Goal: Task Accomplishment & Management: Manage account settings

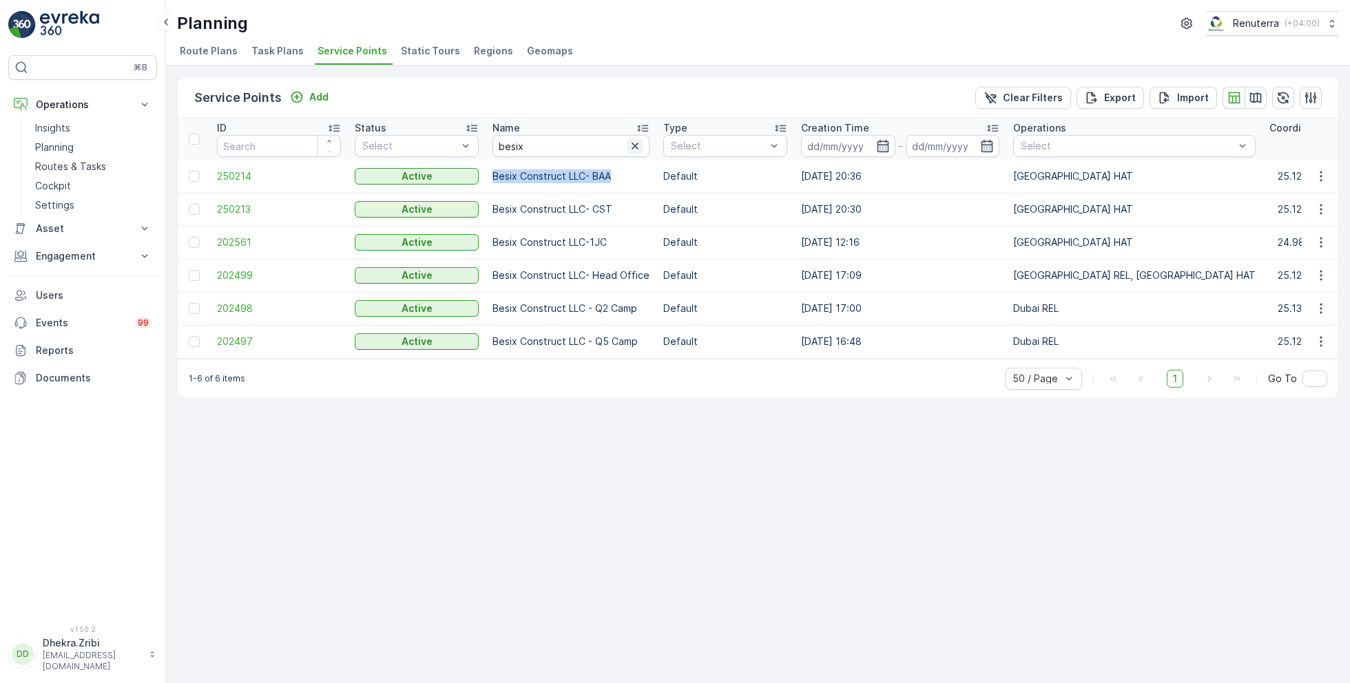
click at [633, 147] on icon "button" at bounding box center [635, 146] width 7 height 7
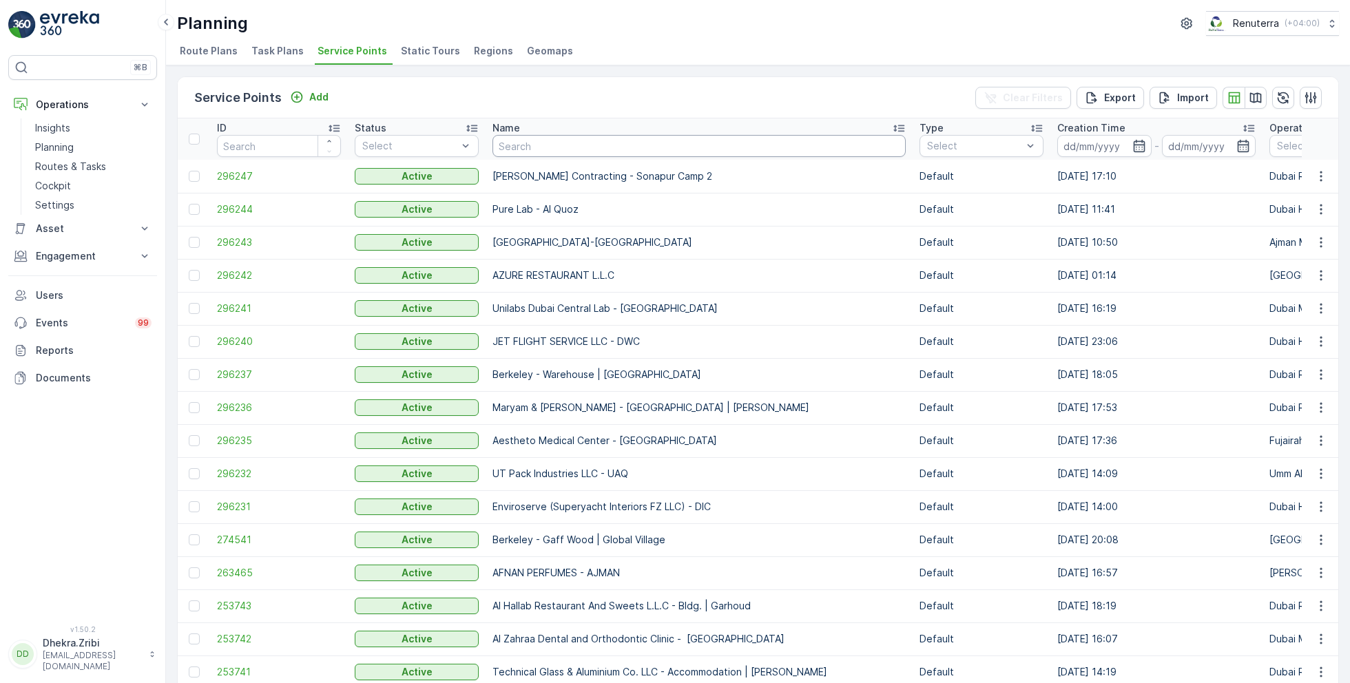
click at [537, 148] on input "text" at bounding box center [698, 146] width 413 height 22
type input "saudi"
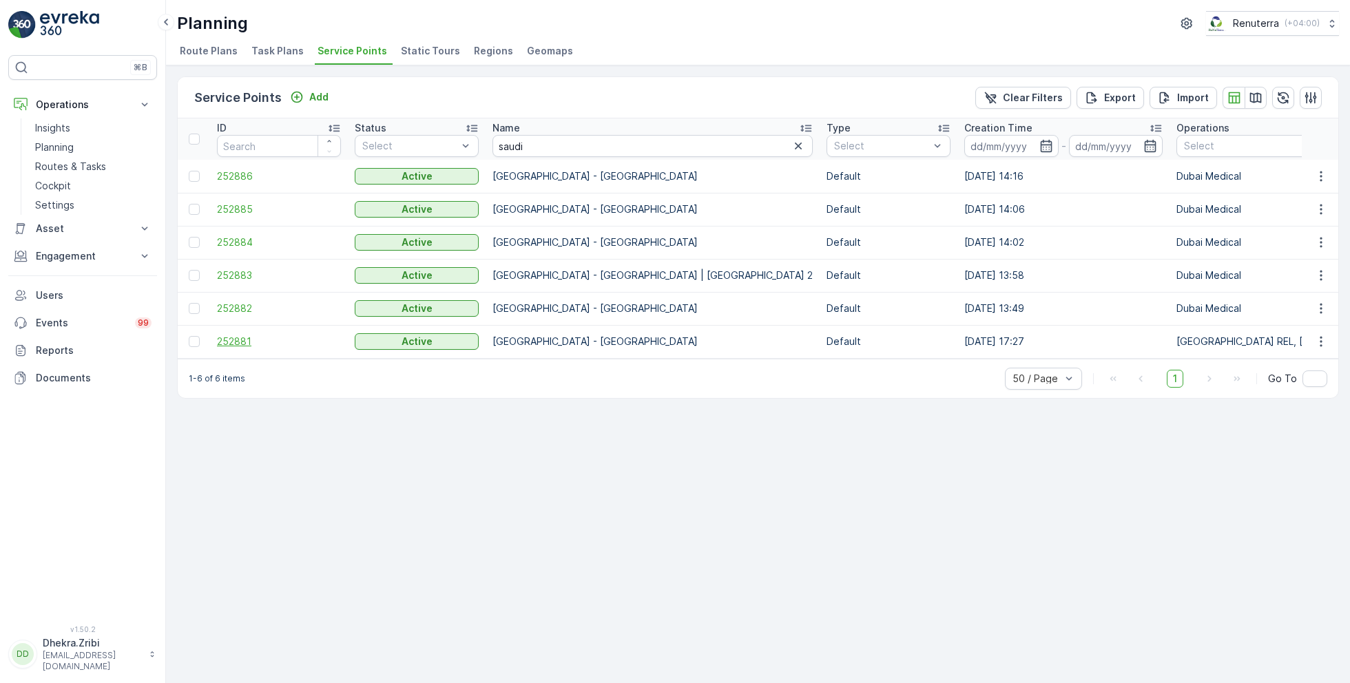
click at [237, 342] on span "252881" at bounding box center [279, 342] width 124 height 14
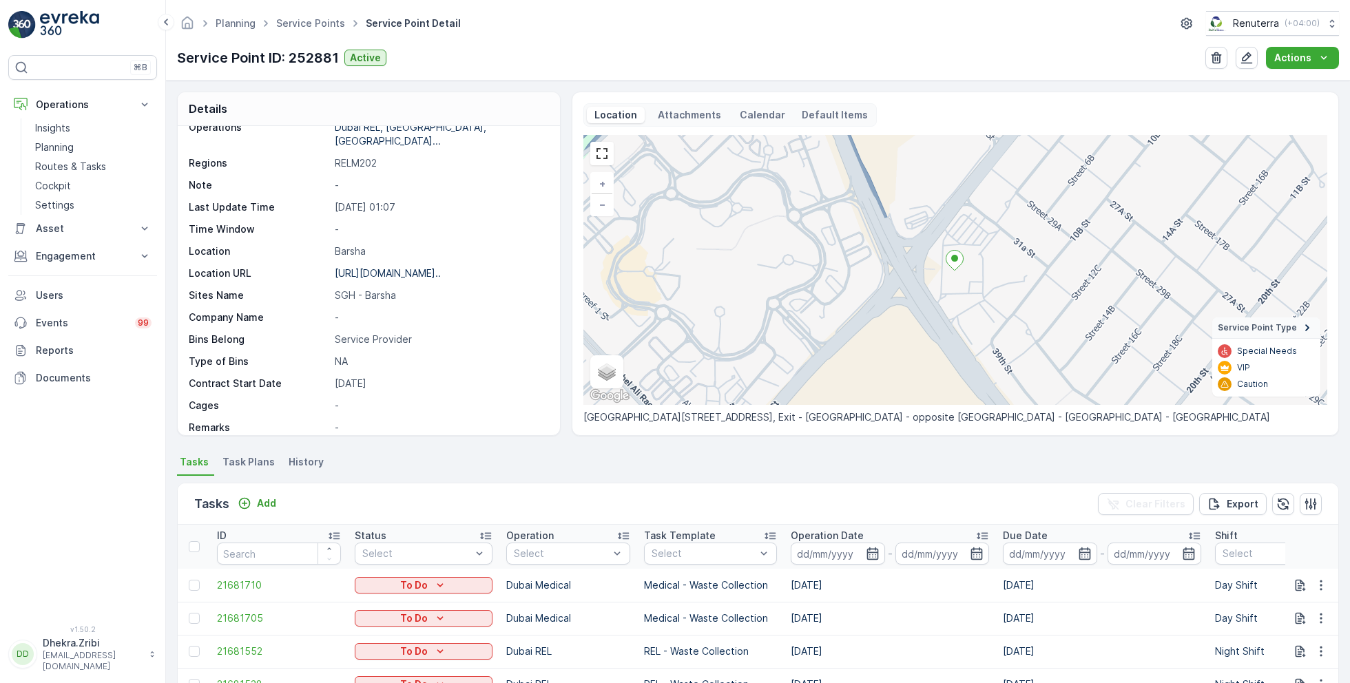
scroll to position [136, 0]
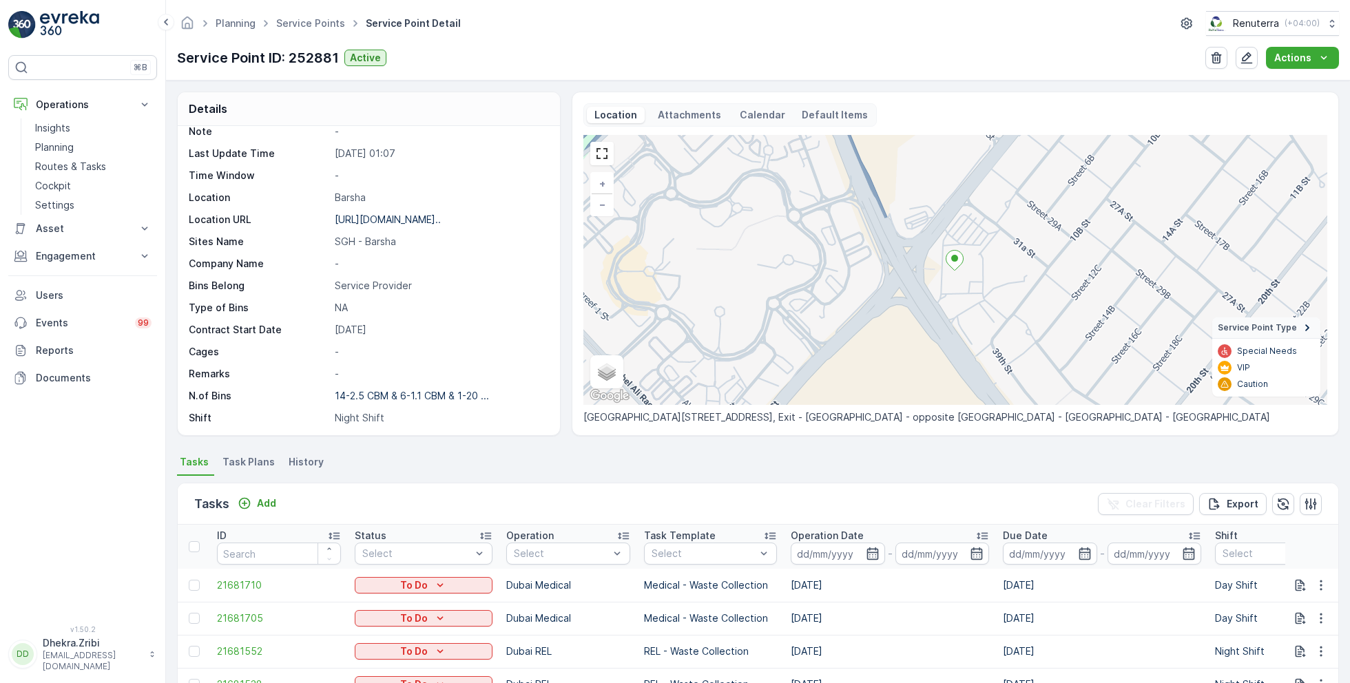
click at [565, 566] on th "Operation Select" at bounding box center [568, 547] width 138 height 44
click at [566, 605] on p "Dubai Roro" at bounding box center [555, 612] width 52 height 14
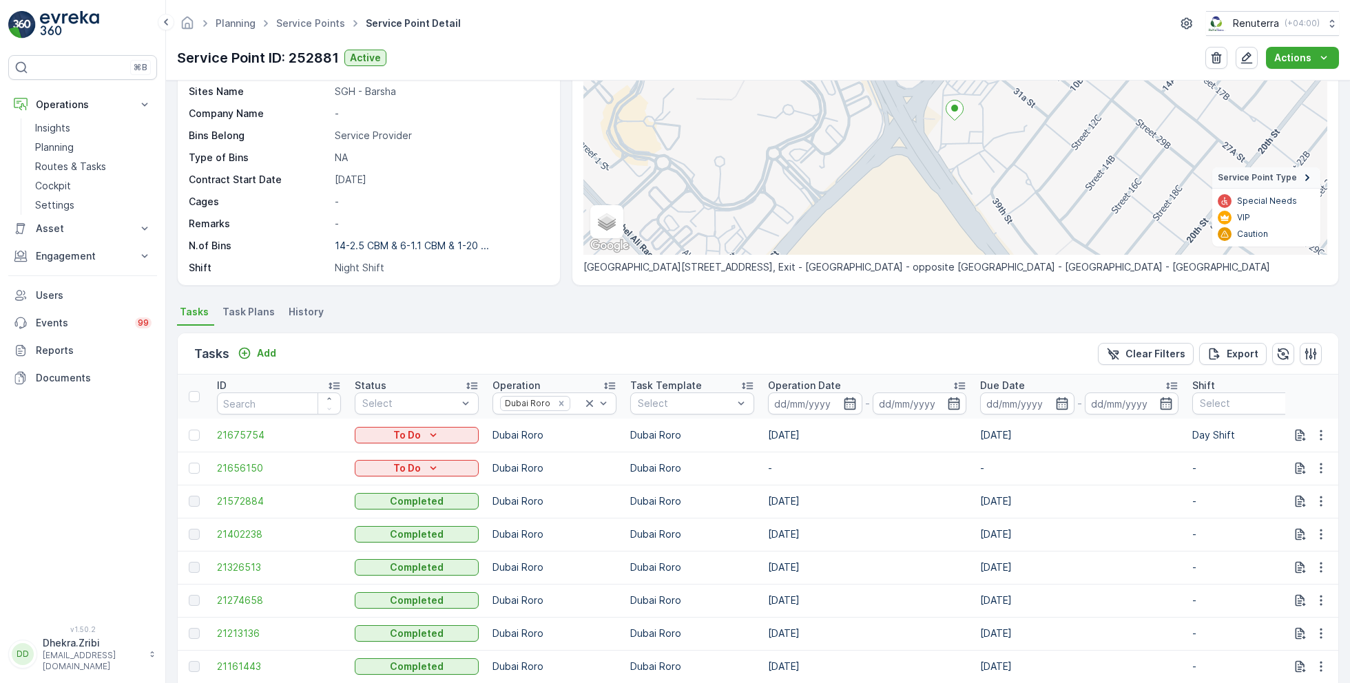
scroll to position [156, 0]
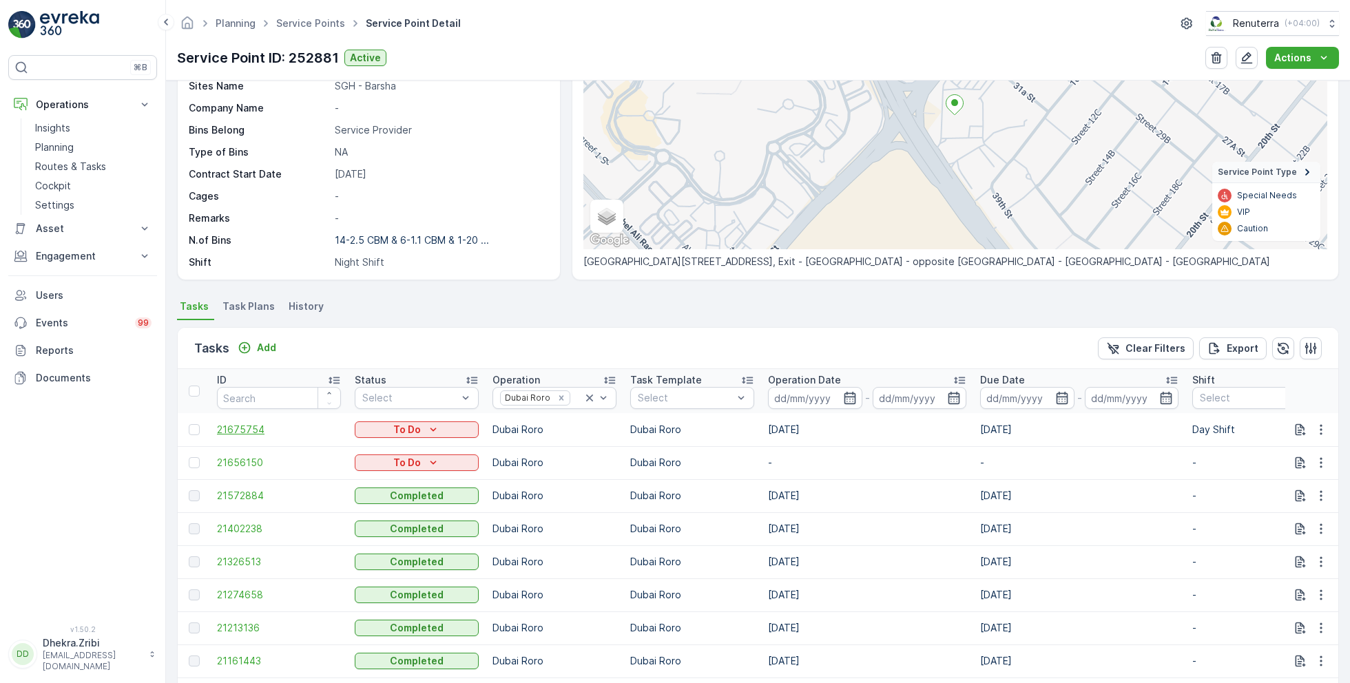
click at [246, 427] on span "21675754" at bounding box center [279, 430] width 124 height 14
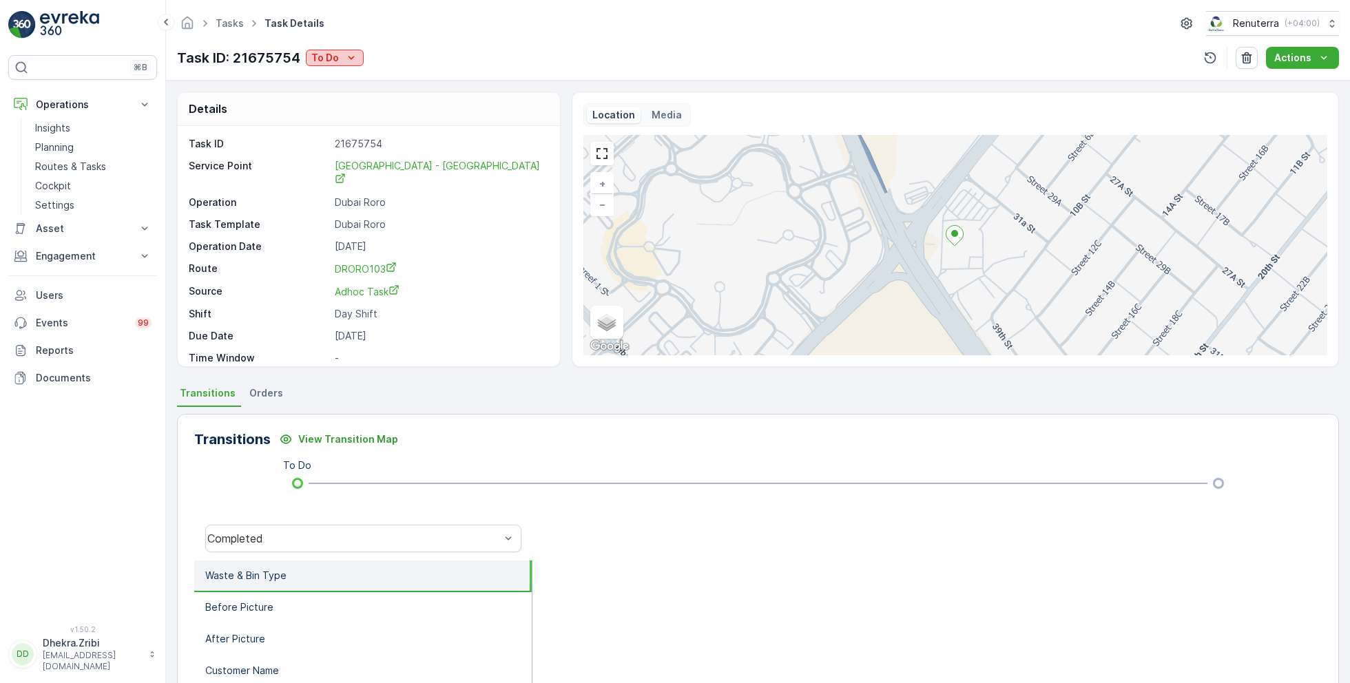
click at [349, 62] on icon "To Do" at bounding box center [351, 58] width 14 height 14
click at [395, 112] on span "Completed No one to sign" at bounding box center [374, 117] width 123 height 14
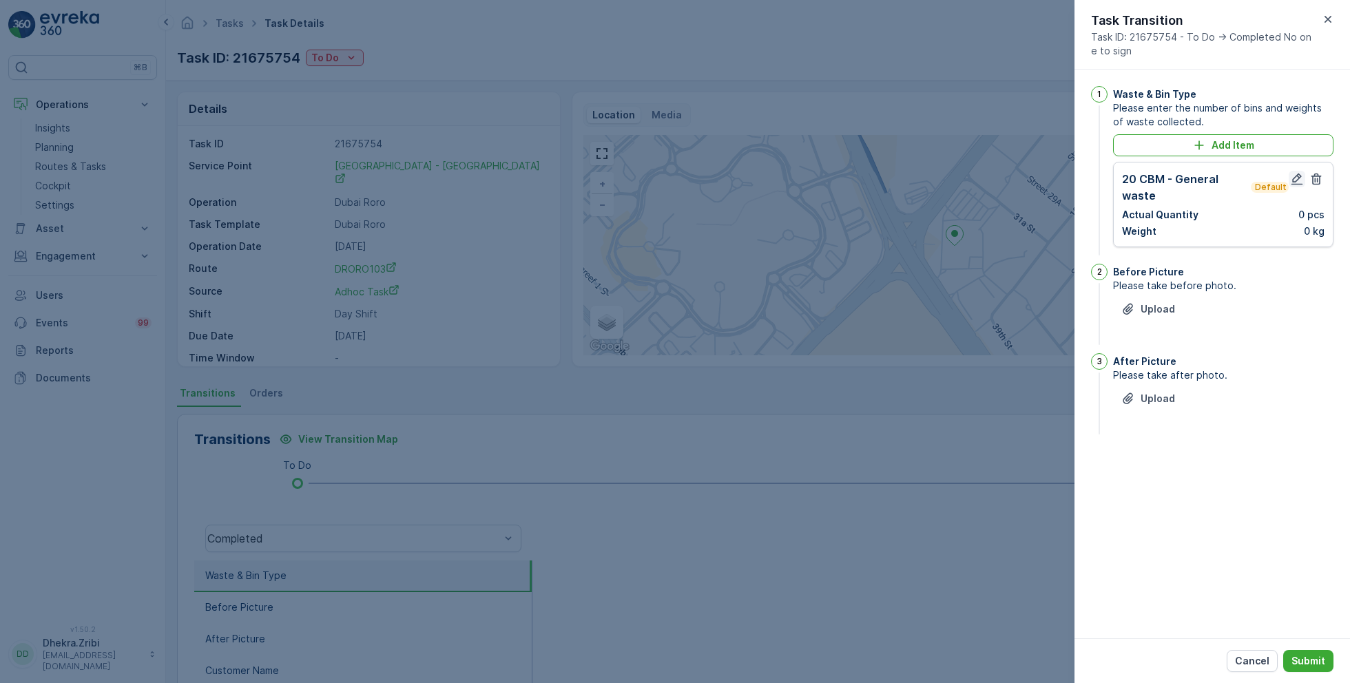
click at [1295, 180] on icon "button" at bounding box center [1297, 179] width 14 height 14
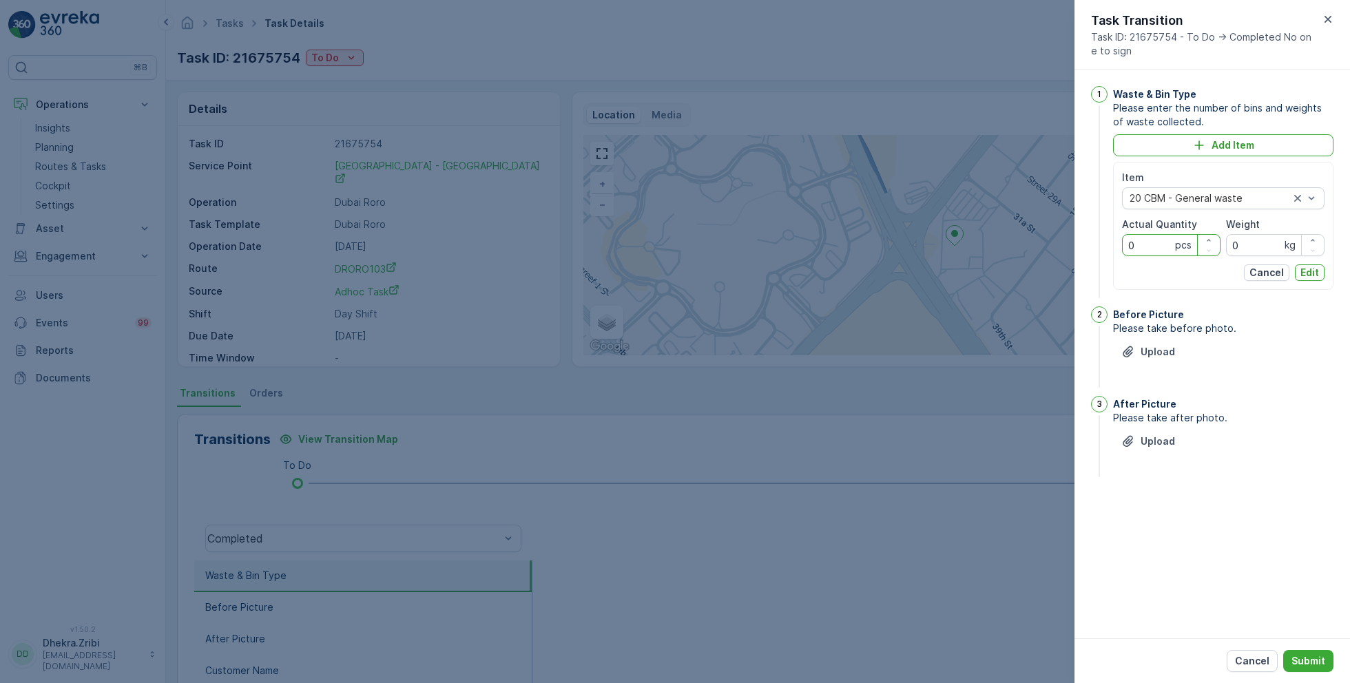
drag, startPoint x: 1137, startPoint y: 245, endPoint x: 1071, endPoint y: 242, distance: 66.2
click at [1071, 242] on div "Tasks Task Details Renuterra ( +04:00 ) Task ID: 21675754 To Do Actions Details…" at bounding box center [758, 341] width 1184 height 683
type Quantity "1"
click at [1307, 270] on p "Edit" at bounding box center [1309, 273] width 19 height 14
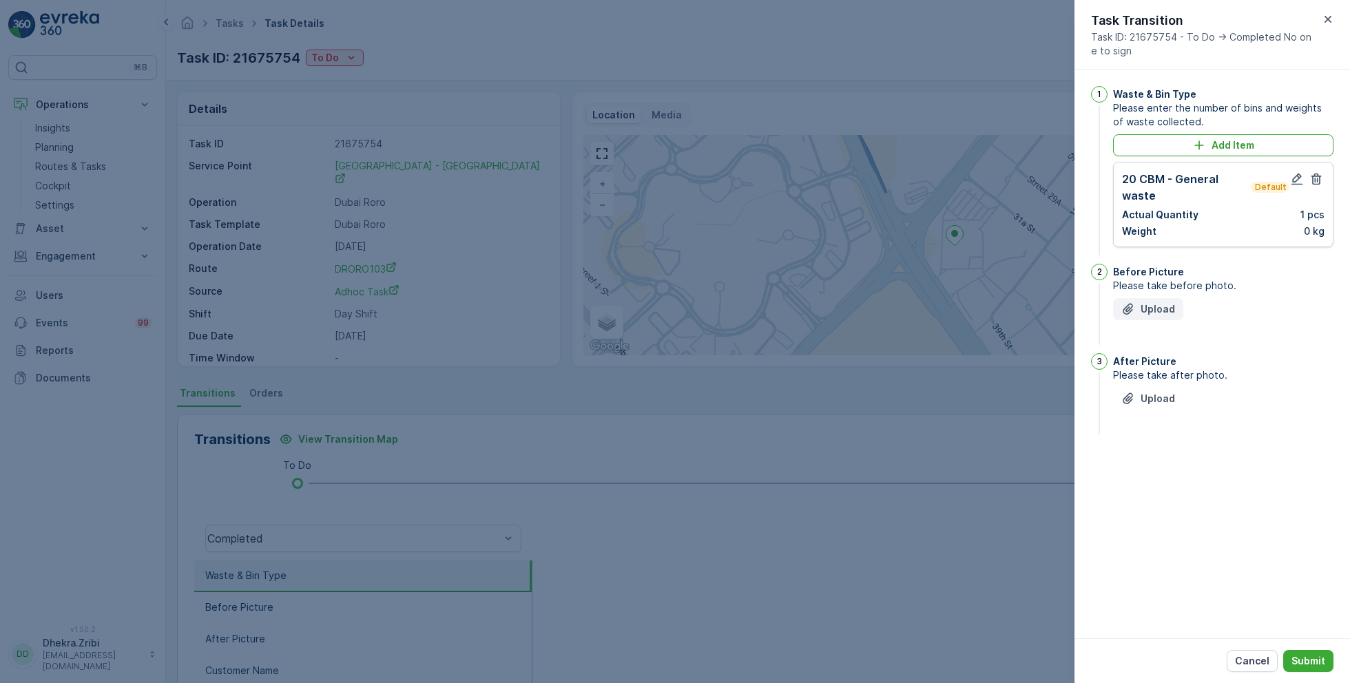
click at [1153, 308] on p "Upload" at bounding box center [1158, 309] width 34 height 14
click at [1205, 366] on icon "button" at bounding box center [1201, 371] width 14 height 14
click at [1154, 310] on p "Upload" at bounding box center [1158, 309] width 34 height 14
click at [1163, 475] on button "Upload" at bounding box center [1148, 468] width 70 height 22
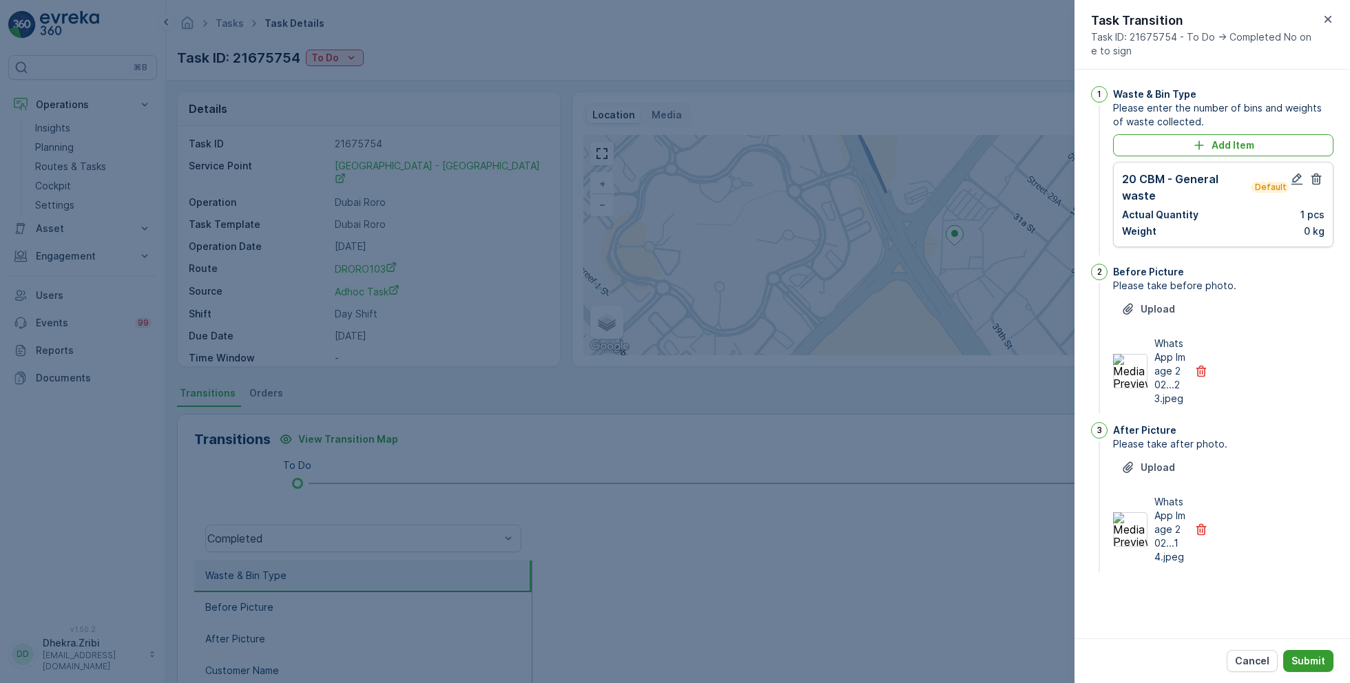
click at [1295, 657] on p "Submit" at bounding box center [1308, 661] width 34 height 14
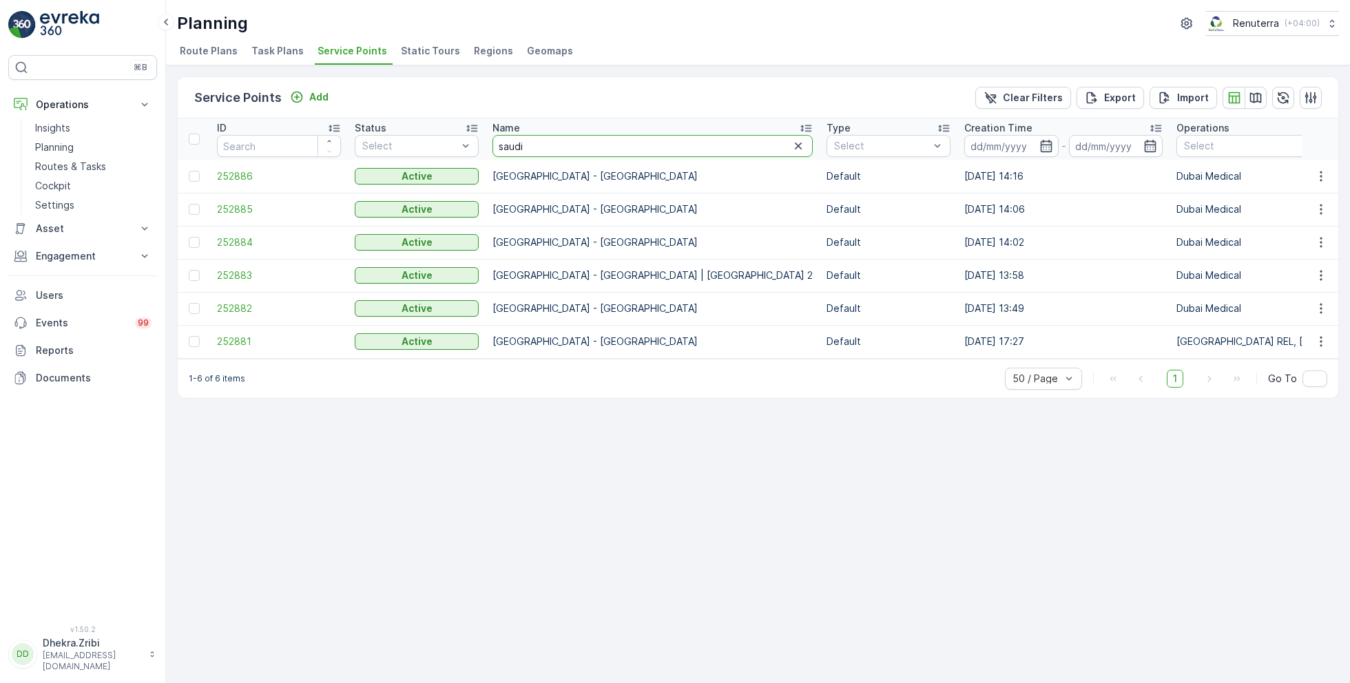
click at [533, 144] on input "saudi" at bounding box center [652, 146] width 320 height 22
type input "idt"
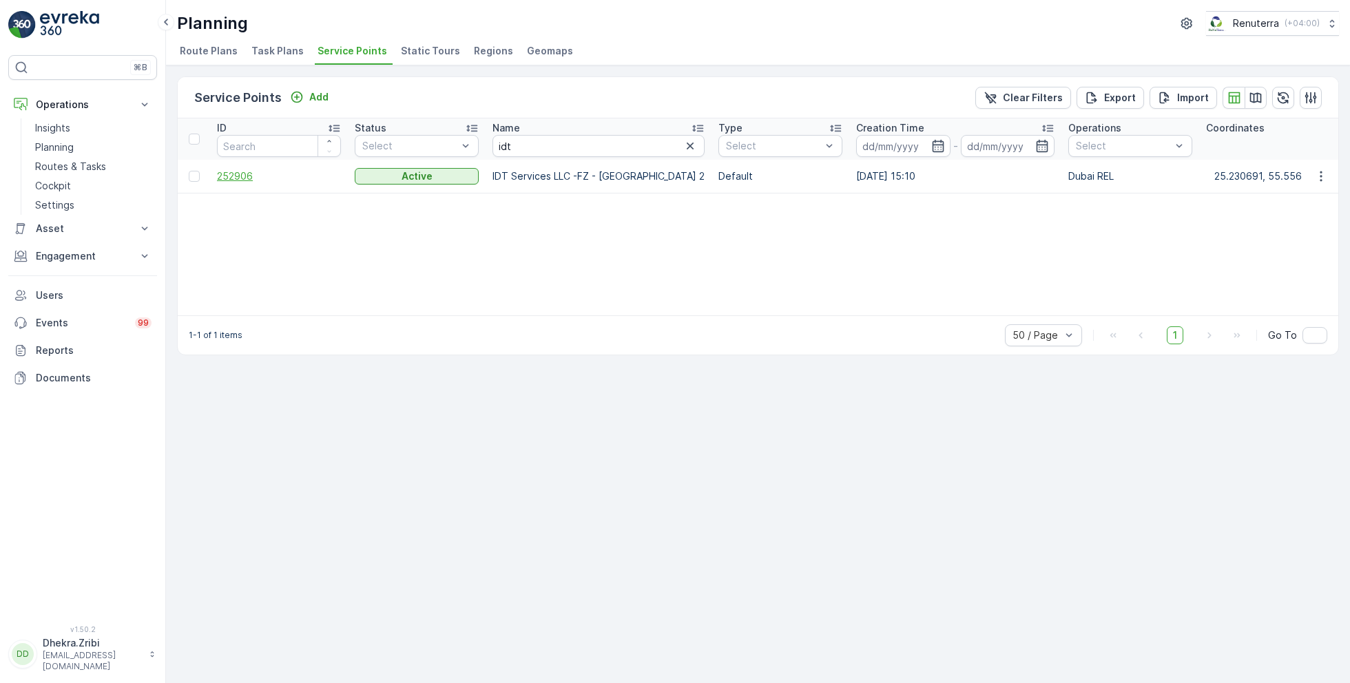
click at [243, 171] on span "252906" at bounding box center [279, 176] width 124 height 14
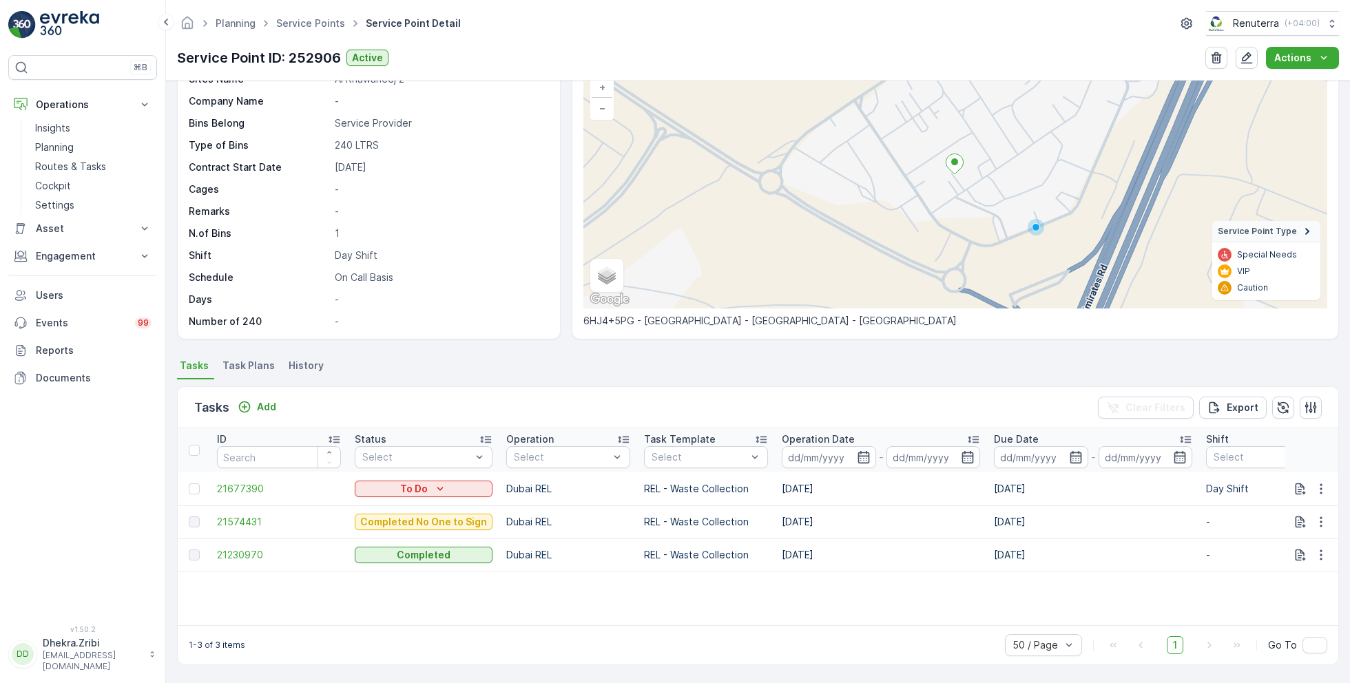
scroll to position [95, 0]
click at [1319, 492] on icon "button" at bounding box center [1321, 490] width 14 height 14
click at [1291, 548] on span "Change Route" at bounding box center [1285, 549] width 67 height 14
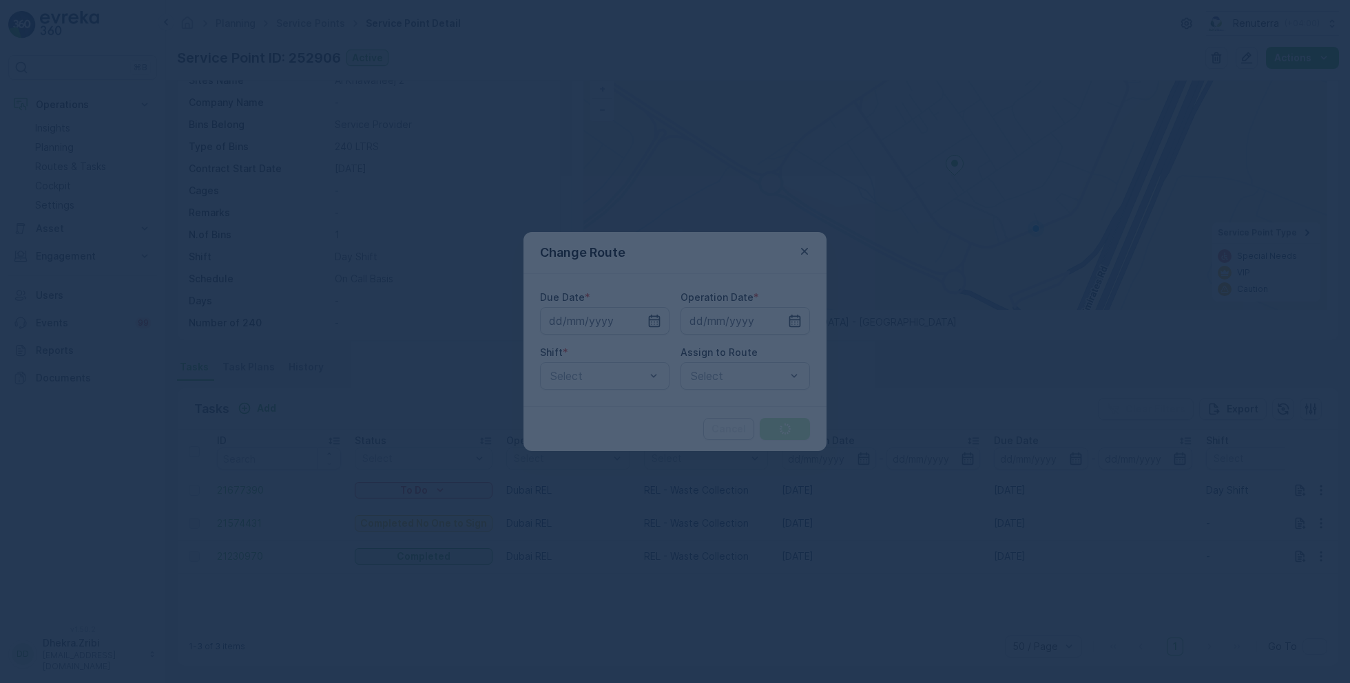
type input "[DATE]"
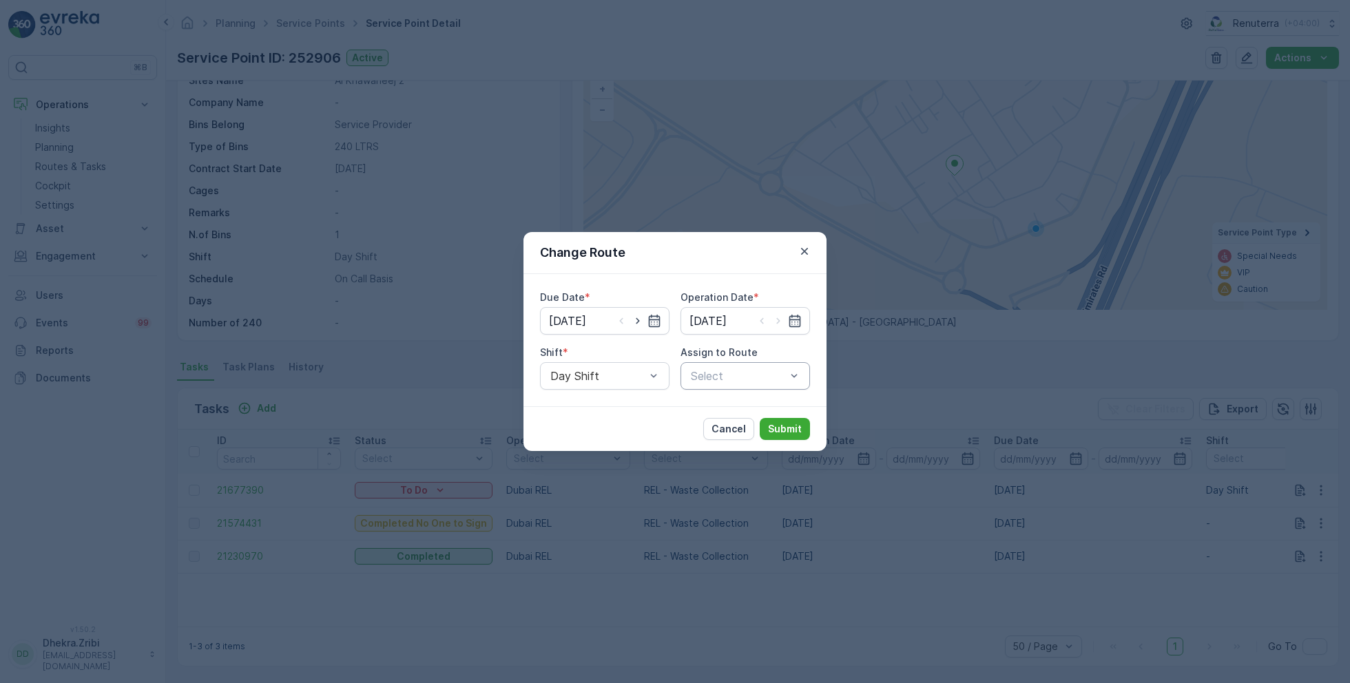
click at [731, 387] on div "Select" at bounding box center [744, 376] width 129 height 28
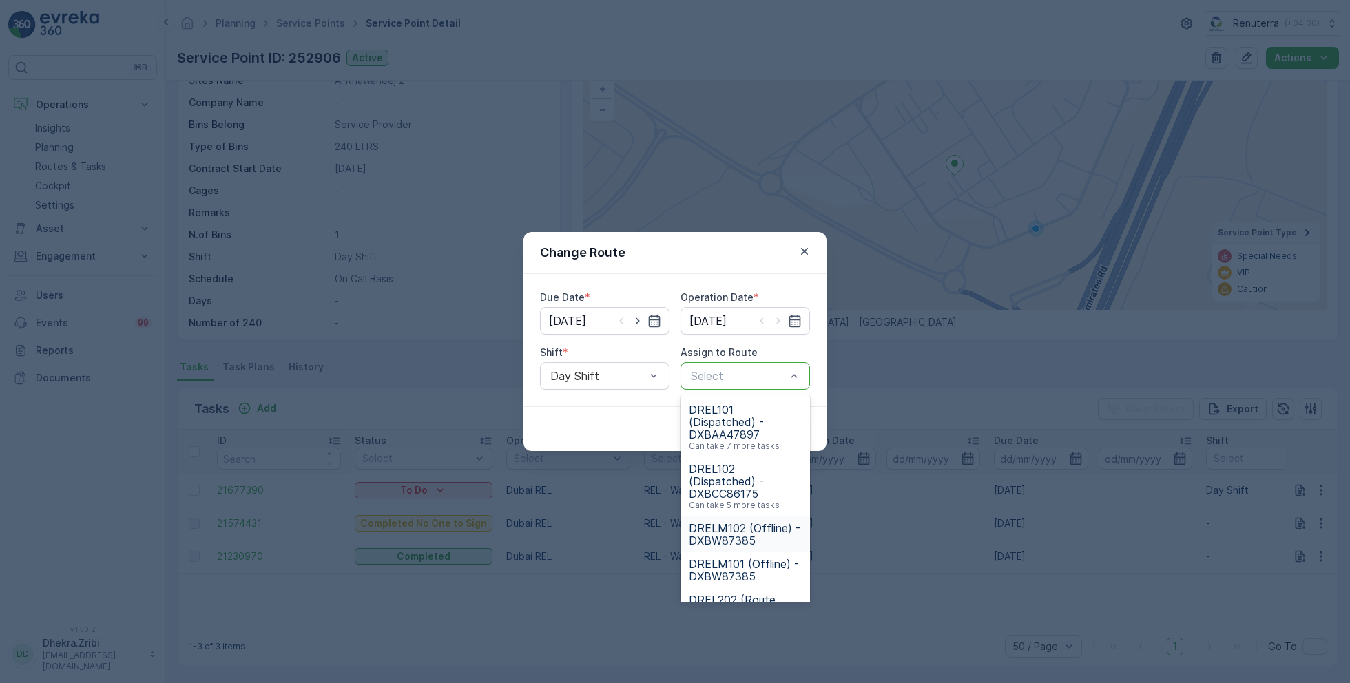
click at [743, 532] on span "DRELM102 (Offline) - DXBW87385" at bounding box center [745, 534] width 113 height 25
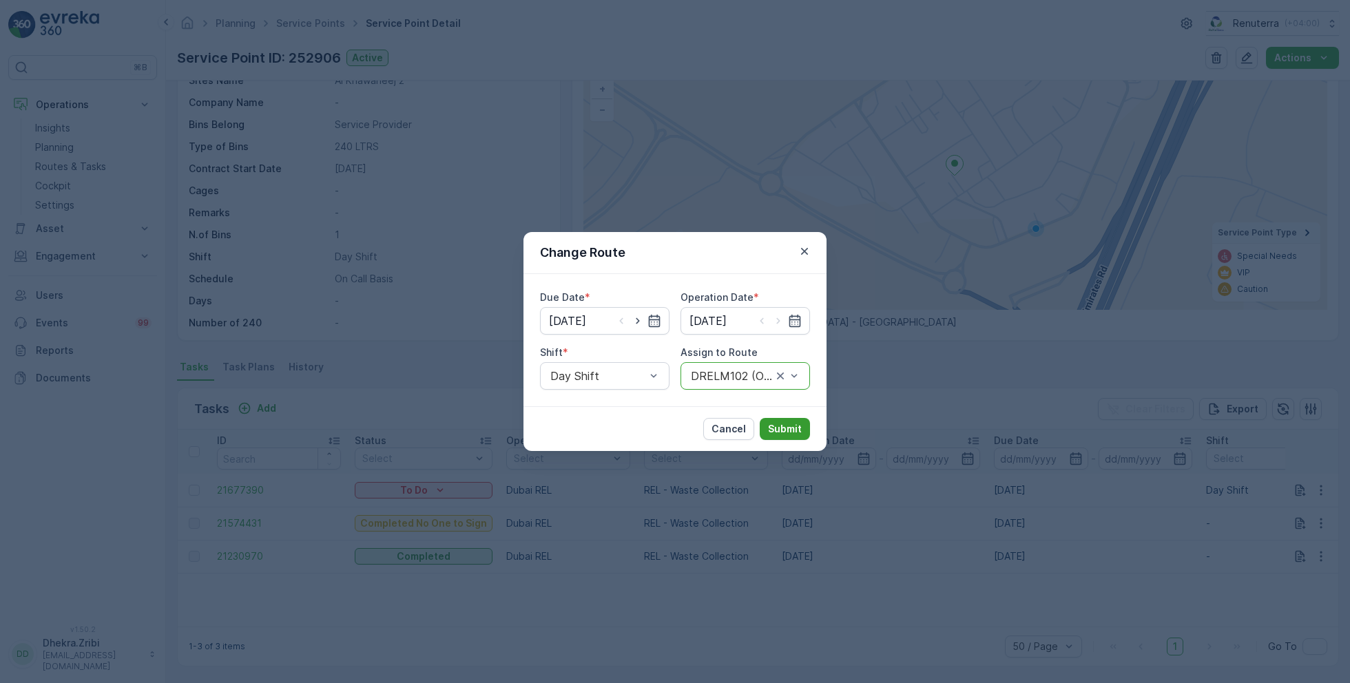
click at [789, 433] on p "Submit" at bounding box center [785, 429] width 34 height 14
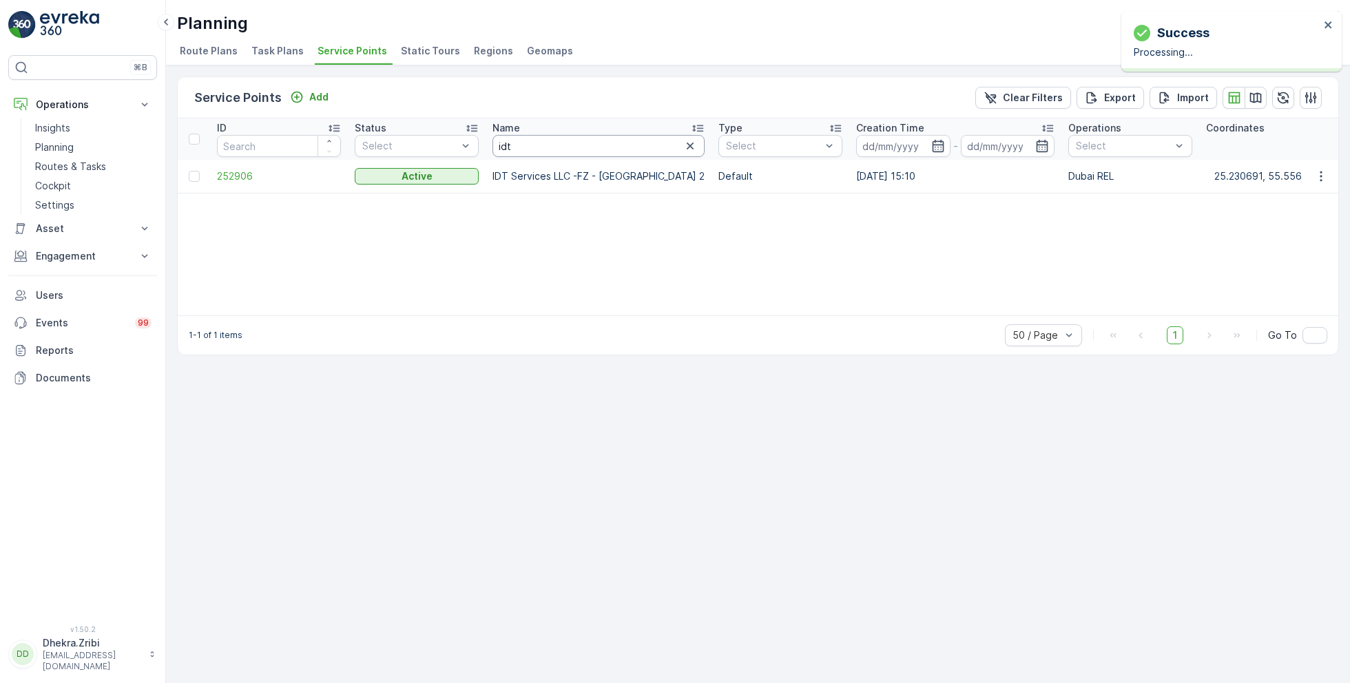
click at [530, 138] on input "idt" at bounding box center [598, 146] width 212 height 22
type input "mou"
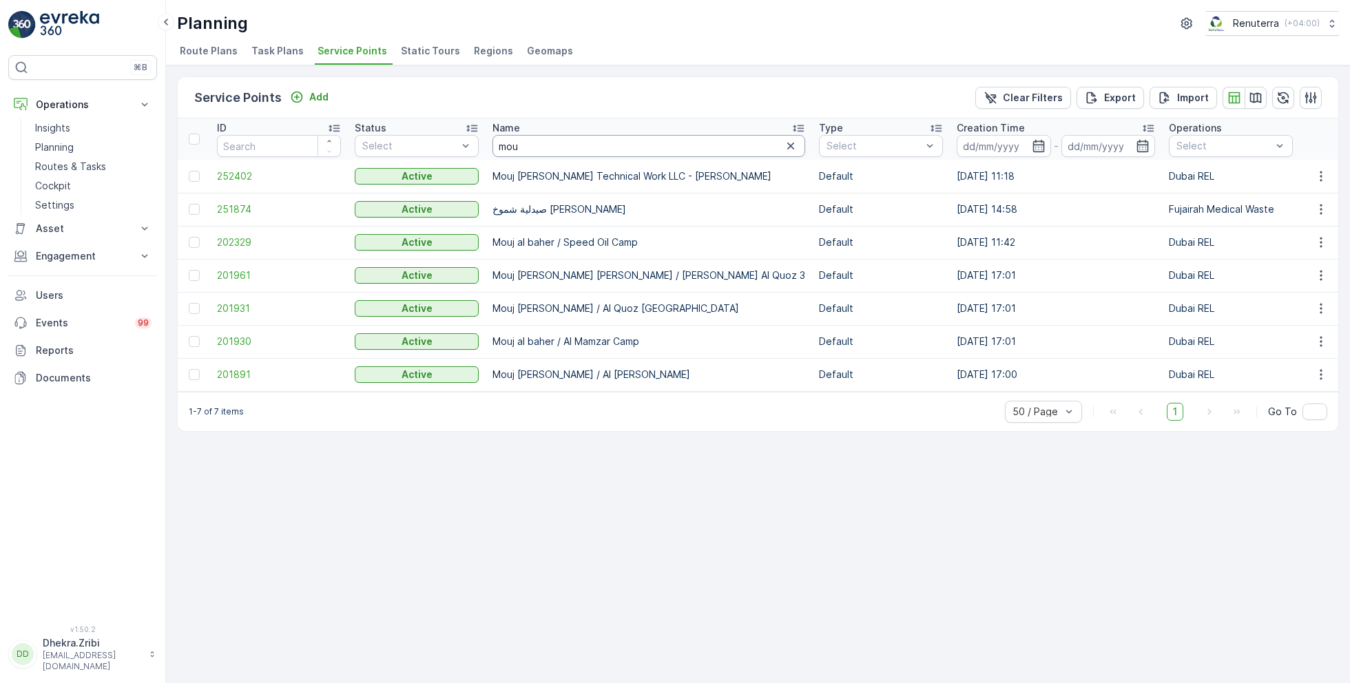
click at [547, 142] on input "mou" at bounding box center [648, 146] width 313 height 22
type input "mar"
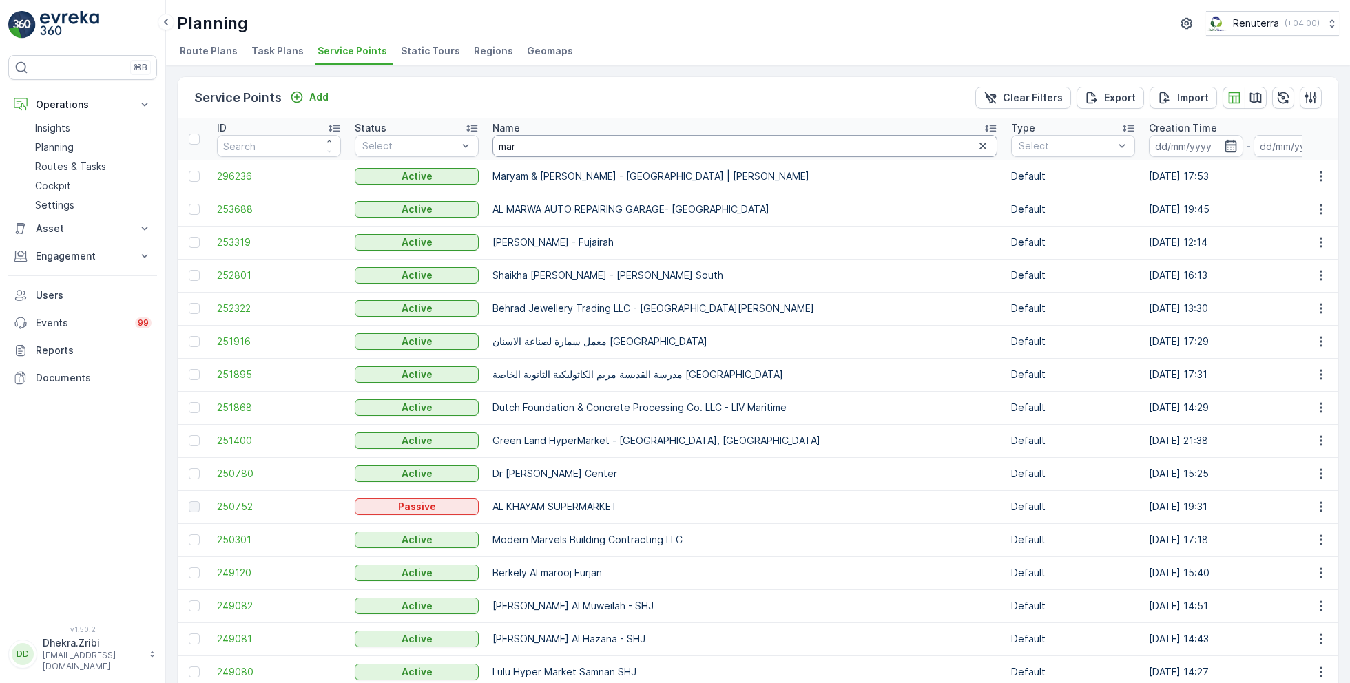
click at [534, 145] on input "mar" at bounding box center [744, 146] width 505 height 22
type input "marw"
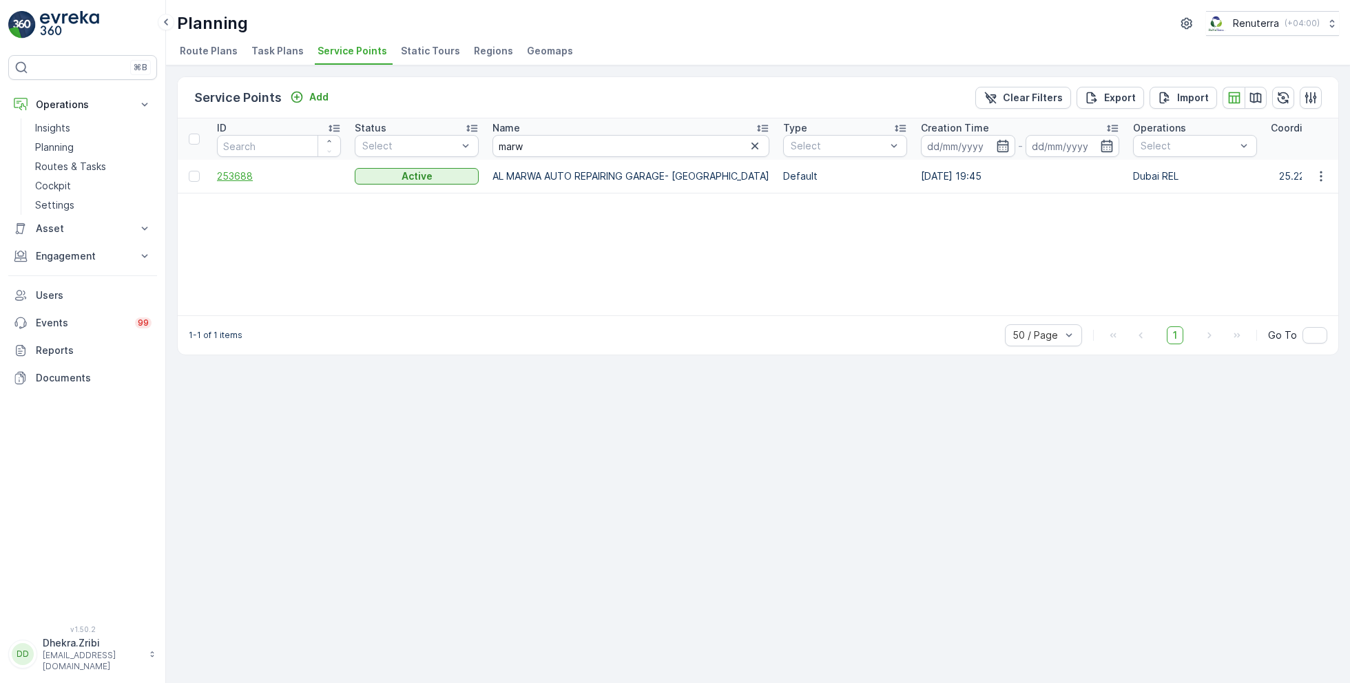
click at [243, 174] on span "253688" at bounding box center [279, 176] width 124 height 14
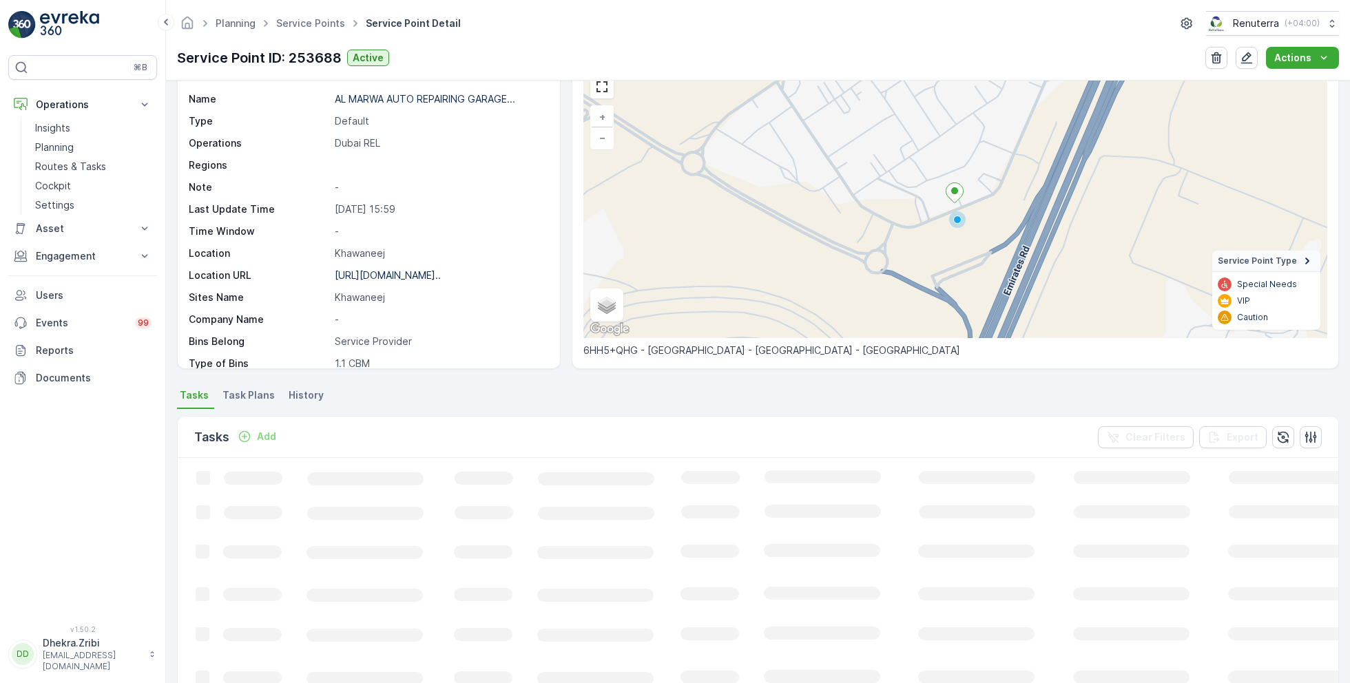
scroll to position [95, 0]
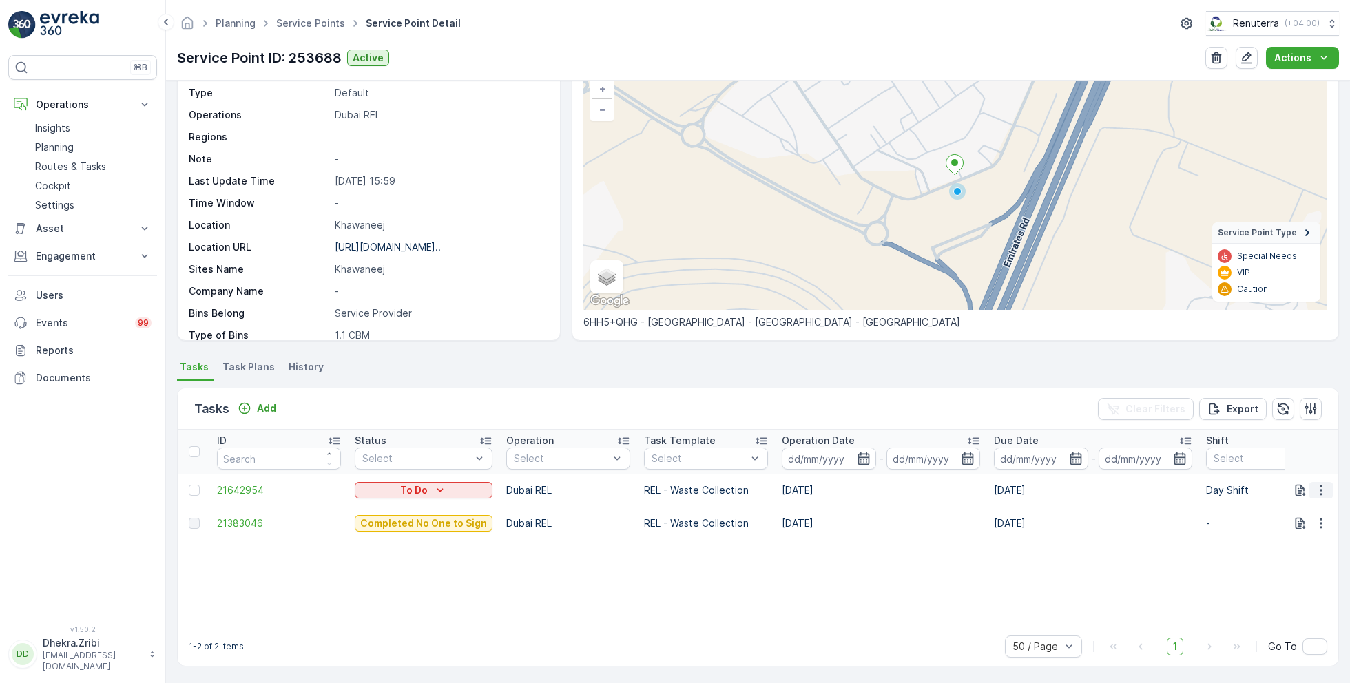
click at [1318, 491] on icon "button" at bounding box center [1321, 490] width 14 height 14
click at [1278, 552] on span "Change Route" at bounding box center [1285, 549] width 67 height 14
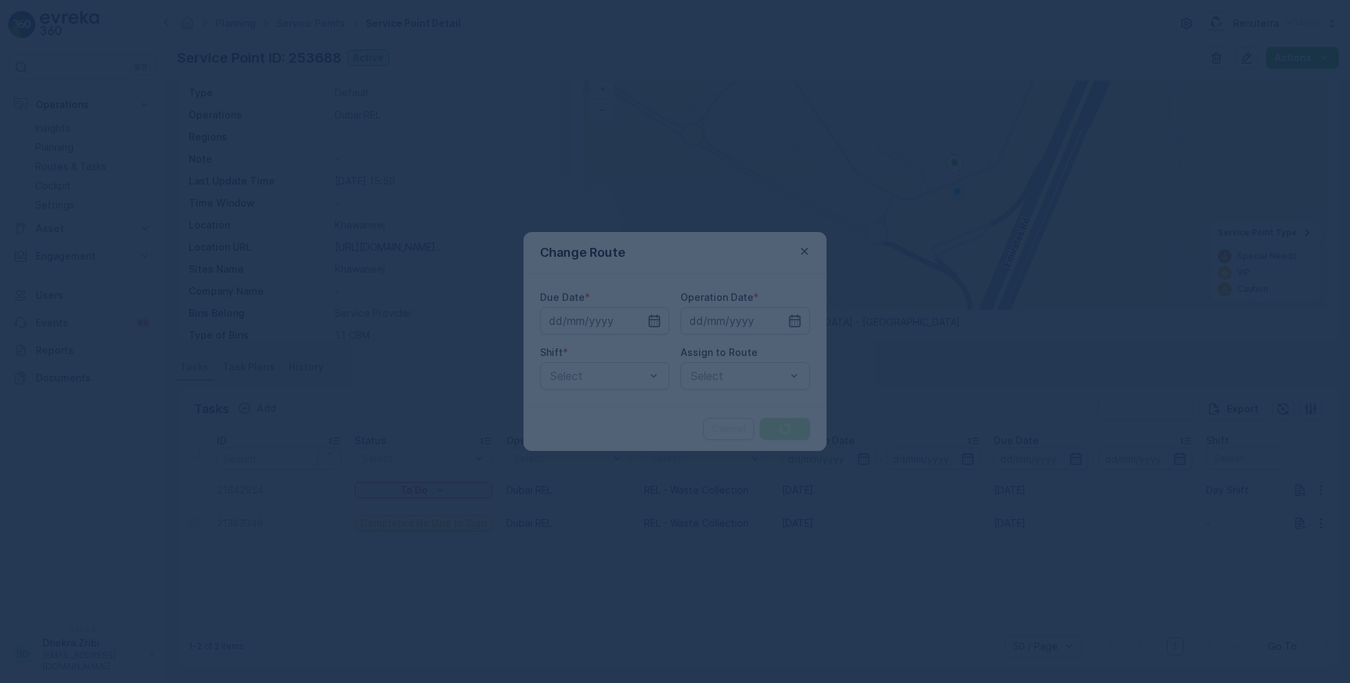
type input "[DATE]"
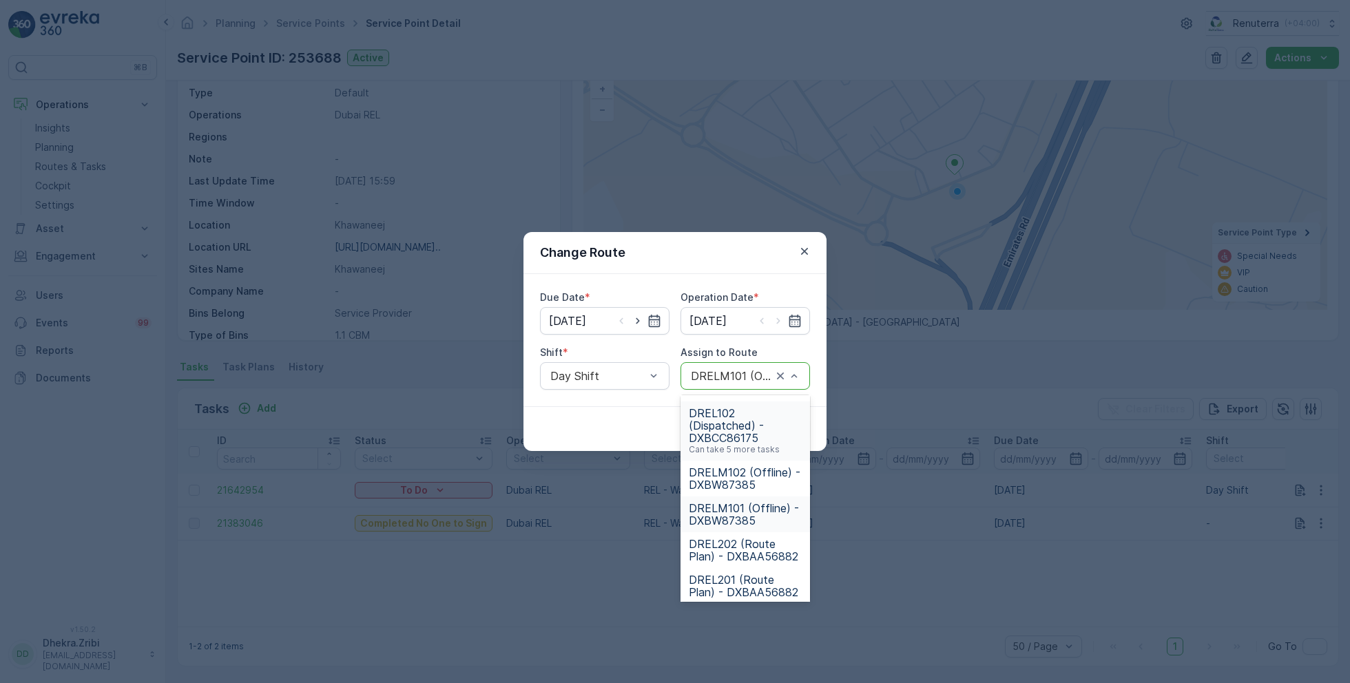
scroll to position [59, 0]
click at [742, 483] on span "DRELM102 (Offline) - DXBW87385" at bounding box center [745, 476] width 113 height 25
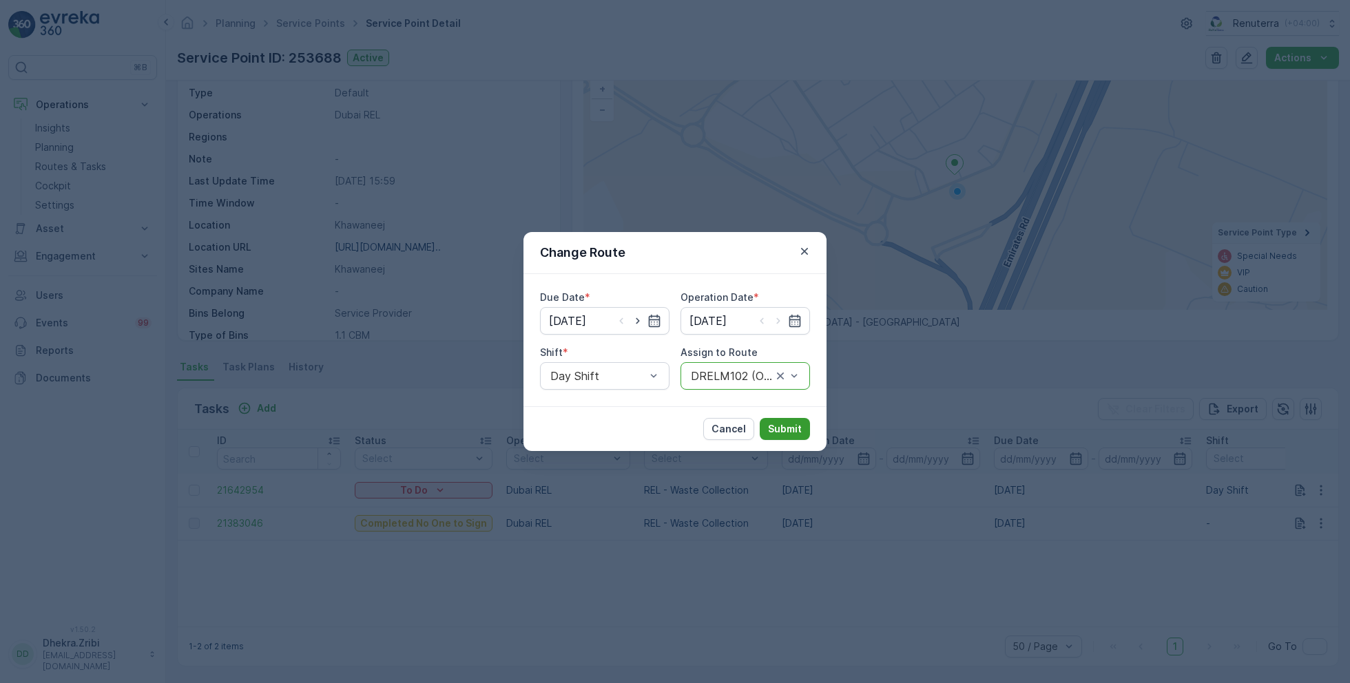
click at [795, 429] on p "Submit" at bounding box center [785, 429] width 34 height 14
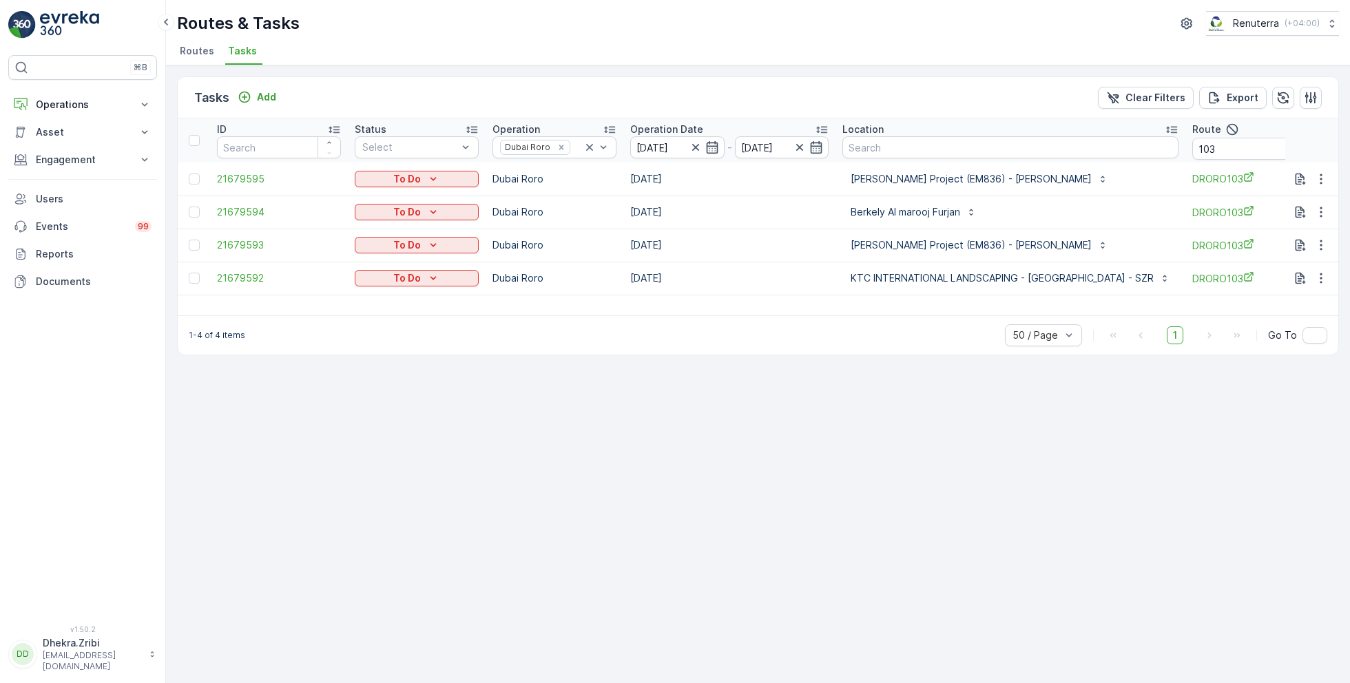
click at [207, 54] on span "Routes" at bounding box center [197, 51] width 34 height 14
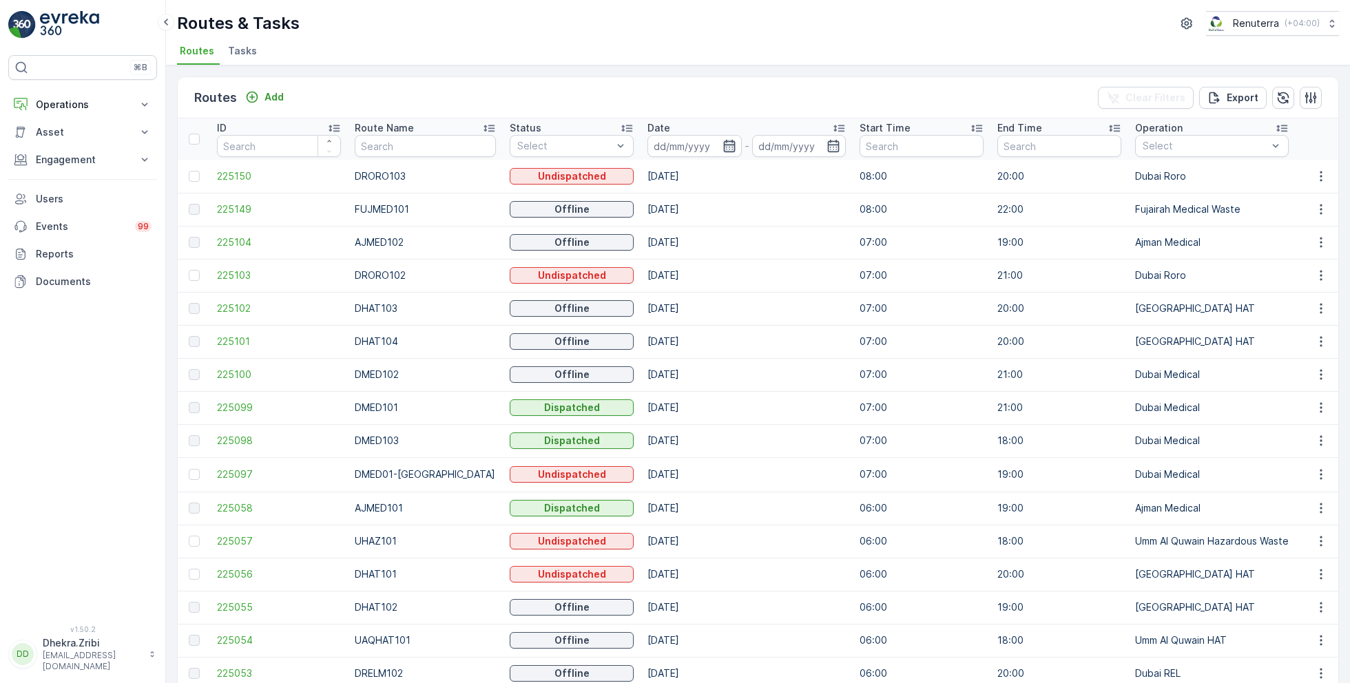
click at [723, 146] on icon "button" at bounding box center [729, 146] width 12 height 12
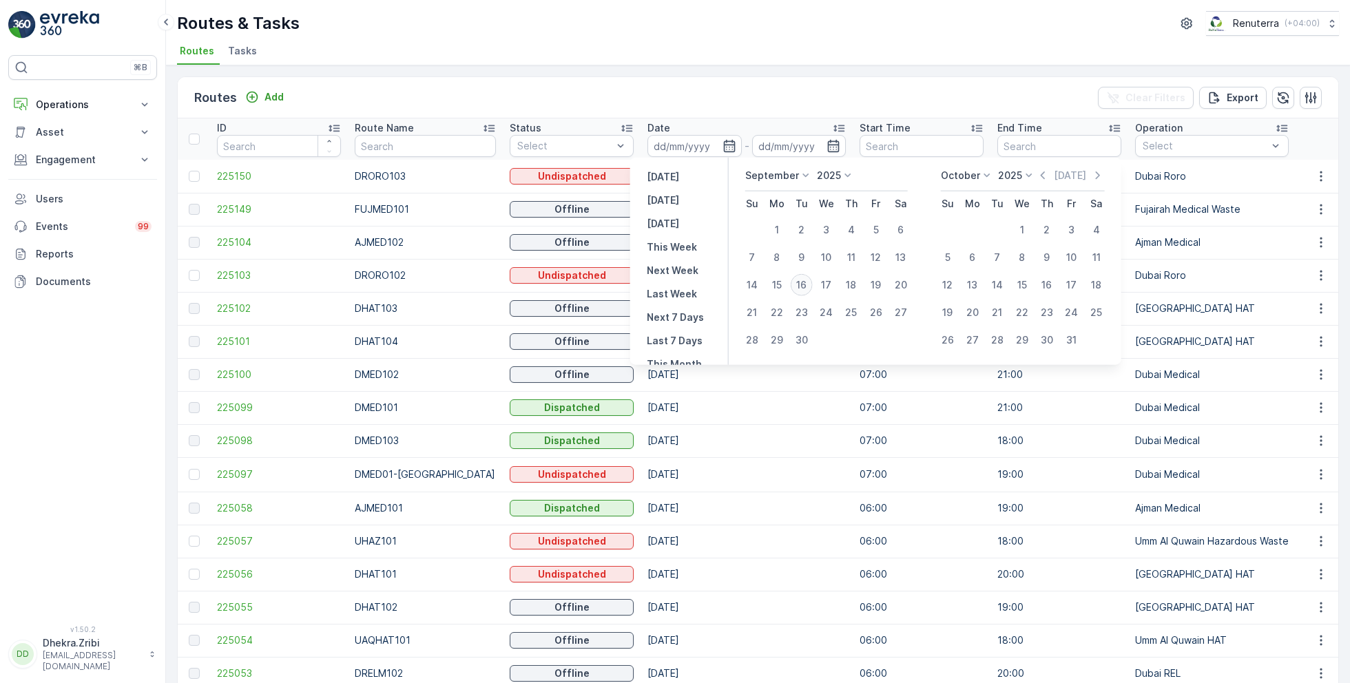
click at [799, 284] on div "16" at bounding box center [802, 285] width 22 height 22
type input "[DATE]"
click at [799, 284] on div "16" at bounding box center [802, 285] width 22 height 22
type input "[DATE]"
click at [730, 48] on ul "Routes Tasks" at bounding box center [752, 52] width 1151 height 23
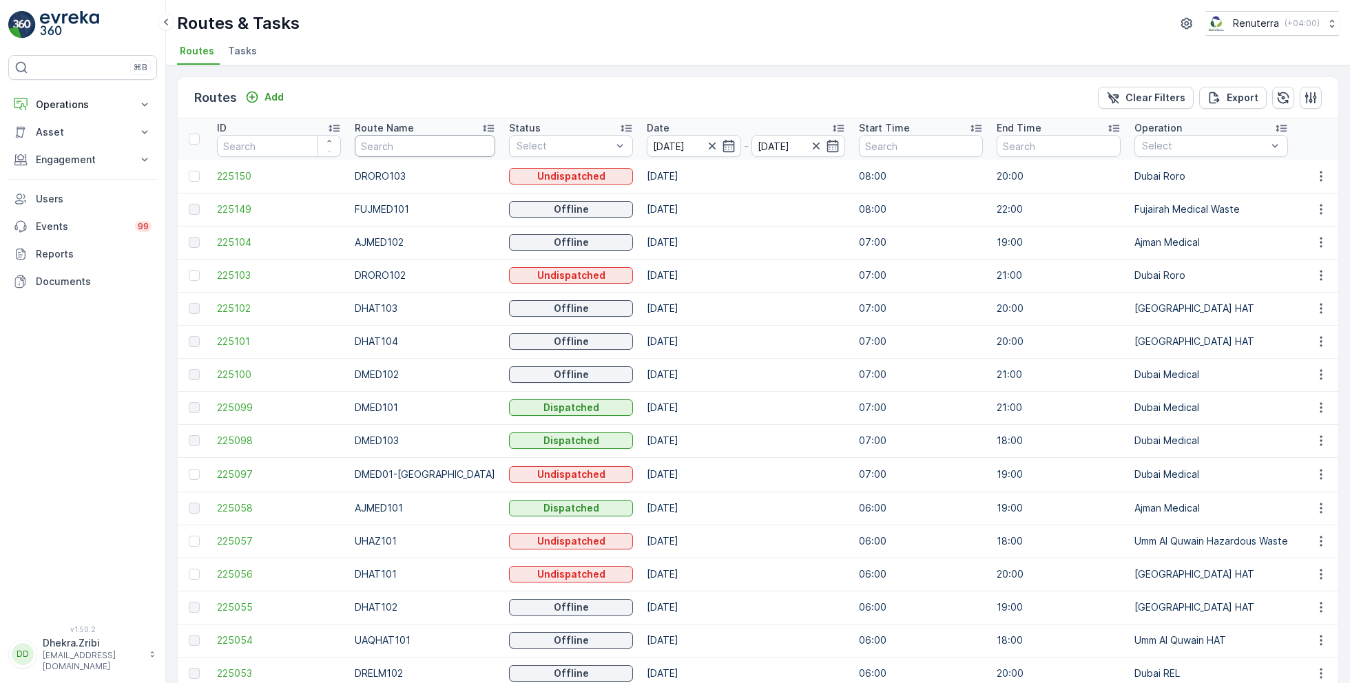
click at [421, 139] on input "text" at bounding box center [425, 146] width 141 height 22
type input "rel"
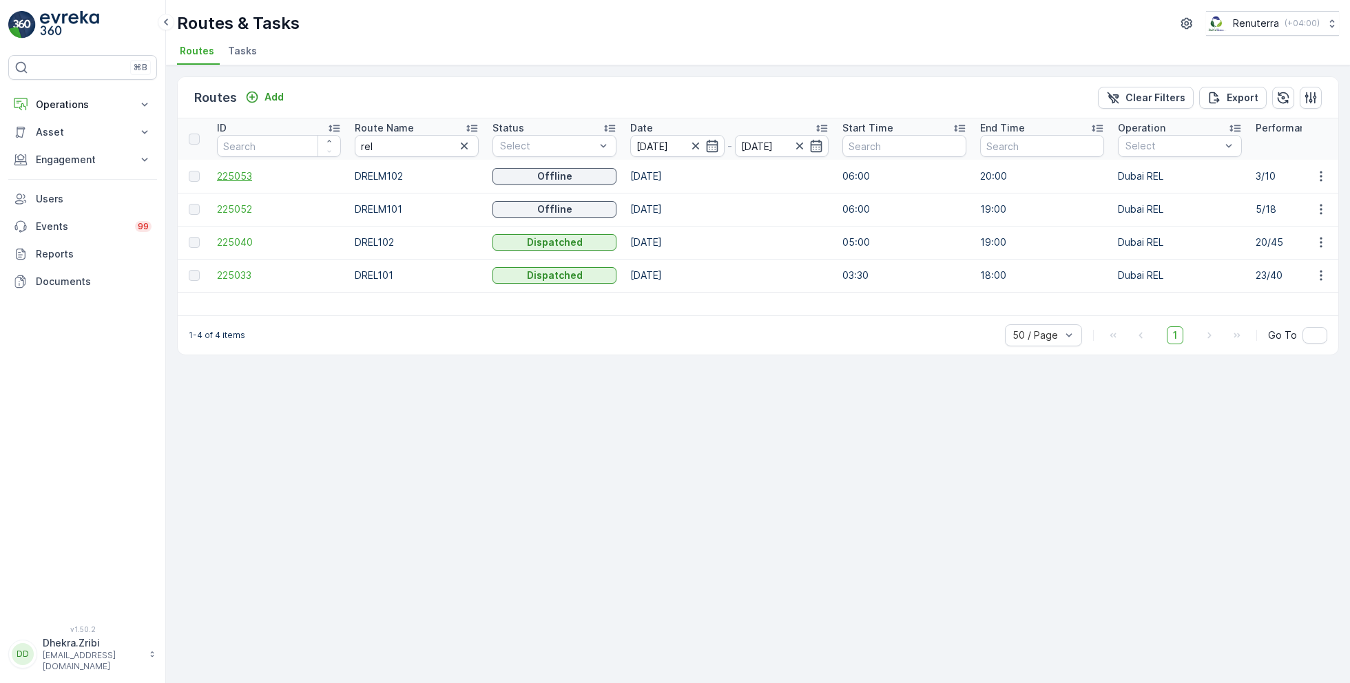
click at [243, 177] on span "225053" at bounding box center [279, 176] width 124 height 14
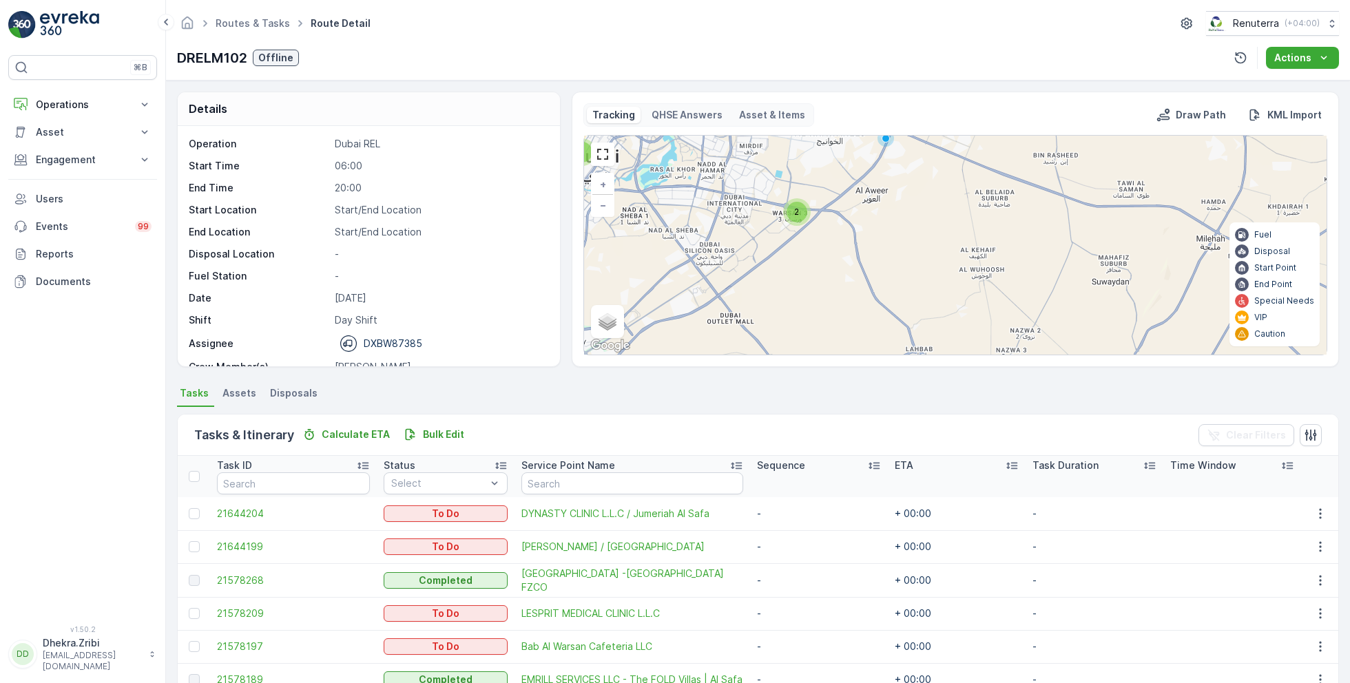
drag, startPoint x: 864, startPoint y: 202, endPoint x: 880, endPoint y: 341, distance: 139.3
click at [880, 335] on div "2 3 3 + − Satellite Roadmap Terrain Hybrid Leaflet Keyboard shortcuts Map Data …" at bounding box center [955, 245] width 742 height 219
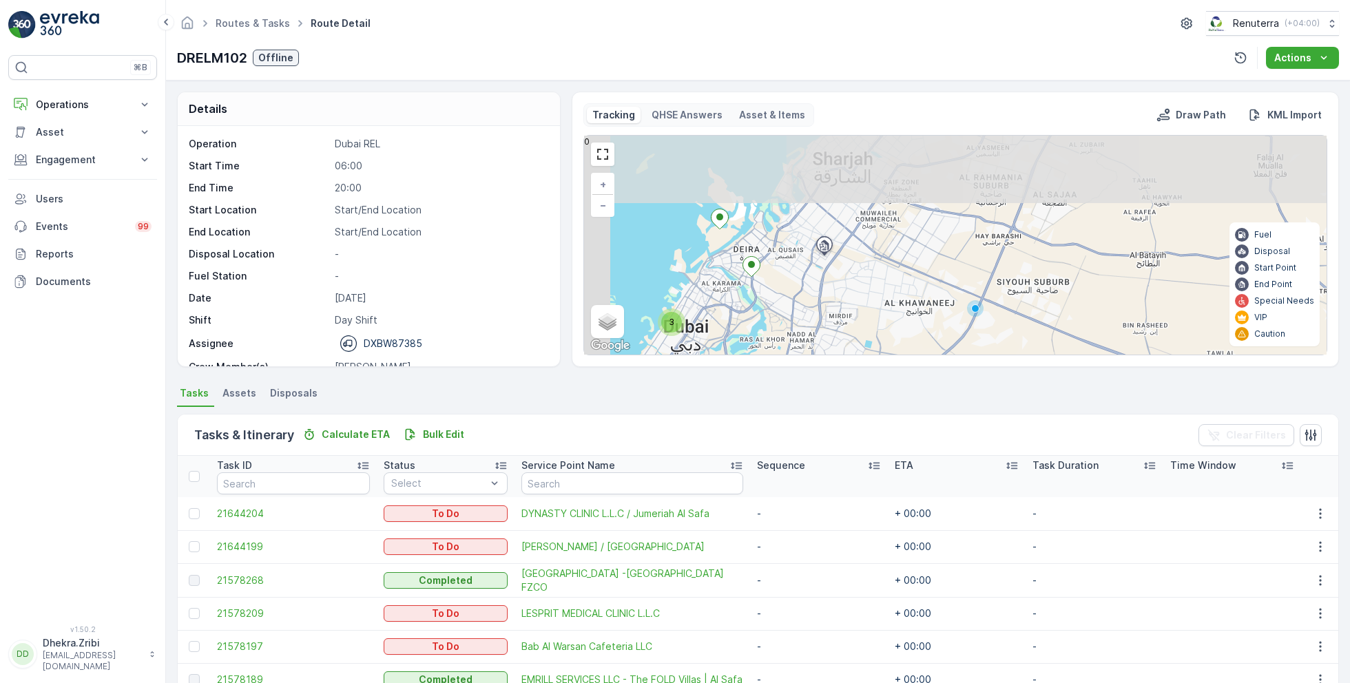
drag, startPoint x: 794, startPoint y: 187, endPoint x: 877, endPoint y: 297, distance: 138.2
click at [878, 298] on div "2 3 3 + − Satellite Roadmap Terrain Hybrid Leaflet Keyboard shortcuts Map Data …" at bounding box center [955, 245] width 742 height 219
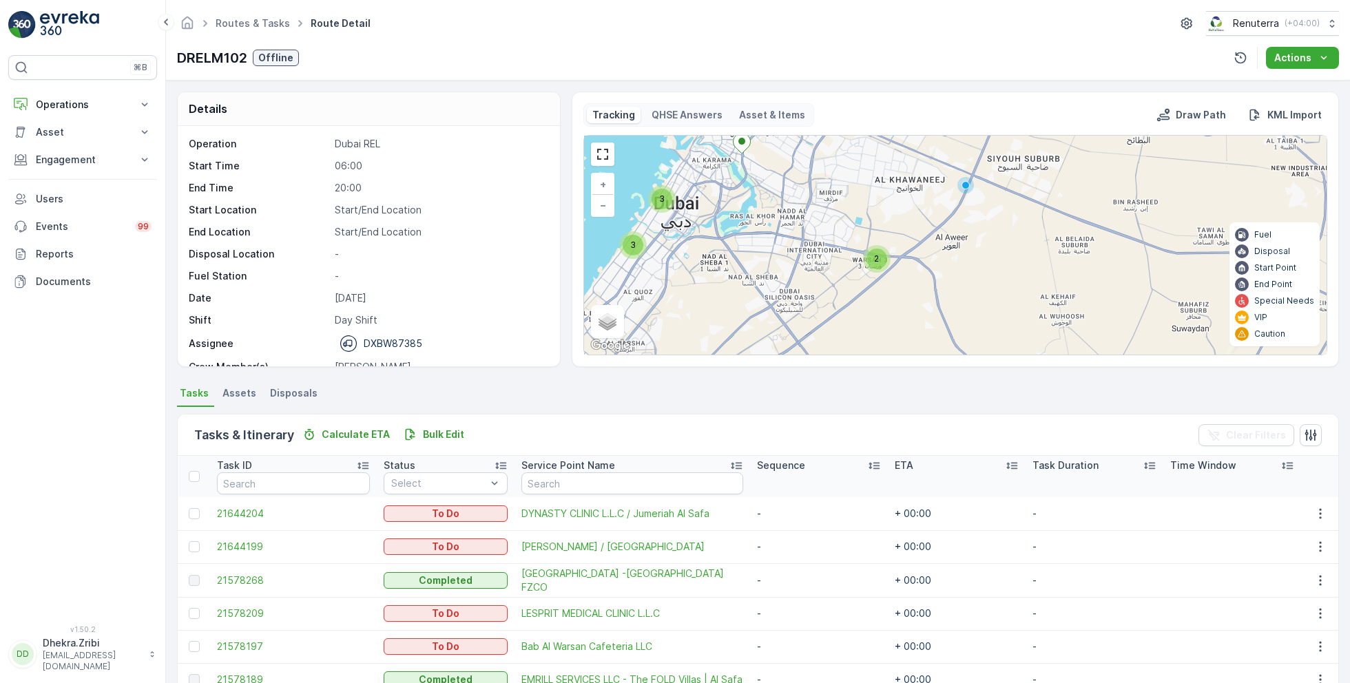
drag, startPoint x: 877, startPoint y: 297, endPoint x: 862, endPoint y: 170, distance: 127.6
click at [863, 170] on div "2 3 3 + − Satellite Roadmap Terrain Hybrid Leaflet Keyboard shortcuts Map Data …" at bounding box center [955, 245] width 742 height 219
click at [875, 258] on span "2" at bounding box center [875, 258] width 5 height 10
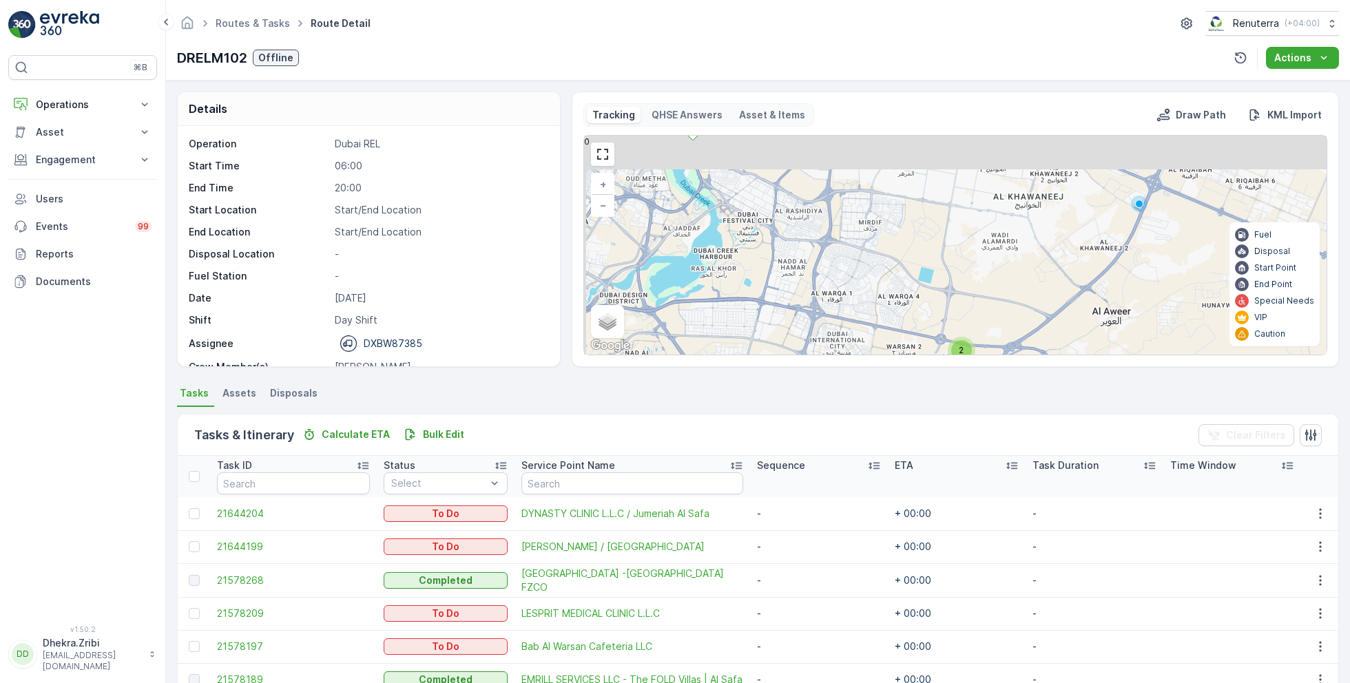
drag, startPoint x: 972, startPoint y: 194, endPoint x: 983, endPoint y: 294, distance: 101.2
click at [983, 294] on div "2 3 2 + − Satellite Roadmap Terrain Hybrid Leaflet Keyboard shortcuts Map Data …" at bounding box center [955, 245] width 742 height 219
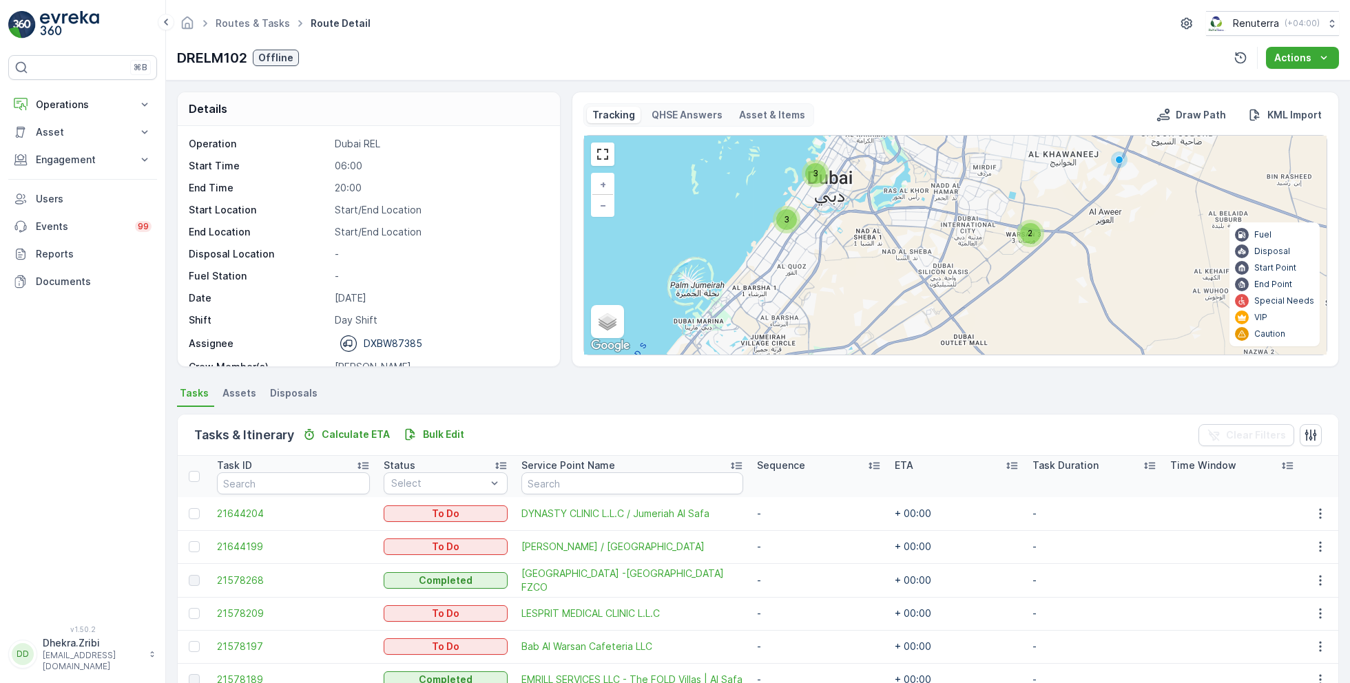
drag, startPoint x: 891, startPoint y: 311, endPoint x: 949, endPoint y: 216, distance: 111.3
click at [949, 216] on div "2 3 3 + − Satellite Roadmap Terrain Hybrid Leaflet Keyboard shortcuts Map Data …" at bounding box center [955, 245] width 742 height 219
click at [788, 222] on div "3" at bounding box center [786, 219] width 21 height 21
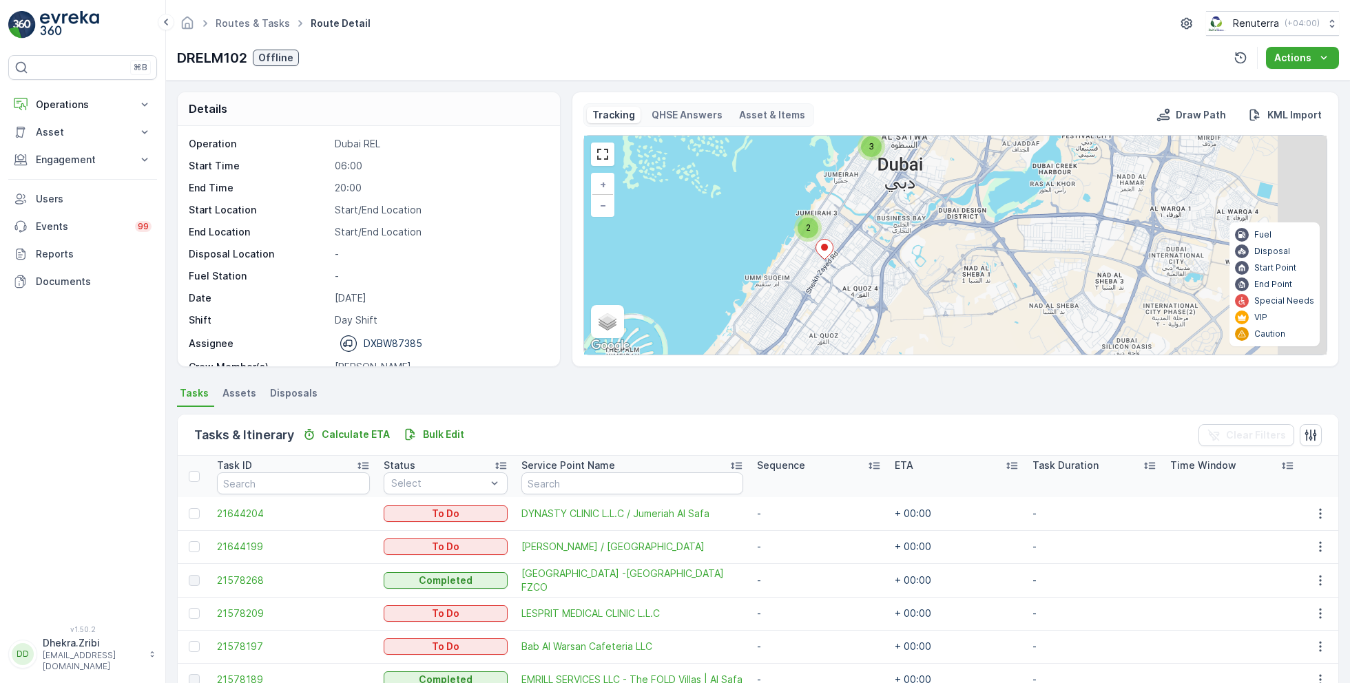
drag, startPoint x: 1138, startPoint y: 231, endPoint x: 879, endPoint y: 225, distance: 259.0
click at [880, 225] on div "2 3 2 + − Satellite Roadmap Terrain Hybrid Leaflet Keyboard shortcuts Map Data …" at bounding box center [955, 245] width 742 height 219
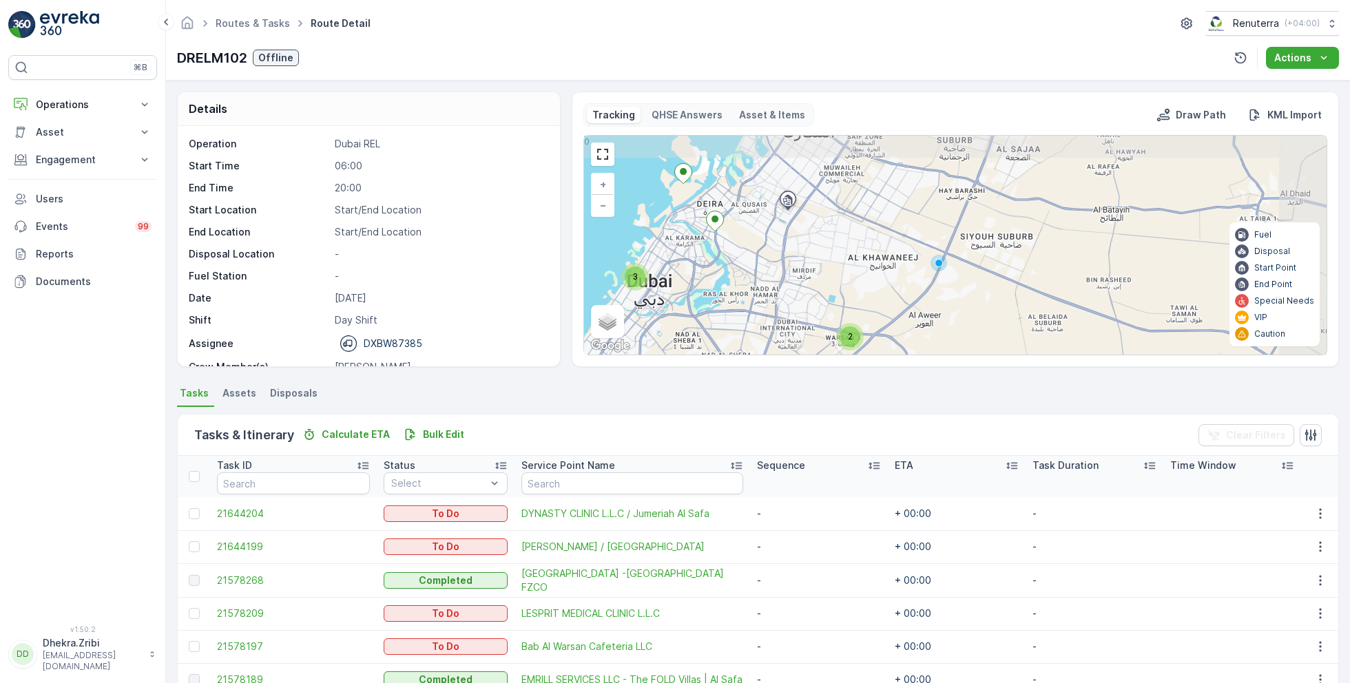
drag, startPoint x: 1062, startPoint y: 211, endPoint x: 870, endPoint y: 306, distance: 214.4
click at [869, 306] on div "2 3 3 + − Satellite Roadmap Terrain Hybrid Leaflet Keyboard shortcuts Map Data …" at bounding box center [955, 245] width 742 height 219
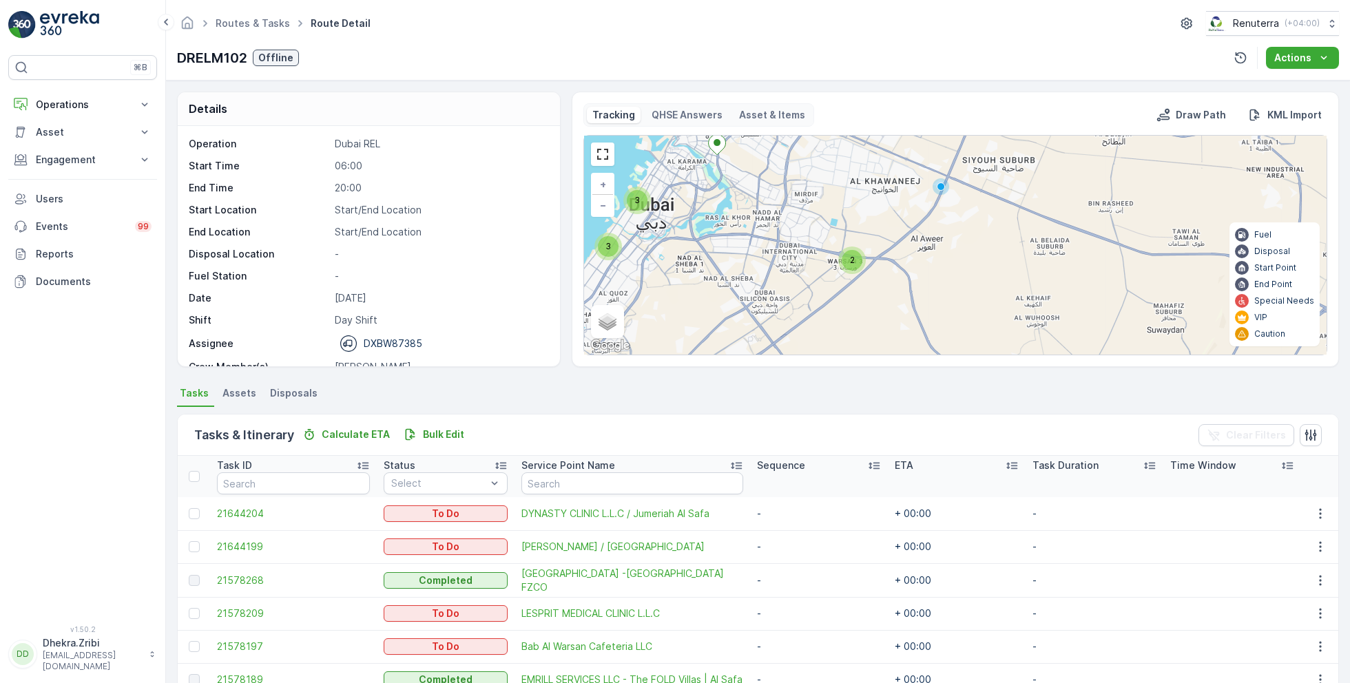
drag, startPoint x: 866, startPoint y: 277, endPoint x: 871, endPoint y: 194, distance: 82.8
click at [871, 194] on div "2 3 3 + − Satellite Roadmap Terrain Hybrid Leaflet Keyboard shortcuts Map Data …" at bounding box center [955, 245] width 742 height 219
click at [853, 249] on div "2" at bounding box center [853, 256] width 21 height 21
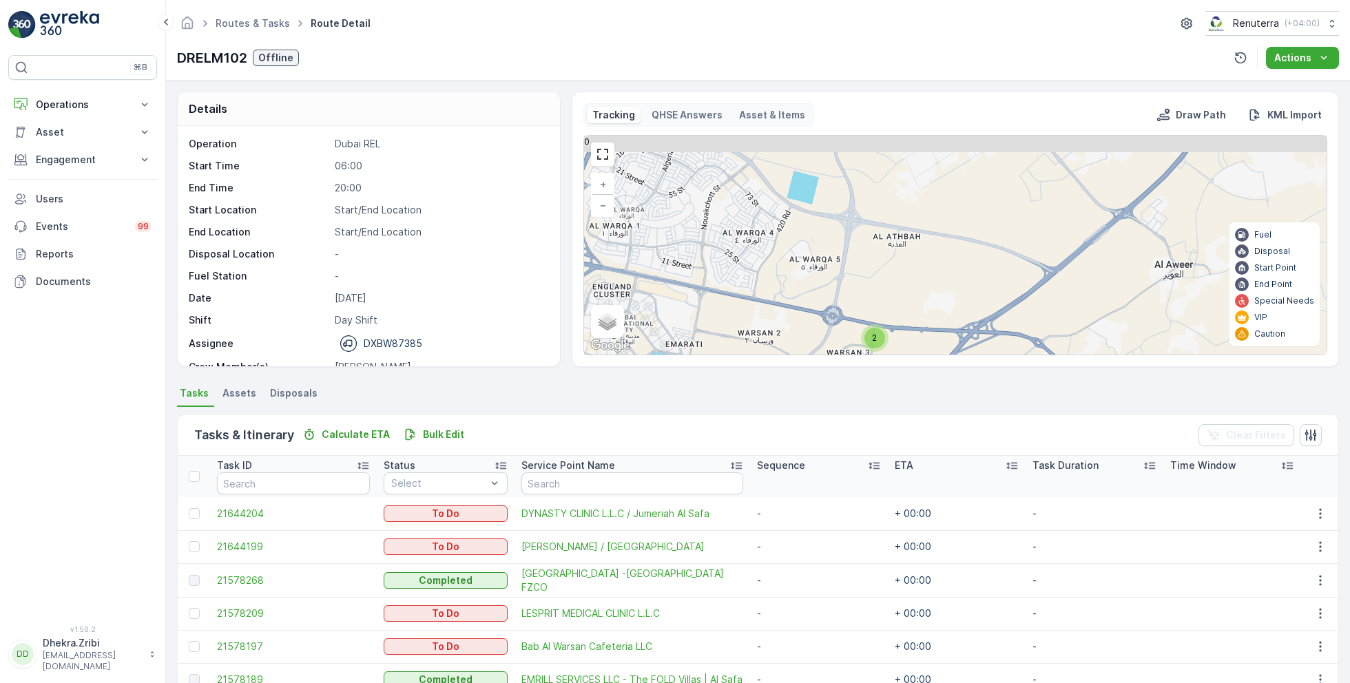
drag, startPoint x: 964, startPoint y: 191, endPoint x: 977, endPoint y: 295, distance: 104.9
click at [978, 297] on div "2 2 + − Satellite Roadmap Terrain Hybrid Leaflet Keyboard shortcuts Map Data Ma…" at bounding box center [955, 245] width 742 height 219
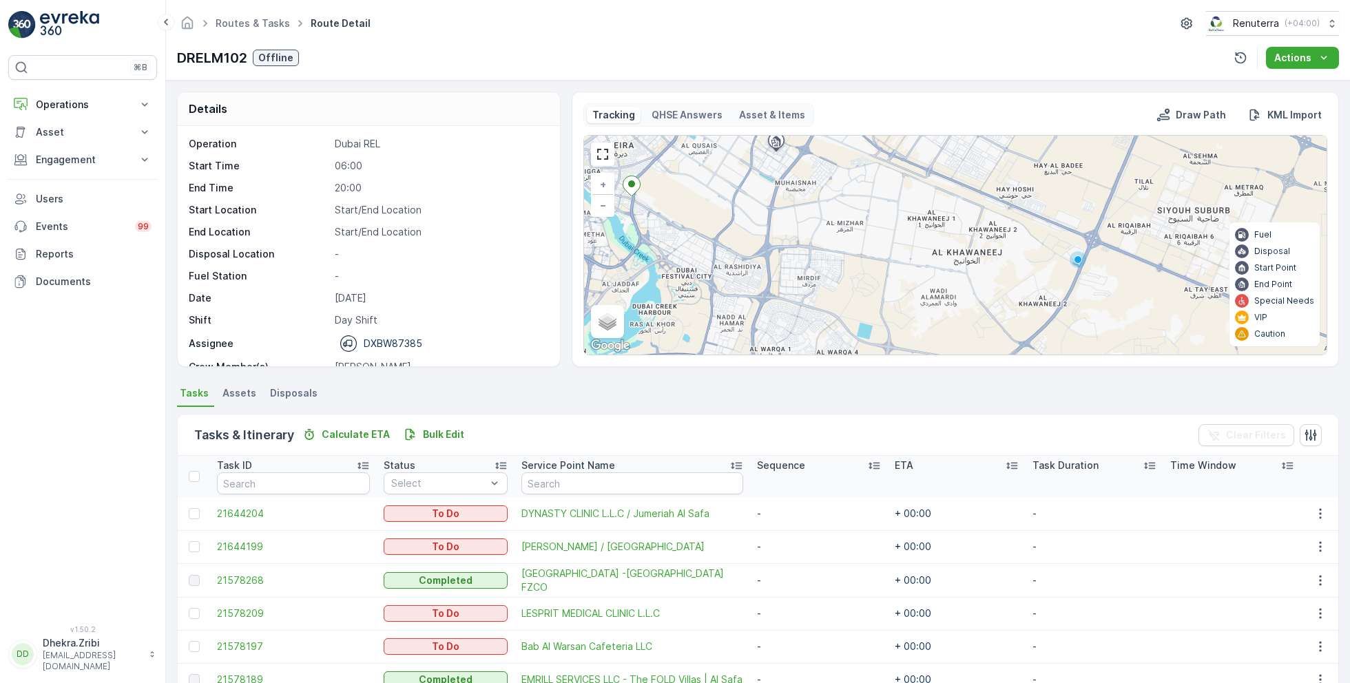
drag, startPoint x: 1037, startPoint y: 214, endPoint x: 1008, endPoint y: 288, distance: 79.8
click at [1008, 288] on div "2 3 2 + − Satellite Roadmap Terrain Hybrid Leaflet Keyboard shortcuts Map Data …" at bounding box center [955, 245] width 742 height 219
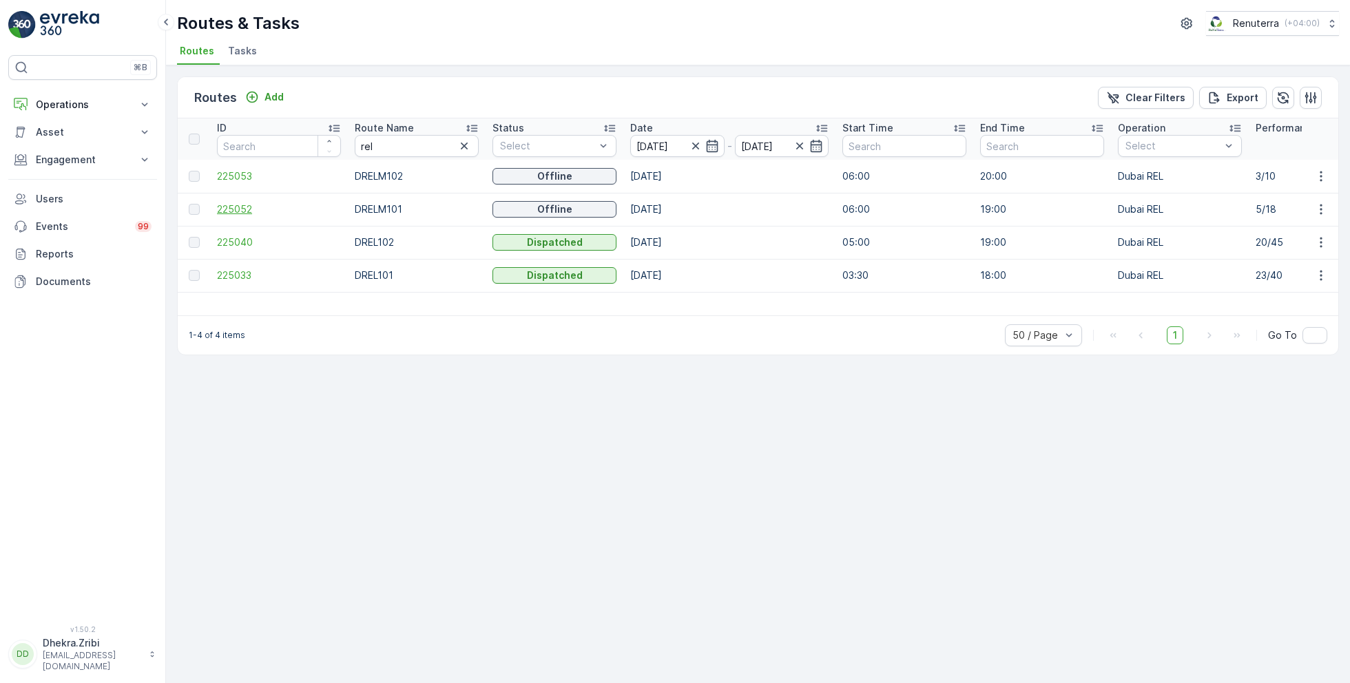
click at [240, 206] on span "225052" at bounding box center [279, 209] width 124 height 14
click at [235, 176] on span "225053" at bounding box center [279, 176] width 124 height 14
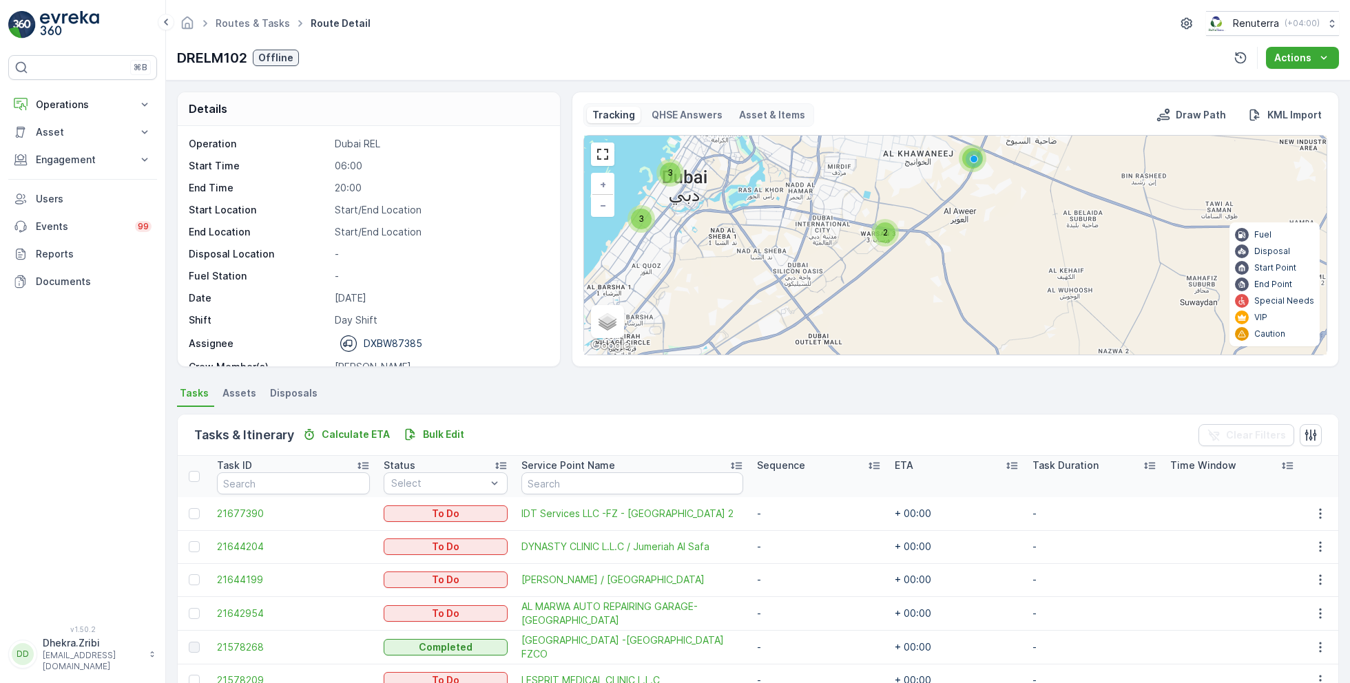
click at [883, 236] on span "2" at bounding box center [885, 232] width 5 height 10
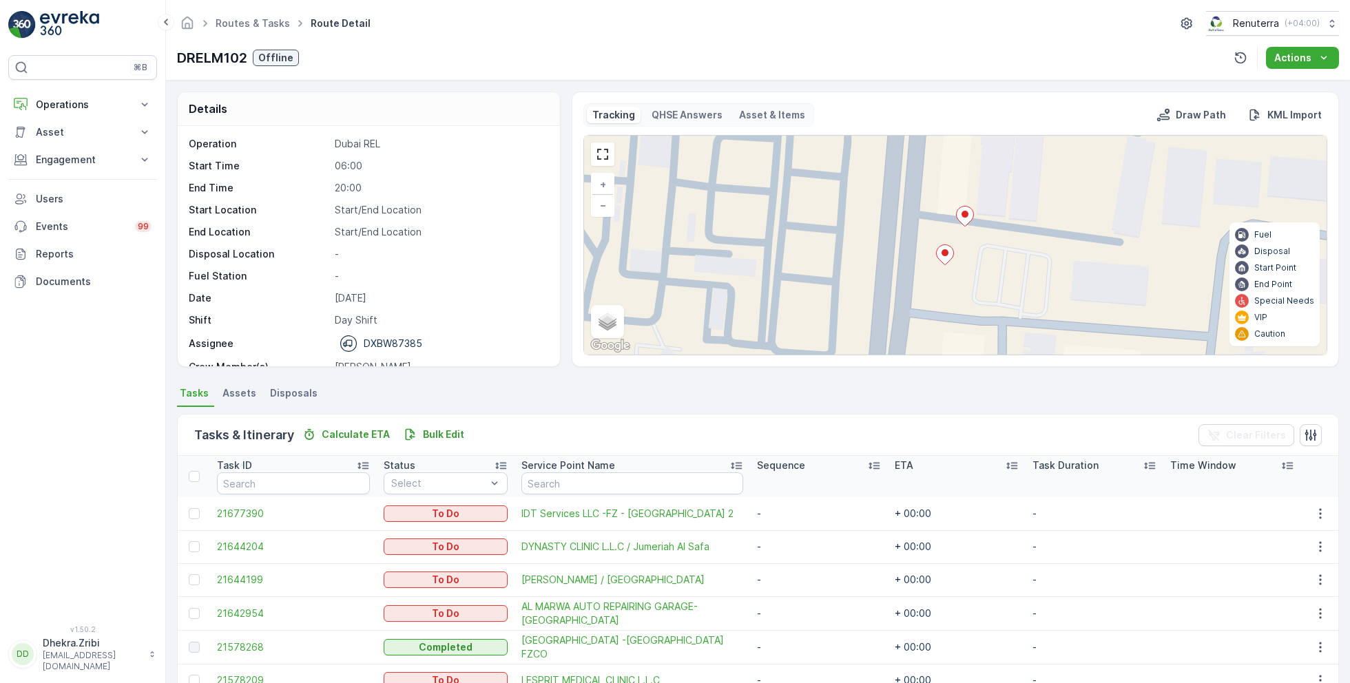
click at [966, 218] on icon at bounding box center [965, 217] width 17 height 20
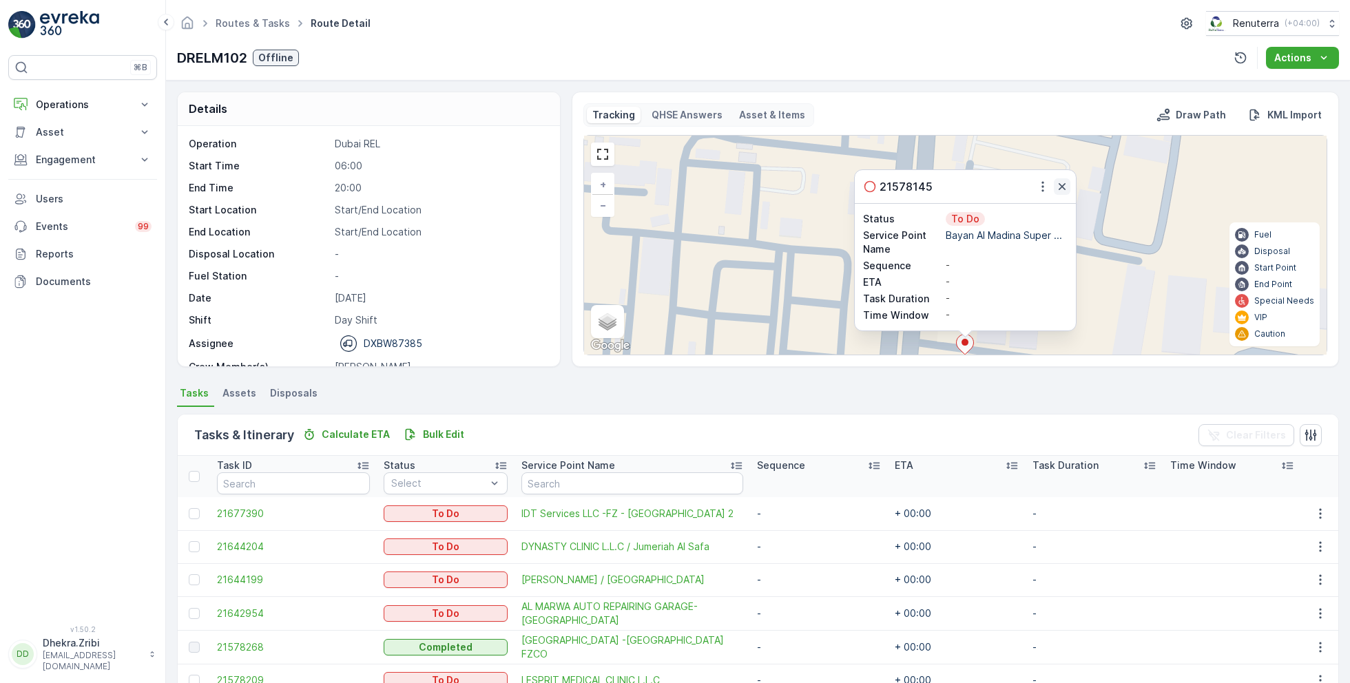
click at [1060, 183] on icon "button" at bounding box center [1062, 187] width 14 height 14
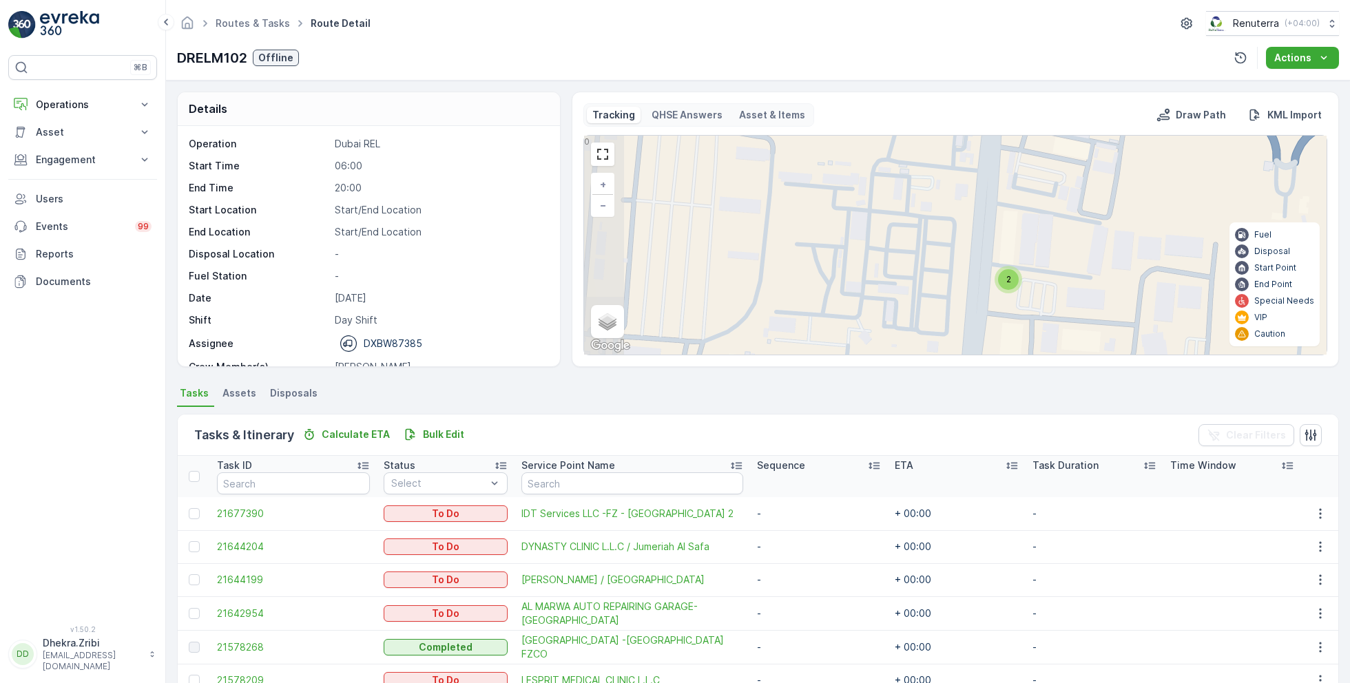
click at [1060, 183] on div "2 + − Satellite Roadmap Terrain Hybrid Leaflet Keyboard shortcuts Map Data Map …" at bounding box center [955, 245] width 742 height 219
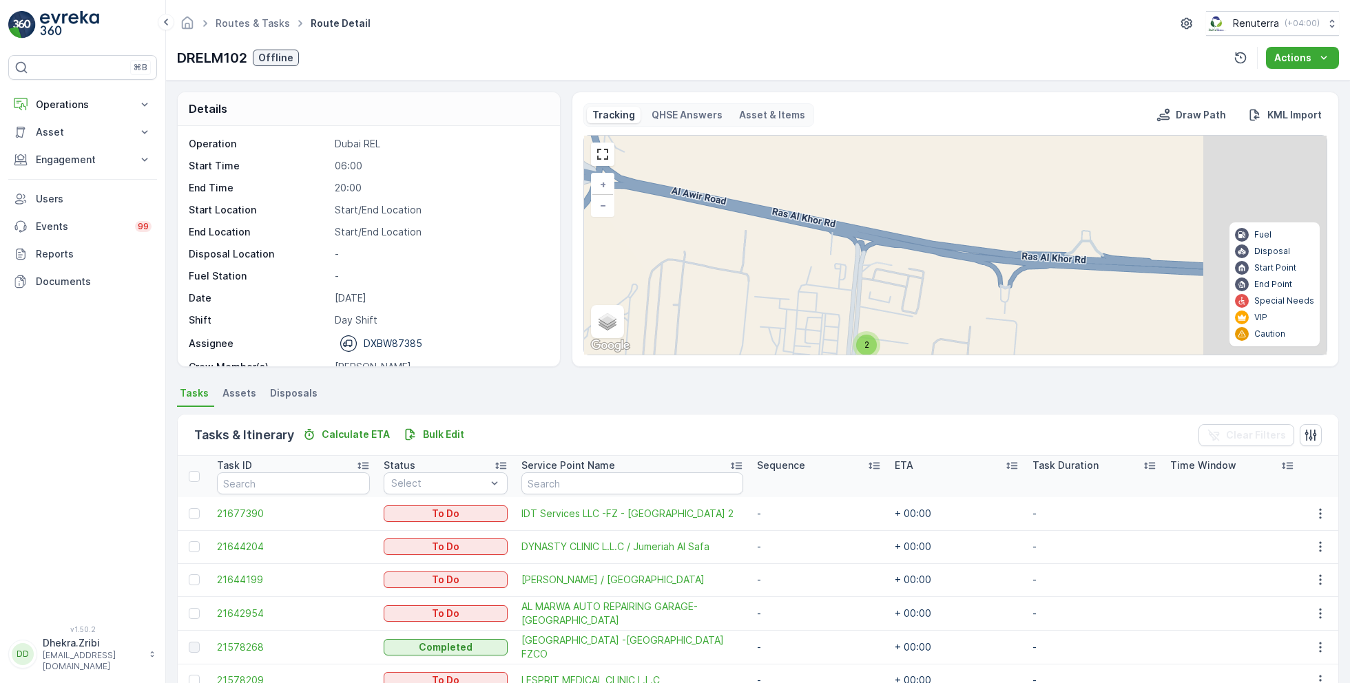
drag, startPoint x: 1060, startPoint y: 183, endPoint x: 882, endPoint y: 295, distance: 209.8
click at [882, 296] on div "2 + − Satellite Roadmap Terrain Hybrid Leaflet Keyboard shortcuts Map Data Map …" at bounding box center [955, 245] width 742 height 219
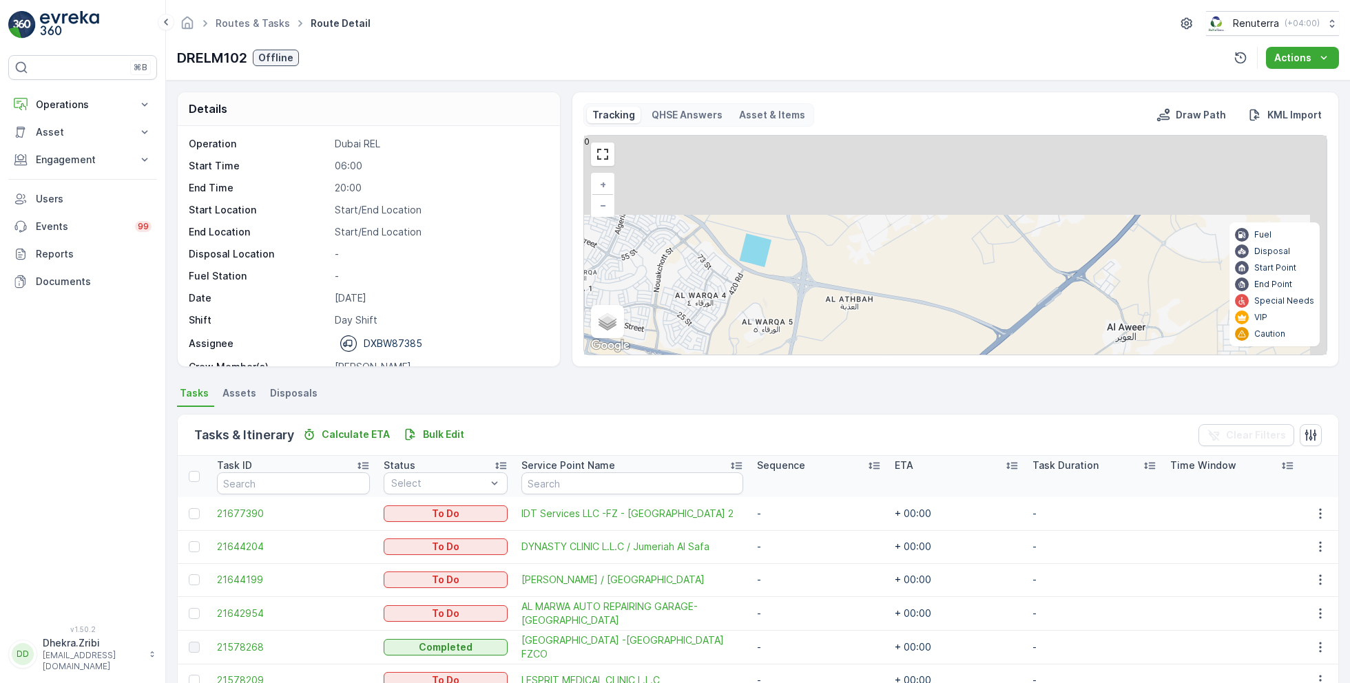
drag, startPoint x: 957, startPoint y: 189, endPoint x: 904, endPoint y: 288, distance: 112.5
click at [904, 288] on div "2 2 2 + − Satellite Roadmap Terrain Hybrid Leaflet Keyboard shortcuts Map Data …" at bounding box center [955, 245] width 742 height 219
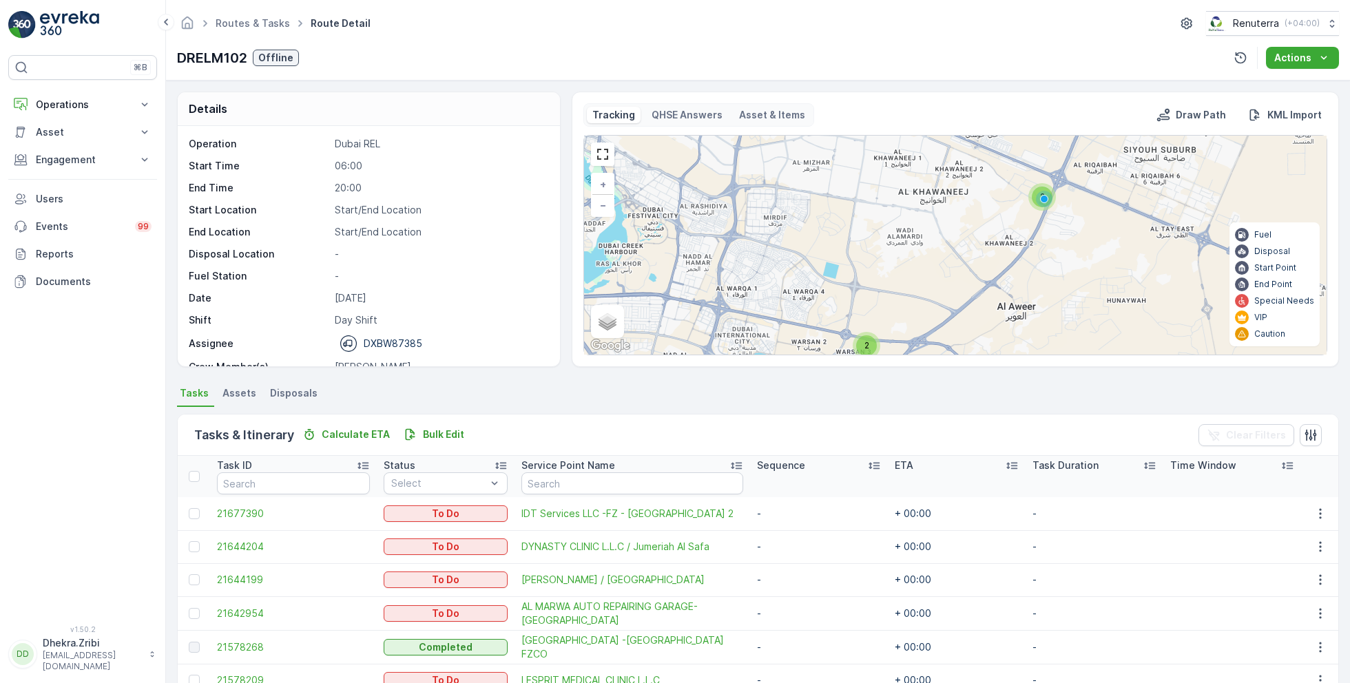
click at [1039, 189] on div "2" at bounding box center [1042, 197] width 21 height 21
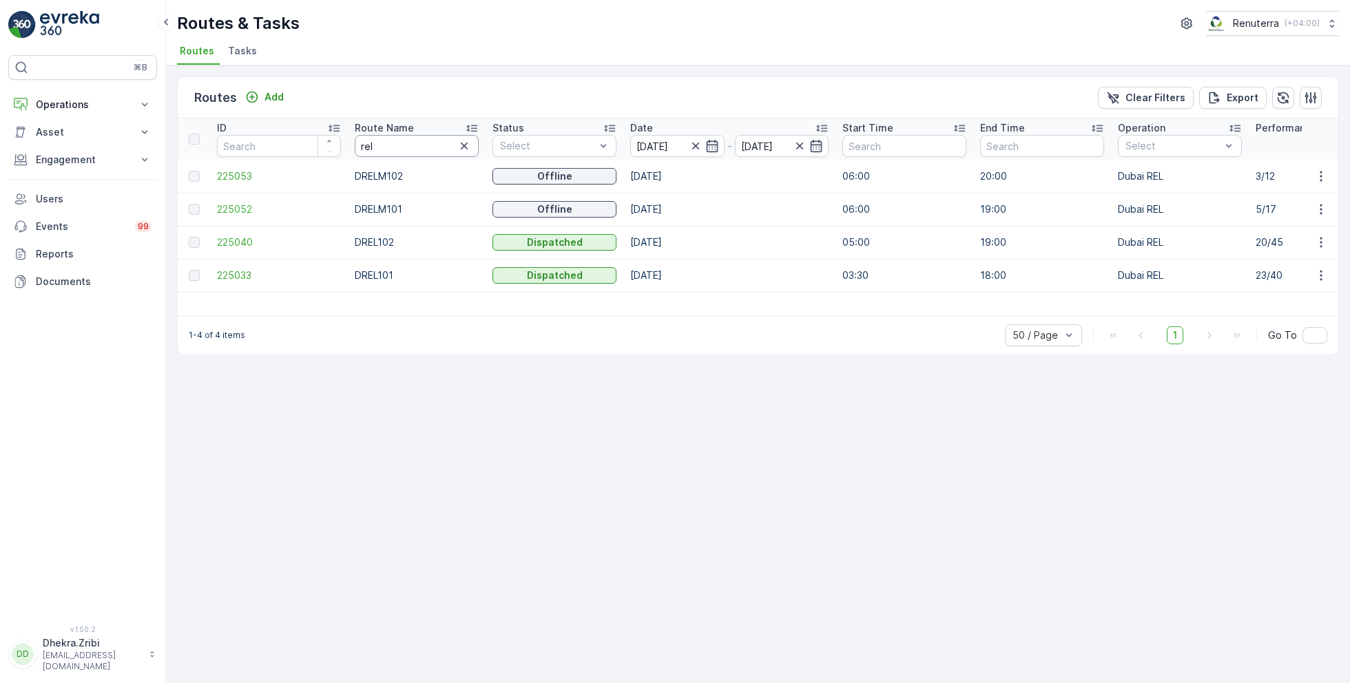
click at [384, 145] on input "rel" at bounding box center [417, 146] width 124 height 22
type input "h"
type input "roro"
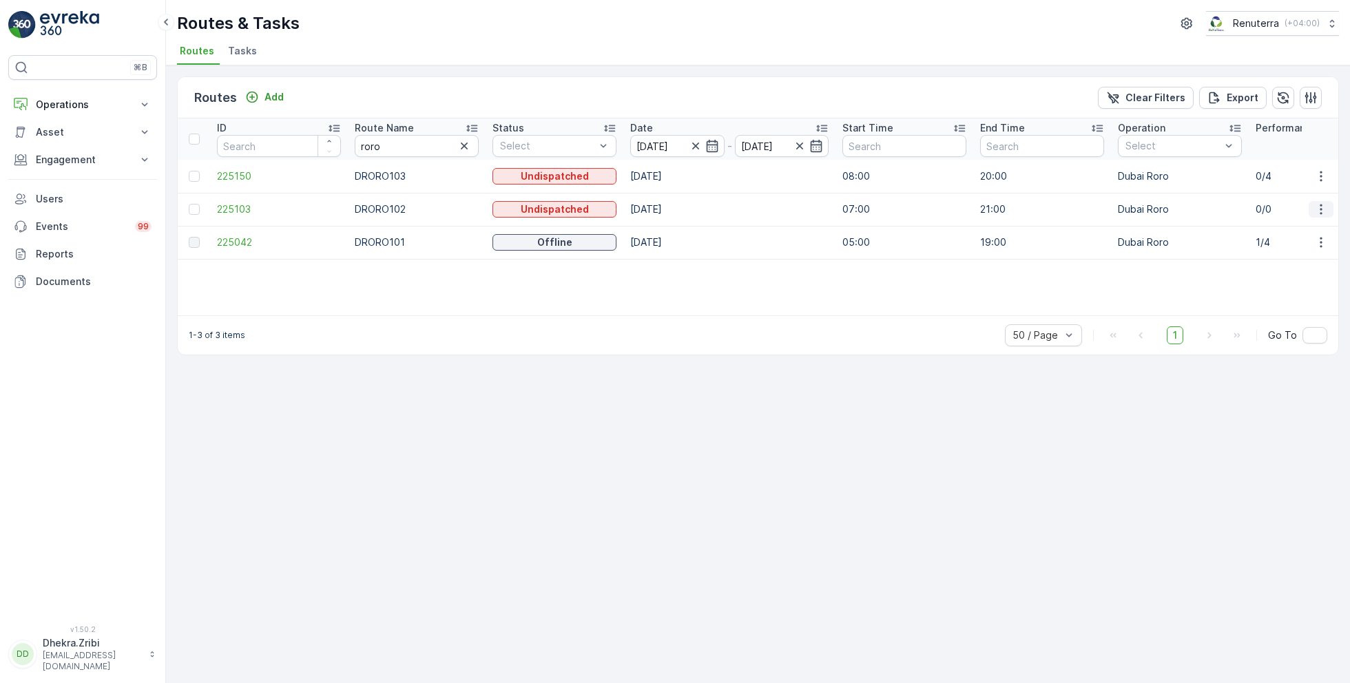
click at [1324, 207] on icon "button" at bounding box center [1321, 209] width 14 height 14
click at [1272, 310] on span "Delete" at bounding box center [1265, 313] width 32 height 14
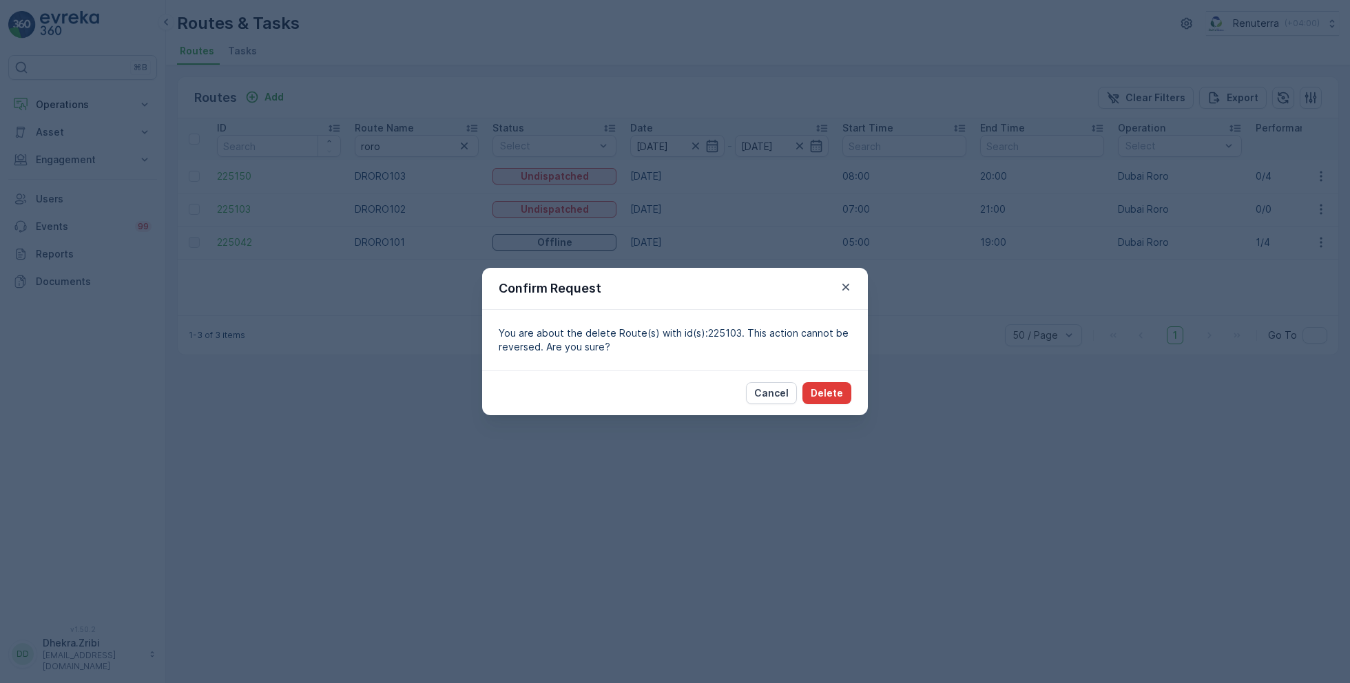
click at [837, 390] on p "Delete" at bounding box center [827, 393] width 32 height 14
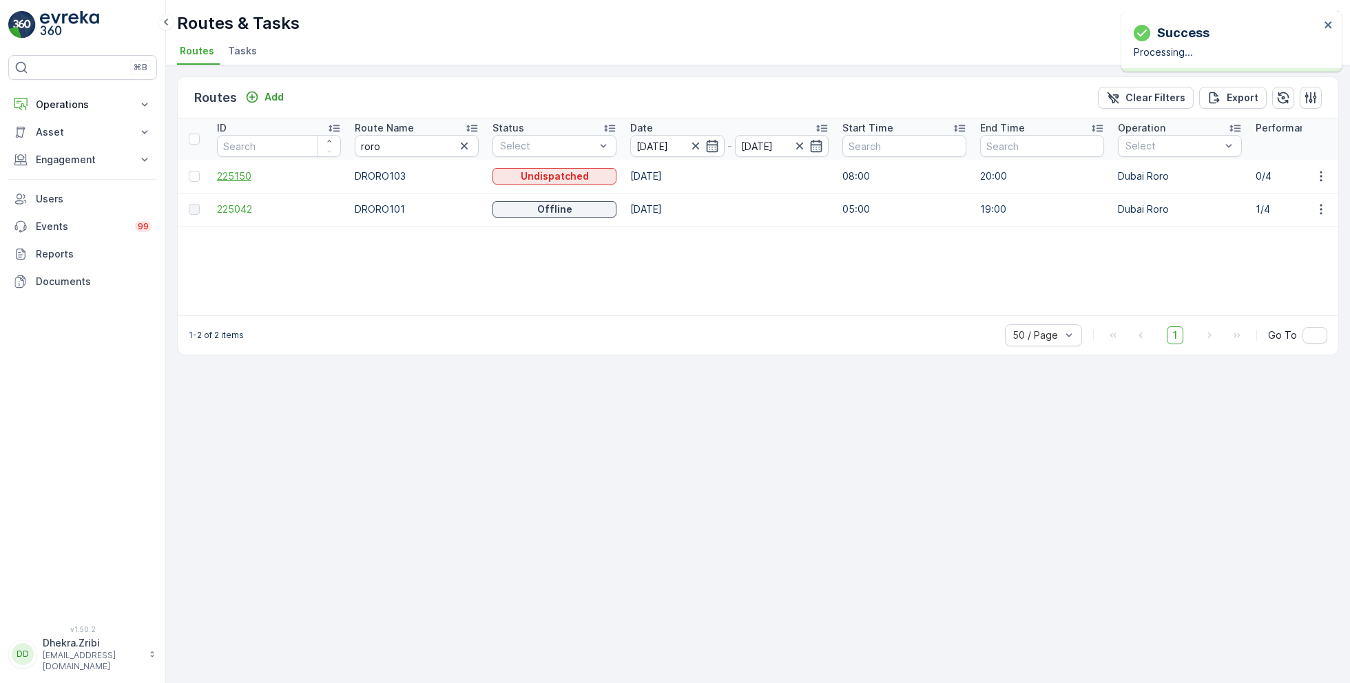
click at [238, 171] on span "225150" at bounding box center [279, 176] width 124 height 14
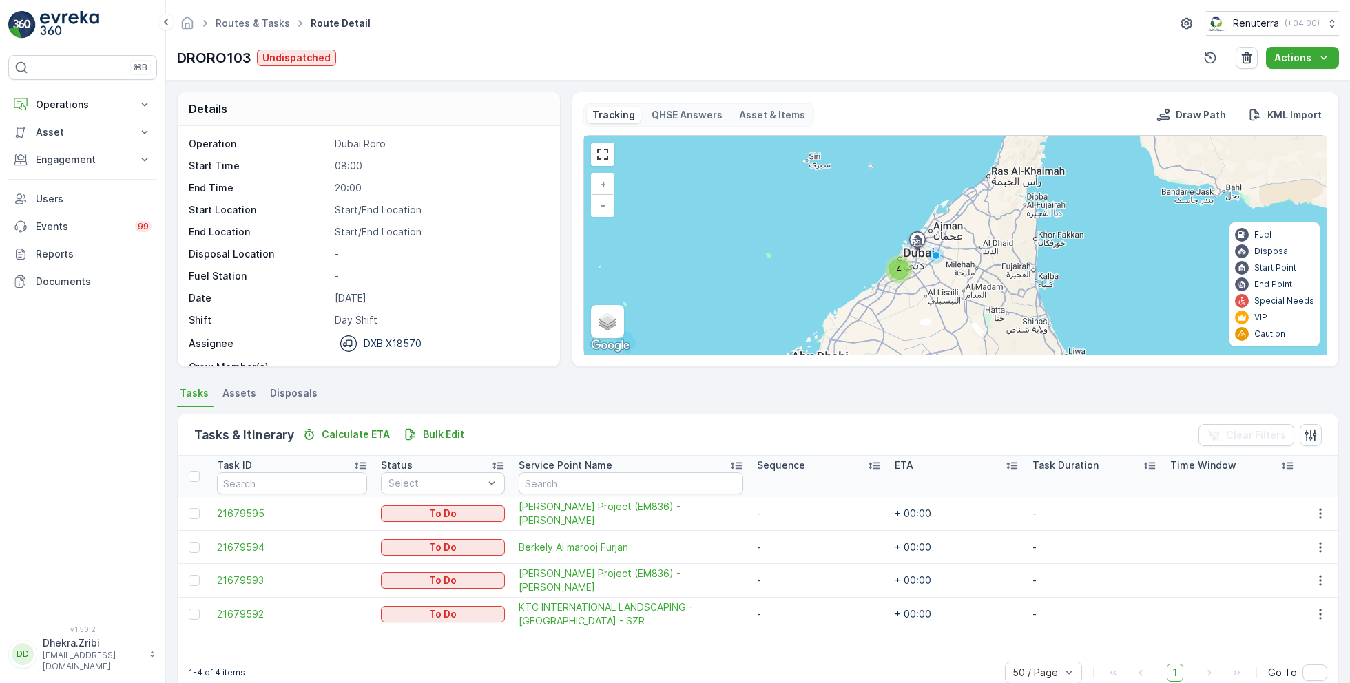
click at [243, 512] on span "21679595" at bounding box center [292, 514] width 150 height 14
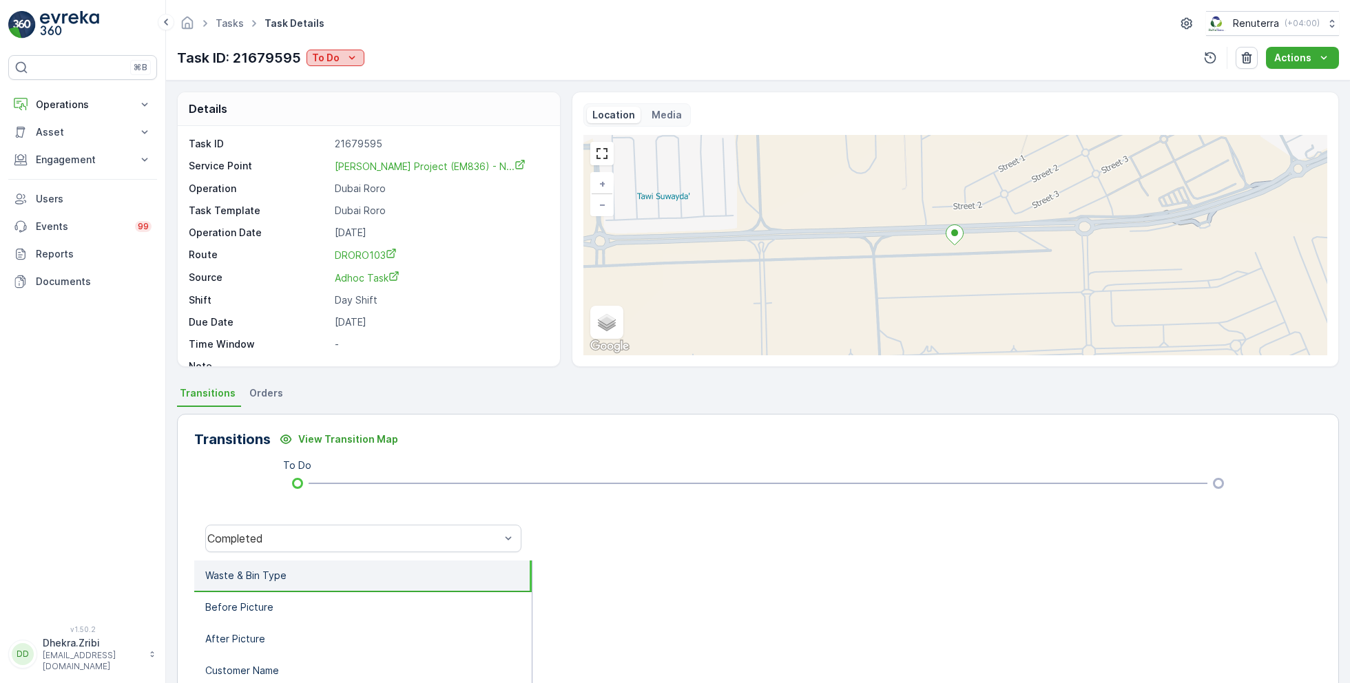
click at [336, 61] on p "To Do" at bounding box center [326, 58] width 28 height 14
click at [381, 117] on span "Completed No one to sign" at bounding box center [375, 117] width 123 height 14
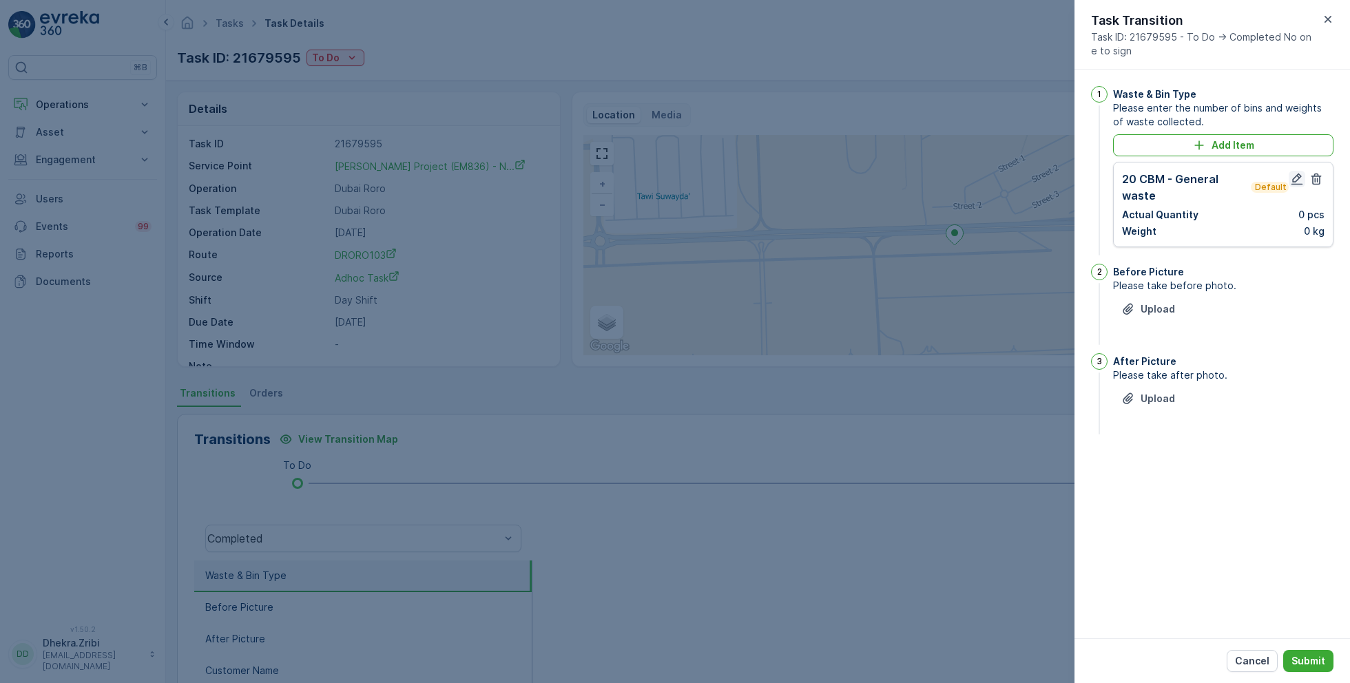
click at [1301, 177] on icon "button" at bounding box center [1297, 179] width 14 height 14
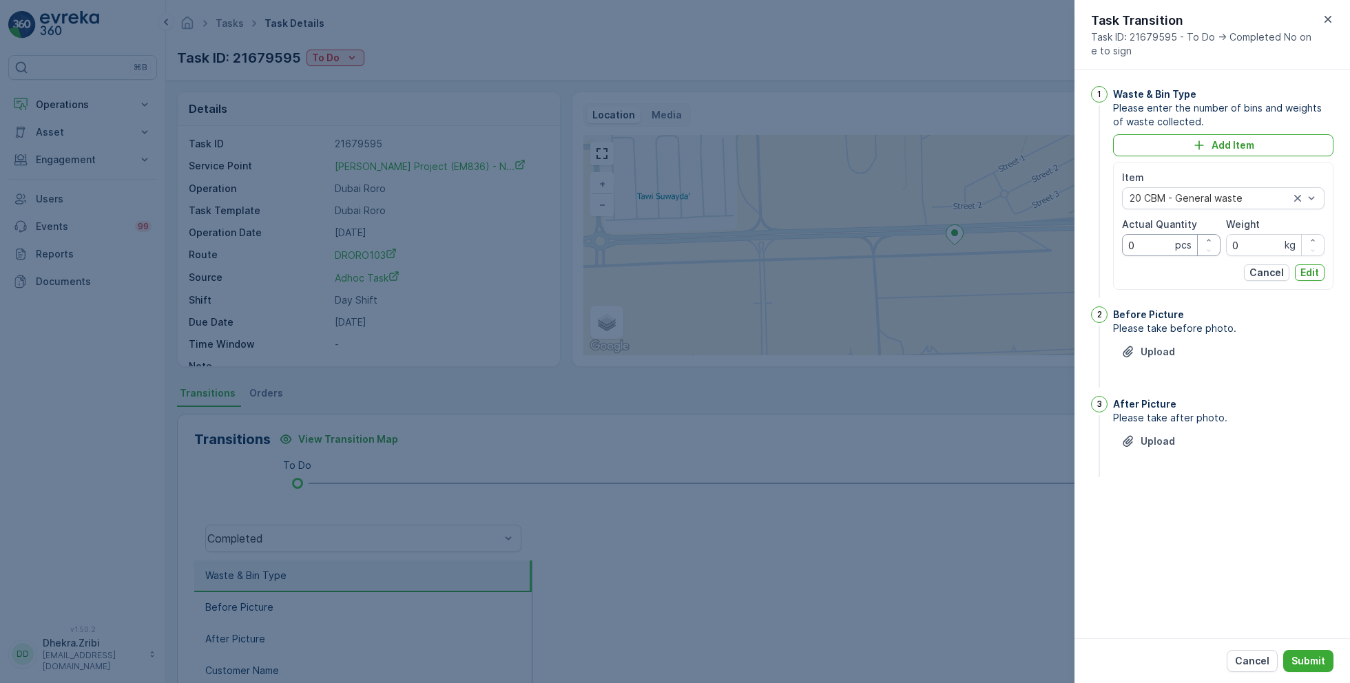
click at [1138, 242] on Quantity "0" at bounding box center [1171, 245] width 98 height 22
type Quantity "1"
click at [1315, 269] on p "Edit" at bounding box center [1309, 273] width 19 height 14
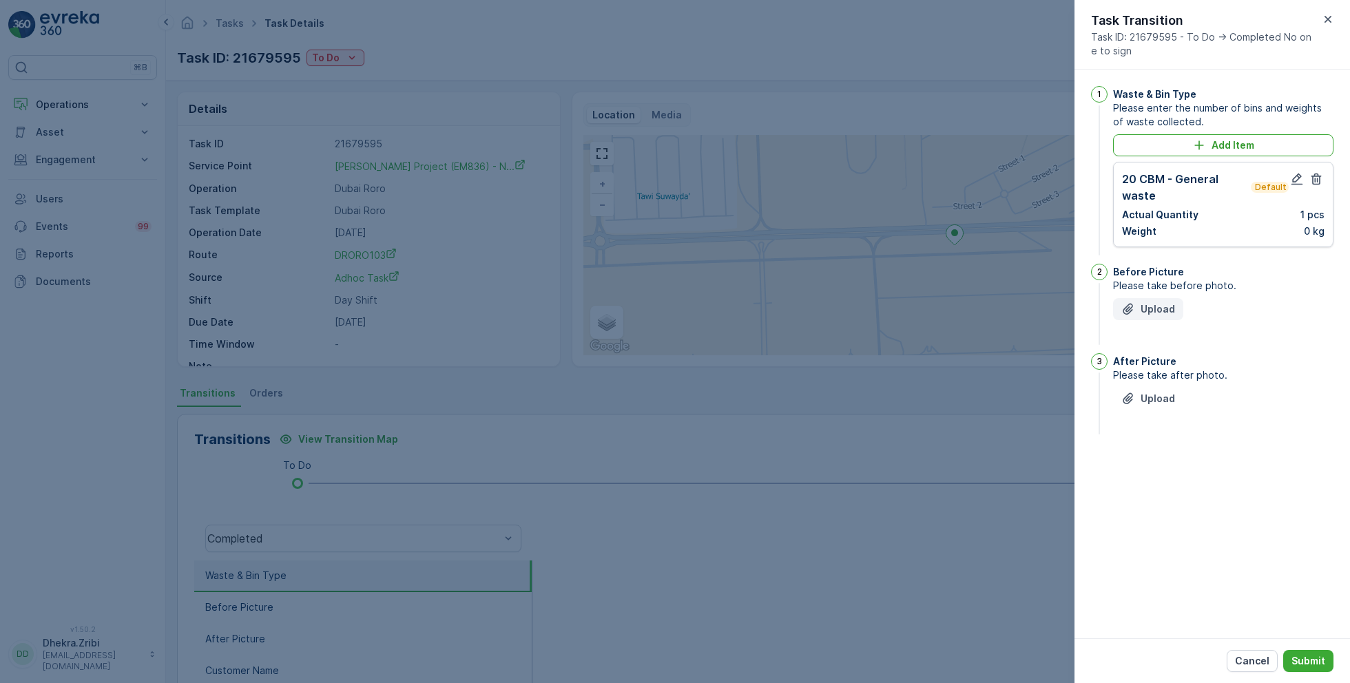
click at [1138, 313] on div "Upload" at bounding box center [1148, 309] width 54 height 14
click at [1160, 464] on p "Upload" at bounding box center [1158, 468] width 34 height 14
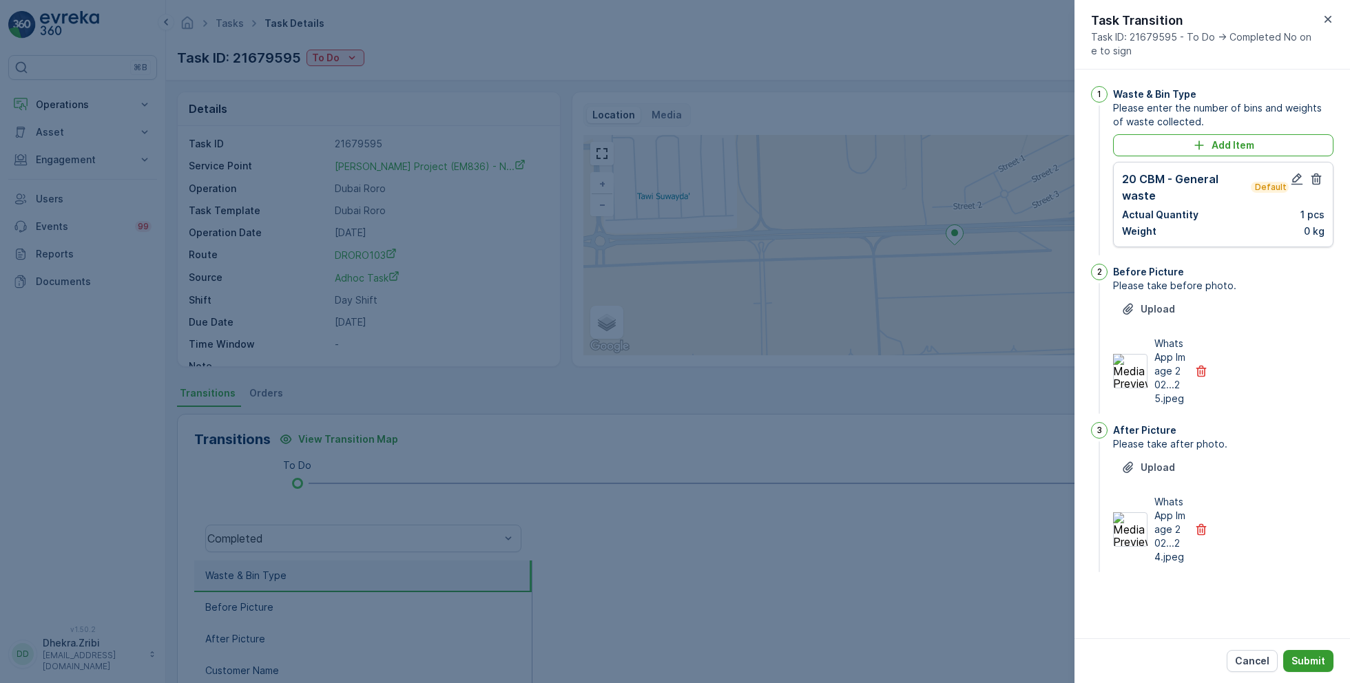
click at [1309, 658] on p "Submit" at bounding box center [1308, 661] width 34 height 14
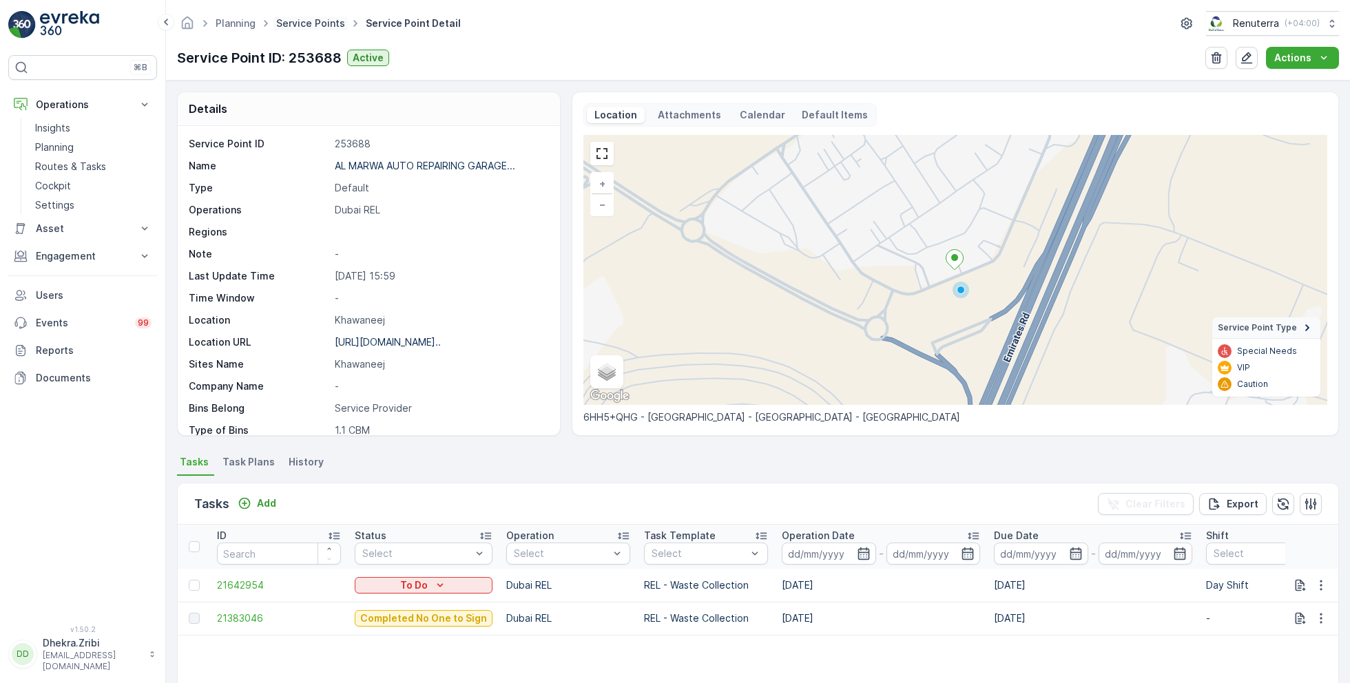
click at [307, 17] on link "Service Points" at bounding box center [310, 23] width 69 height 12
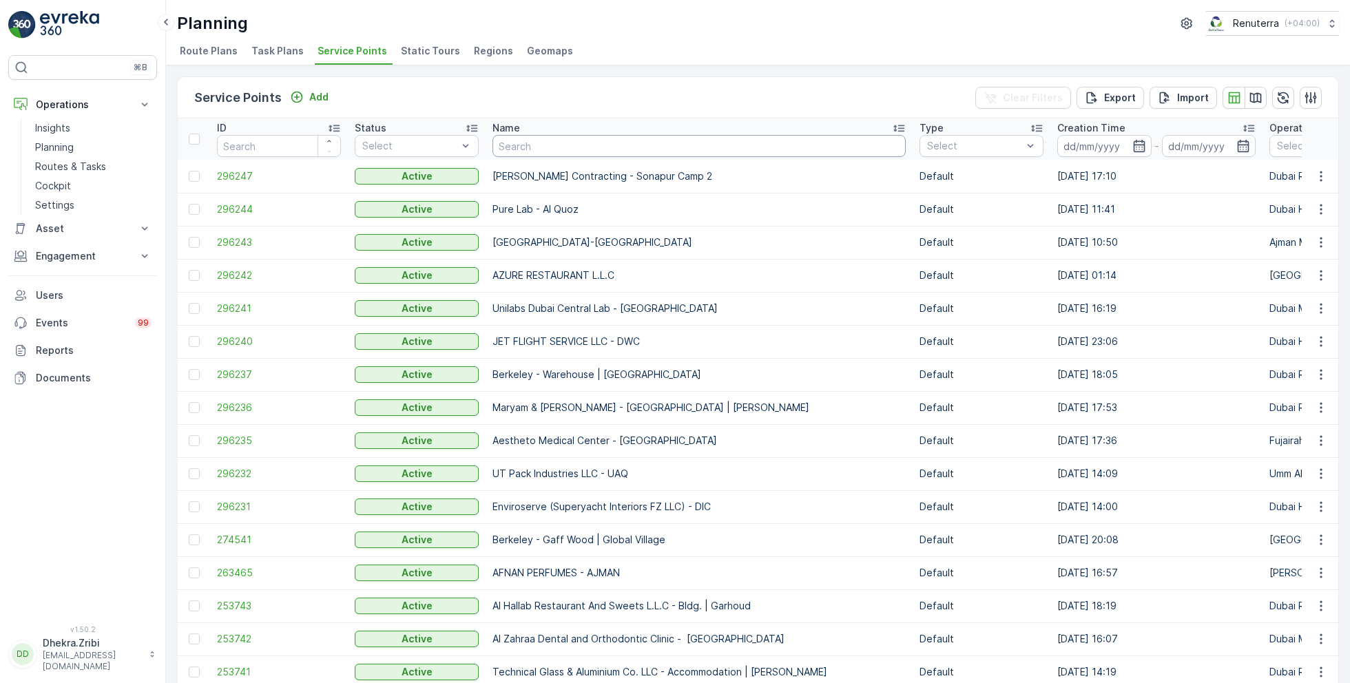
click at [548, 141] on input "text" at bounding box center [698, 146] width 413 height 22
type input "blue water"
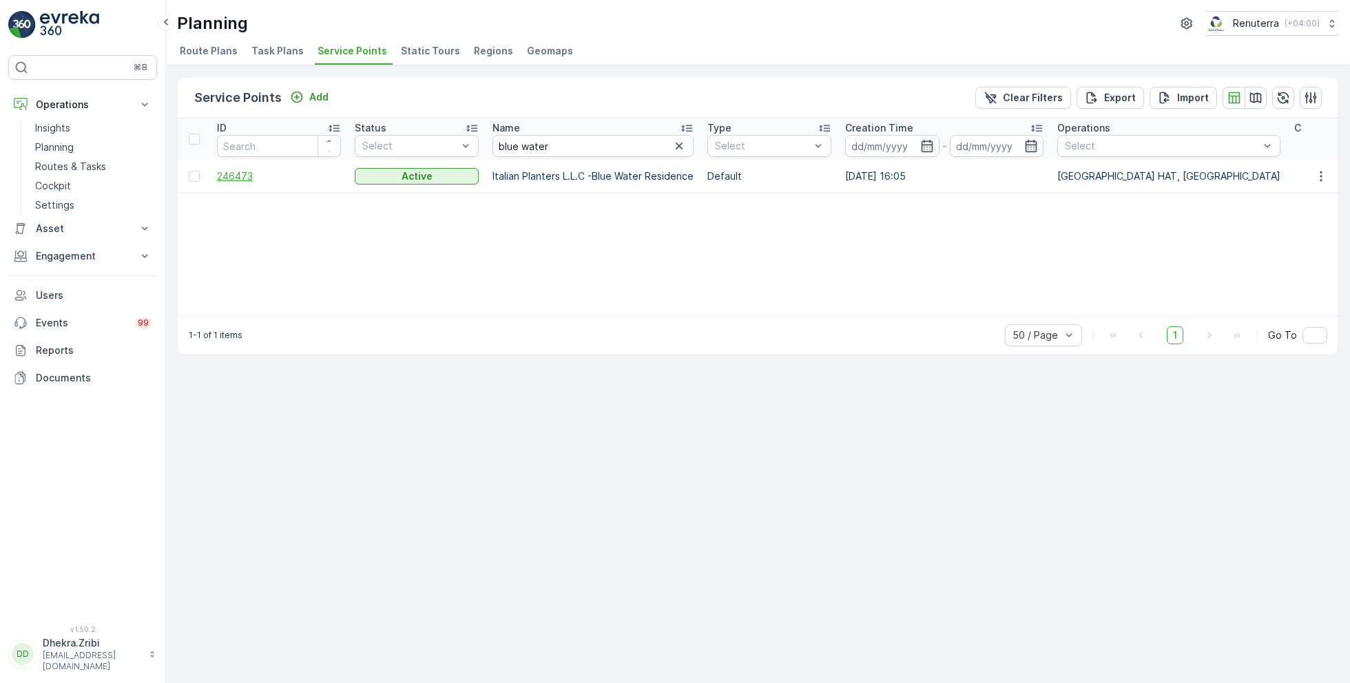
click at [245, 174] on span "246473" at bounding box center [279, 176] width 124 height 14
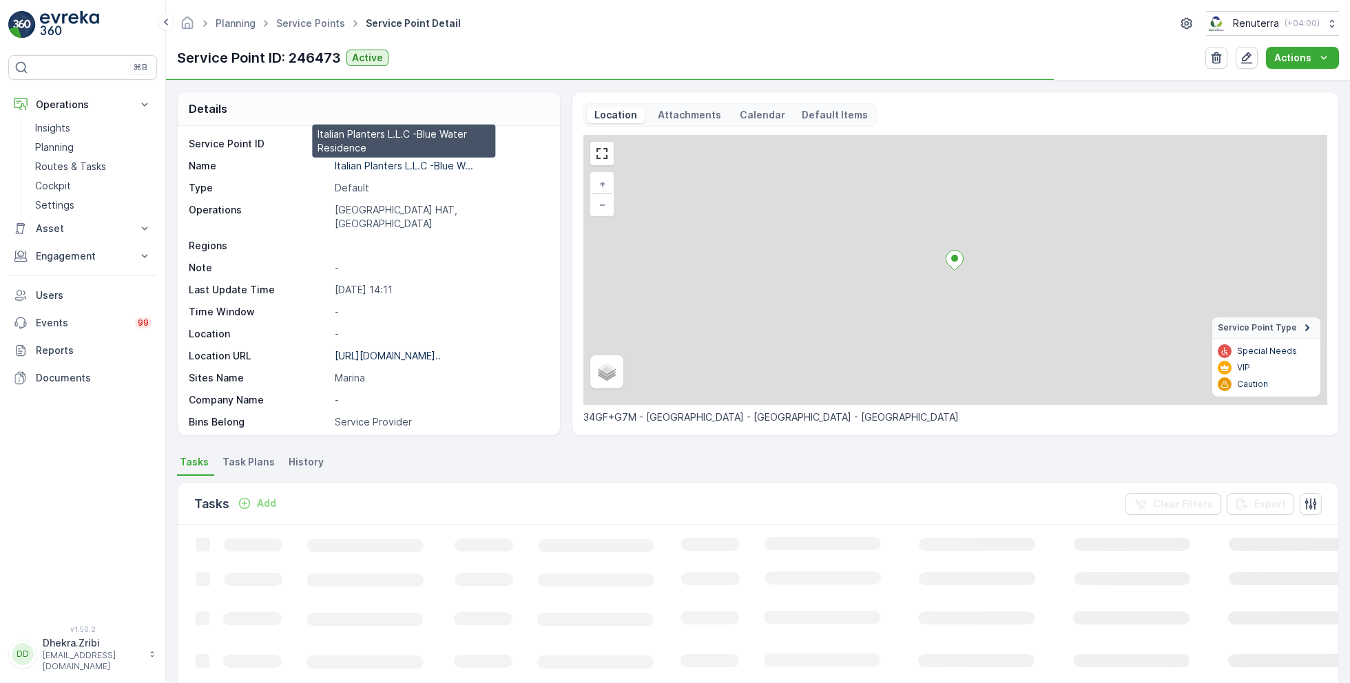
click at [396, 164] on p "Italian Planters L.L.C -Blue W..." at bounding box center [404, 166] width 138 height 12
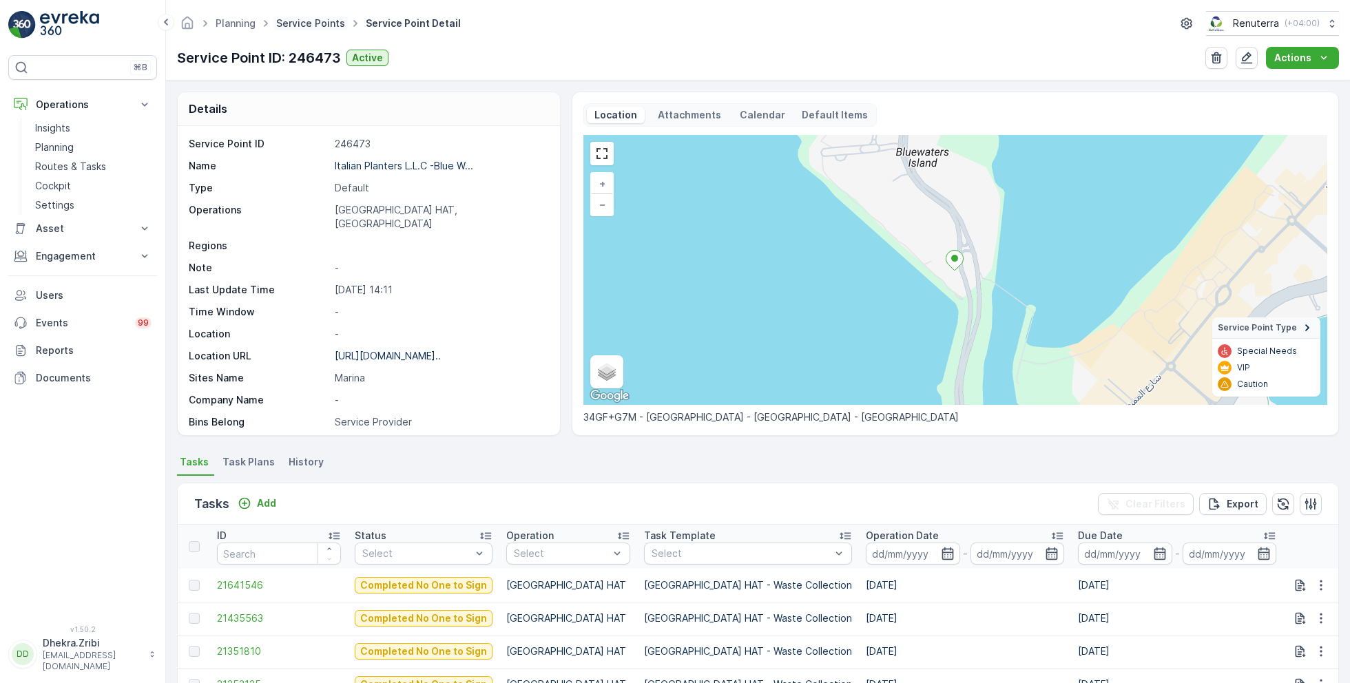
click at [308, 24] on link "Service Points" at bounding box center [310, 23] width 69 height 12
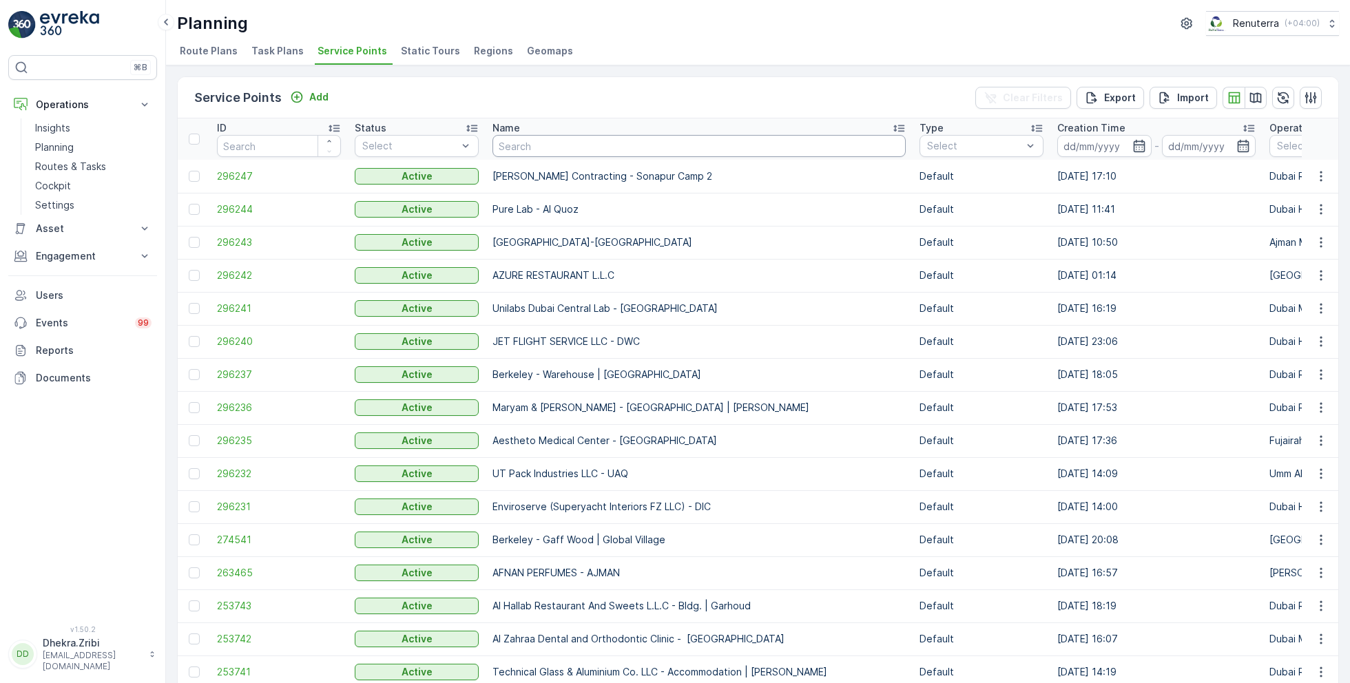
click at [587, 151] on input "text" at bounding box center [698, 146] width 413 height 22
type input "mus"
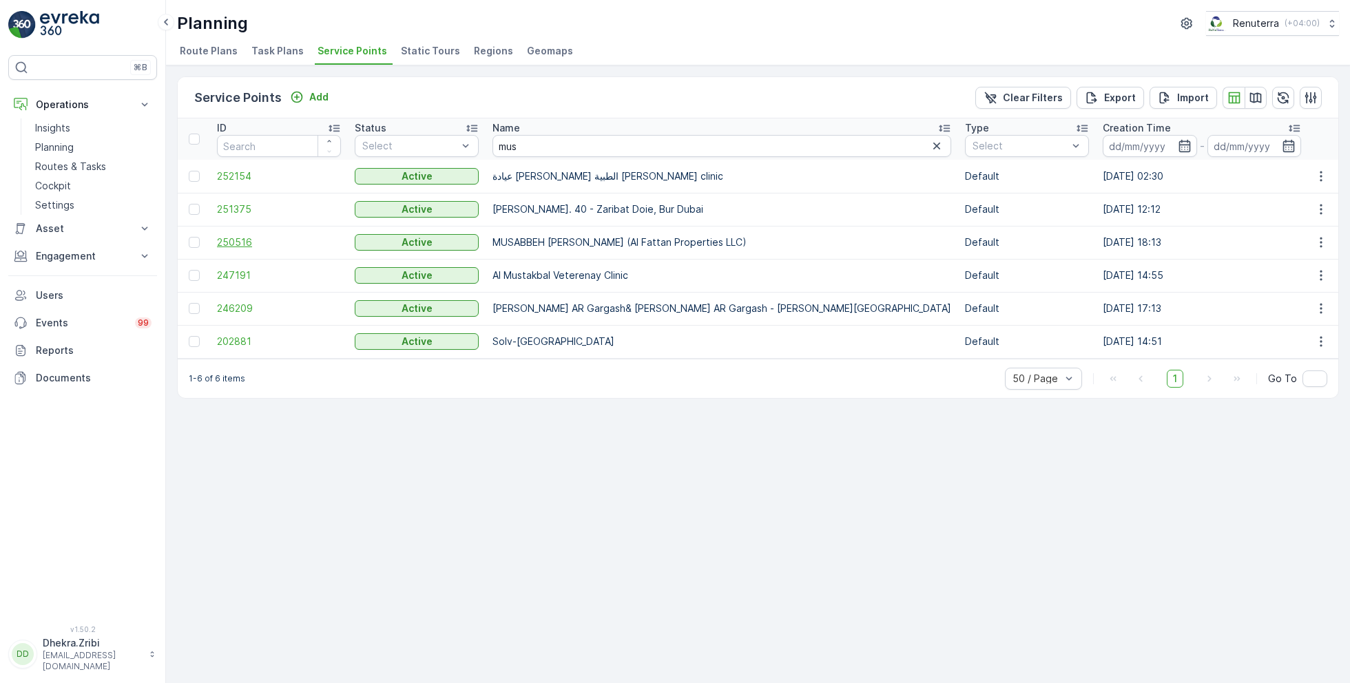
click at [250, 238] on span "250516" at bounding box center [279, 243] width 124 height 14
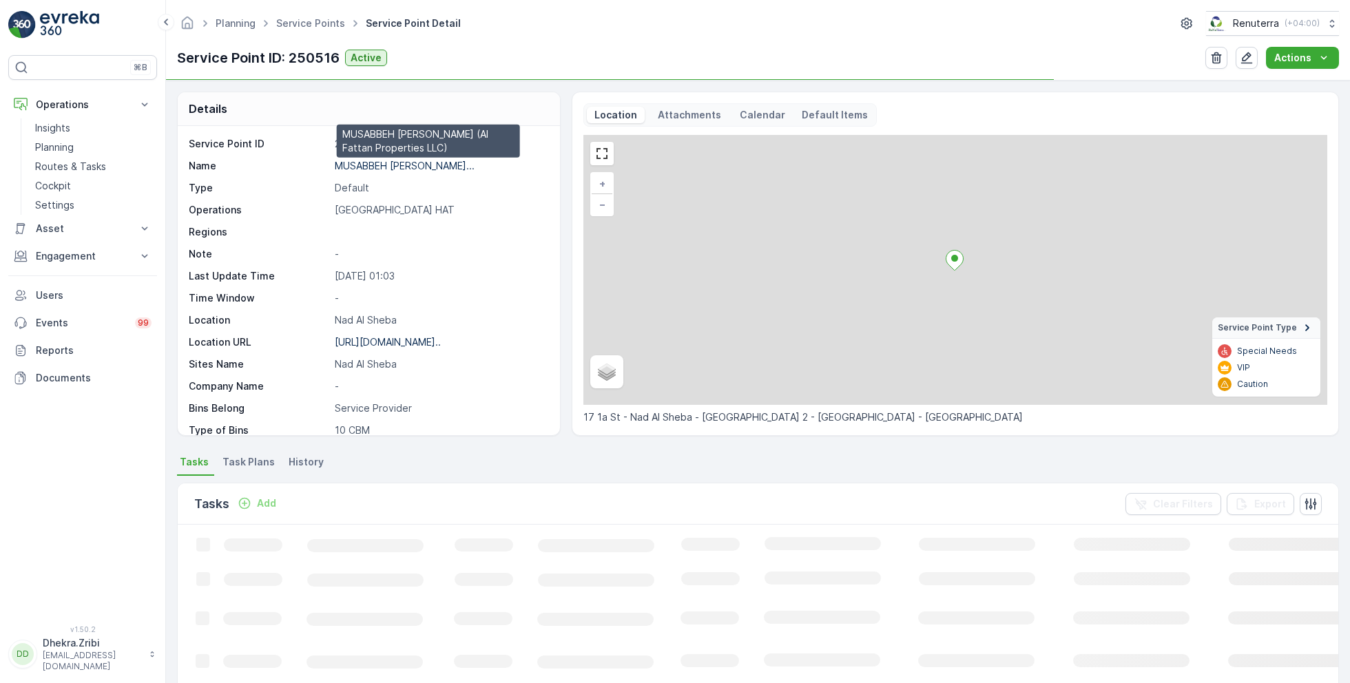
click at [389, 167] on p "MUSABBEH RASHID MUSABBEH ALFAT..." at bounding box center [405, 166] width 140 height 12
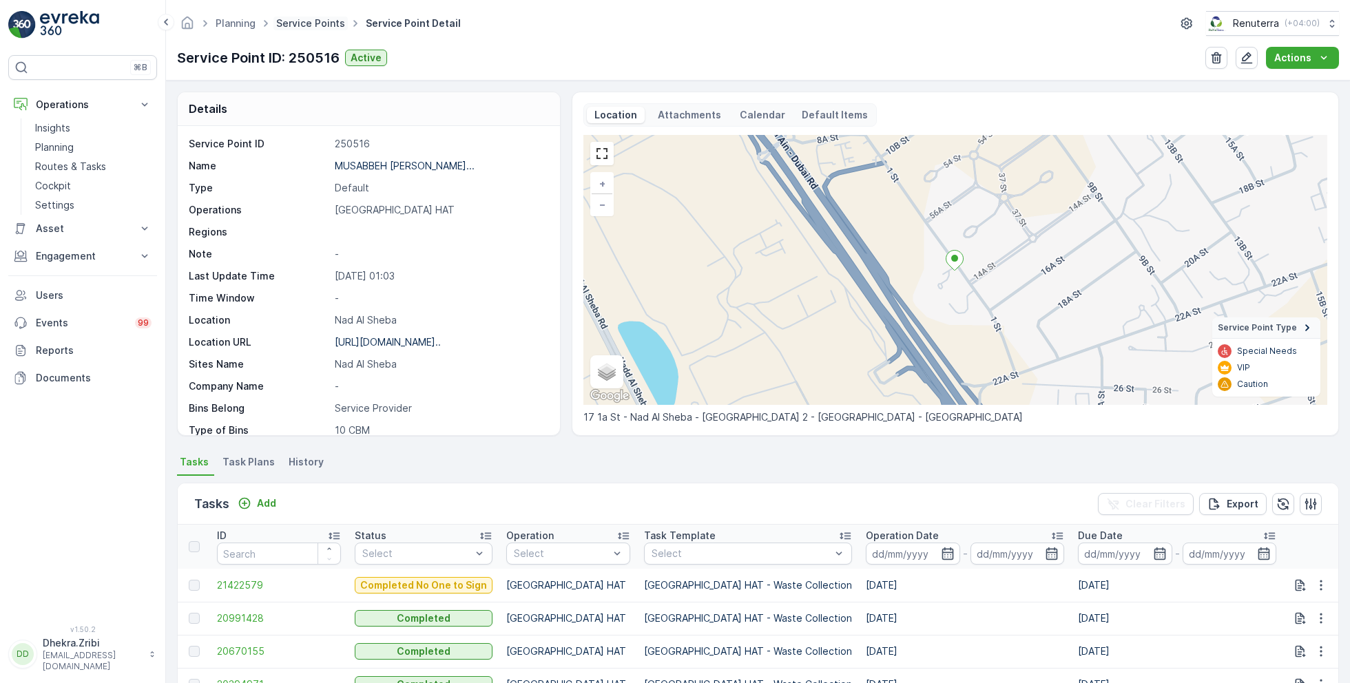
click at [308, 28] on link "Service Points" at bounding box center [310, 23] width 69 height 12
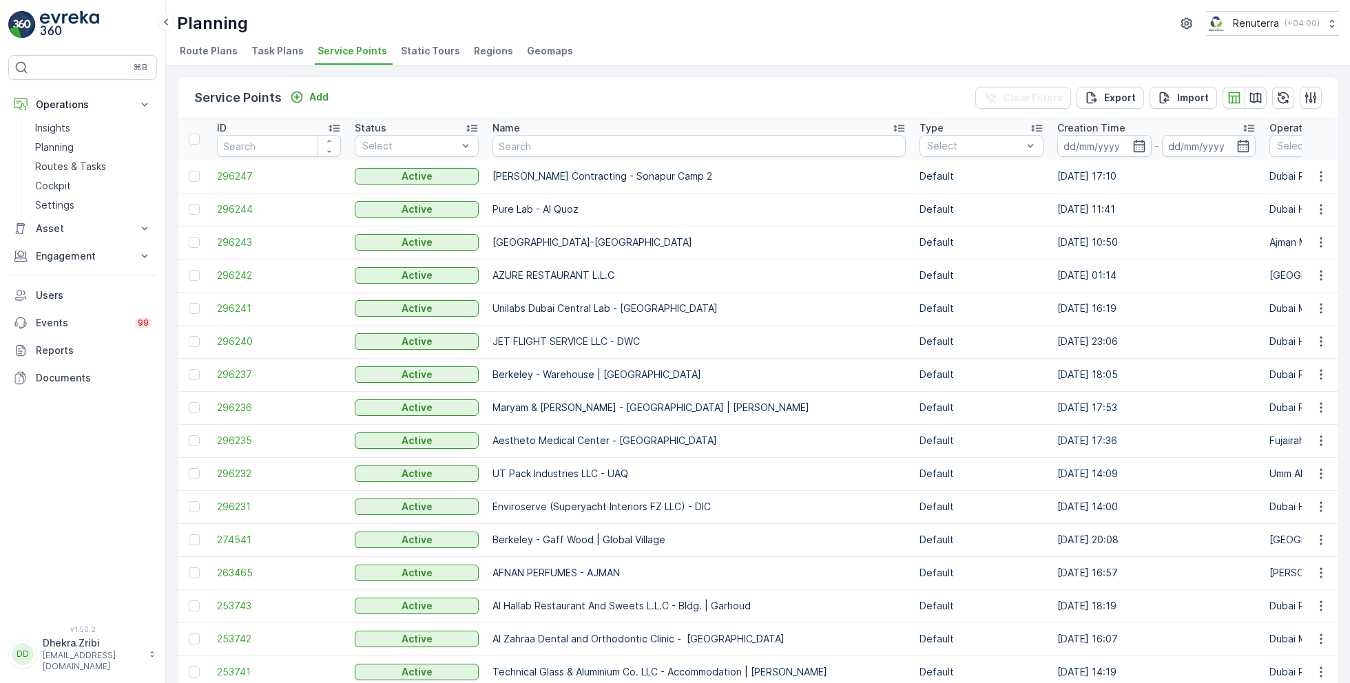
click at [551, 145] on input "text" at bounding box center [698, 146] width 413 height 22
type input "better"
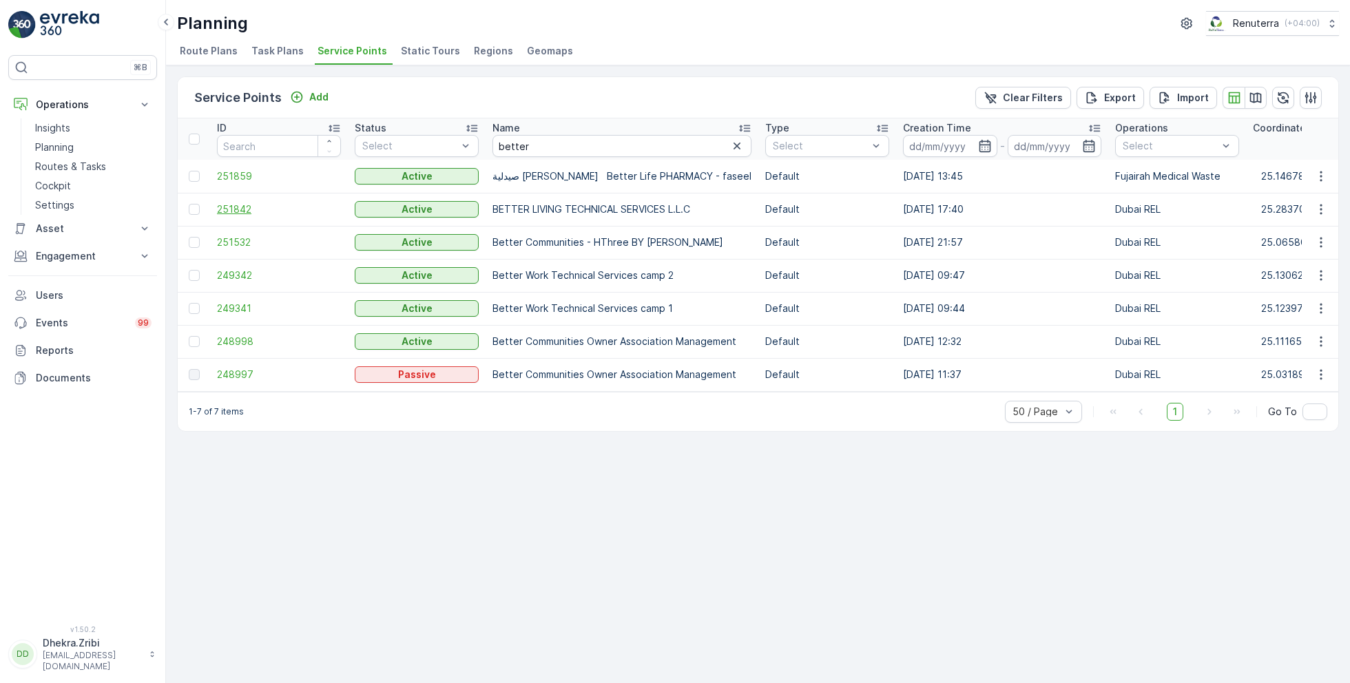
click at [233, 207] on span "251842" at bounding box center [279, 209] width 124 height 14
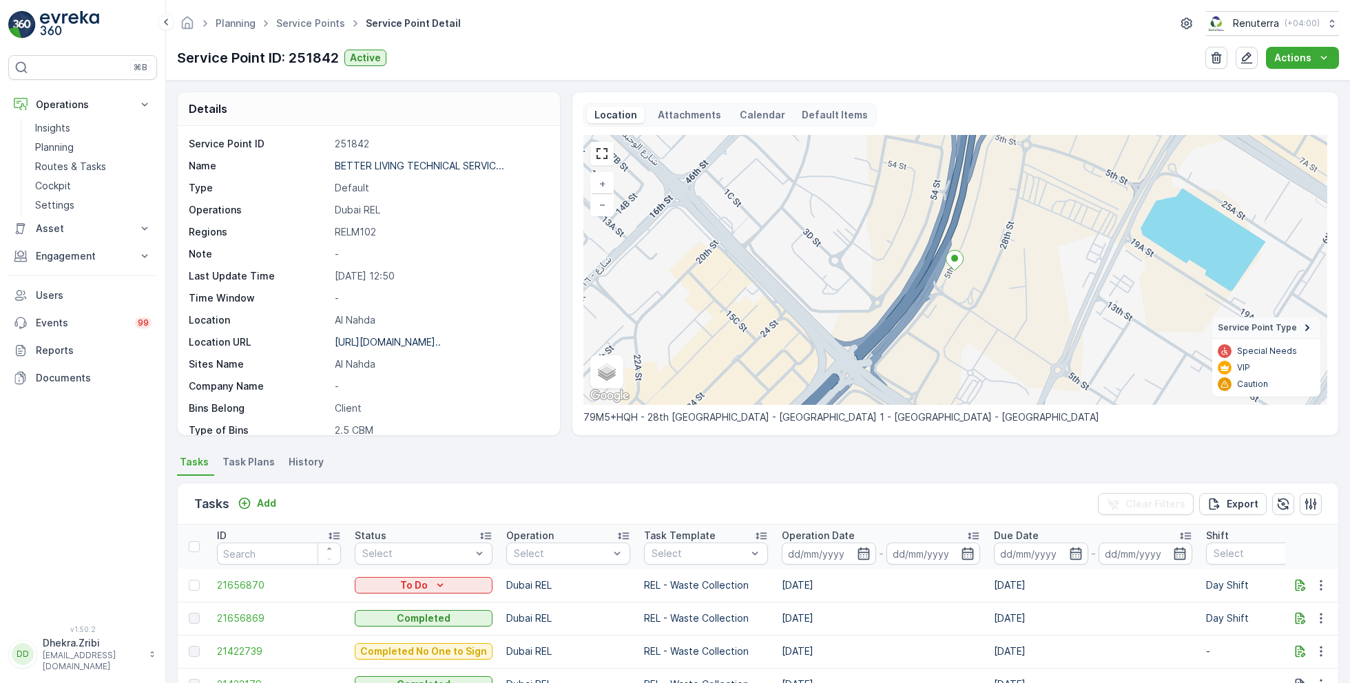
click at [238, 461] on span "Task Plans" at bounding box center [248, 462] width 52 height 14
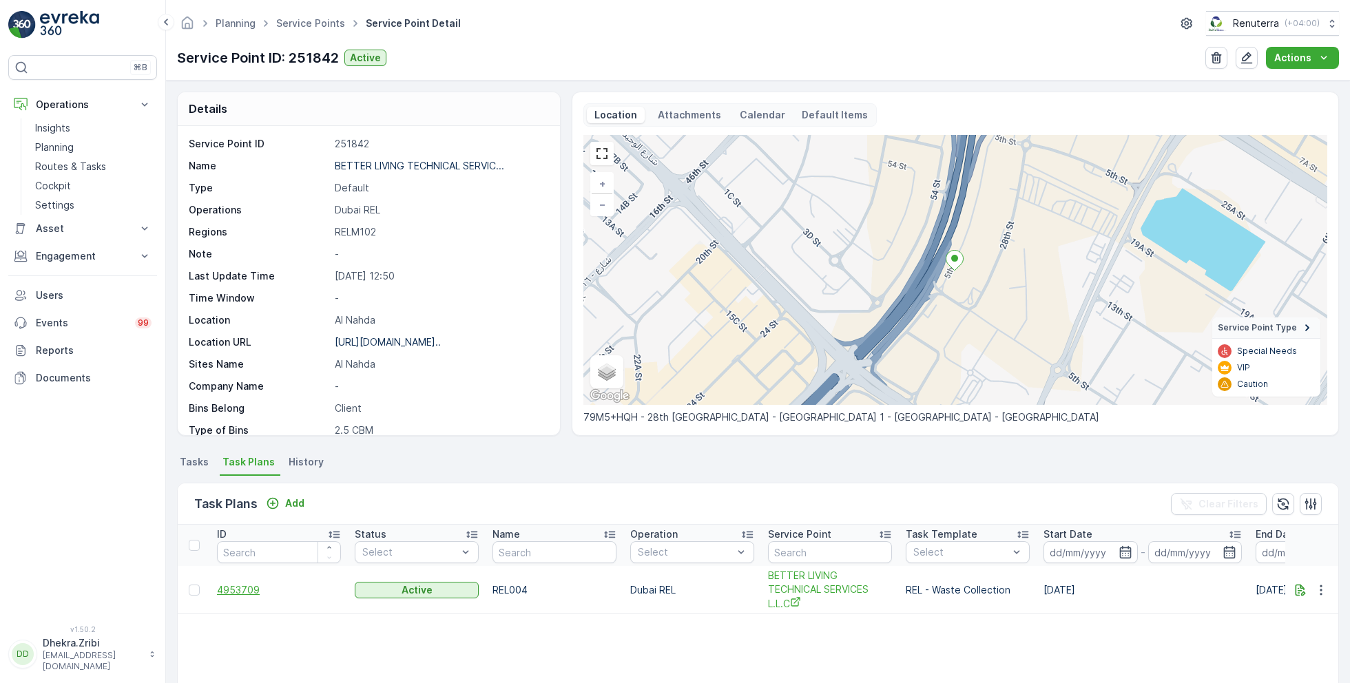
click at [242, 594] on span "4953709" at bounding box center [279, 590] width 124 height 14
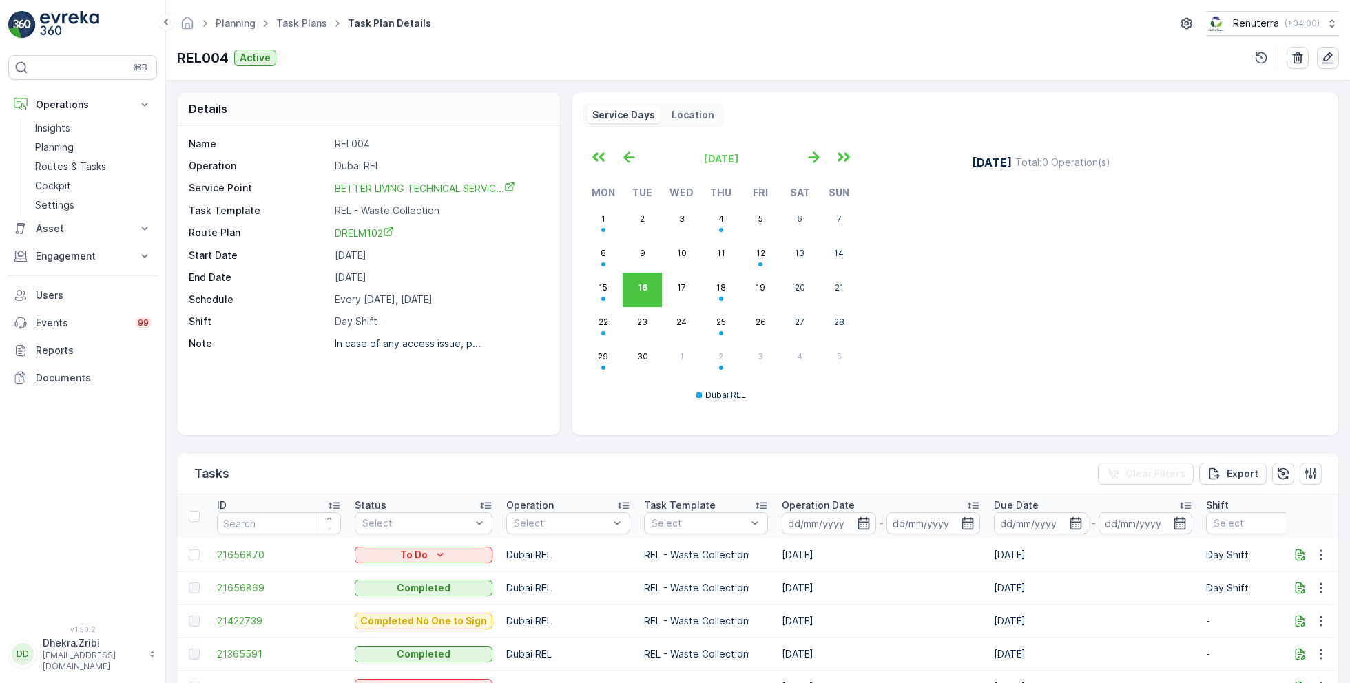
click at [1329, 58] on icon "button" at bounding box center [1328, 58] width 12 height 12
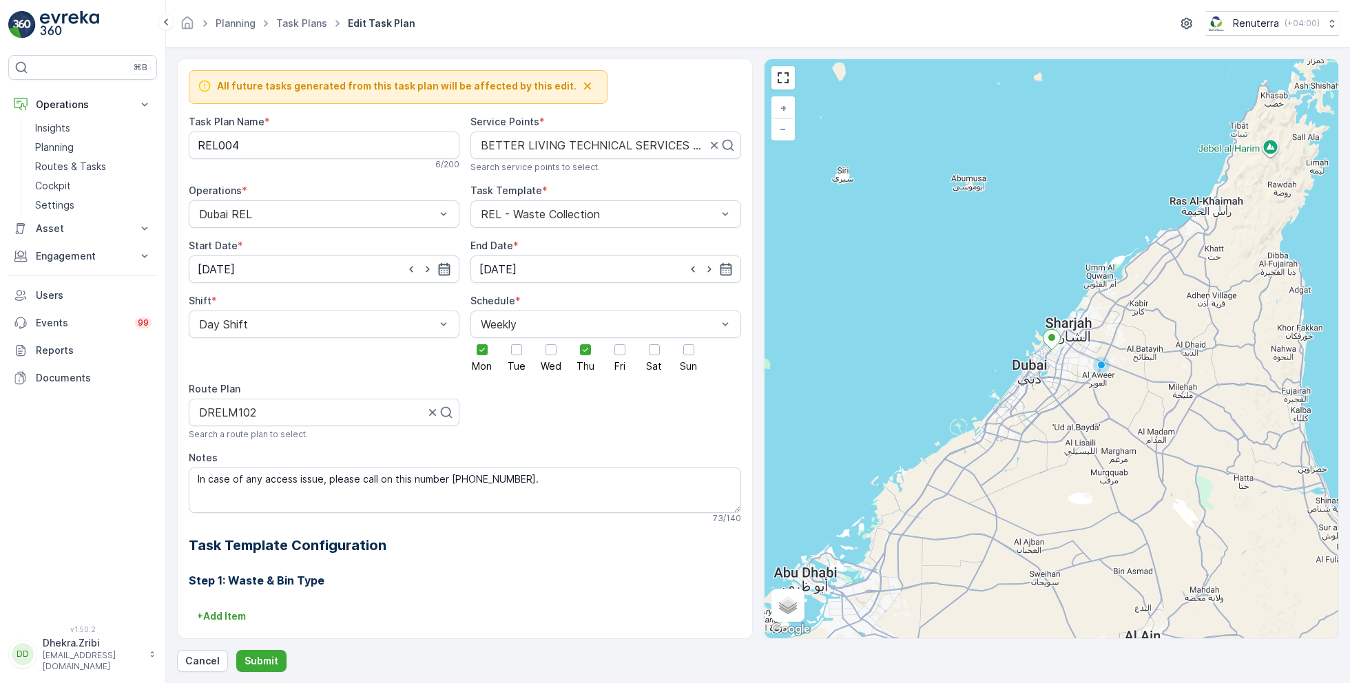
click at [445, 263] on icon "button" at bounding box center [444, 269] width 12 height 12
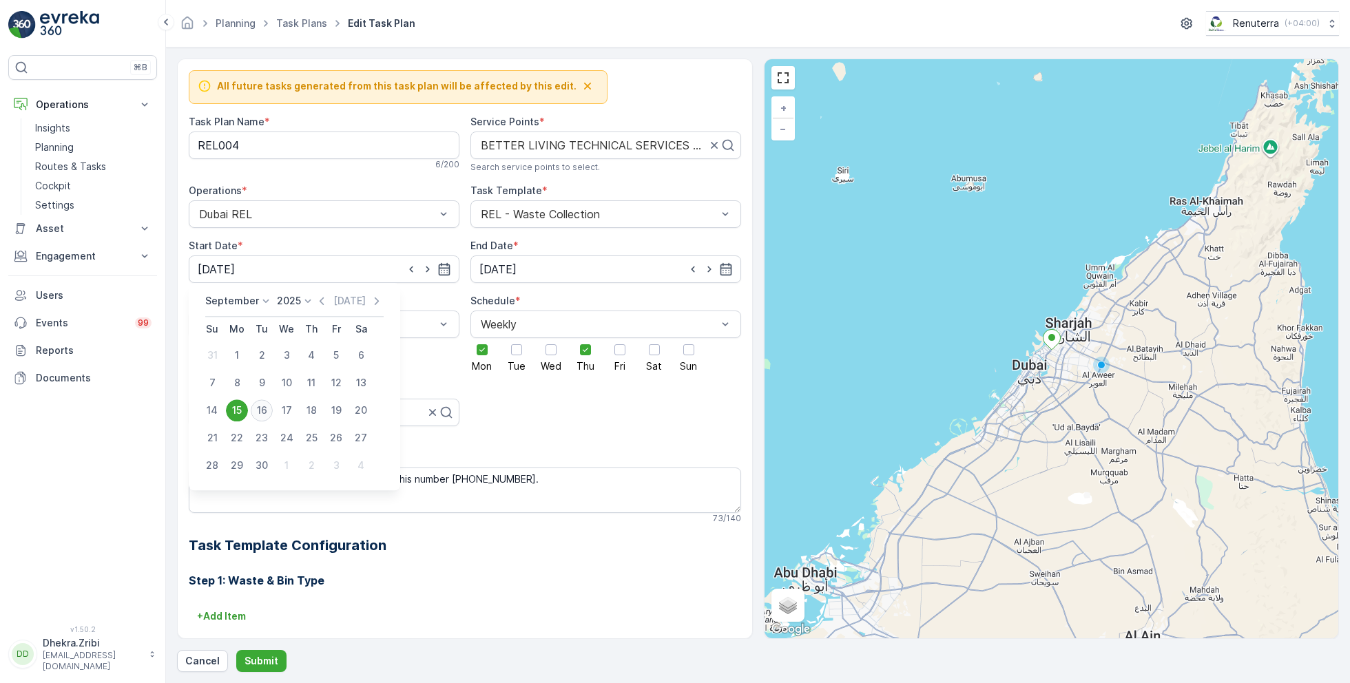
click at [262, 410] on div "16" at bounding box center [262, 410] width 22 height 22
type input "[DATE]"
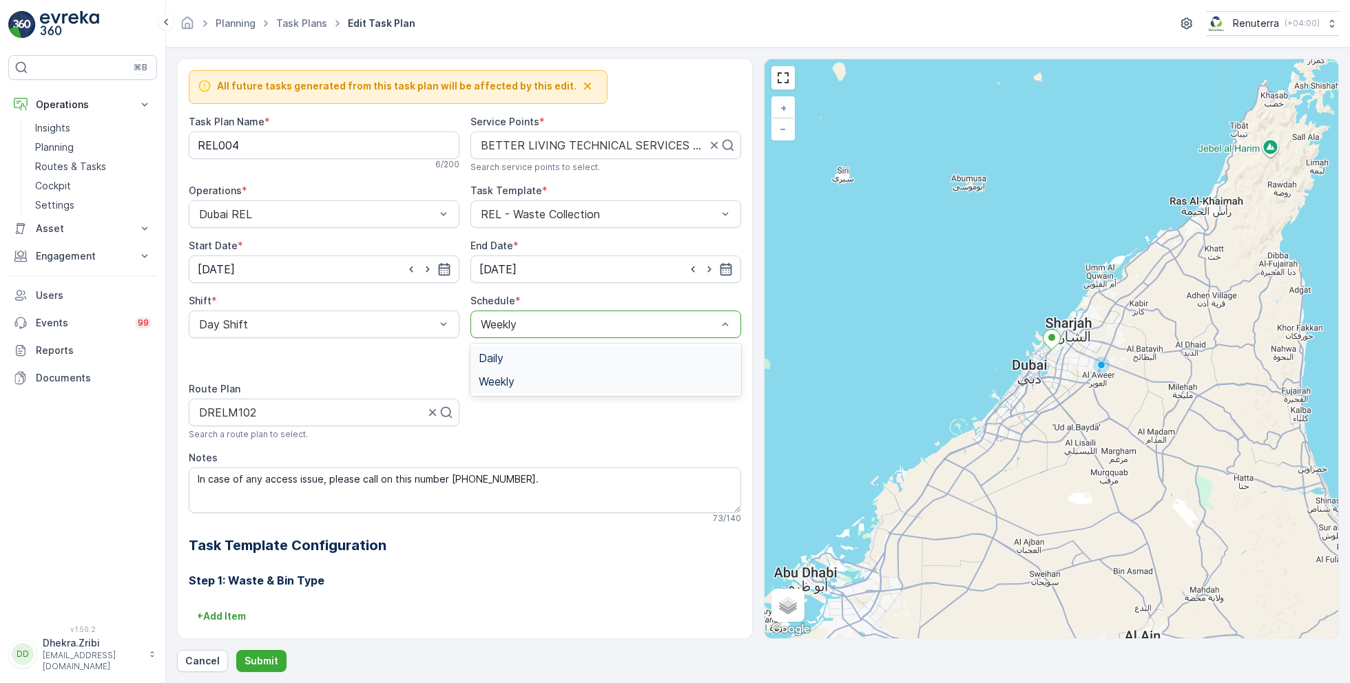
click at [498, 362] on span "Daily" at bounding box center [491, 358] width 25 height 12
click at [539, 353] on input "number" at bounding box center [607, 360] width 211 height 22
type input "2"
click at [259, 660] on p "Submit" at bounding box center [262, 661] width 34 height 14
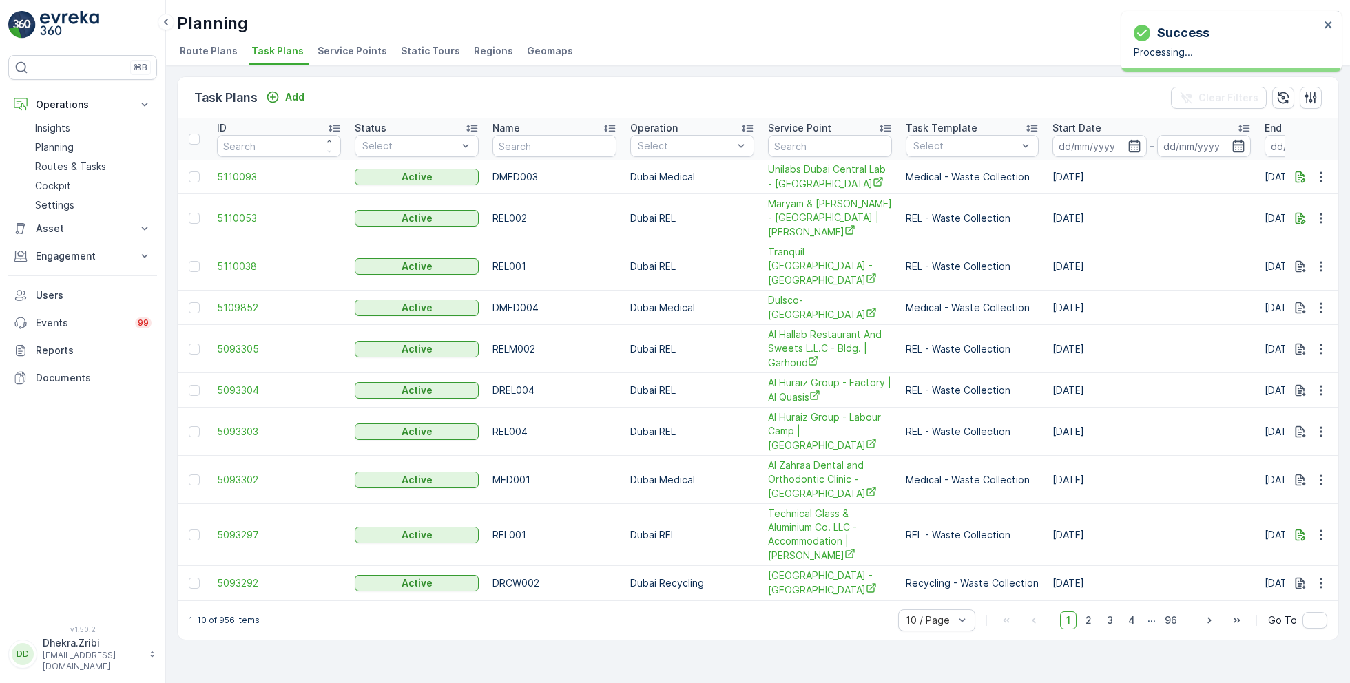
click at [331, 48] on span "Service Points" at bounding box center [353, 51] width 70 height 14
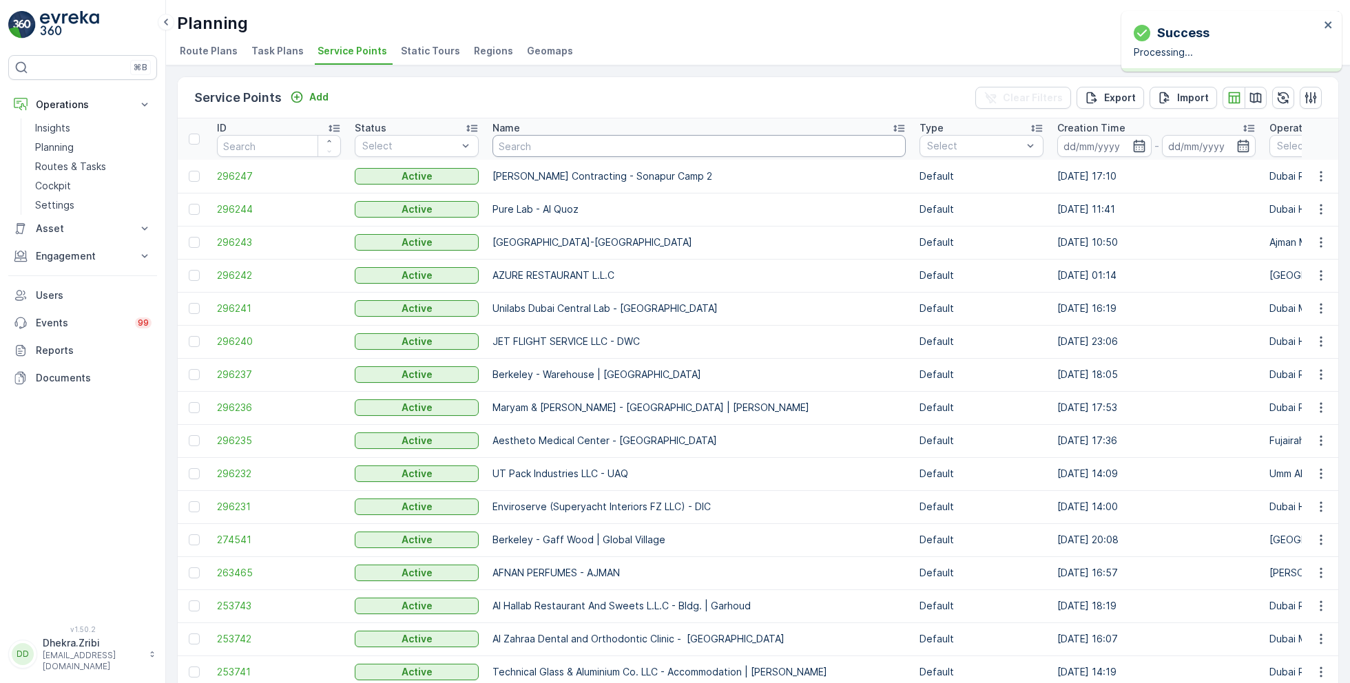
click at [581, 151] on input "text" at bounding box center [698, 146] width 413 height 22
type input "better"
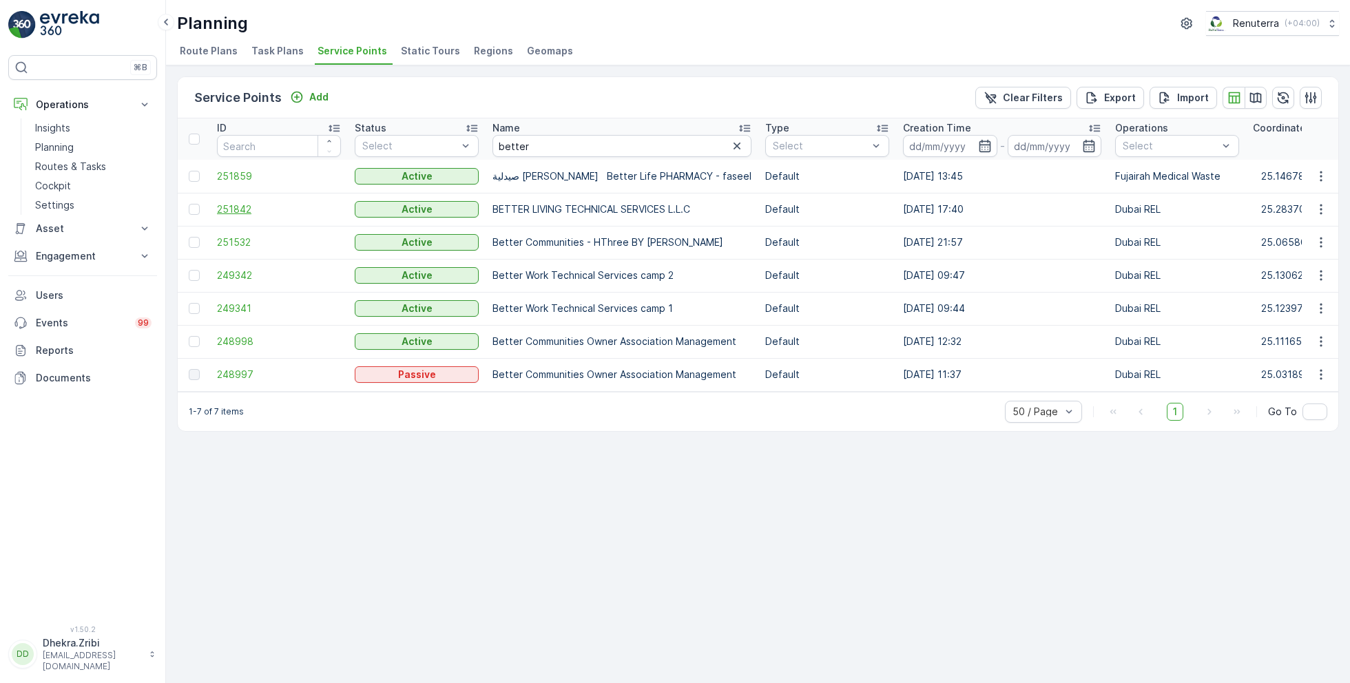
click at [226, 209] on span "251842" at bounding box center [279, 209] width 124 height 14
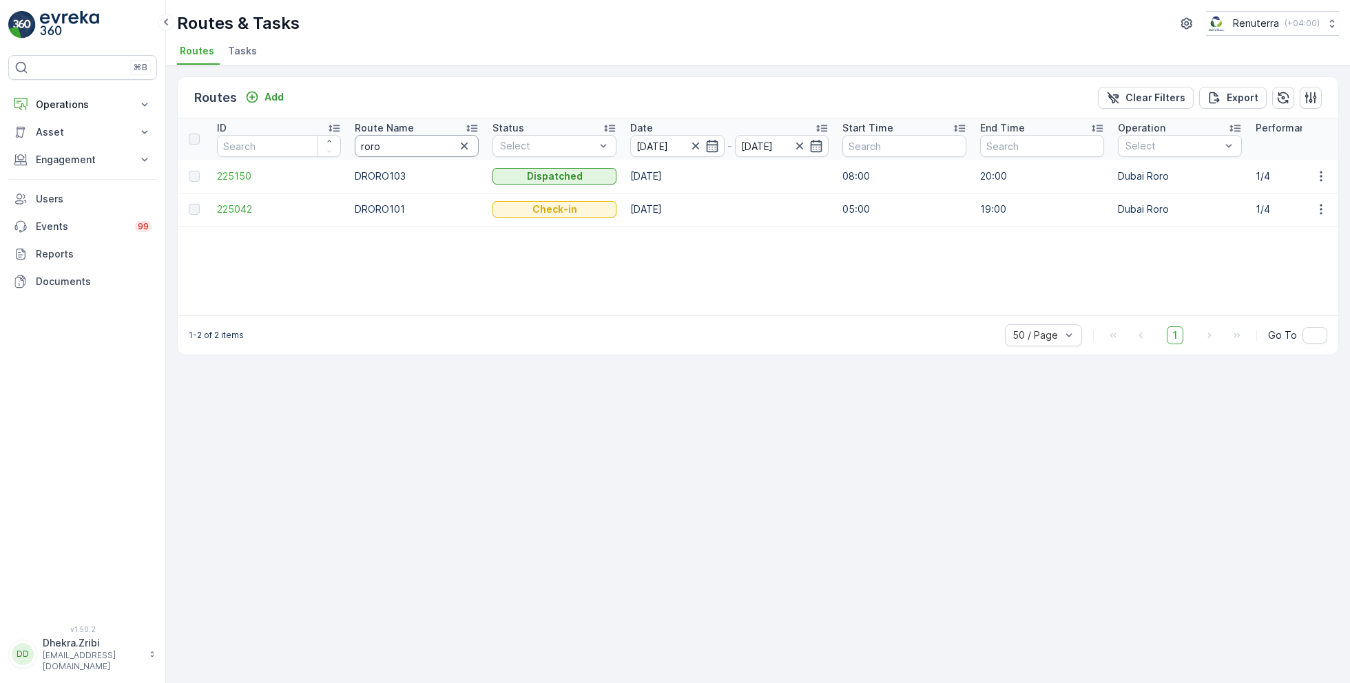
click at [399, 143] on input "roro" at bounding box center [417, 146] width 124 height 22
type input "rel"
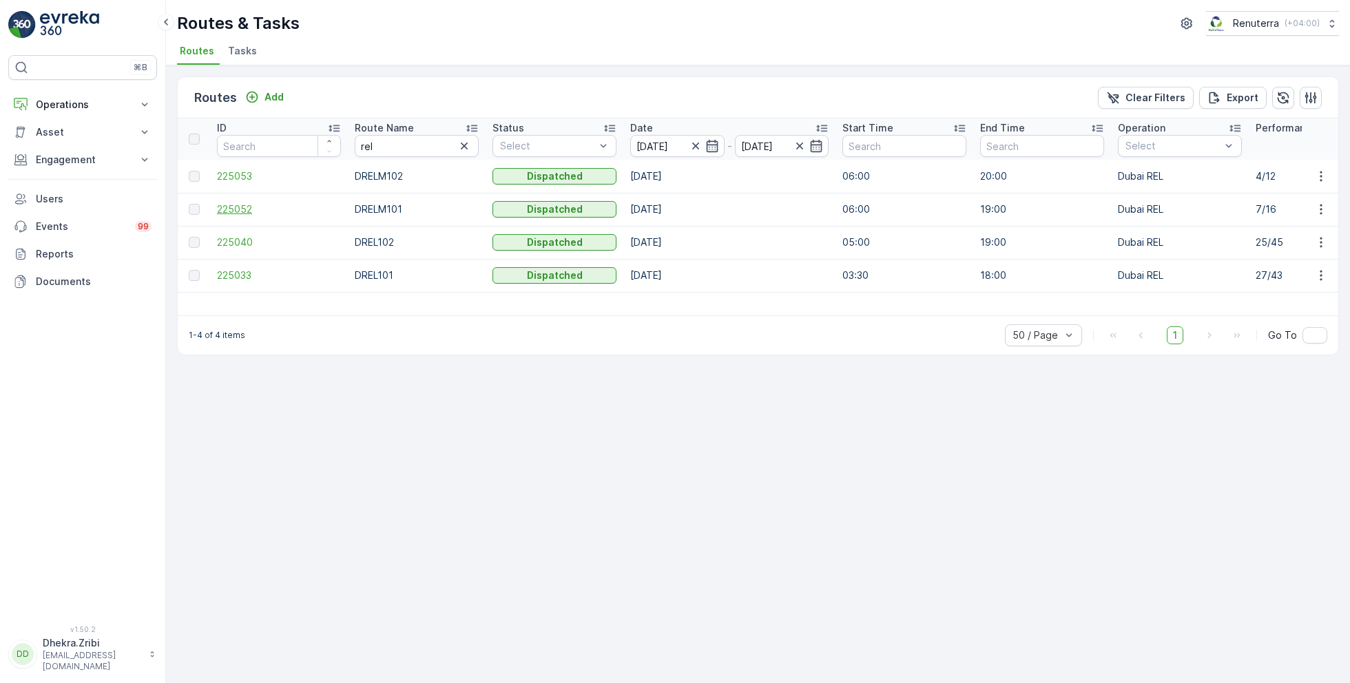
click at [235, 207] on span "225052" at bounding box center [279, 209] width 124 height 14
click at [399, 154] on input "rel" at bounding box center [417, 146] width 124 height 22
type input "roro"
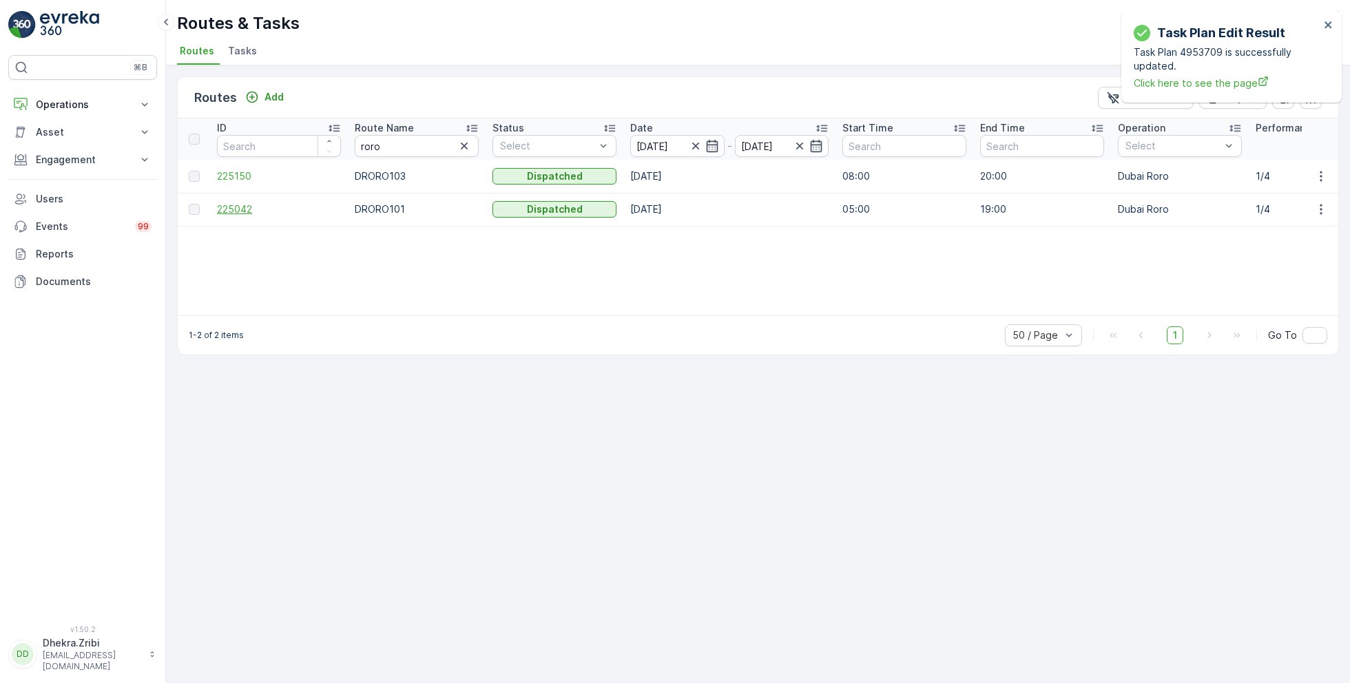
click at [247, 211] on span "225042" at bounding box center [279, 209] width 124 height 14
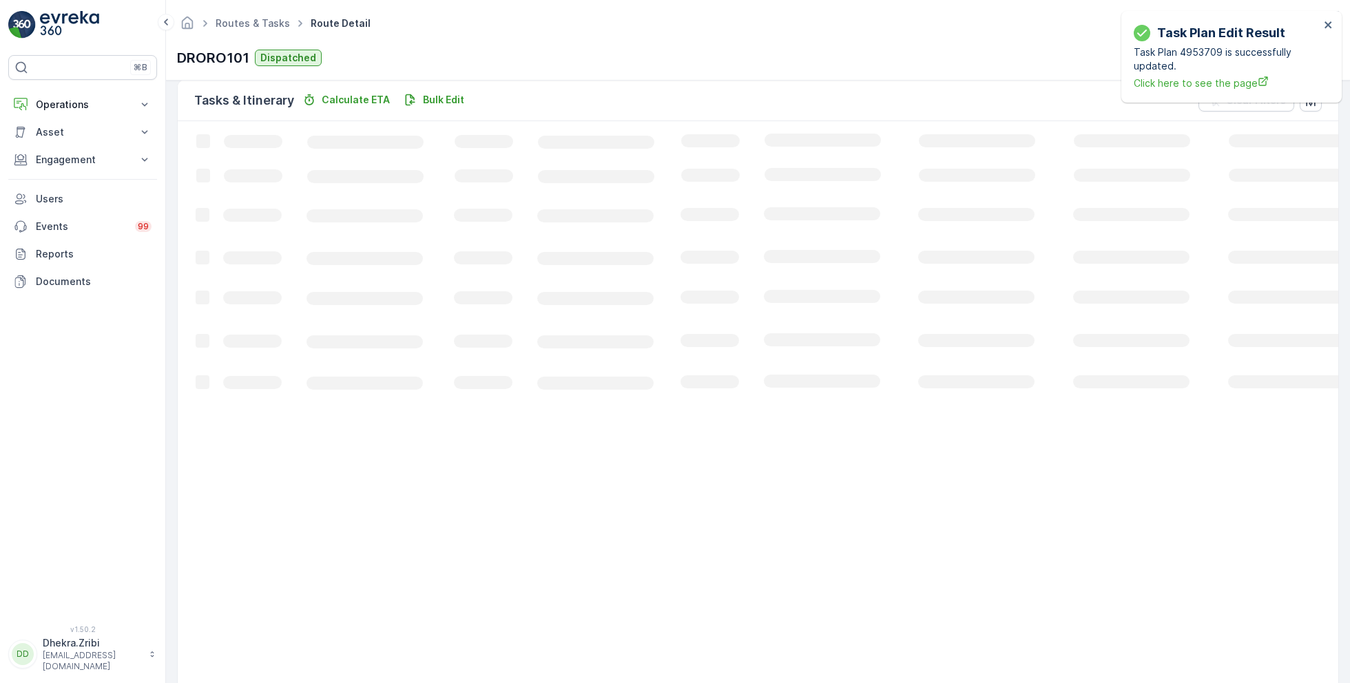
scroll to position [26, 0]
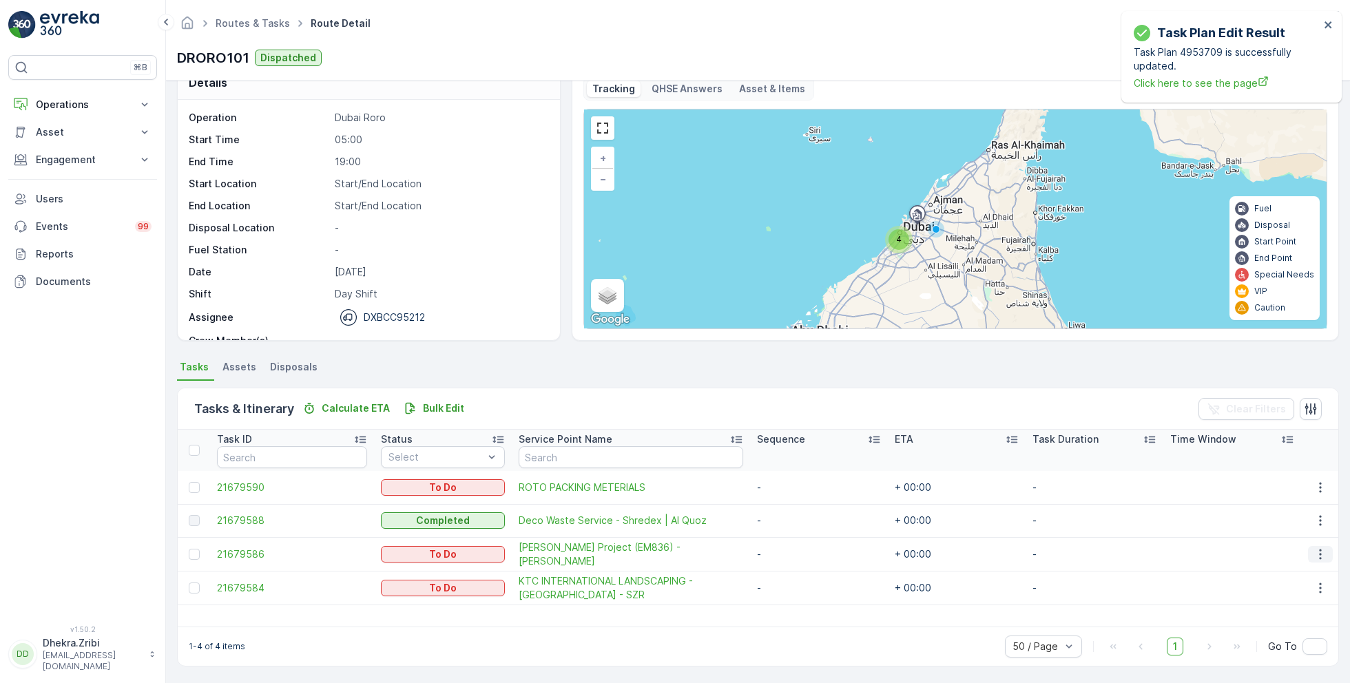
click at [1313, 548] on icon "button" at bounding box center [1320, 555] width 14 height 14
click at [1273, 626] on span "Remove from Route" at bounding box center [1298, 632] width 93 height 14
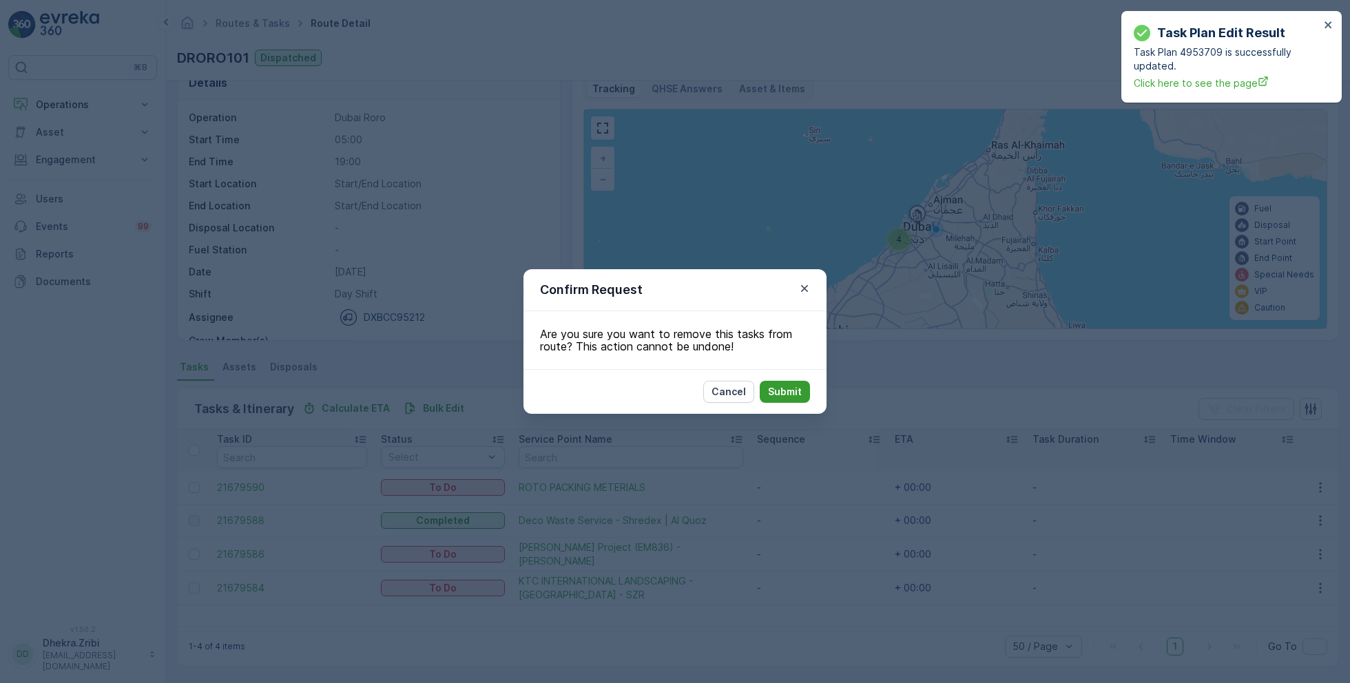
click at [788, 390] on p "Submit" at bounding box center [785, 392] width 34 height 14
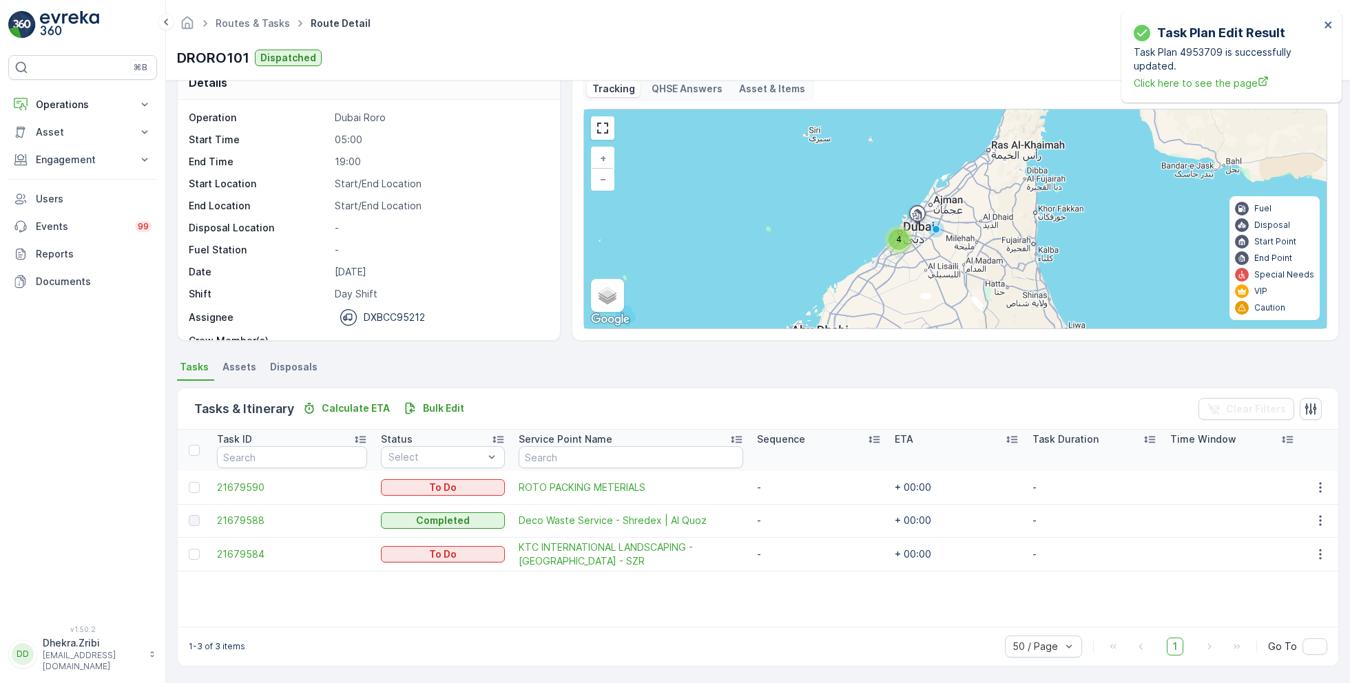
drag, startPoint x: 530, startPoint y: 552, endPoint x: 801, endPoint y: 2, distance: 612.6
click at [0, 0] on div "⌘B Operations Insights Planning Routes & Tasks Cockpit Settings Asset Assets En…" at bounding box center [675, 341] width 1350 height 683
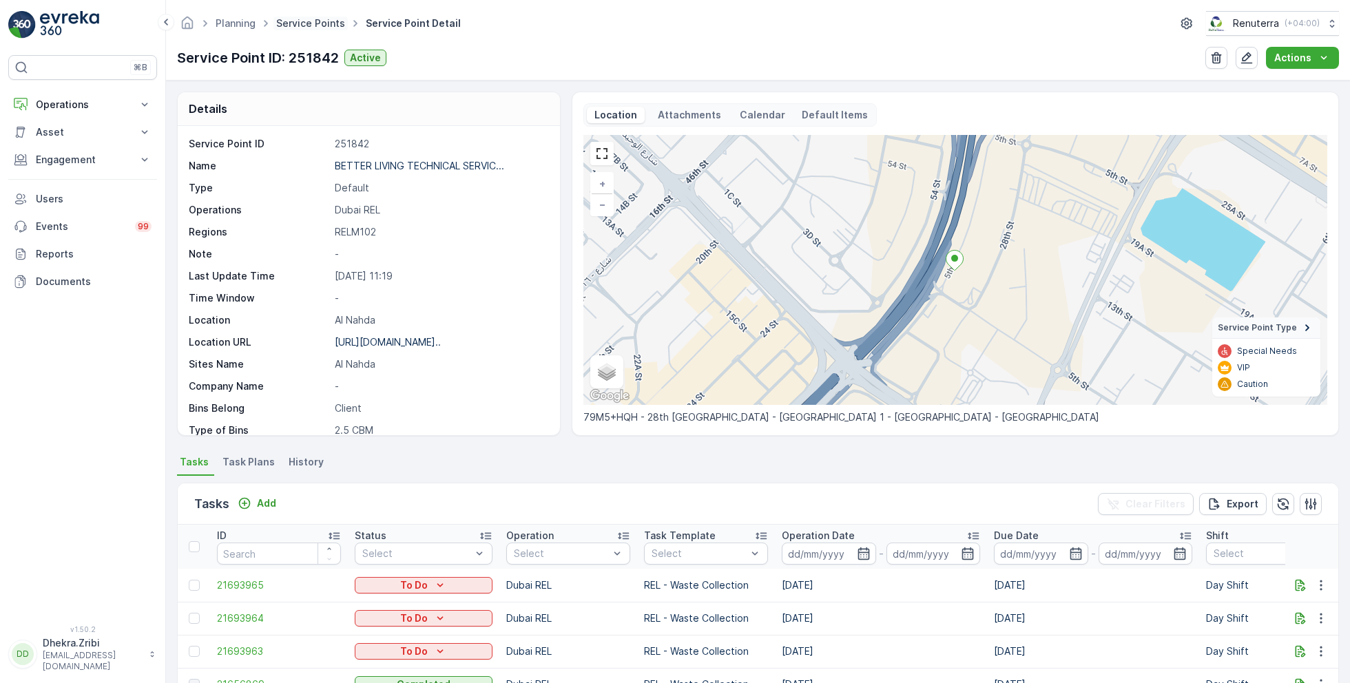
click at [305, 23] on link "Service Points" at bounding box center [310, 23] width 69 height 12
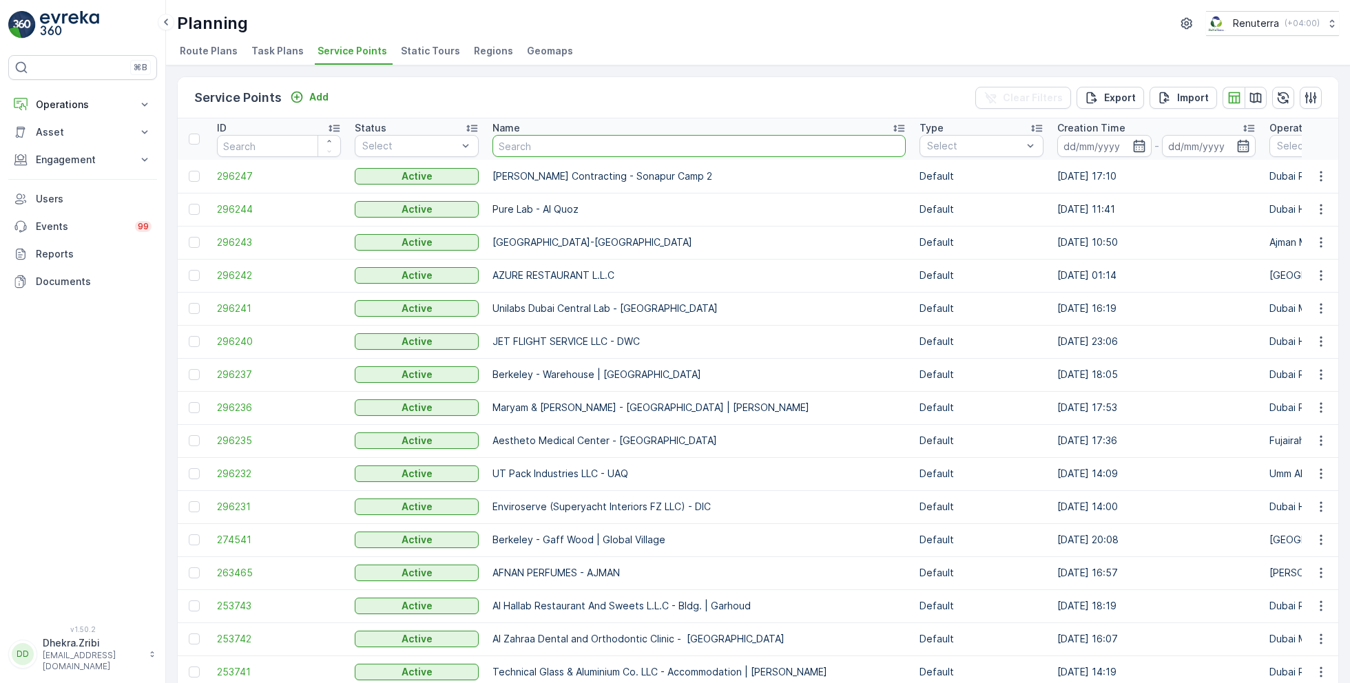
click at [576, 147] on input "text" at bounding box center [698, 146] width 413 height 22
type input "al amanar"
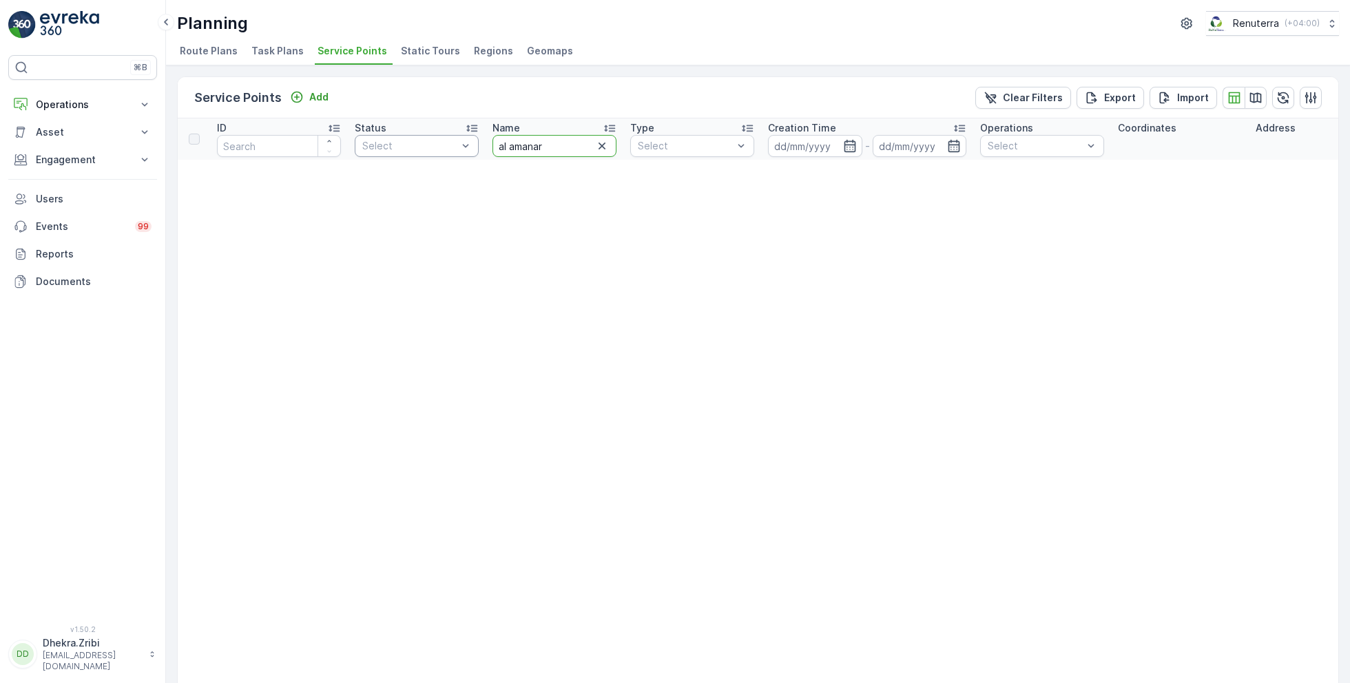
drag, startPoint x: 561, startPoint y: 150, endPoint x: 475, endPoint y: 141, distance: 87.2
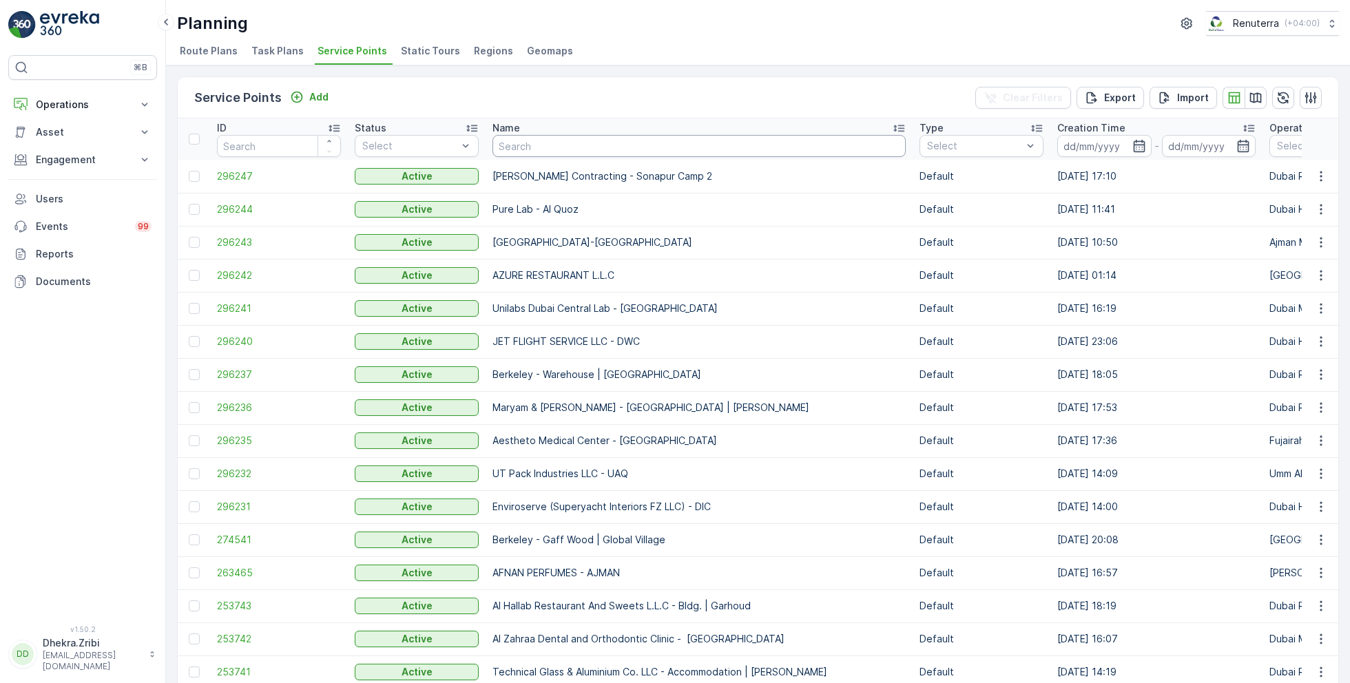
click at [641, 147] on input "text" at bounding box center [698, 146] width 413 height 22
type input "american"
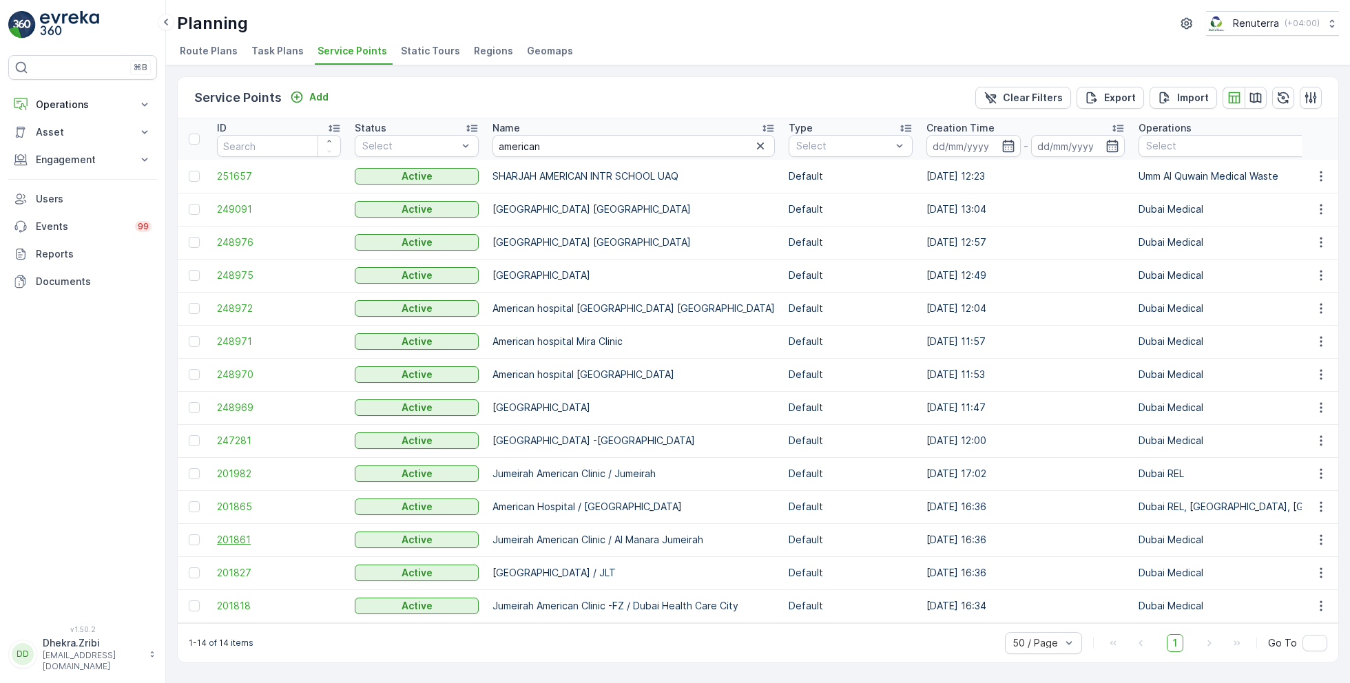
click at [247, 534] on span "201861" at bounding box center [279, 540] width 124 height 14
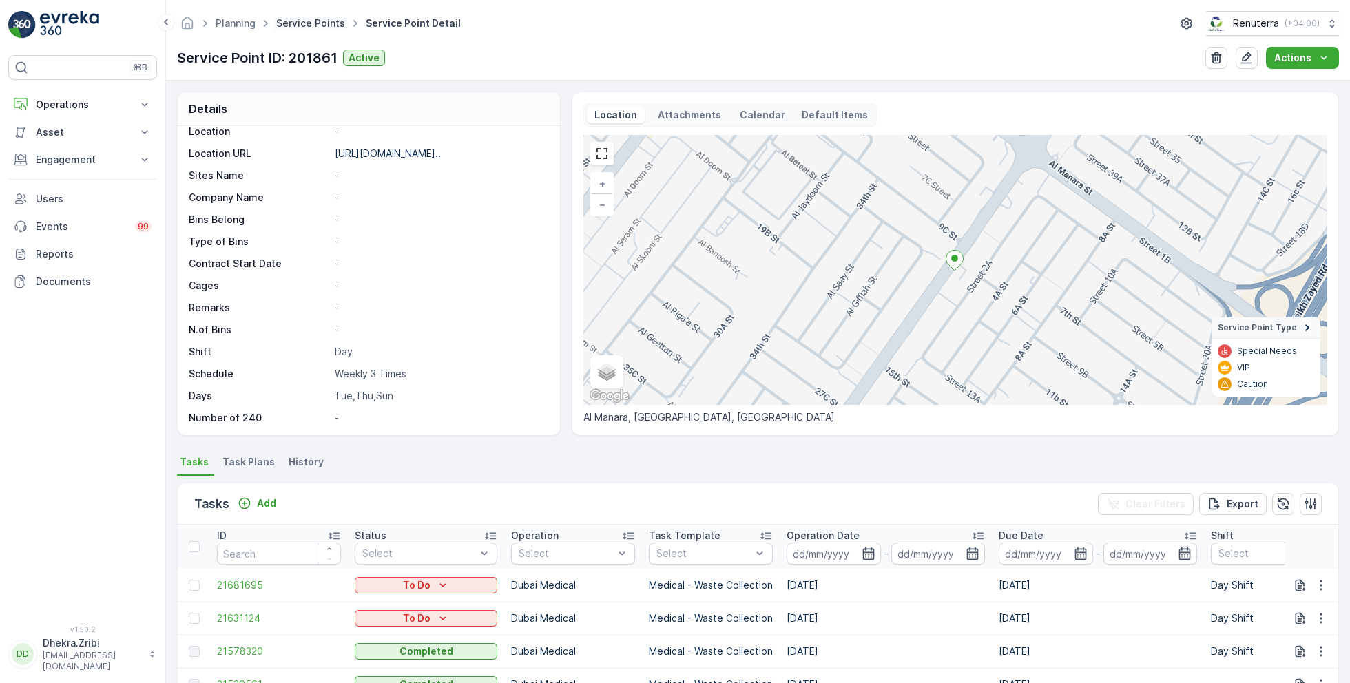
click at [304, 18] on link "Service Points" at bounding box center [310, 23] width 69 height 12
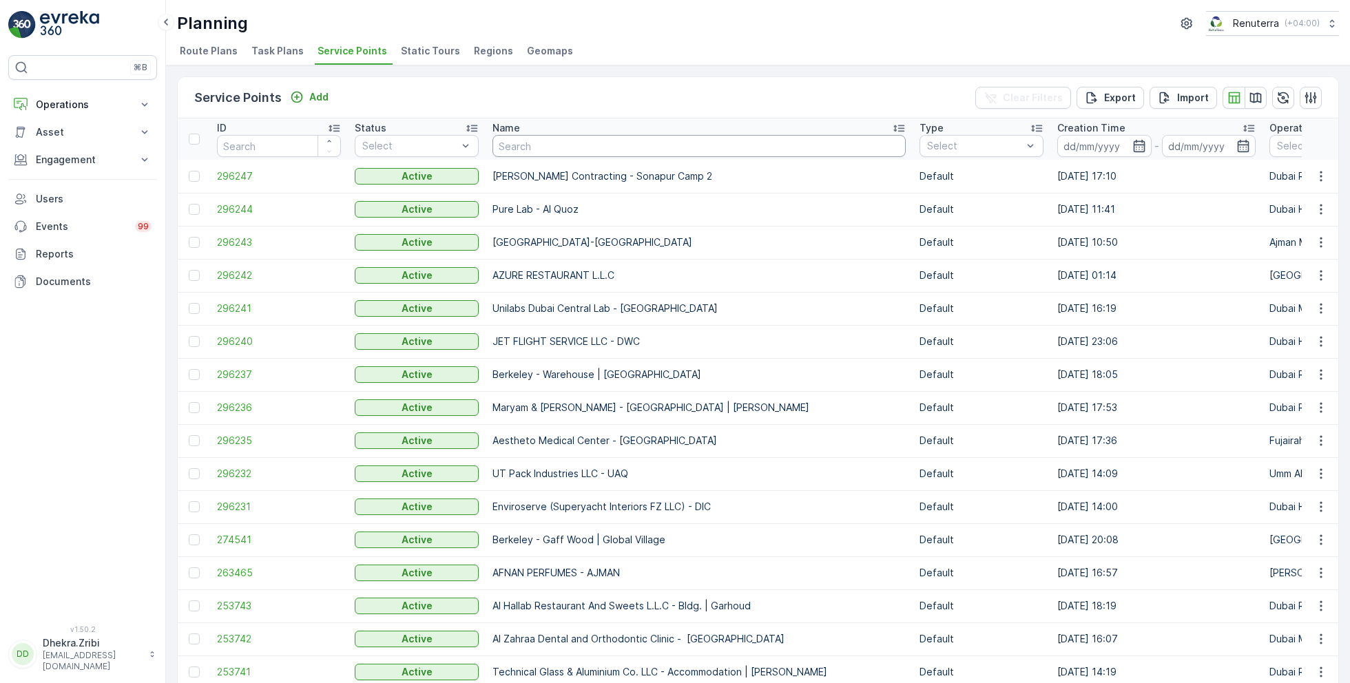
click at [506, 144] on input "text" at bounding box center [698, 146] width 413 height 22
click at [235, 172] on span "296247" at bounding box center [279, 176] width 124 height 14
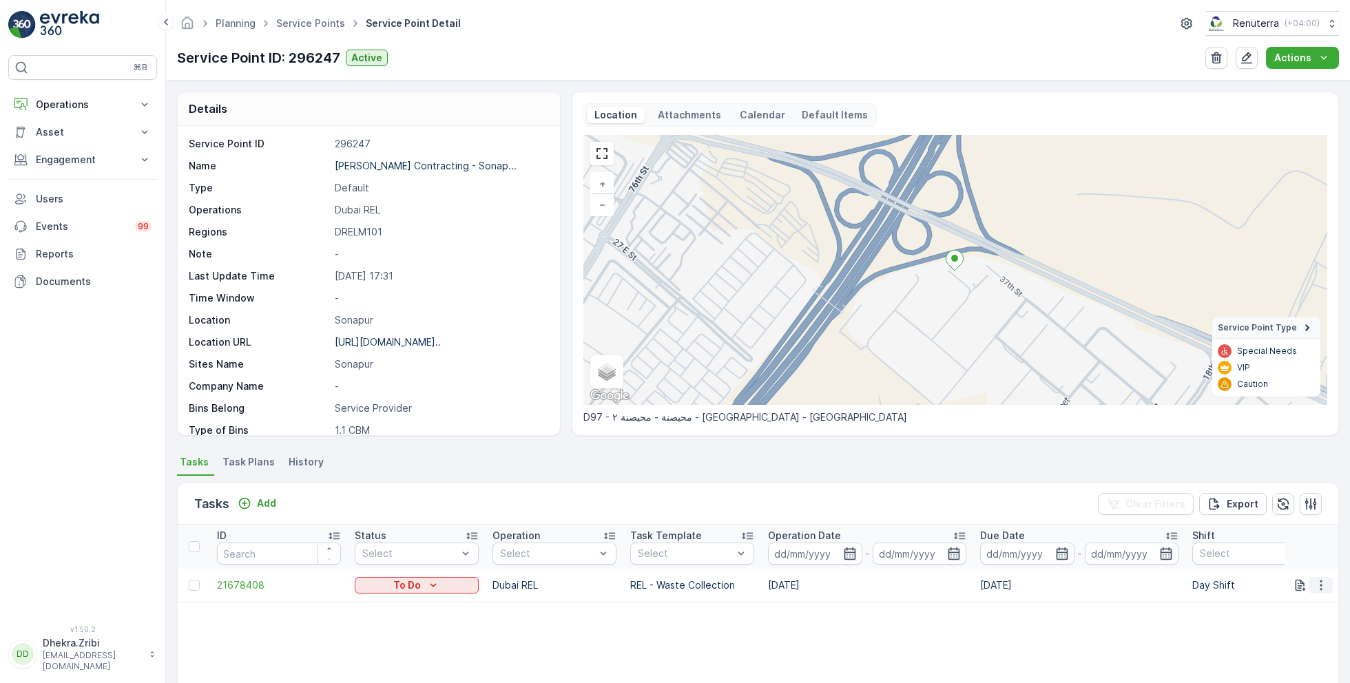
click at [1318, 583] on icon "button" at bounding box center [1321, 586] width 14 height 14
click at [1271, 517] on span "Change Route" at bounding box center [1285, 519] width 67 height 14
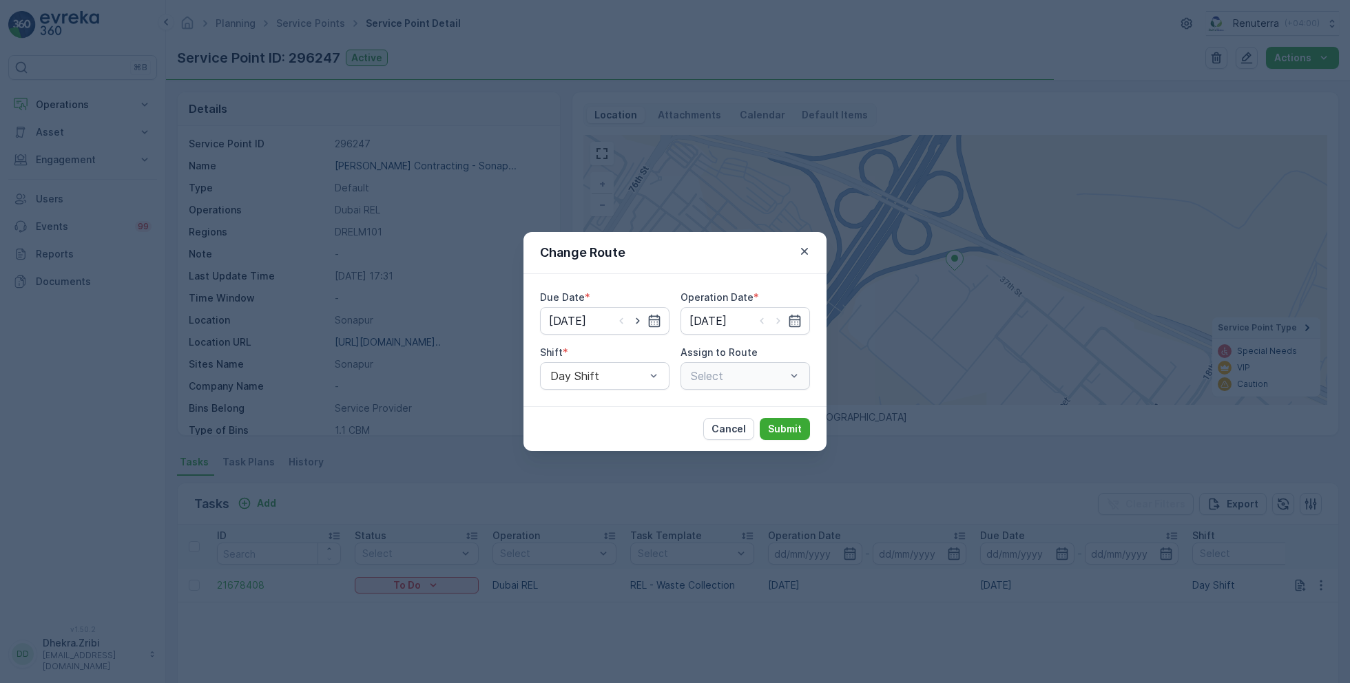
type input "[DATE]"
click at [812, 252] on button "button" at bounding box center [804, 251] width 17 height 17
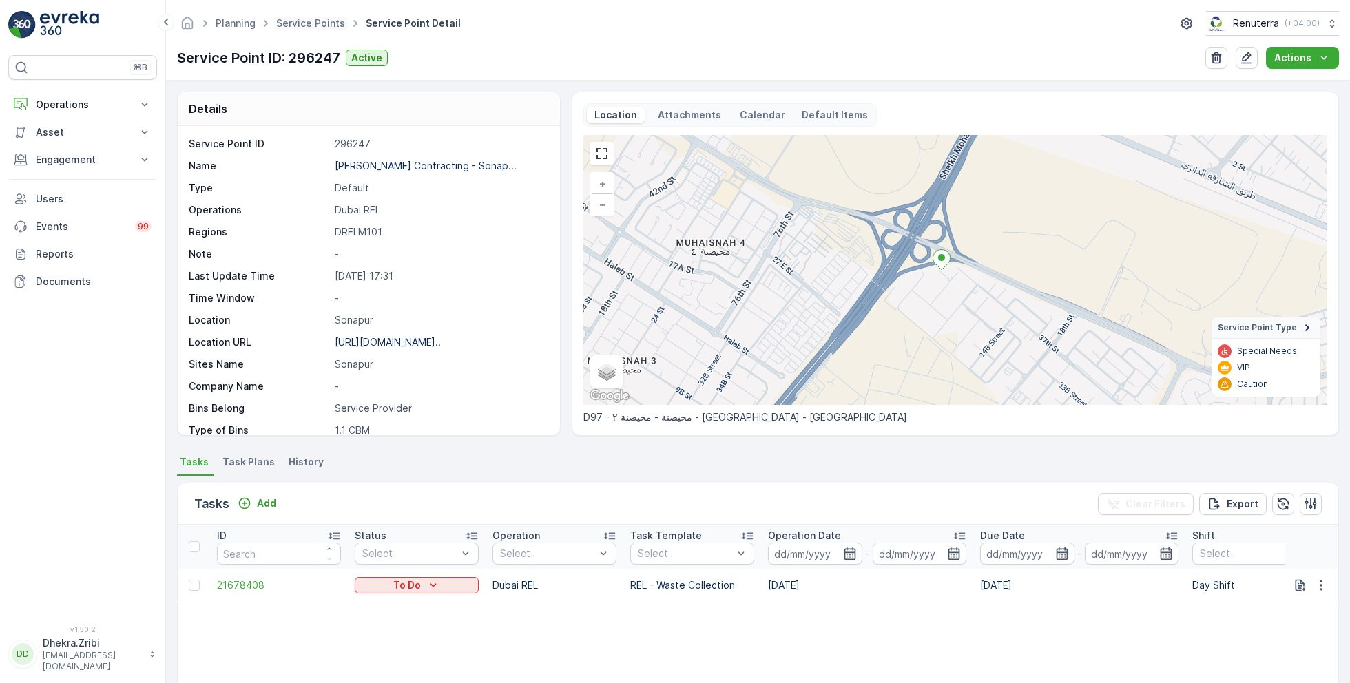
click at [315, 17] on span "Service Points" at bounding box center [310, 24] width 74 height 14
click at [320, 23] on link "Service Points" at bounding box center [310, 23] width 69 height 12
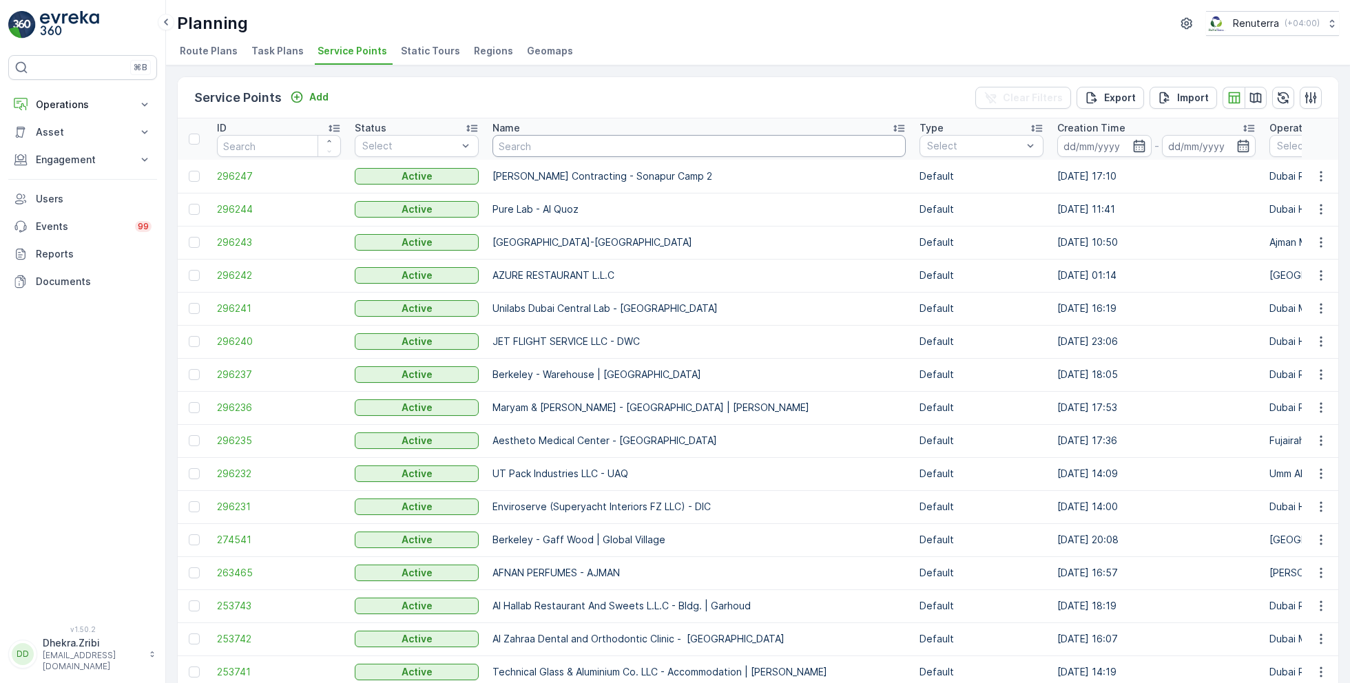
click at [557, 150] on input "text" at bounding box center [698, 146] width 413 height 22
type input "better"
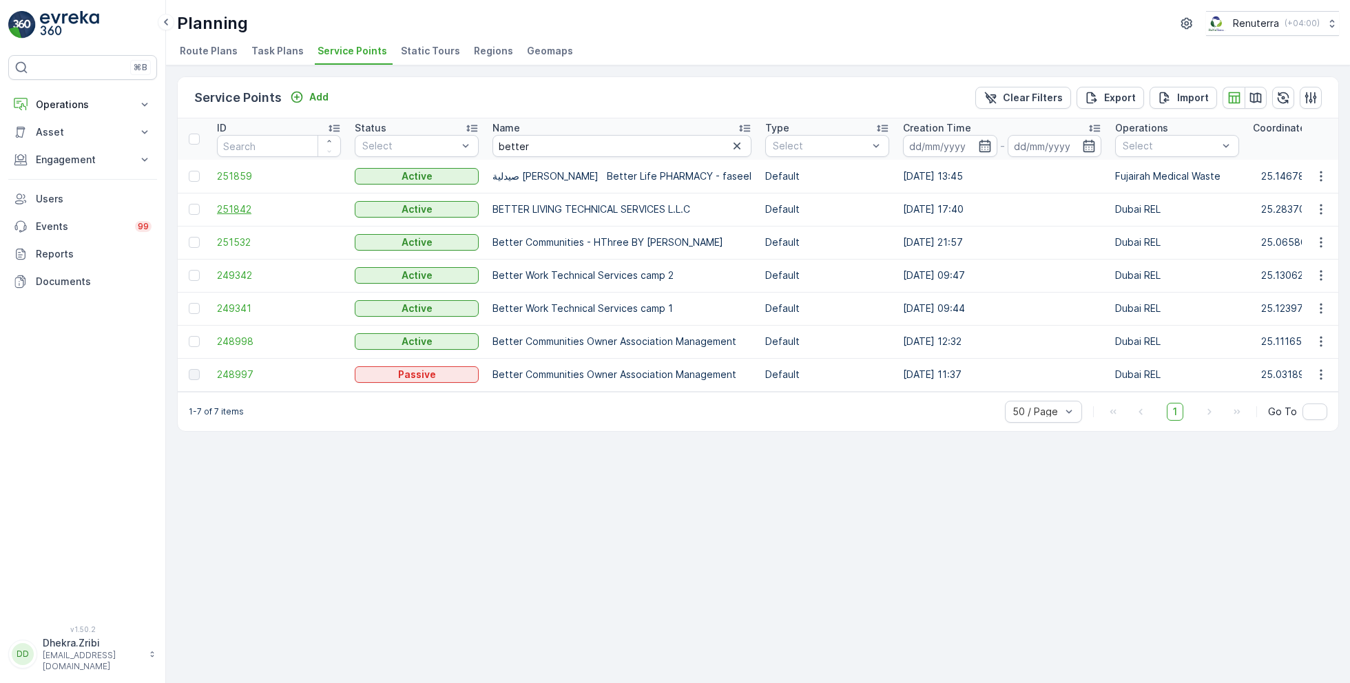
click at [261, 202] on span "251842" at bounding box center [279, 209] width 124 height 14
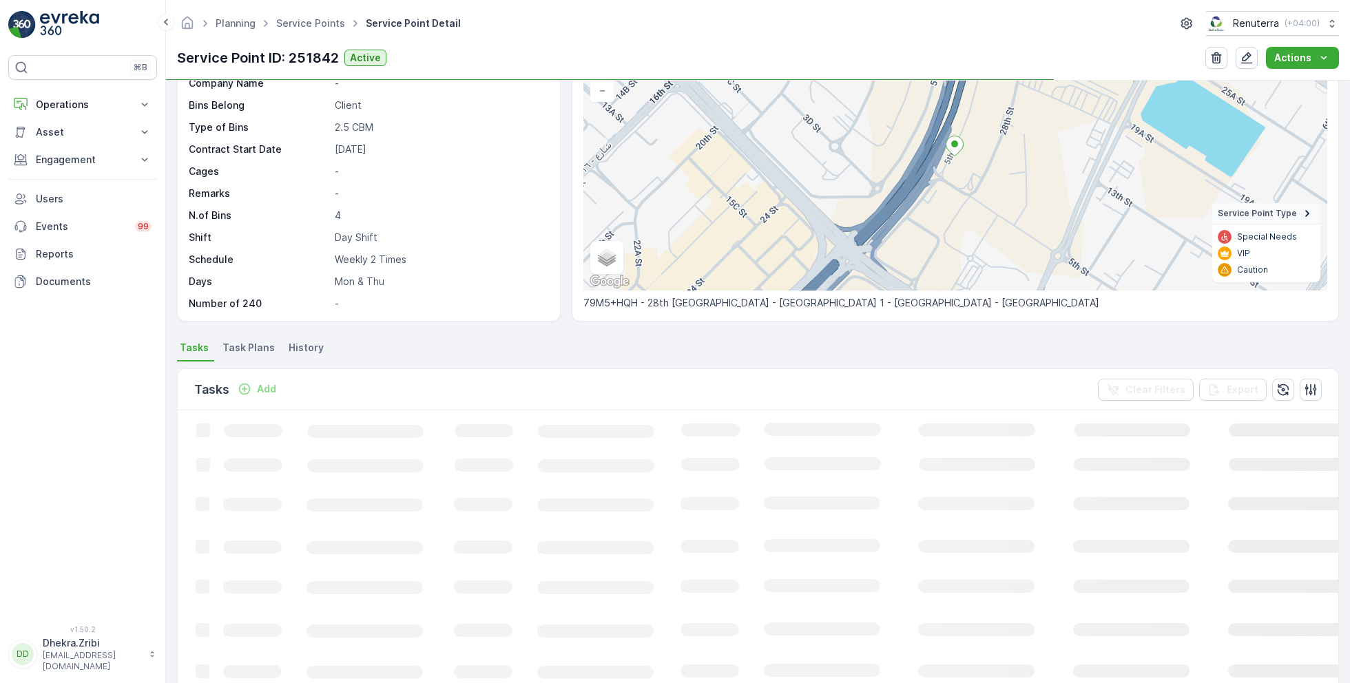
scroll to position [117, 0]
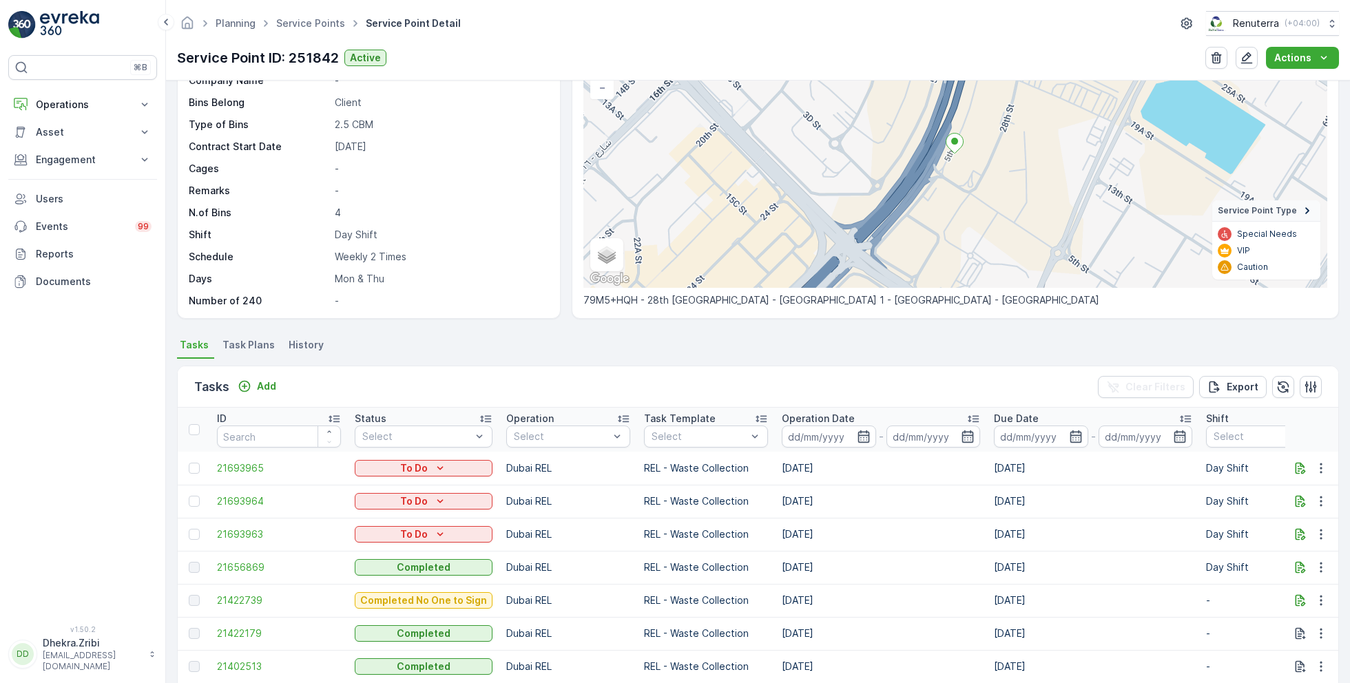
click at [254, 342] on span "Task Plans" at bounding box center [248, 345] width 52 height 14
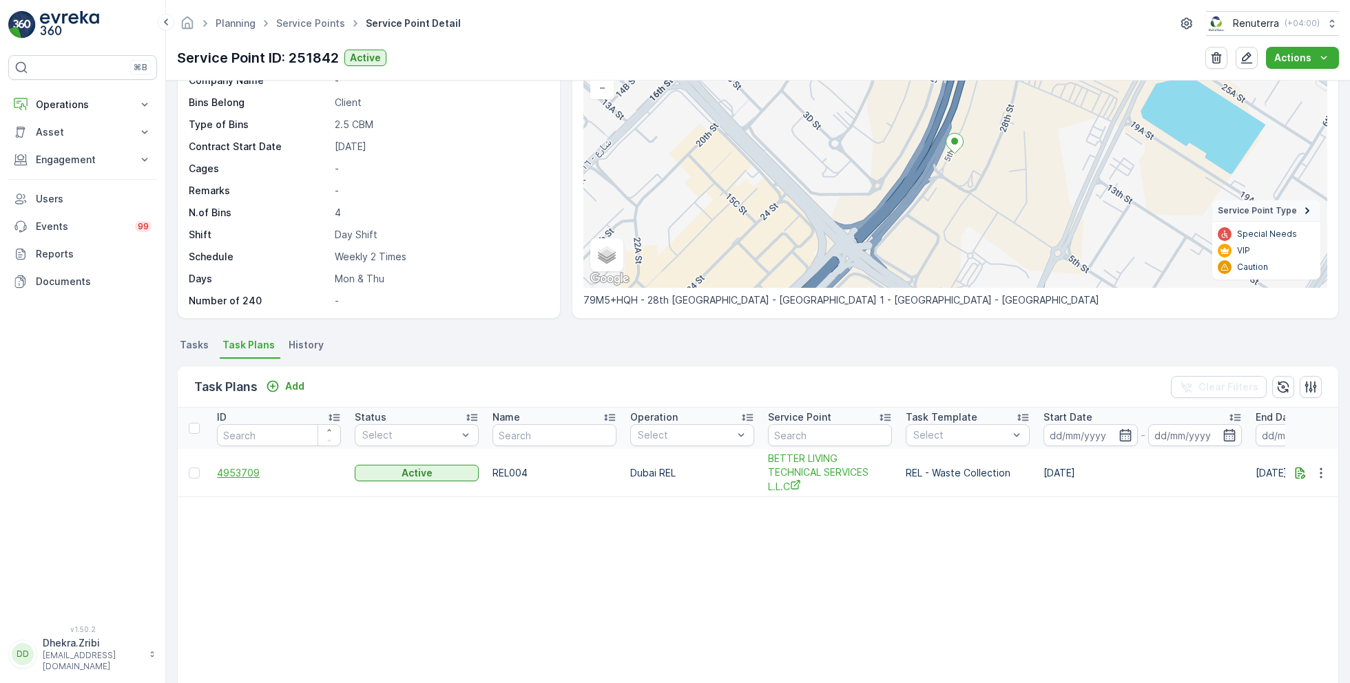
click at [238, 474] on span "4953709" at bounding box center [279, 473] width 124 height 14
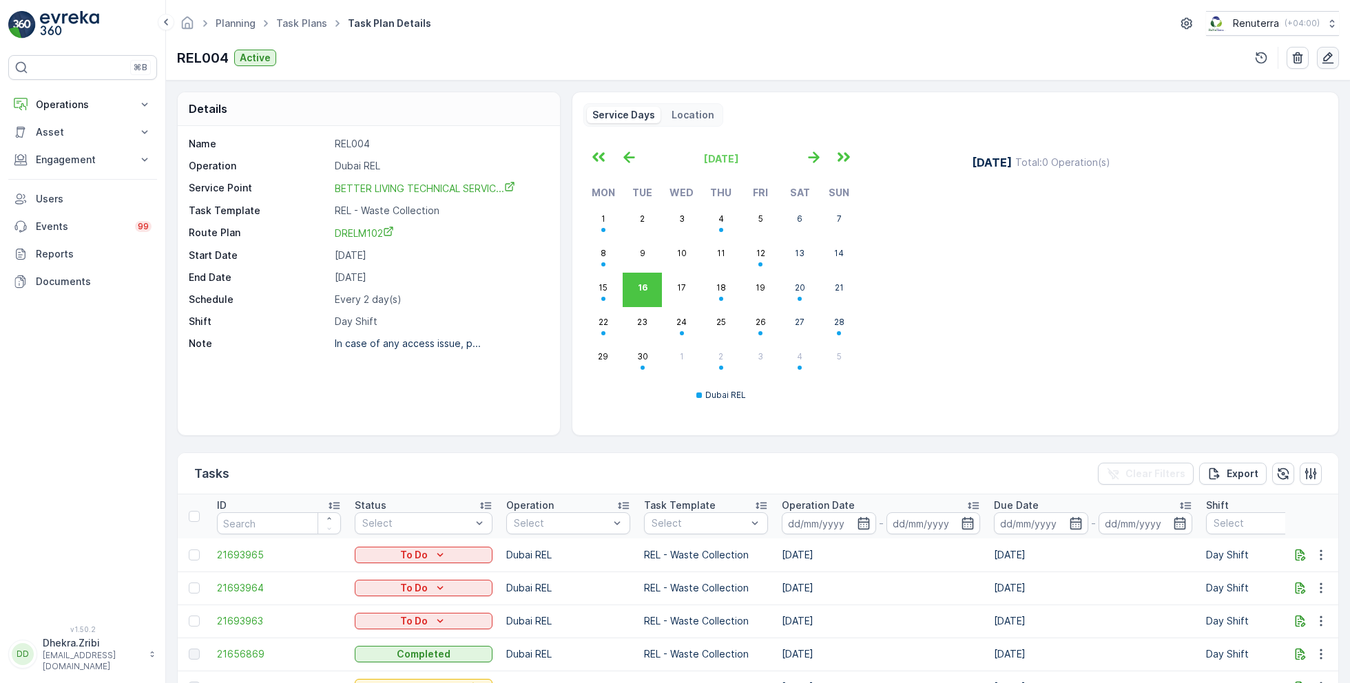
click at [1324, 60] on icon "button" at bounding box center [1328, 58] width 12 height 12
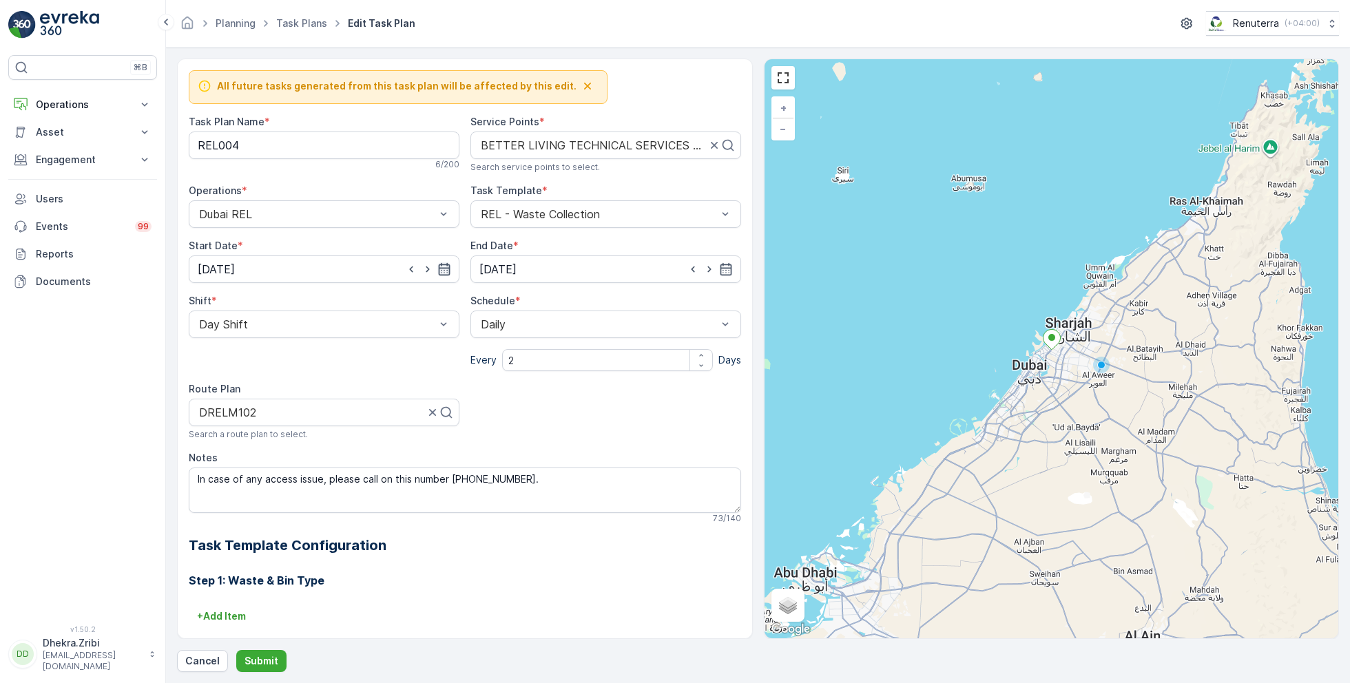
click at [445, 270] on icon "button" at bounding box center [444, 269] width 14 height 14
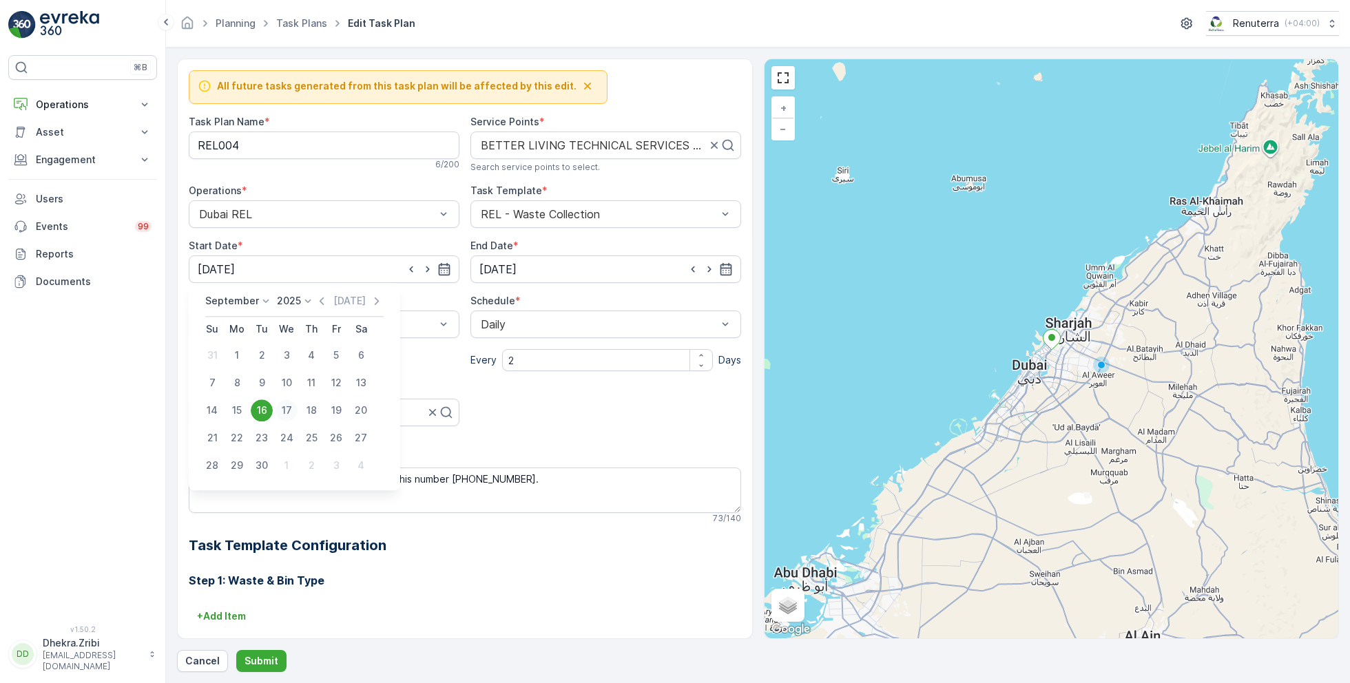
click at [287, 412] on div "17" at bounding box center [286, 410] width 22 height 22
type input "17.09.2025"
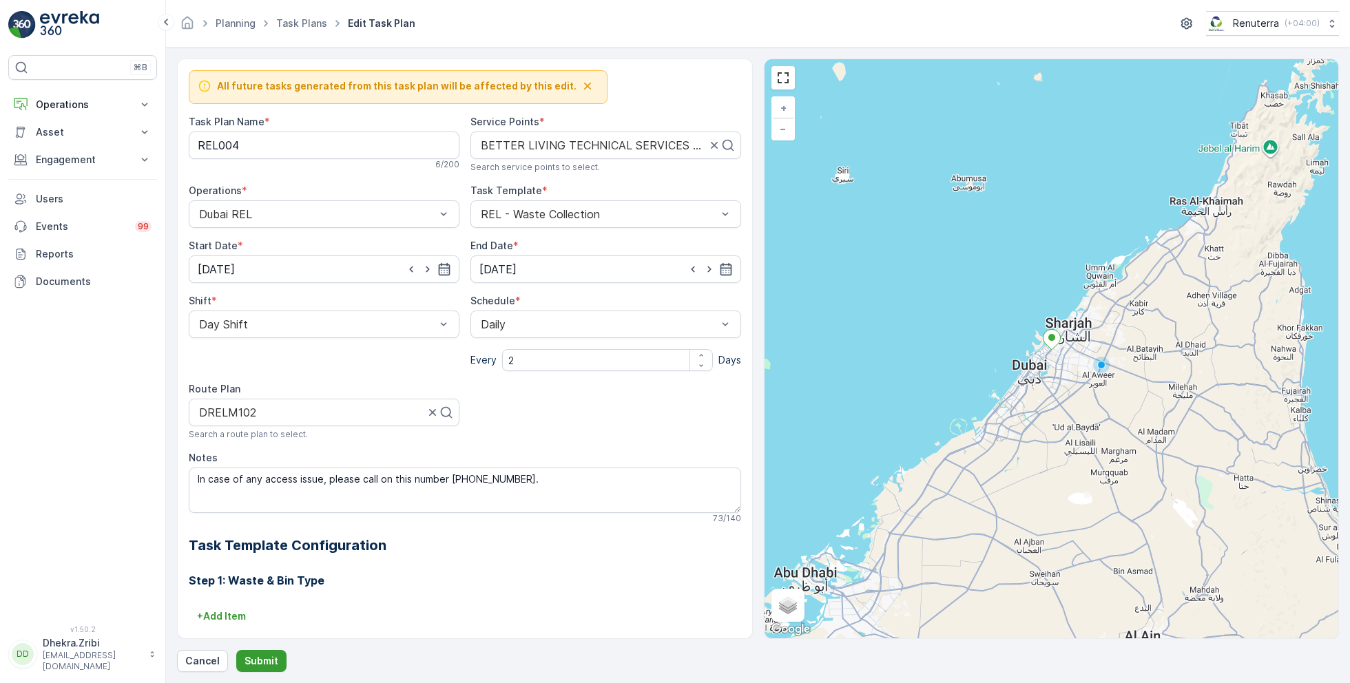
click at [260, 663] on p "Submit" at bounding box center [262, 661] width 34 height 14
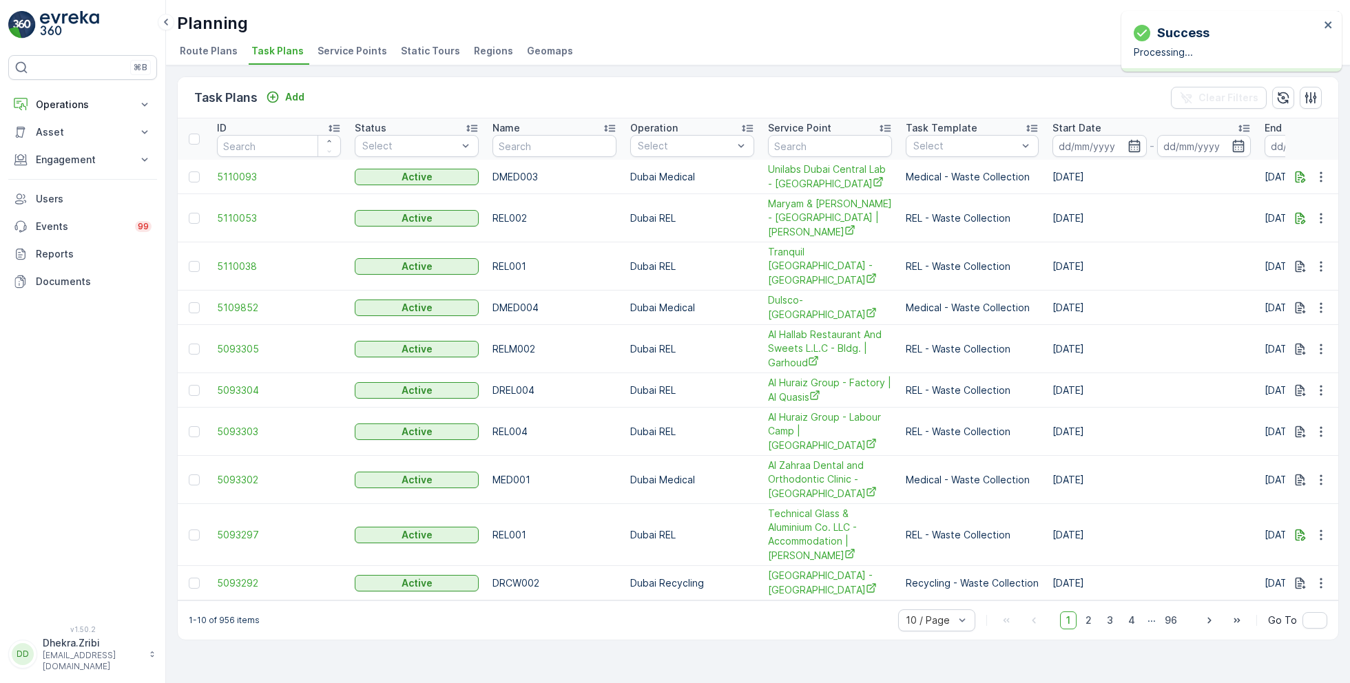
click at [338, 49] on span "Service Points" at bounding box center [353, 51] width 70 height 14
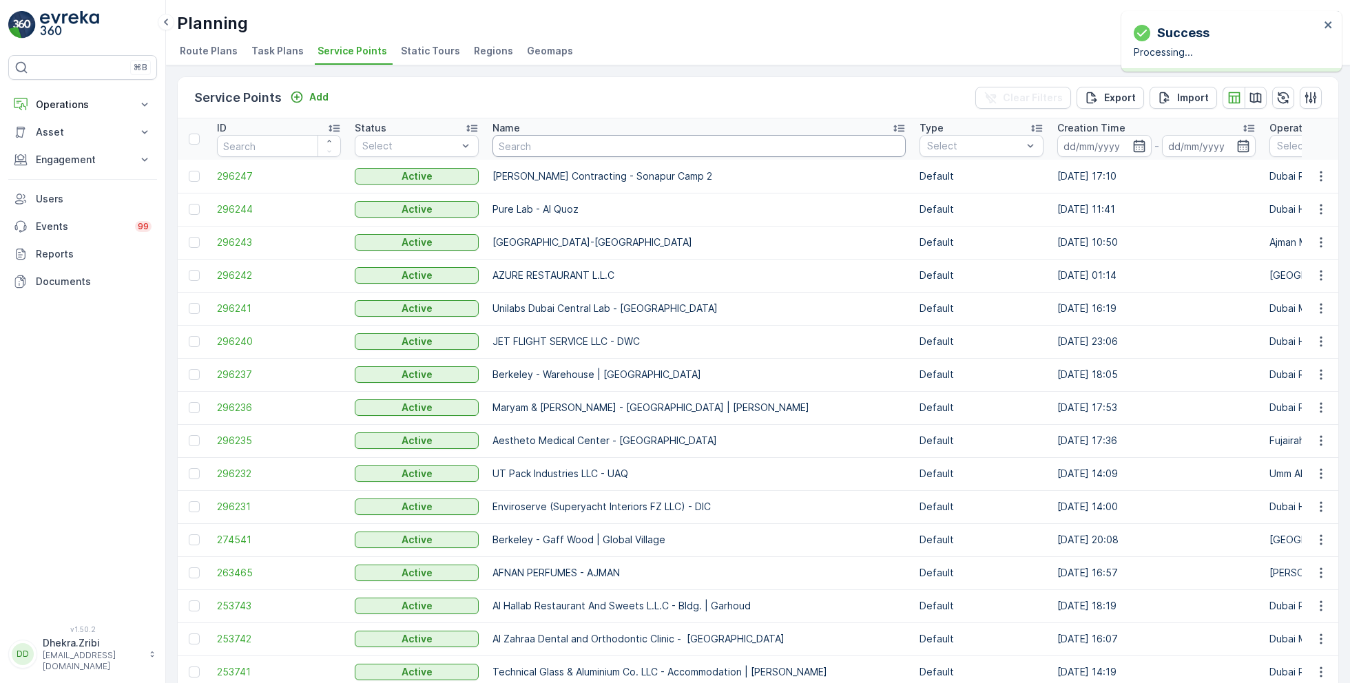
click at [647, 150] on input "text" at bounding box center [698, 146] width 413 height 22
type input "better"
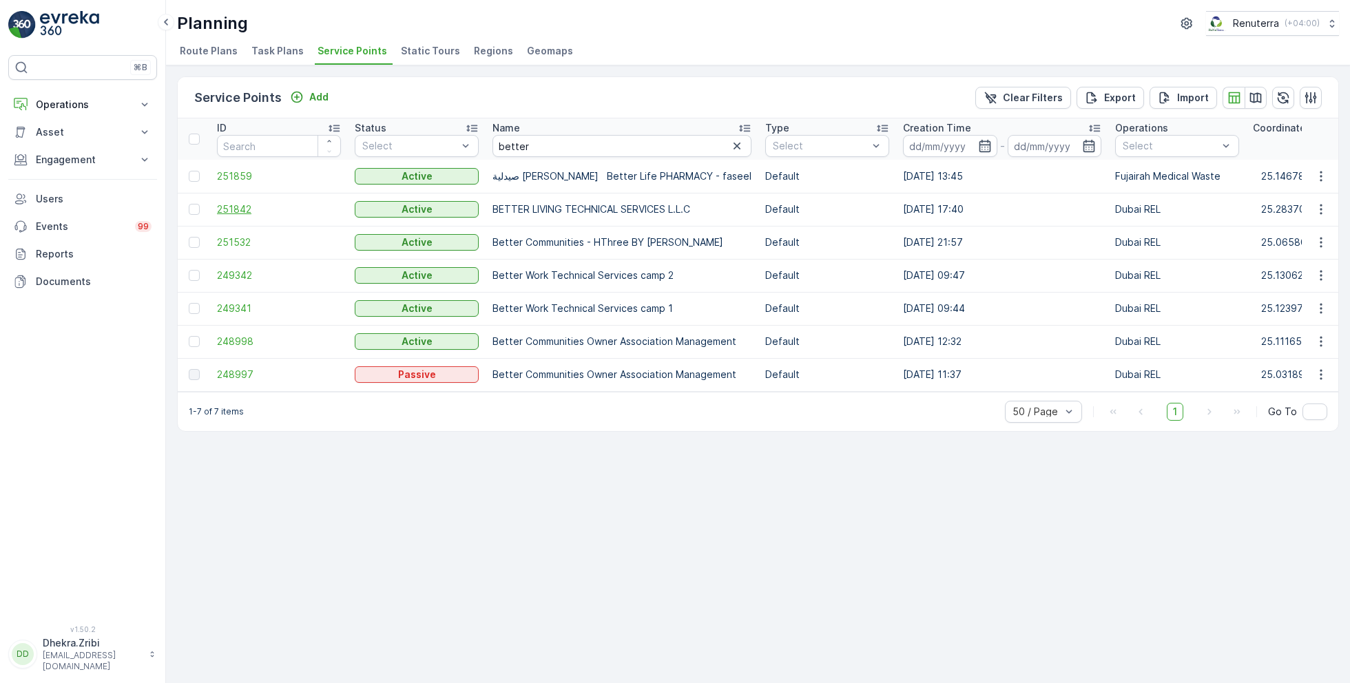
click at [238, 207] on span "251842" at bounding box center [279, 209] width 124 height 14
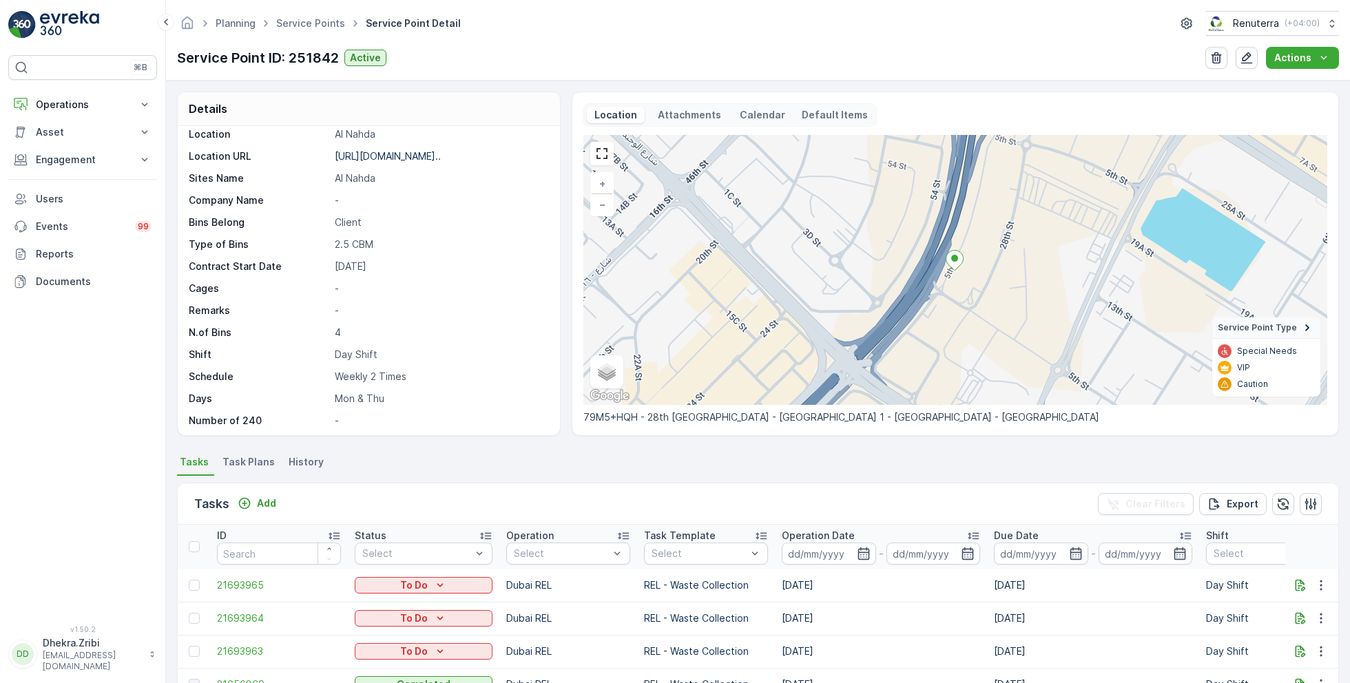
scroll to position [189, 0]
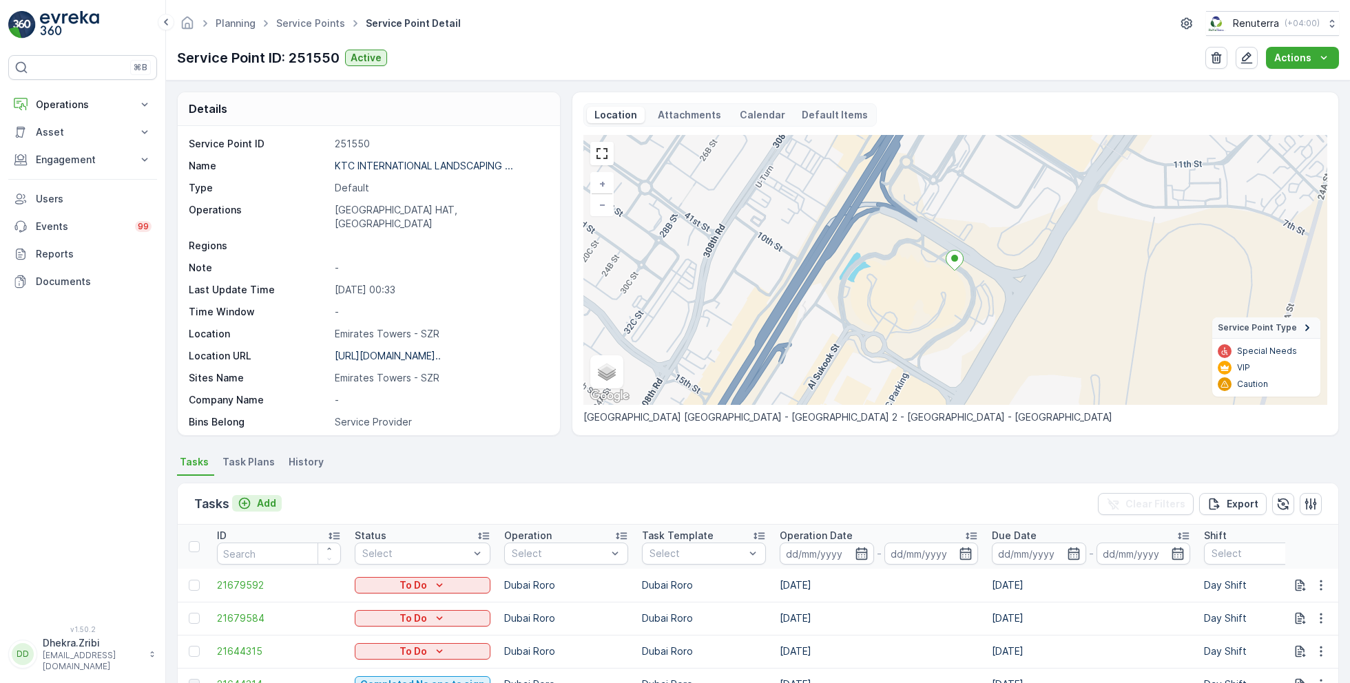
click at [266, 506] on p "Add" at bounding box center [266, 504] width 19 height 14
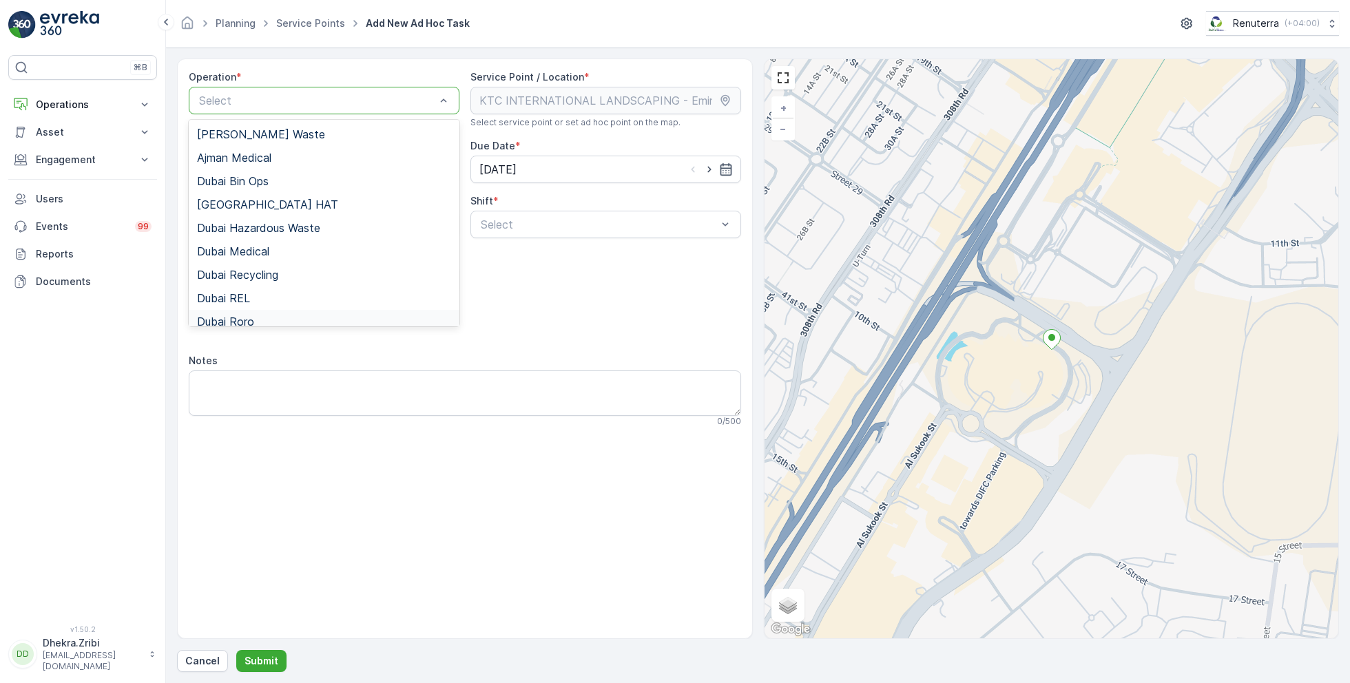
click at [255, 317] on div "Dubai Roro" at bounding box center [324, 321] width 254 height 12
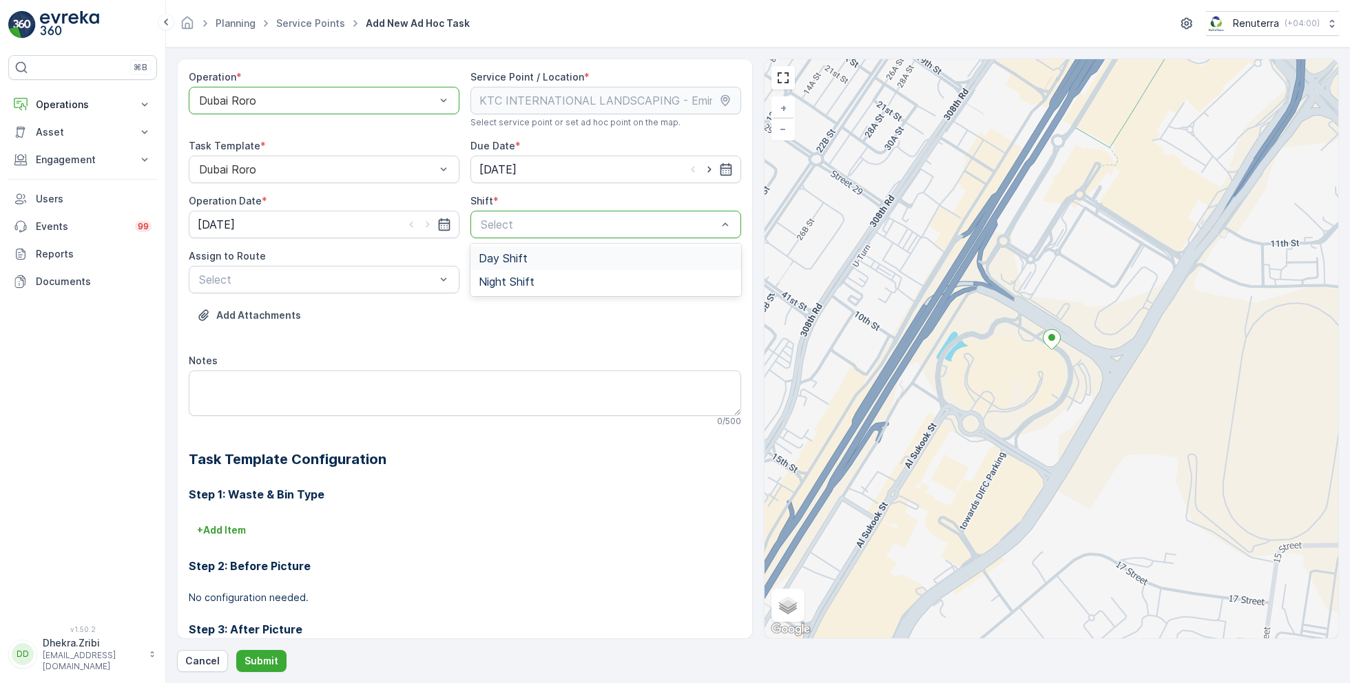
click at [506, 262] on span "Day Shift" at bounding box center [503, 258] width 49 height 12
click at [300, 340] on span "DRORO101 (Dispatched) - DXBCC95212" at bounding box center [300, 337] width 207 height 12
click at [245, 656] on p "Submit" at bounding box center [262, 661] width 34 height 14
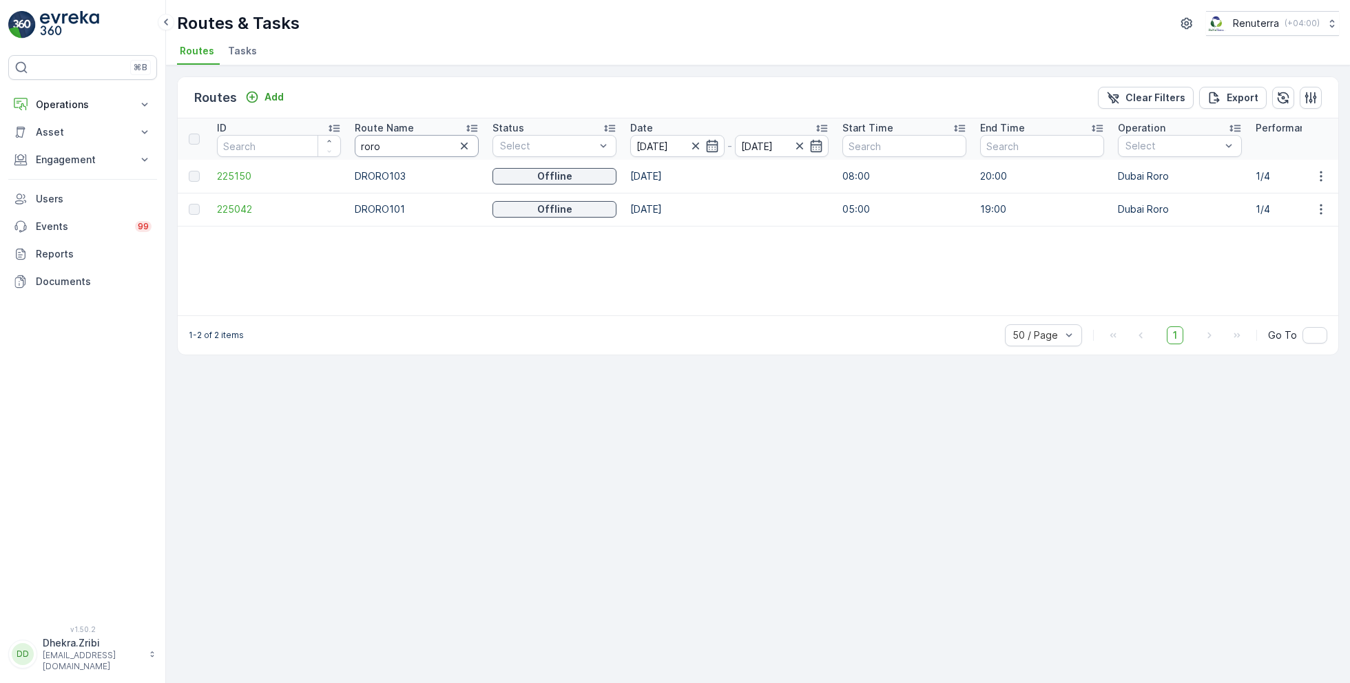
click at [389, 147] on input "roro" at bounding box center [417, 146] width 124 height 22
type input "rel"
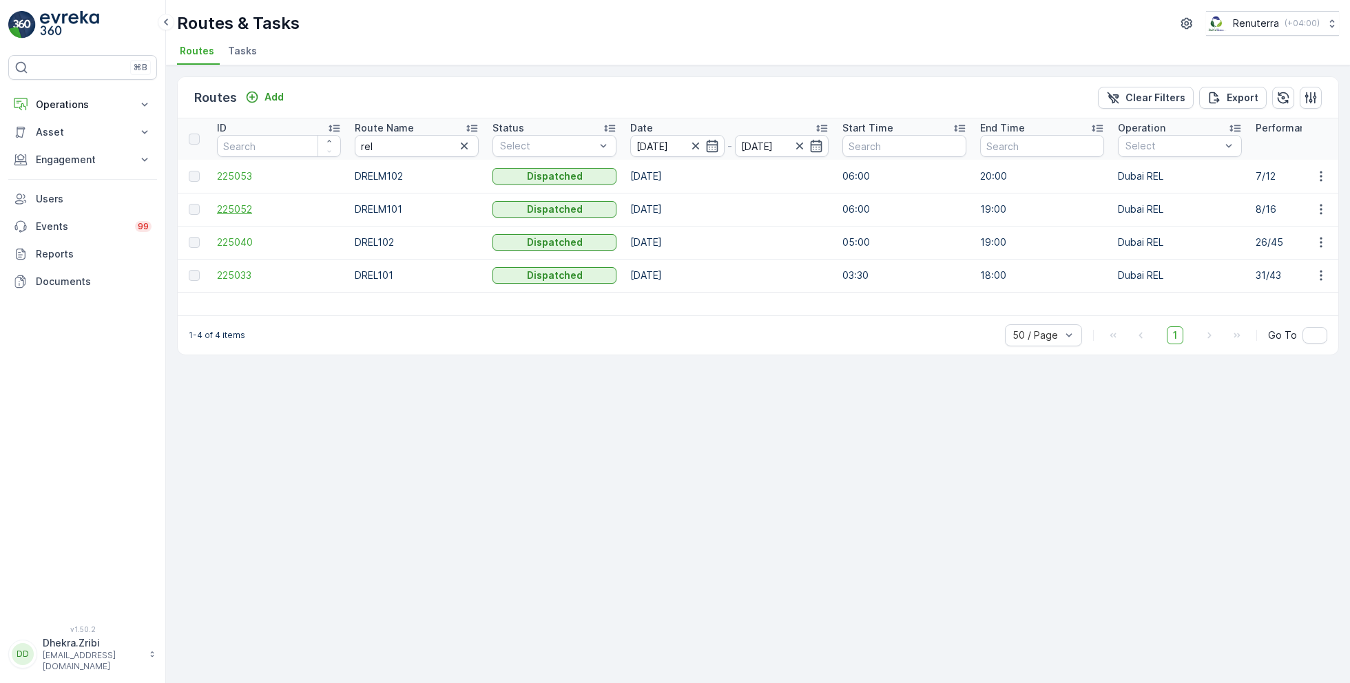
click at [246, 205] on span "225052" at bounding box center [279, 209] width 124 height 14
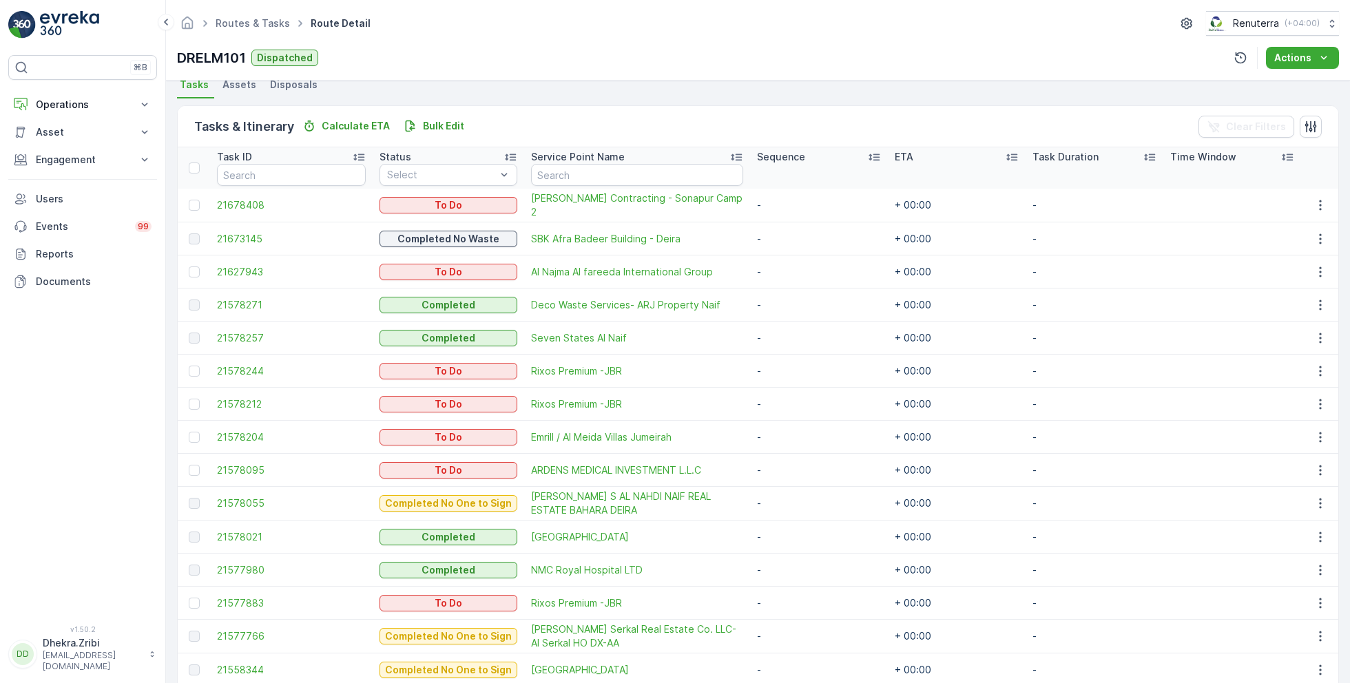
scroll to position [305, 0]
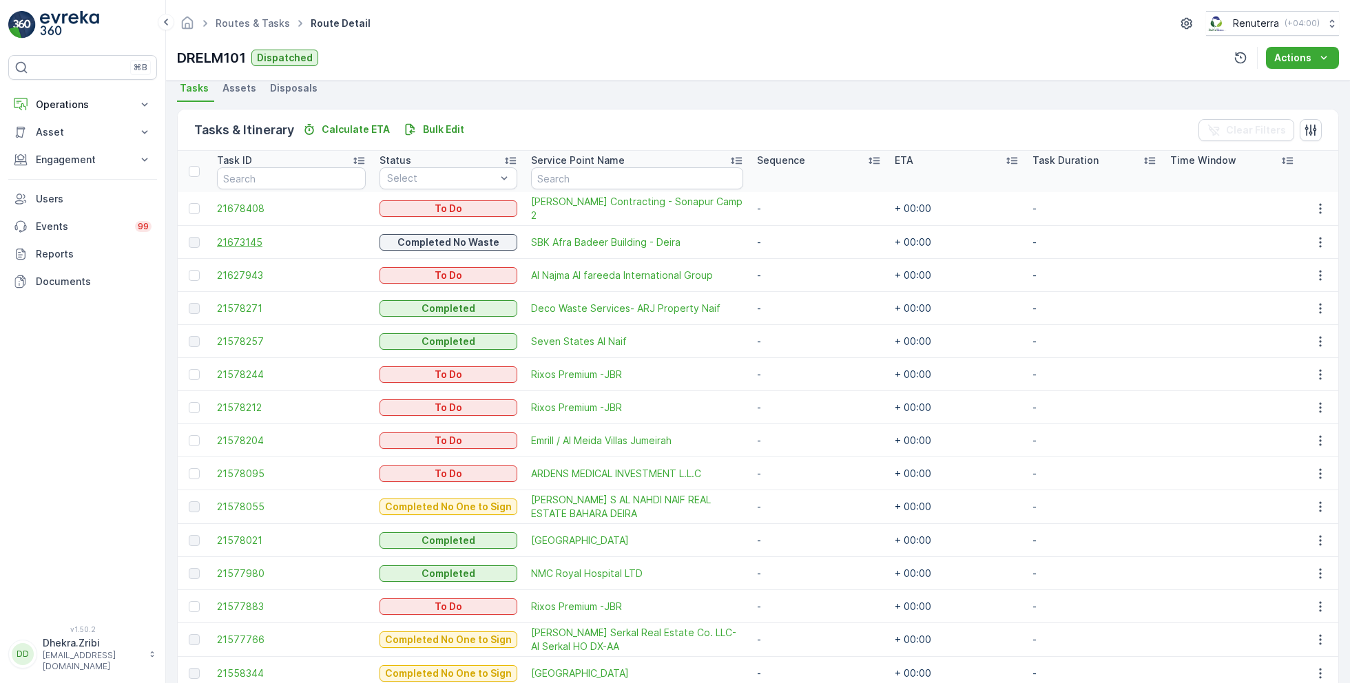
click at [258, 238] on span "21673145" at bounding box center [291, 243] width 149 height 14
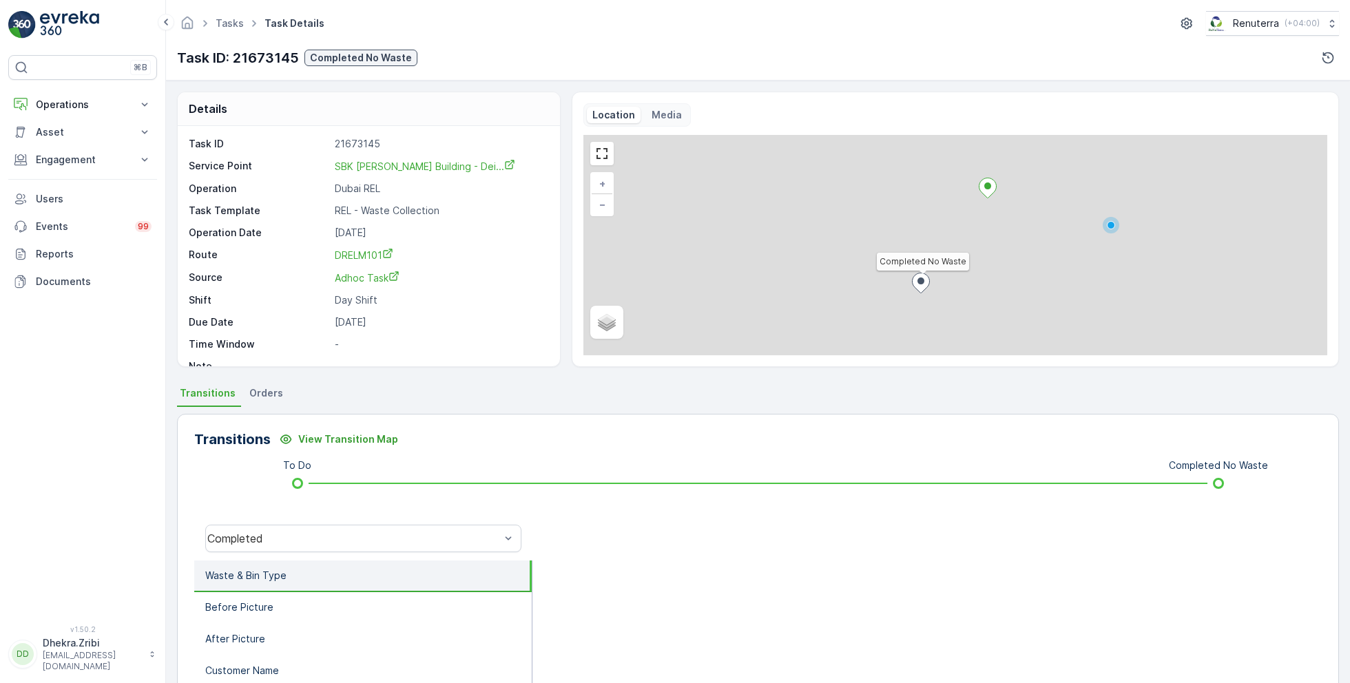
scroll to position [18, 0]
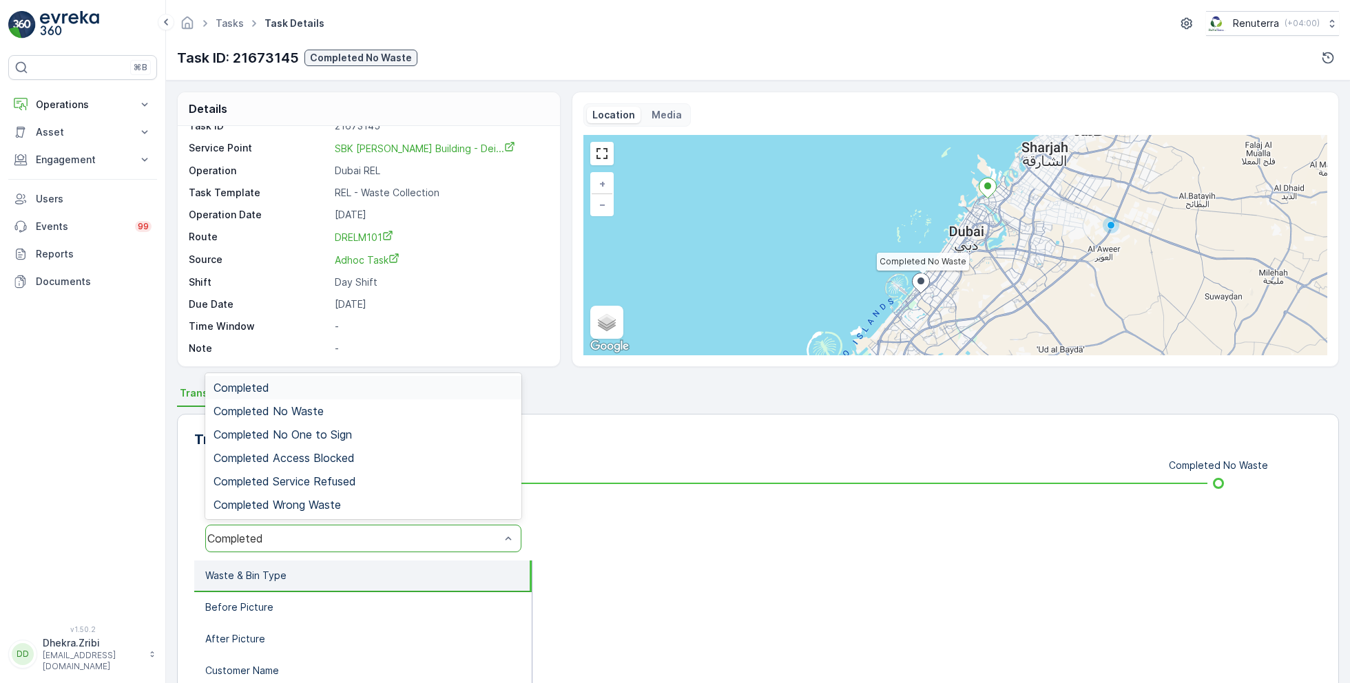
click at [320, 397] on div "Completed" at bounding box center [363, 387] width 316 height 23
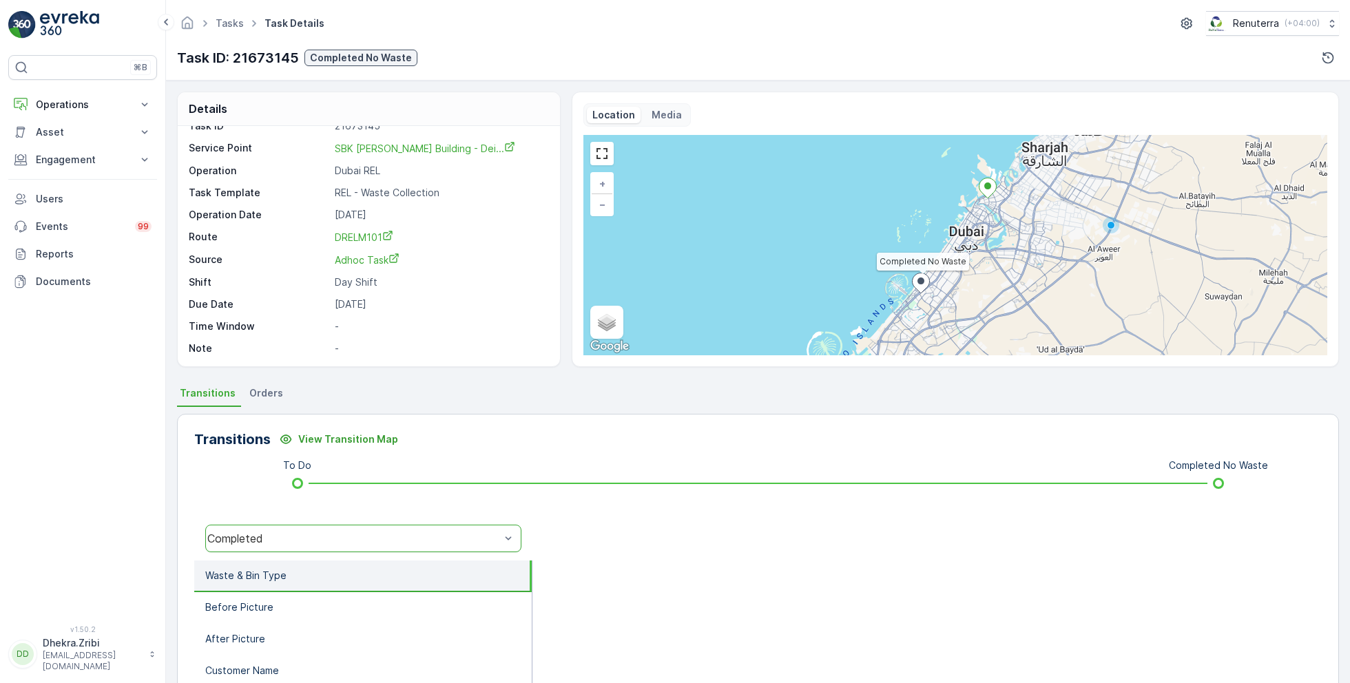
click at [318, 535] on div "Completed" at bounding box center [353, 538] width 293 height 12
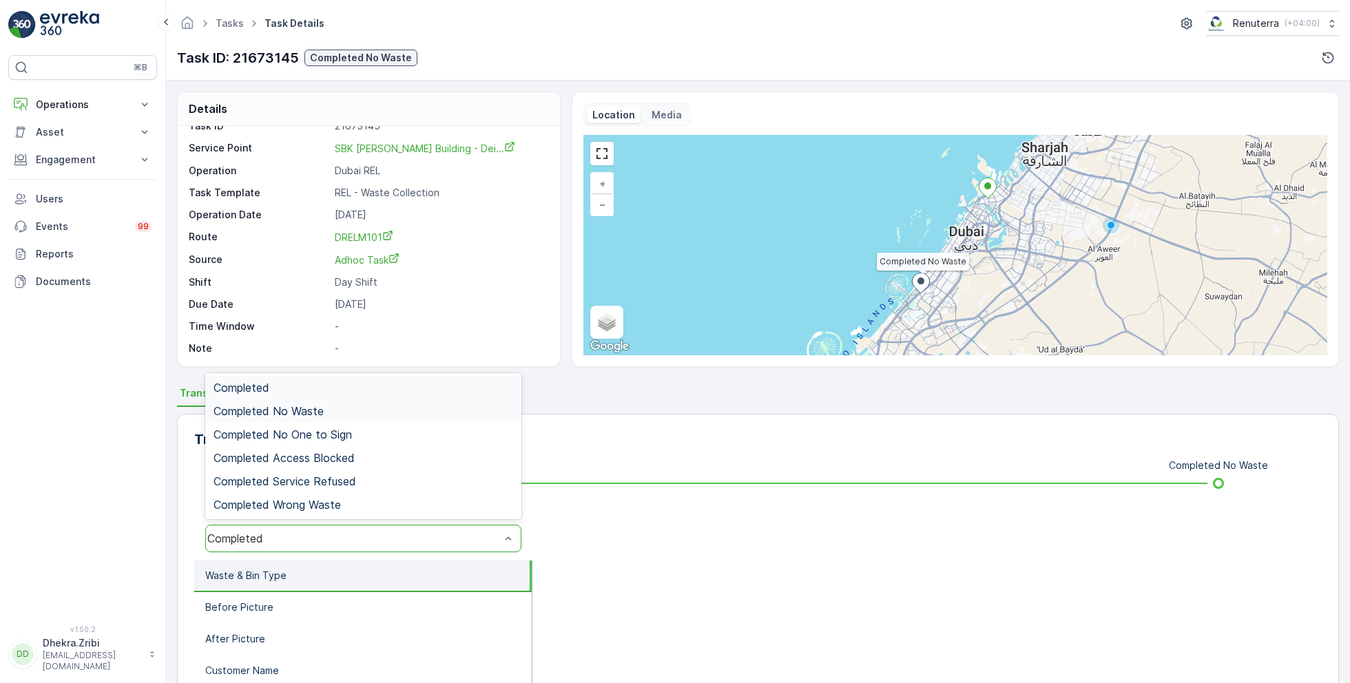
click at [324, 405] on div "Completed No Waste" at bounding box center [364, 411] width 300 height 12
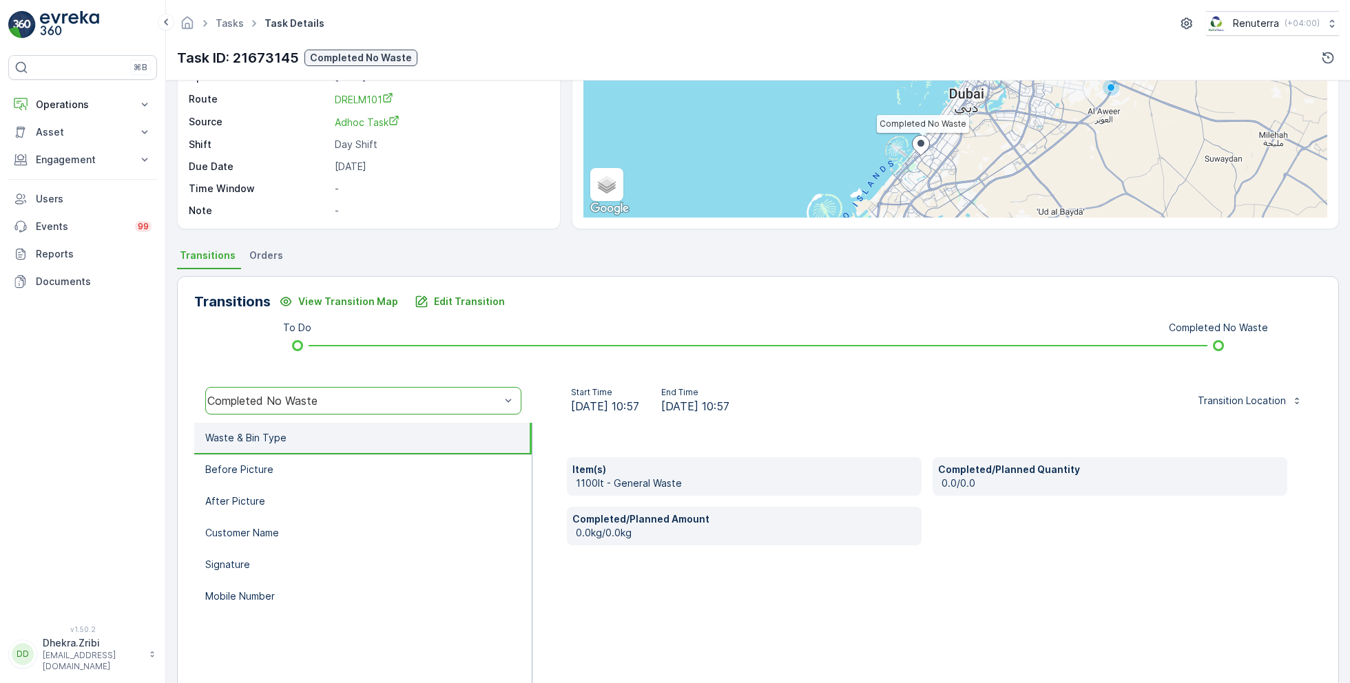
scroll to position [184, 0]
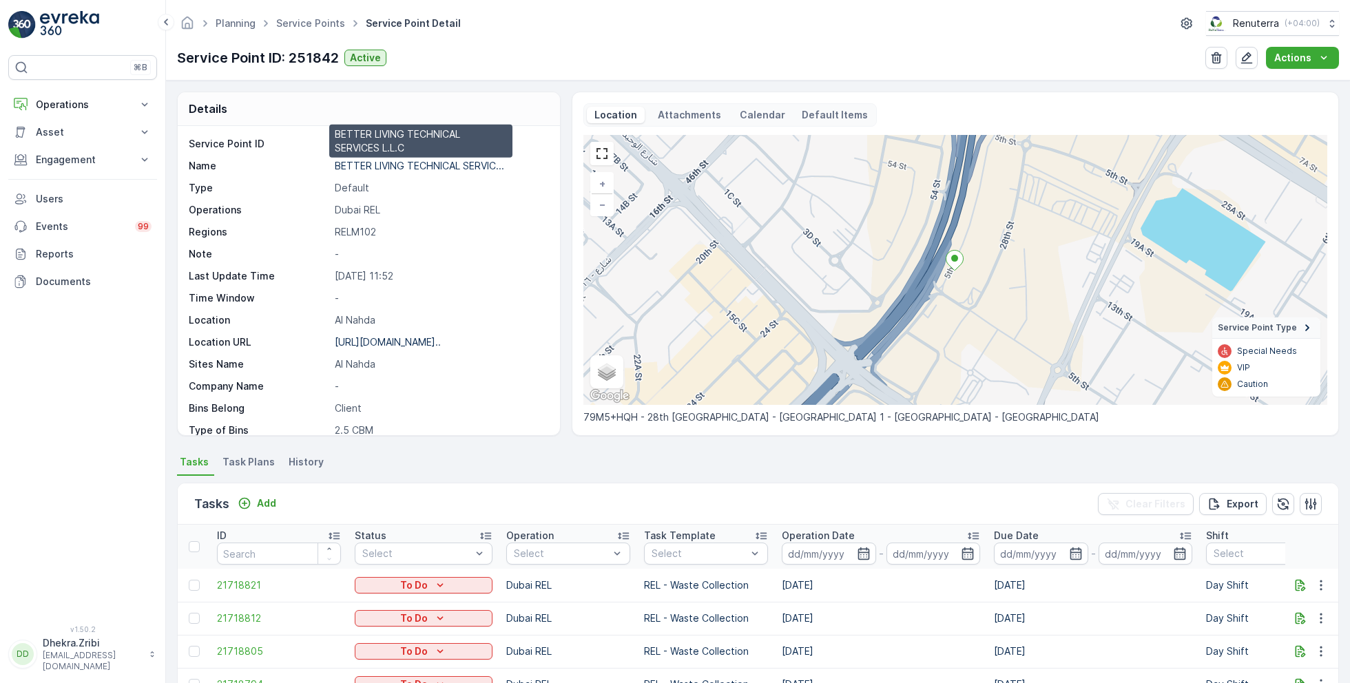
click at [395, 166] on p "BETTER LIVING TECHNICAL SERVIC..." at bounding box center [419, 166] width 169 height 12
click at [309, 19] on link "Service Points" at bounding box center [310, 23] width 69 height 12
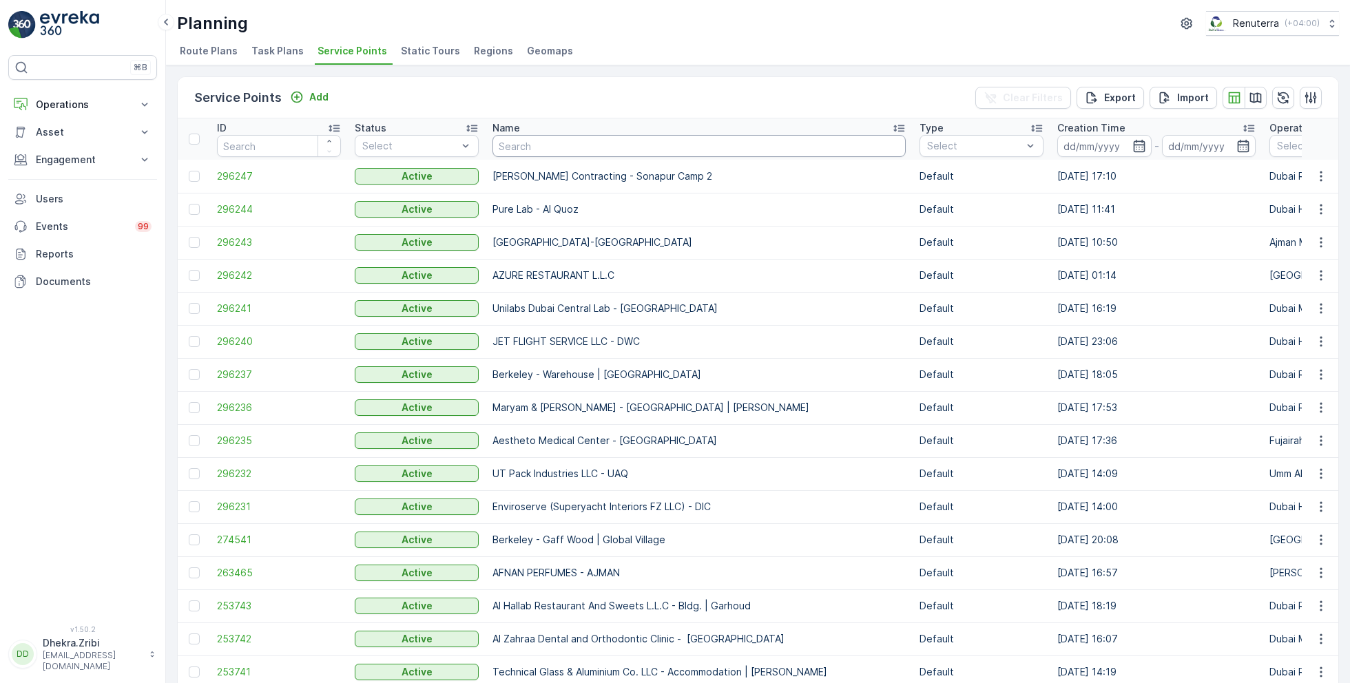
click at [510, 145] on input "text" at bounding box center [698, 146] width 413 height 22
type input "emir"
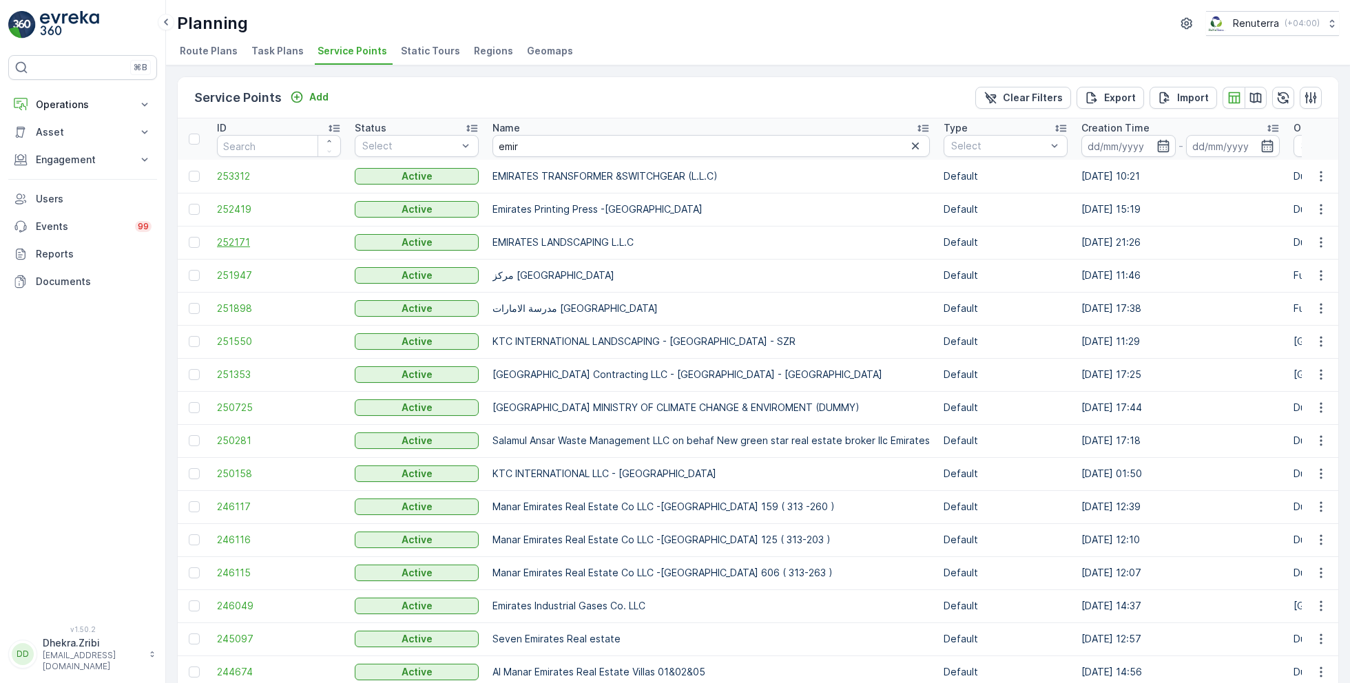
click at [239, 238] on span "252171" at bounding box center [279, 243] width 124 height 14
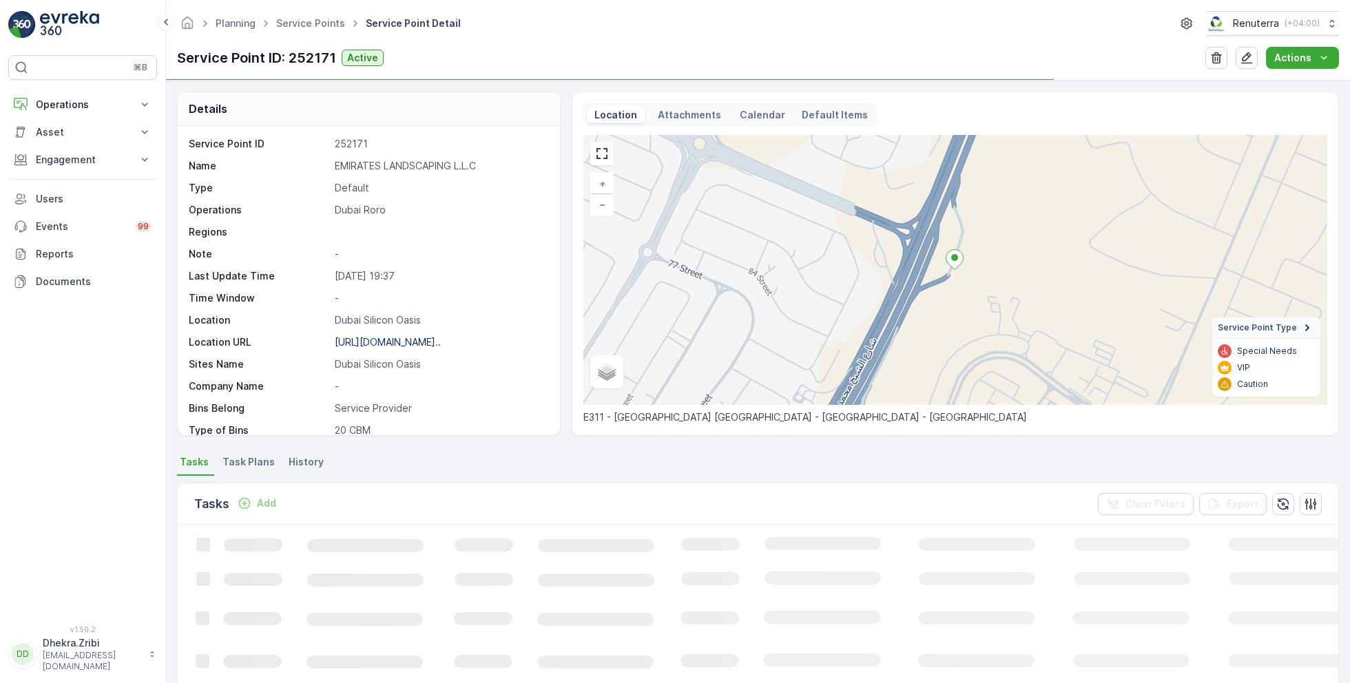
click at [384, 168] on p "EMIRATES LANDSCAPING L.L.C" at bounding box center [440, 166] width 211 height 14
copy p "EMIRATES LANDSCAPING L.L.C"
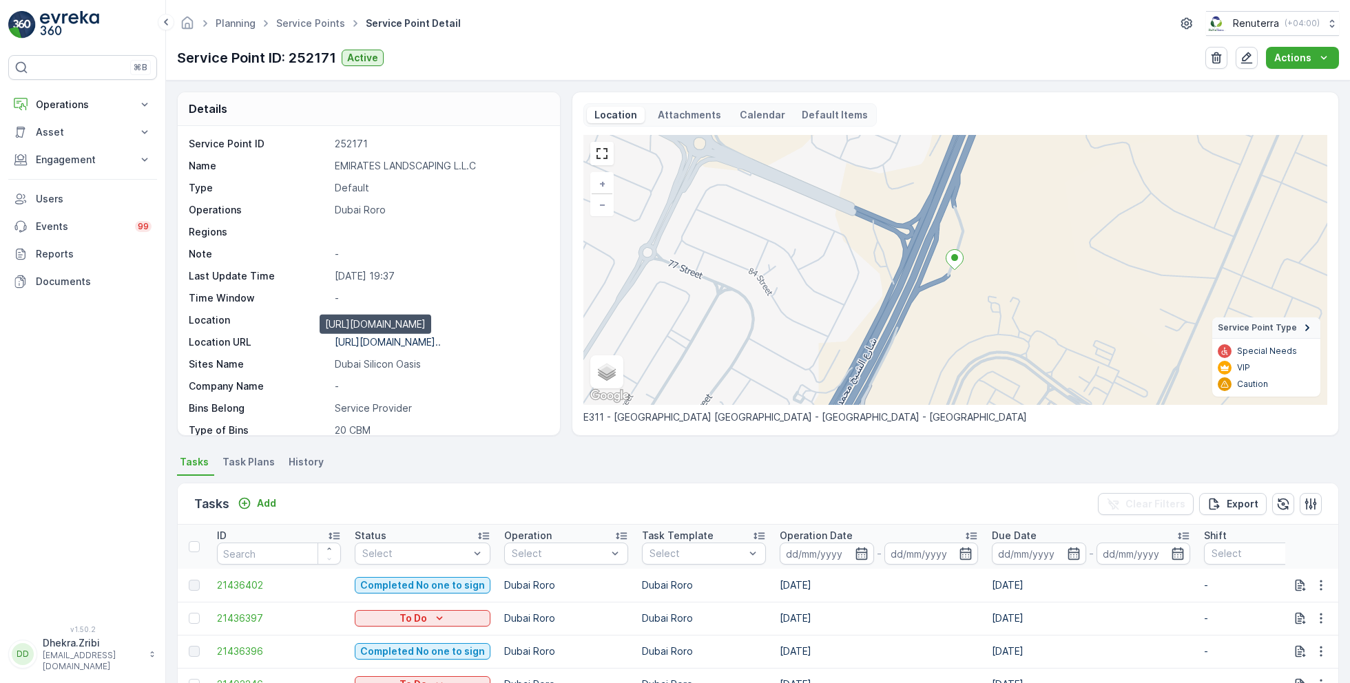
click at [420, 342] on p "https://maps.app.goo.gl/pyMjYz..." at bounding box center [388, 342] width 106 height 12
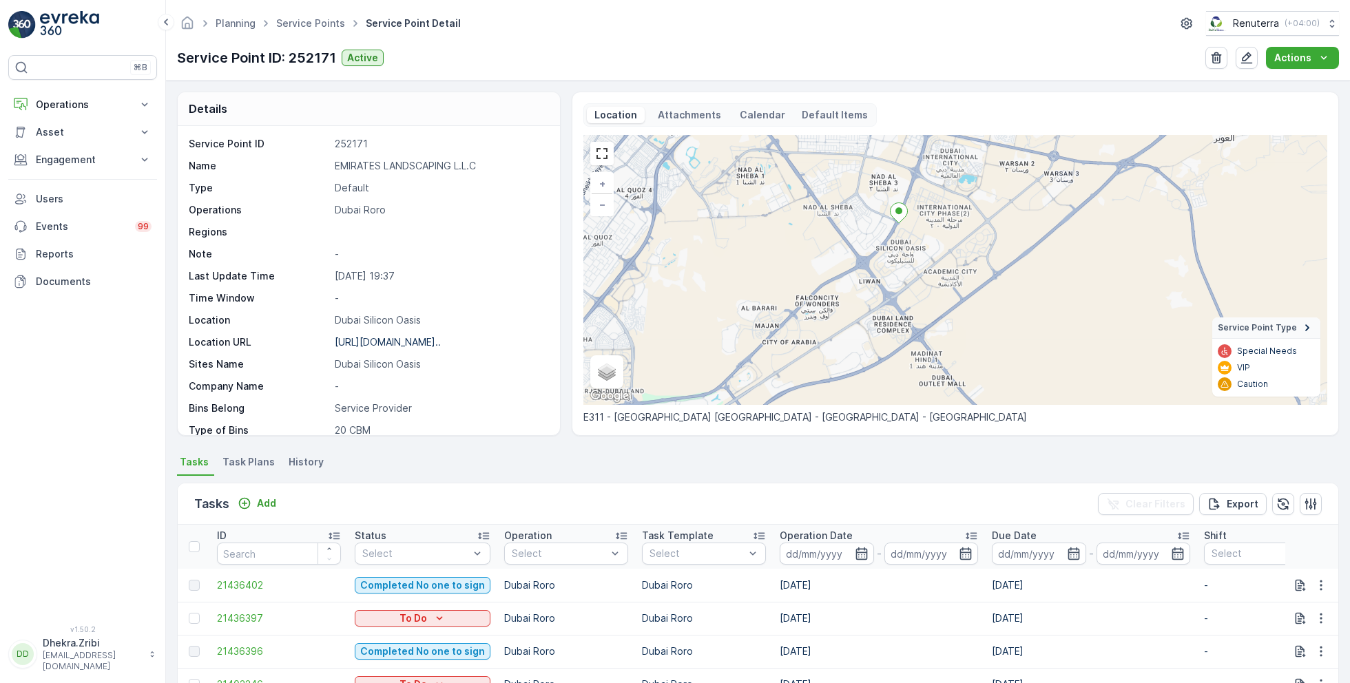
drag, startPoint x: 877, startPoint y: 309, endPoint x: 904, endPoint y: 247, distance: 67.6
click at [904, 247] on div "+ − Satellite Roadmap Terrain Hybrid Leaflet Keyboard shortcuts Map Data Map da…" at bounding box center [955, 270] width 744 height 270
click at [433, 336] on p "https://maps.app.goo.gl/pyMjYz..." at bounding box center [388, 342] width 106 height 12
click at [79, 103] on p "Operations" at bounding box center [83, 105] width 94 height 14
click at [54, 149] on p "Planning" at bounding box center [54, 148] width 39 height 14
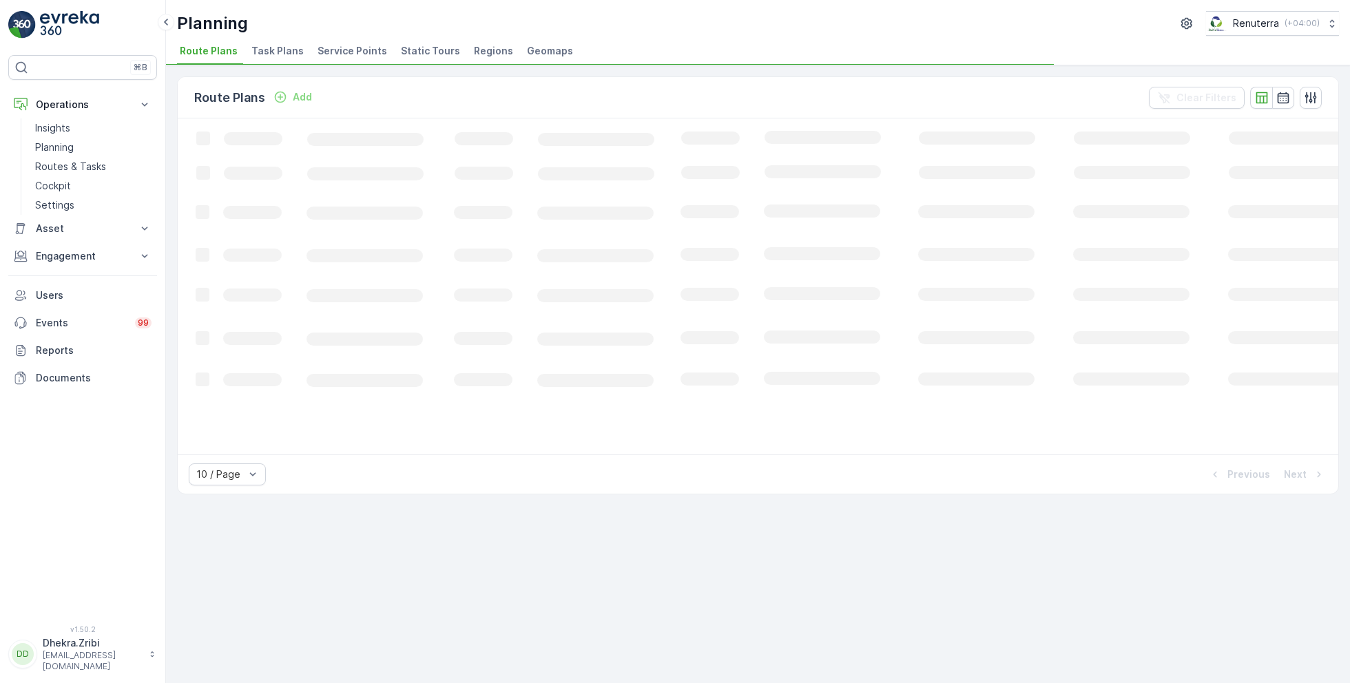
click at [328, 56] on span "Service Points" at bounding box center [353, 51] width 70 height 14
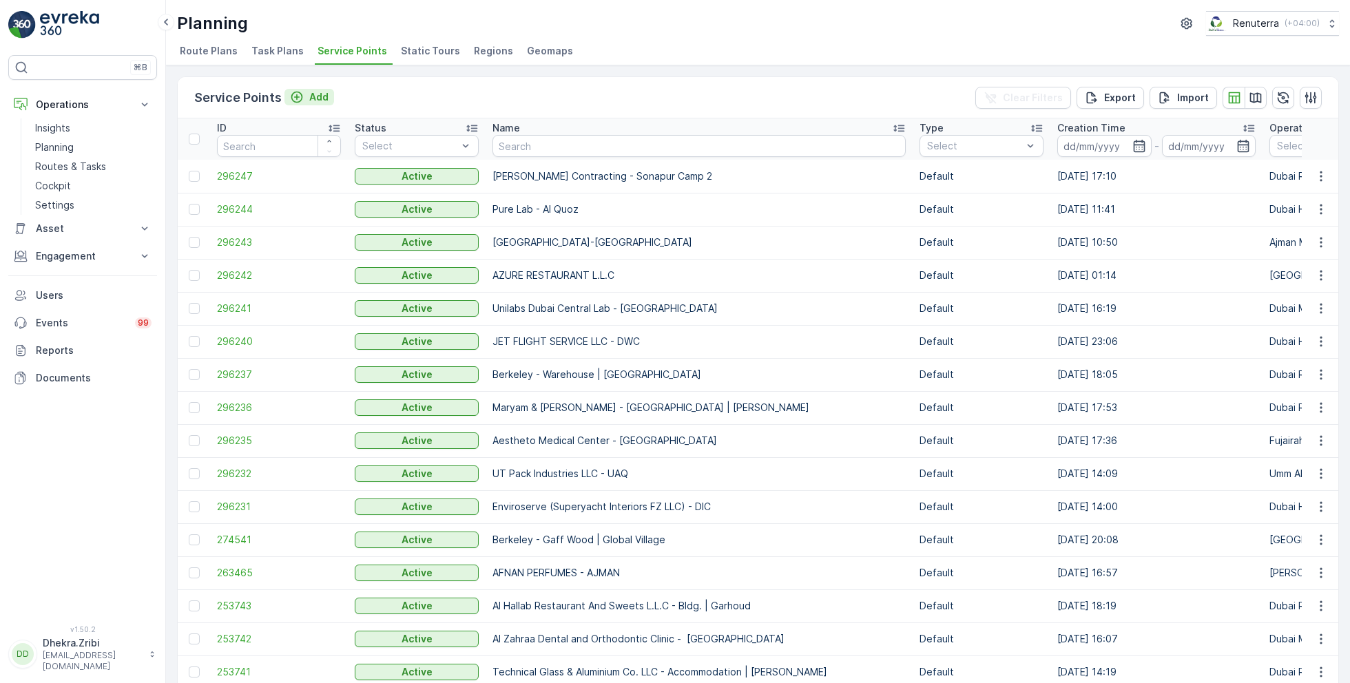
click at [311, 94] on p "Add" at bounding box center [318, 97] width 19 height 14
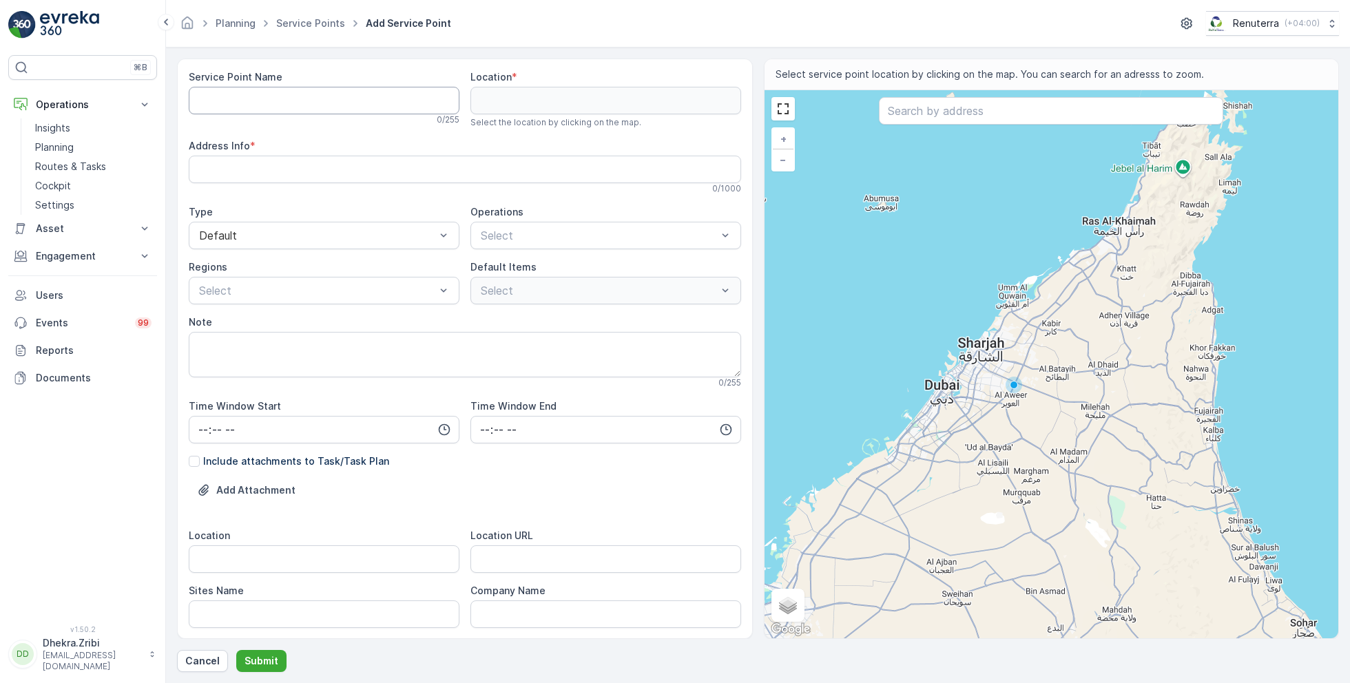
click at [366, 100] on Name "Service Point Name" at bounding box center [324, 101] width 271 height 28
paste Name "Amtar Albrkh Foodstuff Trading LLC - Muhaisnah 2"
type Name "Amtar Albrkh Foodstuff Trading LLC - Muhaisnah 2"
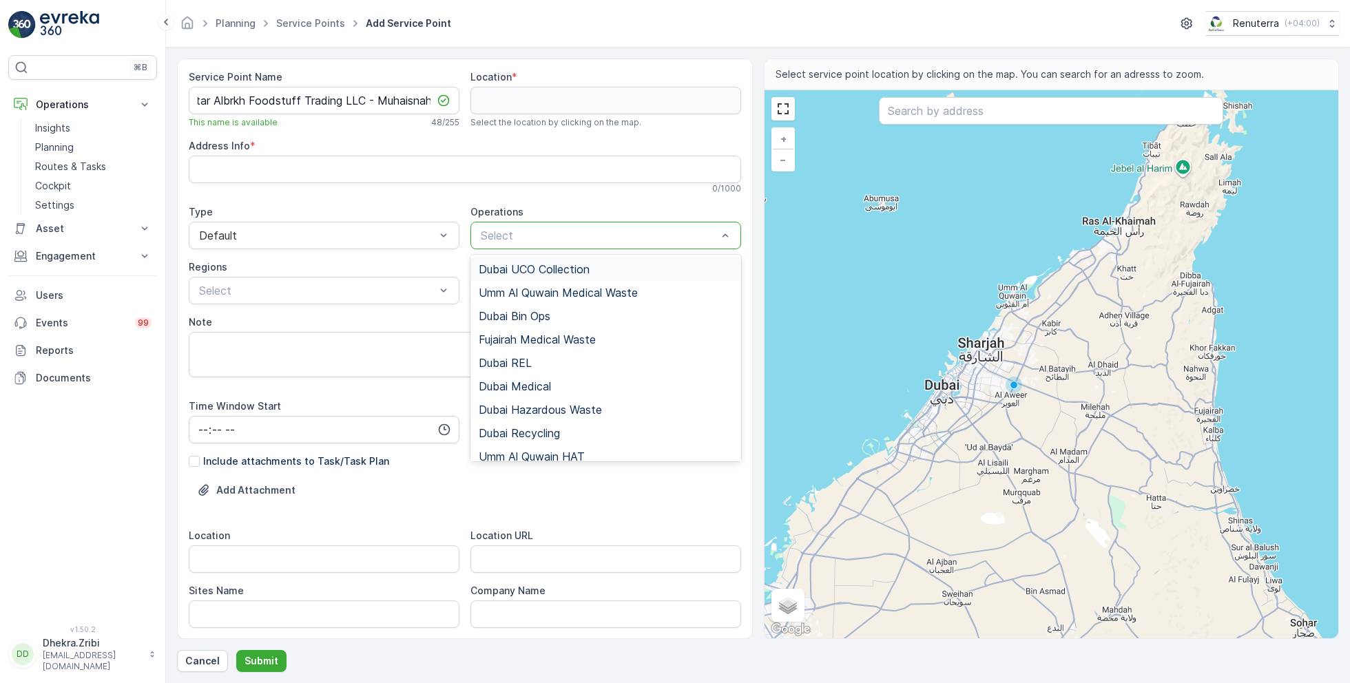
scroll to position [0, 0]
click at [519, 357] on span "Dubai REL" at bounding box center [505, 363] width 53 height 12
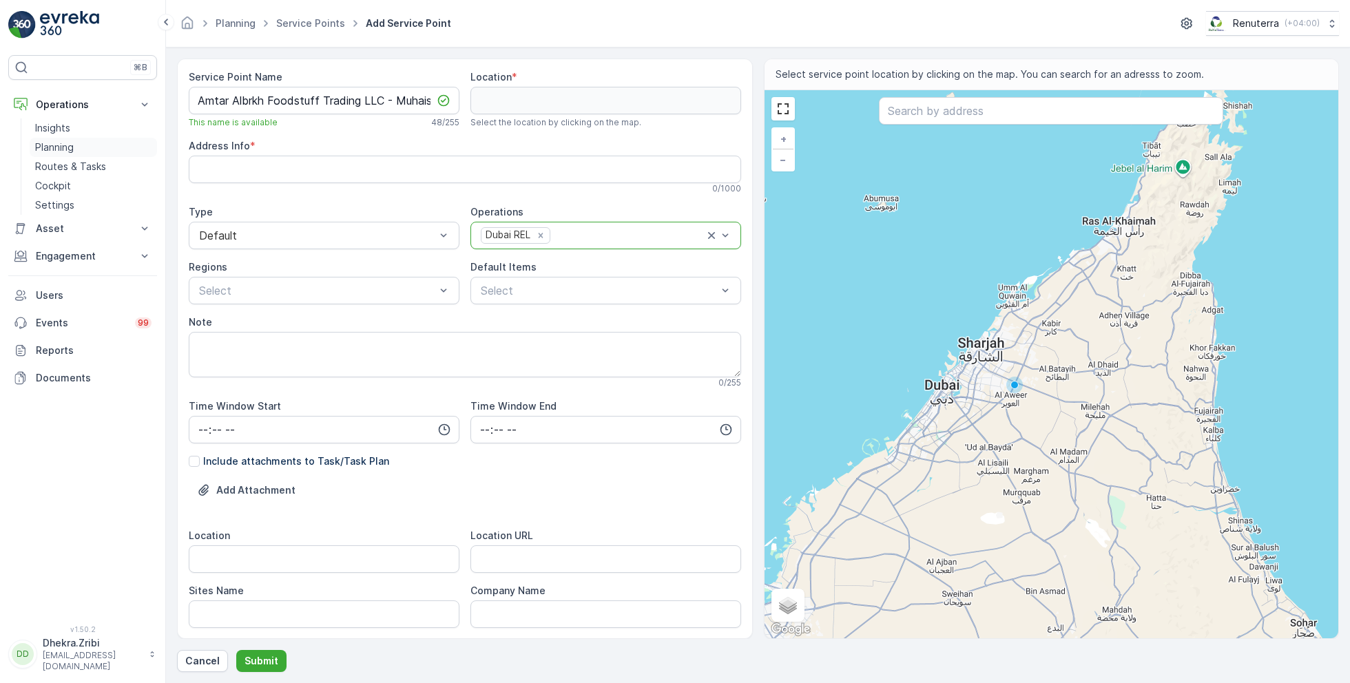
click at [65, 149] on p "Planning" at bounding box center [54, 148] width 39 height 14
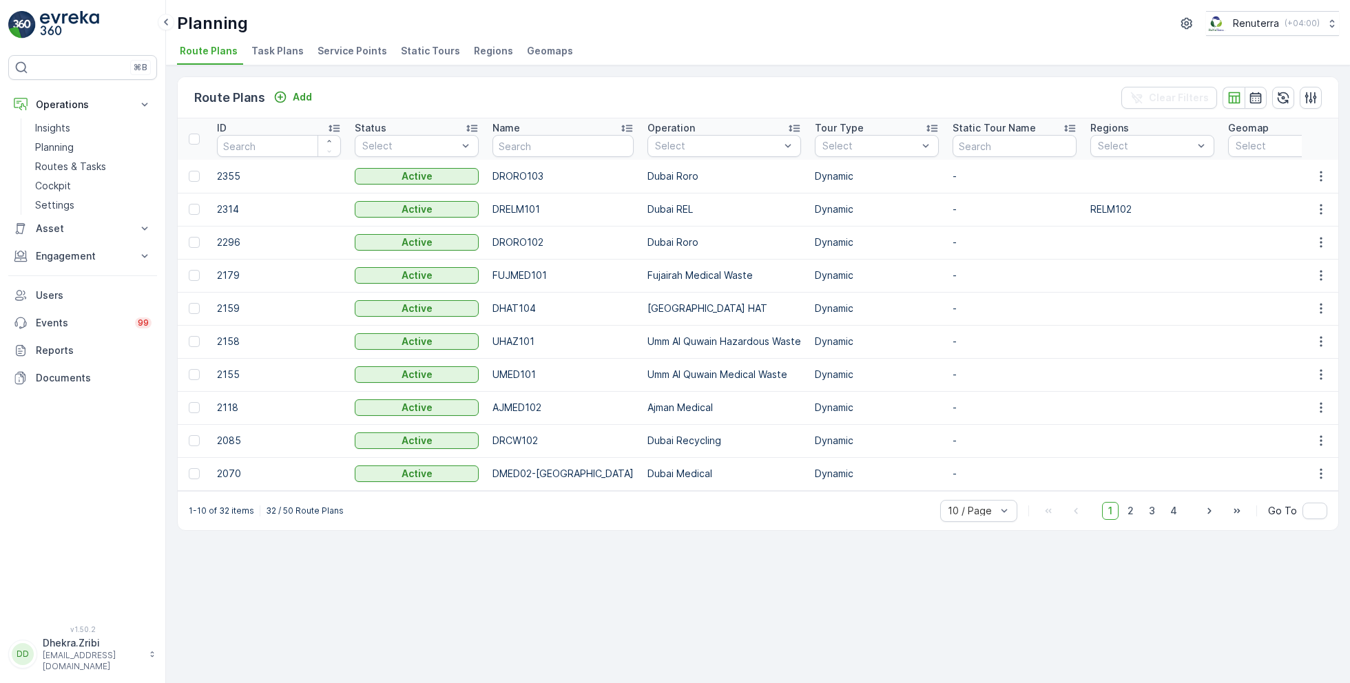
click at [342, 53] on span "Service Points" at bounding box center [353, 51] width 70 height 14
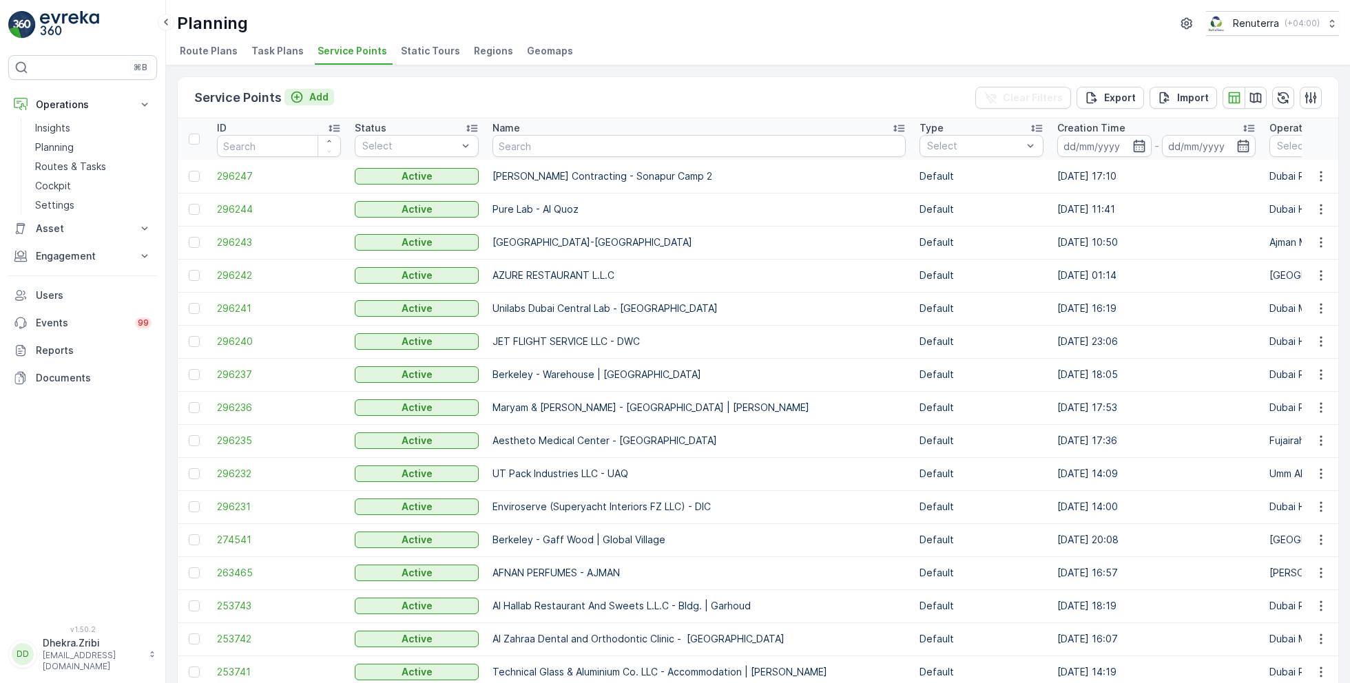
click at [304, 94] on div "Add" at bounding box center [309, 97] width 39 height 14
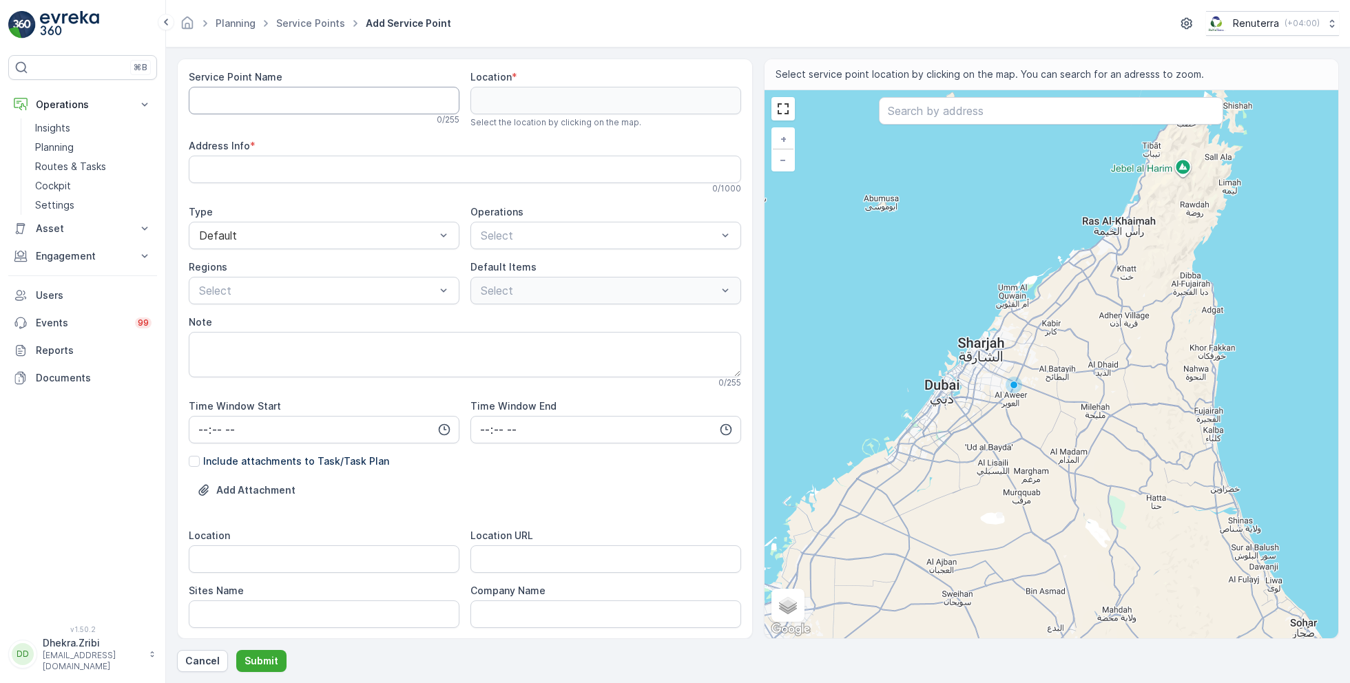
click at [293, 96] on Name "Service Point Name" at bounding box center [324, 101] width 271 height 28
paste Name "Amtar Albrkh Foodstuff Trading LLC - Muhaisnah 2"
type Name "Amtar Albrkh Foodstuff Trading LLC - Muhaisnah 2"
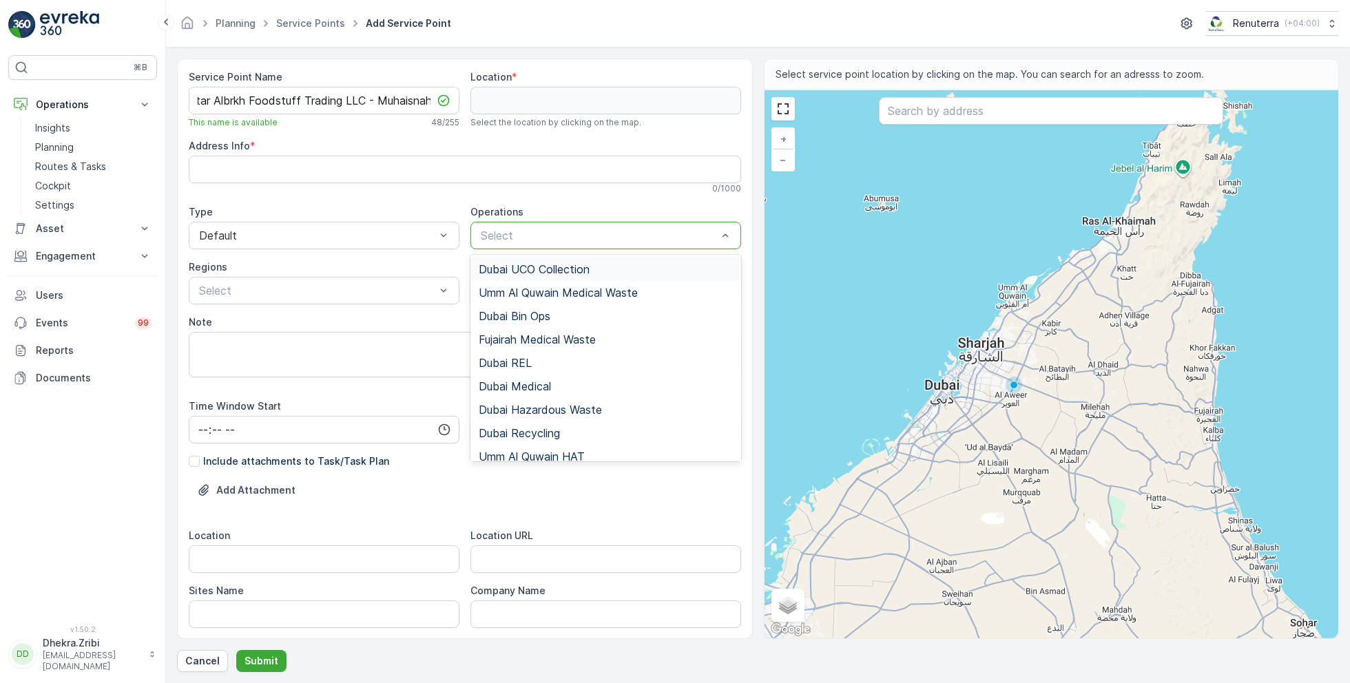
scroll to position [0, 0]
click at [520, 354] on div "Dubai REL" at bounding box center [605, 362] width 271 height 23
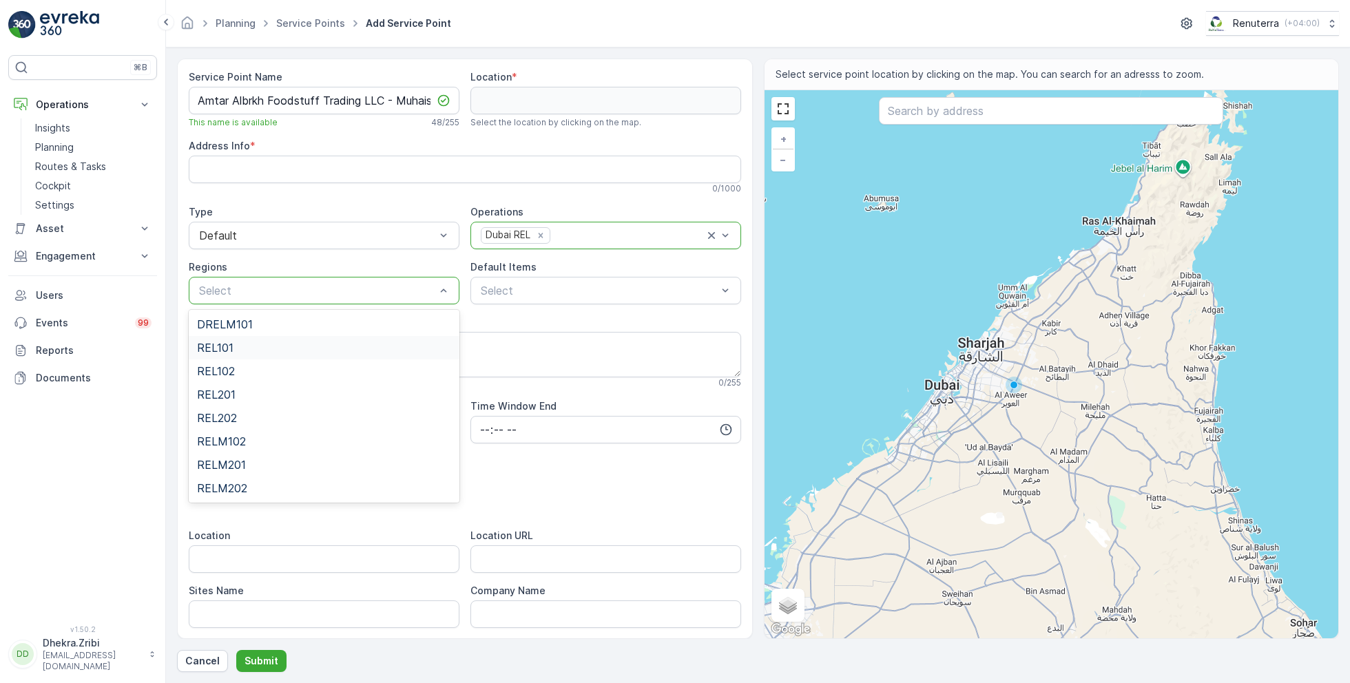
click at [227, 347] on span "REL101" at bounding box center [215, 348] width 37 height 12
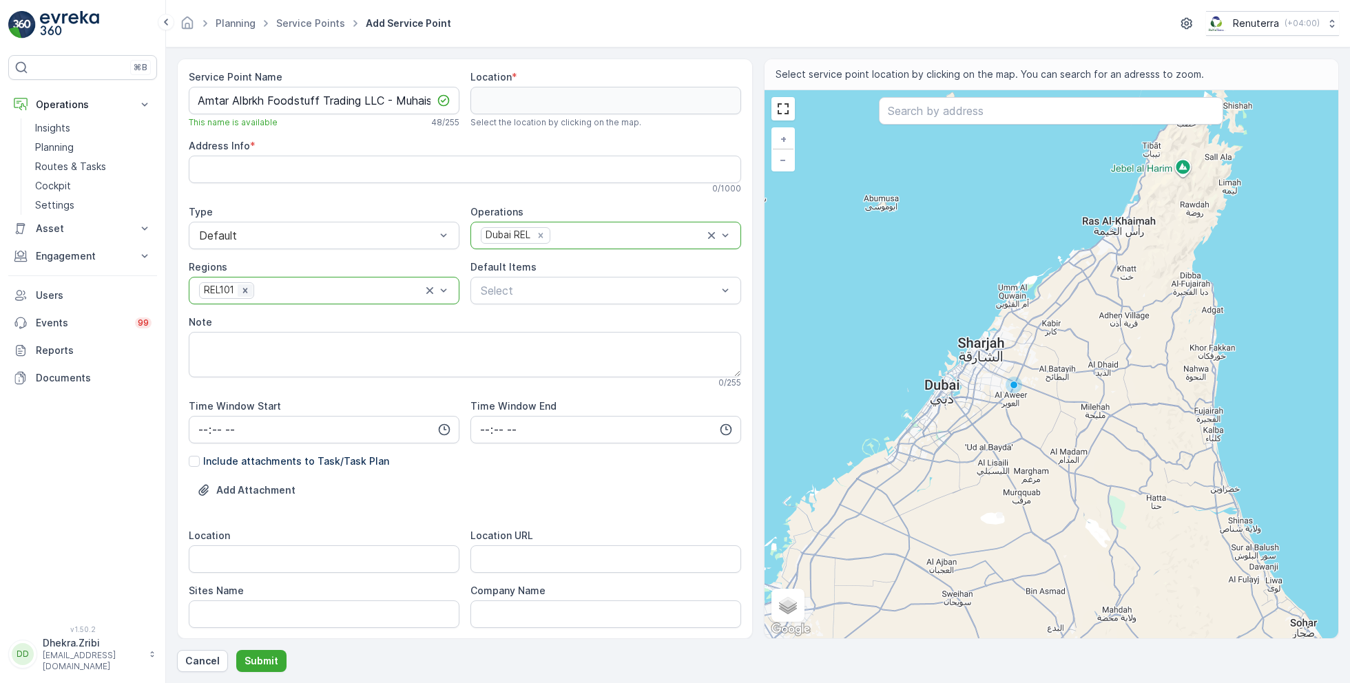
click at [245, 287] on icon "Remove REL101" at bounding box center [245, 291] width 10 height 10
click at [245, 287] on div at bounding box center [317, 290] width 239 height 12
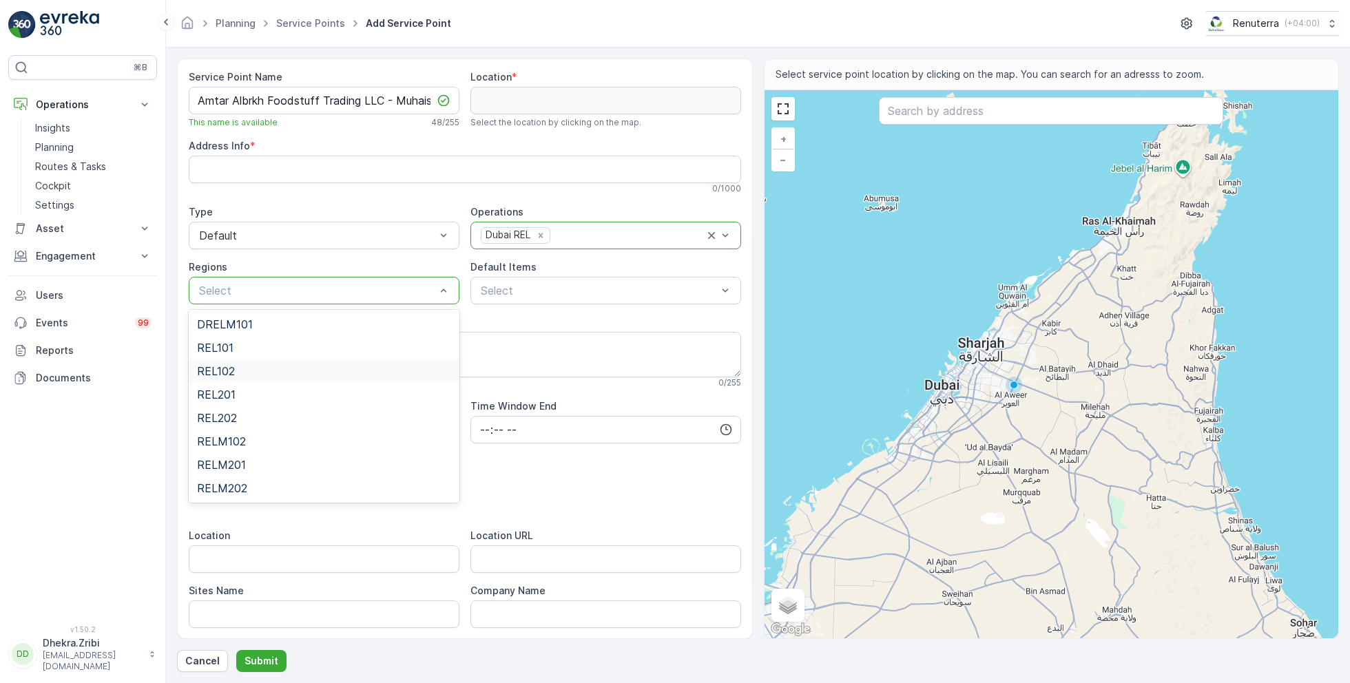
click at [229, 369] on span "REL102" at bounding box center [216, 371] width 38 height 12
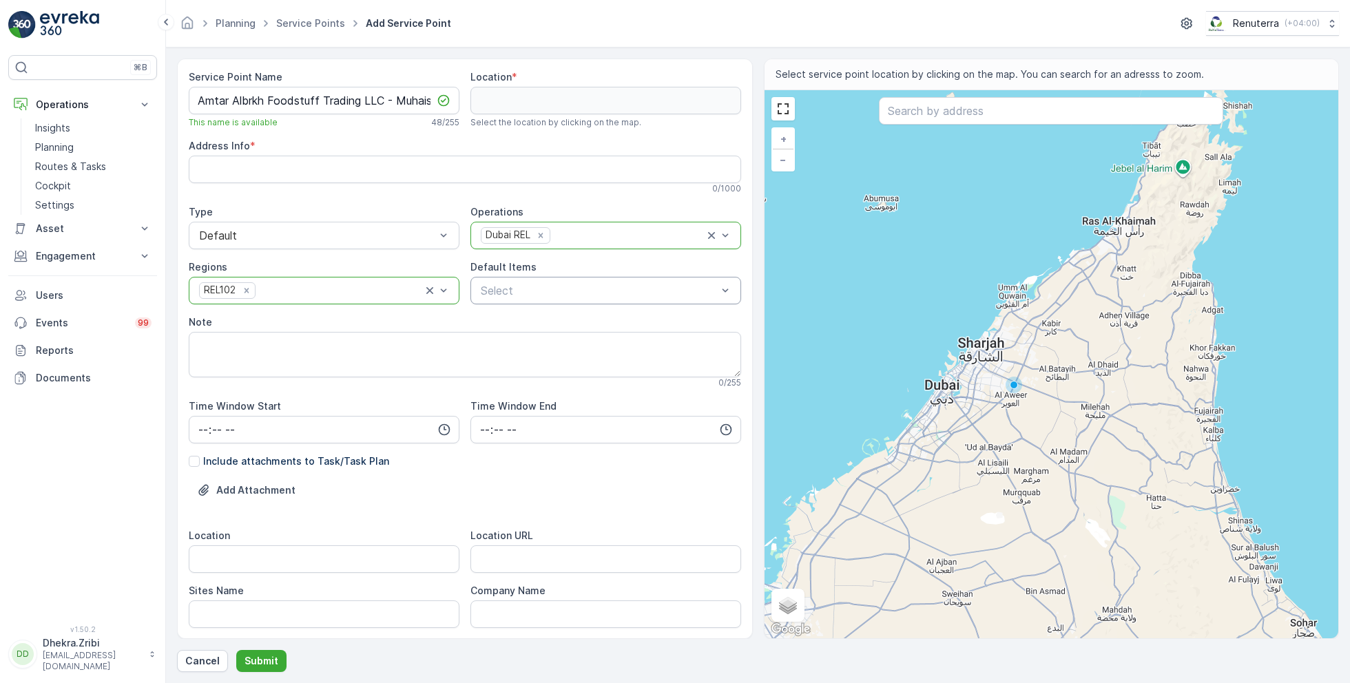
click at [621, 298] on div "Select" at bounding box center [605, 291] width 271 height 28
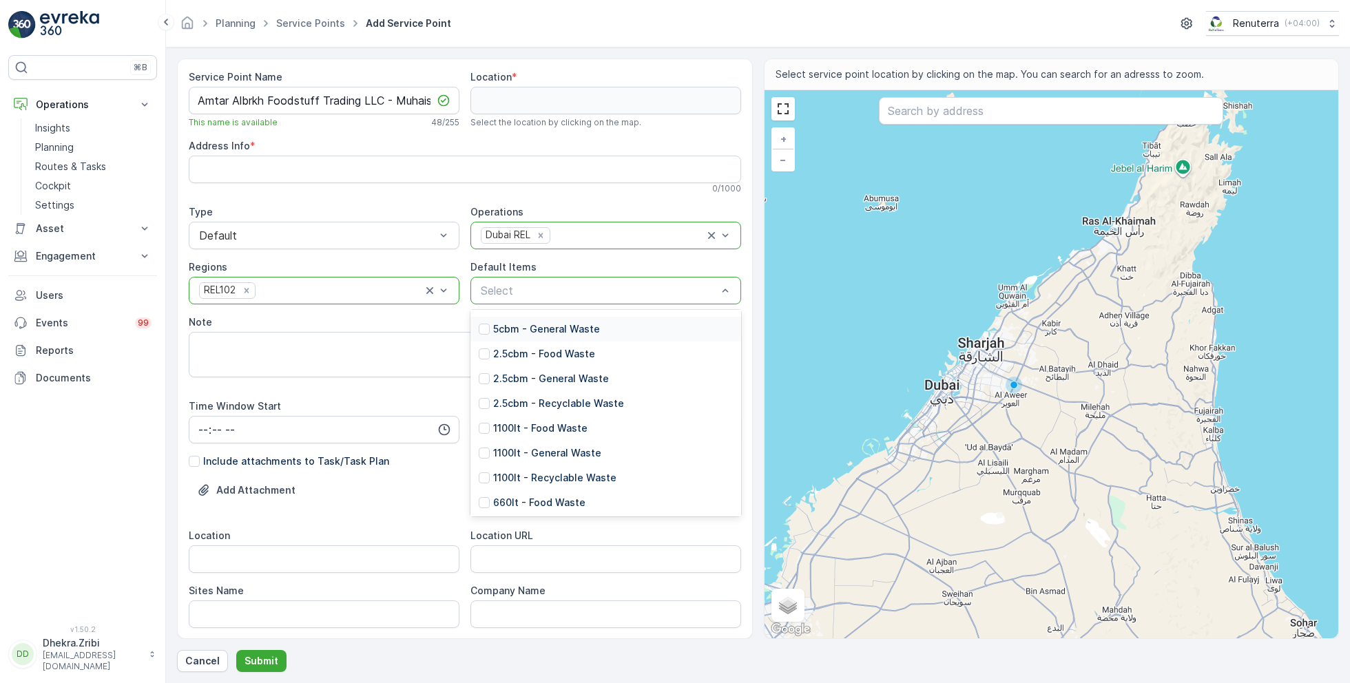
scroll to position [116, 0]
click at [517, 453] on p "1100lt - General Waste" at bounding box center [547, 451] width 108 height 14
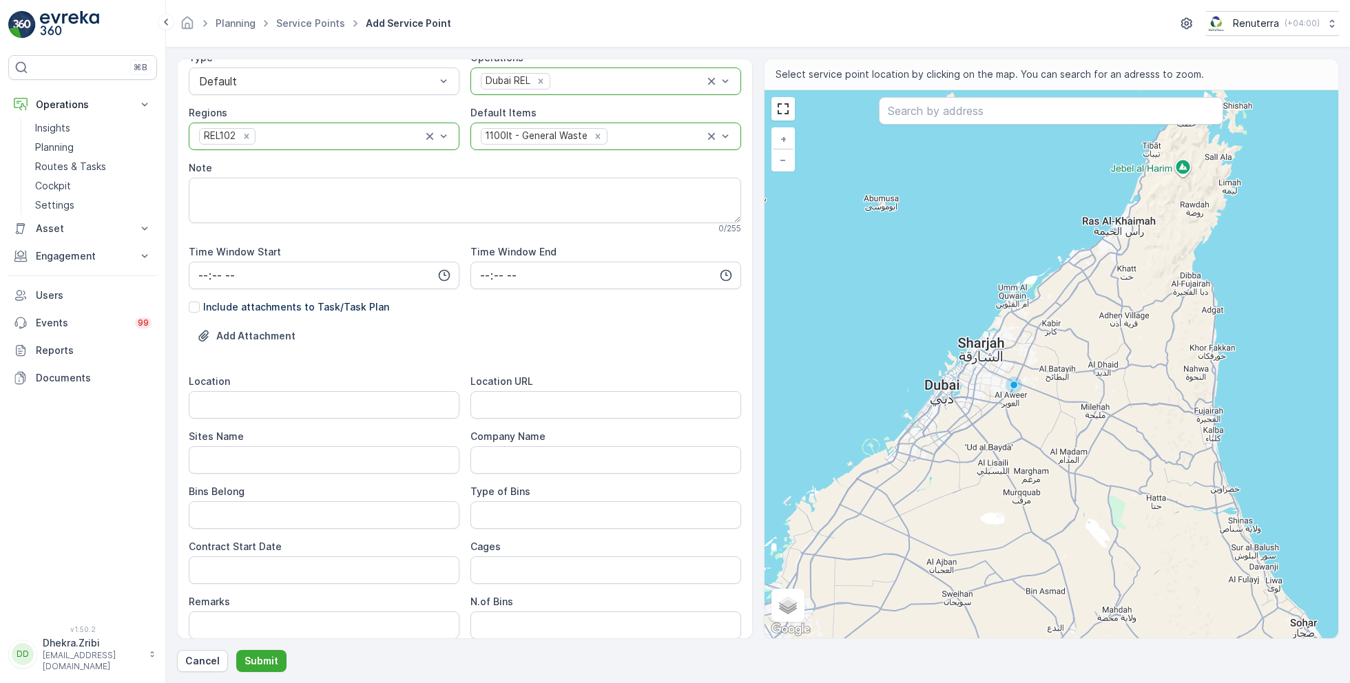
scroll to position [155, 0]
click at [236, 403] on input "Location" at bounding box center [324, 405] width 271 height 28
paste input "Muhaisnah 2"
type input "Muhaisnah 2"
click at [232, 470] on Name "Sites Name" at bounding box center [324, 460] width 271 height 28
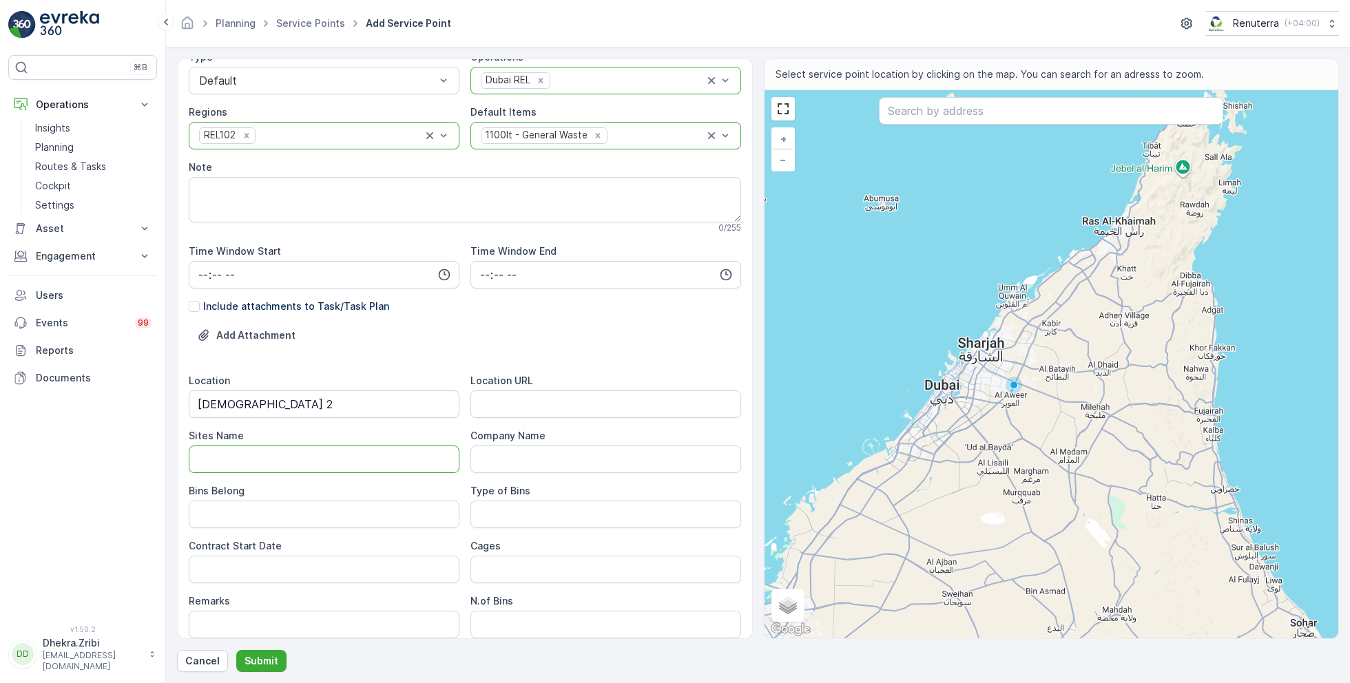
paste Name "Muhaisnah 2"
type Name "Muhaisnah 2"
click at [505, 409] on URL "Location URL" at bounding box center [605, 405] width 271 height 28
paste URL "https://maps.app.goo.gl/sp6YJWyf2r2jywJU8"
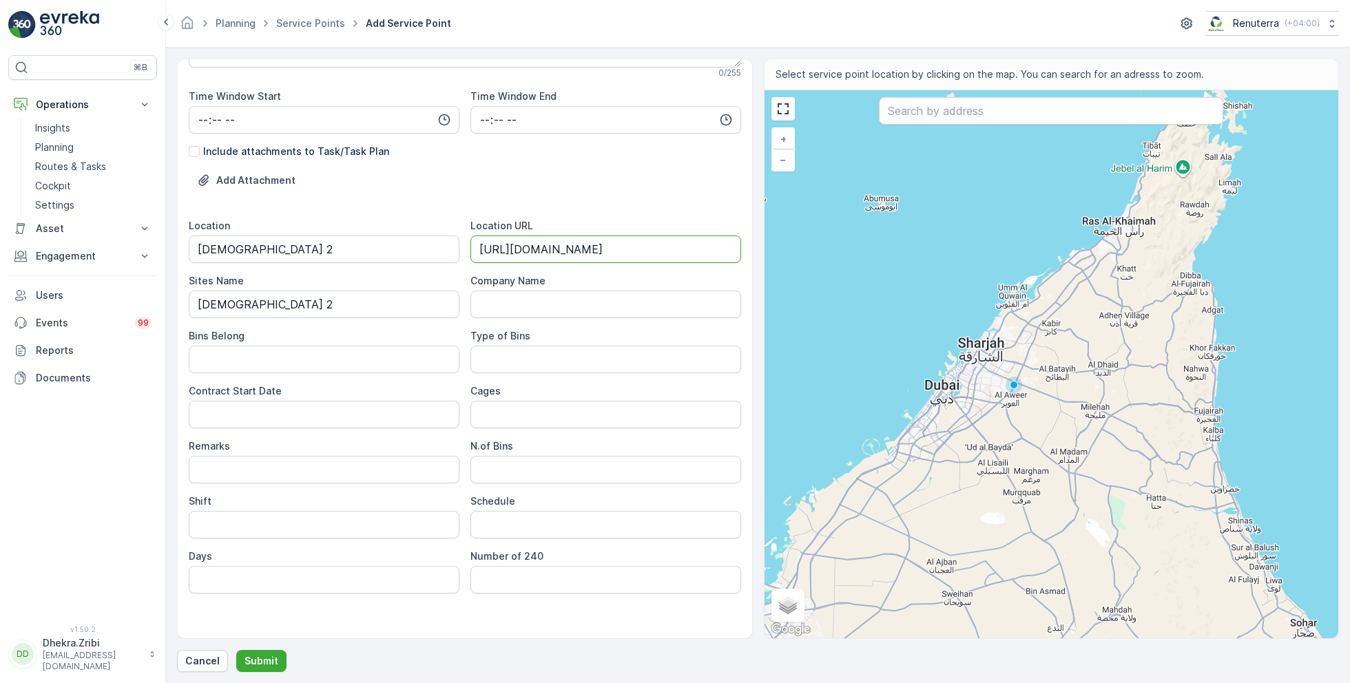
scroll to position [311, 0]
type URL "https://maps.app.goo.gl/sp6YJWyf2r2jywJU8"
click at [313, 349] on Belong "Bins Belong" at bounding box center [324, 358] width 271 height 28
type Belong "Service Provider"
click at [518, 361] on Bins "Type of Bins" at bounding box center [605, 358] width 271 height 28
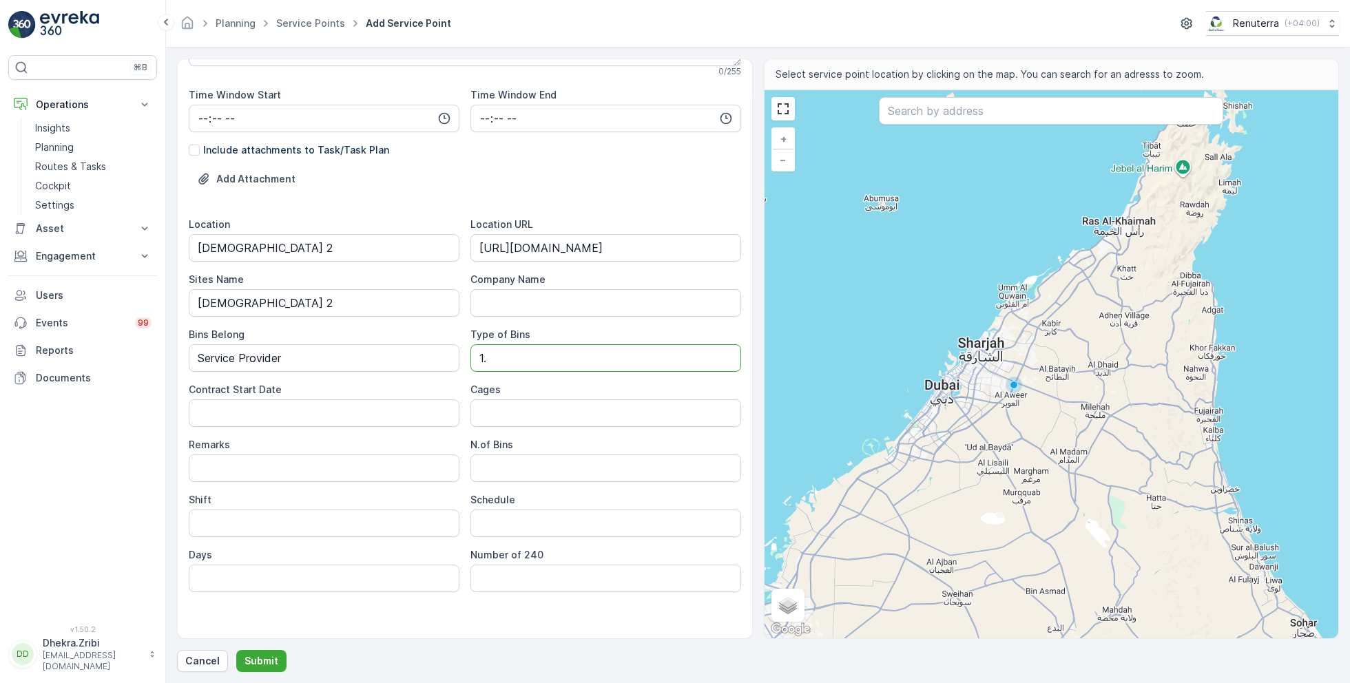
type Bins "1.1 CBM"
click at [311, 409] on Date "Contract Start Date" at bounding box center [324, 413] width 271 height 28
type Date "16-09-2025"
click at [502, 467] on Bins "N.of Bins" at bounding box center [605, 469] width 271 height 28
type Bins "1"
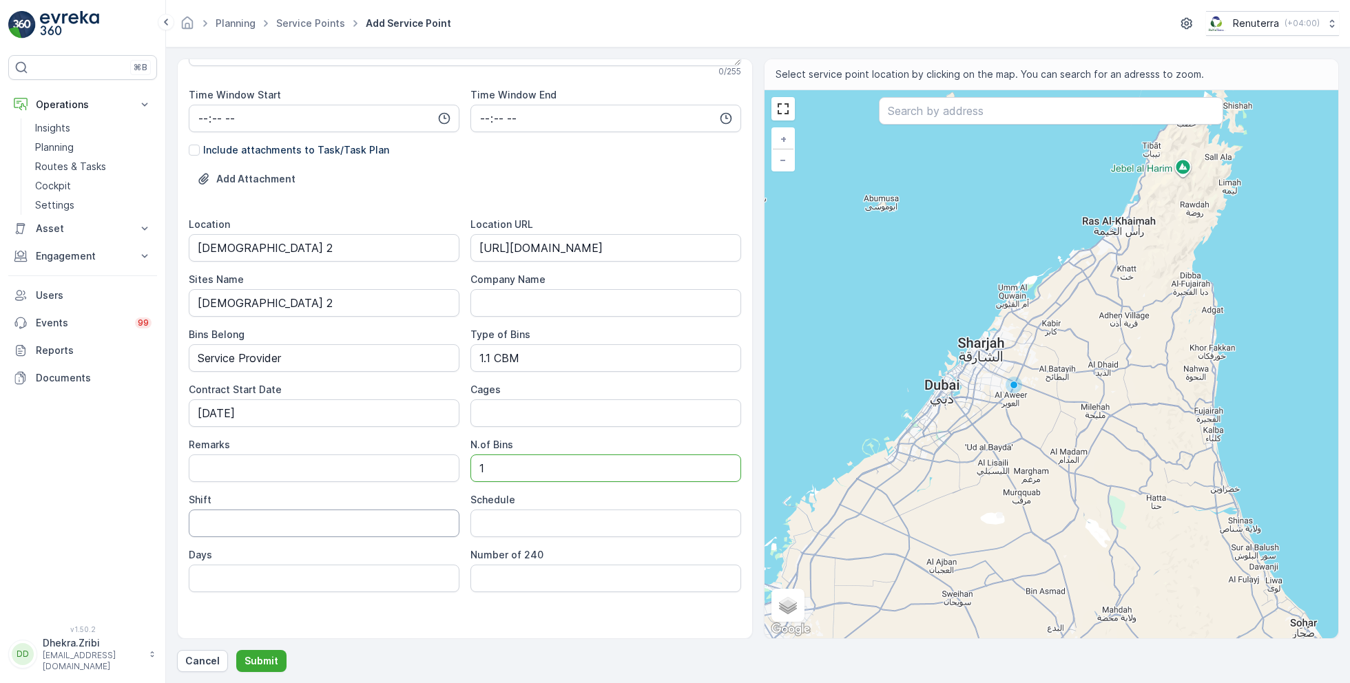
click at [269, 524] on input "Shift" at bounding box center [324, 524] width 271 height 28
type input "Day Shift"
click at [522, 534] on input "Schedule" at bounding box center [605, 524] width 271 height 28
type input "On Call basis"
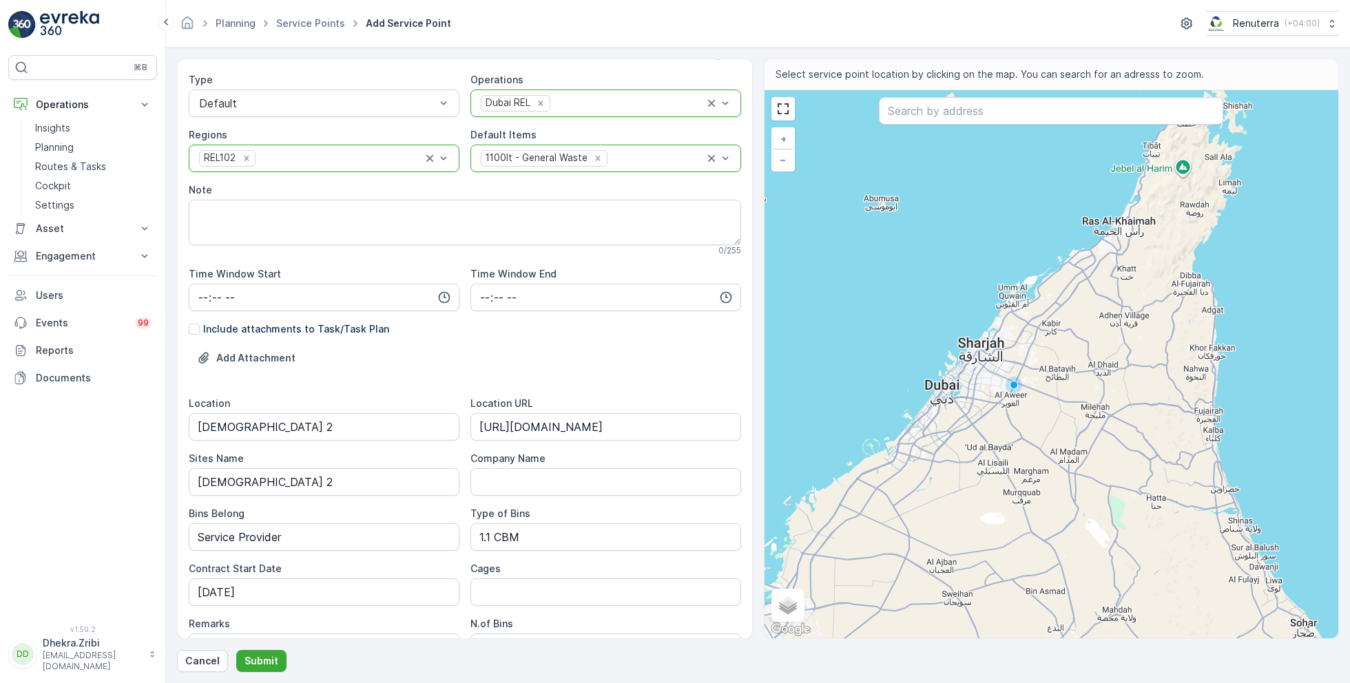
scroll to position [0, 0]
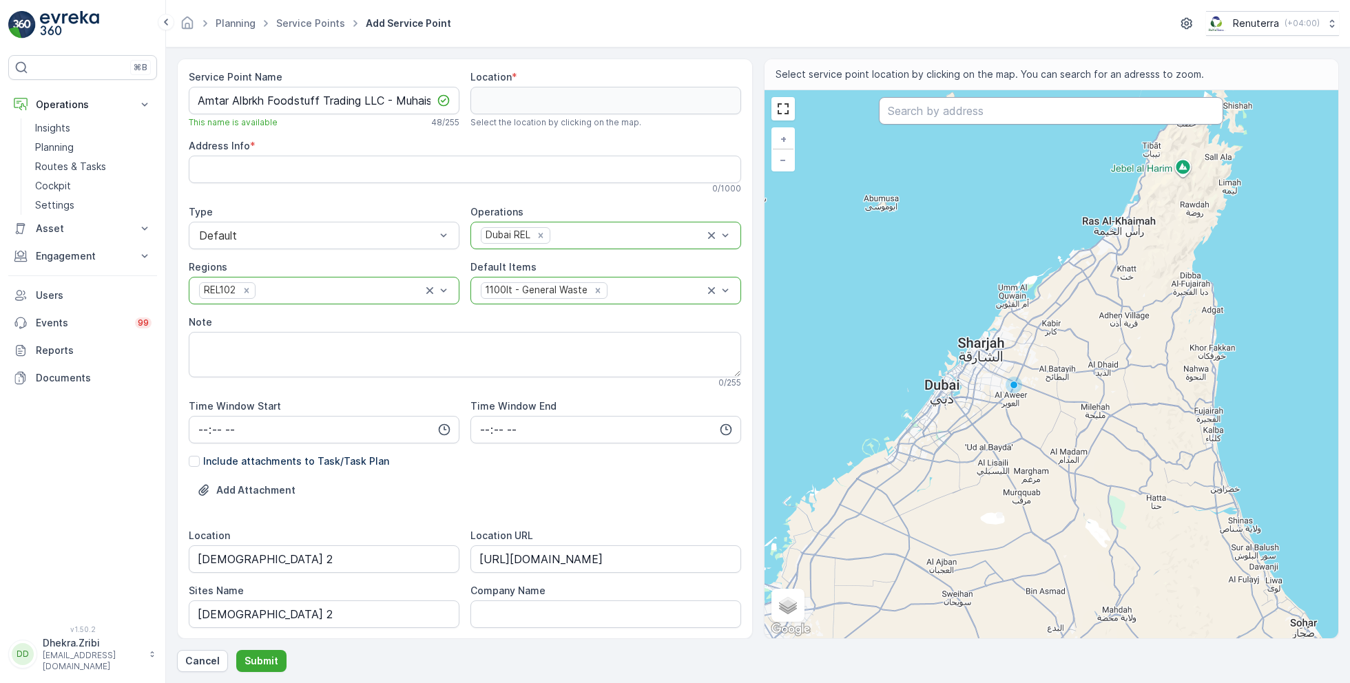
click at [1022, 111] on input "text" at bounding box center [1051, 111] width 344 height 28
paste input "AL TELAL EXPRESS CARGO"
type input "AL TELAL EXPRESS CARGO"
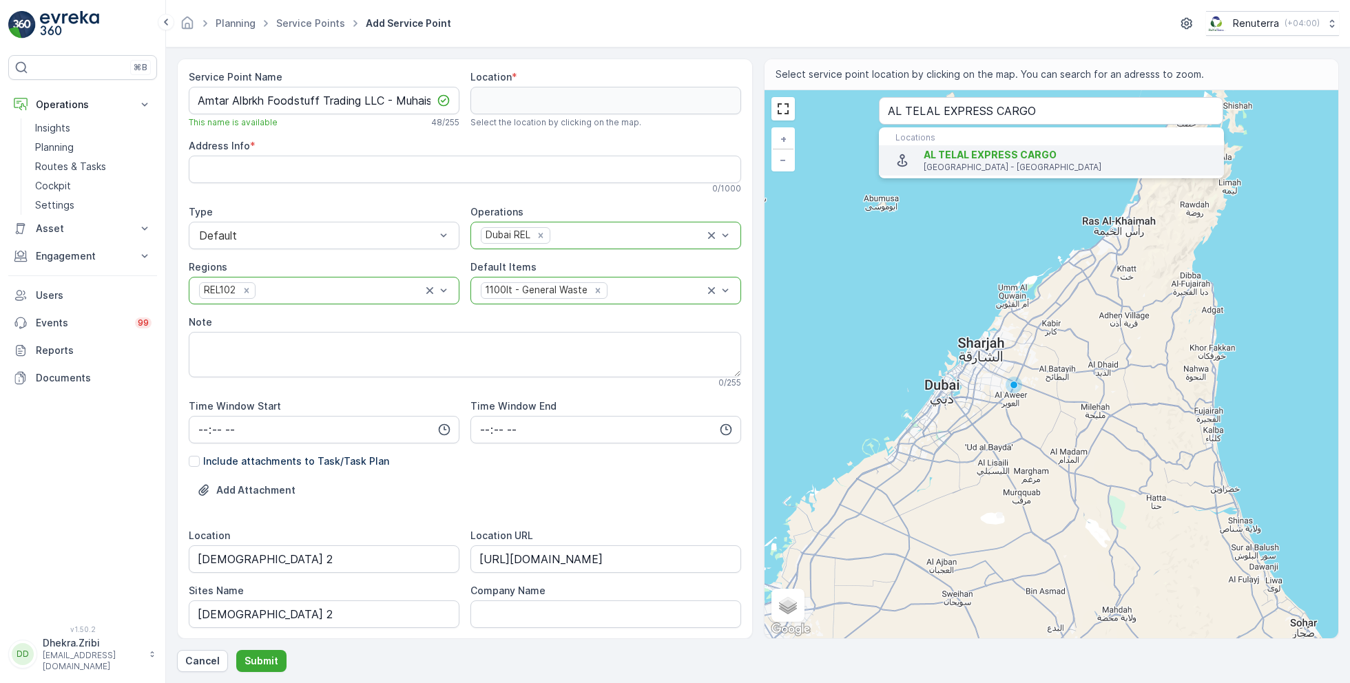
click at [984, 156] on span "AL TELAL EXPRESS CARGO" at bounding box center [990, 155] width 133 height 12
type input "25.261624,55.4244448"
type Info "Muhaisnah - Muhaisanah 2 - Dubai - United Arab Emirates"
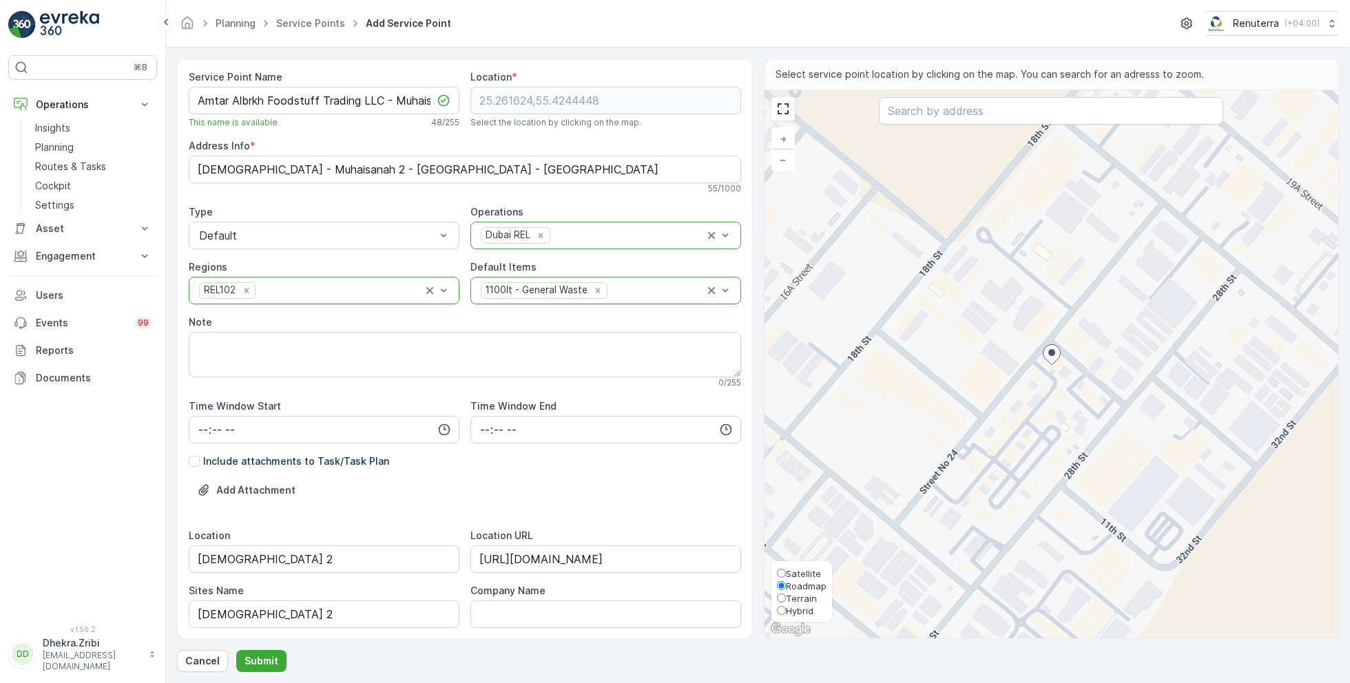
click at [793, 579] on label "Roadmap" at bounding box center [802, 585] width 50 height 12
click at [786, 581] on input "Roadmap" at bounding box center [781, 585] width 9 height 9
click at [784, 575] on input "Satellite" at bounding box center [781, 573] width 9 height 9
radio input "true"
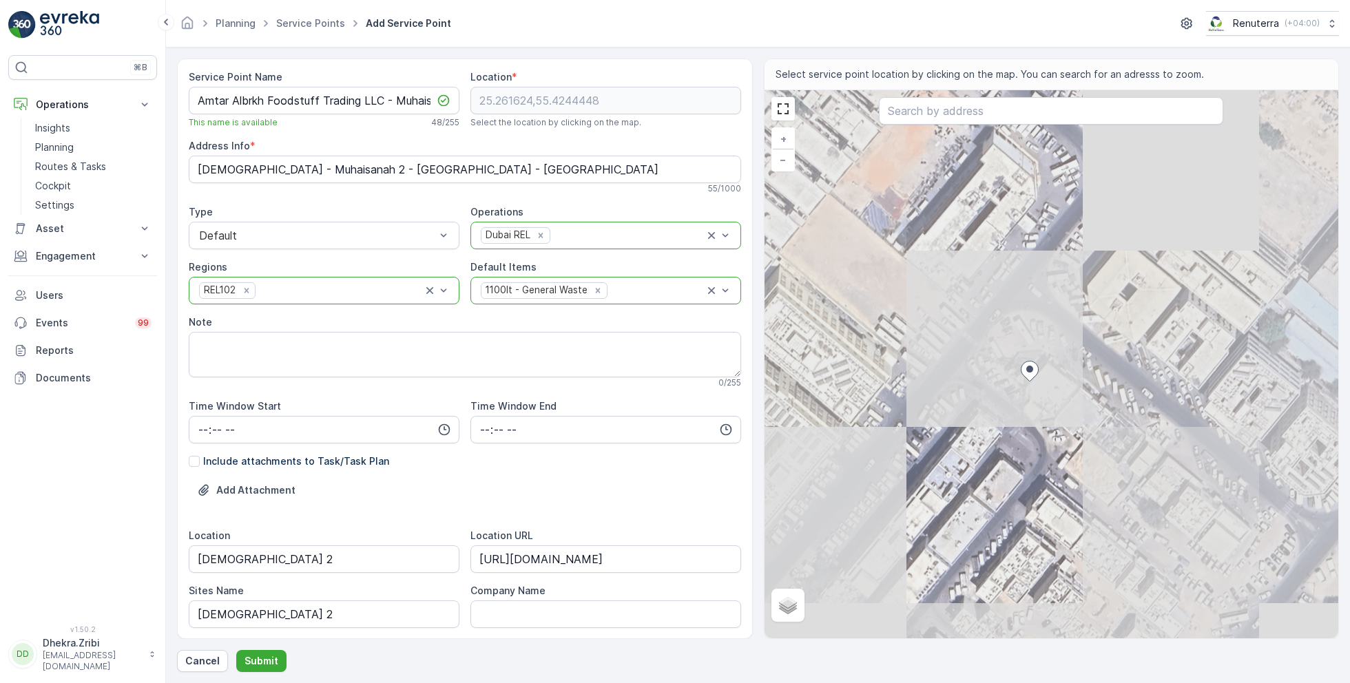
drag, startPoint x: 1044, startPoint y: 293, endPoint x: 1046, endPoint y: 426, distance: 132.3
click at [1046, 426] on div "+ − Satellite Roadmap Terrain Hybrid Leaflet Locations AL TELAL EXPRESS CARGO D…" at bounding box center [1051, 364] width 574 height 548
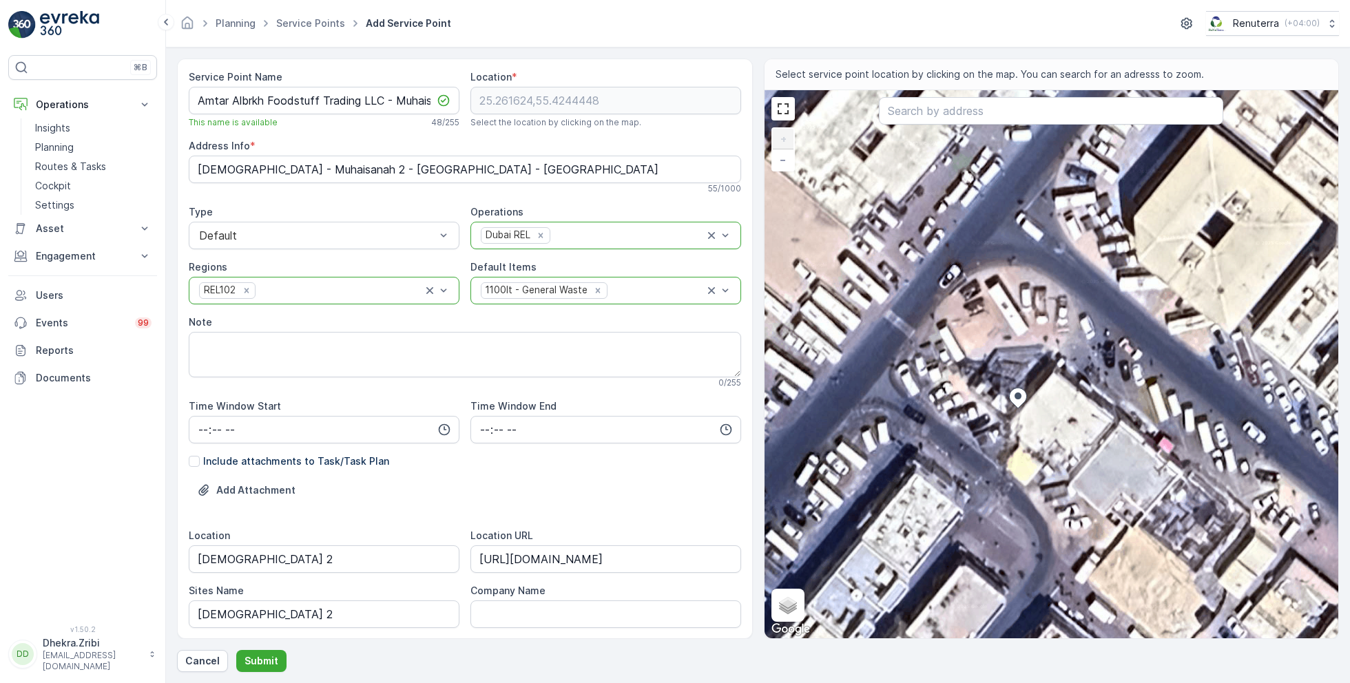
click at [985, 388] on div "+ − Satellite Roadmap Terrain Hybrid Leaflet Keyboard shortcuts Map Data Imager…" at bounding box center [1051, 364] width 574 height 548
type input "25.261656855786494,55.42438088769758"
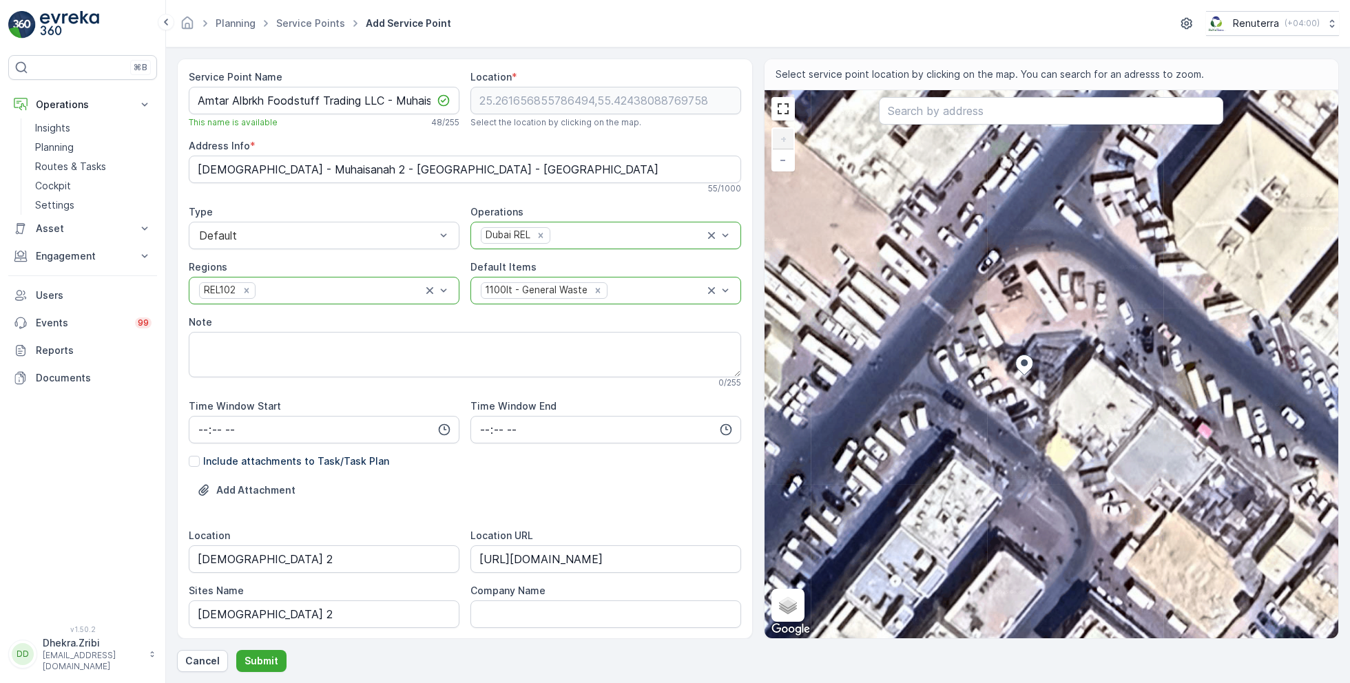
type Info "20 24 St - Muhaisnah - Muhaisanah 2 - Dubai - United Arab Emirates"
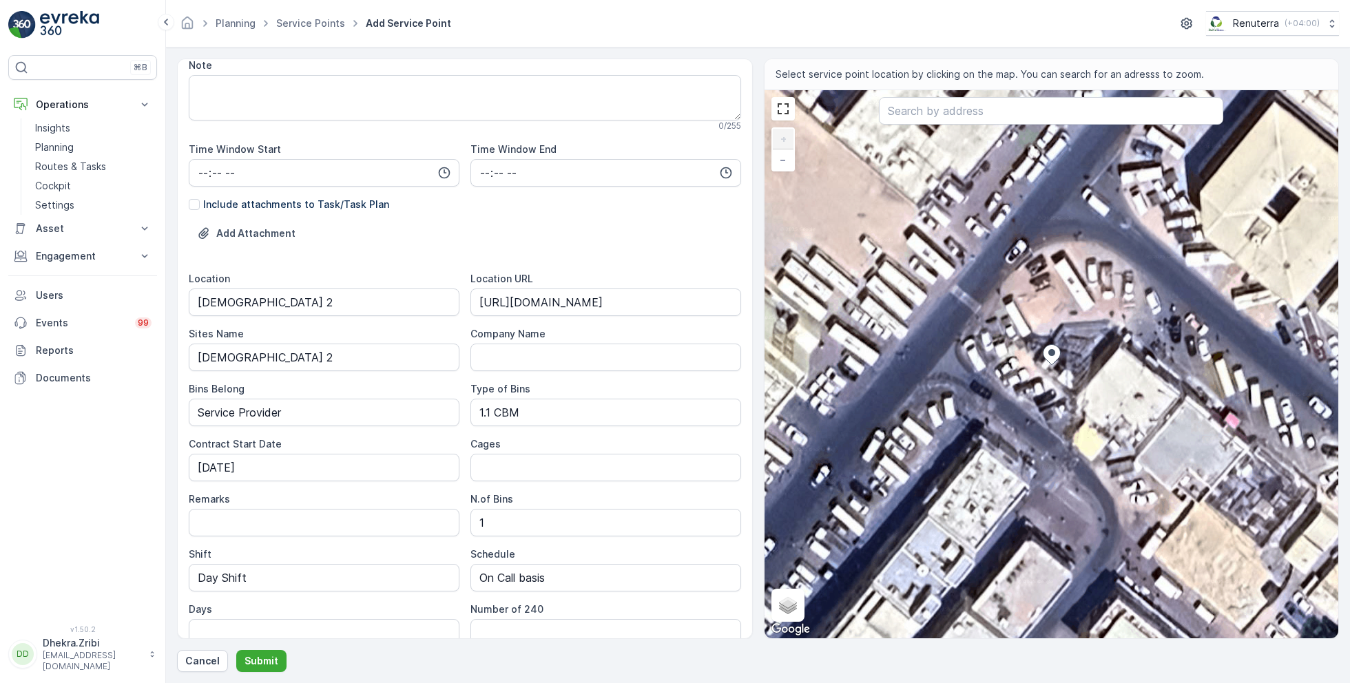
scroll to position [318, 0]
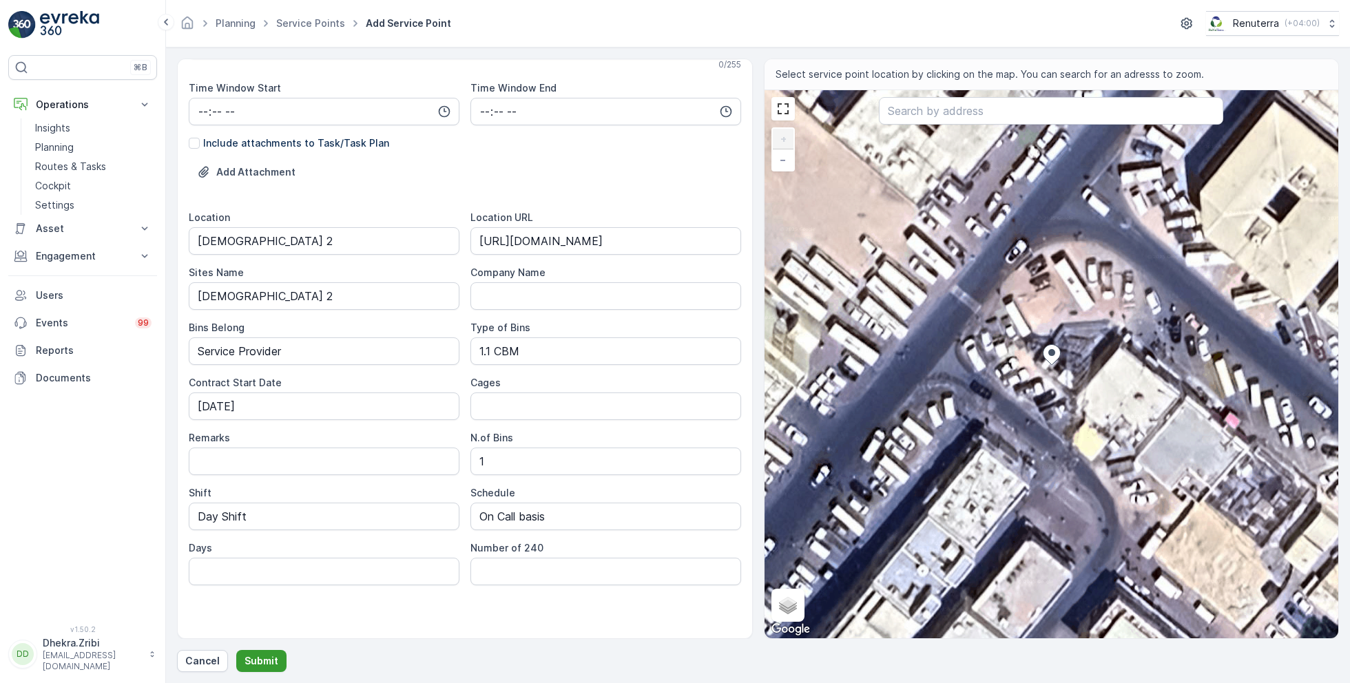
click at [259, 660] on p "Submit" at bounding box center [262, 661] width 34 height 14
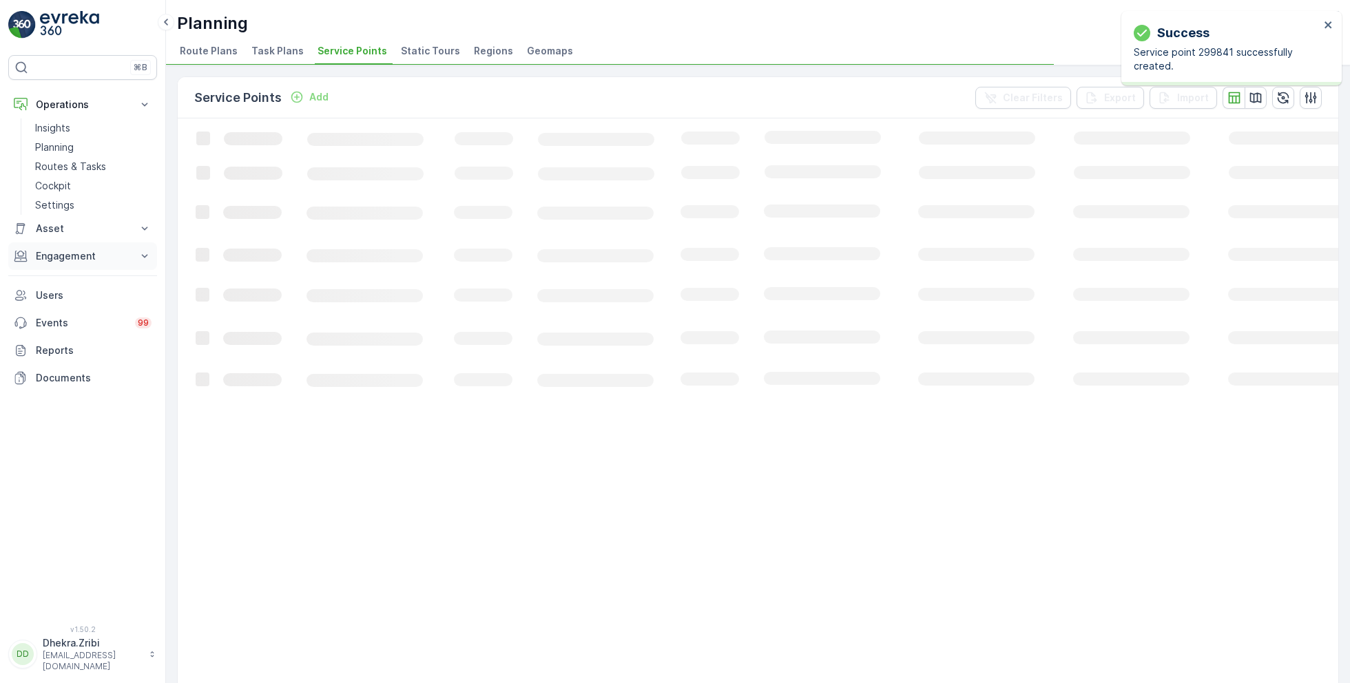
click at [93, 253] on p "Engagement" at bounding box center [83, 256] width 94 height 14
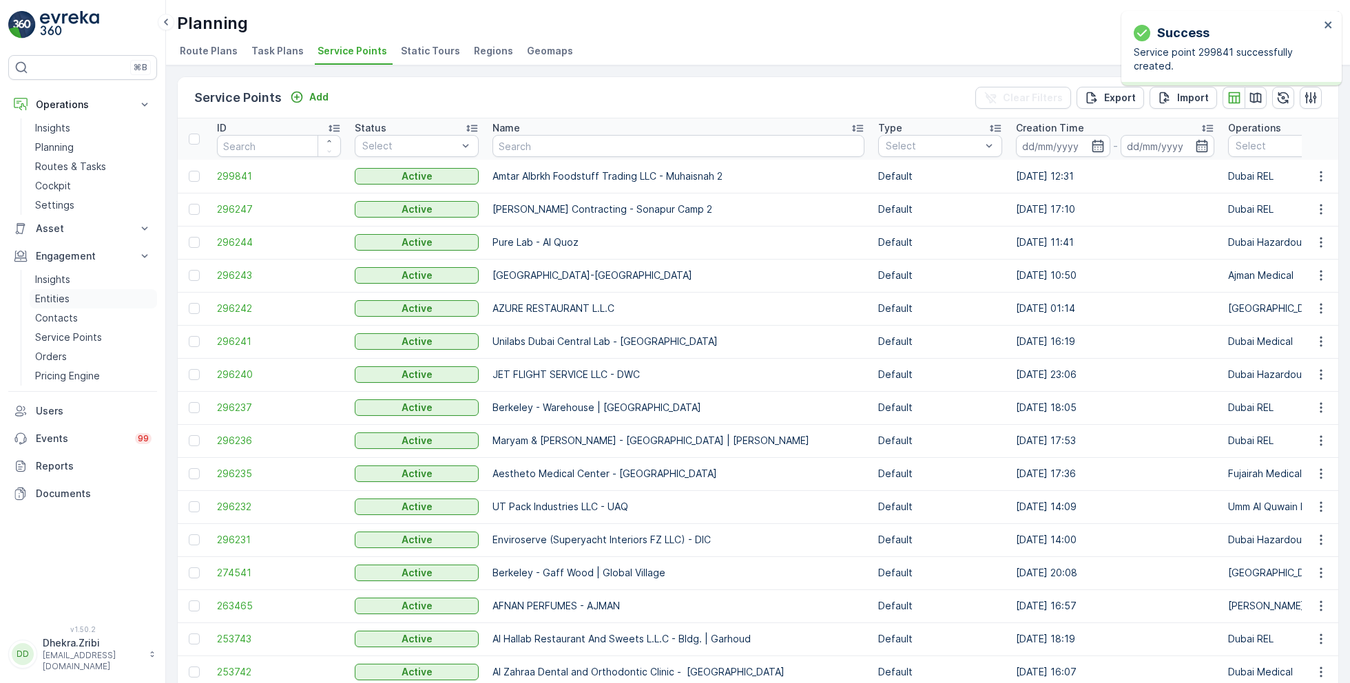
click at [72, 298] on link "Entities" at bounding box center [93, 298] width 127 height 19
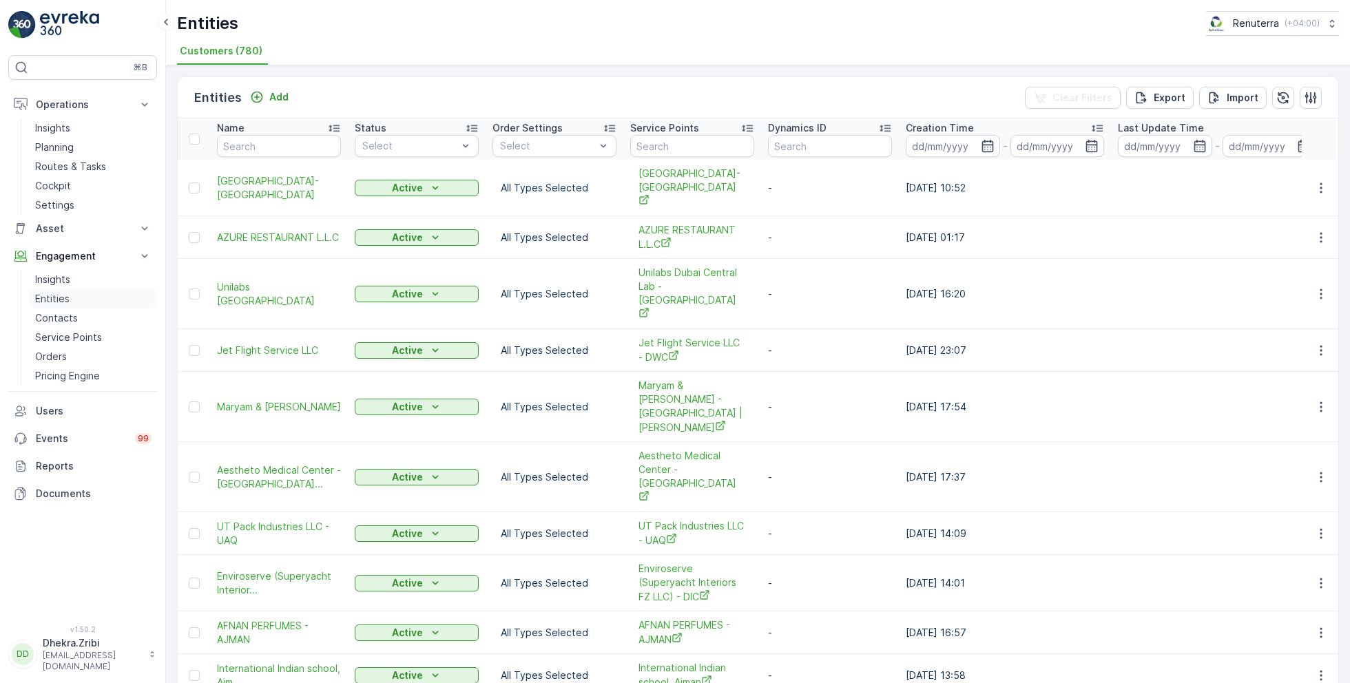
click at [63, 302] on p "Entities" at bounding box center [52, 299] width 34 height 14
click at [269, 95] on p "Add" at bounding box center [278, 97] width 19 height 14
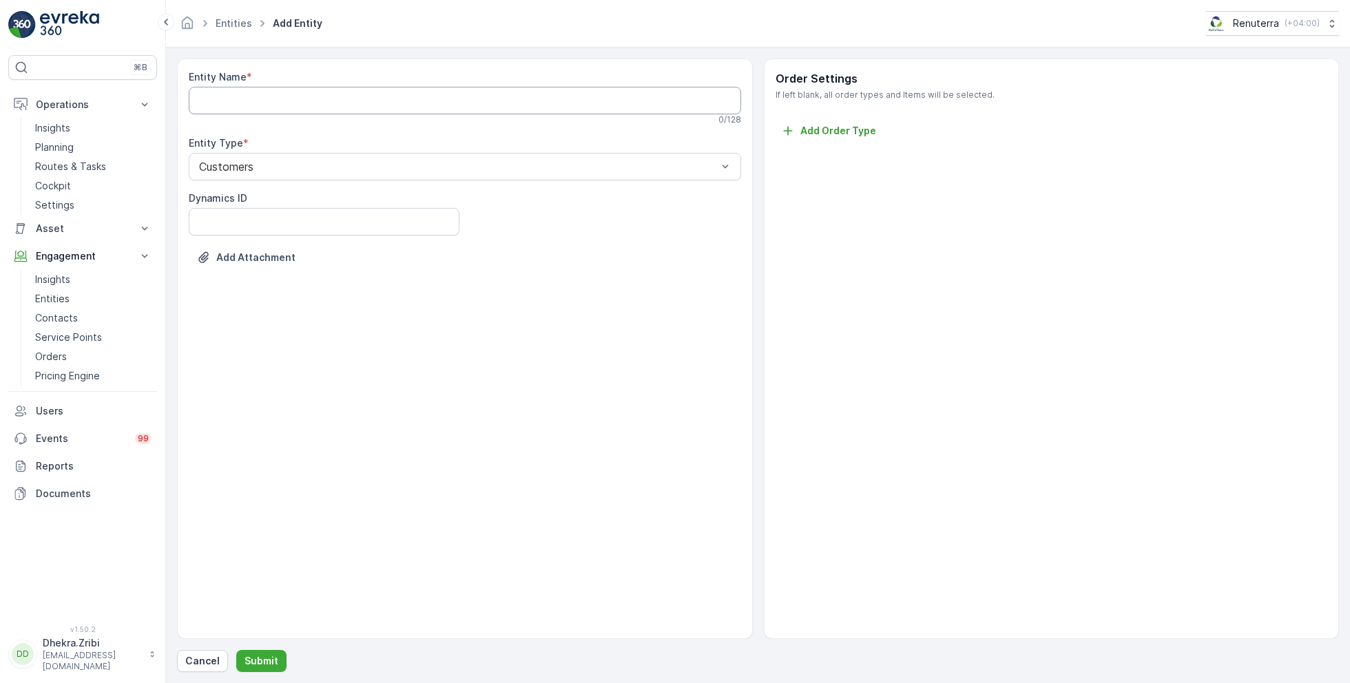
click at [313, 107] on Name "Entity Name" at bounding box center [465, 101] width 552 height 28
paste Name "Amtar Albrkh Foodstuff Trading LLC - Muhaisnah 2"
type Name "Amtar Albrkh Foodstuff Trading LLC"
click at [269, 660] on p "Submit" at bounding box center [262, 661] width 34 height 14
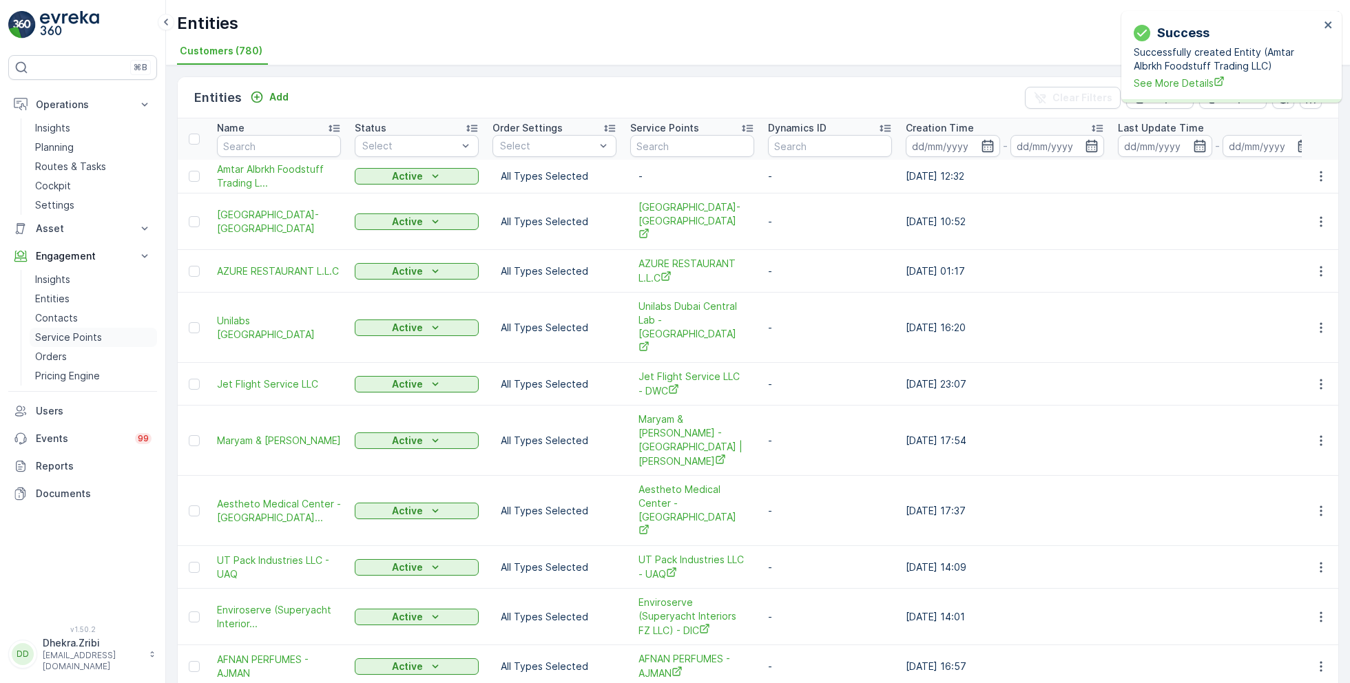
click at [81, 335] on p "Service Points" at bounding box center [68, 338] width 67 height 14
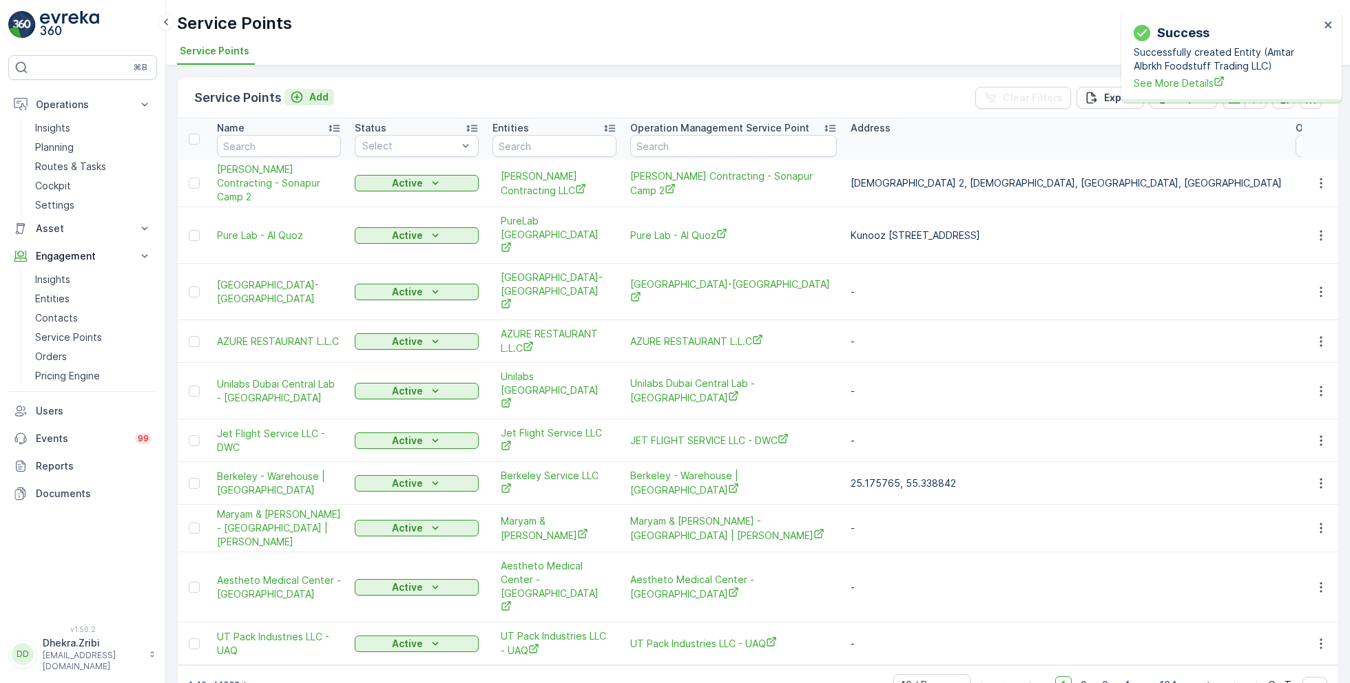
click at [313, 101] on p "Add" at bounding box center [318, 97] width 19 height 14
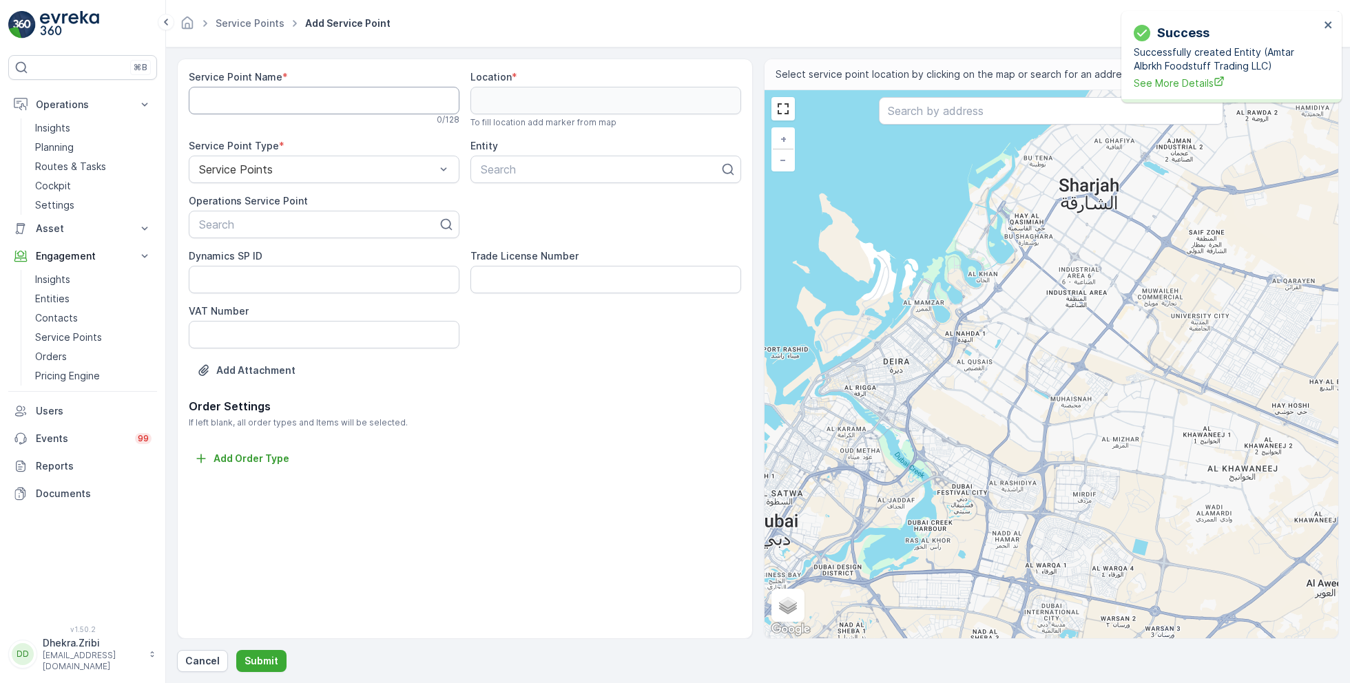
click at [240, 96] on Name "Service Point Name" at bounding box center [324, 101] width 271 height 28
paste Name "Amtar Albrkh Foodstuff Trading LLC - Muhaisnah 2"
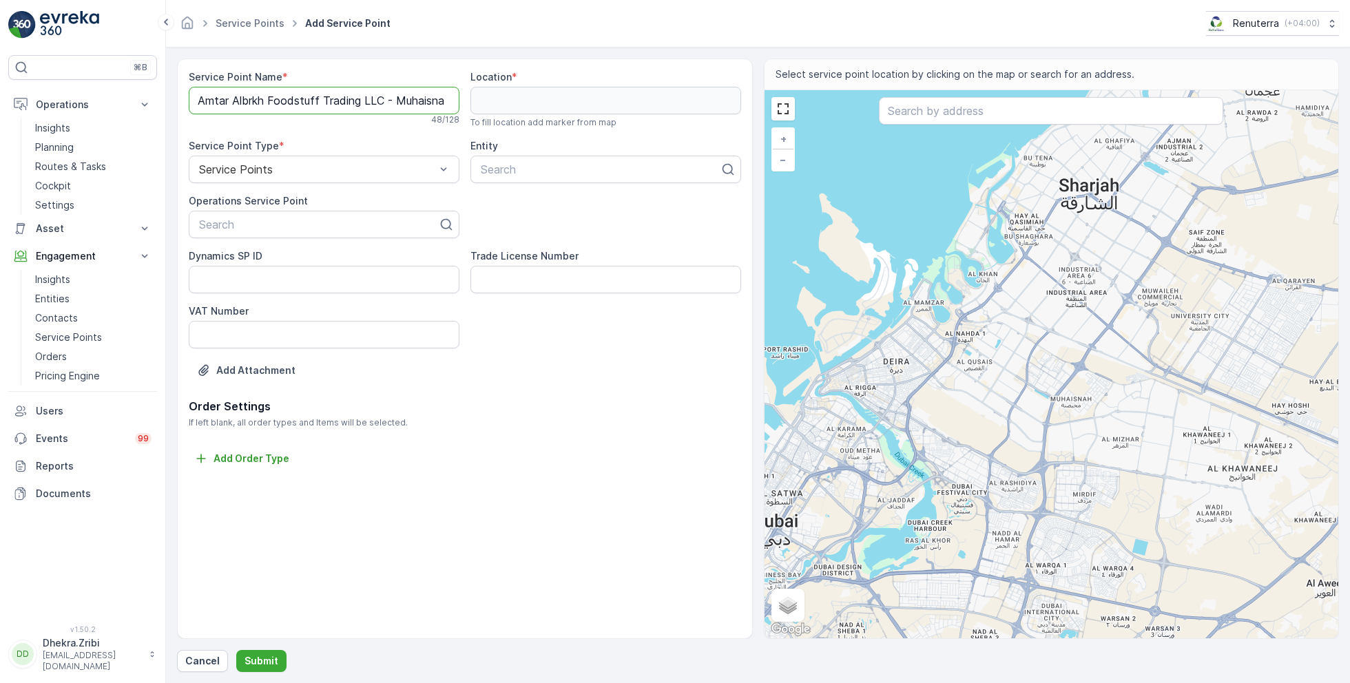
scroll to position [0, 17]
type Name "Amtar Albrkh Foodstuff Trading LLC - Muhaisnah 2"
click at [296, 233] on div "Search" at bounding box center [324, 225] width 271 height 28
paste input "Amtar Albrkh Foodstuff Trading LLC - Muhaisnah 2"
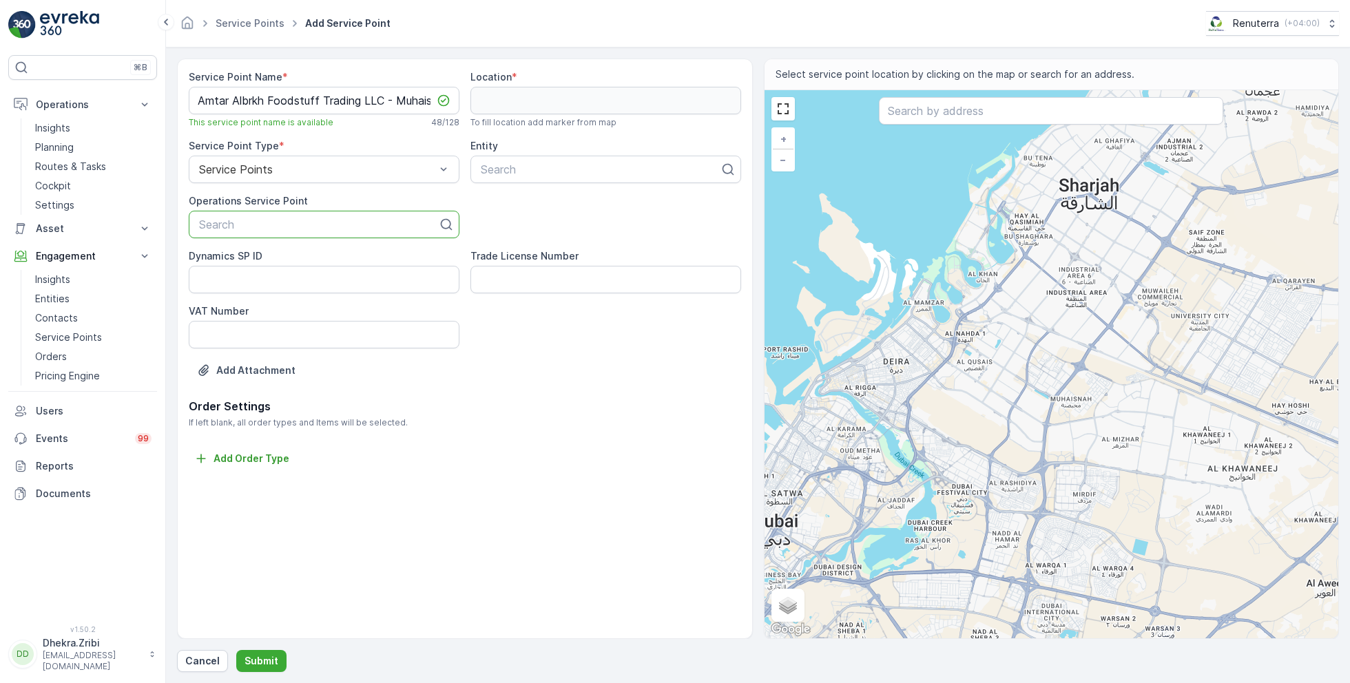
type input "Amtar Albrkh Foodstuff Trading LLC - Muhaisnah 2"
click at [288, 260] on span "Amtar Albrkh Foodstuff Trading LLC - Muhaisnah 2" at bounding box center [324, 264] width 254 height 25
click at [552, 167] on div at bounding box center [600, 169] width 242 height 12
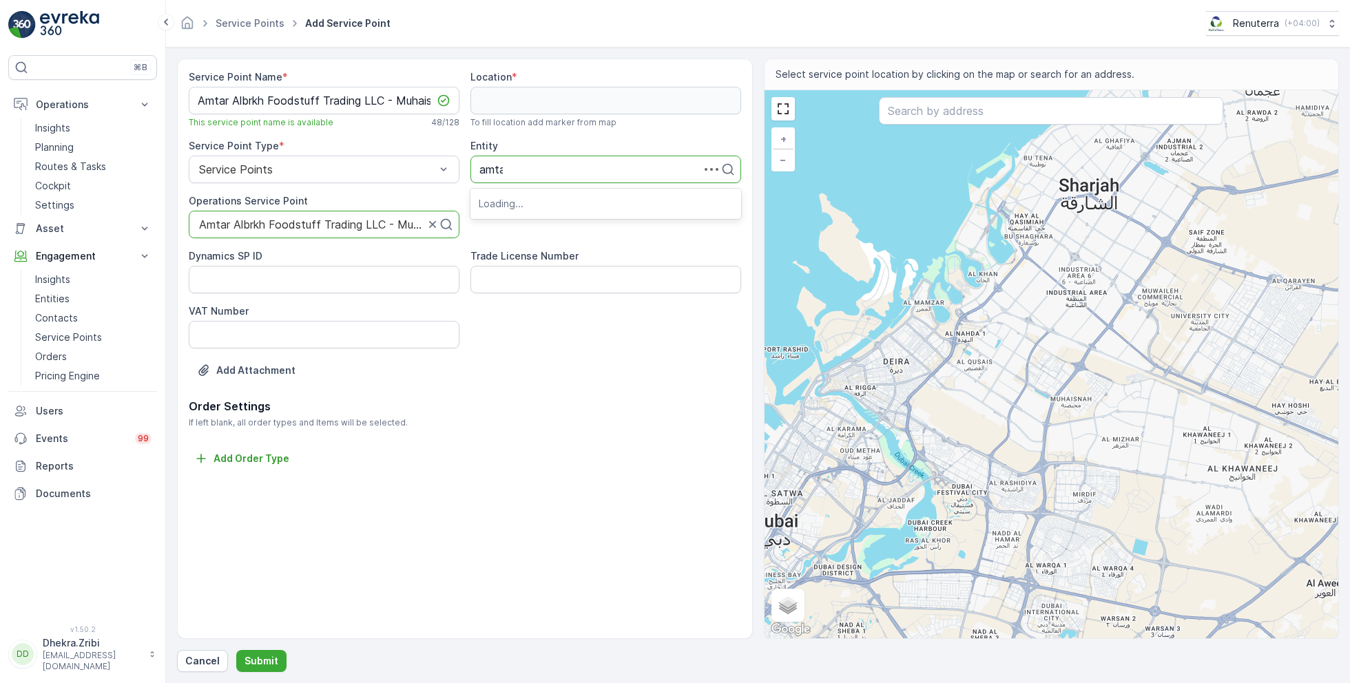
type input "amtar"
click at [570, 205] on span "Amtar Albrkh Foodstuff Trading LLC" at bounding box center [572, 203] width 187 height 12
click at [954, 110] on input "text" at bounding box center [1051, 111] width 344 height 28
click at [925, 112] on input "text" at bounding box center [1051, 111] width 344 height 28
paste input "AL TELAL EXPRESS CARGO"
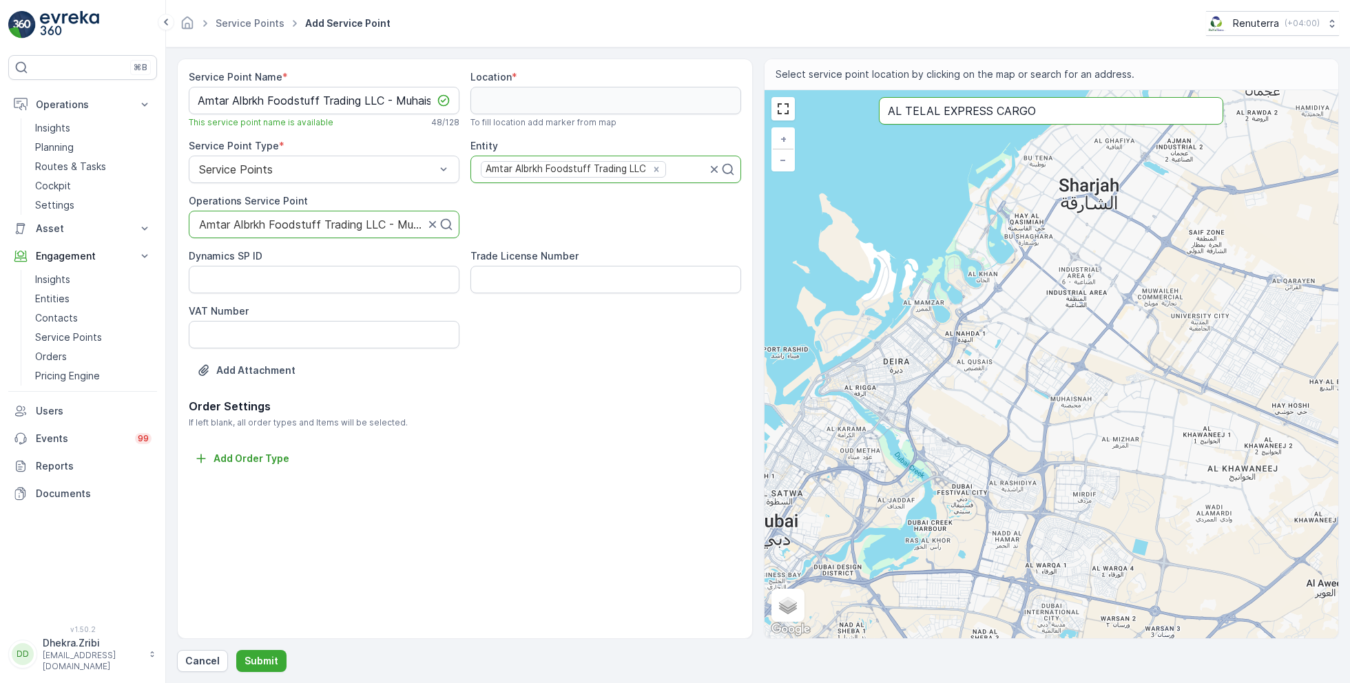
type input "AL TELAL EXPRESS CARGO"
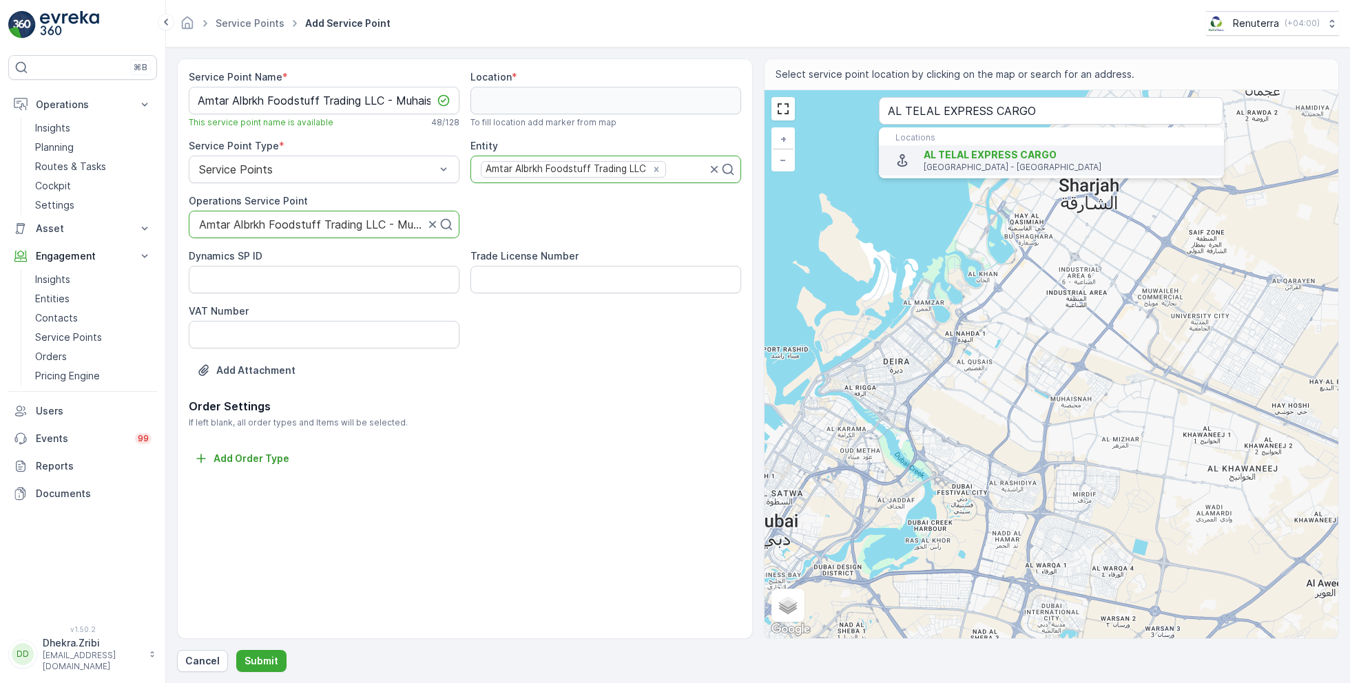
click at [939, 162] on p "Dubai - United Arab Emirates" at bounding box center [1068, 167] width 289 height 11
type input "25.261624,55.4244448"
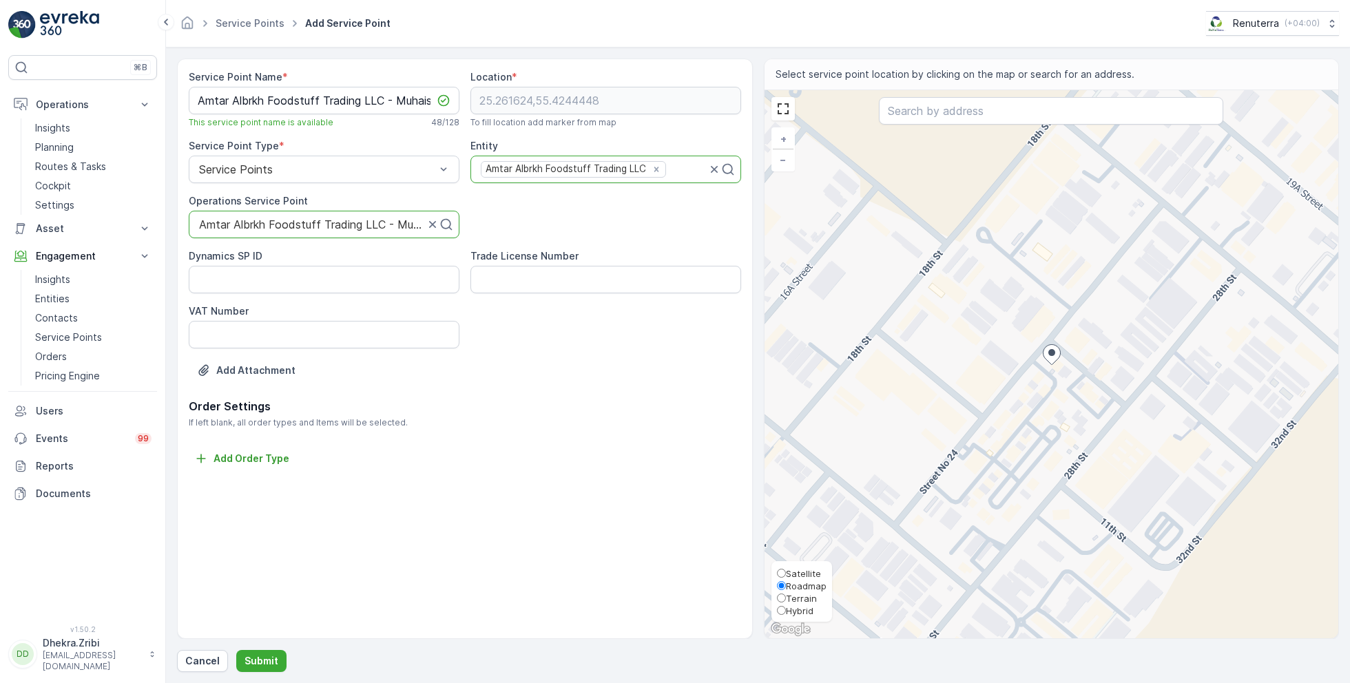
click at [800, 571] on span "Satellite" at bounding box center [803, 573] width 35 height 11
click at [786, 571] on input "Satellite" at bounding box center [781, 573] width 9 height 9
radio input "true"
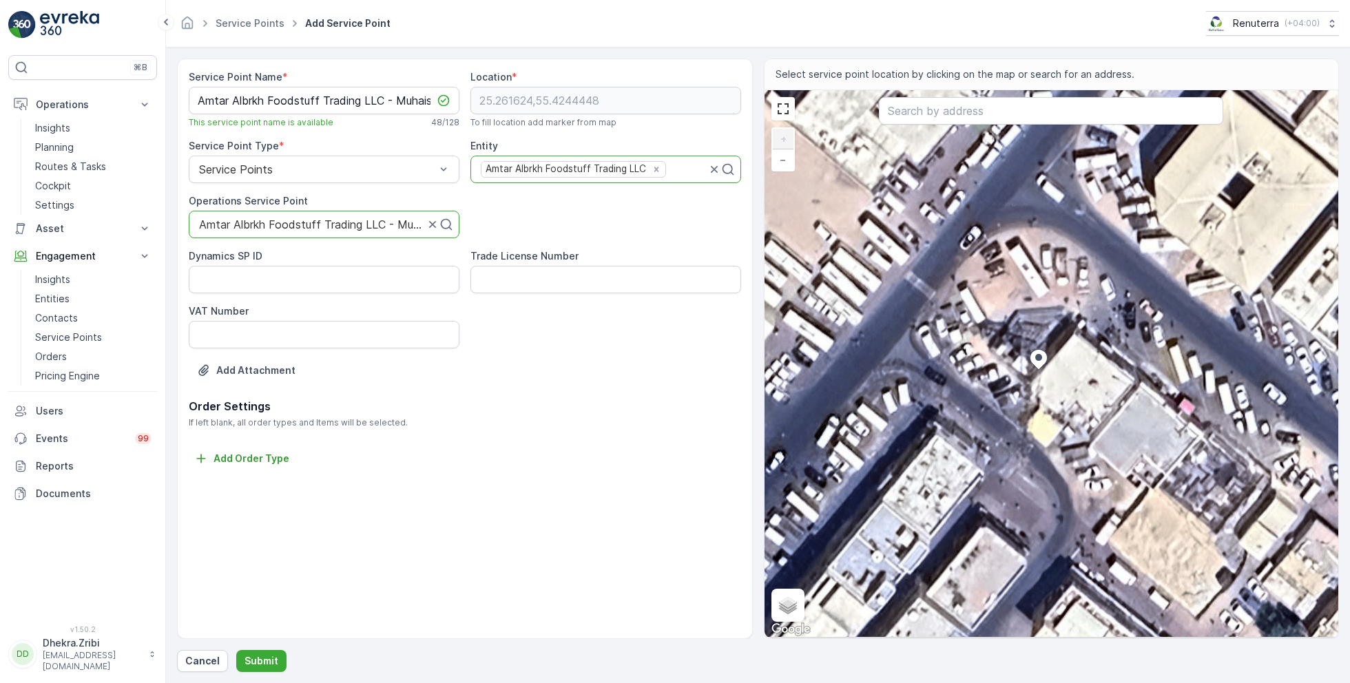
drag, startPoint x: 935, startPoint y: 419, endPoint x: 936, endPoint y: 247, distance: 172.2
click at [936, 247] on div "+ − Satellite Roadmap Terrain Hybrid Leaflet Keyboard shortcuts Map Data Imager…" at bounding box center [1051, 364] width 574 height 548
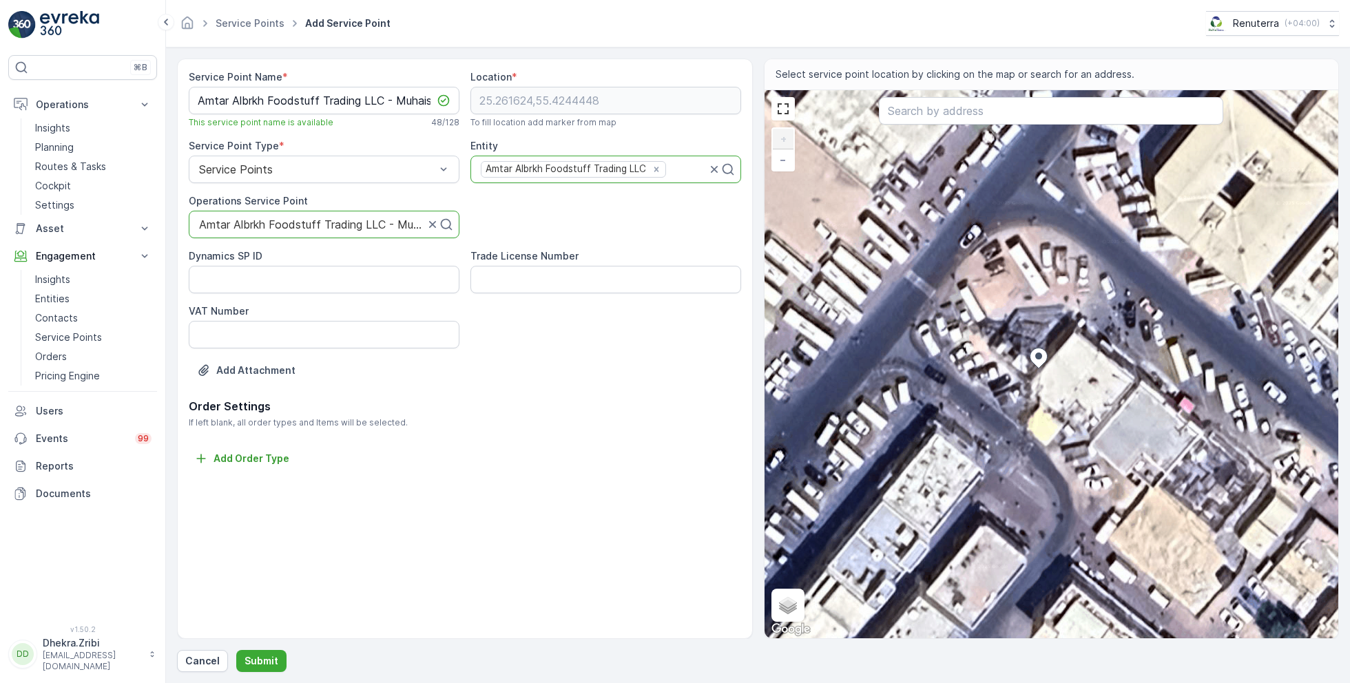
click at [1002, 349] on div "+ − Satellite Roadmap Terrain Hybrid Leaflet Keyboard shortcuts Map Data Imager…" at bounding box center [1051, 364] width 574 height 548
type input "25.261655642934027,55.42437417520741"
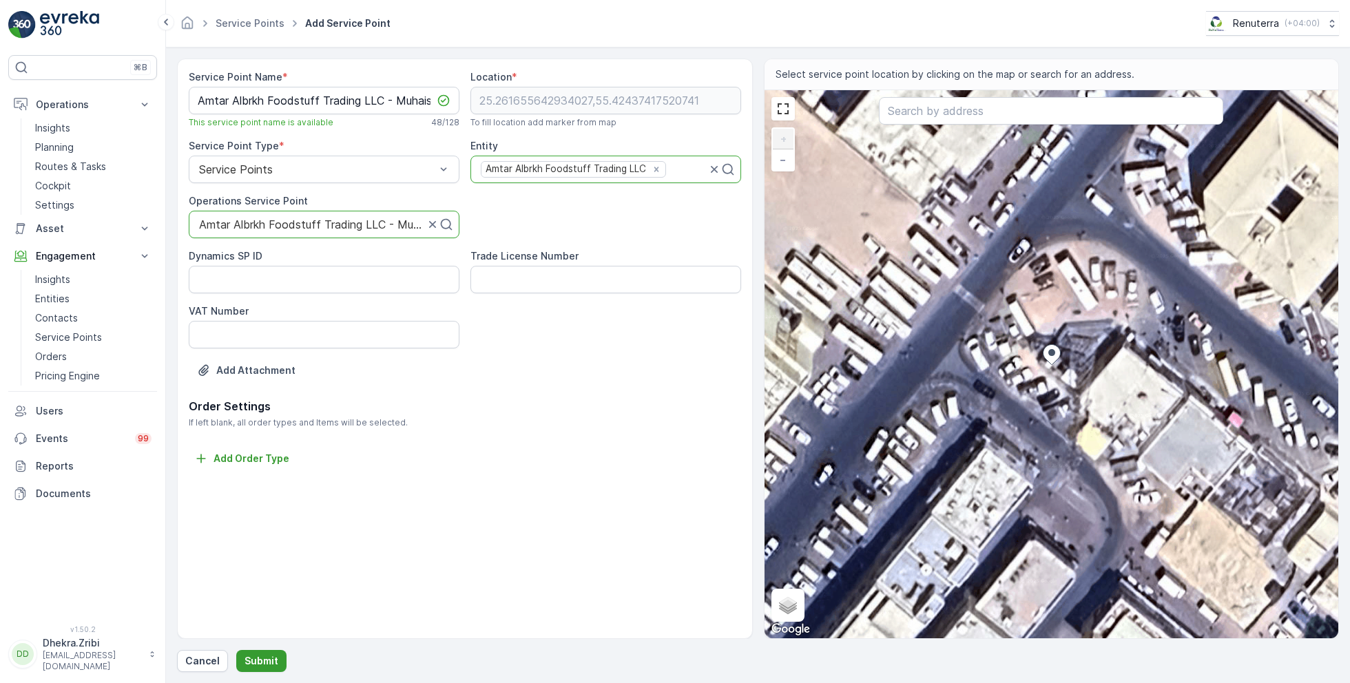
click at [264, 654] on button "Submit" at bounding box center [261, 661] width 50 height 22
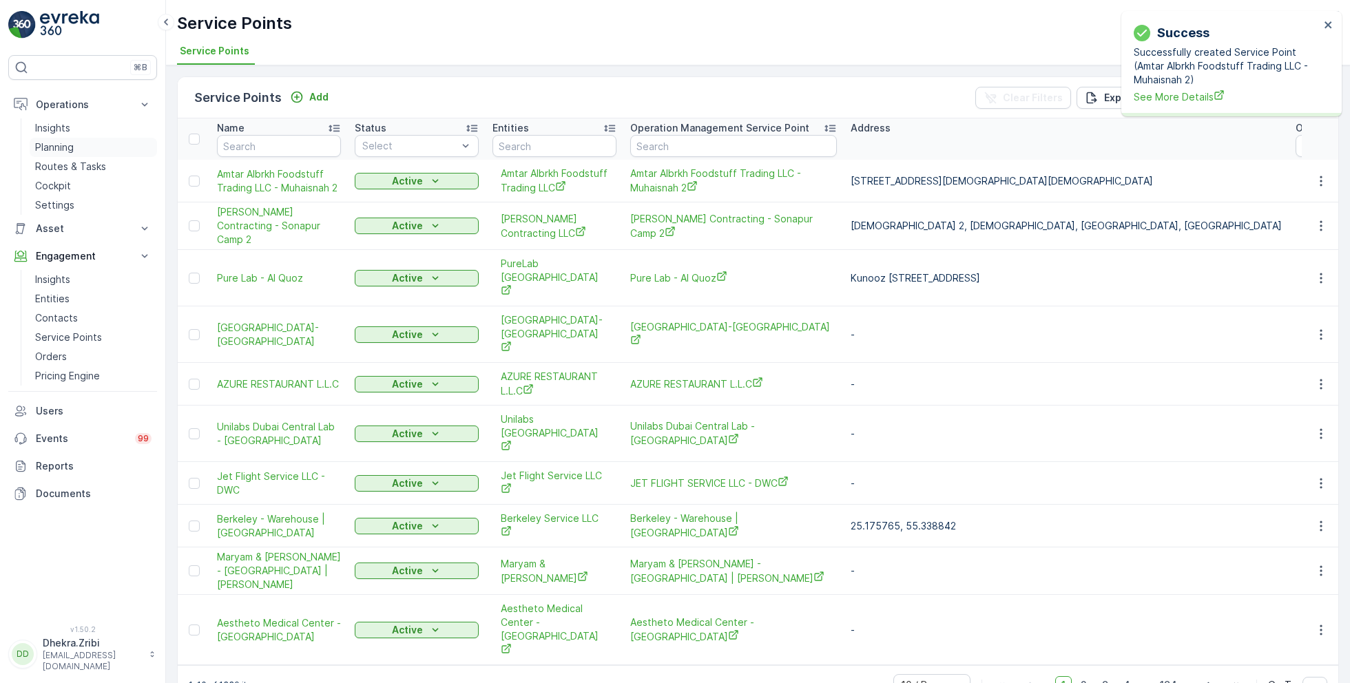
click at [74, 146] on link "Planning" at bounding box center [93, 147] width 127 height 19
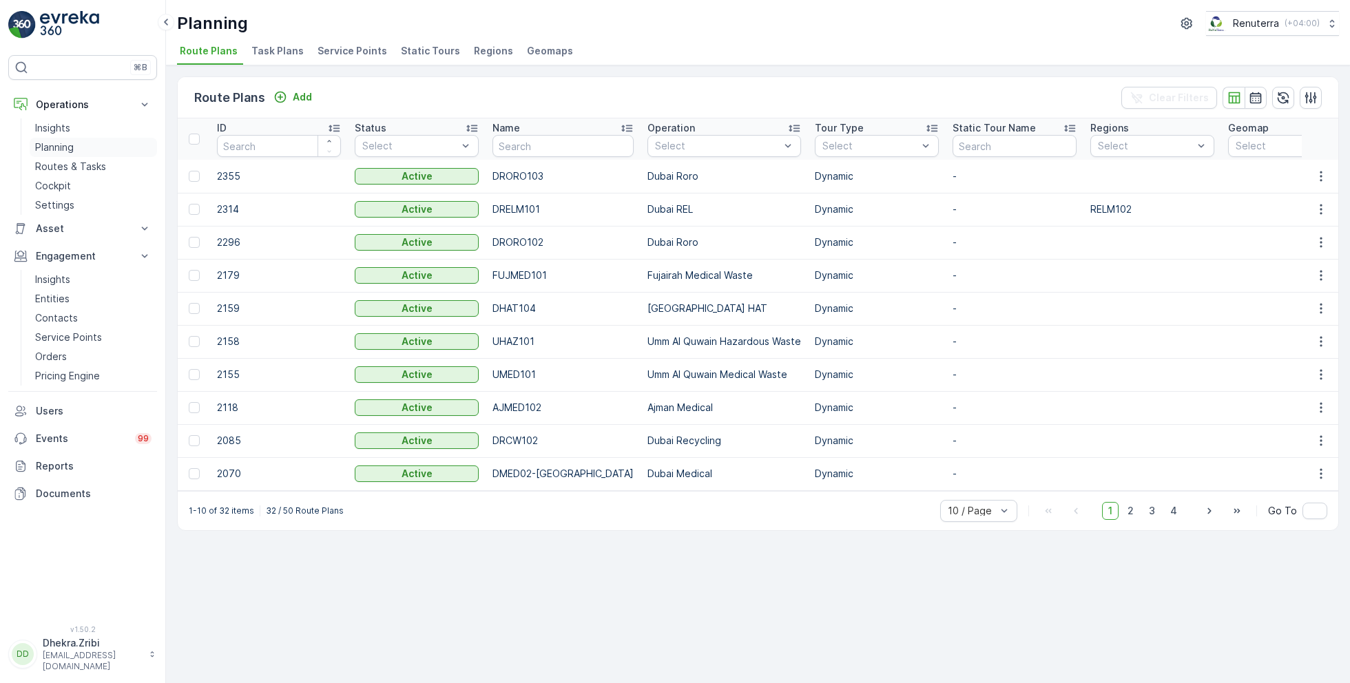
click at [64, 143] on p "Planning" at bounding box center [54, 148] width 39 height 14
click at [349, 50] on span "Service Points" at bounding box center [353, 51] width 70 height 14
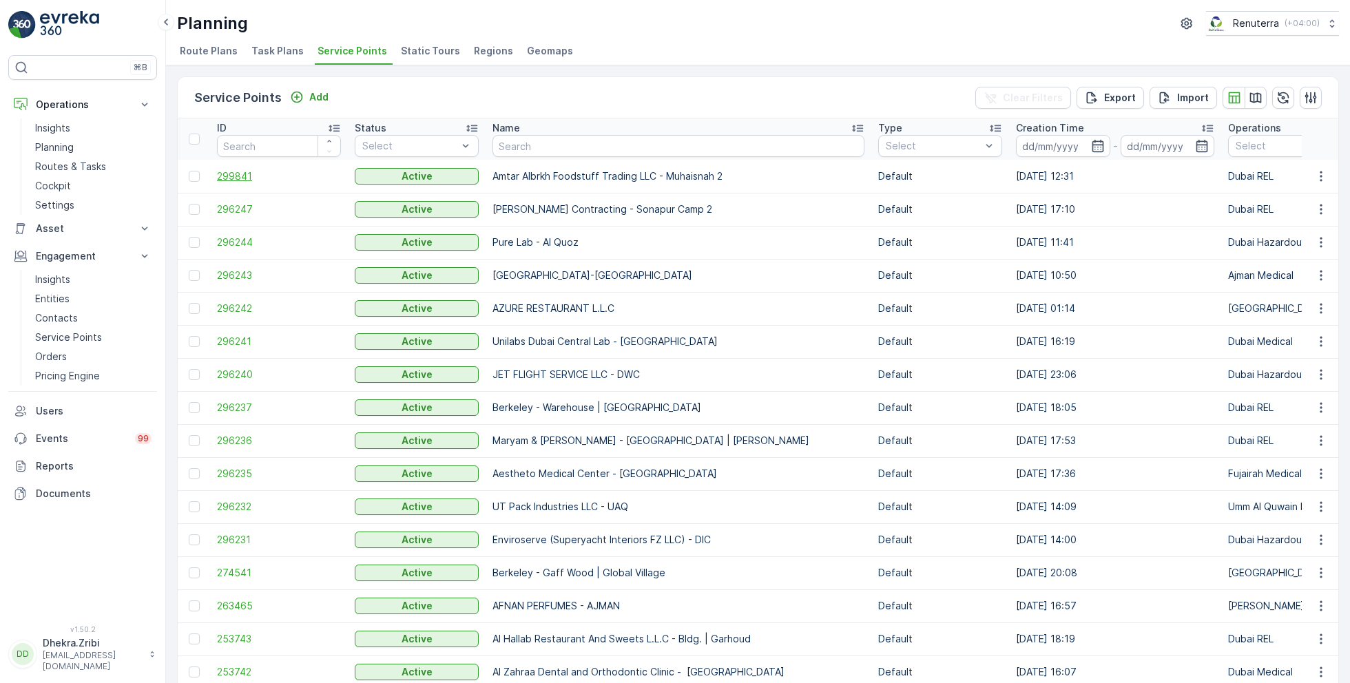
click at [242, 177] on span "299841" at bounding box center [279, 176] width 124 height 14
click at [245, 438] on span "296236" at bounding box center [279, 441] width 124 height 14
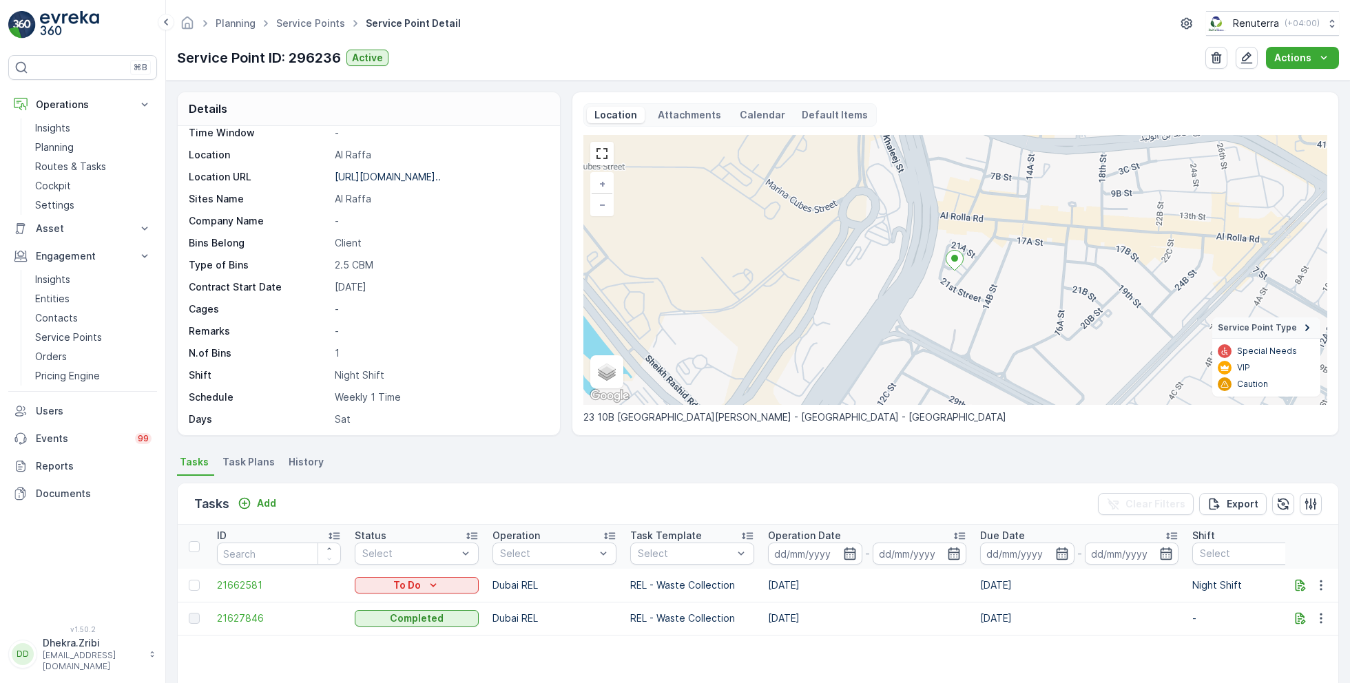
scroll to position [189, 0]
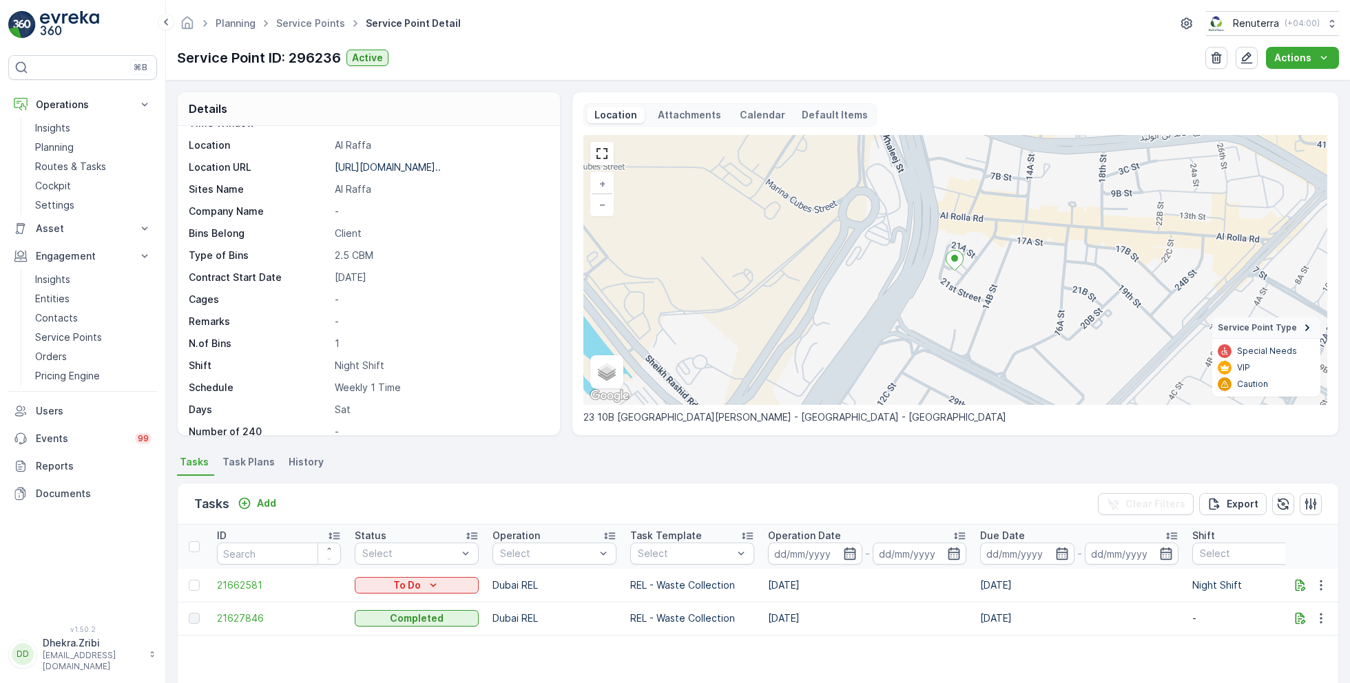
drag, startPoint x: 770, startPoint y: 587, endPoint x: 802, endPoint y: 588, distance: 31.7
click at [802, 589] on td "20.09.2025" at bounding box center [867, 585] width 212 height 33
click at [255, 457] on span "Task Plans" at bounding box center [248, 462] width 52 height 14
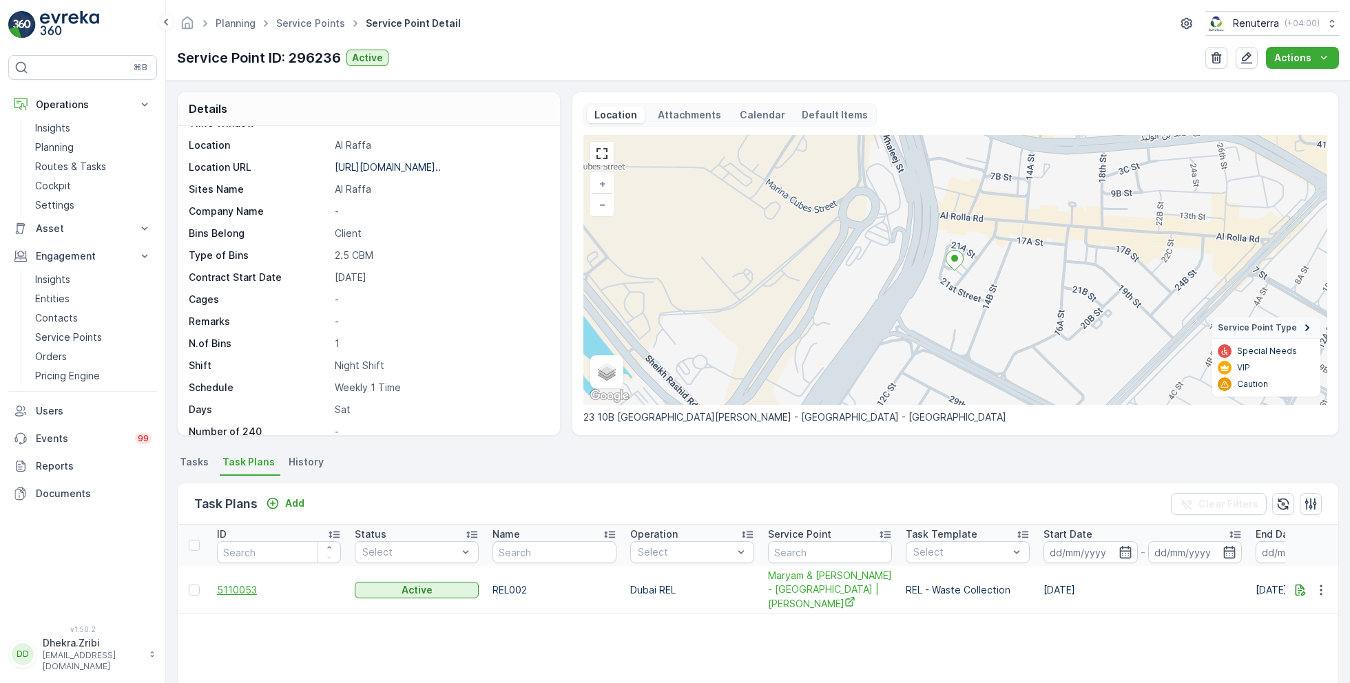
click at [230, 588] on span "5110053" at bounding box center [279, 590] width 124 height 14
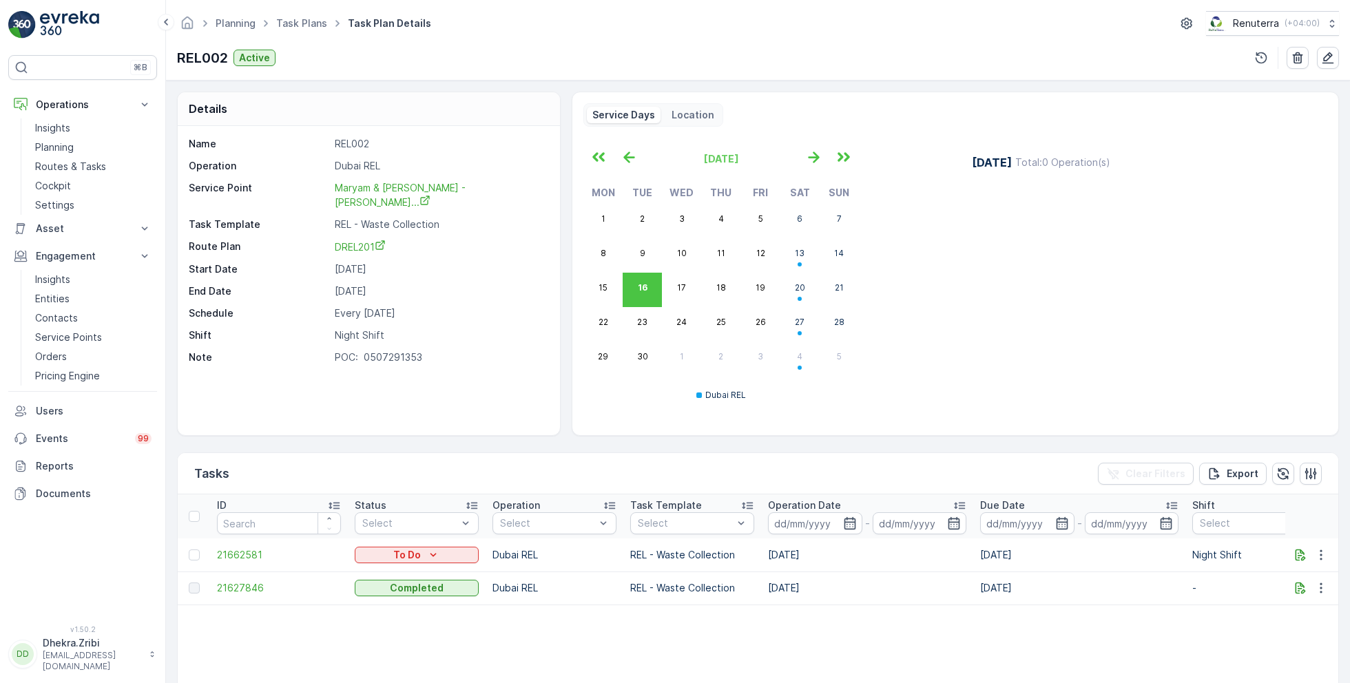
drag, startPoint x: 355, startPoint y: 279, endPoint x: 388, endPoint y: 281, distance: 33.8
click at [388, 284] on p "31.12.2026" at bounding box center [440, 291] width 211 height 14
click at [457, 284] on p "31.12.2026" at bounding box center [440, 291] width 211 height 14
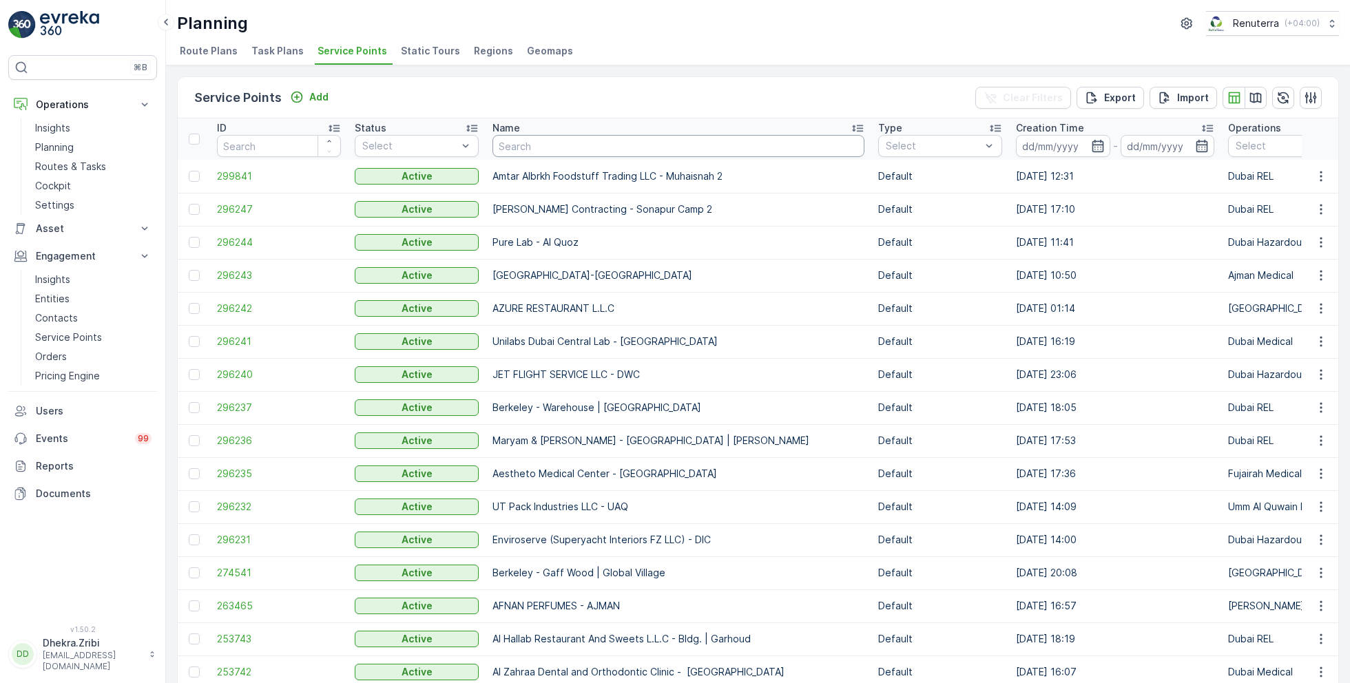
click at [537, 146] on input "text" at bounding box center [678, 146] width 372 height 22
type input "el"
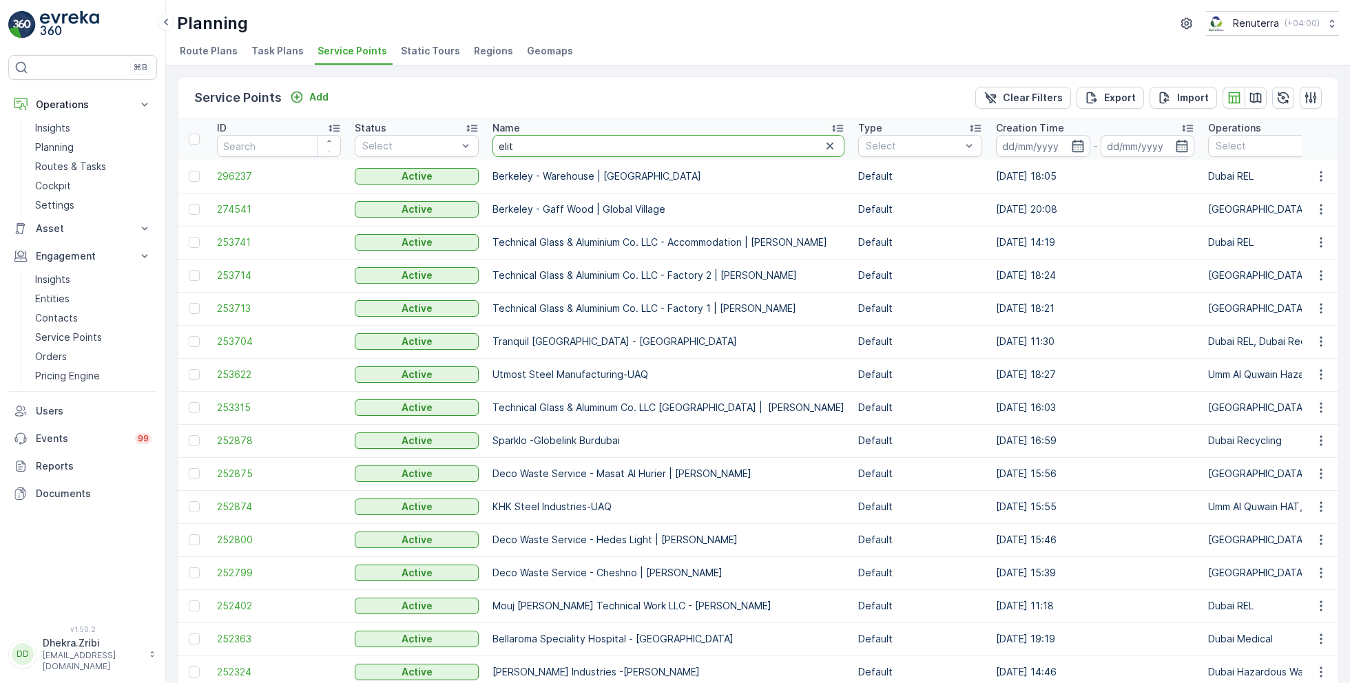
type input "elite"
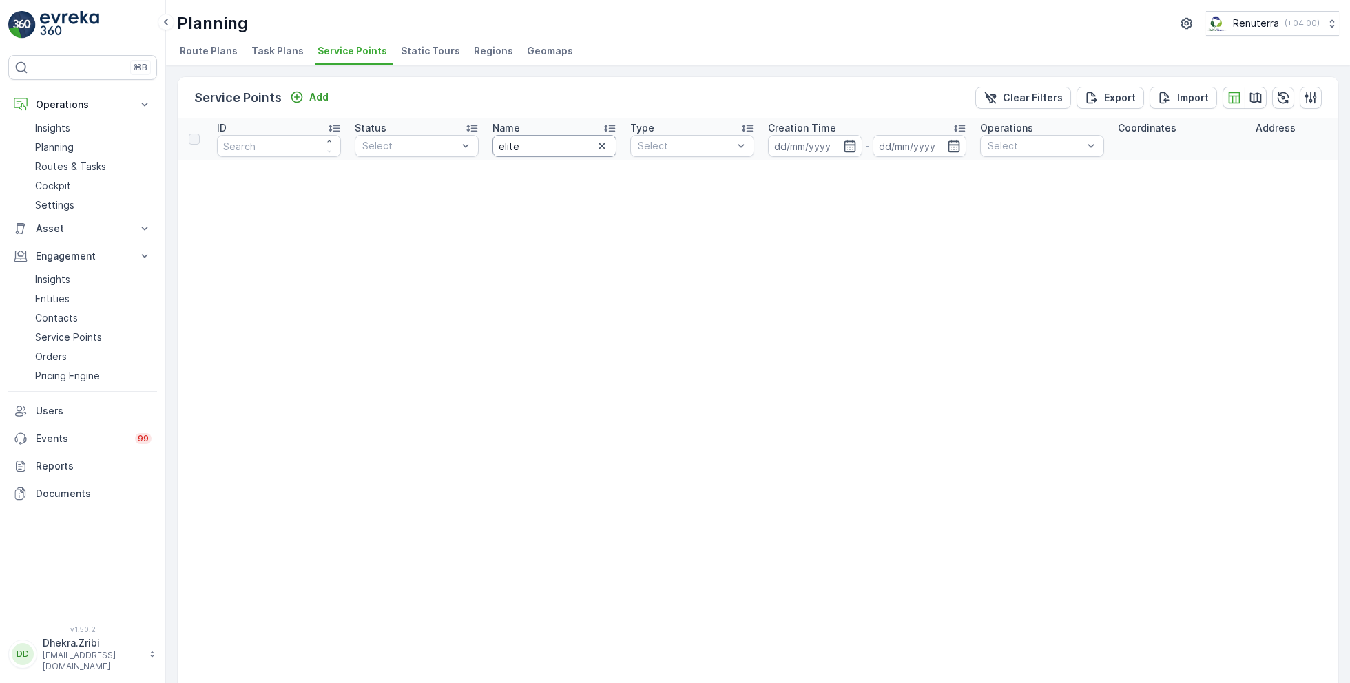
click at [537, 140] on input "elite" at bounding box center [554, 146] width 124 height 22
type input "el"
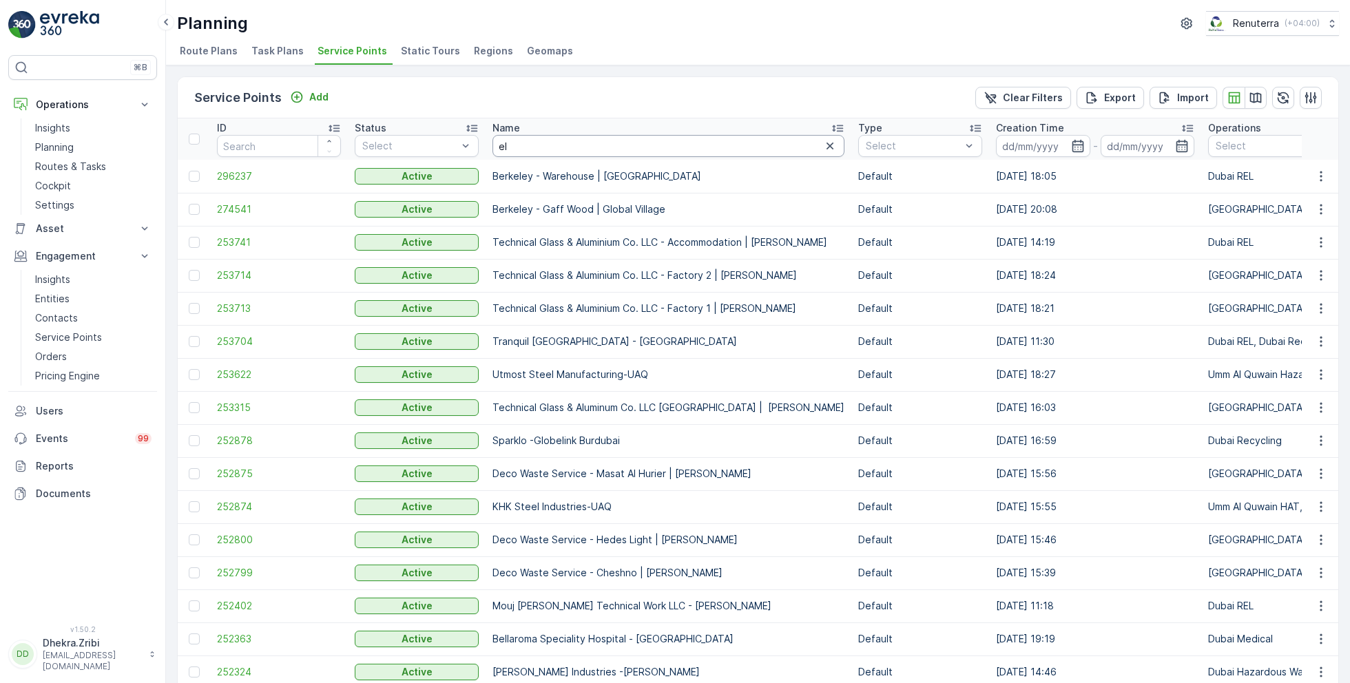
click at [577, 149] on input "el" at bounding box center [668, 146] width 352 height 22
type input "ell"
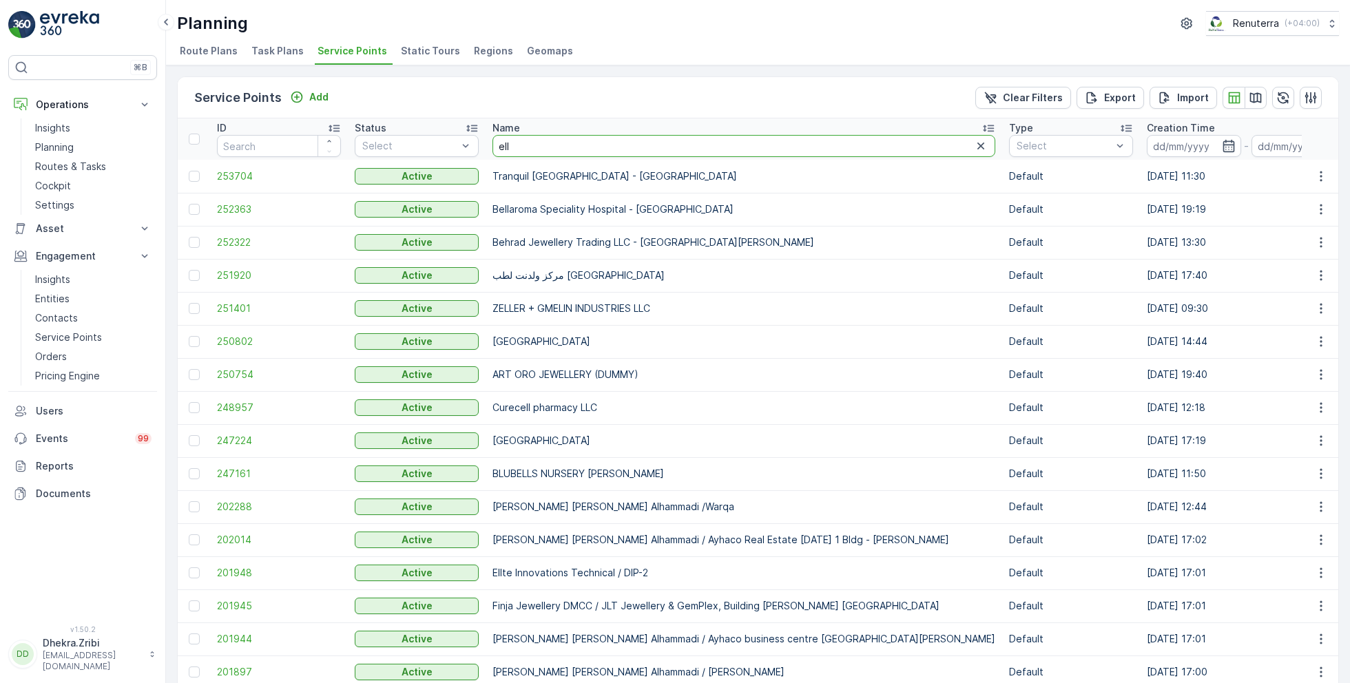
click at [577, 148] on input "ell" at bounding box center [743, 146] width 503 height 22
type input "ellte"
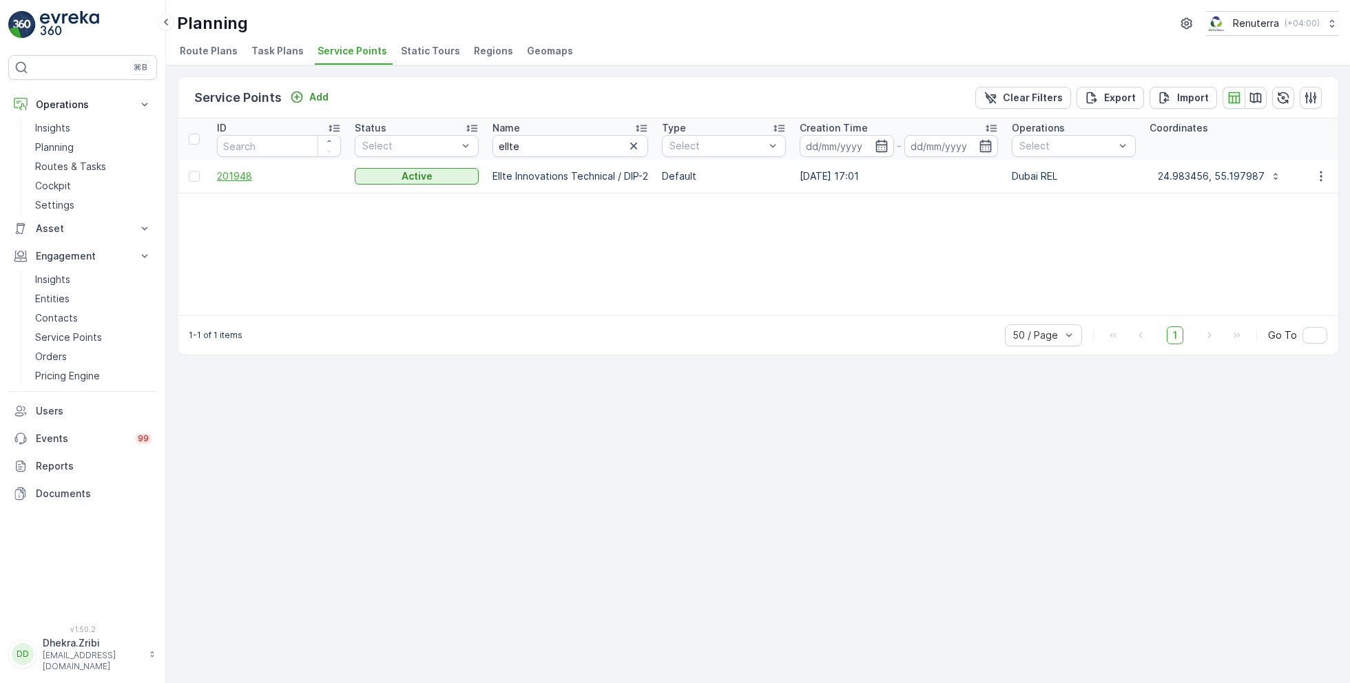
click at [231, 172] on span "201948" at bounding box center [279, 176] width 124 height 14
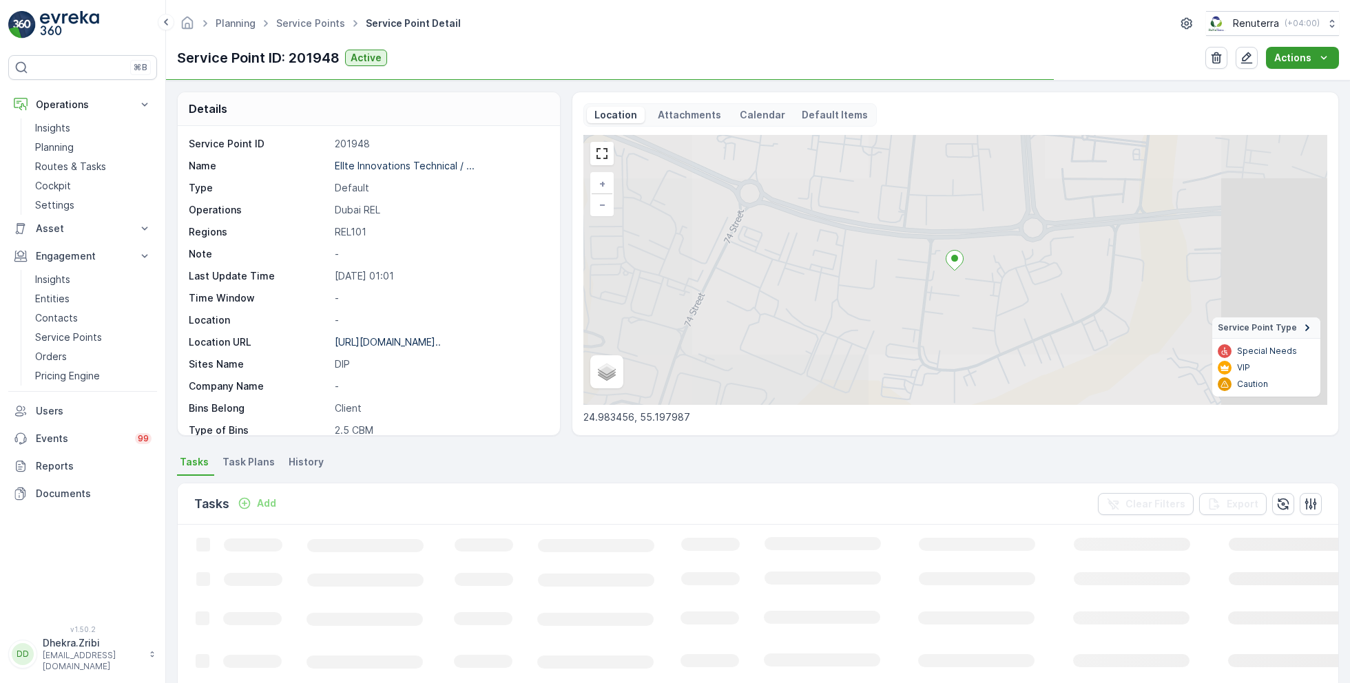
click at [1318, 59] on icon "Actions" at bounding box center [1324, 58] width 14 height 14
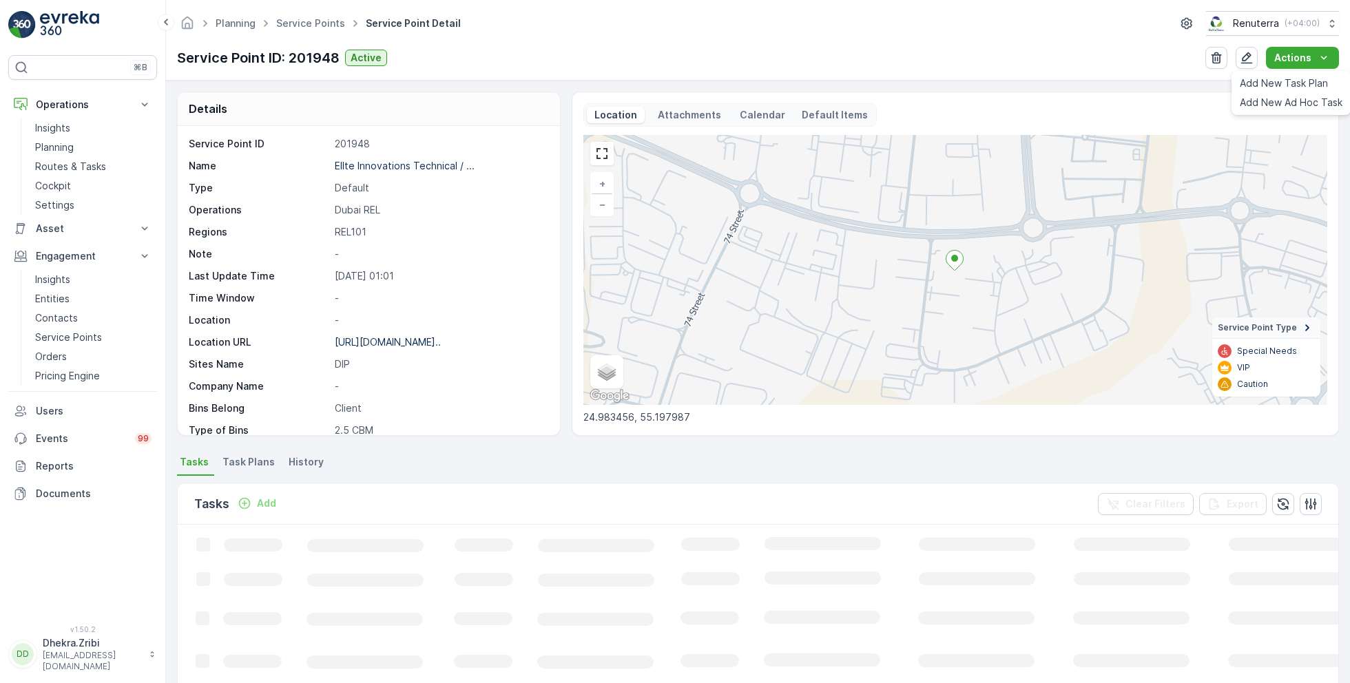
click at [1131, 48] on div "Service Point ID: 201948 Active Actions" at bounding box center [758, 58] width 1162 height 22
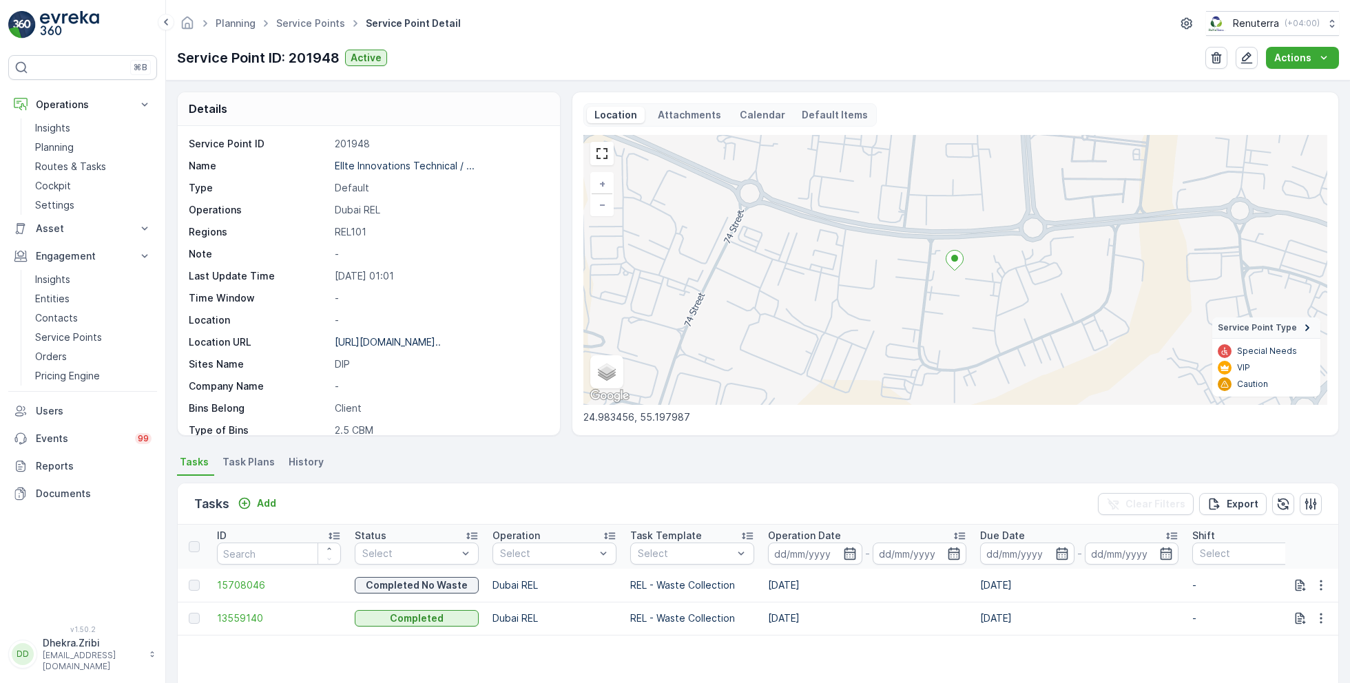
click at [1260, 60] on div "Actions" at bounding box center [1272, 58] width 134 height 22
click at [1251, 59] on icon "button" at bounding box center [1247, 58] width 14 height 14
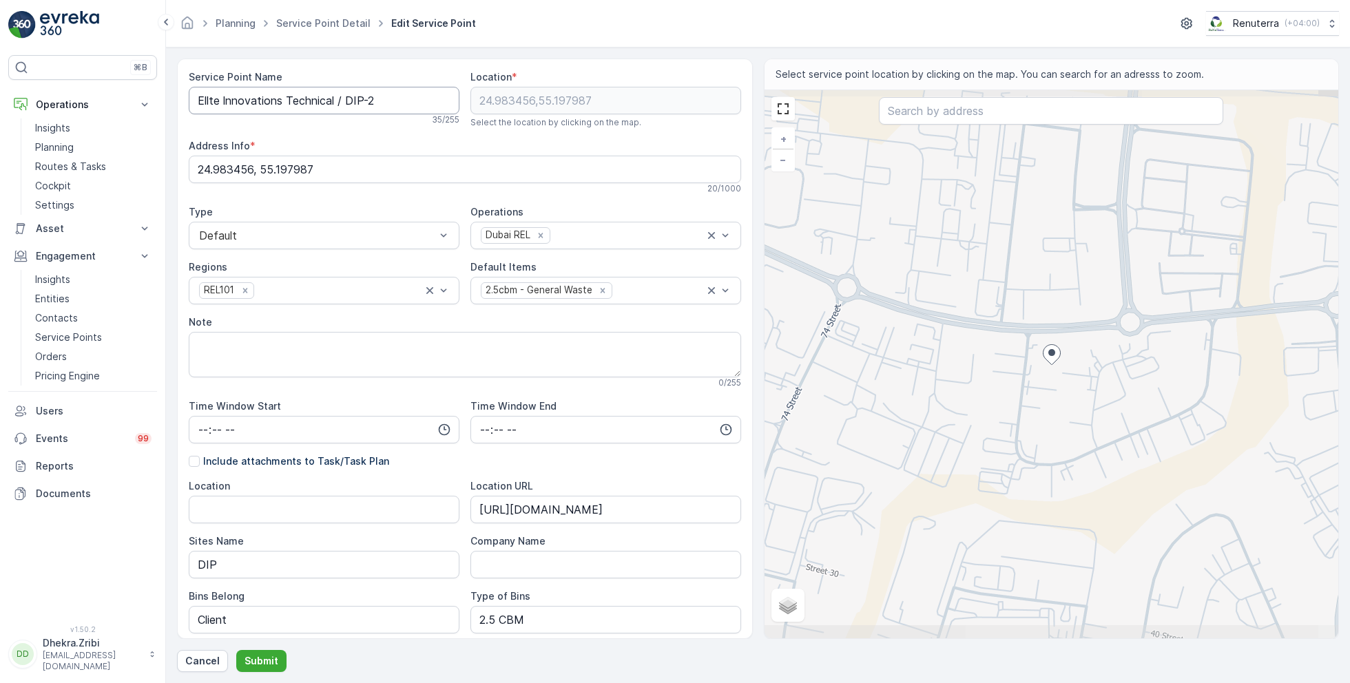
click at [209, 99] on Name "Ellte lnnovations Technical / DIP-2" at bounding box center [324, 101] width 271 height 28
click at [249, 100] on Name "Elite lnnovations Technical / DIP-2" at bounding box center [324, 101] width 271 height 28
click at [273, 100] on Name "Elite lnnovations Technical / DIP-2" at bounding box center [324, 101] width 271 height 28
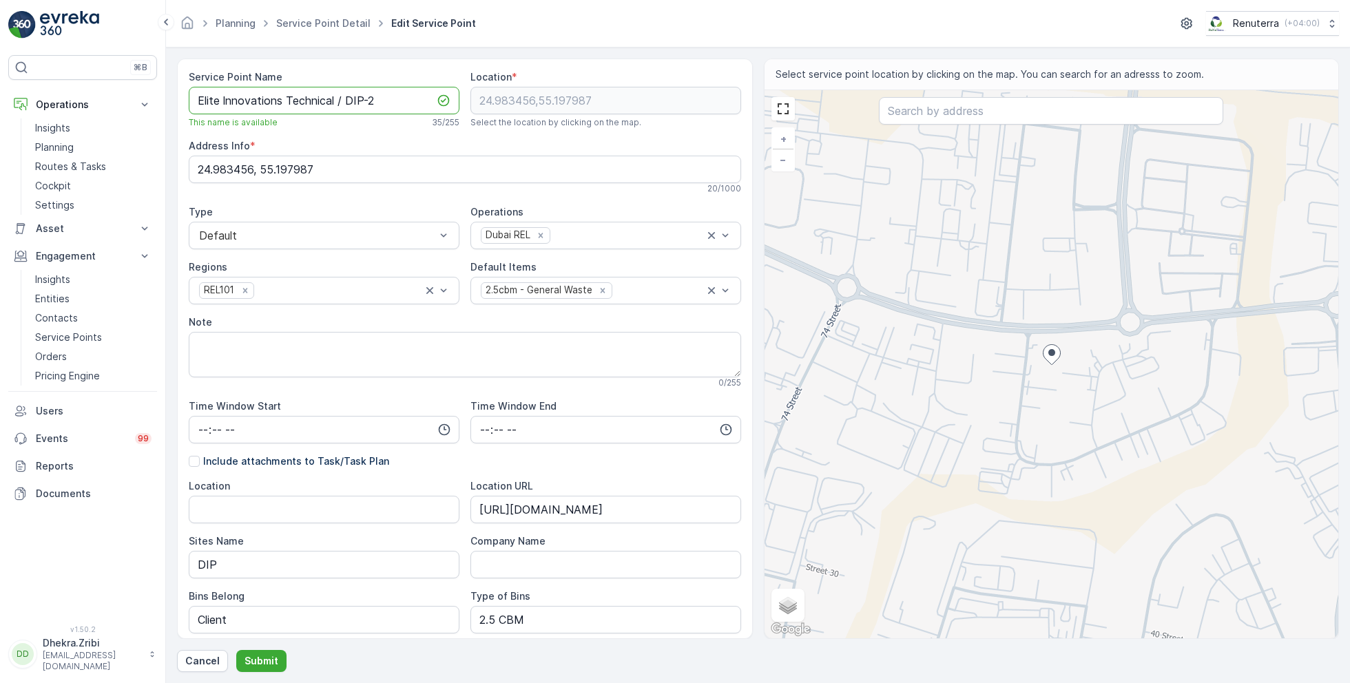
click at [300, 110] on Name "Elite lnnovations Technical / DIP-2" at bounding box center [324, 101] width 271 height 28
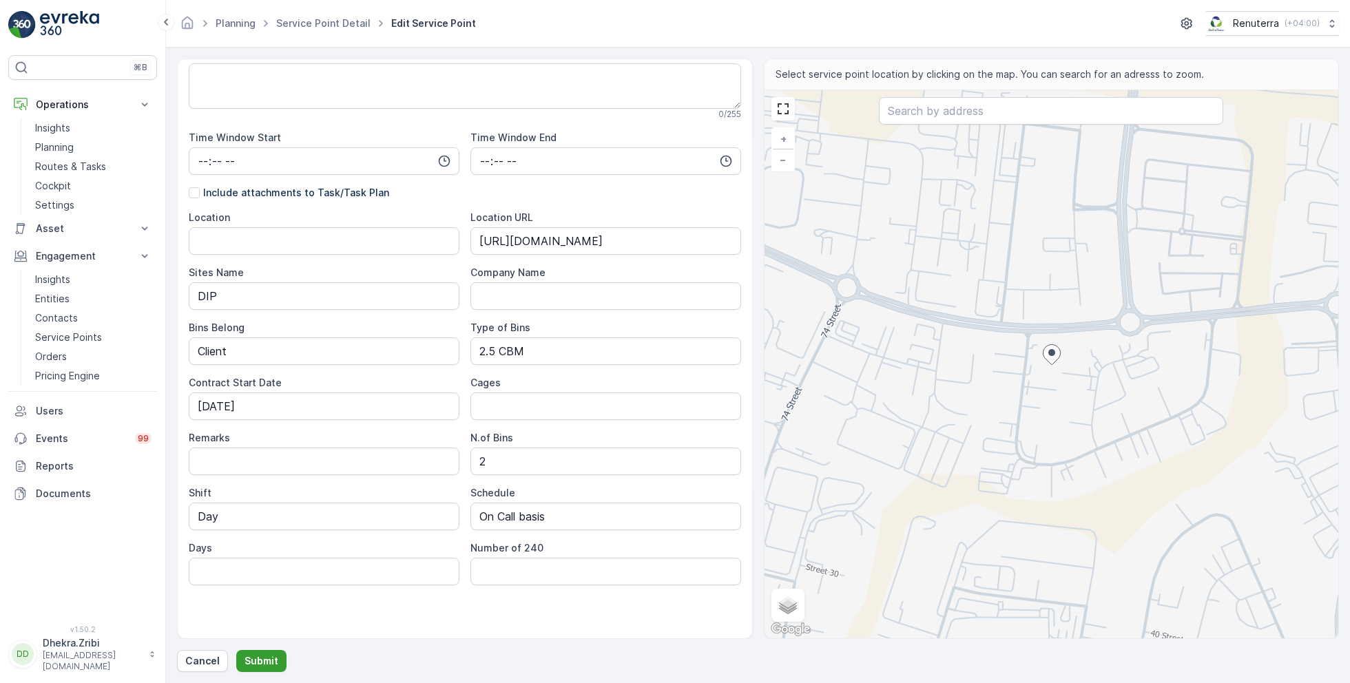
type Name "Elite lnnovations Technical / DIP-2"
click at [248, 656] on p "Submit" at bounding box center [262, 661] width 34 height 14
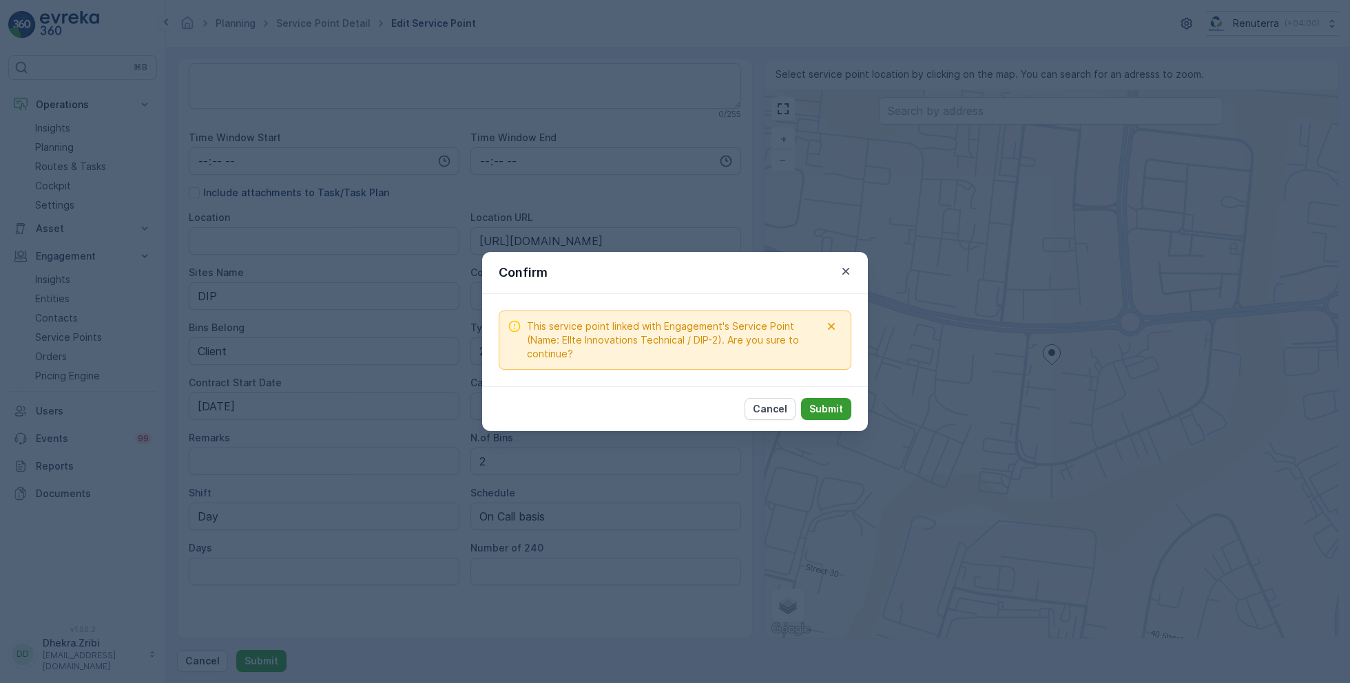
click at [840, 413] on p "Submit" at bounding box center [826, 409] width 34 height 14
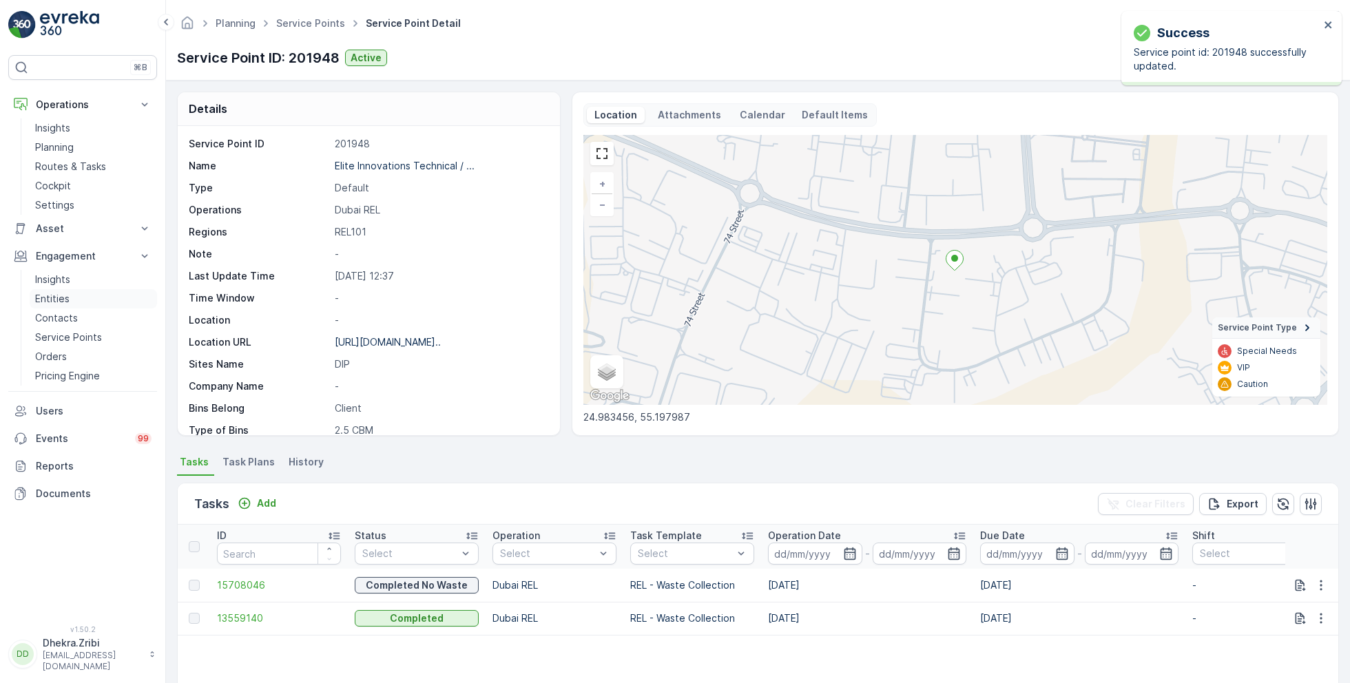
click at [53, 297] on p "Entities" at bounding box center [52, 299] width 34 height 14
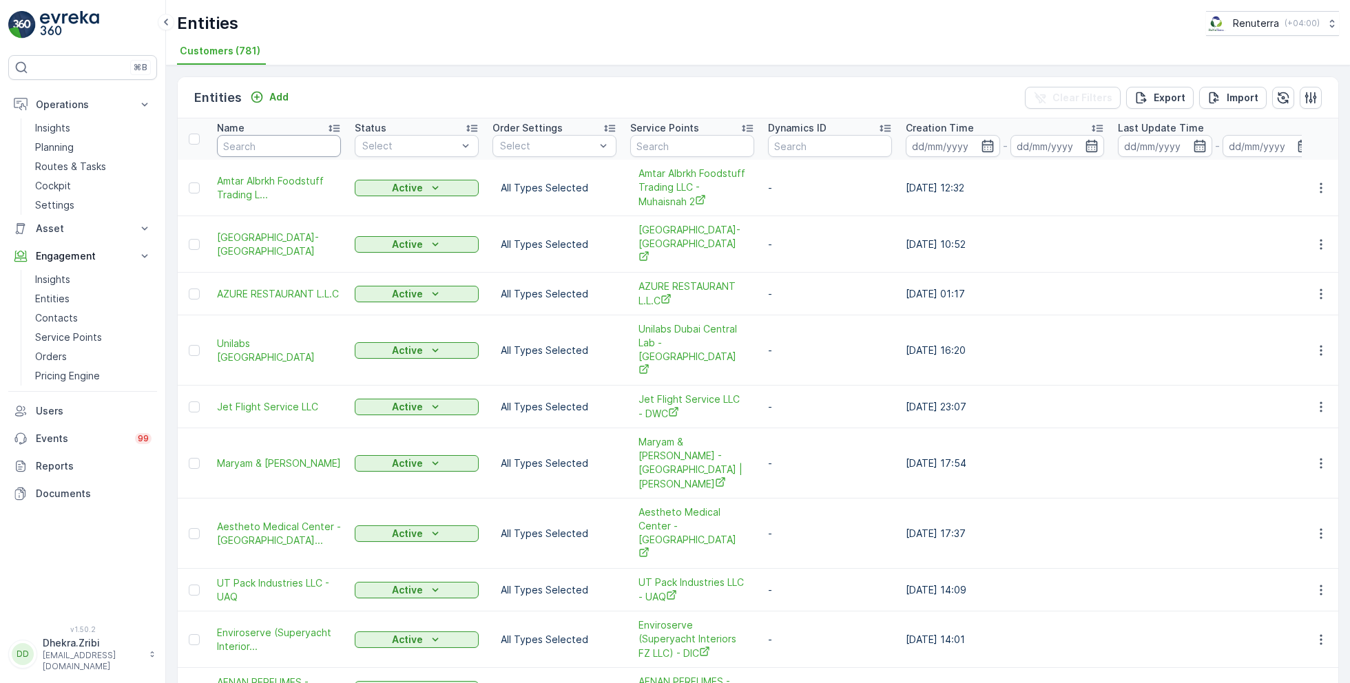
click at [278, 146] on input "text" at bounding box center [279, 146] width 124 height 22
type input "ell"
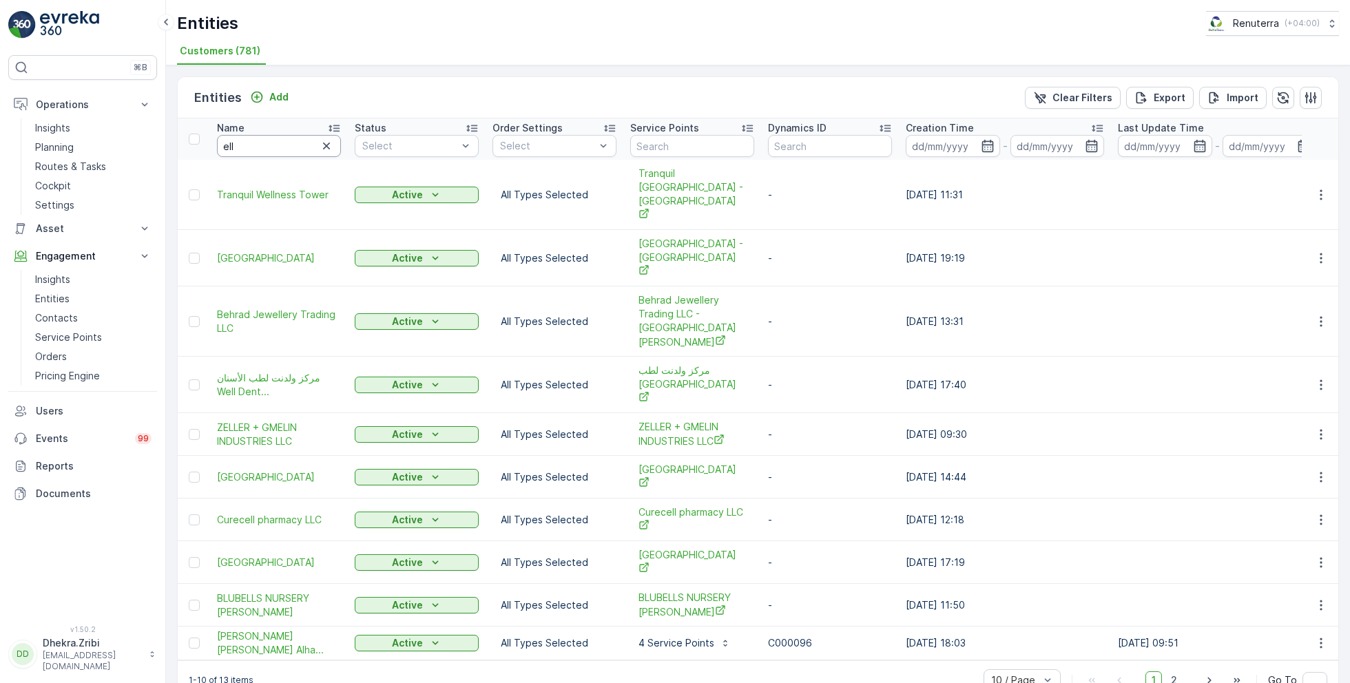
click at [268, 147] on input "ell" at bounding box center [279, 146] width 124 height 22
type input "ellte"
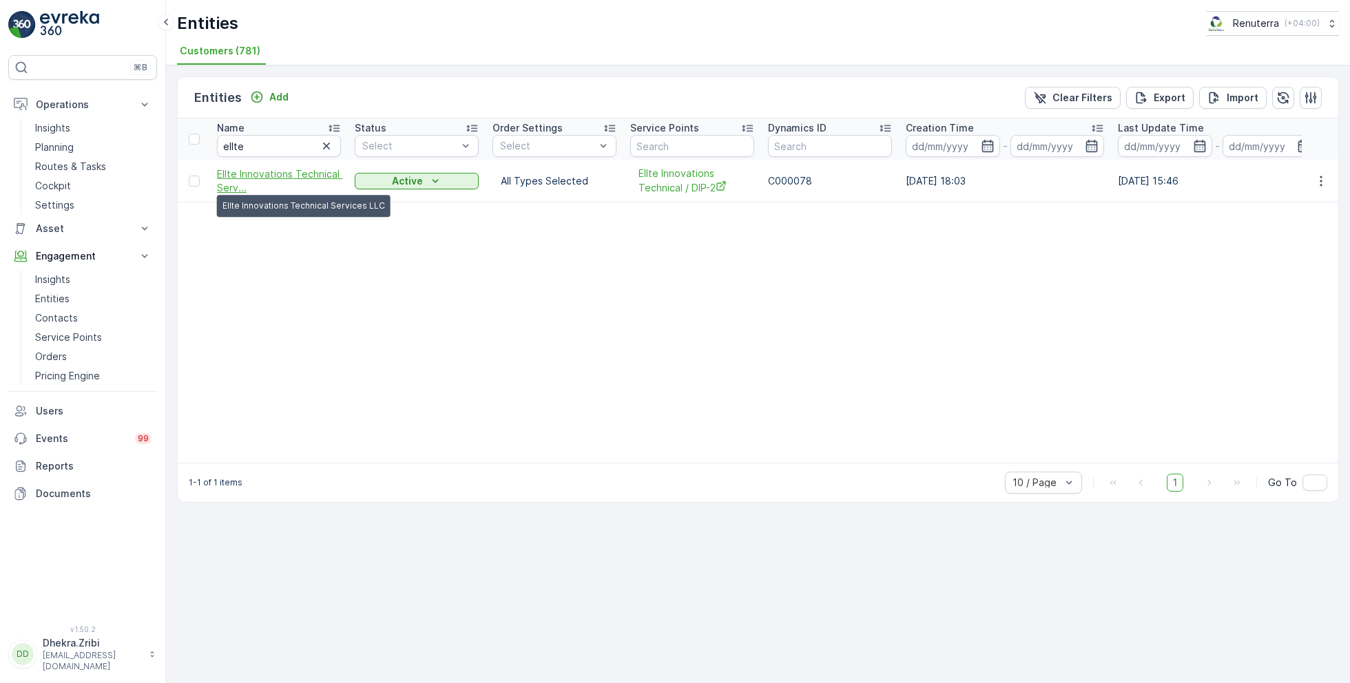
click at [245, 175] on span "Ellte lnnovations Technical Serv..." at bounding box center [279, 181] width 124 height 28
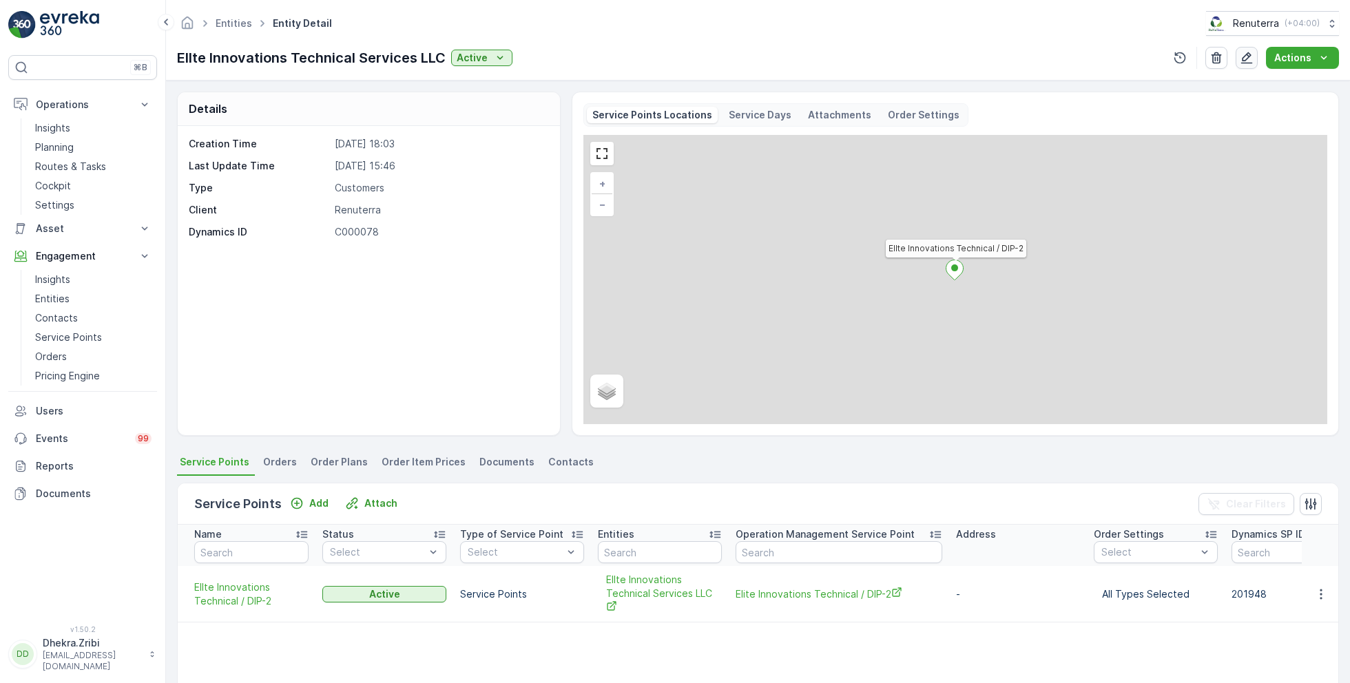
click at [1245, 61] on icon "button" at bounding box center [1247, 58] width 12 height 12
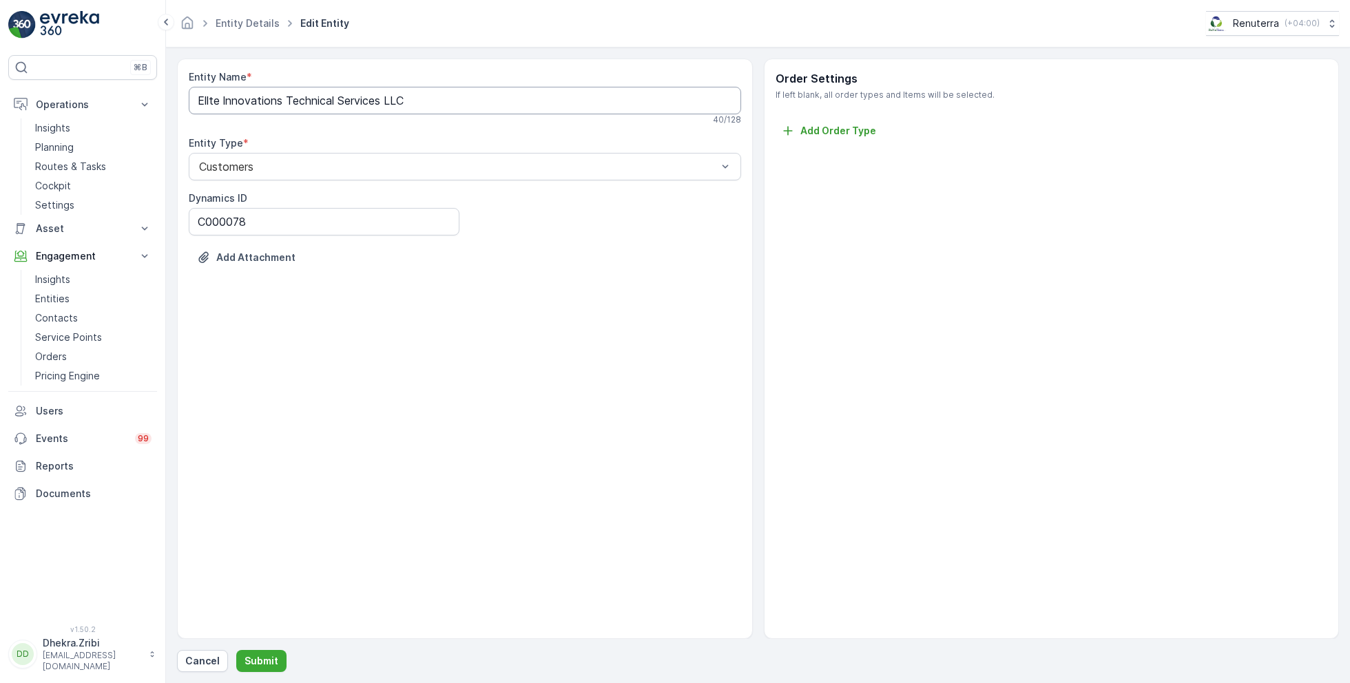
click at [210, 100] on Name "Ellte lnnovations Technical Services LLC" at bounding box center [465, 101] width 552 height 28
type Name "Elite lnnovations Technical Services LLC"
click at [253, 658] on p "Submit" at bounding box center [262, 661] width 34 height 14
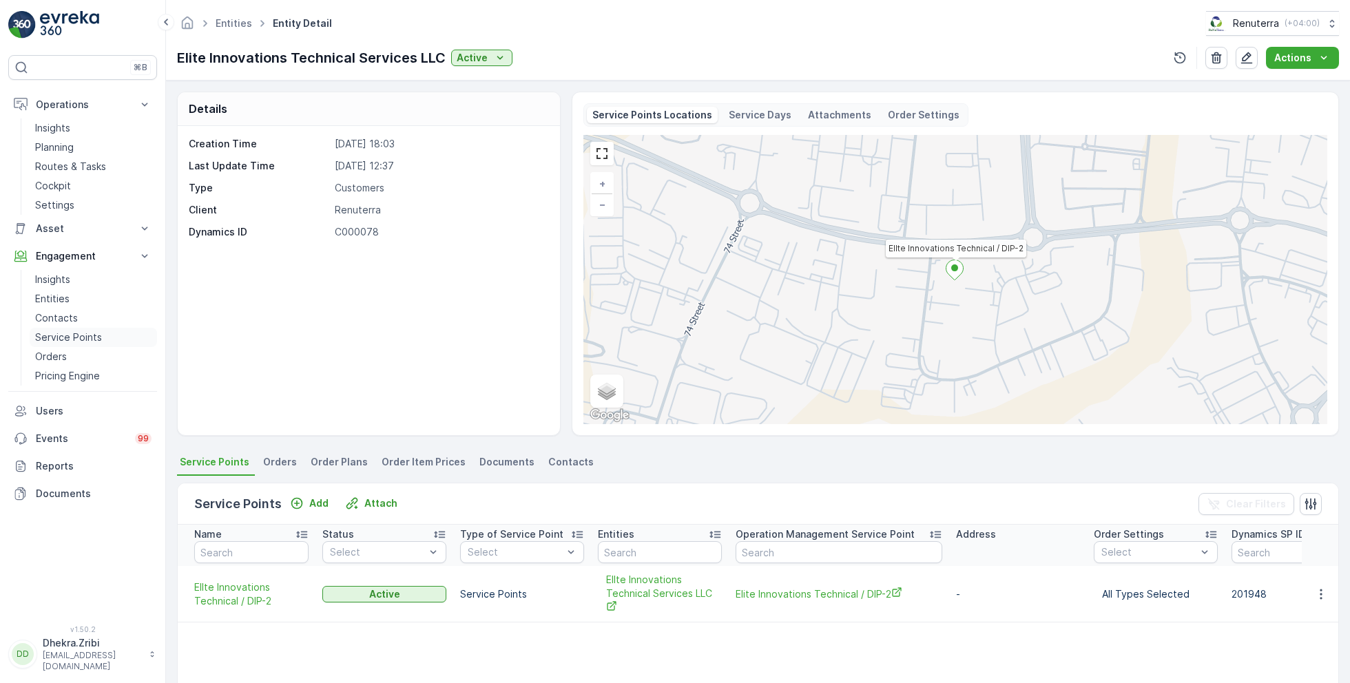
click at [68, 339] on p "Service Points" at bounding box center [68, 338] width 67 height 14
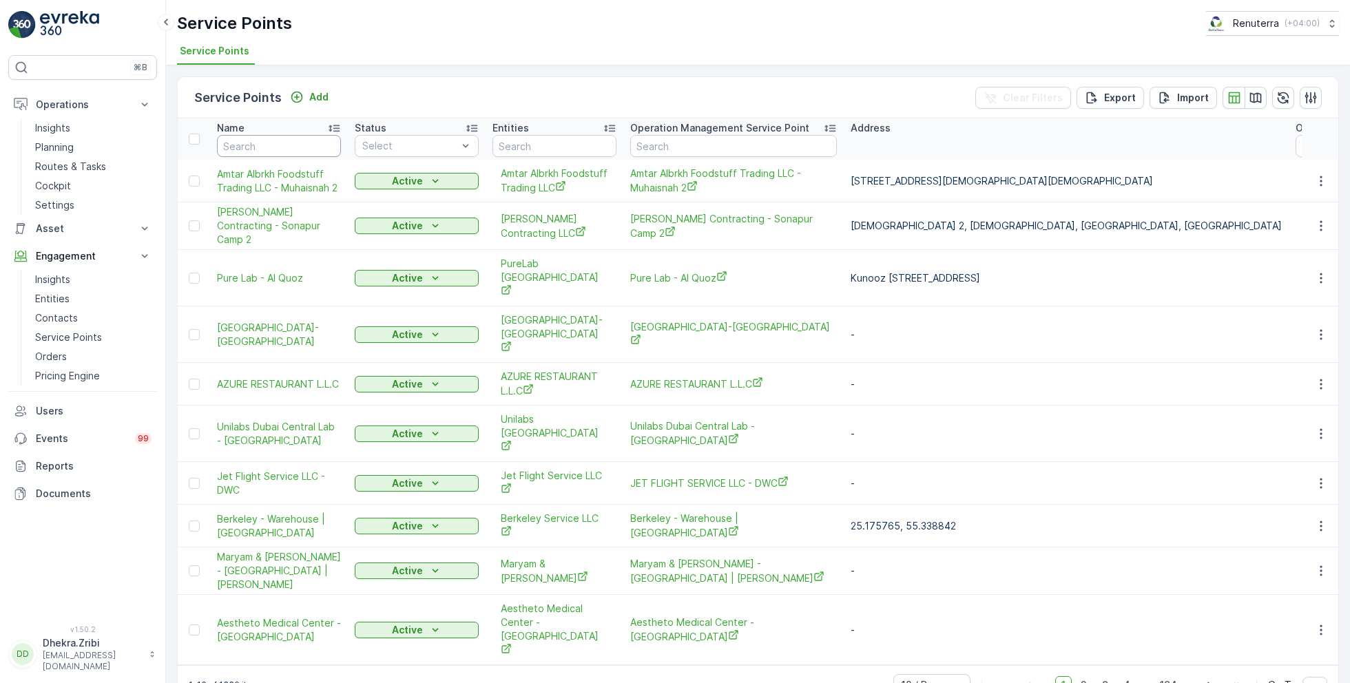
click at [274, 147] on input "text" at bounding box center [279, 146] width 124 height 22
type input "ellte"
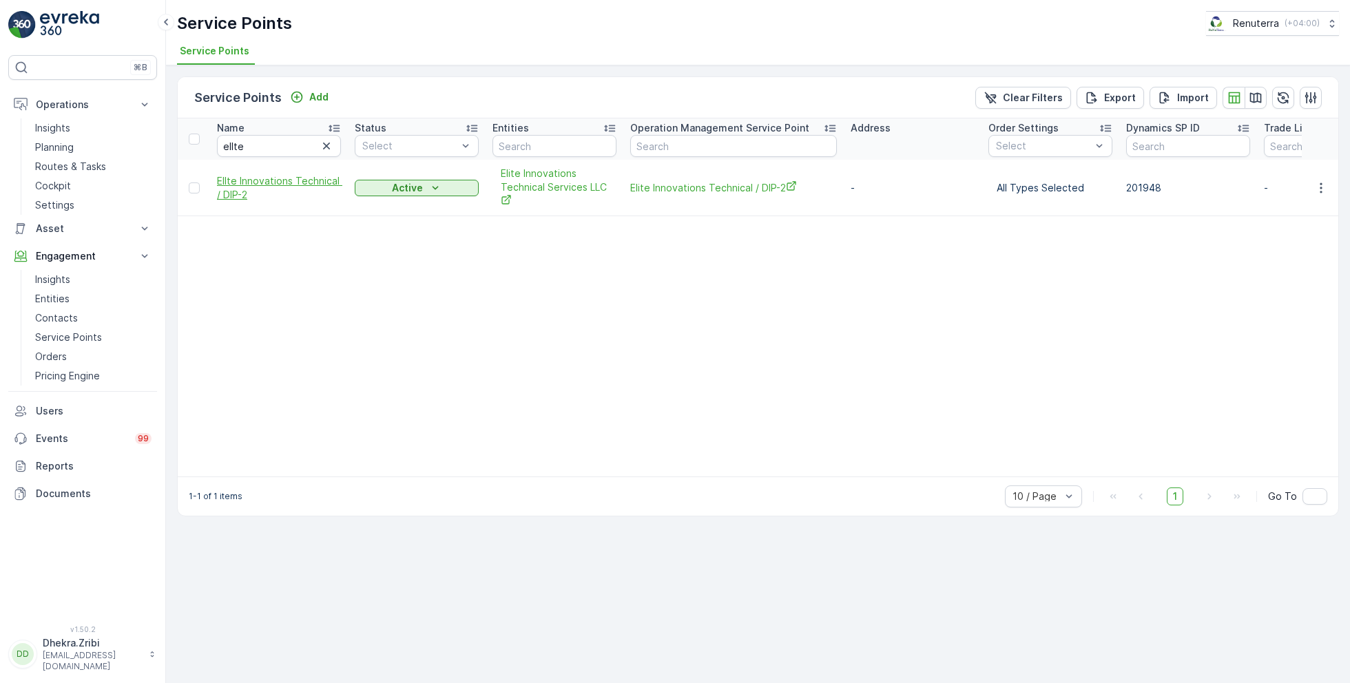
click at [260, 187] on span "Ellte lnnovations Technical / DIP-2" at bounding box center [279, 188] width 124 height 28
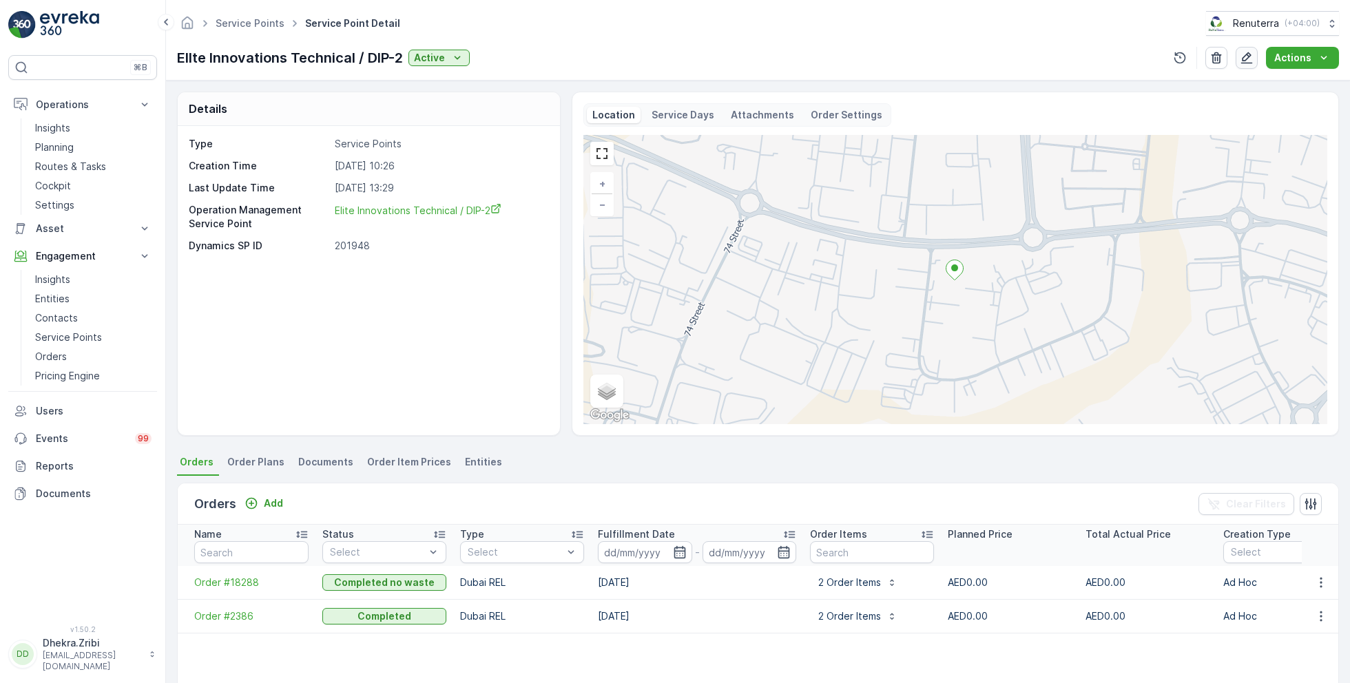
click at [1251, 61] on icon "button" at bounding box center [1247, 58] width 14 height 14
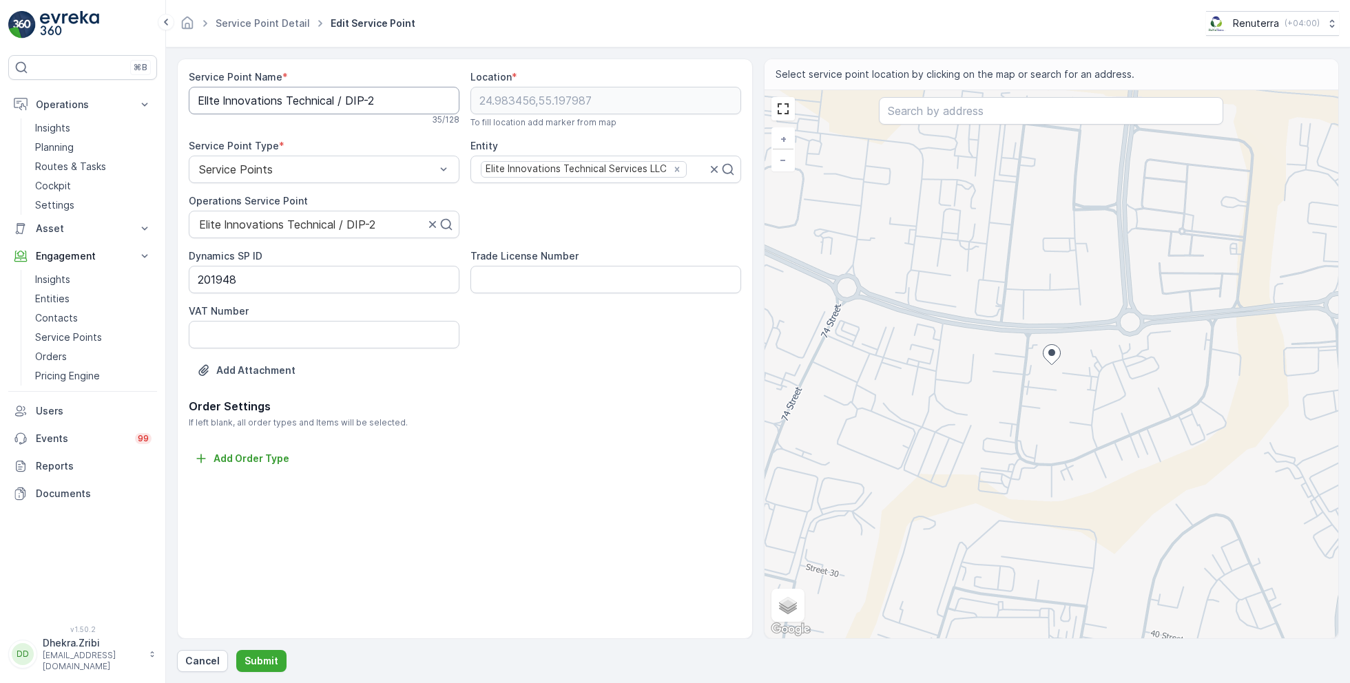
click at [211, 100] on Name "Ellte lnnovations Technical / DIP-2" at bounding box center [324, 101] width 271 height 28
type Name "Elite lnnovations Technical / DIP-2"
click at [410, 437] on div "Order Settings If left blank, all order types and Items will be selected. Add O…" at bounding box center [465, 433] width 552 height 70
click at [256, 659] on p "Submit" at bounding box center [262, 661] width 34 height 14
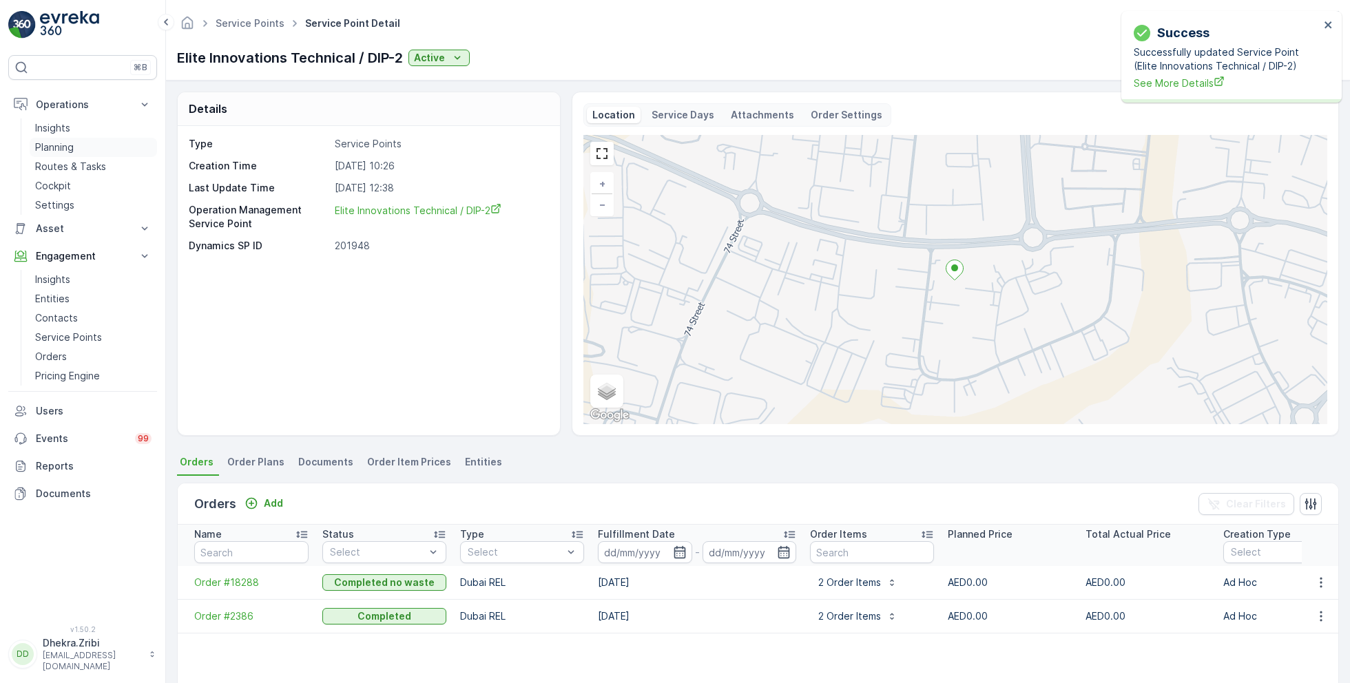
click at [69, 145] on p "Planning" at bounding box center [54, 148] width 39 height 14
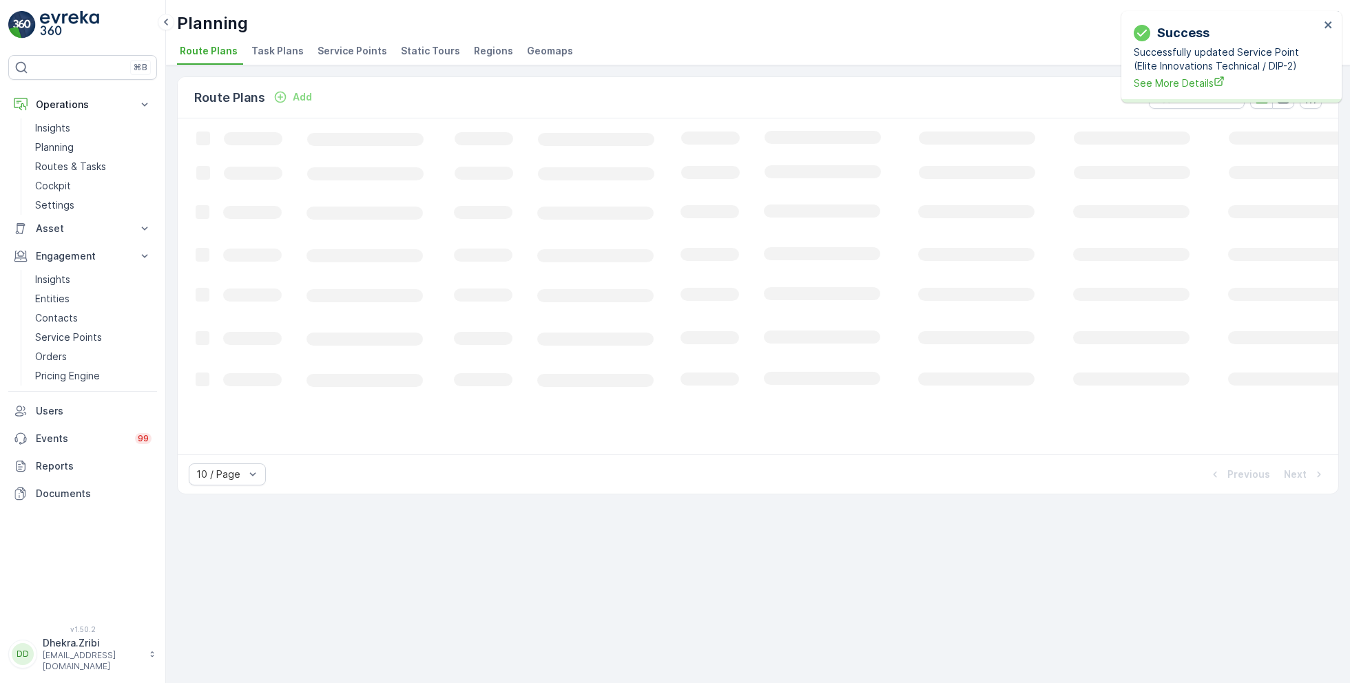
click at [333, 54] on span "Service Points" at bounding box center [353, 51] width 70 height 14
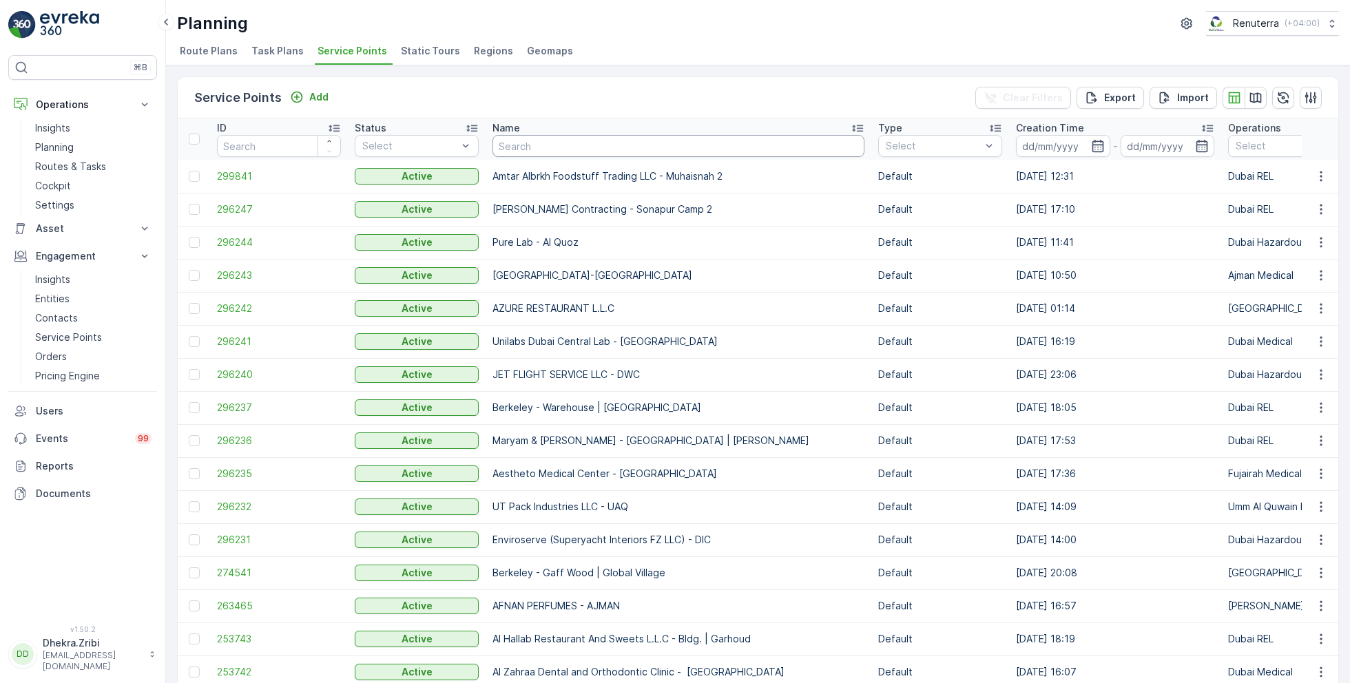
click at [572, 148] on input "text" at bounding box center [678, 146] width 372 height 22
type input "ellite"
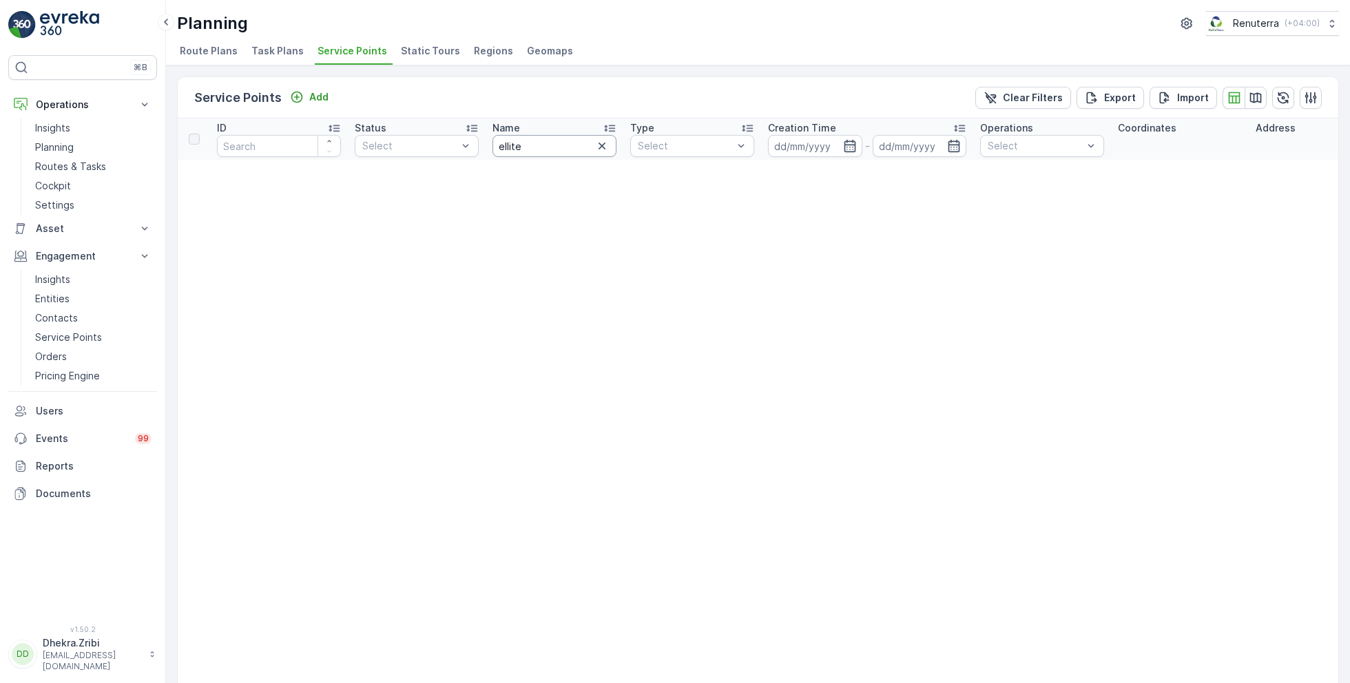
click at [536, 145] on input "ellite" at bounding box center [554, 146] width 124 height 22
type input "elite"
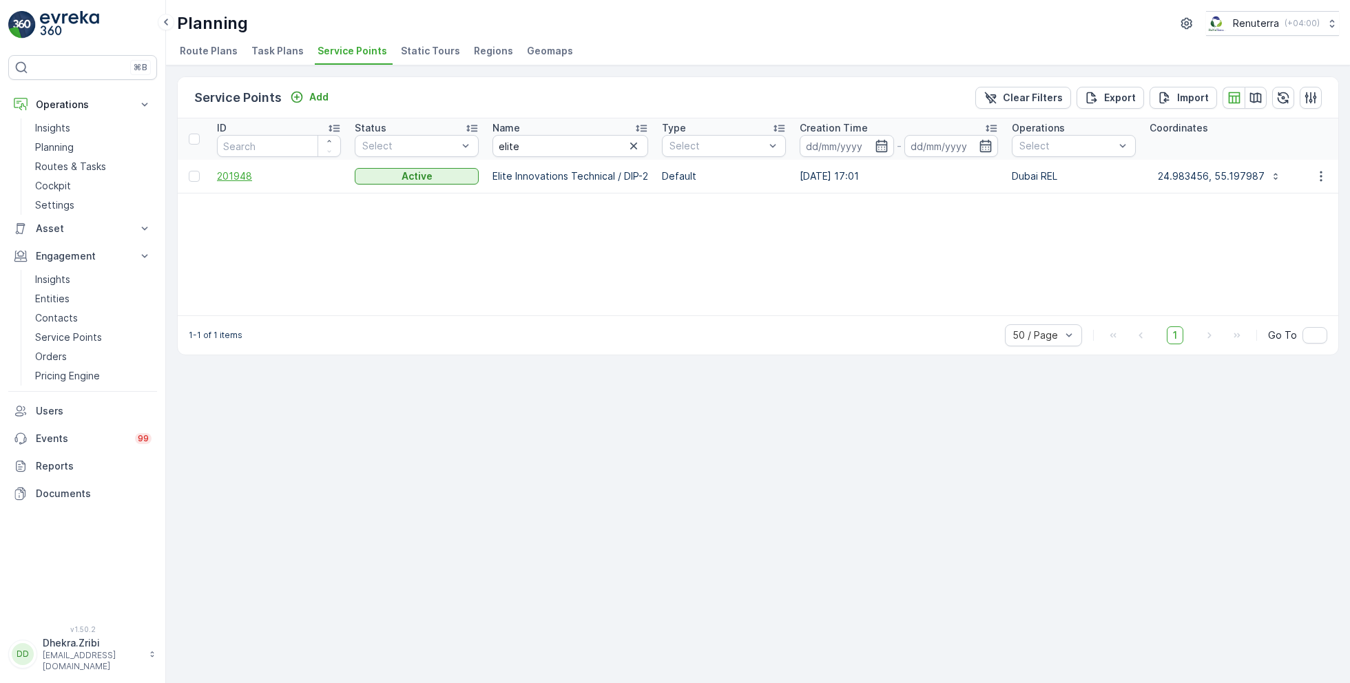
click at [220, 180] on span "201948" at bounding box center [279, 176] width 124 height 14
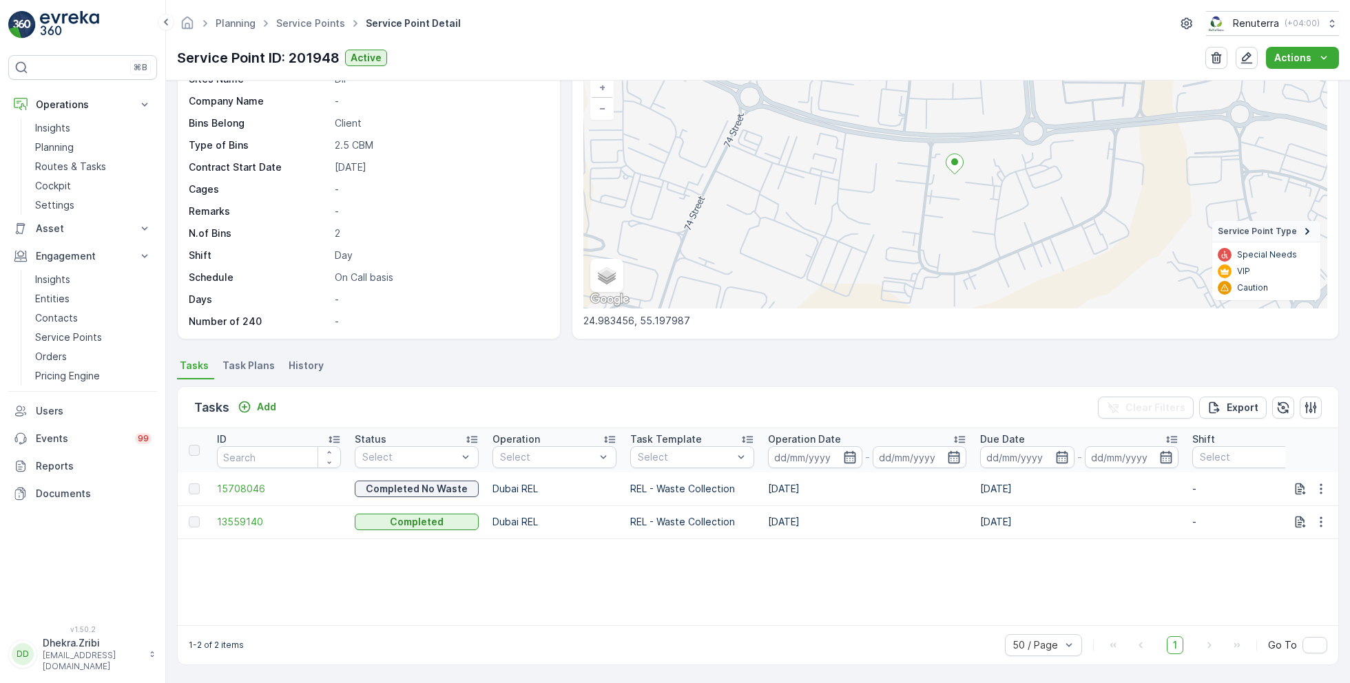
scroll to position [95, 0]
click at [255, 486] on span "15708046" at bounding box center [279, 490] width 124 height 14
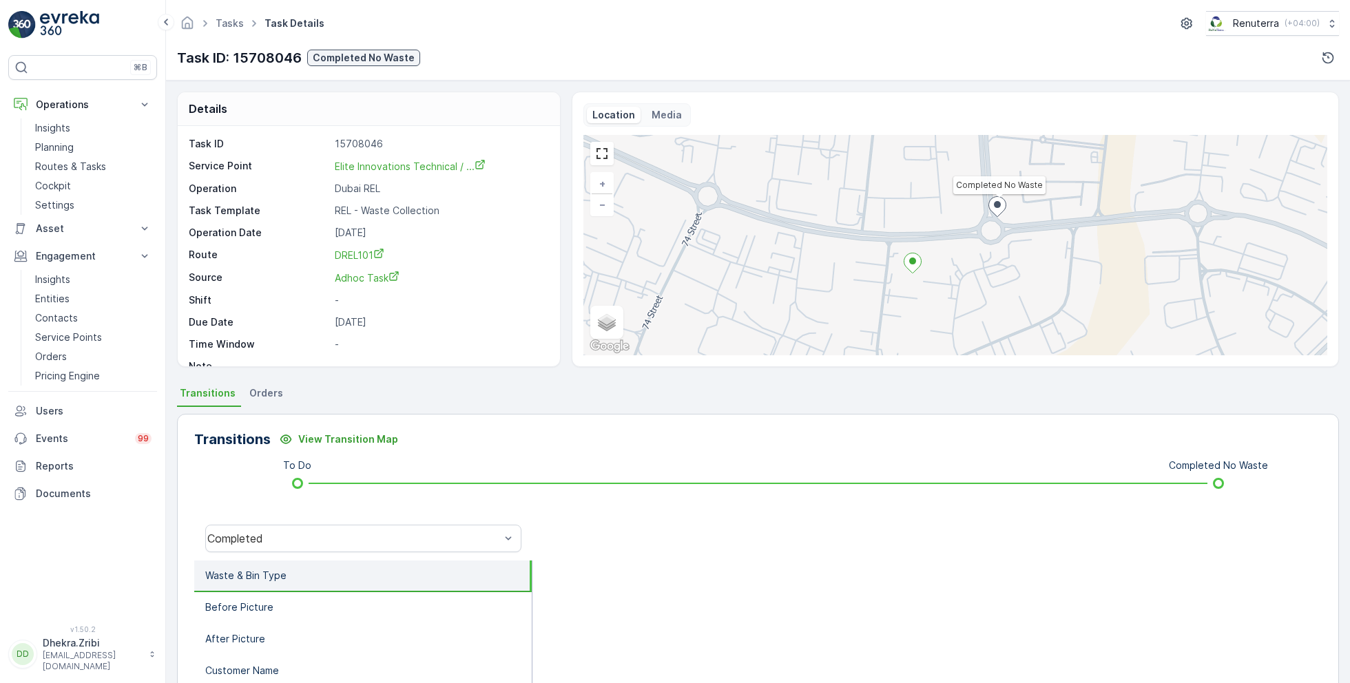
scroll to position [18, 0]
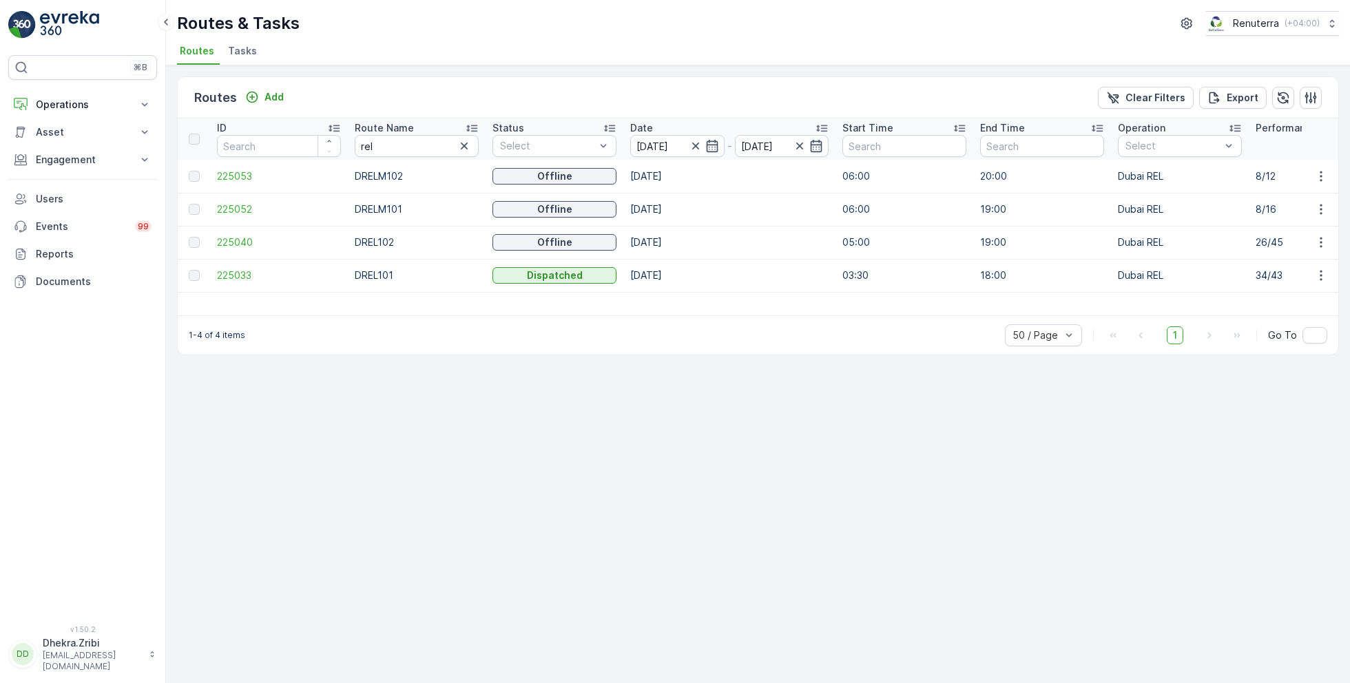
click at [422, 364] on div "Routes Add Clear Filters Export ID Route Name rel Status Select Date [DATE] - […" at bounding box center [758, 374] width 1184 height 618
click at [240, 208] on span "225052" at bounding box center [279, 209] width 124 height 14
click at [244, 207] on span "225052" at bounding box center [279, 209] width 124 height 14
click at [238, 171] on span "225053" at bounding box center [279, 176] width 124 height 14
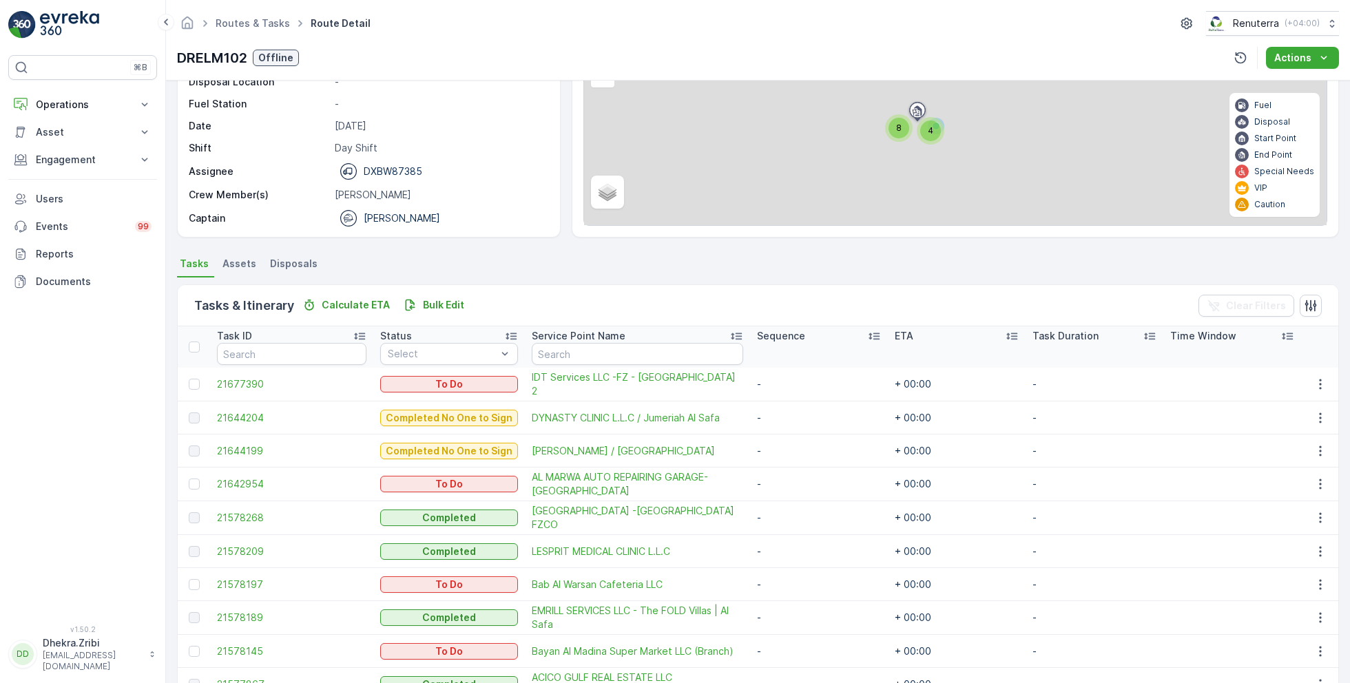
scroll to position [268, 0]
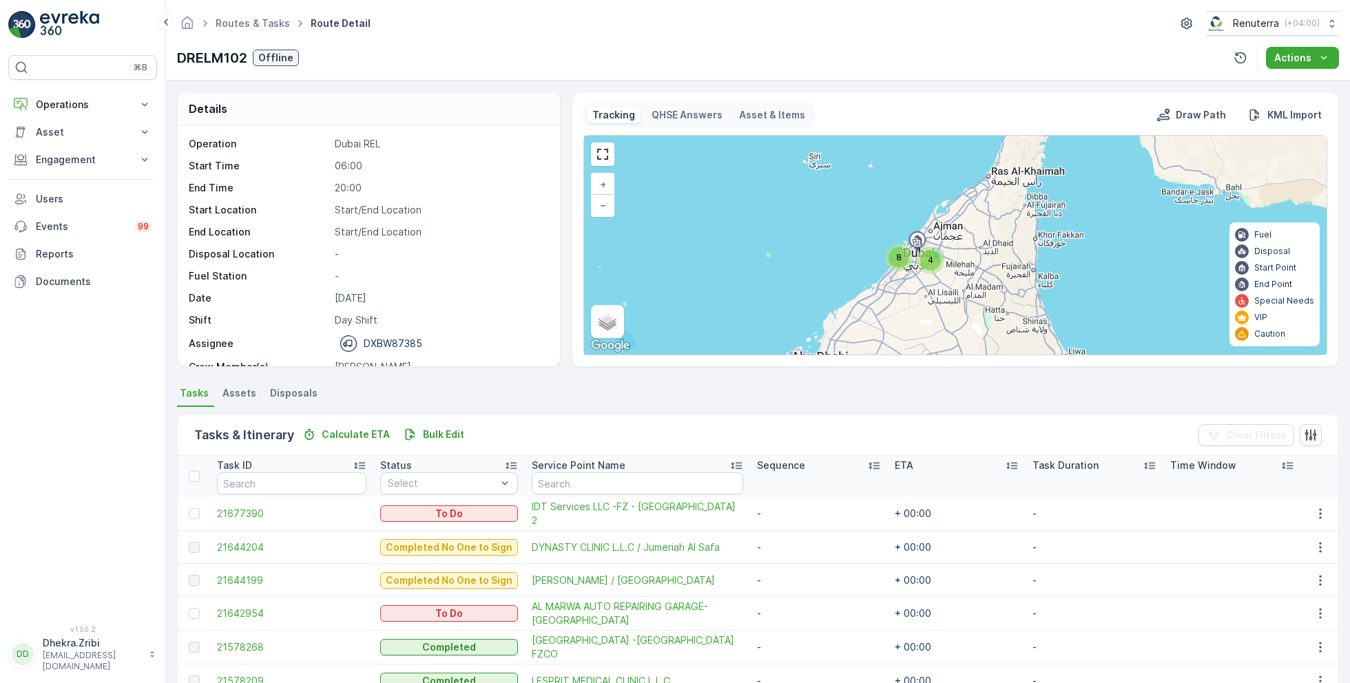
scroll to position [43, 0]
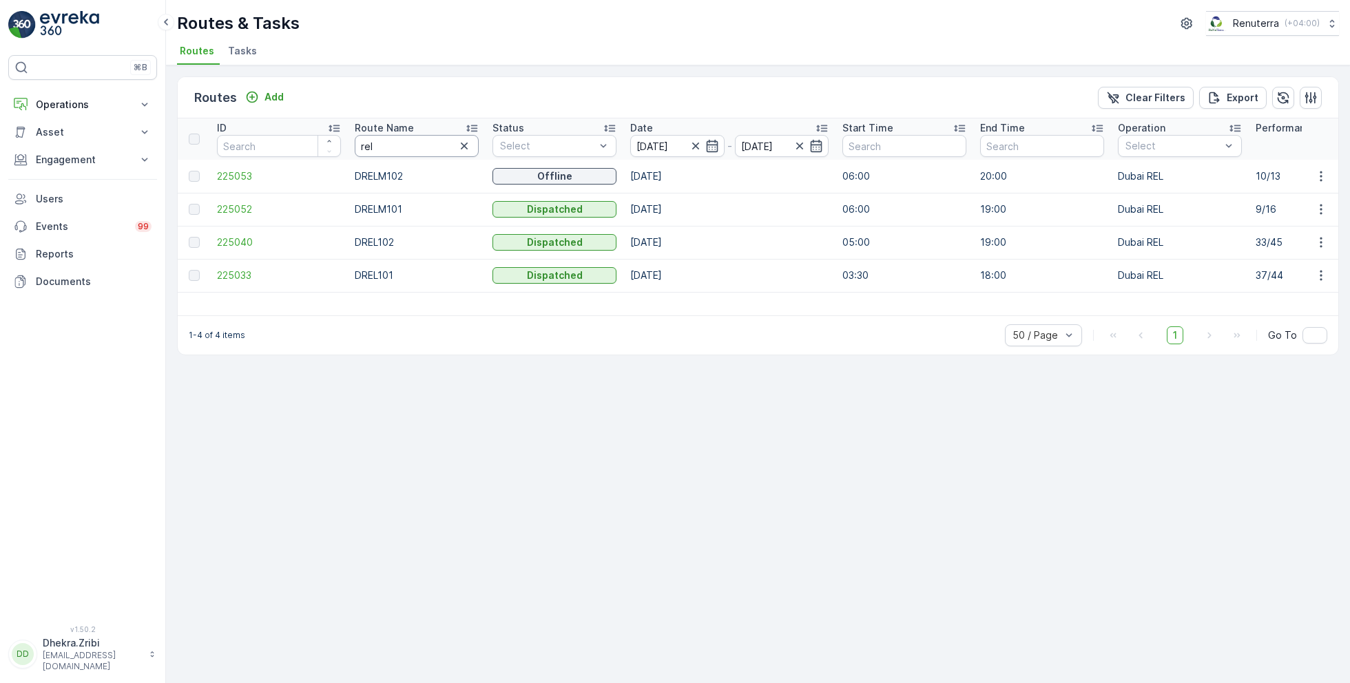
click at [395, 144] on input "rel" at bounding box center [417, 146] width 124 height 22
type input "hat"
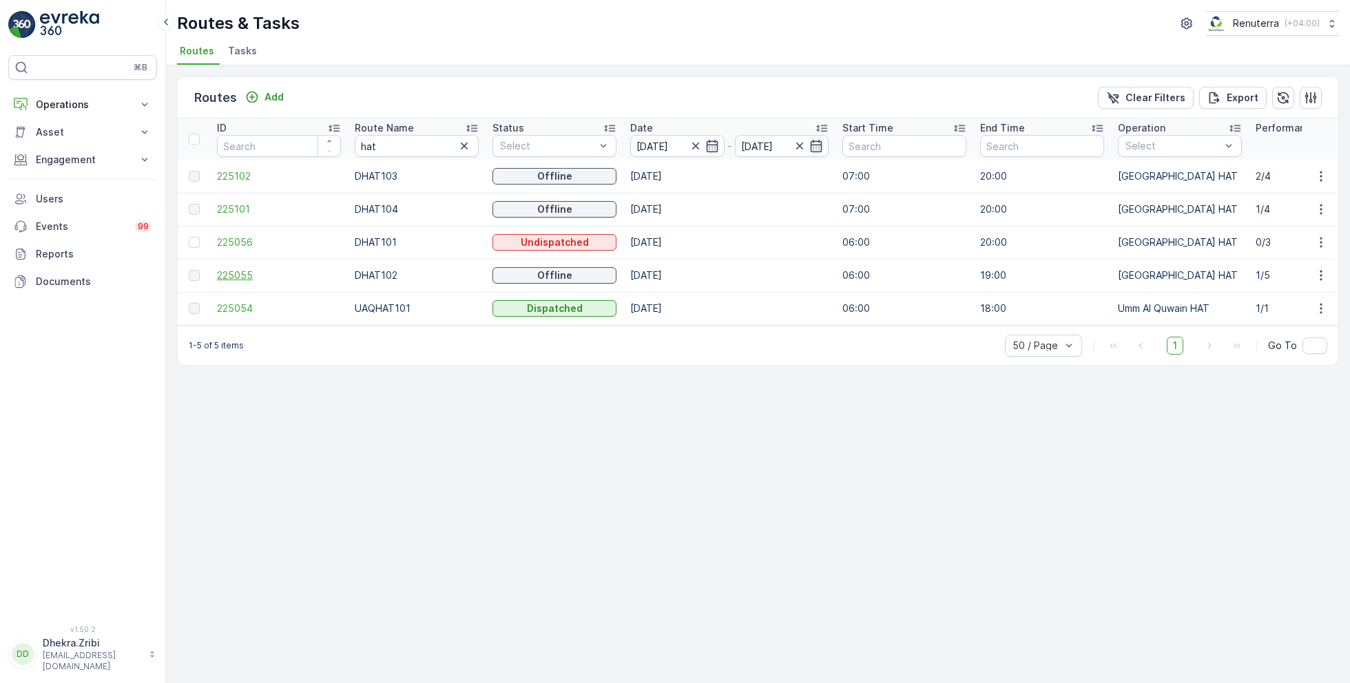
click at [227, 277] on span "225055" at bounding box center [279, 276] width 124 height 14
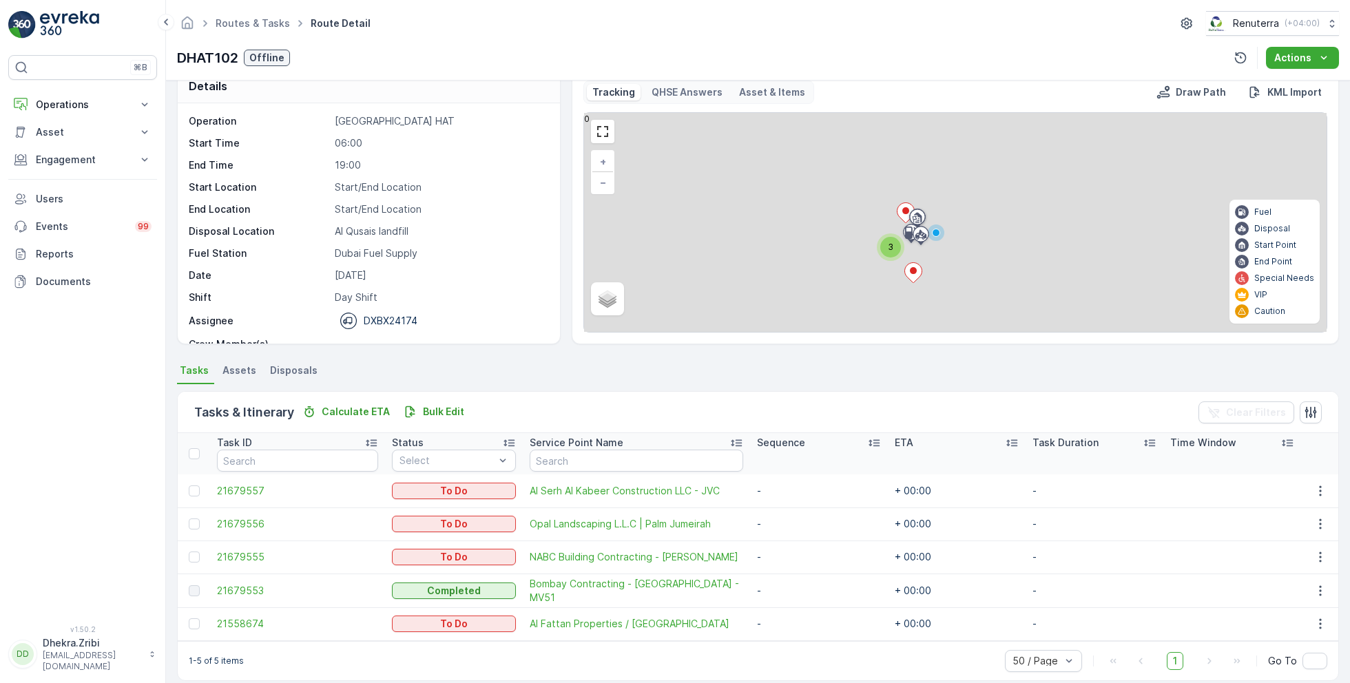
scroll to position [36, 0]
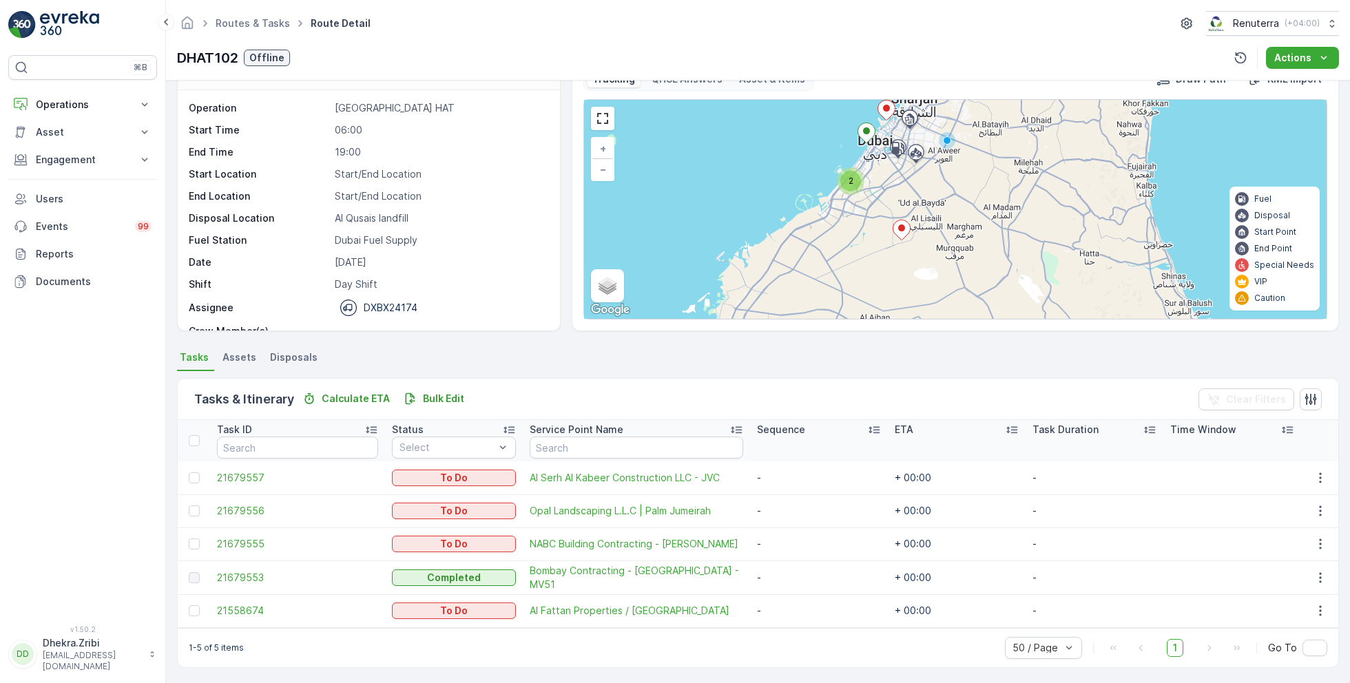
drag, startPoint x: 932, startPoint y: 194, endPoint x: 924, endPoint y: 168, distance: 27.2
click at [924, 168] on div "2 Al Qusais landfill + − Satellite Roadmap Terrain Hybrid Leaflet Keyboard shor…" at bounding box center [955, 209] width 742 height 219
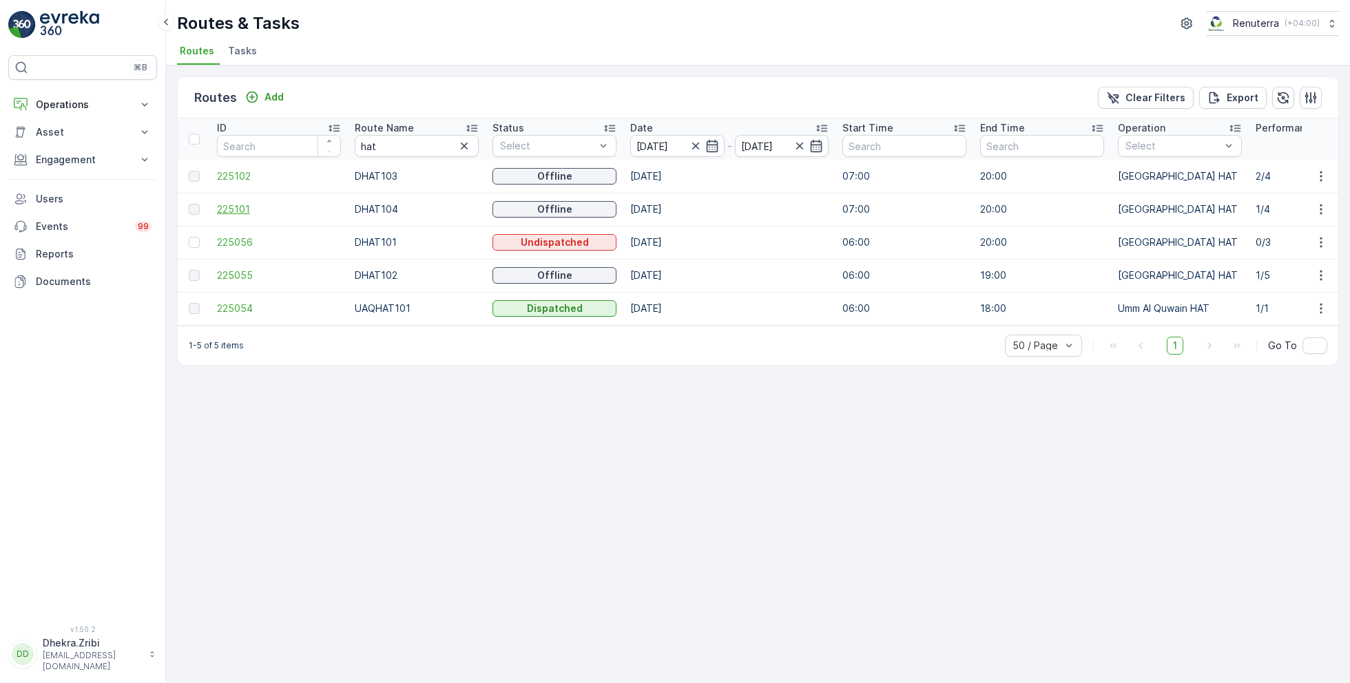
click at [233, 205] on span "225101" at bounding box center [279, 209] width 124 height 14
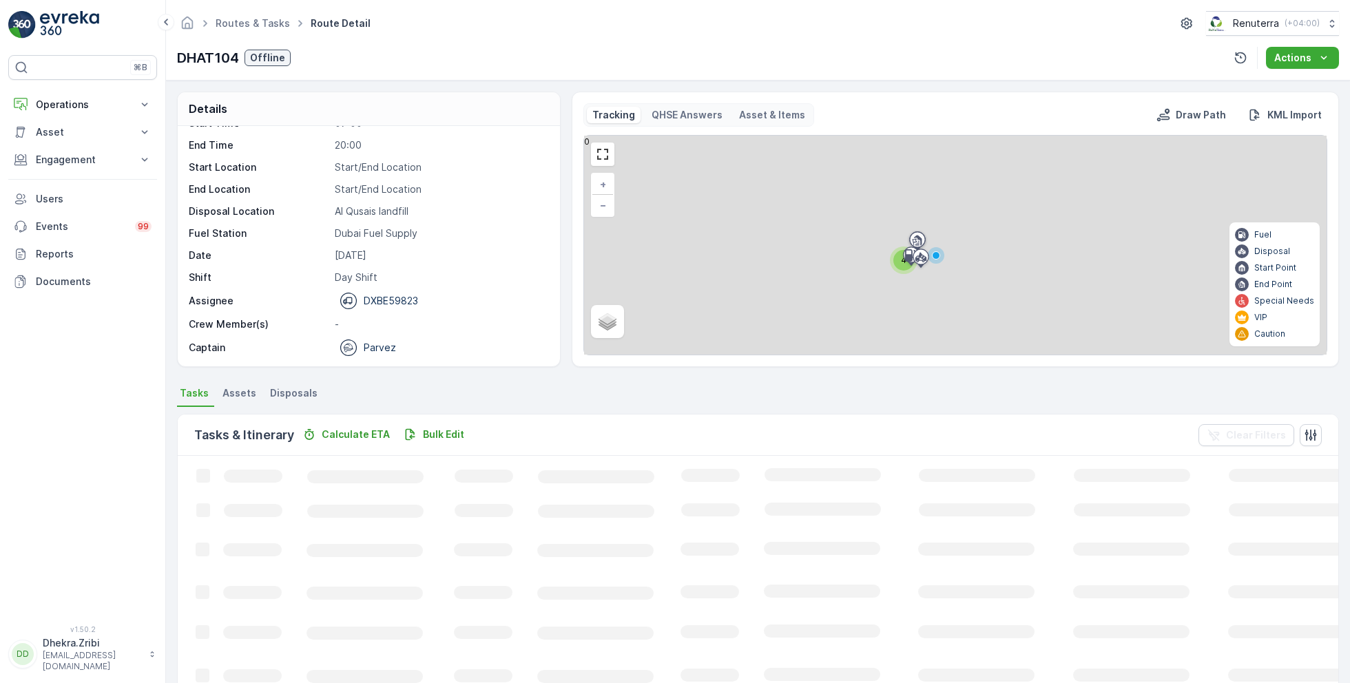
scroll to position [26, 0]
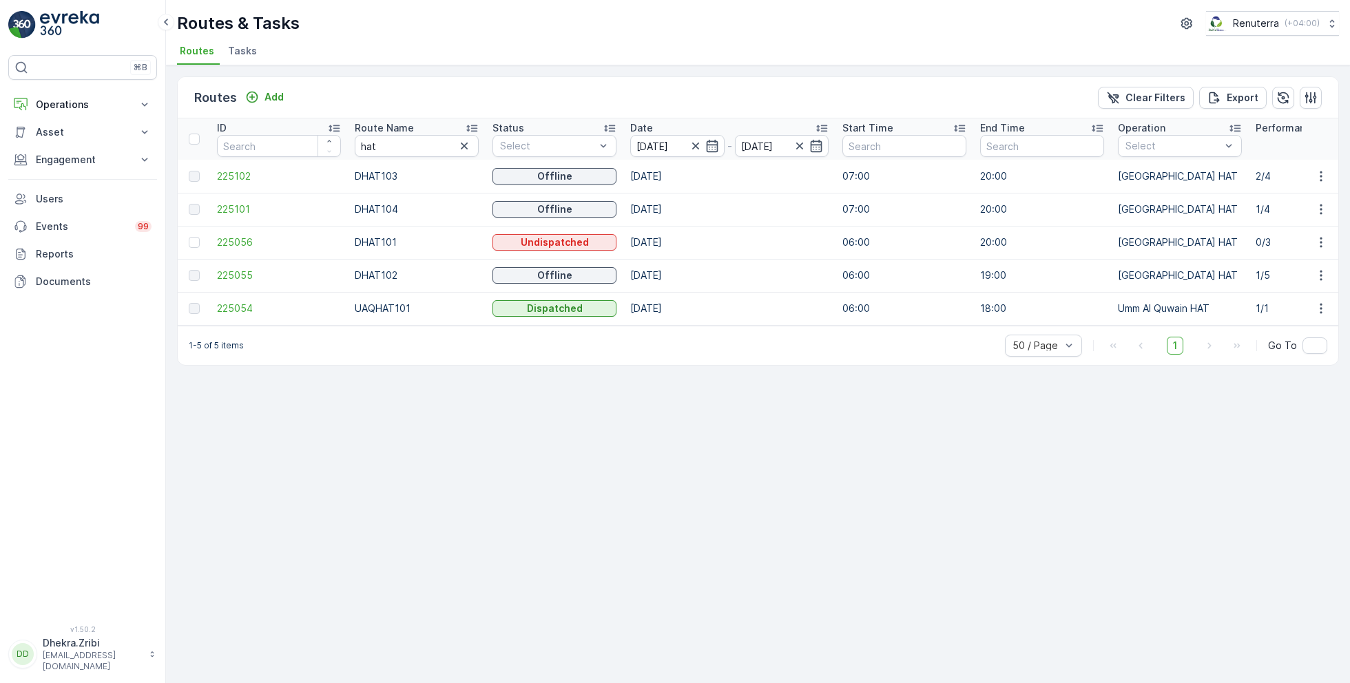
click at [397, 414] on div "Routes Add Clear Filters Export ID Route Name hat Status Select Date [DATE] - […" at bounding box center [758, 374] width 1184 height 618
click at [413, 417] on div "Routes Add Clear Filters Export ID Route Name hat Status Select Date [DATE] - […" at bounding box center [758, 374] width 1184 height 618
click at [235, 174] on span "225102" at bounding box center [279, 176] width 124 height 14
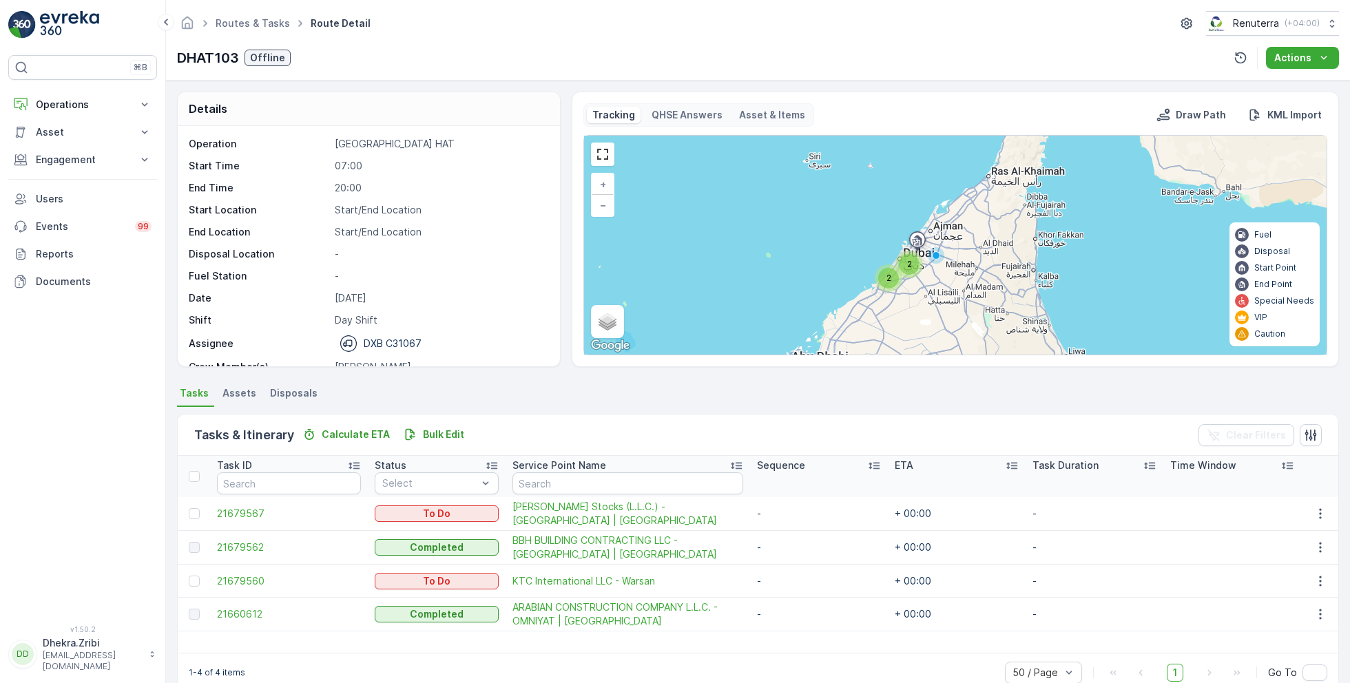
scroll to position [43, 0]
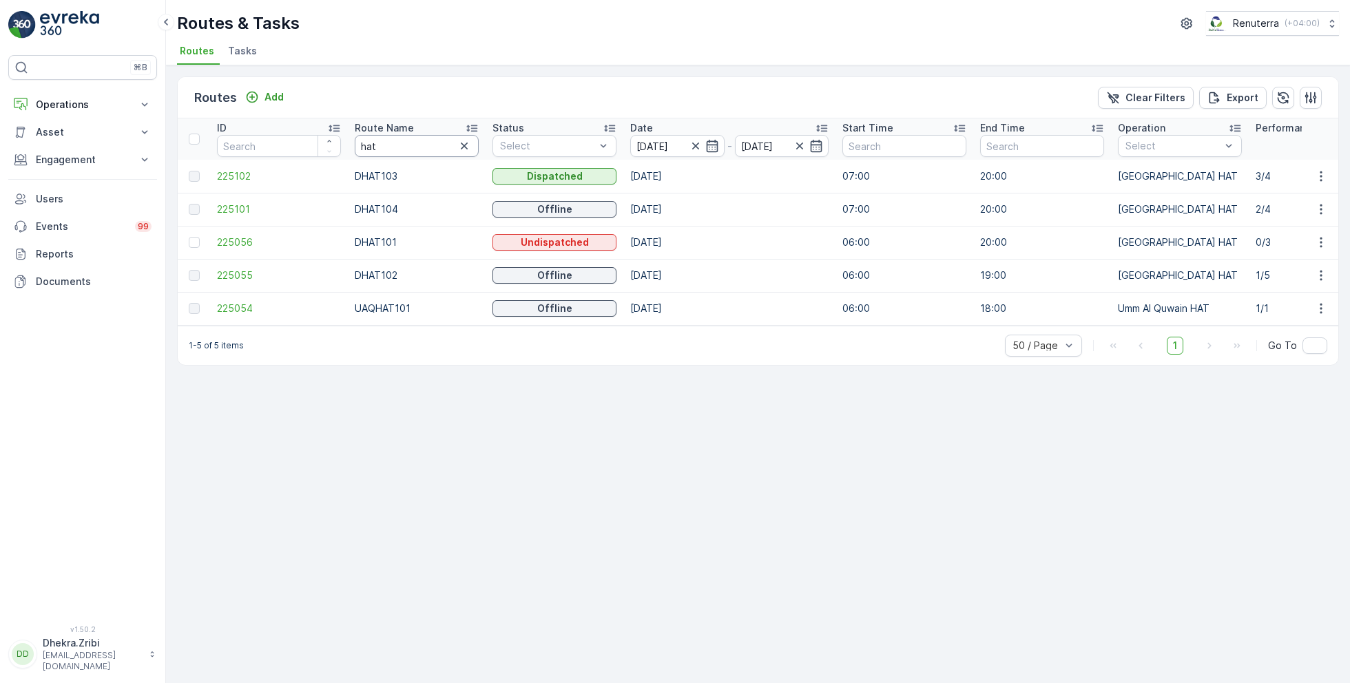
click at [399, 144] on input "hat" at bounding box center [417, 146] width 124 height 22
type input "med"
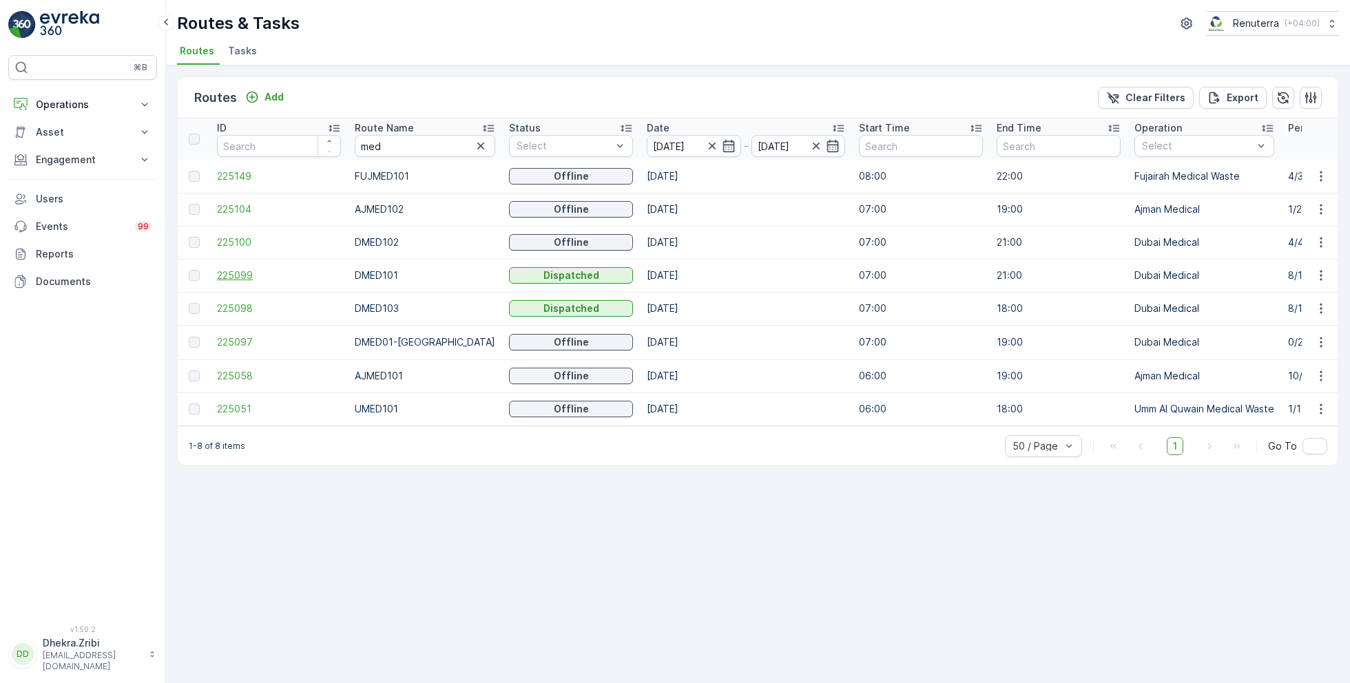
click at [240, 274] on span "225099" at bounding box center [279, 276] width 124 height 14
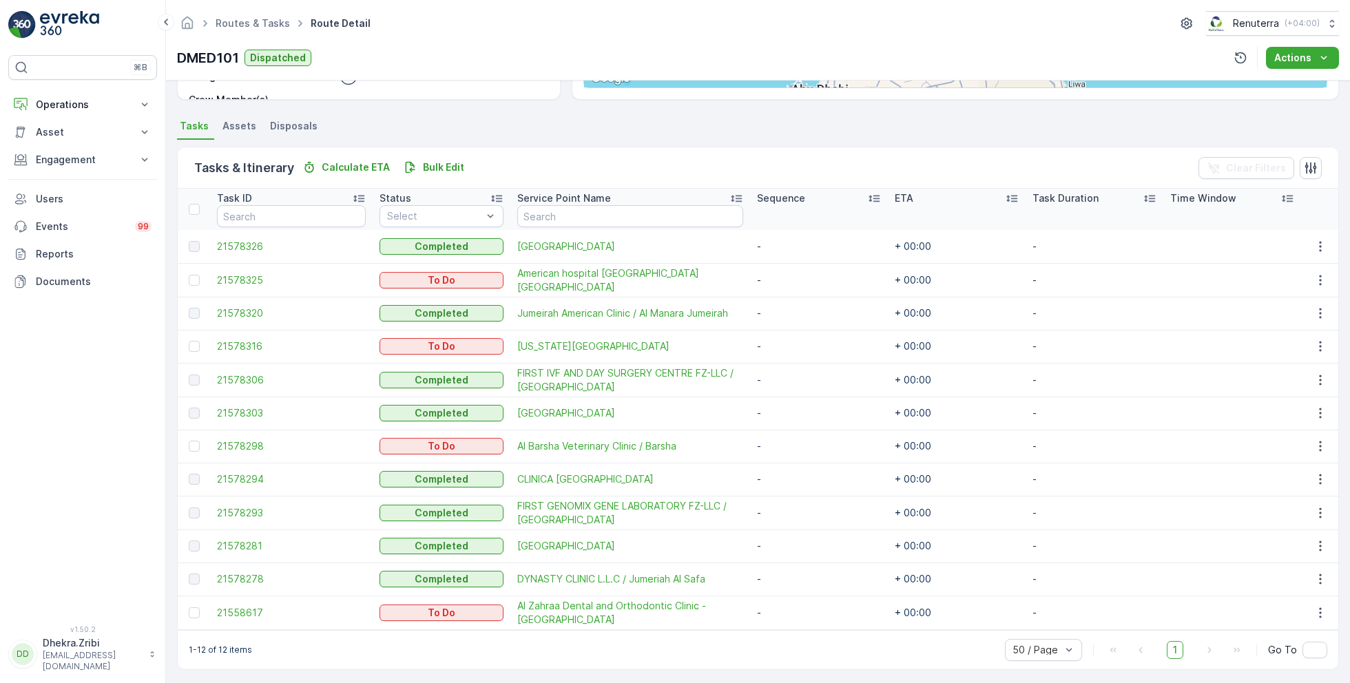
scroll to position [269, 0]
click at [248, 275] on span "21578325" at bounding box center [291, 279] width 149 height 14
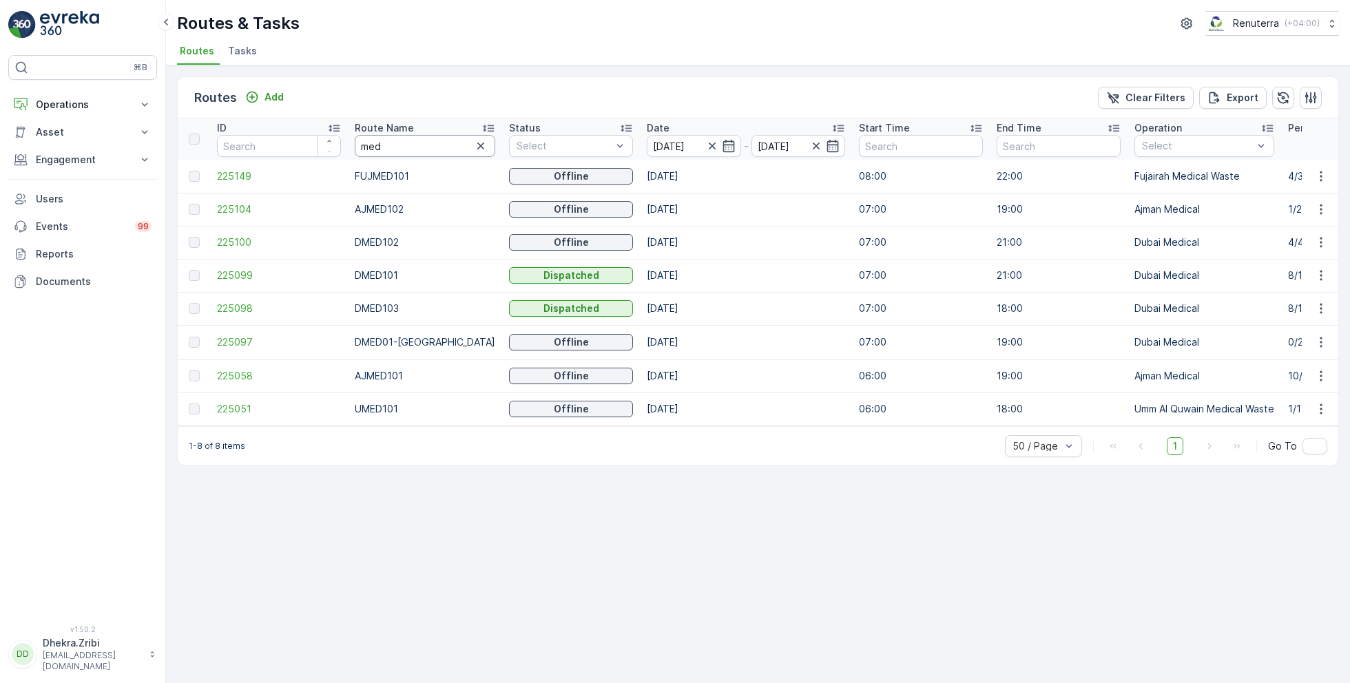
click at [406, 147] on input "med" at bounding box center [425, 146] width 141 height 22
type input "roro"
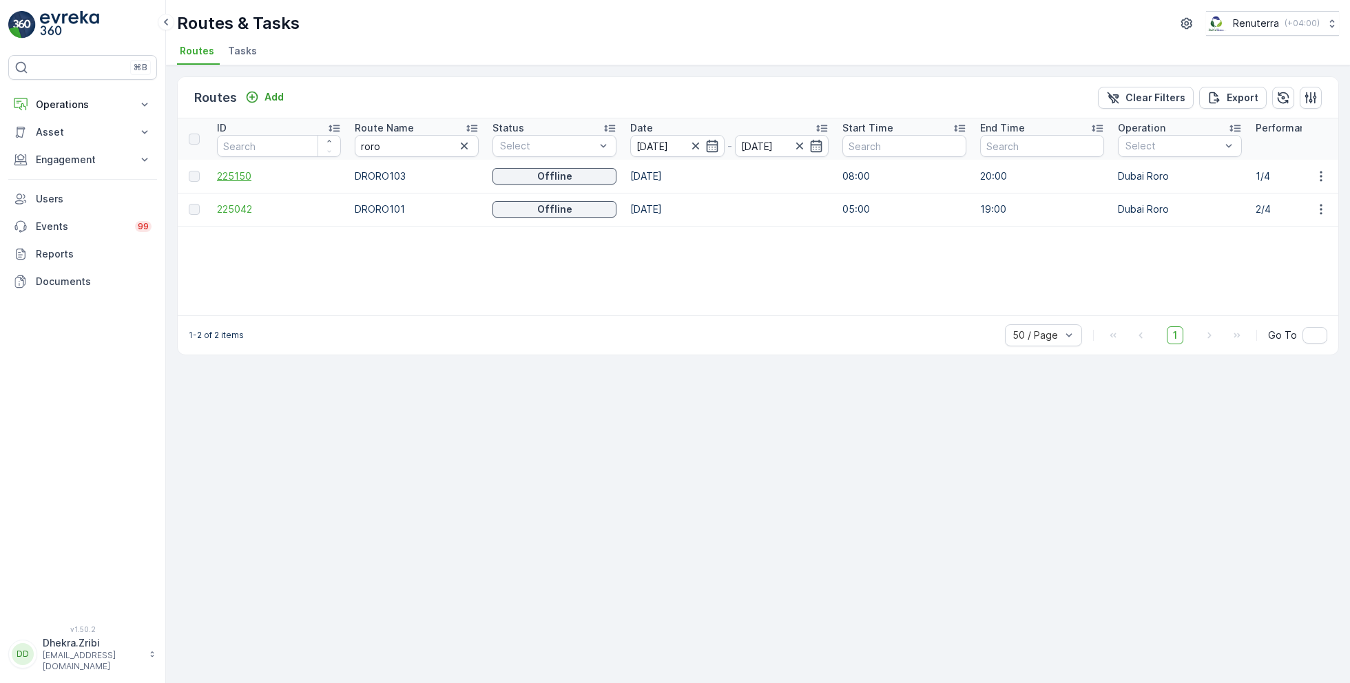
click at [236, 175] on span "225150" at bounding box center [279, 176] width 124 height 14
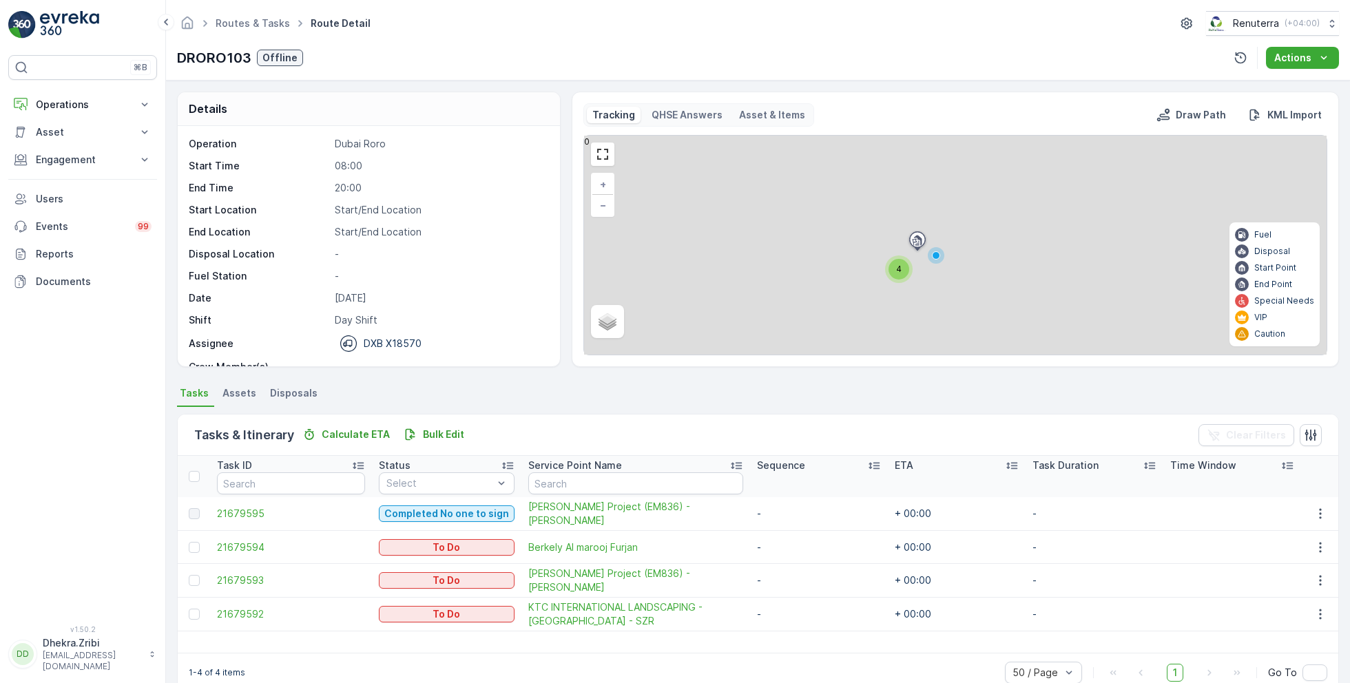
scroll to position [26, 0]
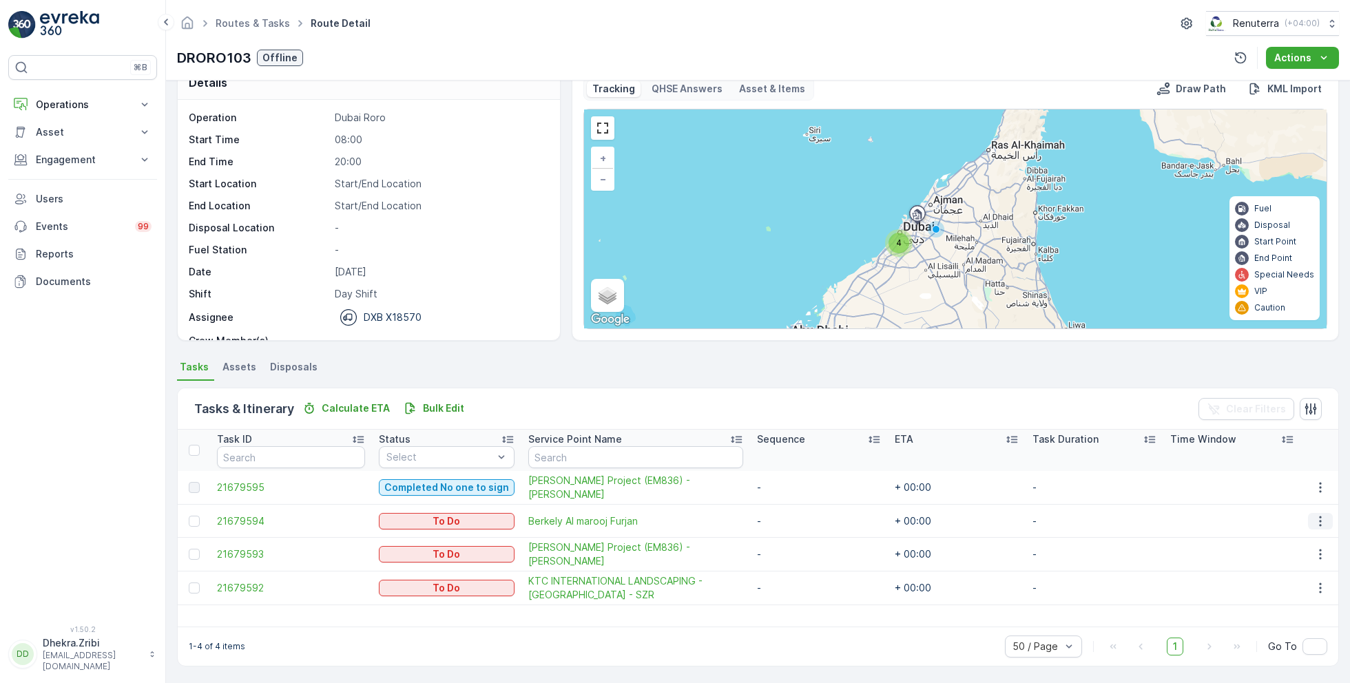
click at [1315, 521] on icon "button" at bounding box center [1320, 521] width 14 height 14
click at [1270, 596] on span "Remove from Route" at bounding box center [1298, 599] width 93 height 14
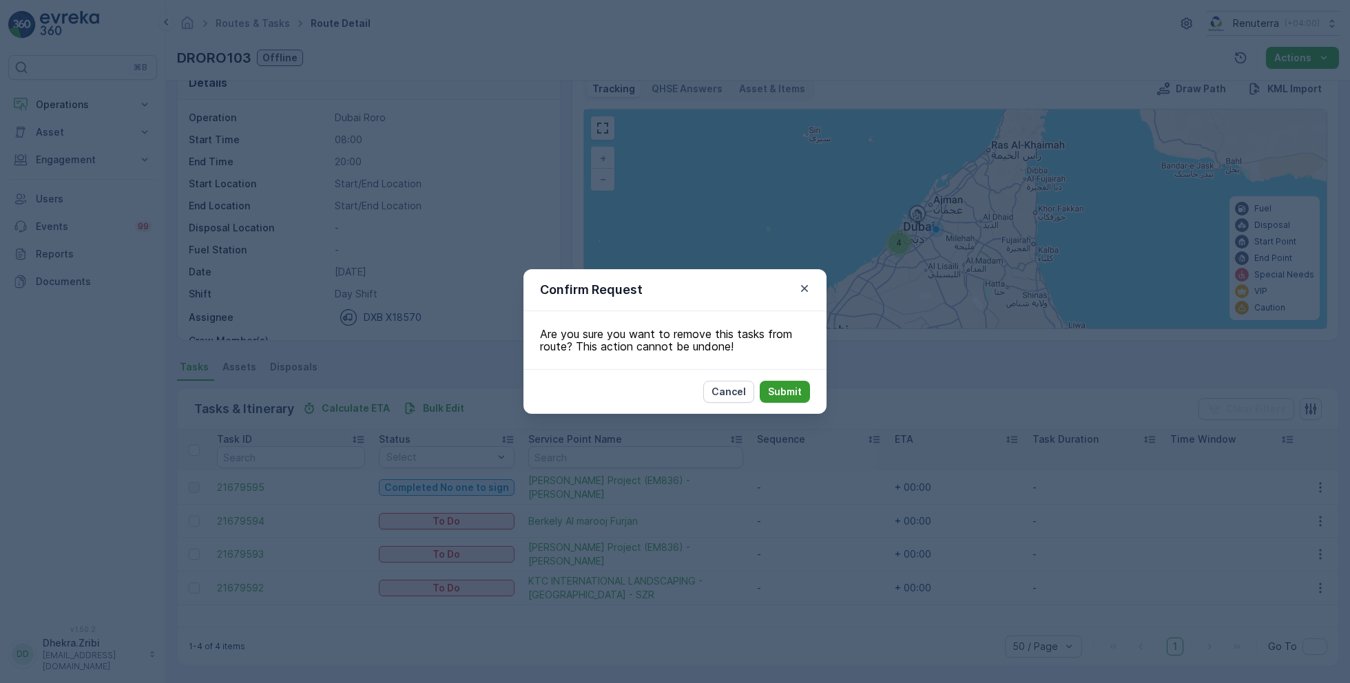
click at [772, 388] on p "Submit" at bounding box center [785, 392] width 34 height 14
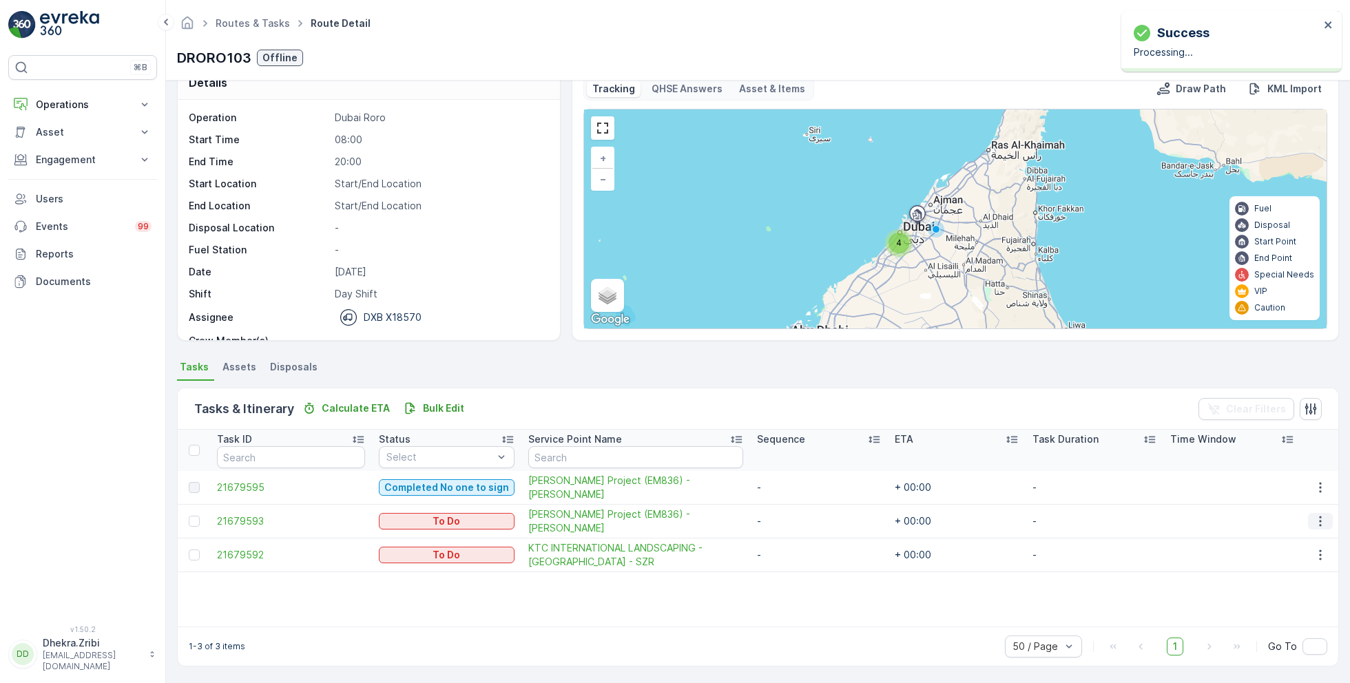
click at [1319, 523] on icon "button" at bounding box center [1320, 521] width 14 height 14
click at [1280, 599] on span "Remove from Route" at bounding box center [1298, 599] width 93 height 14
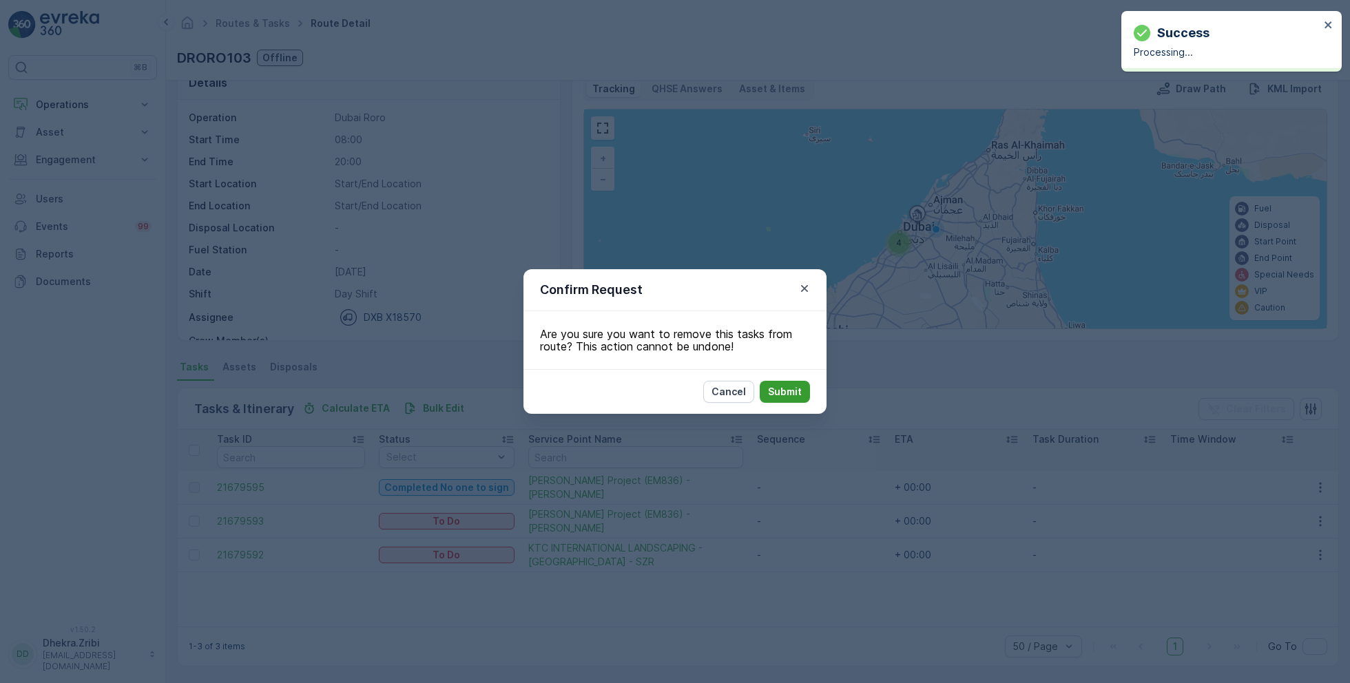
click at [793, 391] on p "Submit" at bounding box center [785, 392] width 34 height 14
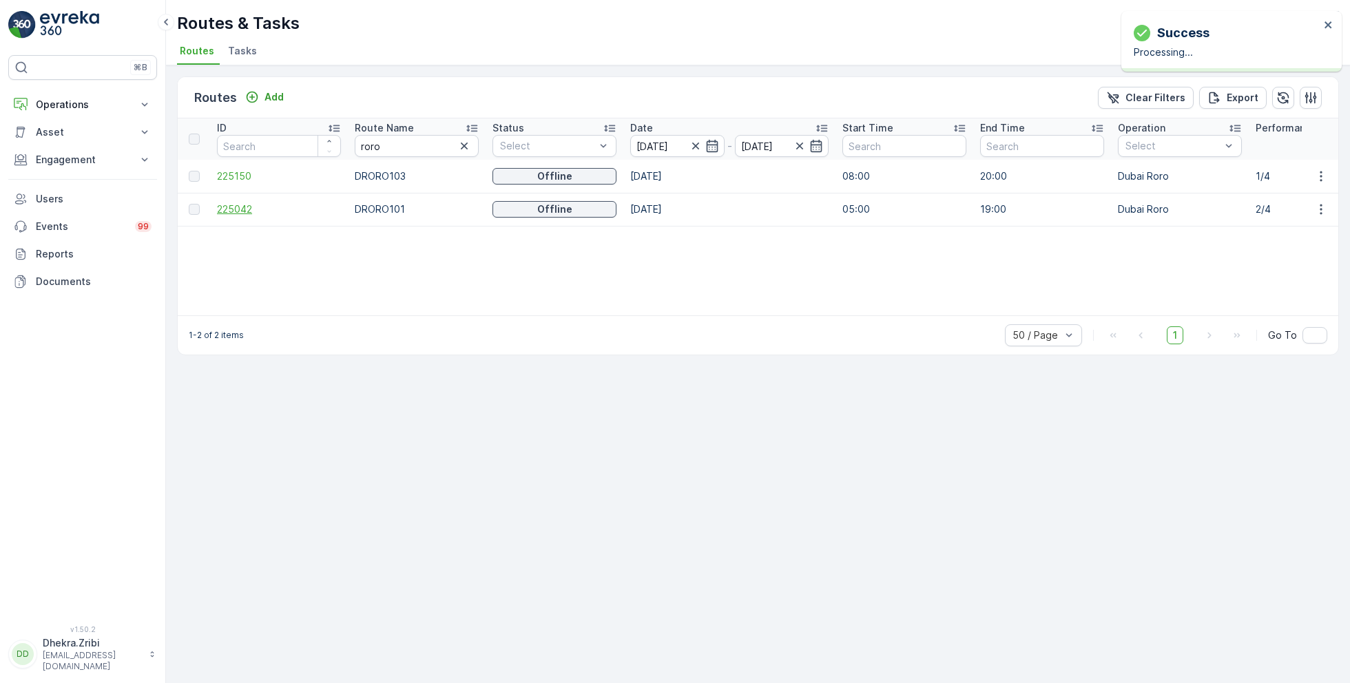
click at [247, 205] on span "225042" at bounding box center [279, 209] width 124 height 14
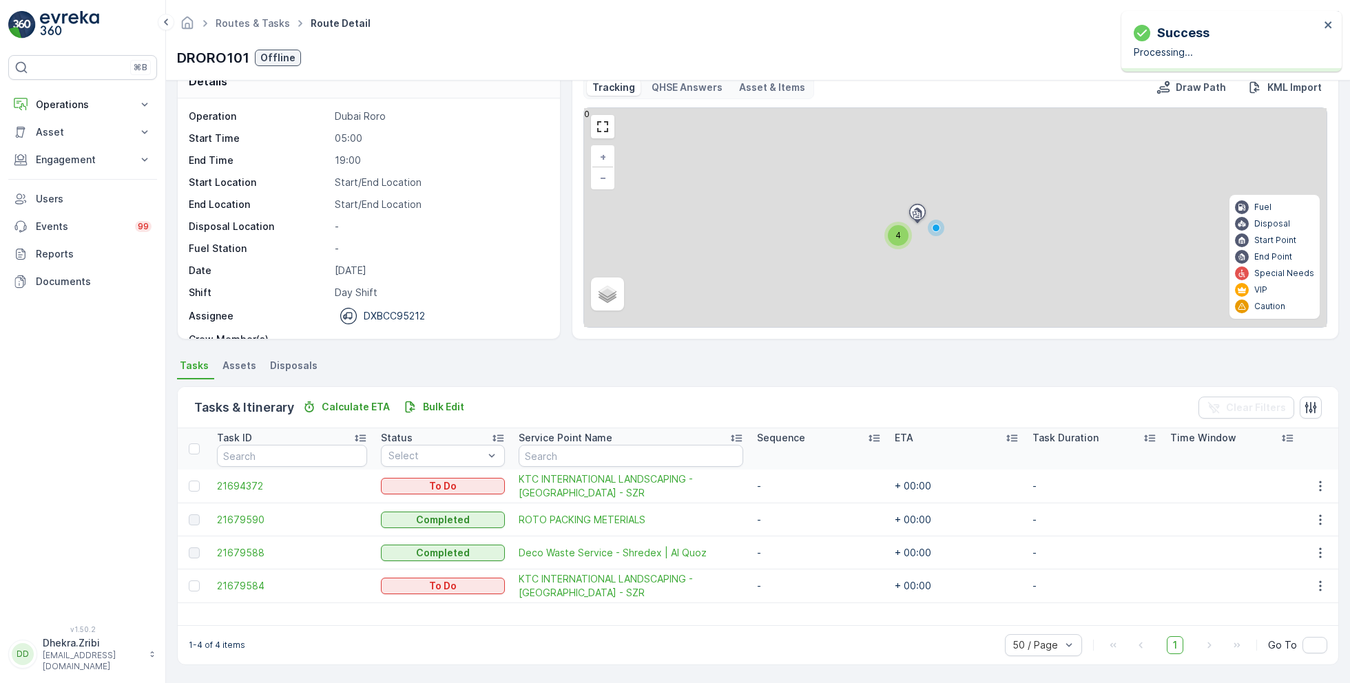
scroll to position [26, 0]
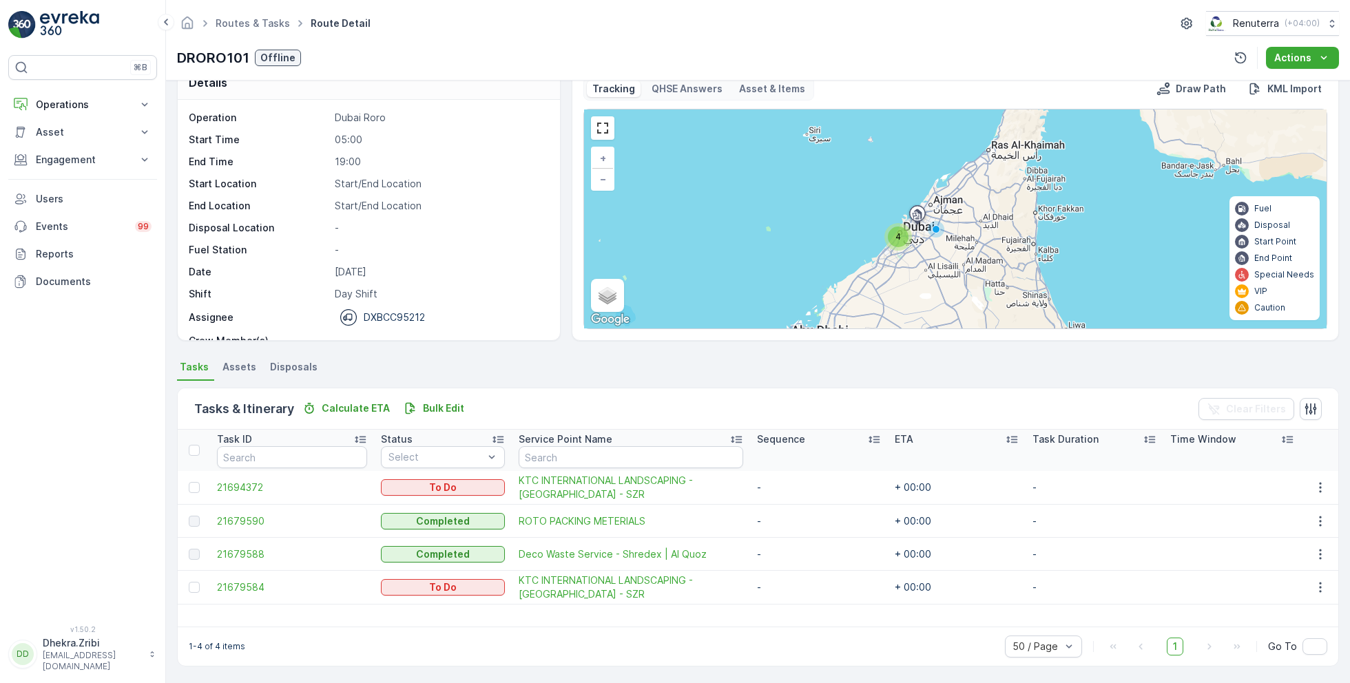
click at [204, 483] on td at bounding box center [194, 488] width 32 height 34
click at [197, 445] on div at bounding box center [194, 450] width 11 height 11
click at [196, 445] on input "checkbox" at bounding box center [196, 445] width 0 height 0
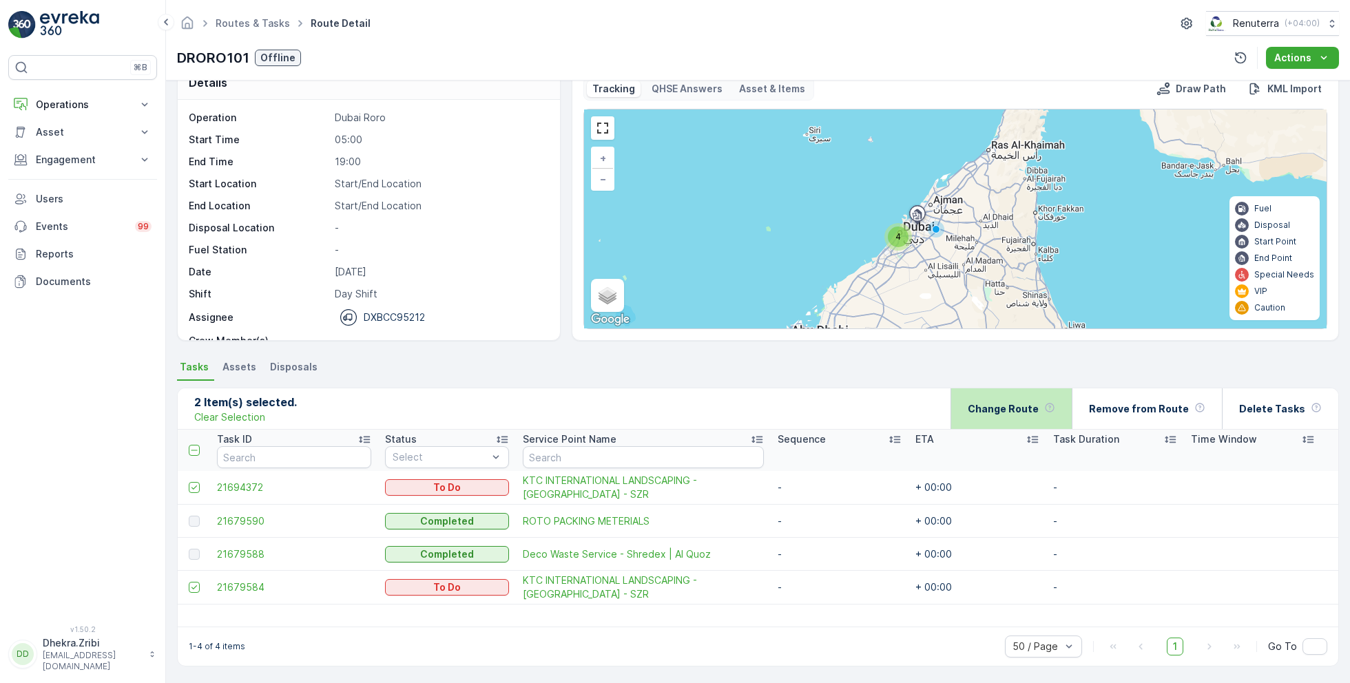
click at [1015, 404] on p "Change Route" at bounding box center [1003, 409] width 71 height 14
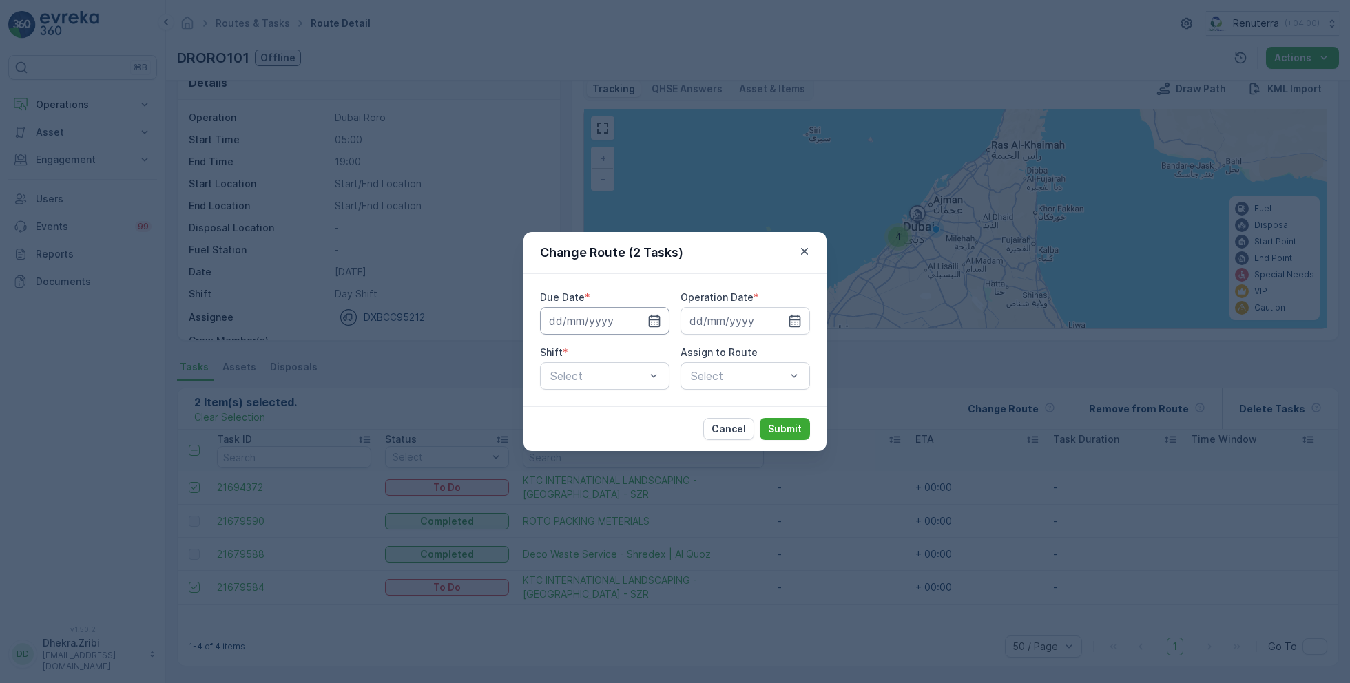
click at [619, 331] on input at bounding box center [604, 321] width 129 height 28
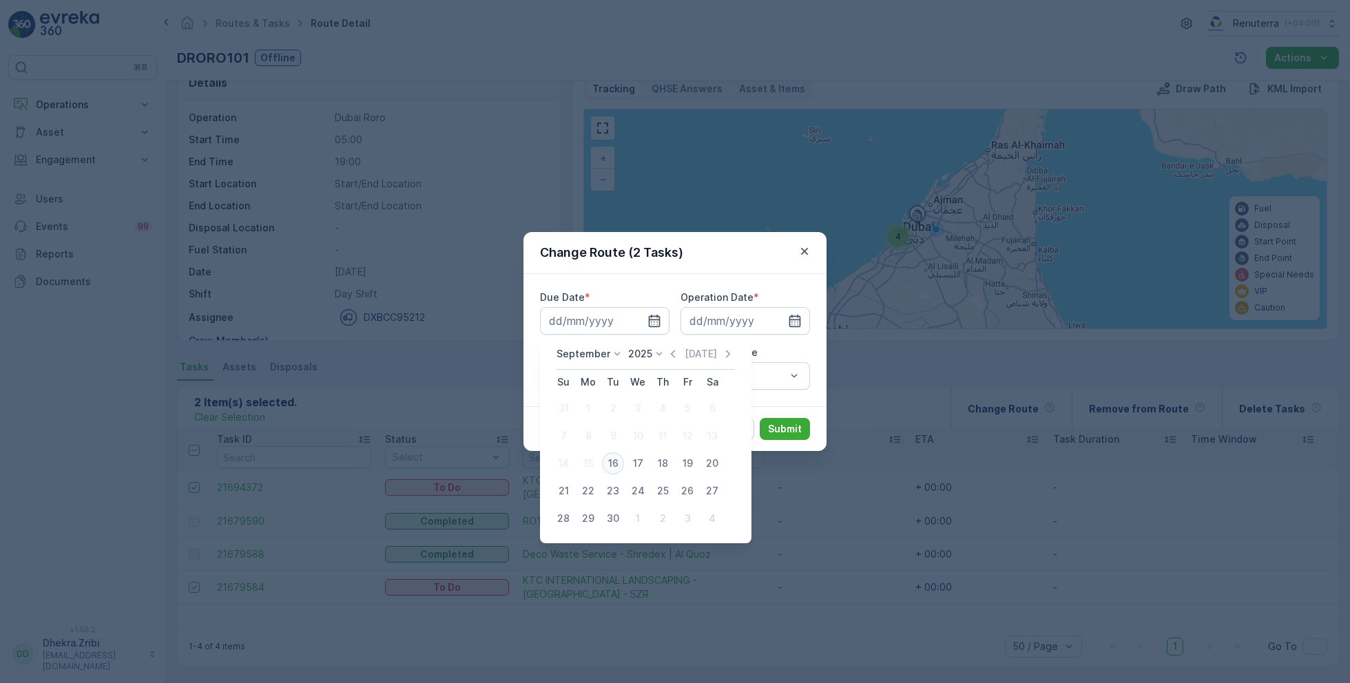
click at [610, 464] on div "16" at bounding box center [613, 464] width 22 height 22
type input "[DATE]"
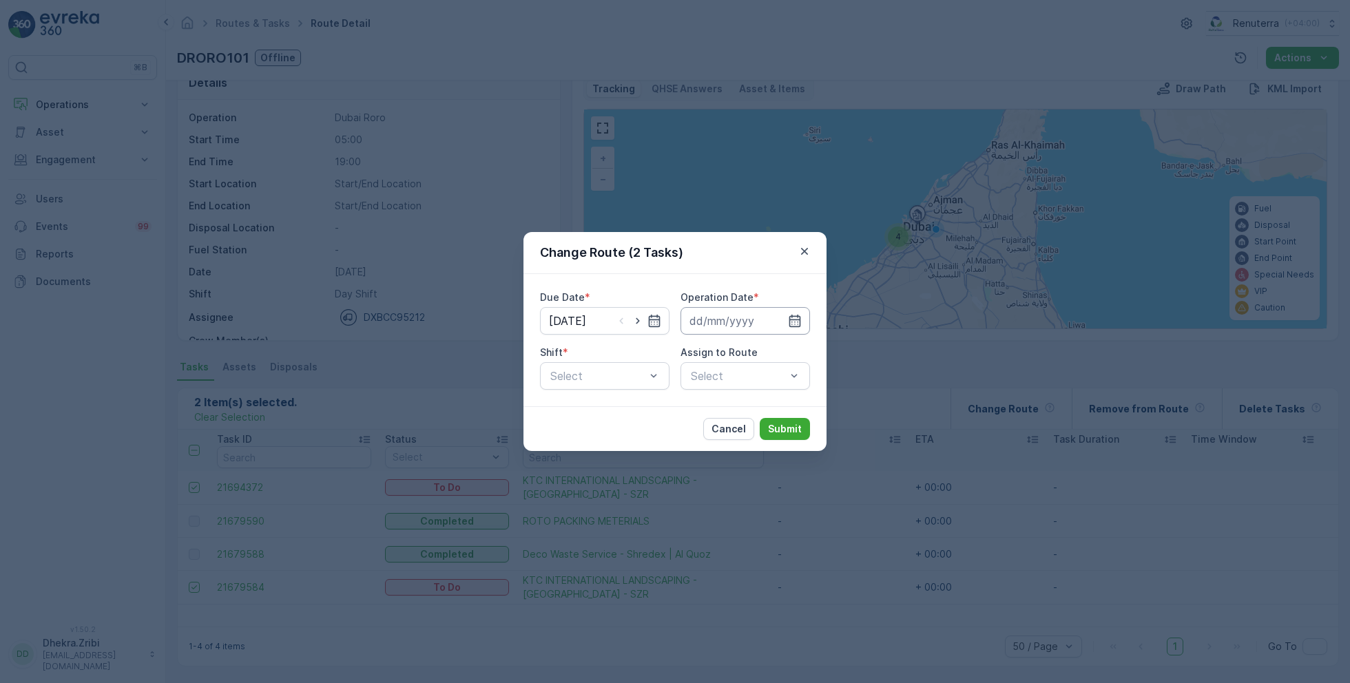
click at [749, 318] on input at bounding box center [744, 321] width 129 height 28
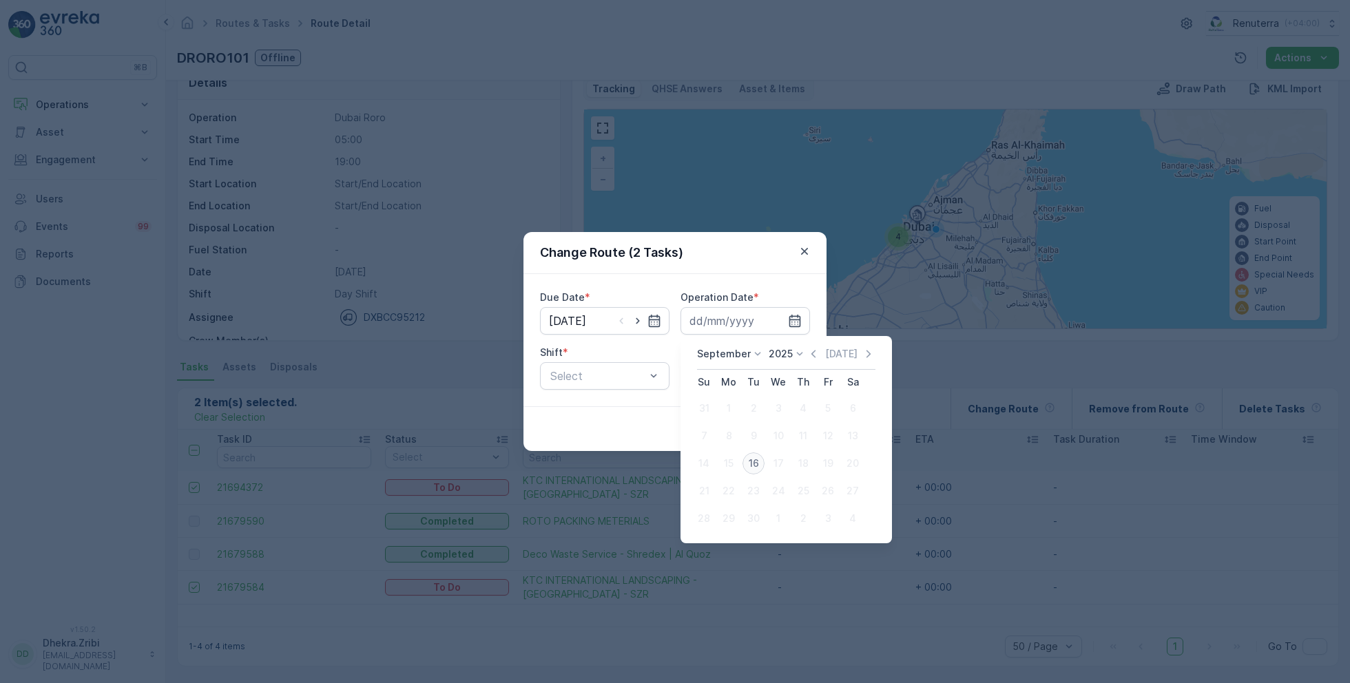
click at [750, 463] on div "16" at bounding box center [753, 464] width 22 height 22
type input "[DATE]"
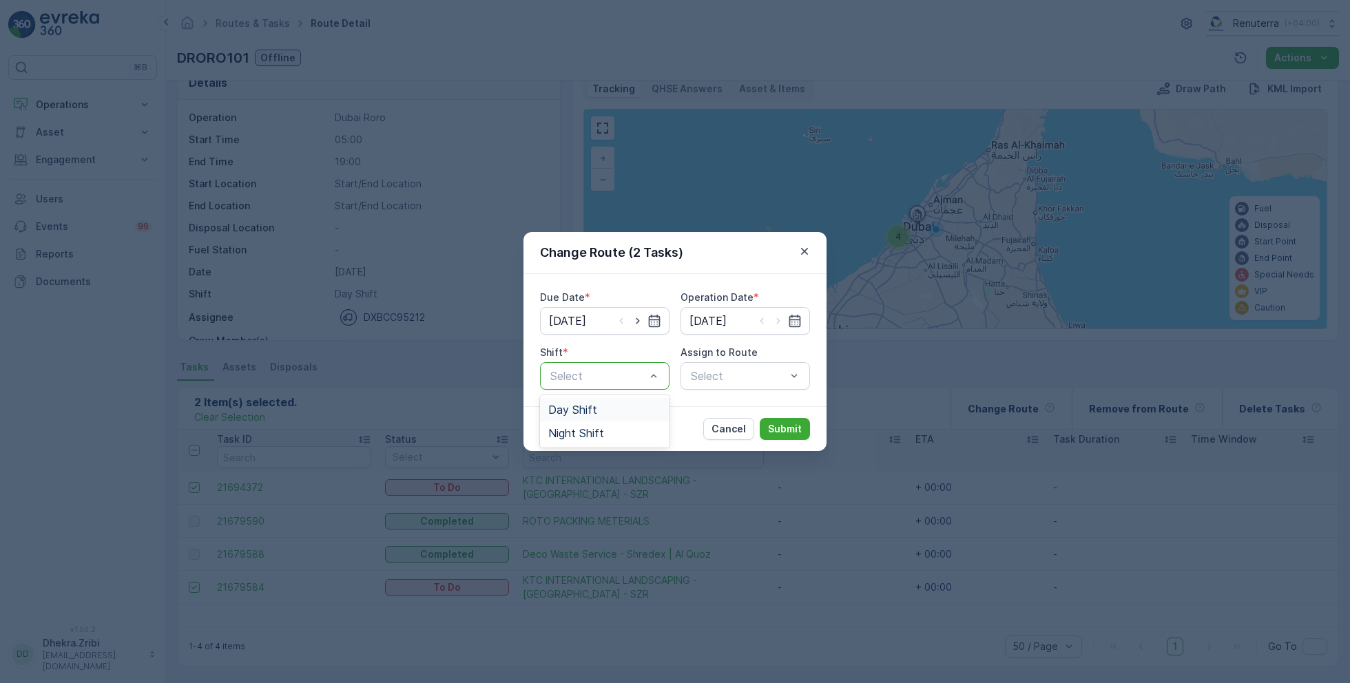
click at [585, 411] on span "Day Shift" at bounding box center [572, 410] width 49 height 12
click at [716, 375] on div "Select" at bounding box center [744, 376] width 129 height 28
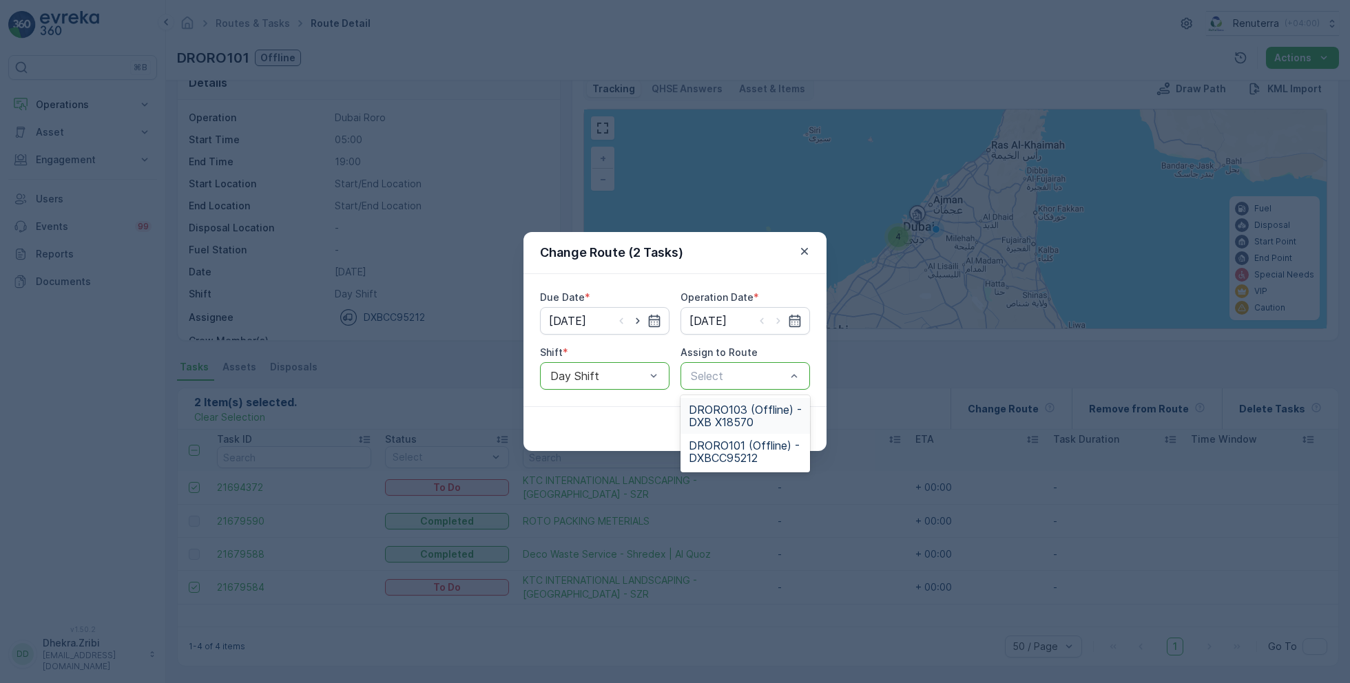
click at [734, 420] on span "DRORO103 (Offline) - DXB X18570" at bounding box center [745, 416] width 113 height 25
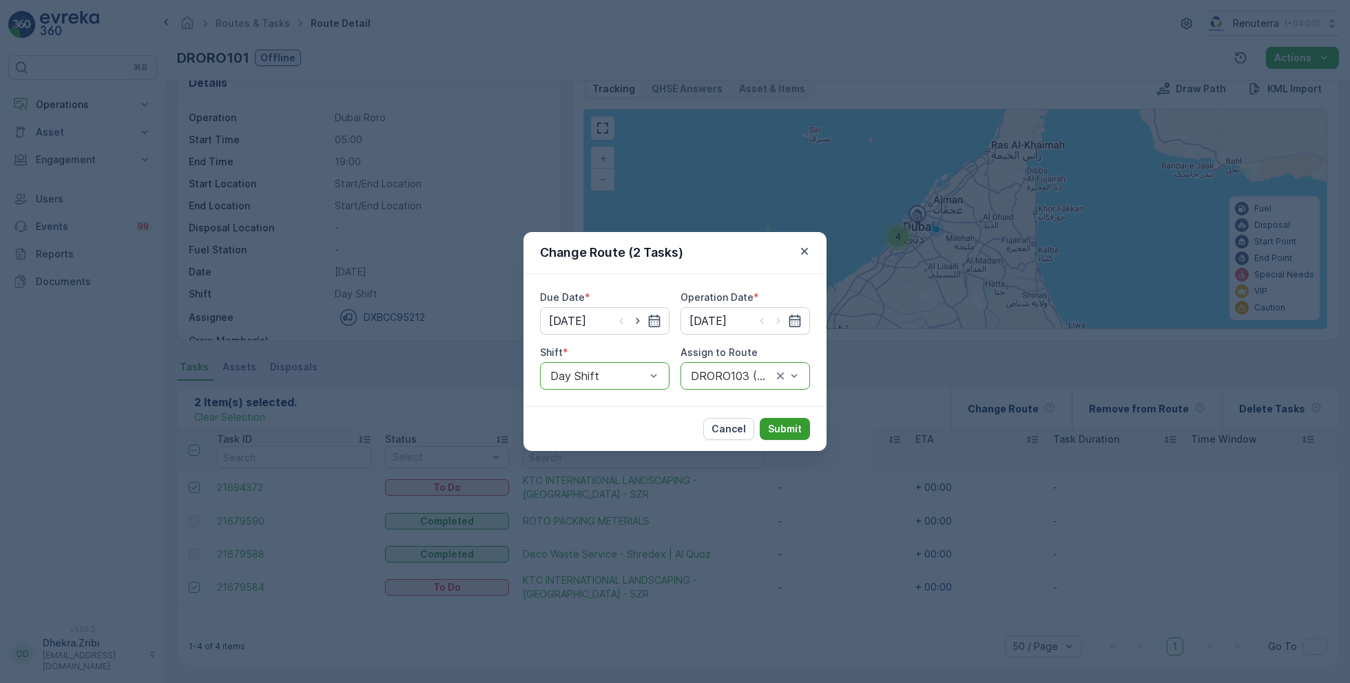
click at [780, 426] on p "Submit" at bounding box center [785, 429] width 34 height 14
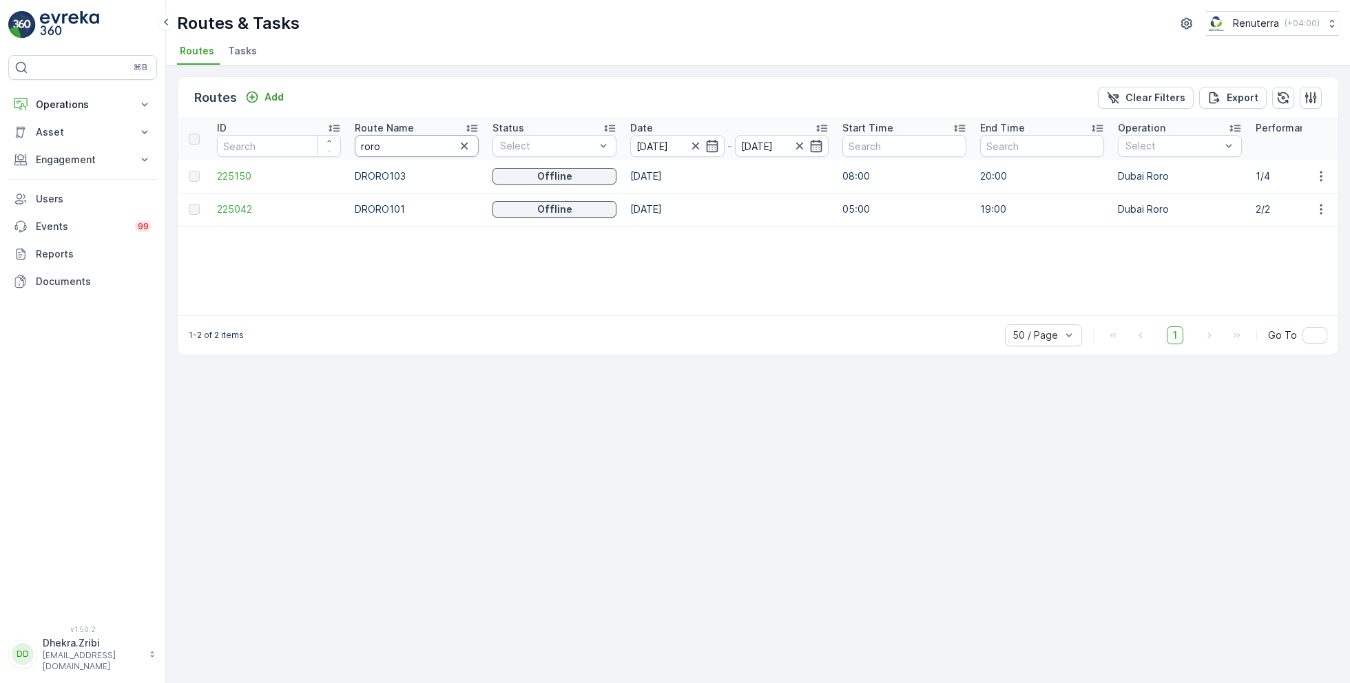
click at [397, 144] on input "roro" at bounding box center [417, 146] width 124 height 22
type input "med"
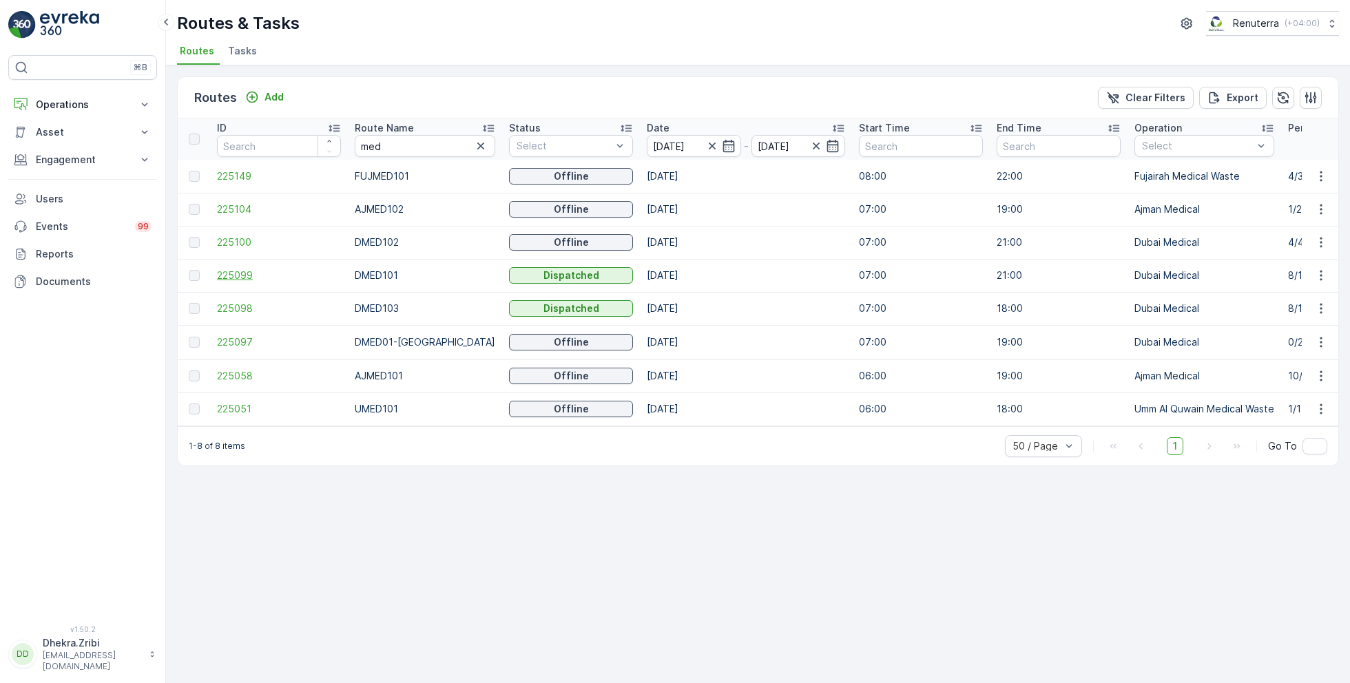
click at [242, 274] on span "225099" at bounding box center [279, 276] width 124 height 14
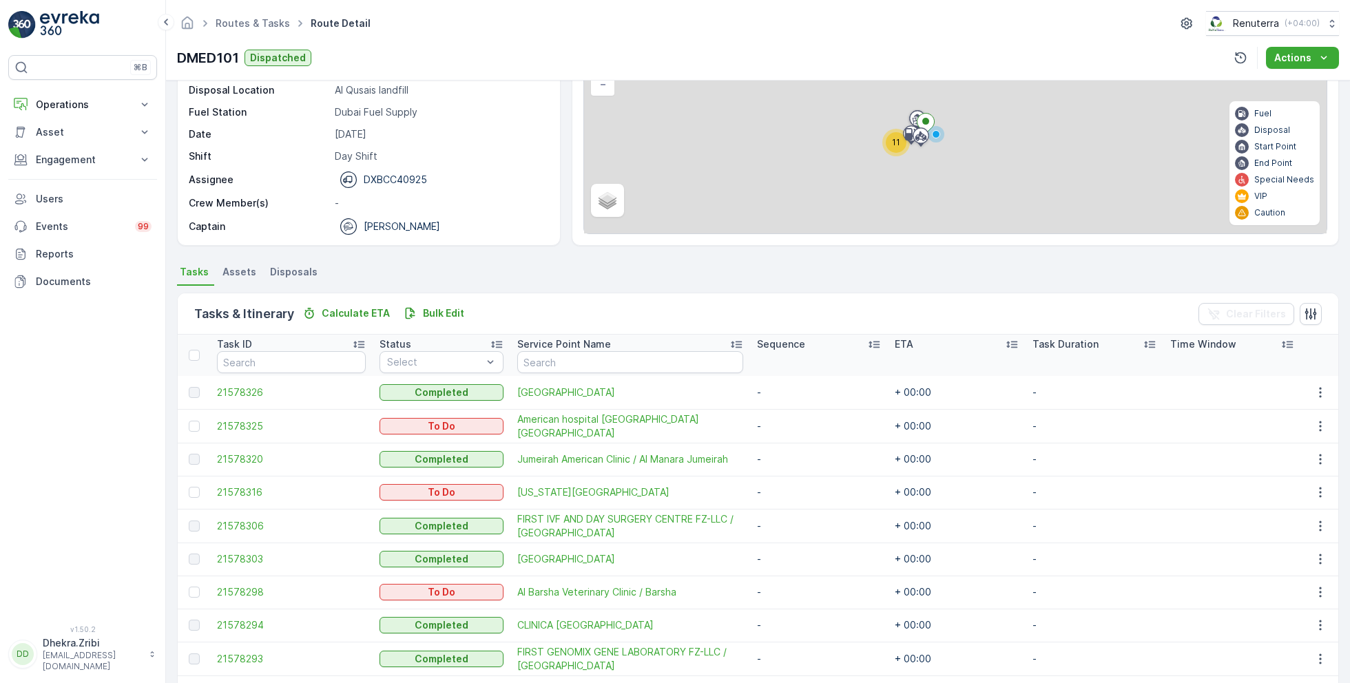
scroll to position [225, 0]
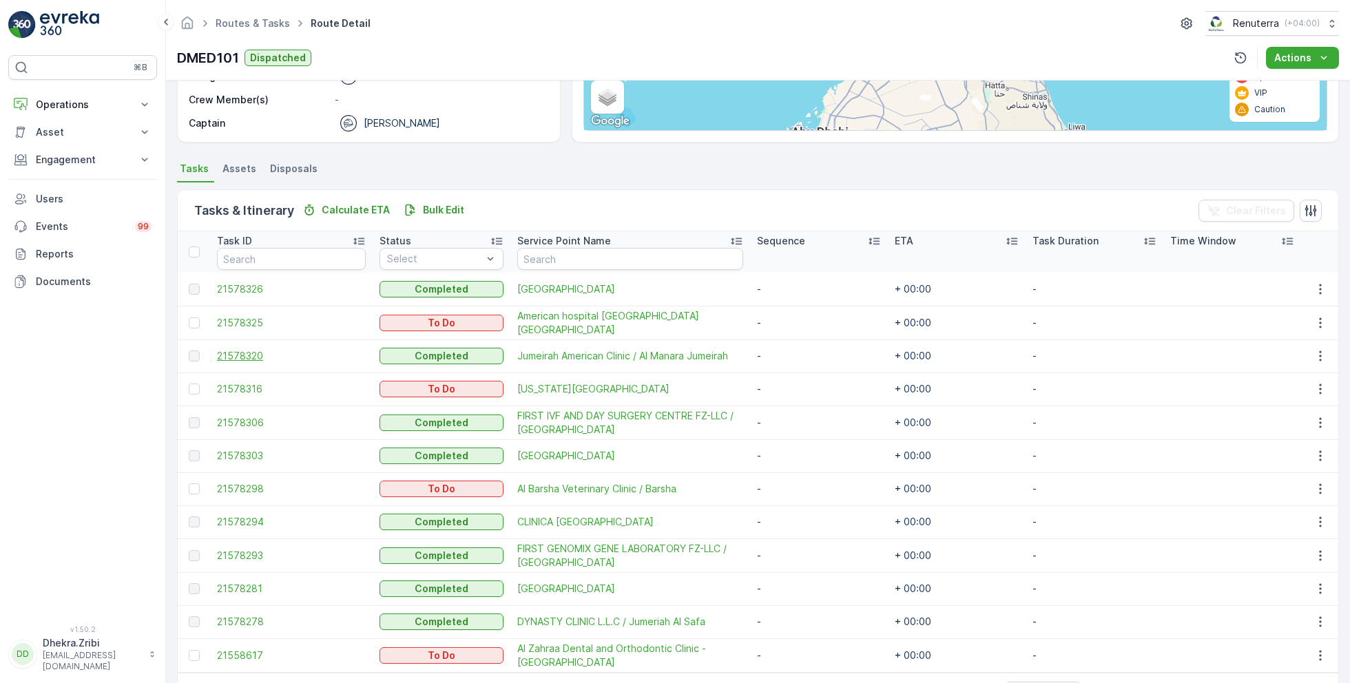
click at [256, 349] on span "21578320" at bounding box center [291, 356] width 149 height 14
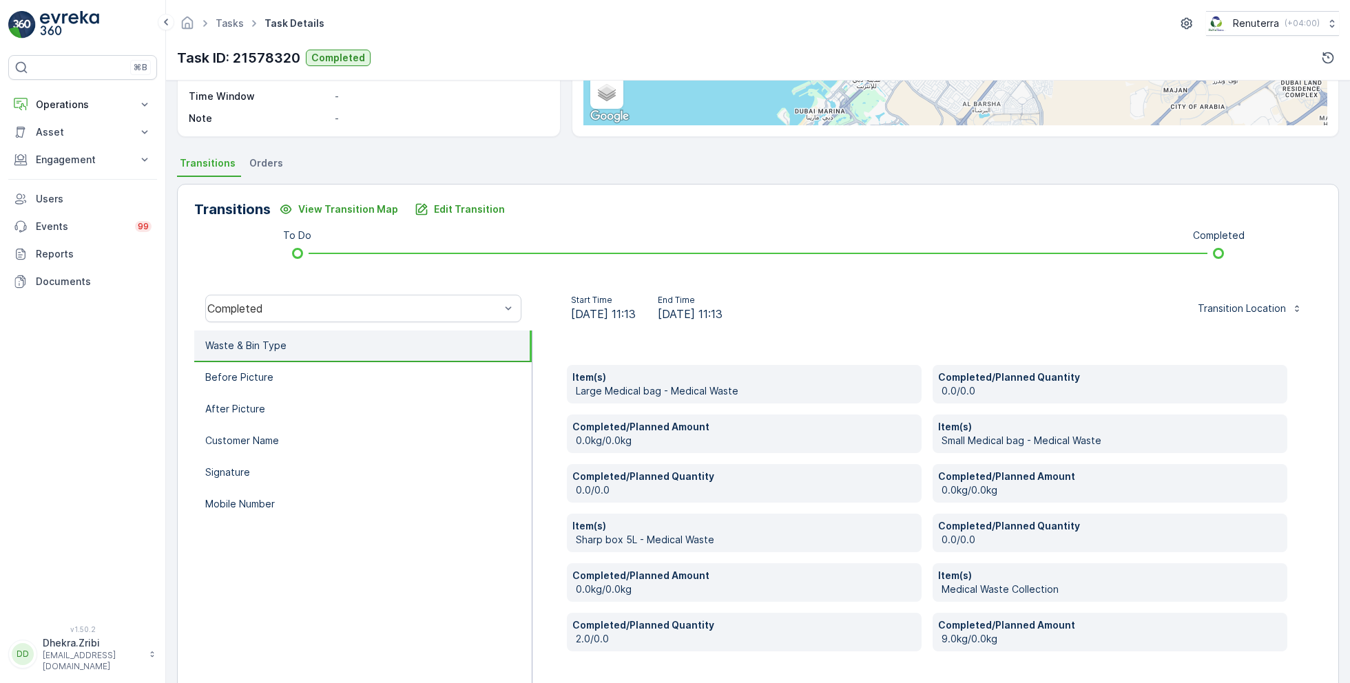
scroll to position [235, 0]
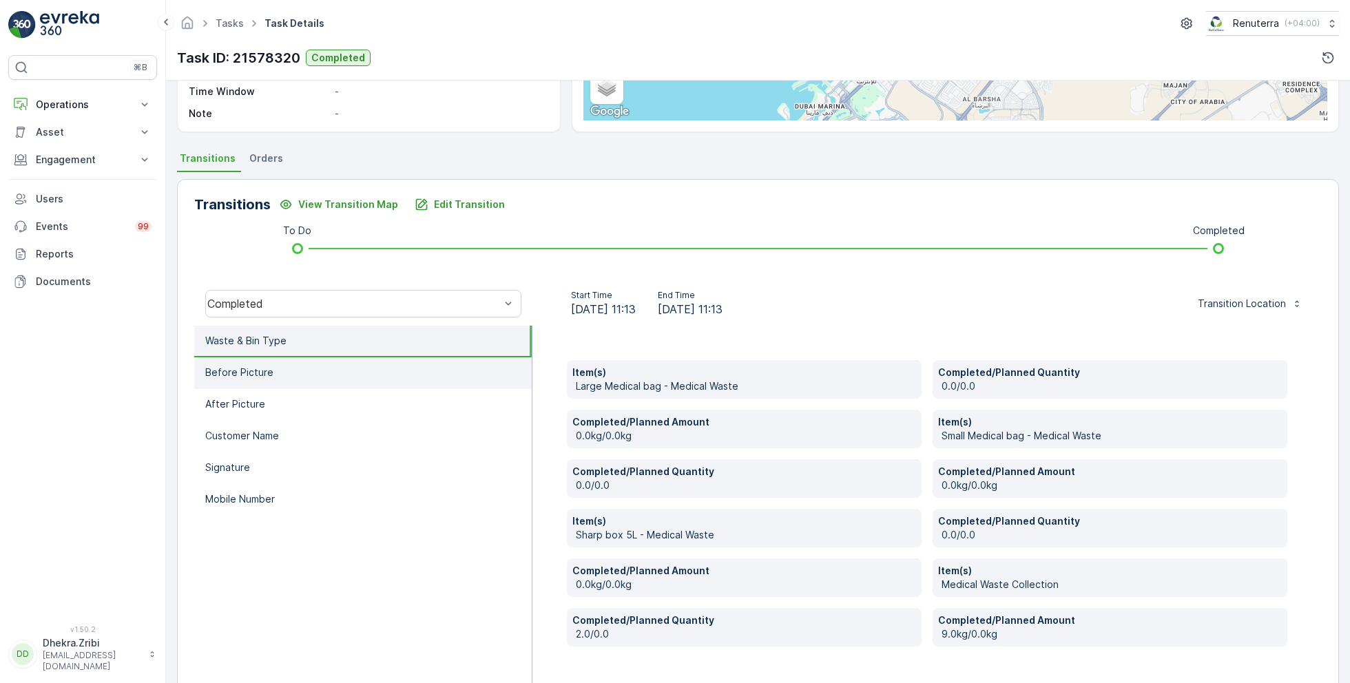
click at [245, 378] on p "Before Picture" at bounding box center [239, 373] width 68 height 14
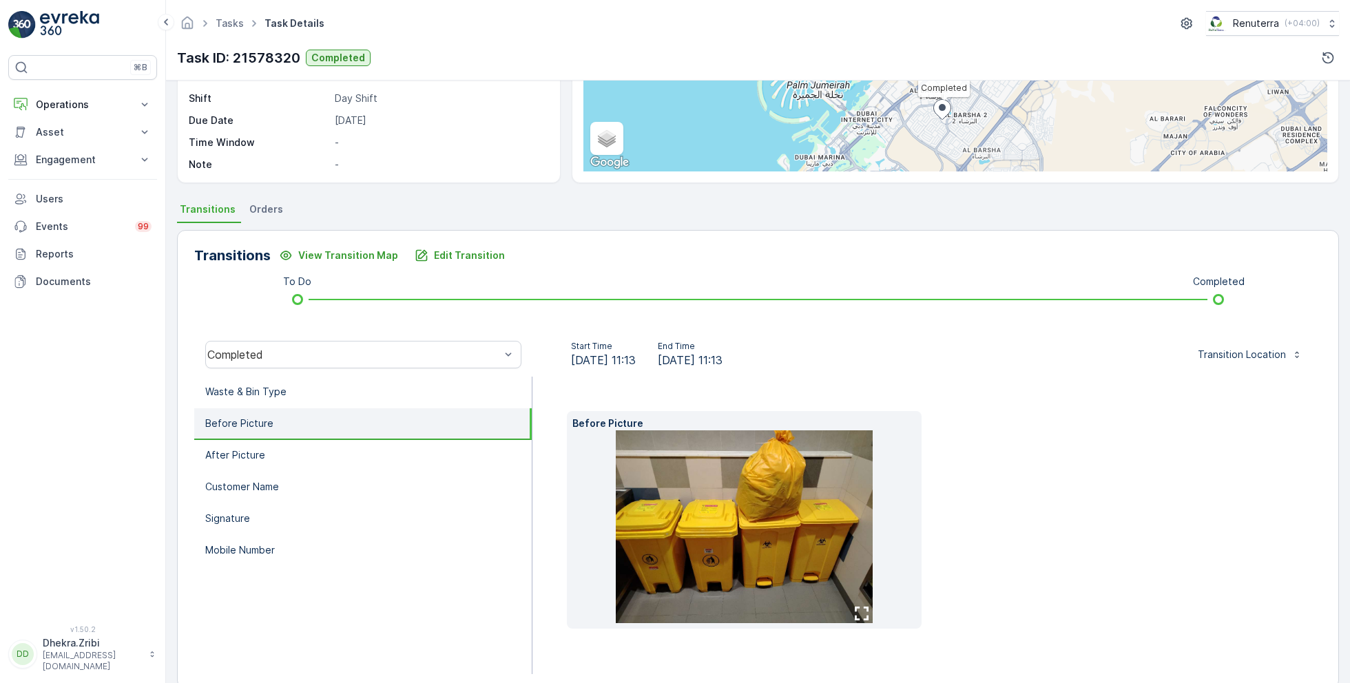
scroll to position [206, 0]
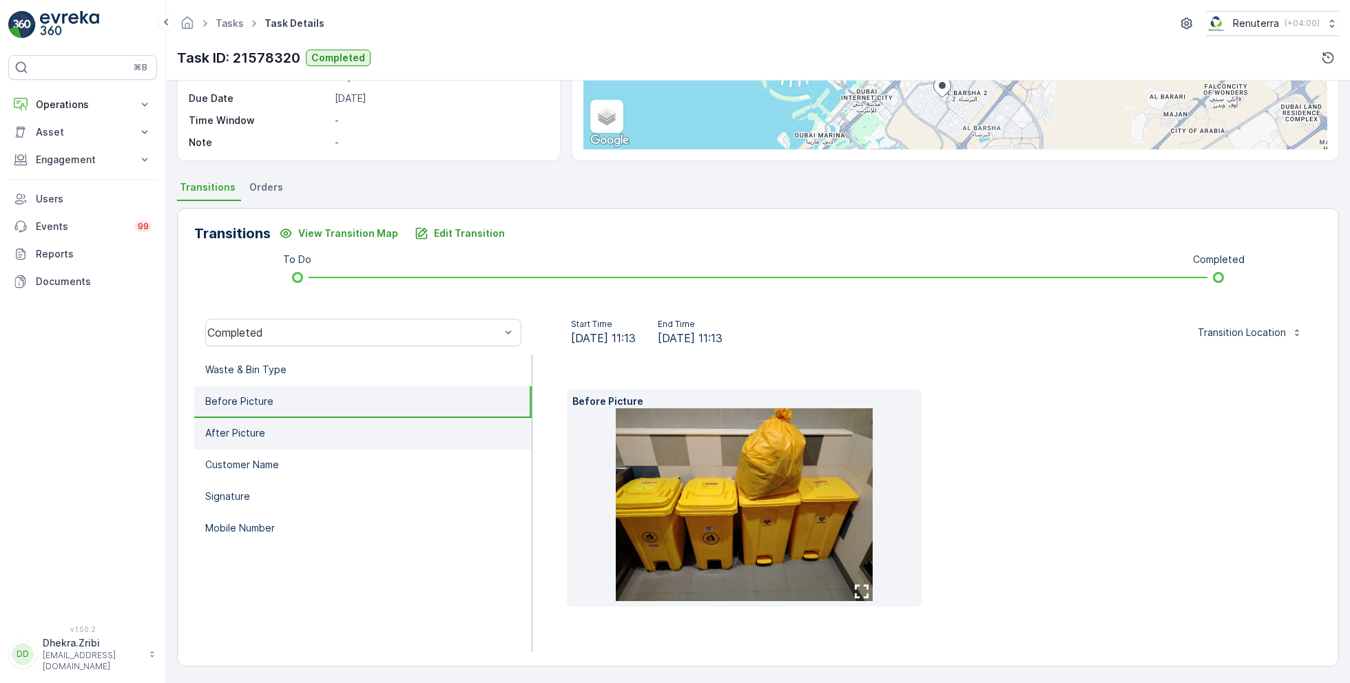
click at [296, 424] on li "After Picture" at bounding box center [362, 434] width 337 height 32
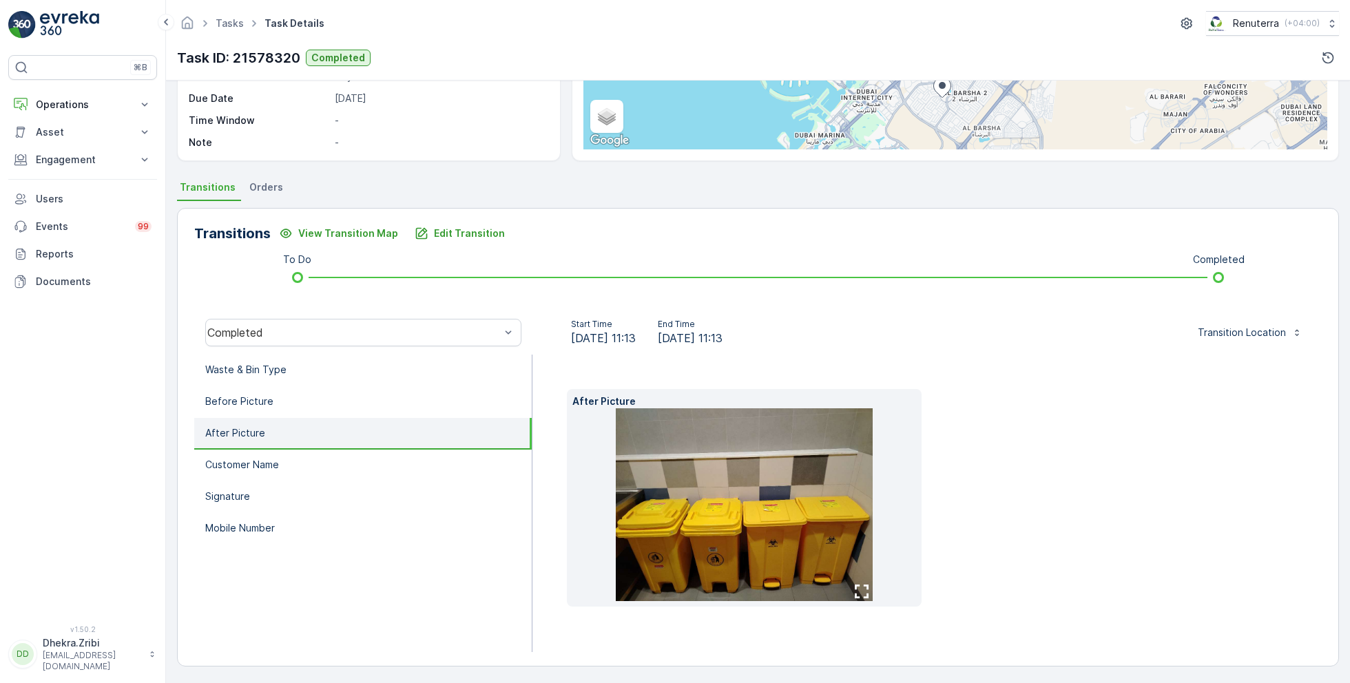
scroll to position [184, 0]
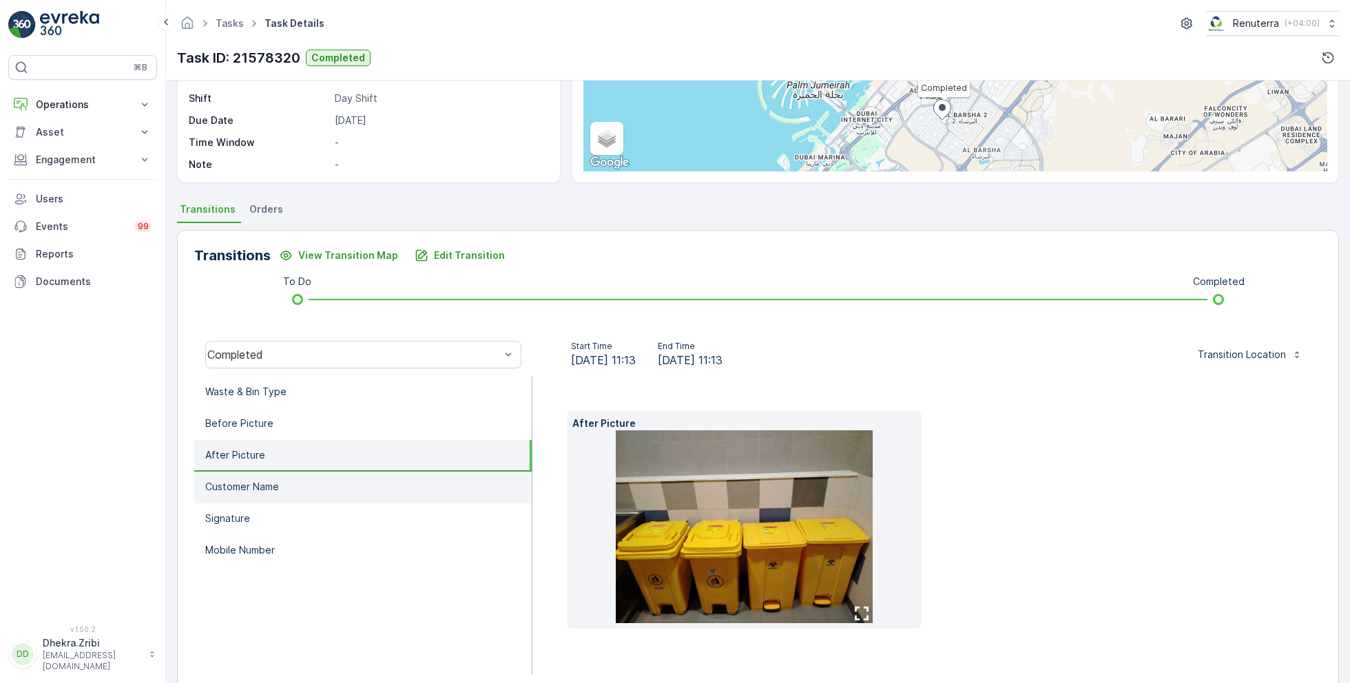
click at [267, 473] on li "Customer Name" at bounding box center [362, 488] width 337 height 32
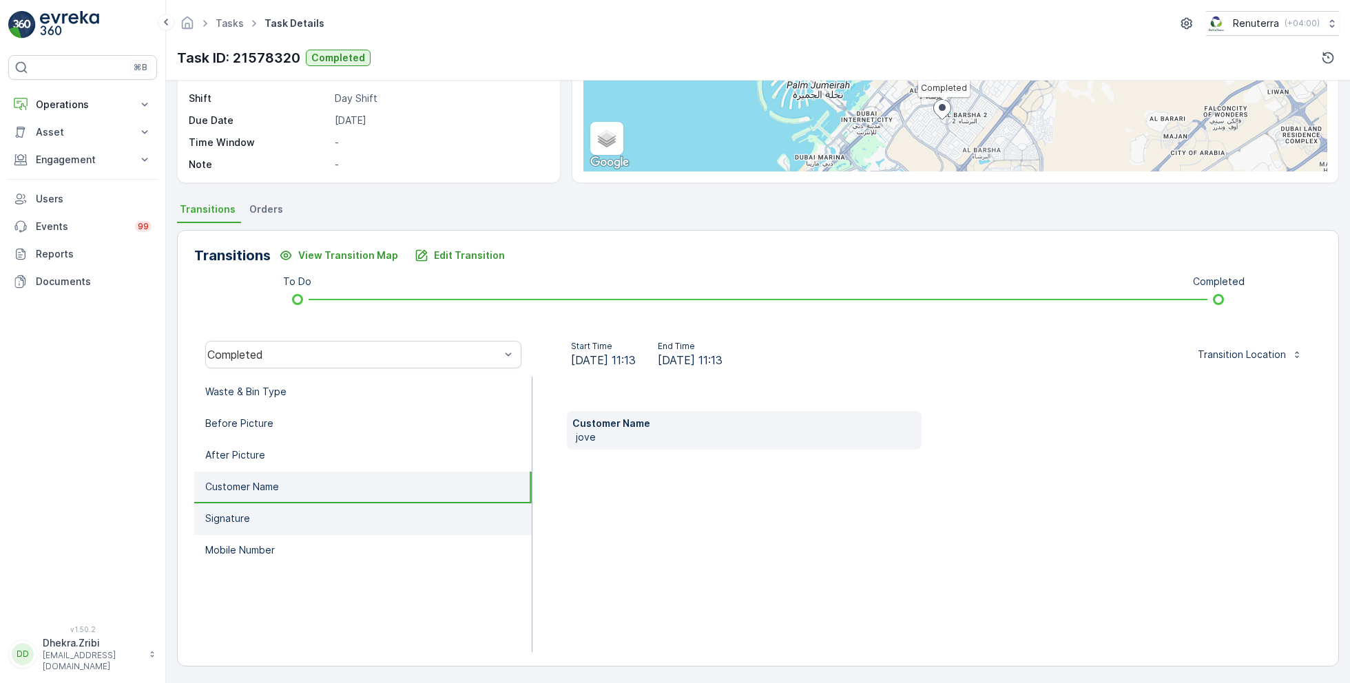
click at [284, 514] on li "Signature" at bounding box center [362, 519] width 337 height 32
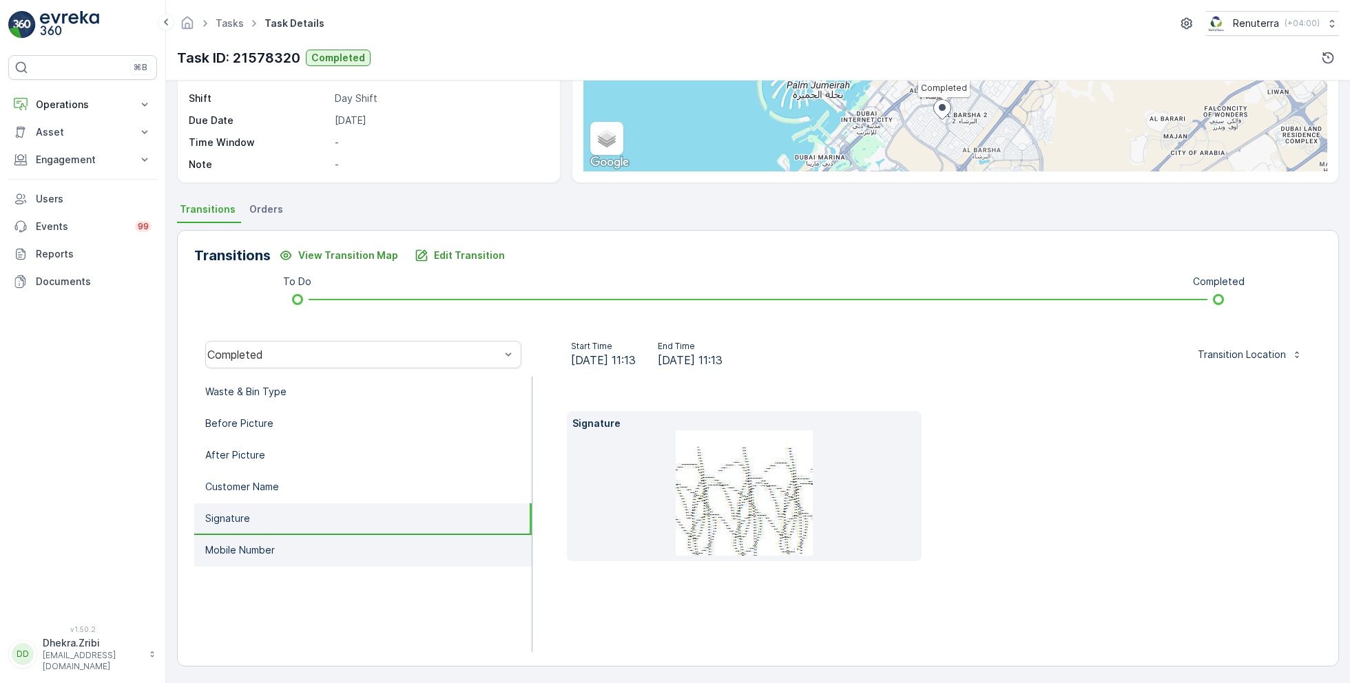
click at [272, 553] on p "Mobile Number" at bounding box center [240, 550] width 70 height 14
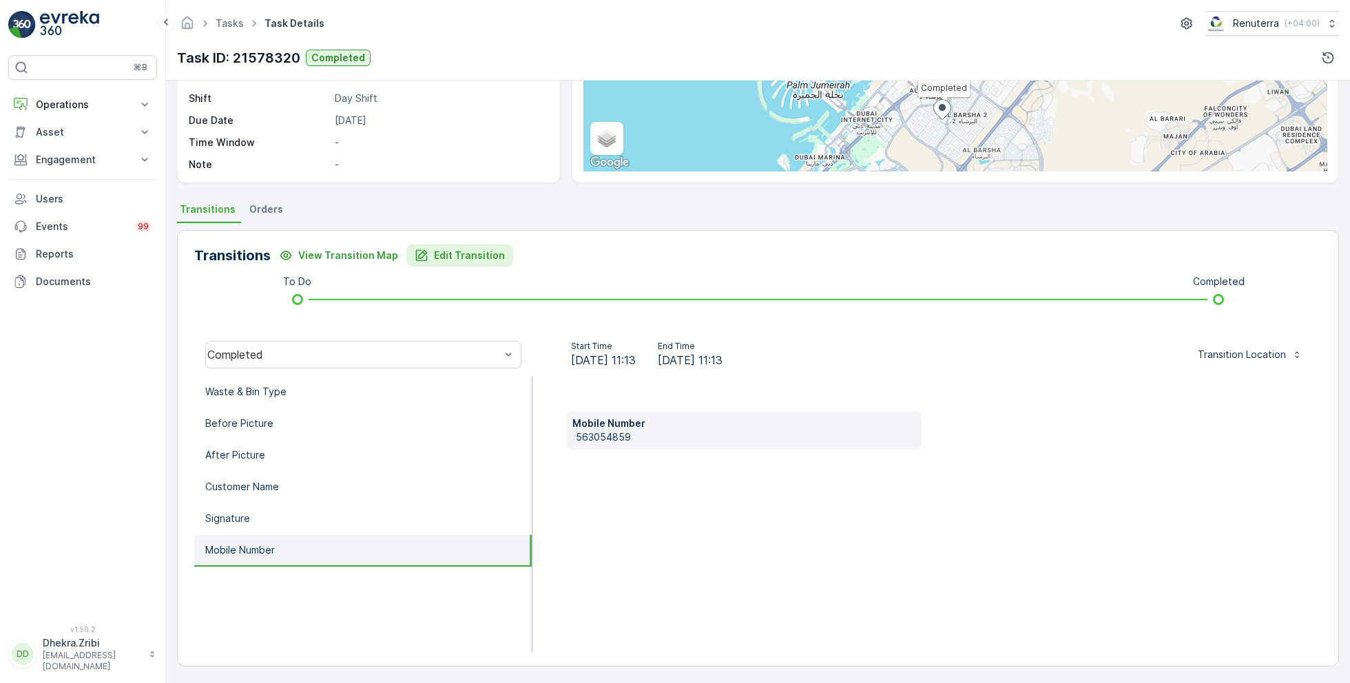
click at [465, 255] on p "Edit Transition" at bounding box center [469, 256] width 71 height 14
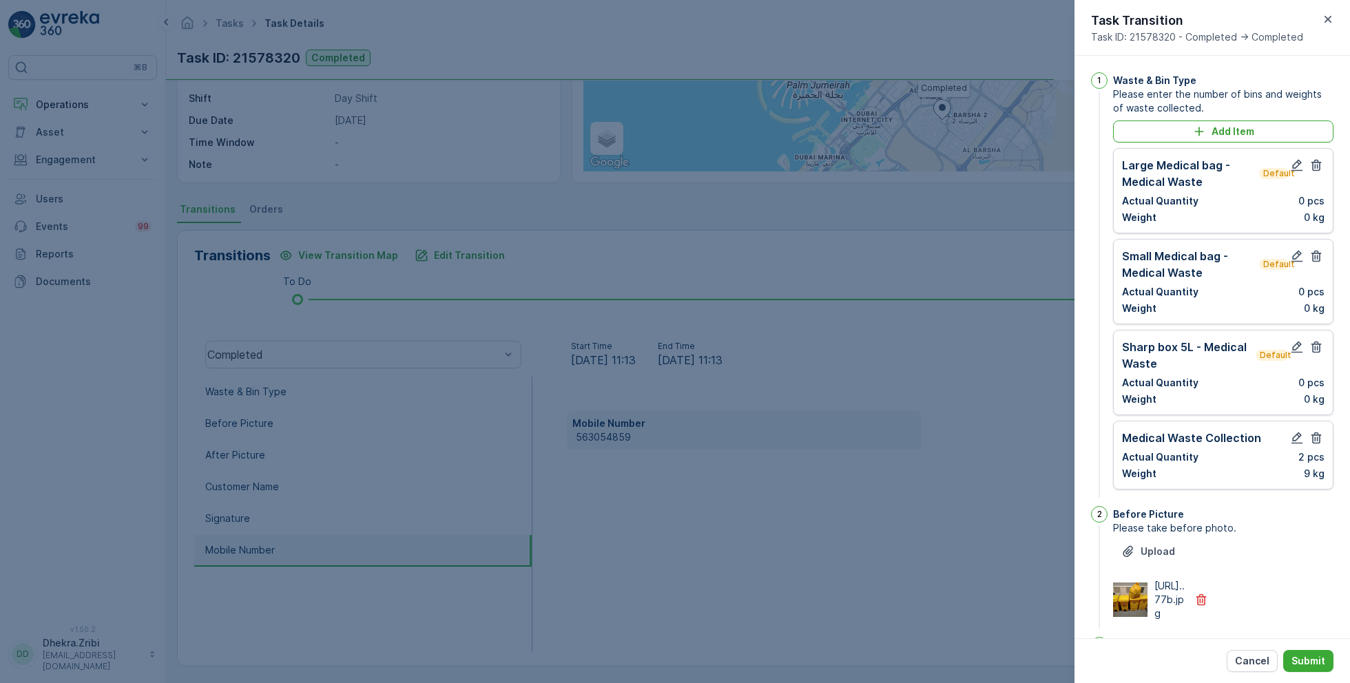
scroll to position [422, 0]
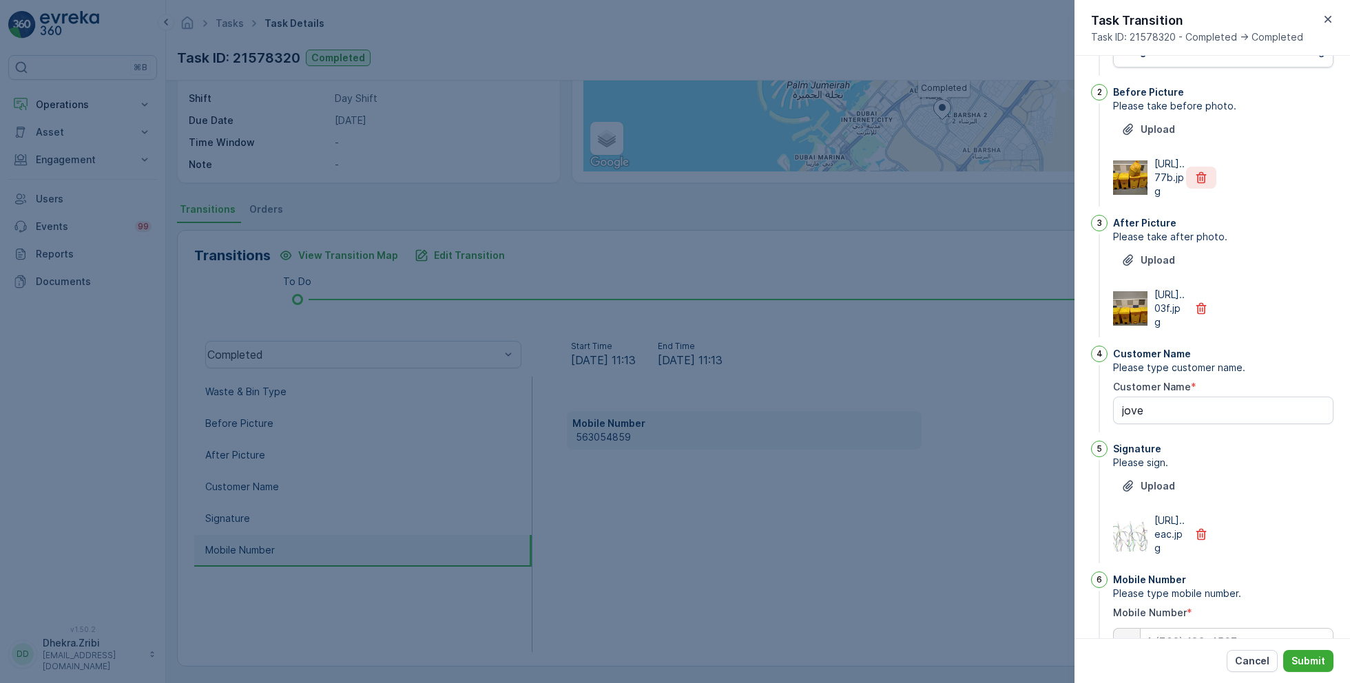
click at [1210, 189] on button "button" at bounding box center [1201, 178] width 30 height 22
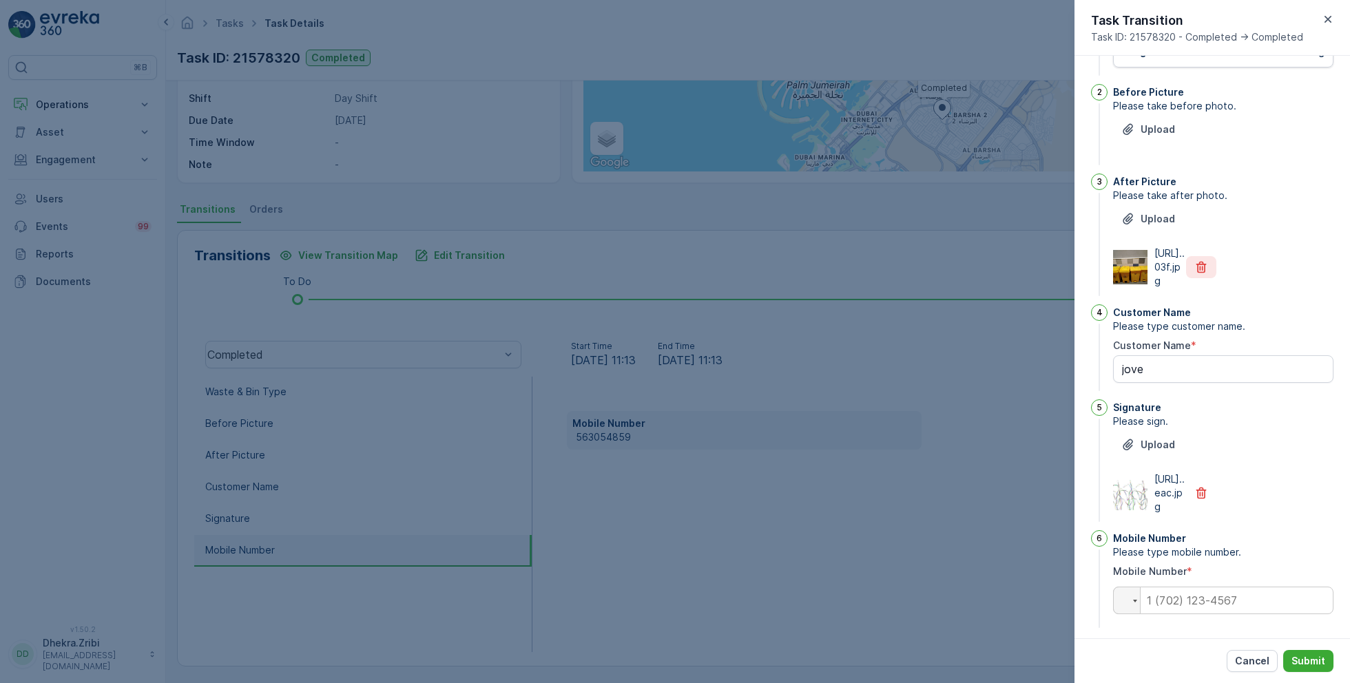
click at [1202, 278] on button "button" at bounding box center [1201, 267] width 30 height 22
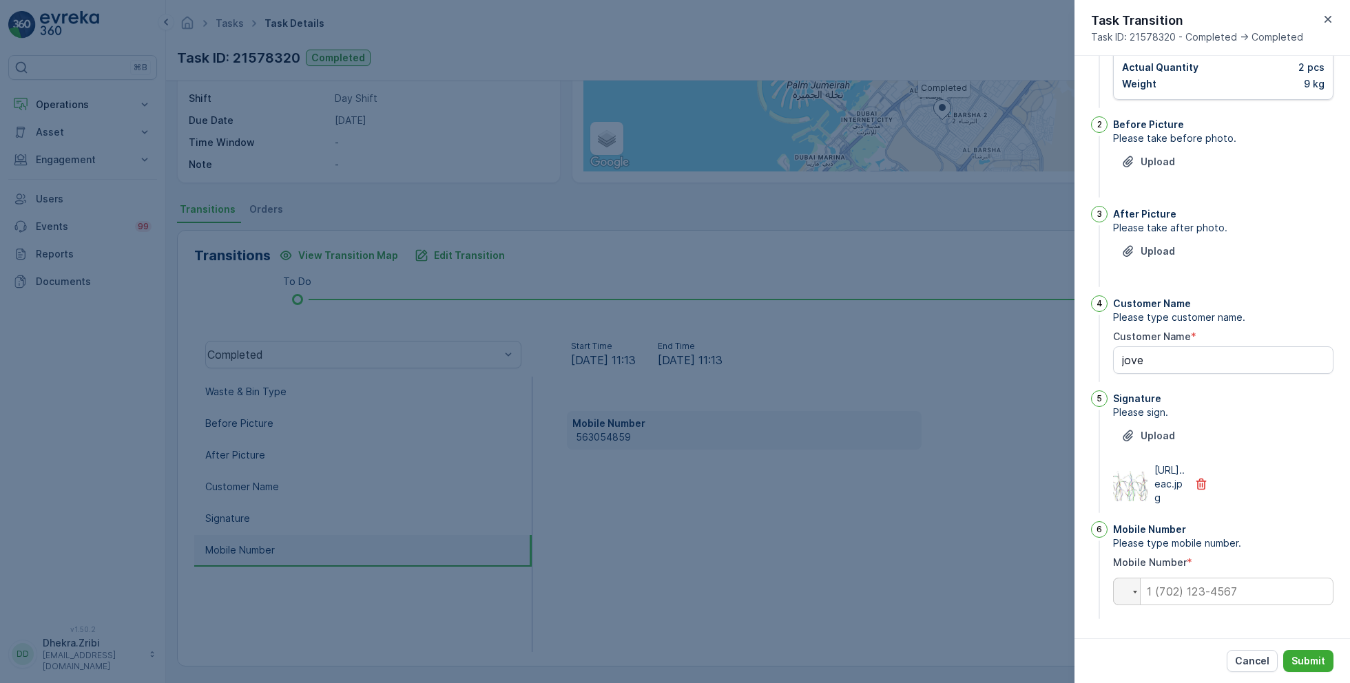
scroll to position [415, 0]
click at [1203, 477] on icon "button" at bounding box center [1201, 484] width 14 height 14
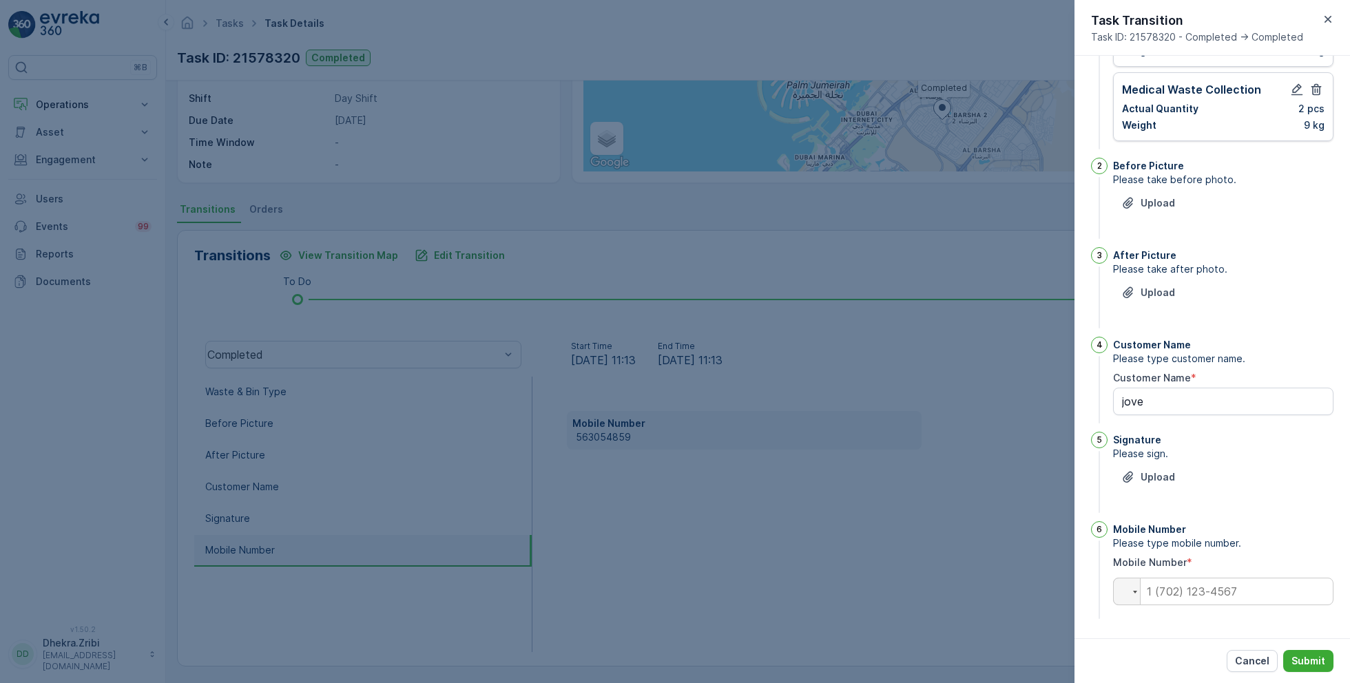
scroll to position [346, 0]
click at [1313, 94] on icon "button" at bounding box center [1316, 92] width 14 height 14
click at [1314, 70] on icon "button" at bounding box center [1316, 76] width 10 height 12
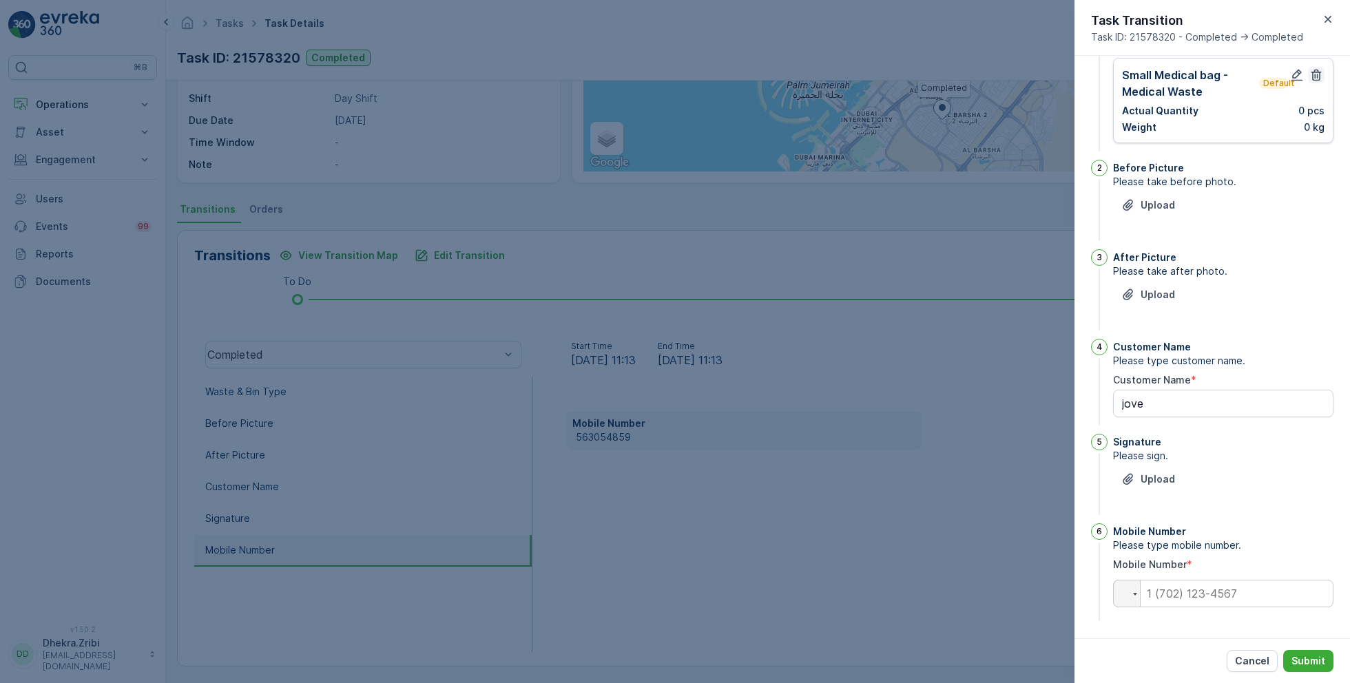
click at [1314, 74] on icon "button" at bounding box center [1316, 76] width 10 height 12
click at [1314, 74] on icon "button" at bounding box center [1316, 75] width 10 height 12
click at [1314, 74] on div "Waste & Bin Type" at bounding box center [1223, 81] width 220 height 14
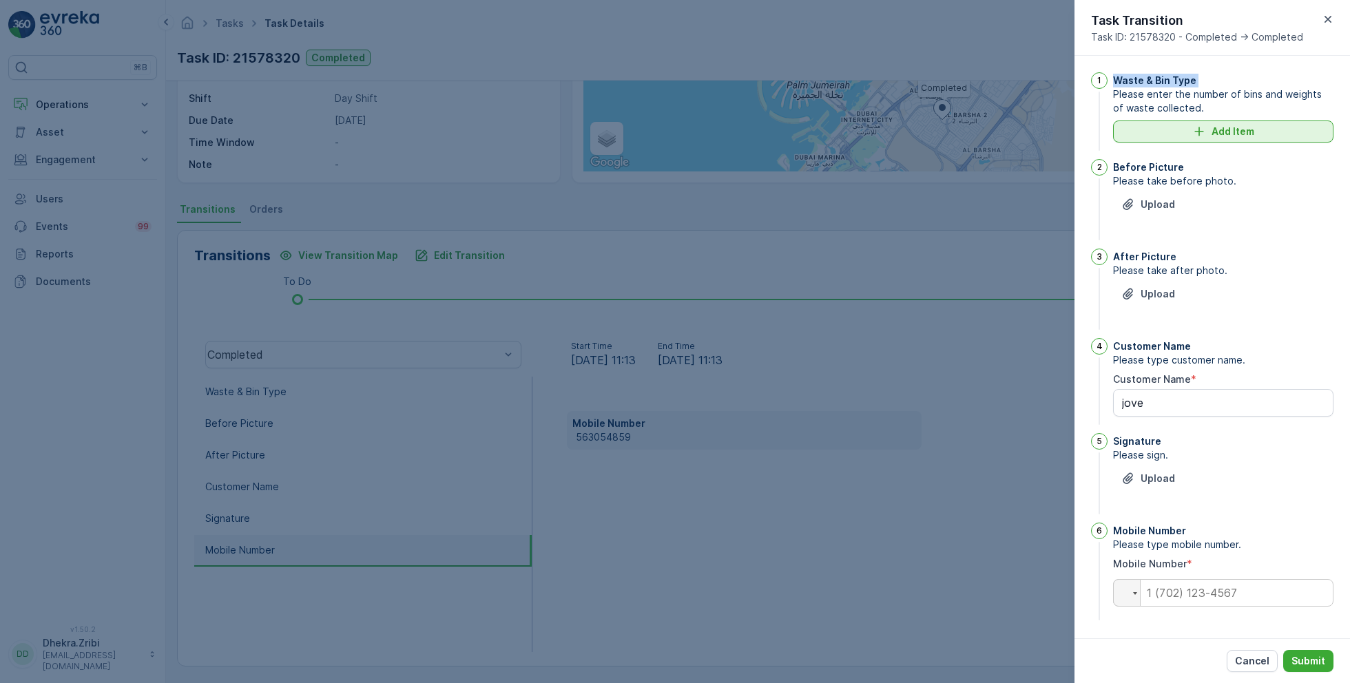
click at [1247, 136] on p "Add Item" at bounding box center [1232, 132] width 43 height 14
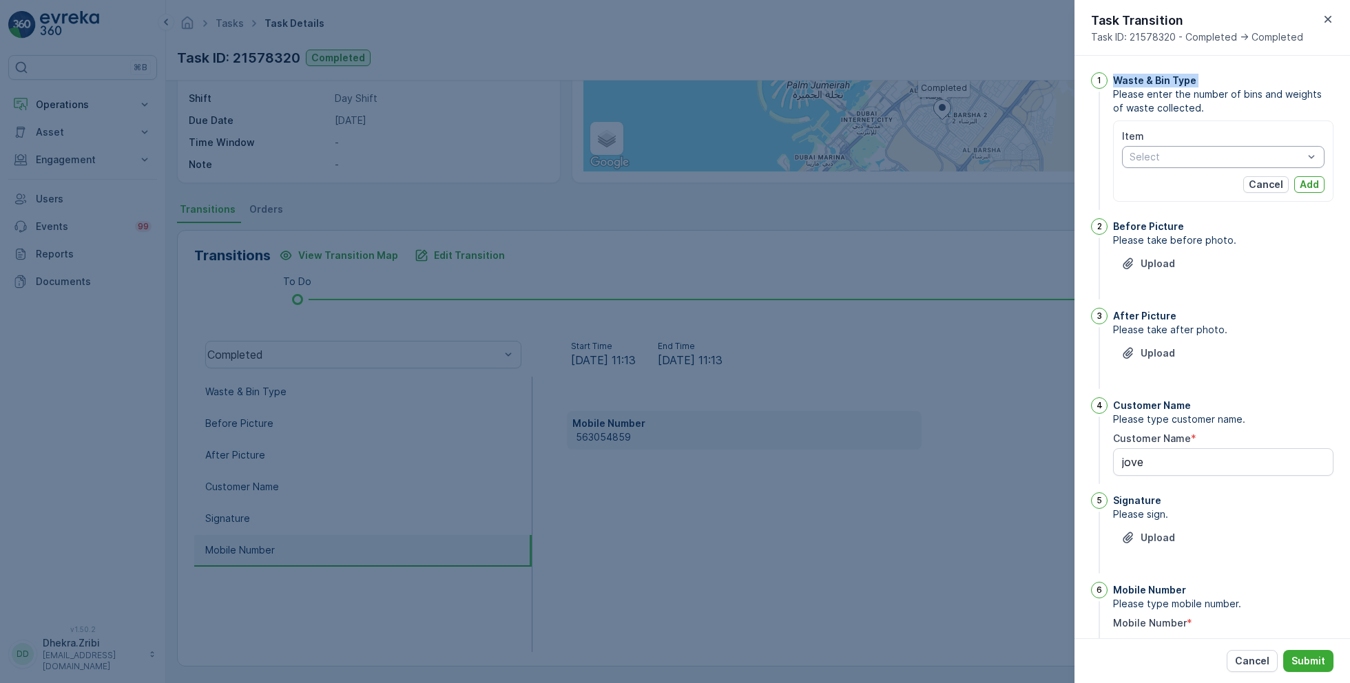
click at [1194, 163] on div "Select" at bounding box center [1223, 157] width 202 height 22
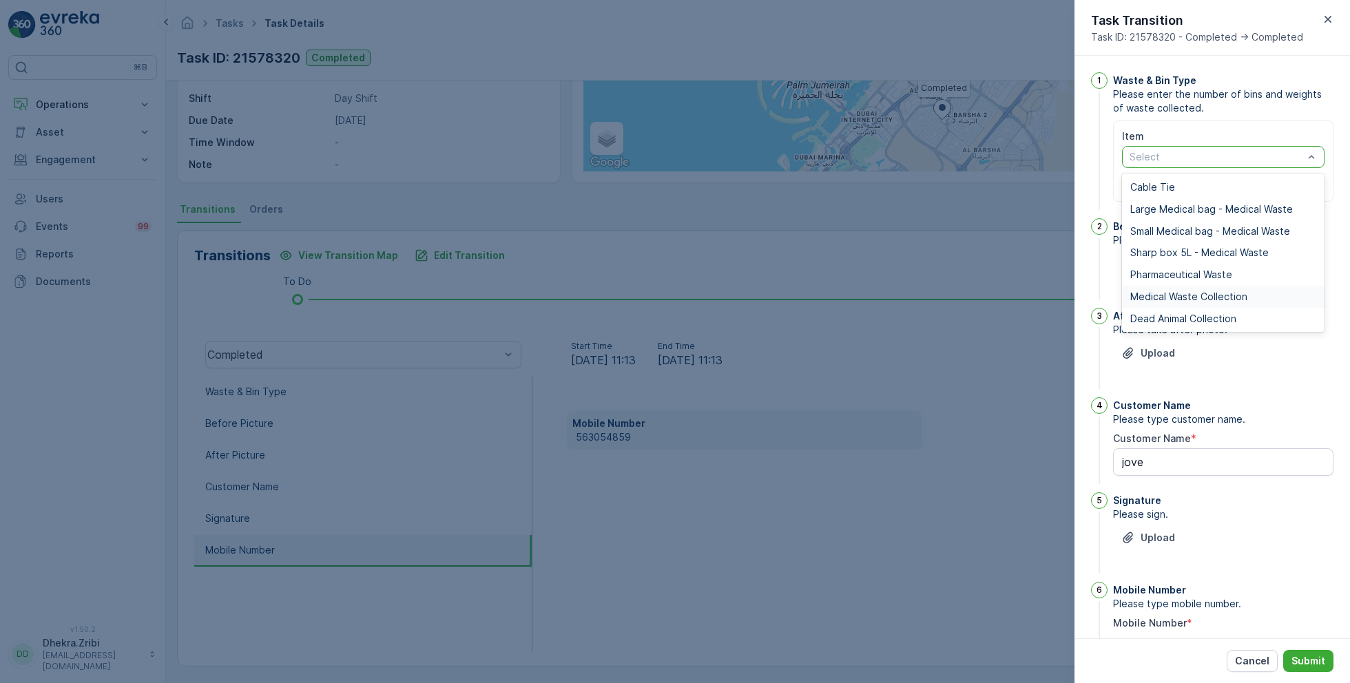
click at [1180, 293] on span "Medical Waste Collection" at bounding box center [1188, 296] width 117 height 11
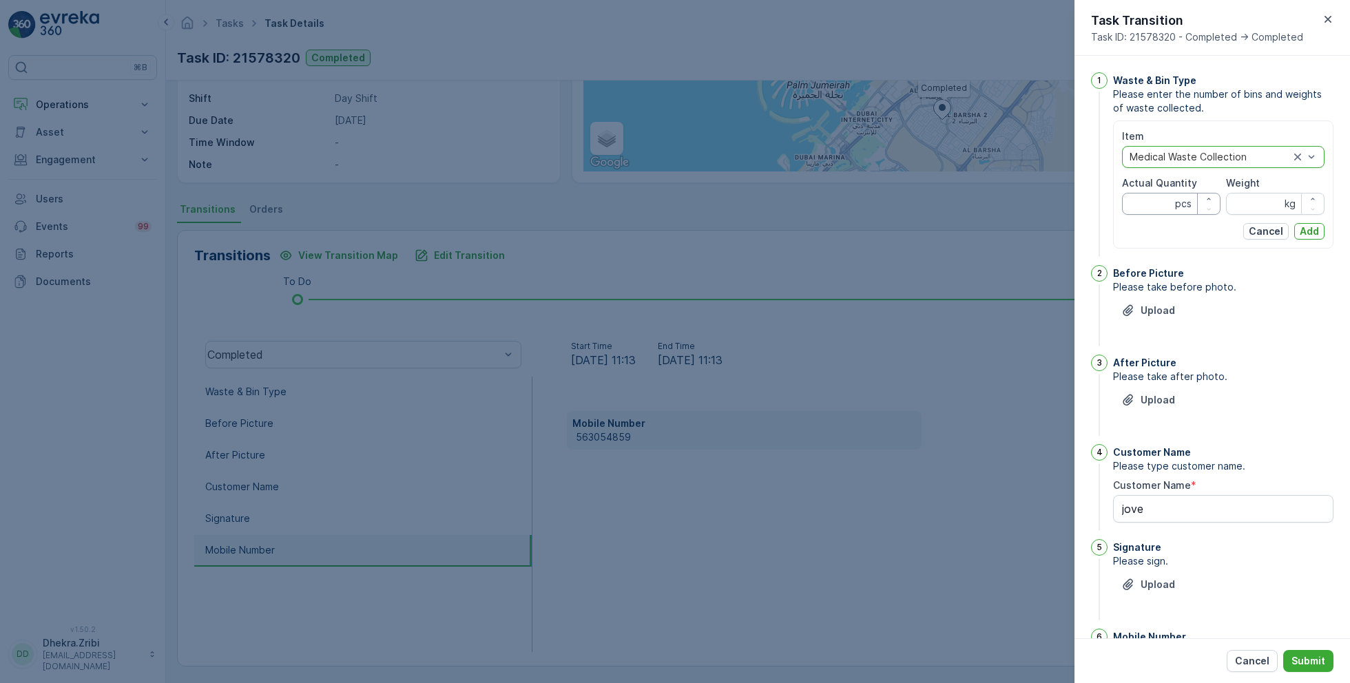
click at [1150, 201] on Quantity "Actual Quantity" at bounding box center [1171, 204] width 98 height 22
type Quantity "1"
click at [1258, 200] on input "Weight" at bounding box center [1275, 204] width 98 height 22
type input "6"
click at [1309, 232] on p "Add" at bounding box center [1309, 232] width 19 height 14
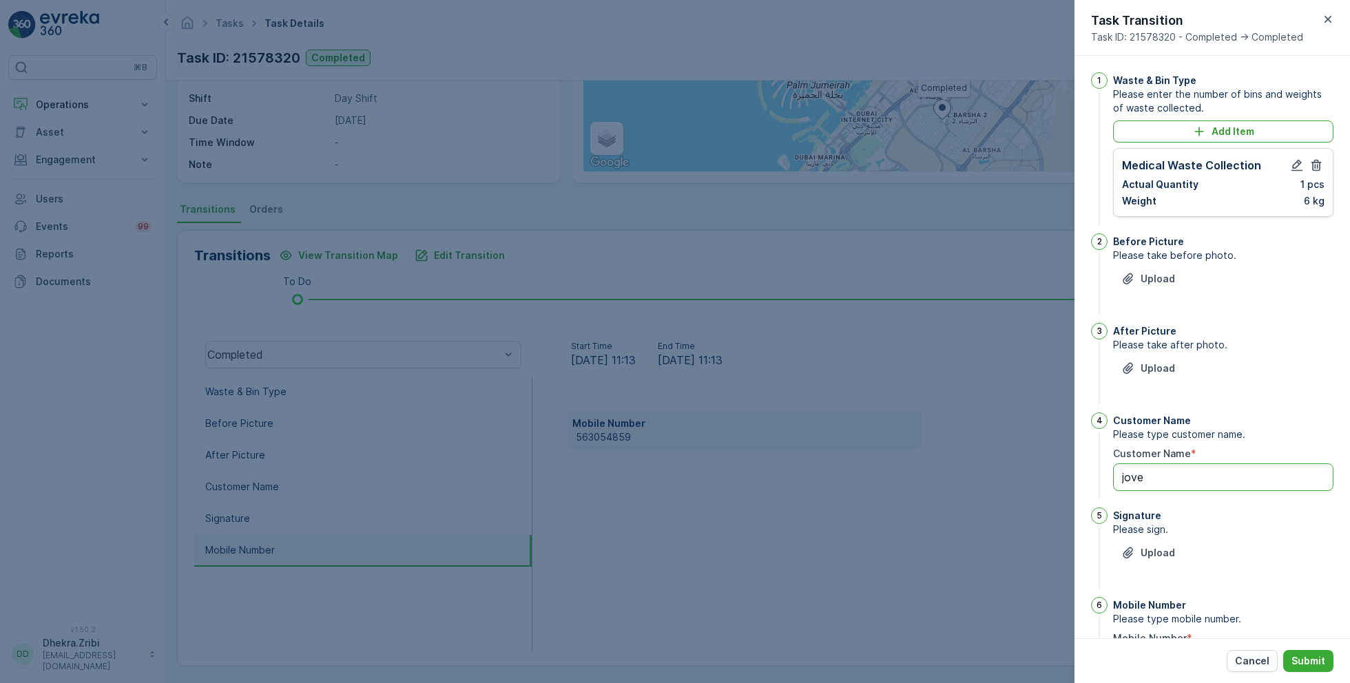
drag, startPoint x: 1178, startPoint y: 477, endPoint x: 1039, endPoint y: 477, distance: 139.8
click at [1039, 477] on div "Tasks Task Details Renuterra ( +04:00 ) Task ID: 21578320 Completed Details Tas…" at bounding box center [758, 341] width 1184 height 683
click at [1325, 22] on icon "button" at bounding box center [1327, 19] width 7 height 7
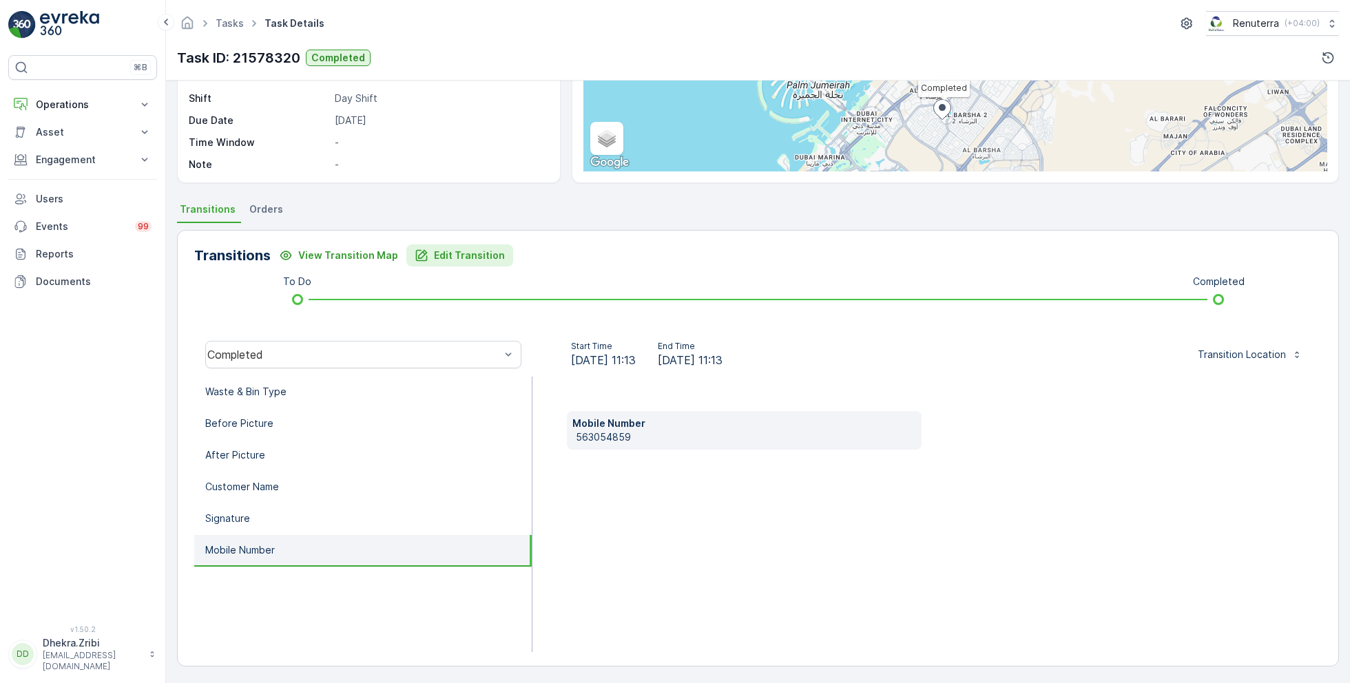
click at [451, 256] on p "Edit Transition" at bounding box center [469, 256] width 71 height 14
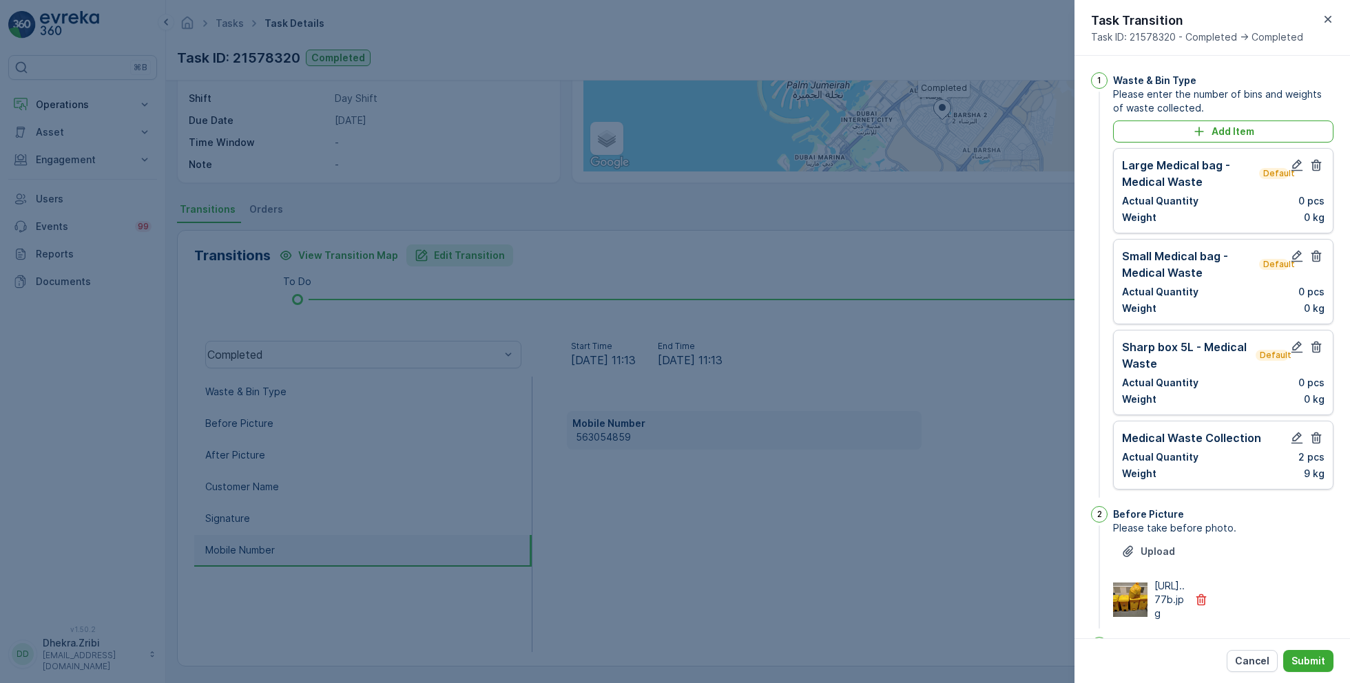
scroll to position [422, 0]
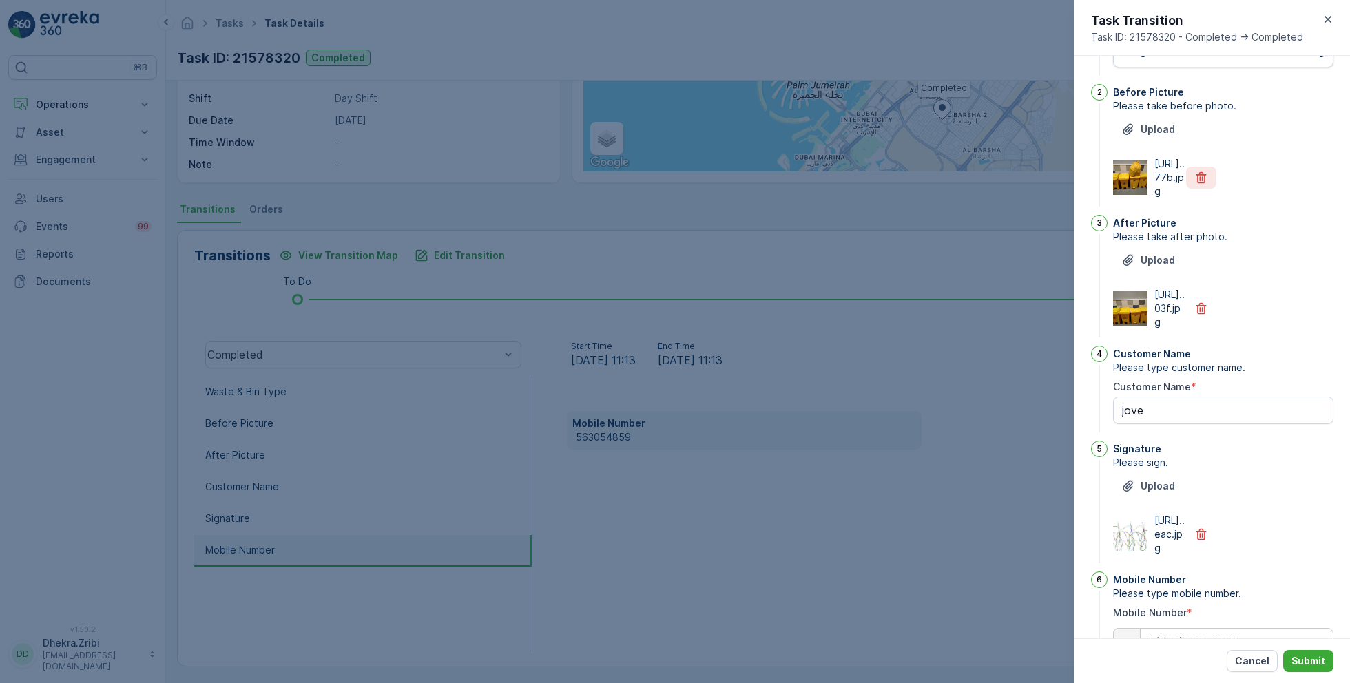
click at [1208, 189] on button "button" at bounding box center [1201, 178] width 30 height 22
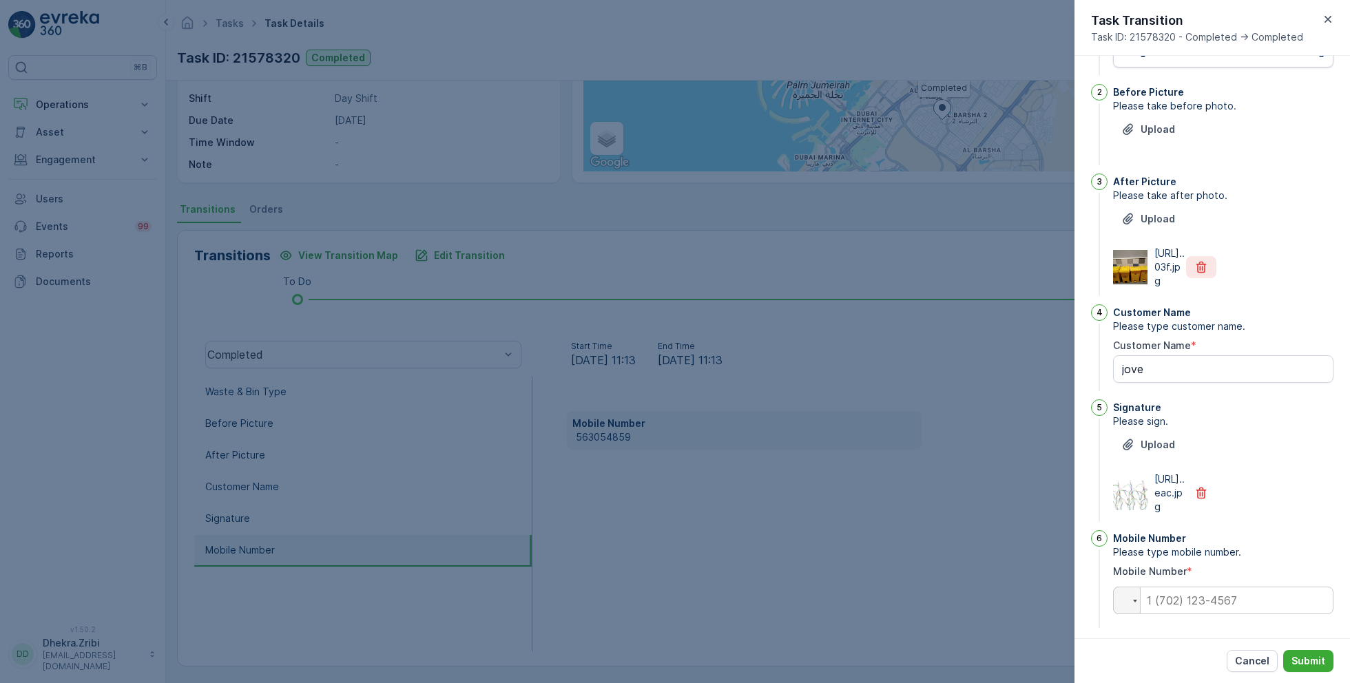
click at [1205, 274] on icon "button" at bounding box center [1201, 267] width 14 height 14
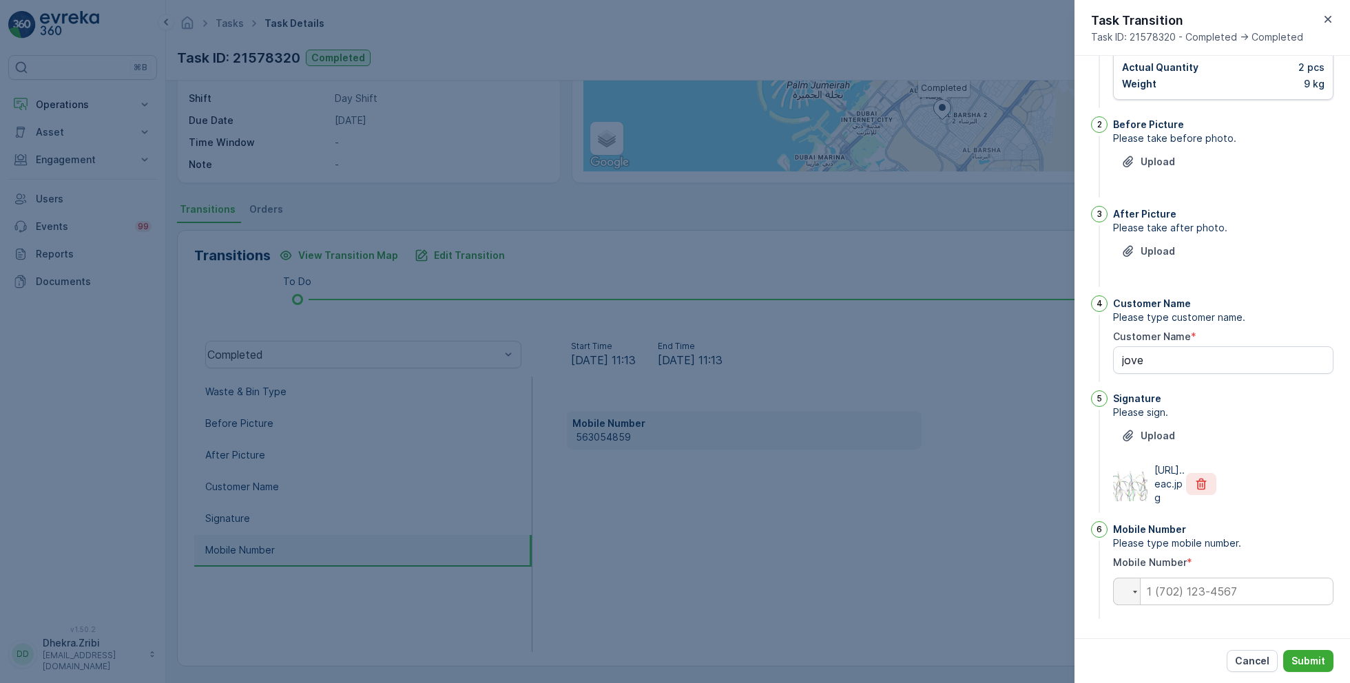
click at [1200, 478] on button "button" at bounding box center [1201, 484] width 30 height 22
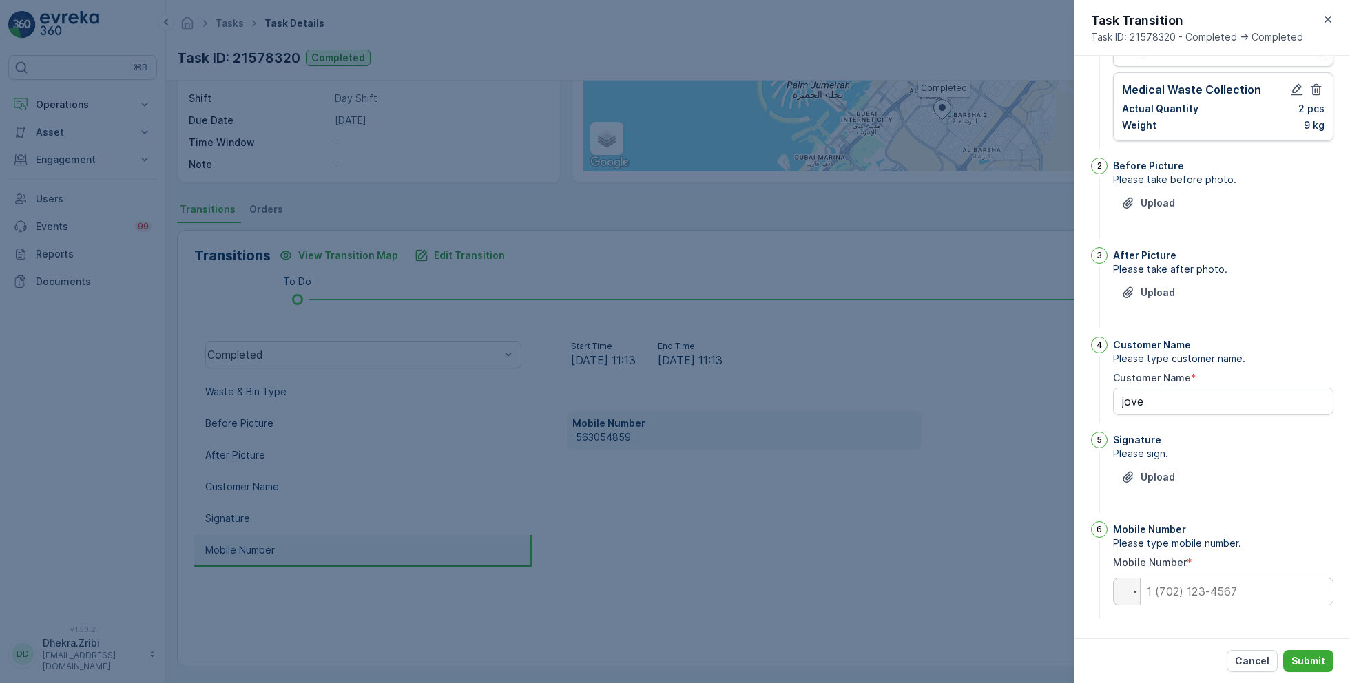
scroll to position [346, 0]
click at [1169, 403] on Name "jove" at bounding box center [1223, 405] width 220 height 28
type Name "Duplicate Task"
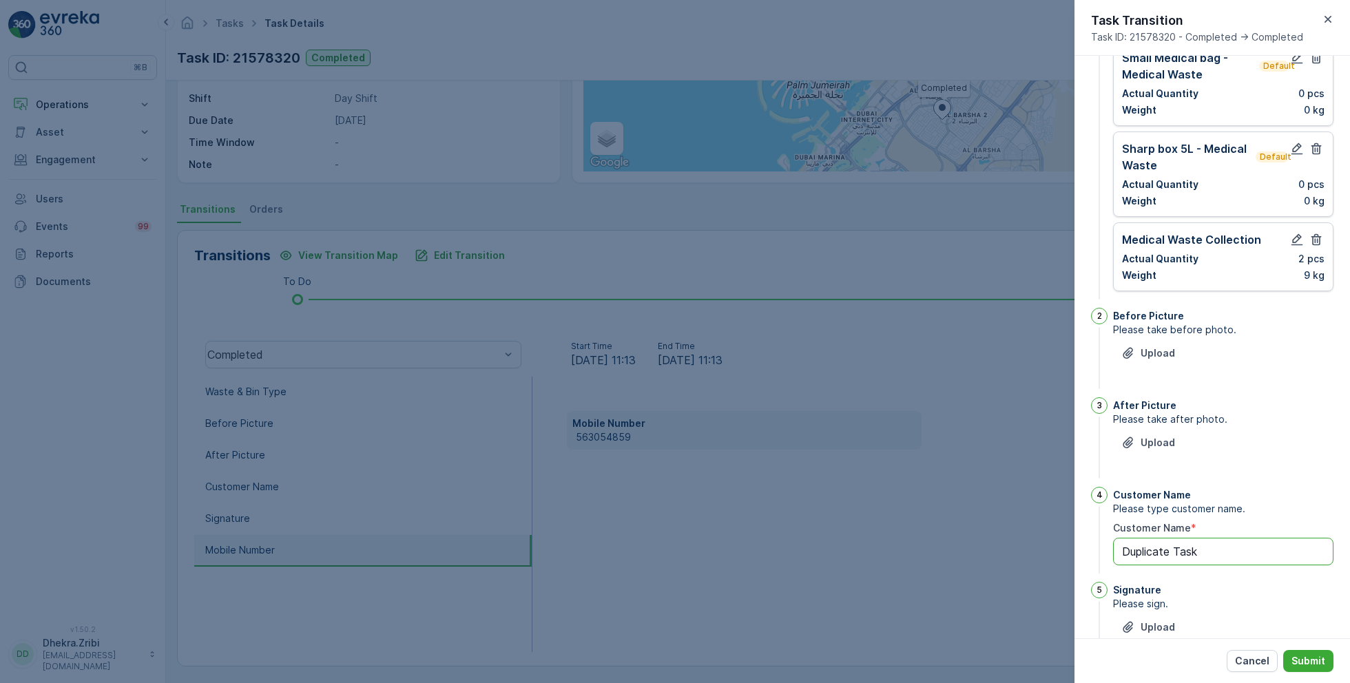
scroll to position [0, 0]
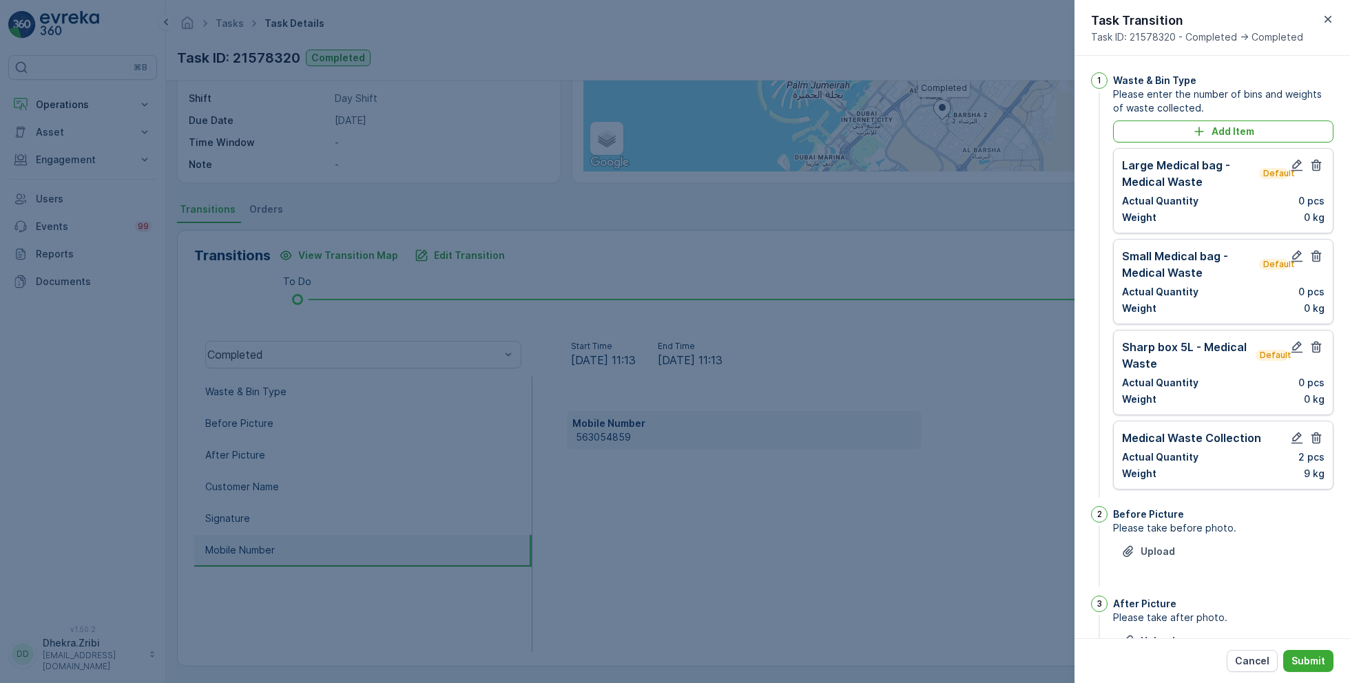
click at [1311, 174] on div at bounding box center [1307, 173] width 36 height 33
click at [1313, 163] on icon "button" at bounding box center [1316, 165] width 14 height 14
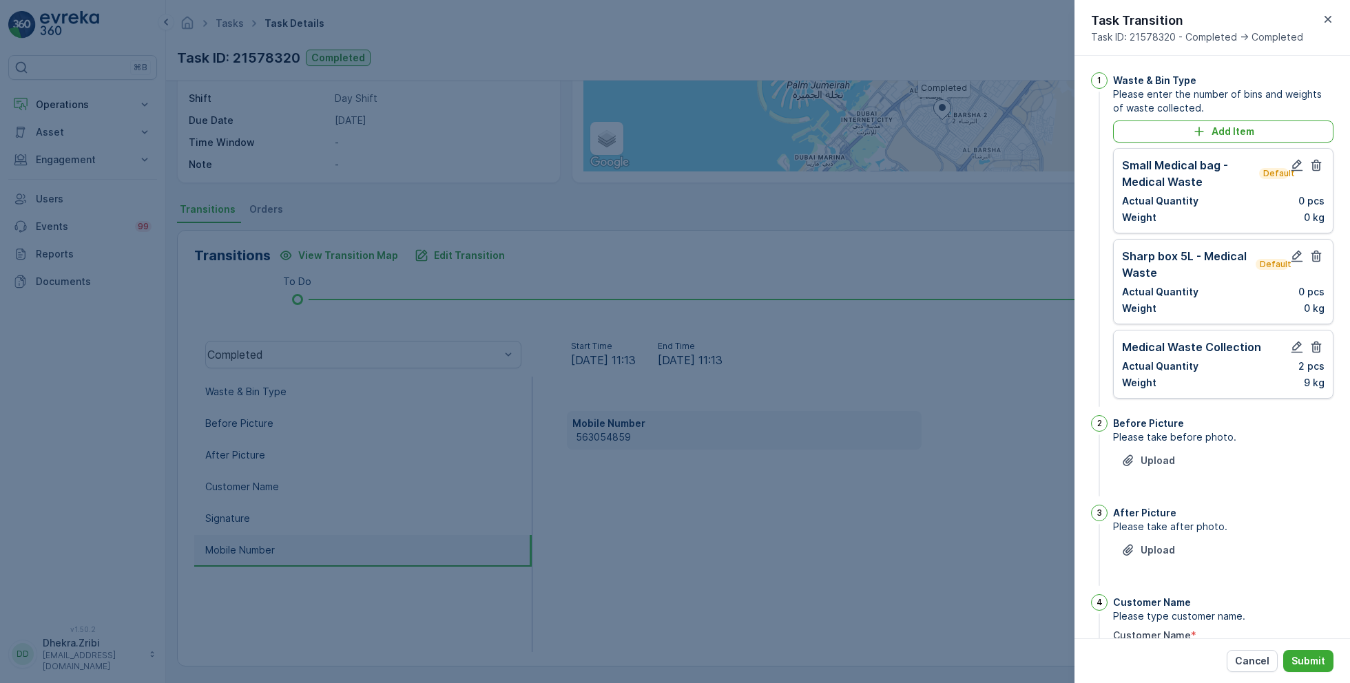
click at [1313, 163] on icon "button" at bounding box center [1316, 165] width 14 height 14
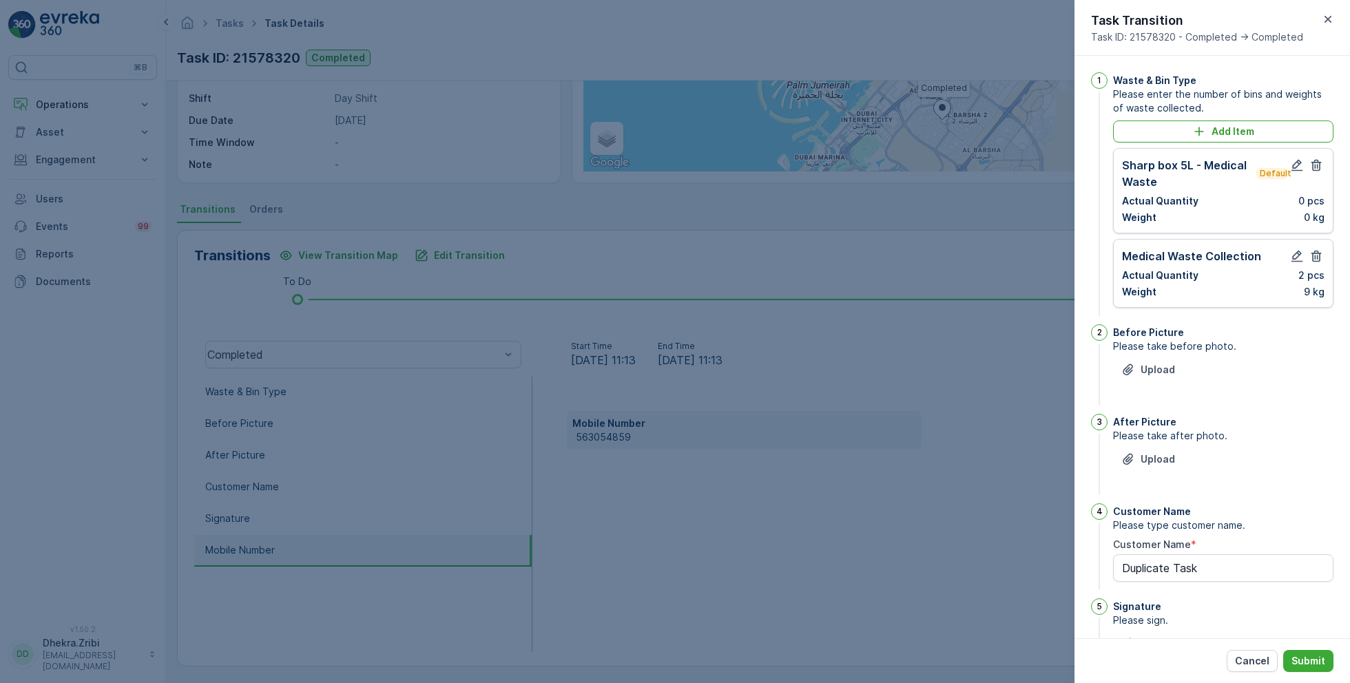
click at [1313, 163] on icon "button" at bounding box center [1316, 165] width 14 height 14
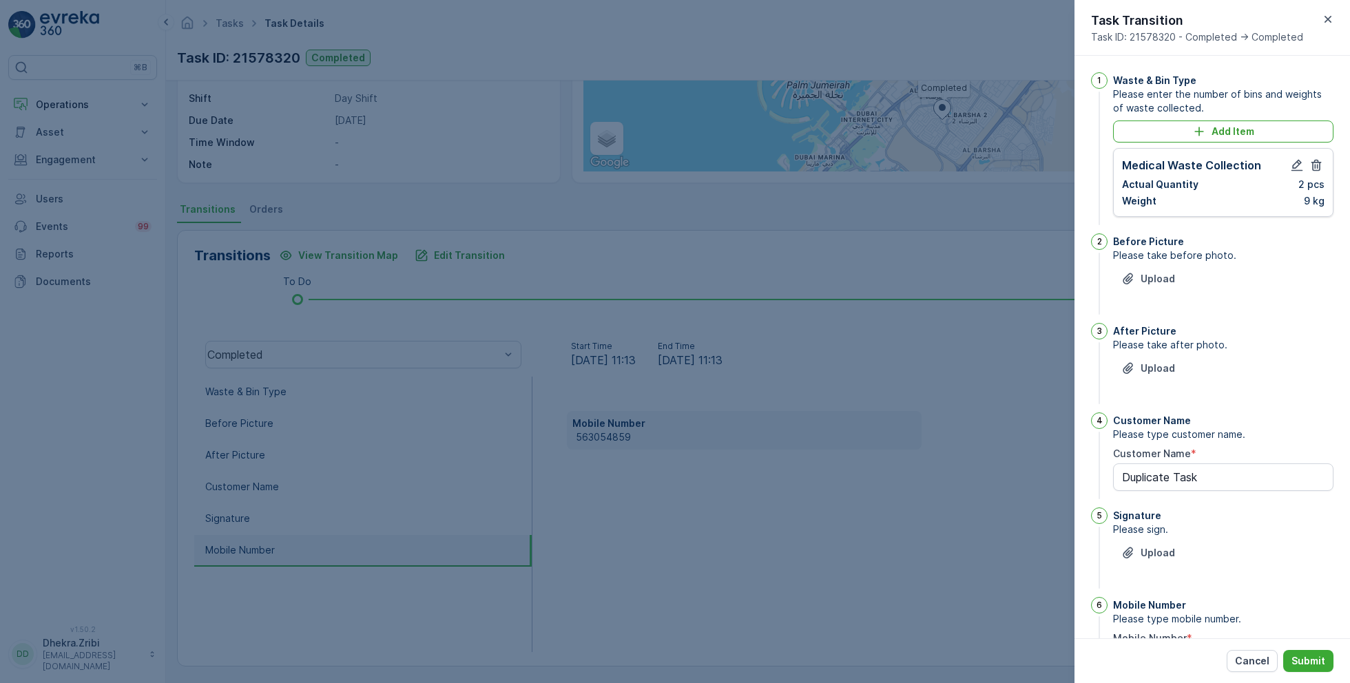
click at [1313, 163] on icon "button" at bounding box center [1316, 165] width 14 height 14
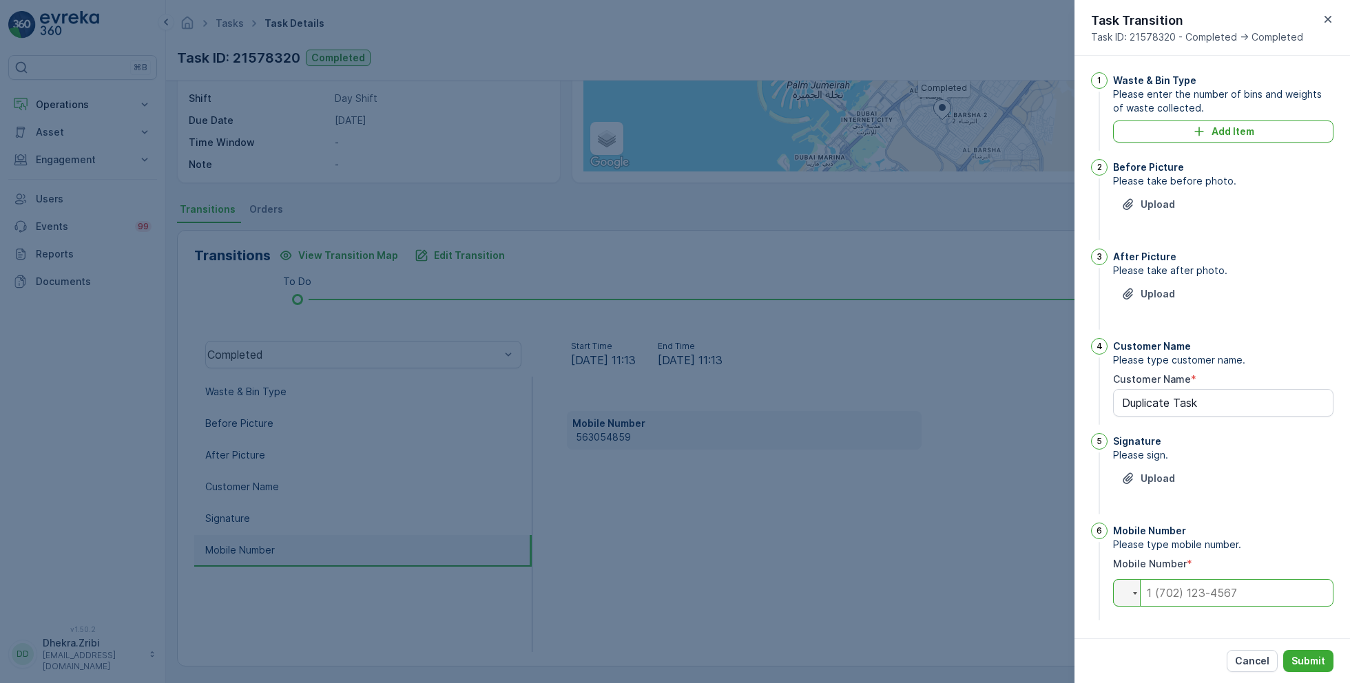
click at [1208, 599] on input "tel" at bounding box center [1223, 593] width 220 height 28
type input "0"
click at [1183, 626] on div "1 Waste & Bin Type Please enter the number of bins and weights of waste collect…" at bounding box center [1211, 347] width 275 height 583
click at [1307, 658] on p "Submit" at bounding box center [1308, 661] width 34 height 14
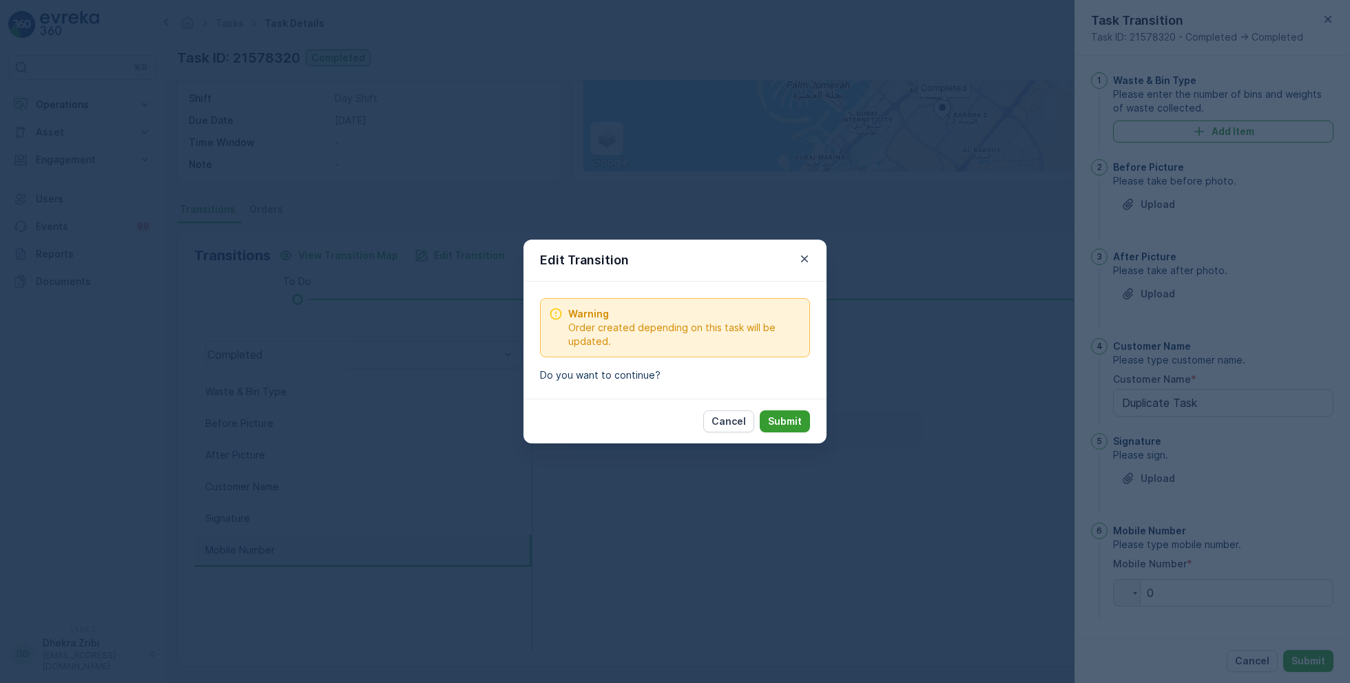
click at [780, 421] on p "Submit" at bounding box center [785, 422] width 34 height 14
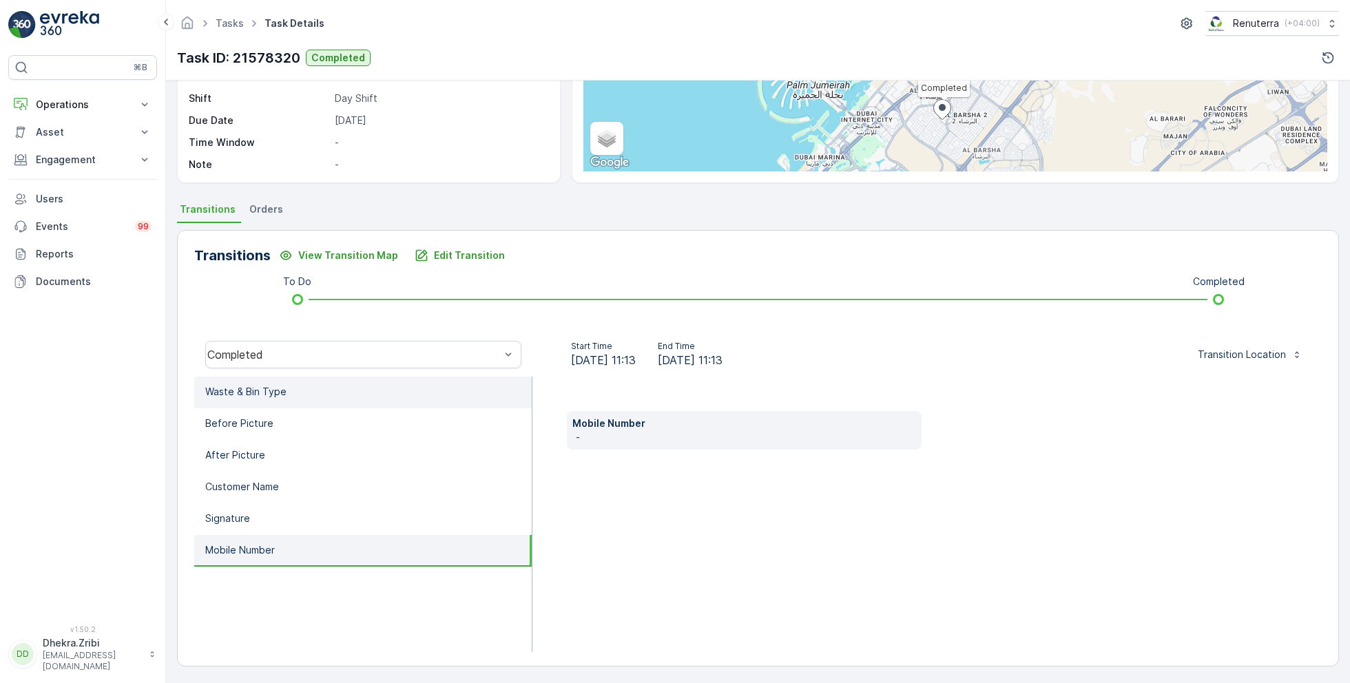
click at [267, 395] on p "Waste & Bin Type" at bounding box center [245, 392] width 81 height 14
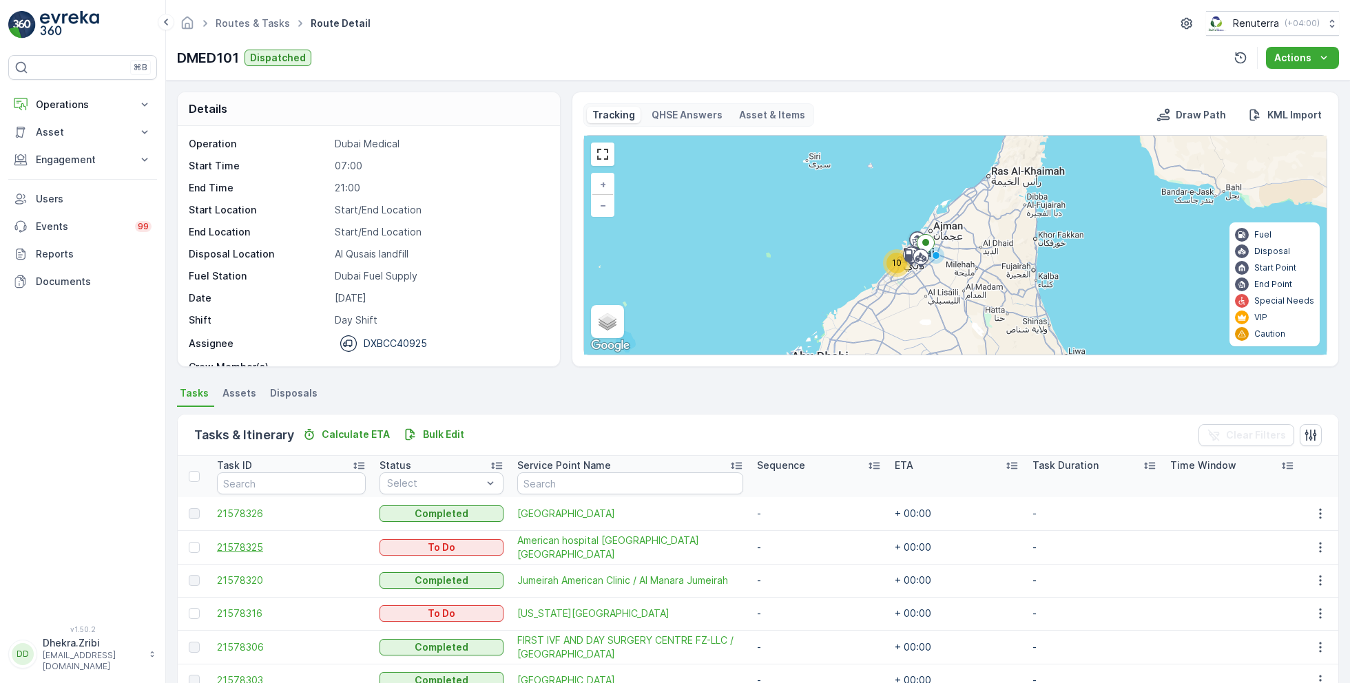
click at [258, 544] on span "21578325" at bounding box center [291, 548] width 149 height 14
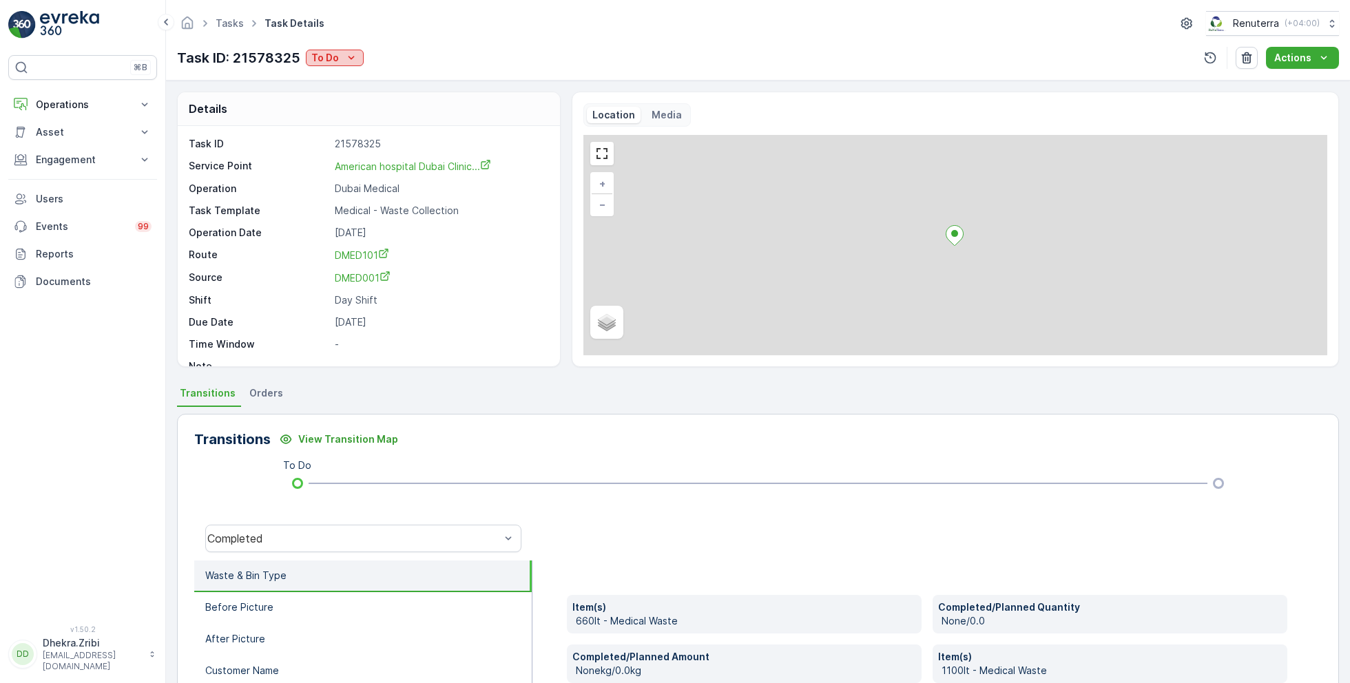
click at [335, 58] on p "To Do" at bounding box center [325, 58] width 28 height 14
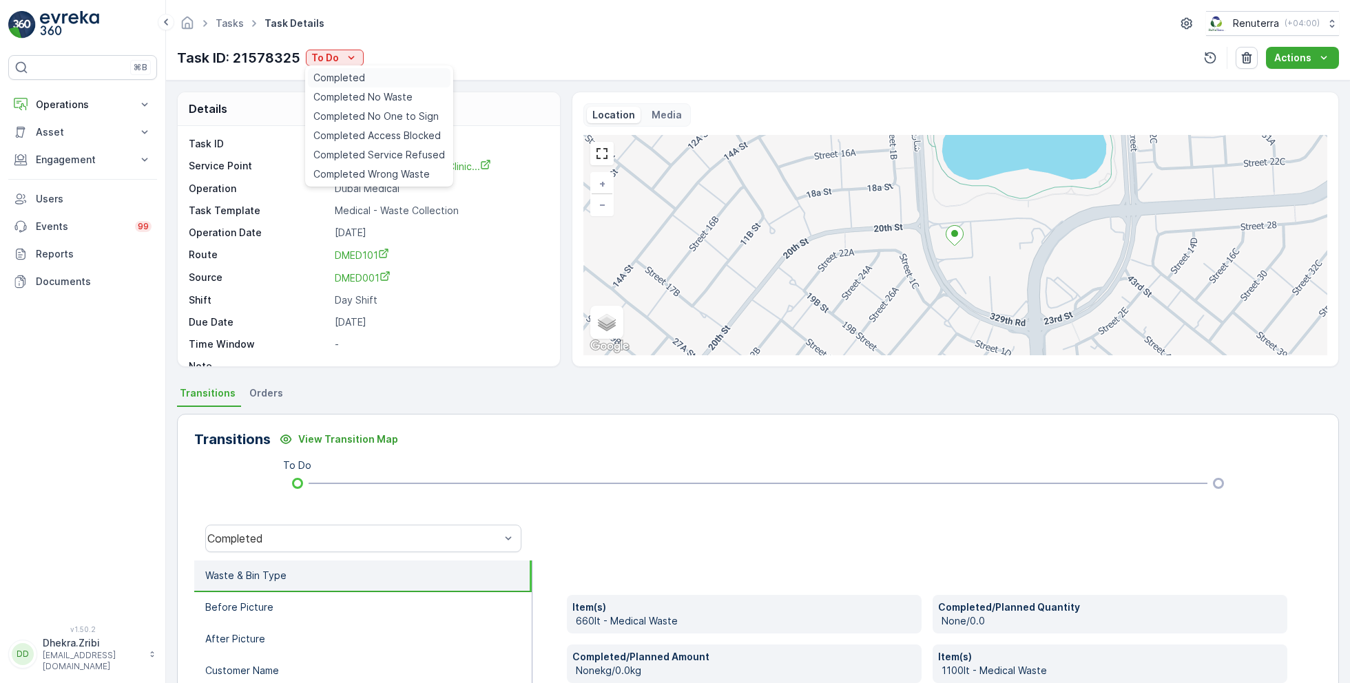
click at [388, 79] on div "Completed" at bounding box center [379, 77] width 143 height 19
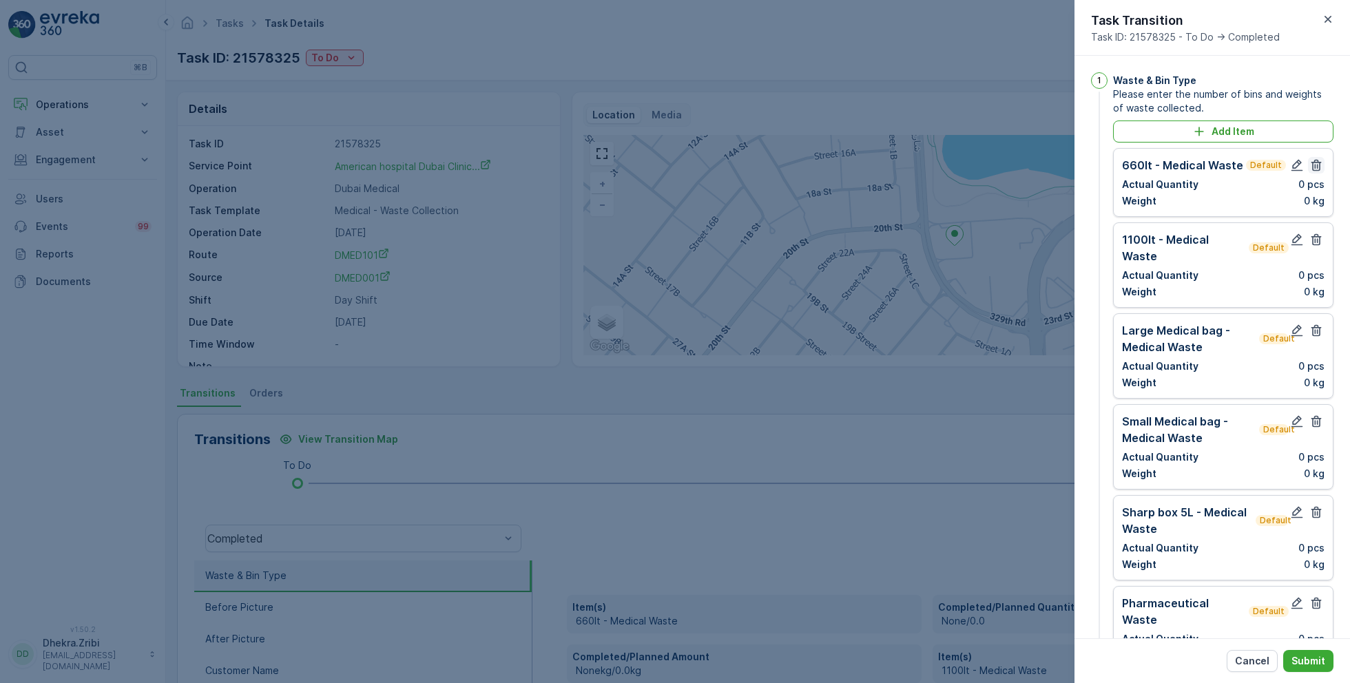
click at [1315, 167] on icon "button" at bounding box center [1316, 165] width 14 height 14
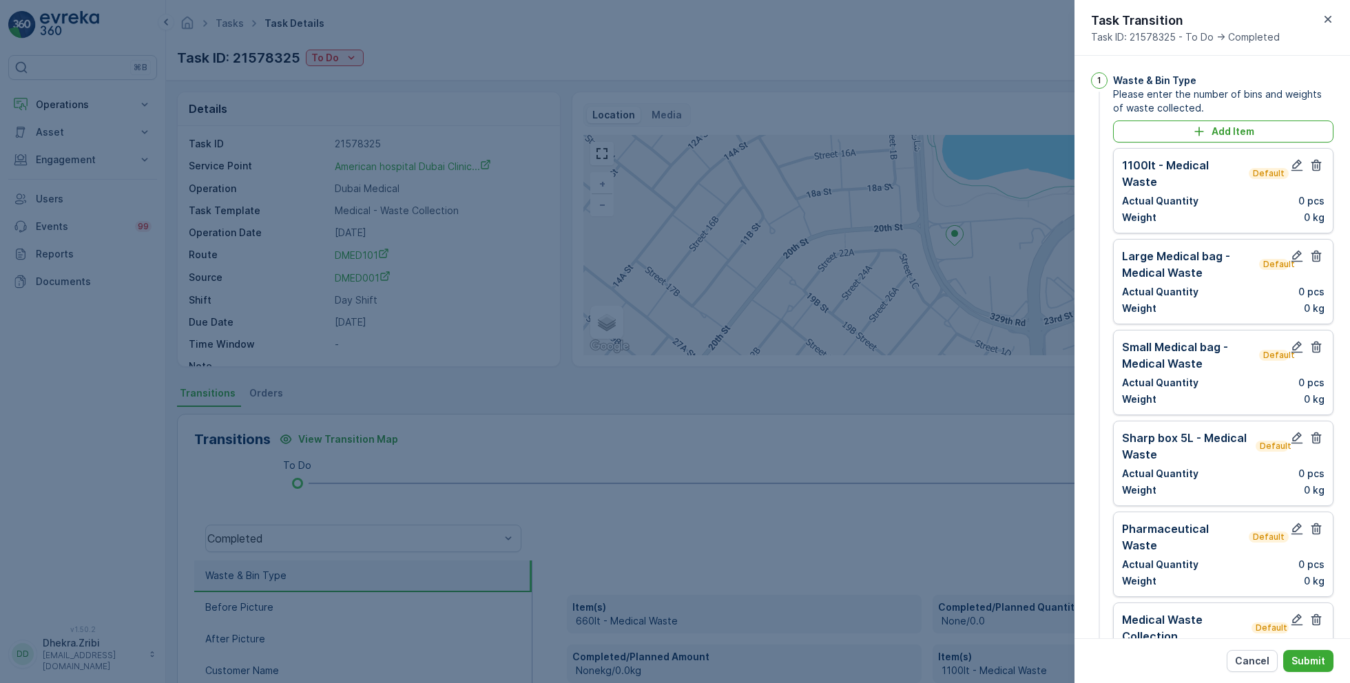
click at [1315, 167] on icon "button" at bounding box center [1316, 165] width 14 height 14
click at [1315, 249] on icon "button" at bounding box center [1316, 256] width 14 height 14
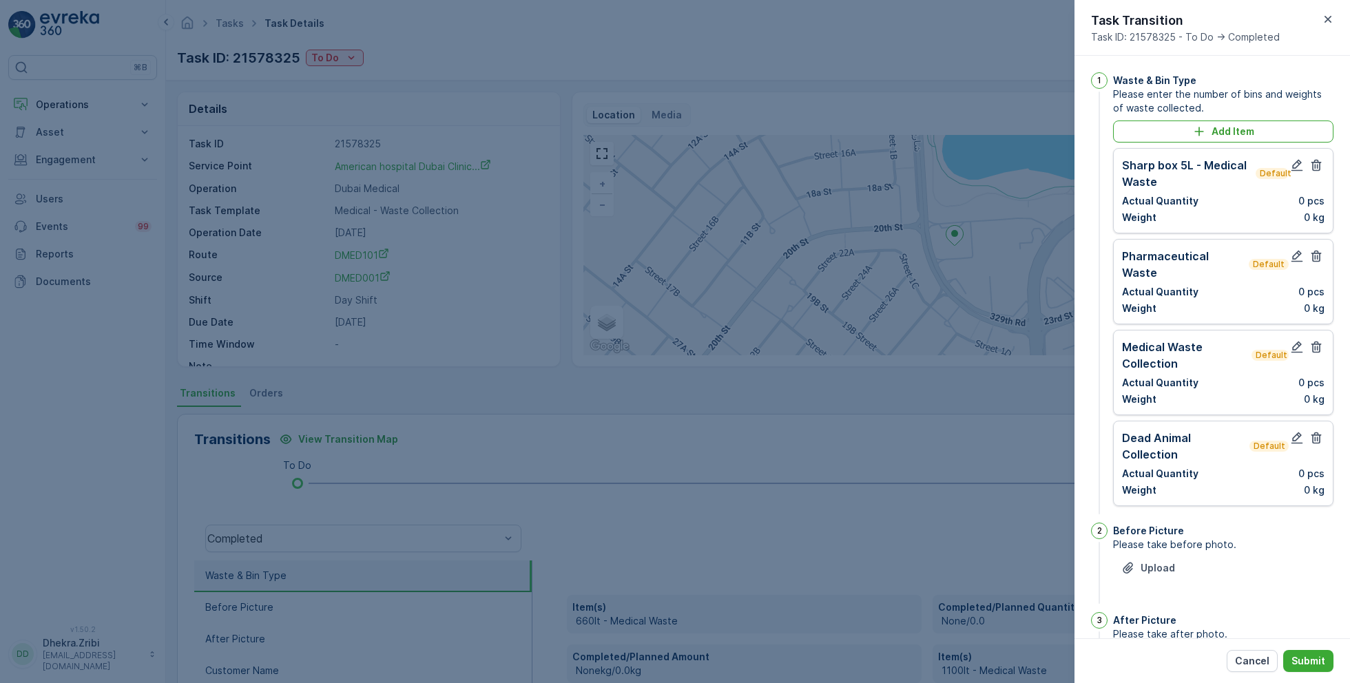
click at [1315, 167] on icon "button" at bounding box center [1316, 165] width 14 height 14
click at [1315, 249] on icon "button" at bounding box center [1316, 256] width 14 height 14
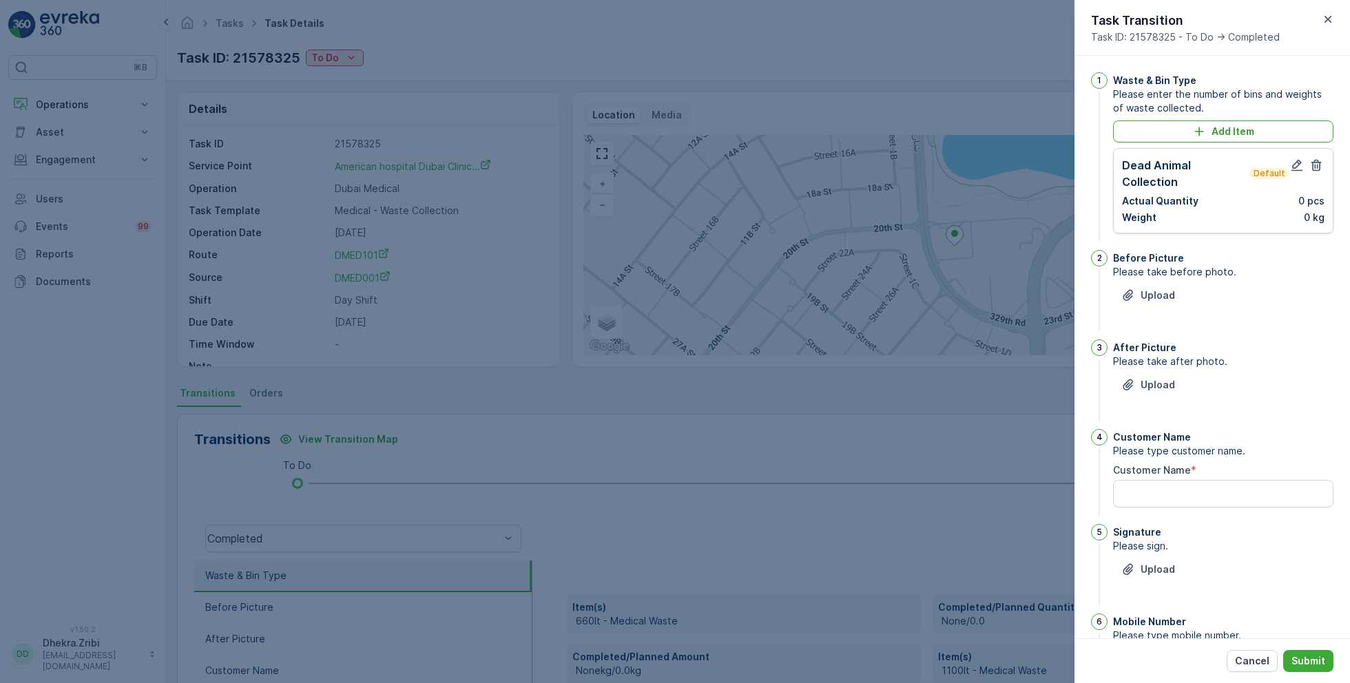
click at [1315, 167] on icon "button" at bounding box center [1316, 165] width 14 height 14
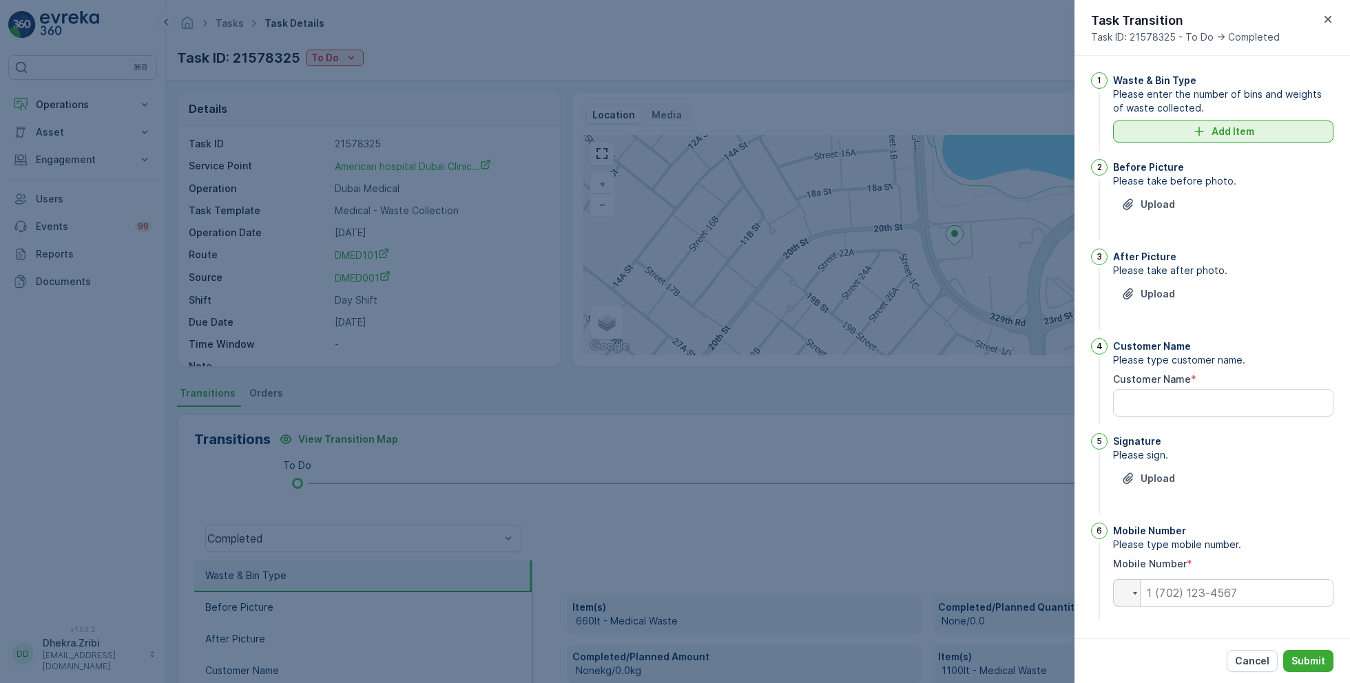
click at [1244, 134] on p "Add Item" at bounding box center [1232, 132] width 43 height 14
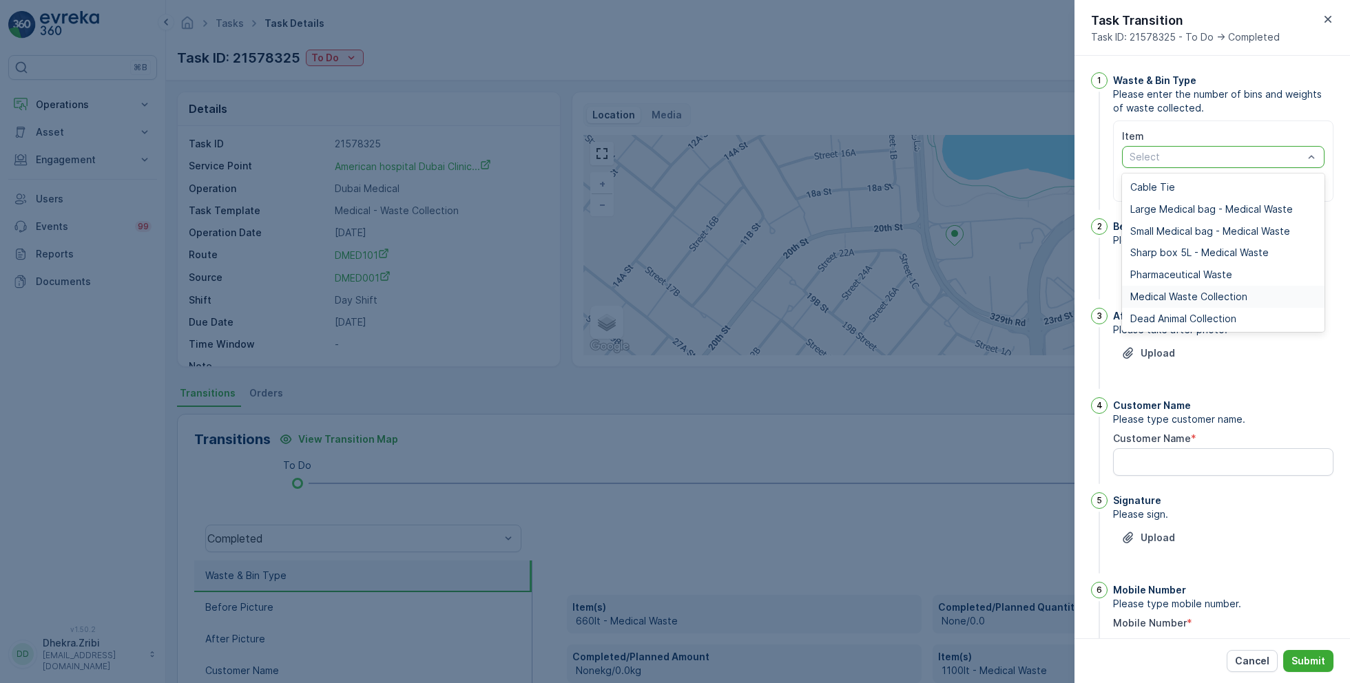
click at [1203, 293] on span "Medical Waste Collection" at bounding box center [1188, 296] width 117 height 11
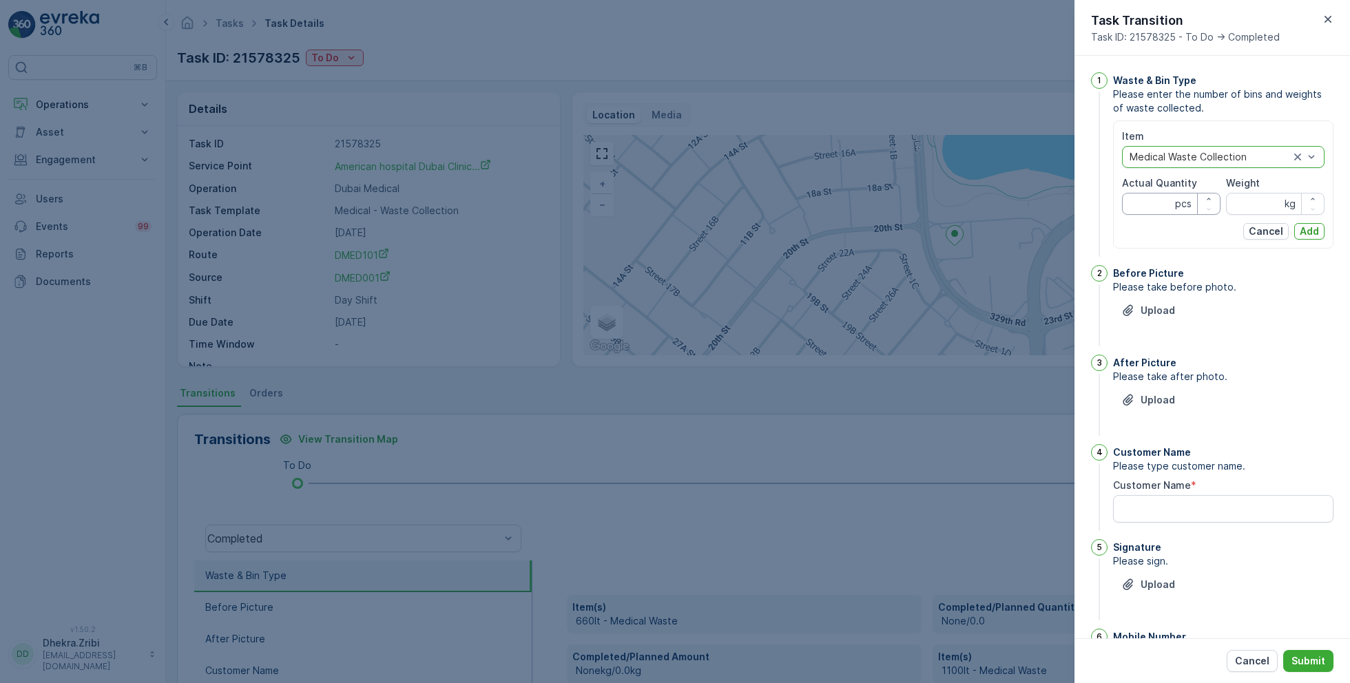
click at [1147, 207] on Quantity "Actual Quantity" at bounding box center [1171, 204] width 98 height 22
type Quantity "2"
click at [1235, 199] on input "Weight" at bounding box center [1275, 204] width 98 height 22
type input "9"
click at [1294, 237] on button "Add" at bounding box center [1309, 231] width 30 height 17
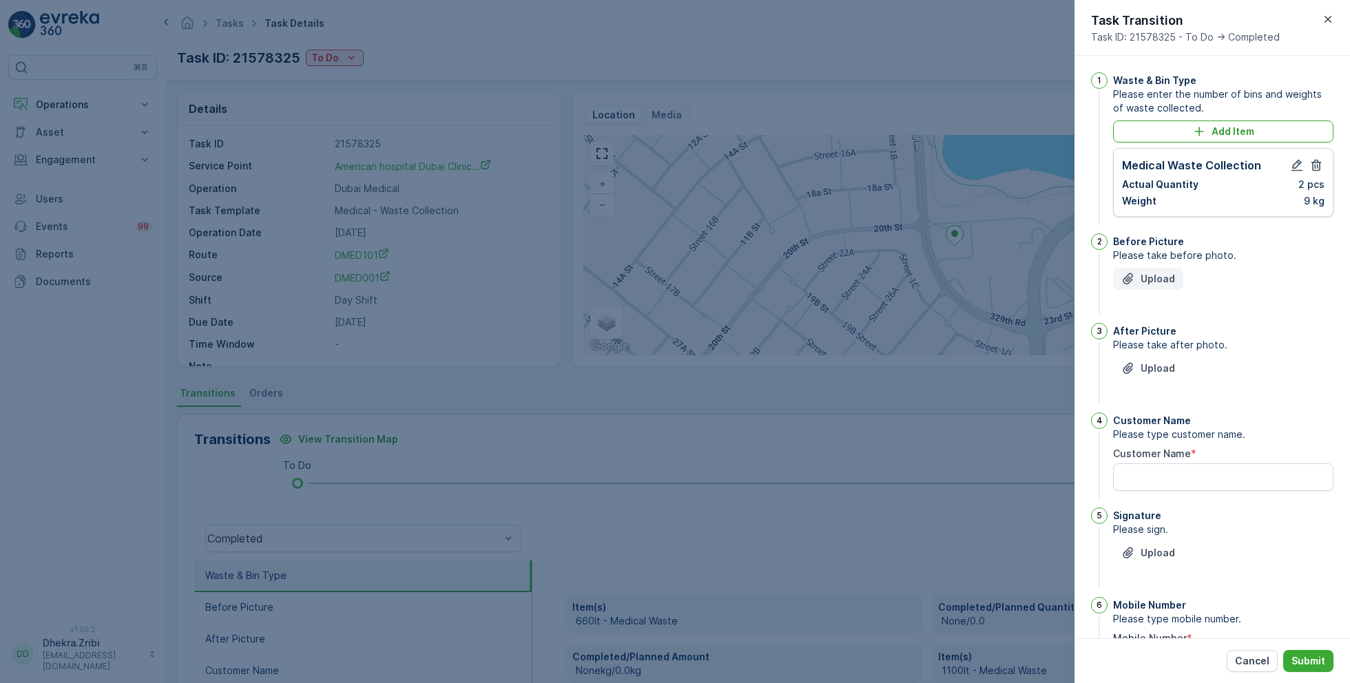
click at [1153, 275] on p "Upload" at bounding box center [1158, 279] width 34 height 14
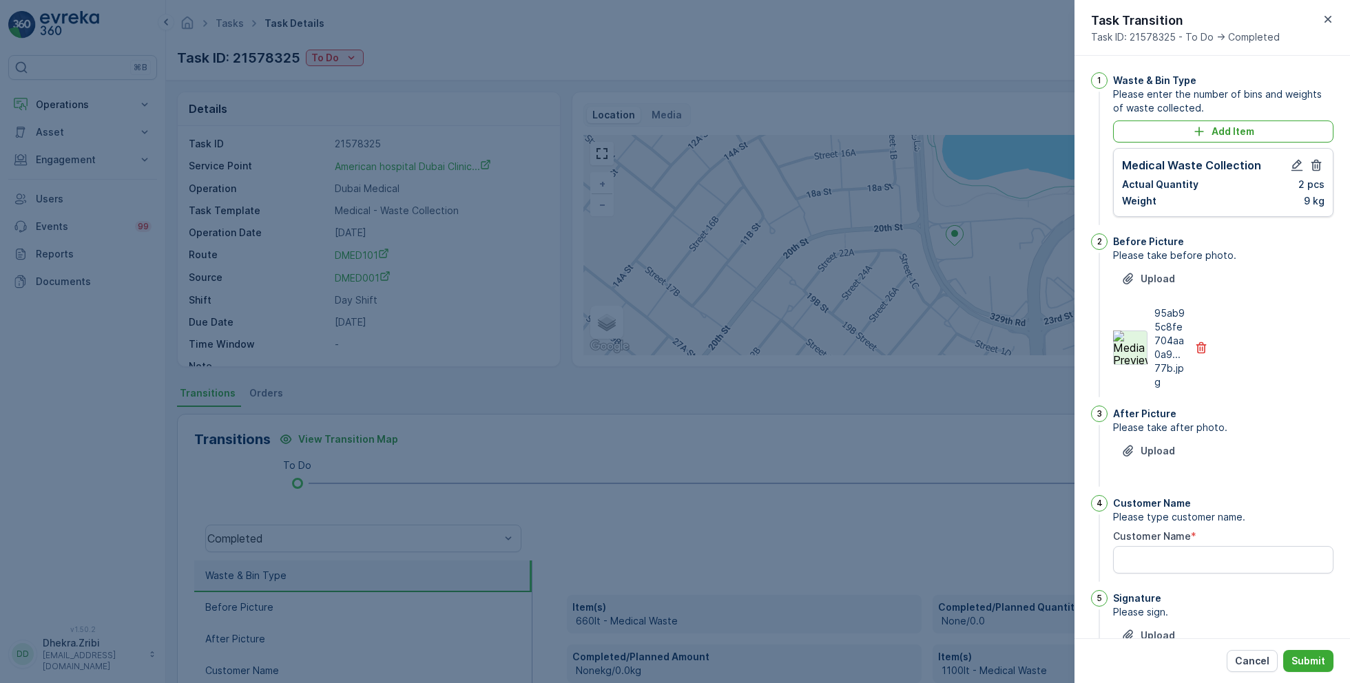
click at [1139, 344] on img at bounding box center [1130, 348] width 34 height 34
click at [1157, 450] on p "Upload" at bounding box center [1158, 451] width 34 height 14
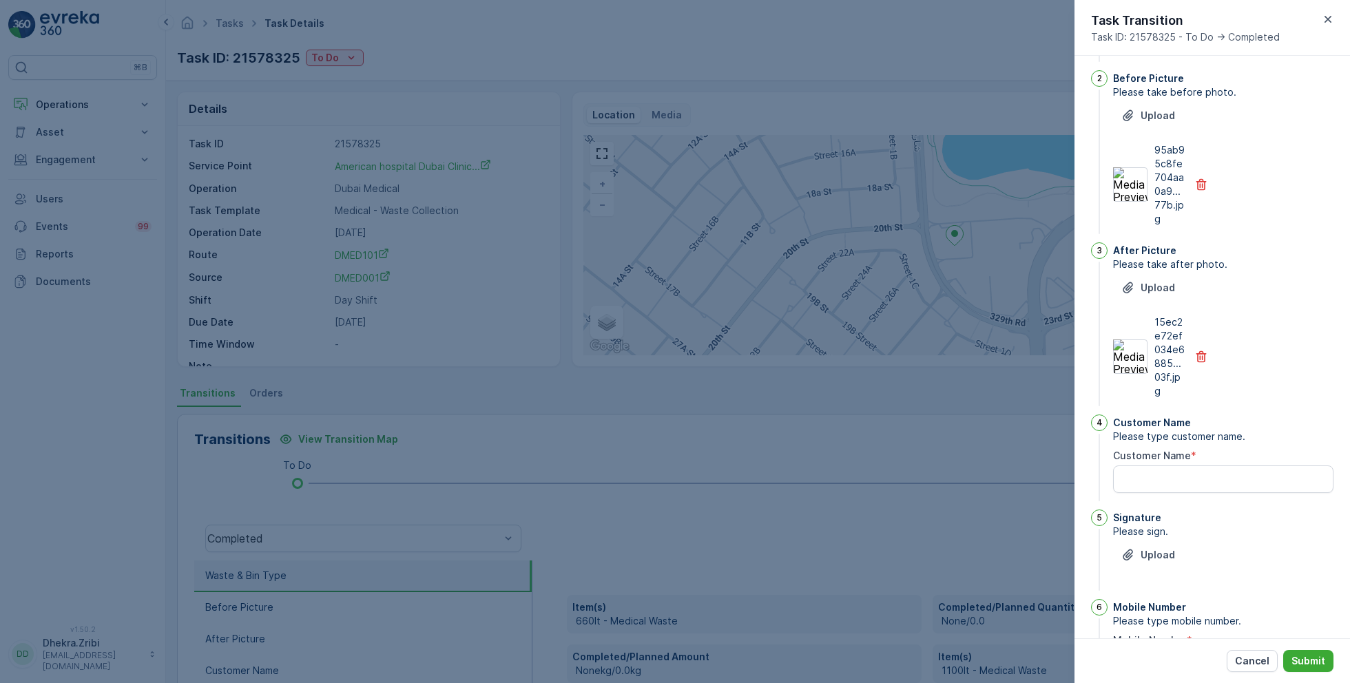
scroll to position [240, 0]
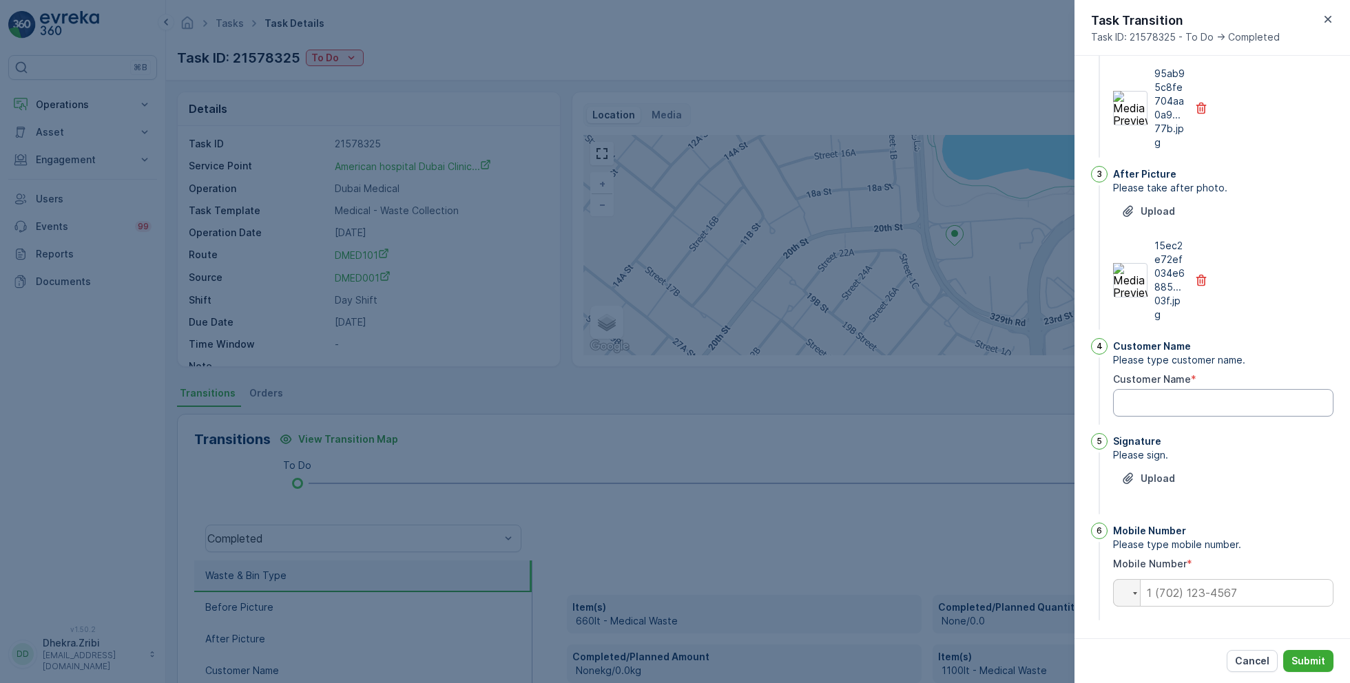
click at [1145, 404] on Name "Customer Name" at bounding box center [1223, 403] width 220 height 28
type Name "jove"
click at [1152, 477] on p "Upload" at bounding box center [1158, 479] width 34 height 14
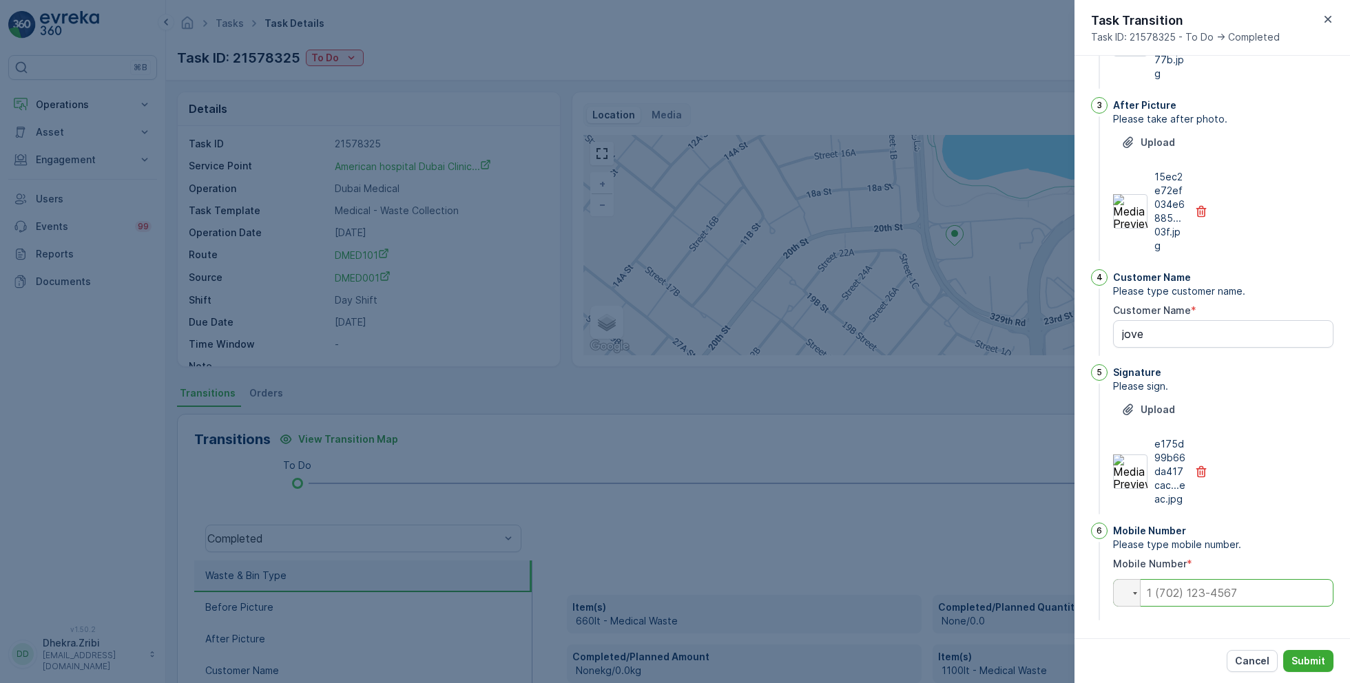
click at [1190, 592] on input "tel" at bounding box center [1223, 593] width 220 height 28
type input "+56 305 485 9"
click at [1252, 658] on p "Cancel" at bounding box center [1252, 661] width 34 height 14
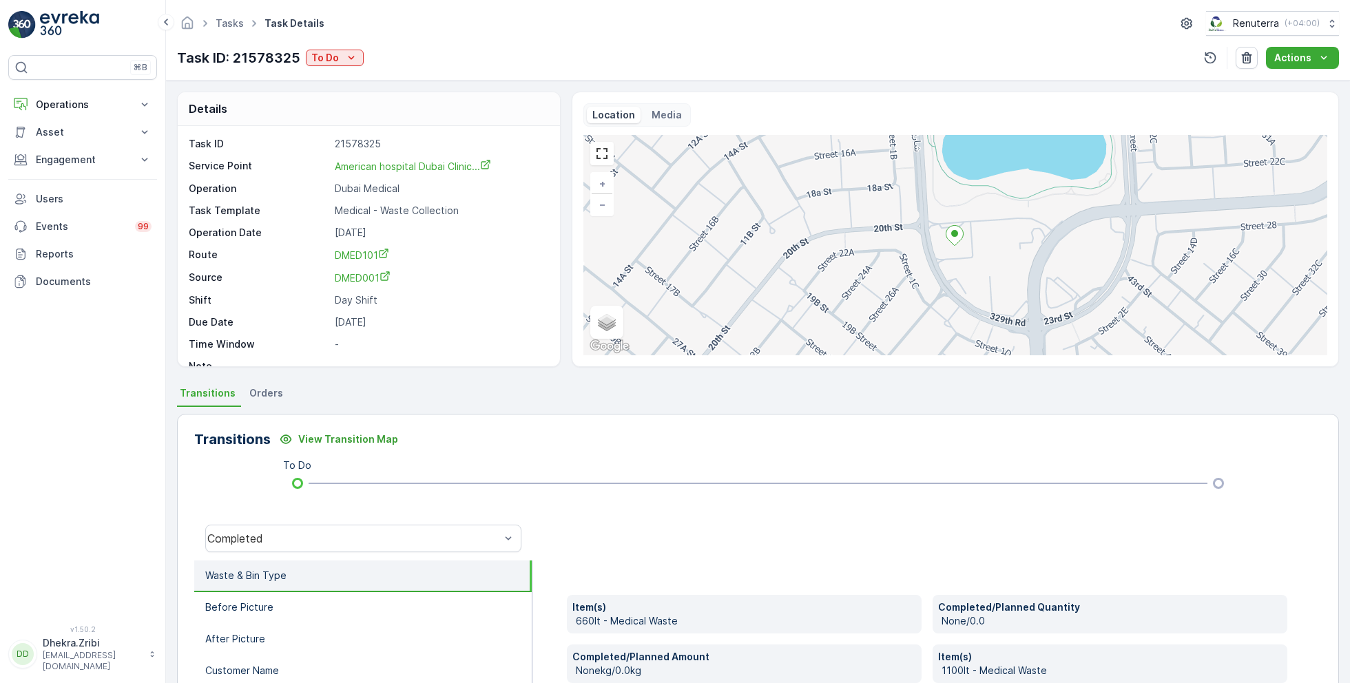
click at [339, 65] on div "Task ID: 21578325 To Do" at bounding box center [270, 58] width 187 height 21
click at [336, 54] on p "To Do" at bounding box center [325, 58] width 28 height 14
click at [376, 81] on div "Completed" at bounding box center [379, 77] width 143 height 19
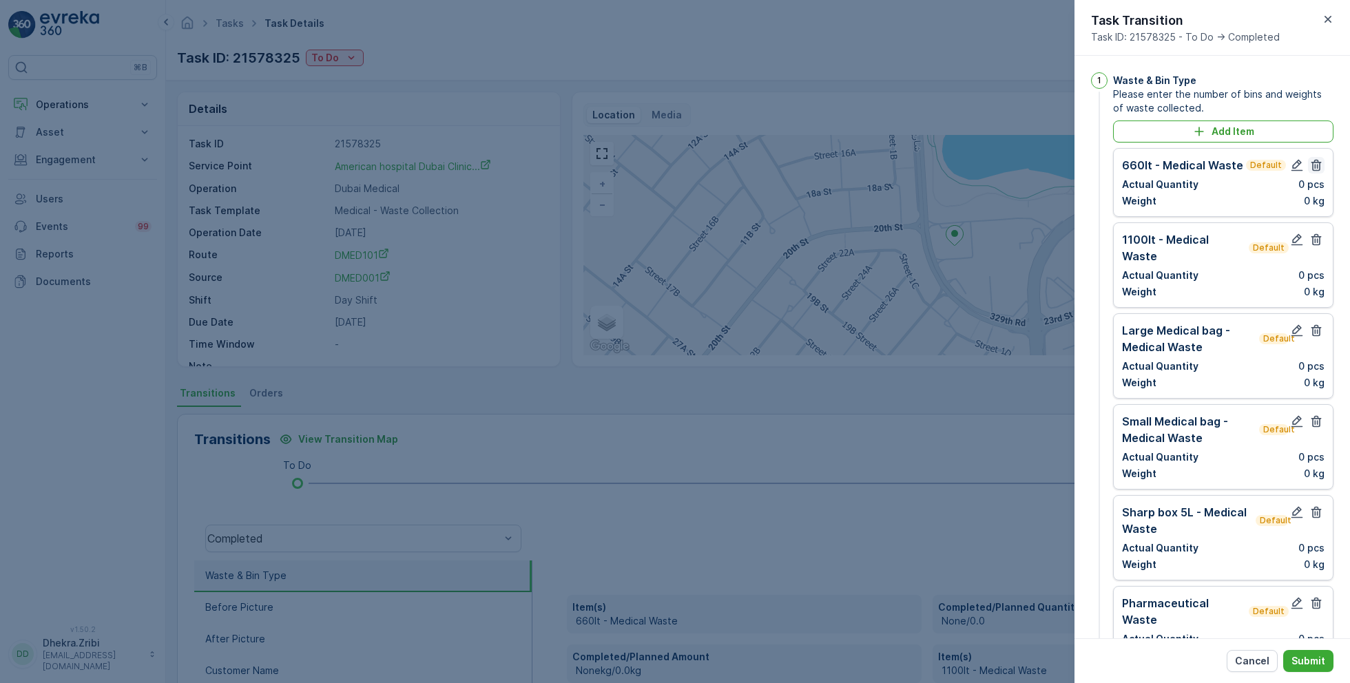
click at [1311, 165] on icon "button" at bounding box center [1316, 165] width 14 height 14
click at [1311, 233] on icon "button" at bounding box center [1316, 240] width 14 height 14
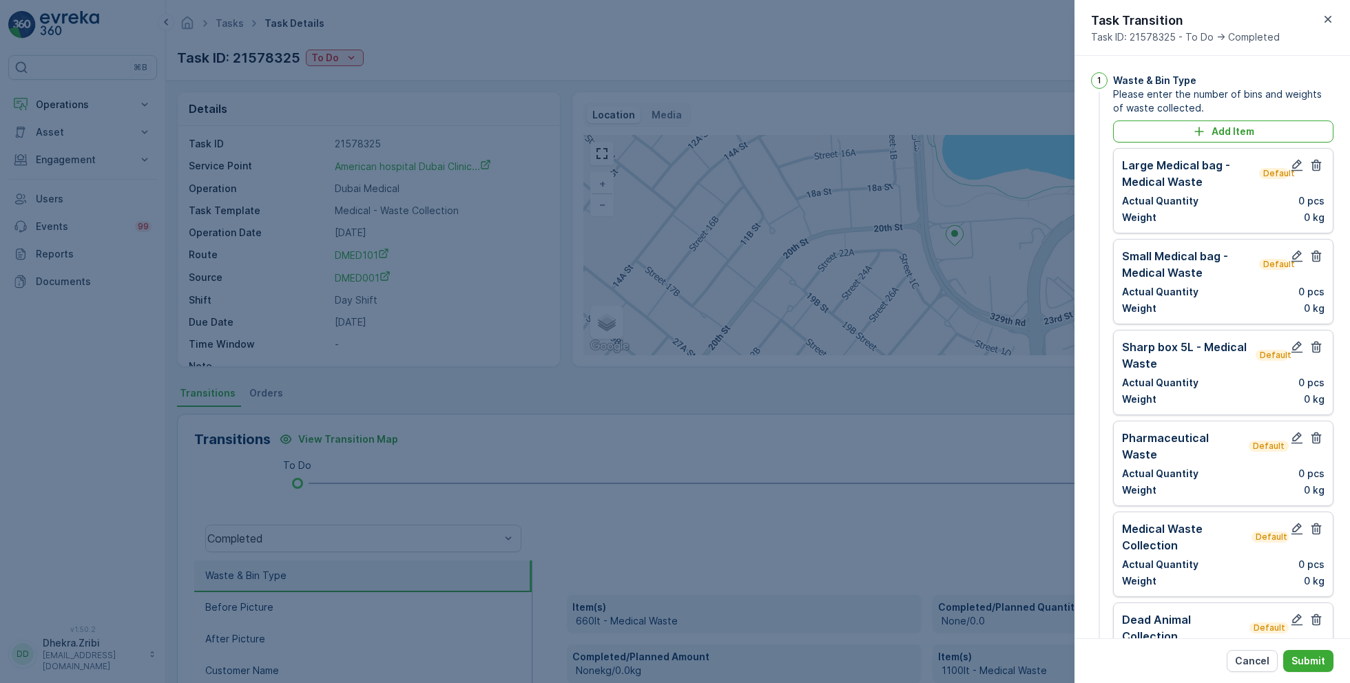
click at [1311, 165] on icon "button" at bounding box center [1316, 165] width 14 height 14
click at [1311, 249] on icon "button" at bounding box center [1316, 256] width 14 height 14
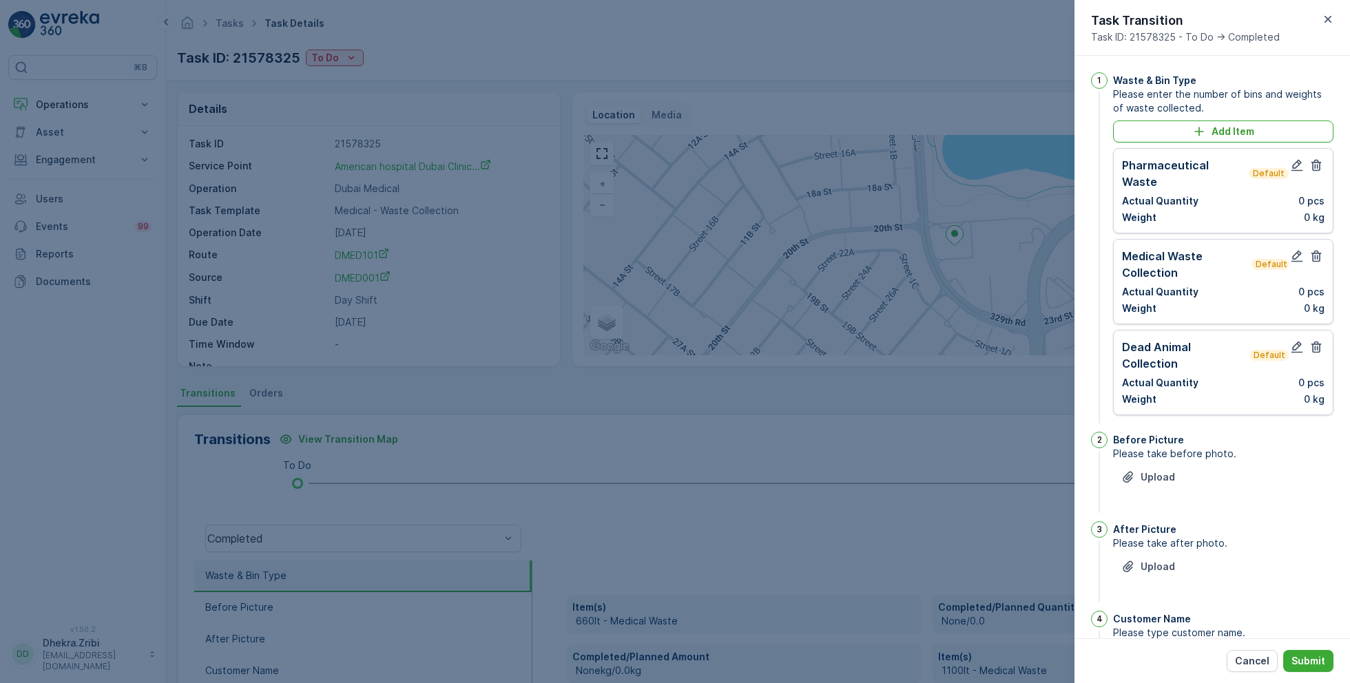
click at [1311, 165] on icon "button" at bounding box center [1316, 165] width 14 height 14
click at [1311, 249] on icon "button" at bounding box center [1316, 256] width 14 height 14
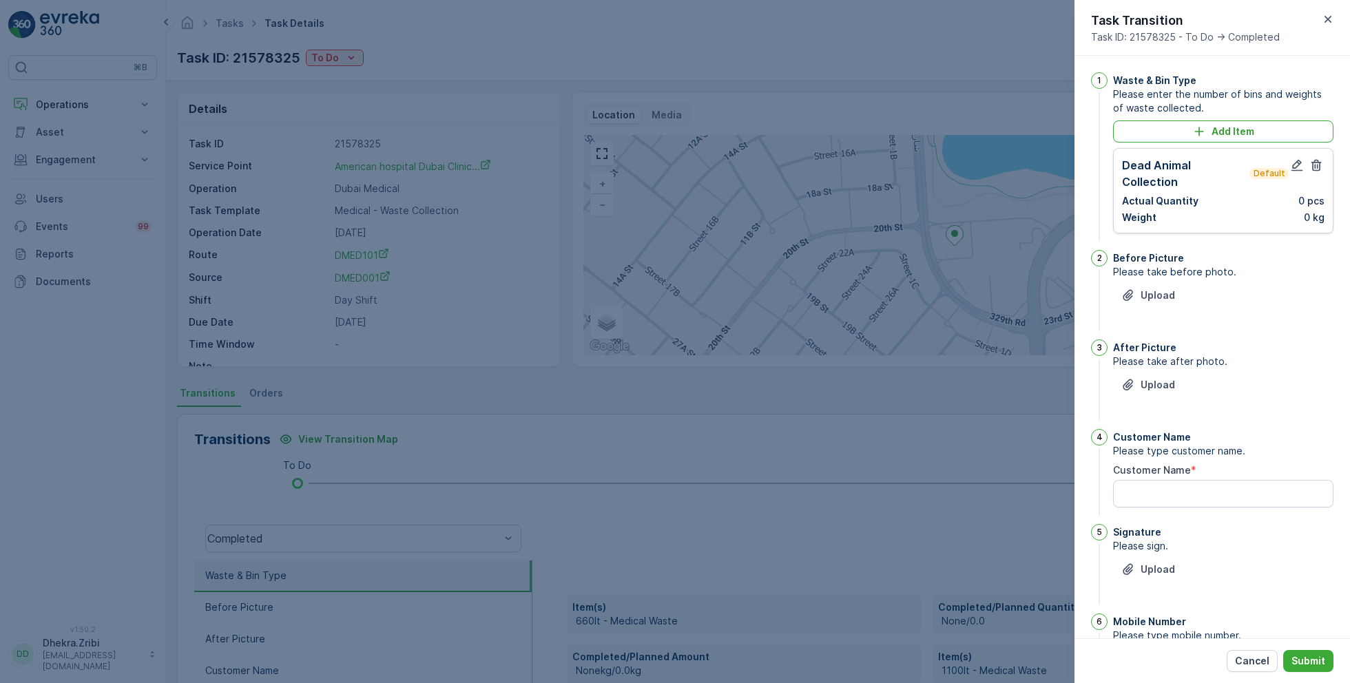
click at [1311, 165] on icon "button" at bounding box center [1316, 165] width 14 height 14
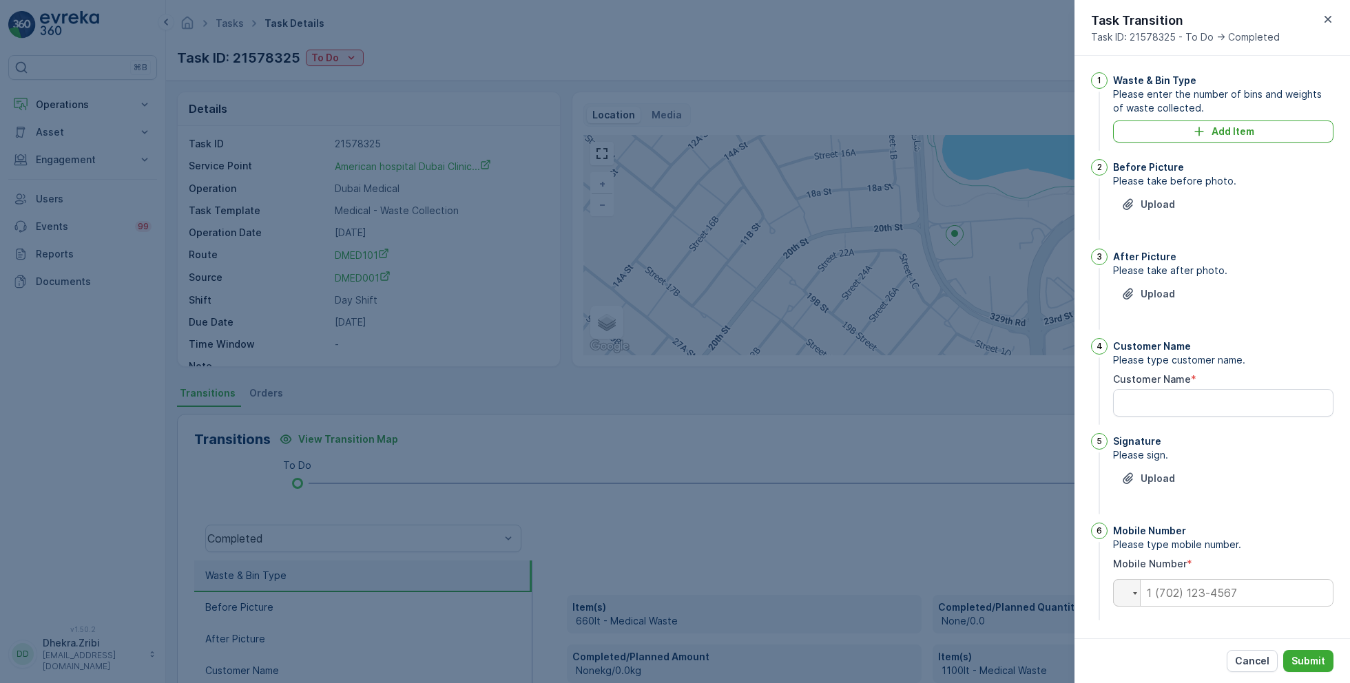
click at [1311, 165] on div "Before Picture" at bounding box center [1223, 167] width 220 height 14
click at [1177, 591] on input "tel" at bounding box center [1223, 593] width 220 height 28
type input "0563054859"
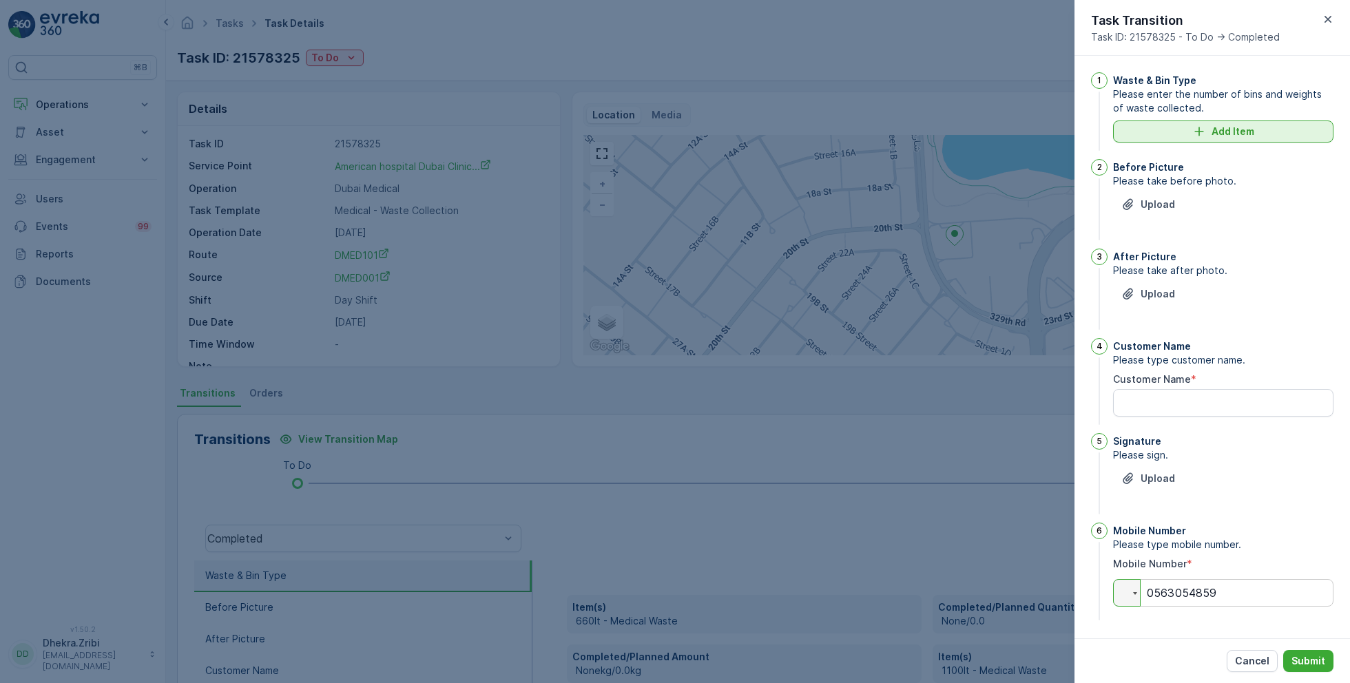
click at [1212, 129] on p "Add Item" at bounding box center [1232, 132] width 43 height 14
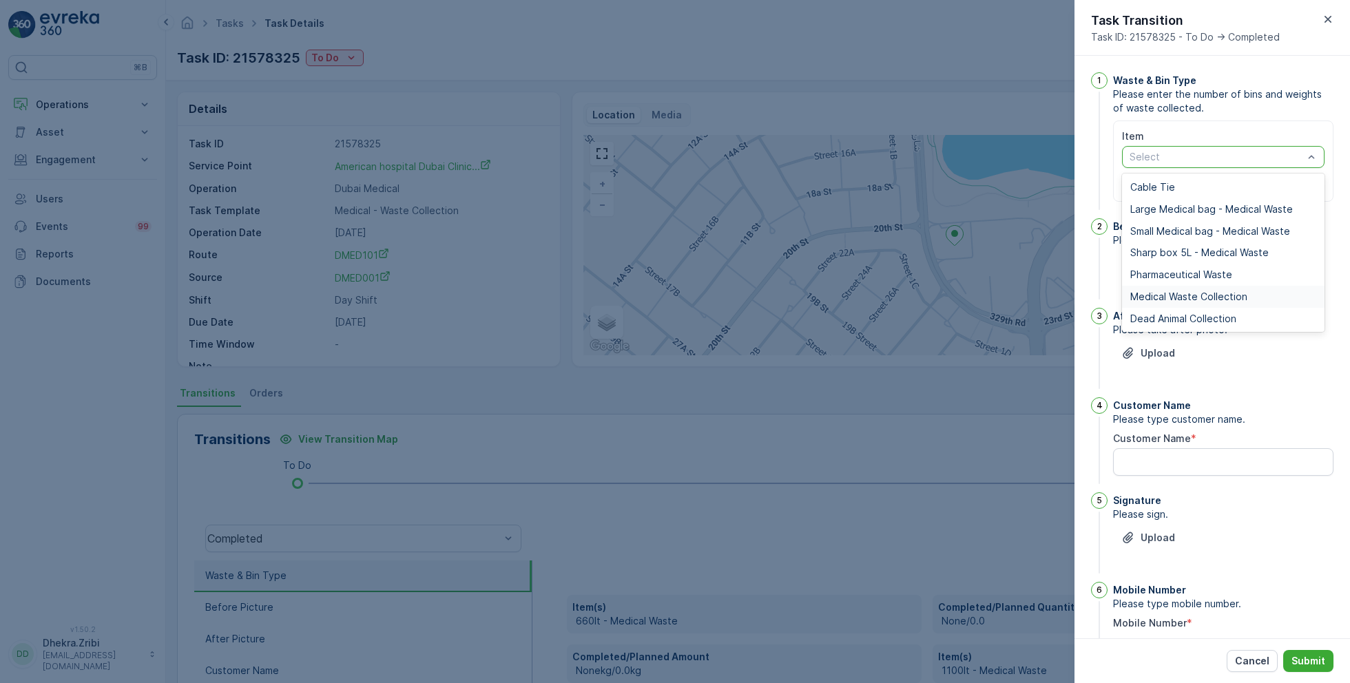
click at [1192, 288] on div "Medical Waste Collection" at bounding box center [1223, 297] width 202 height 22
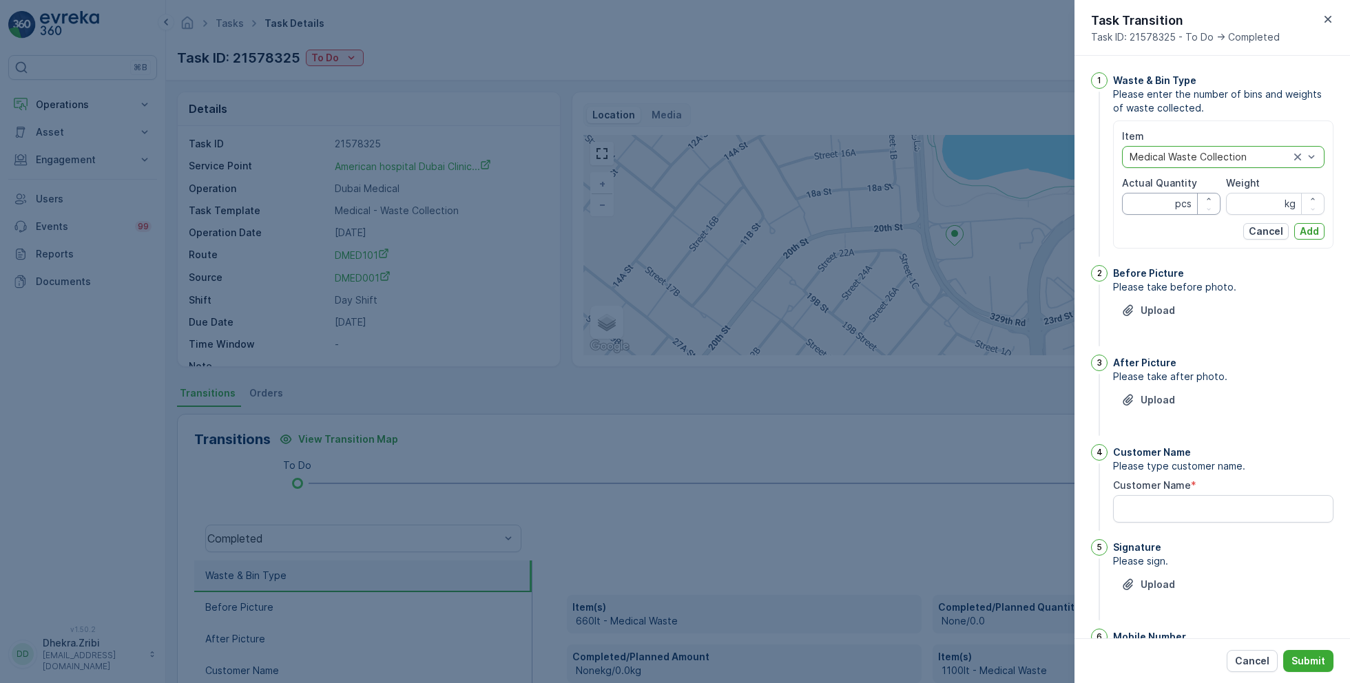
click at [1150, 200] on Quantity "Actual Quantity" at bounding box center [1171, 204] width 98 height 22
type Quantity "2"
click at [1257, 210] on input "Weight" at bounding box center [1275, 204] width 98 height 22
type input "9"
click at [1309, 227] on p "Add" at bounding box center [1309, 232] width 19 height 14
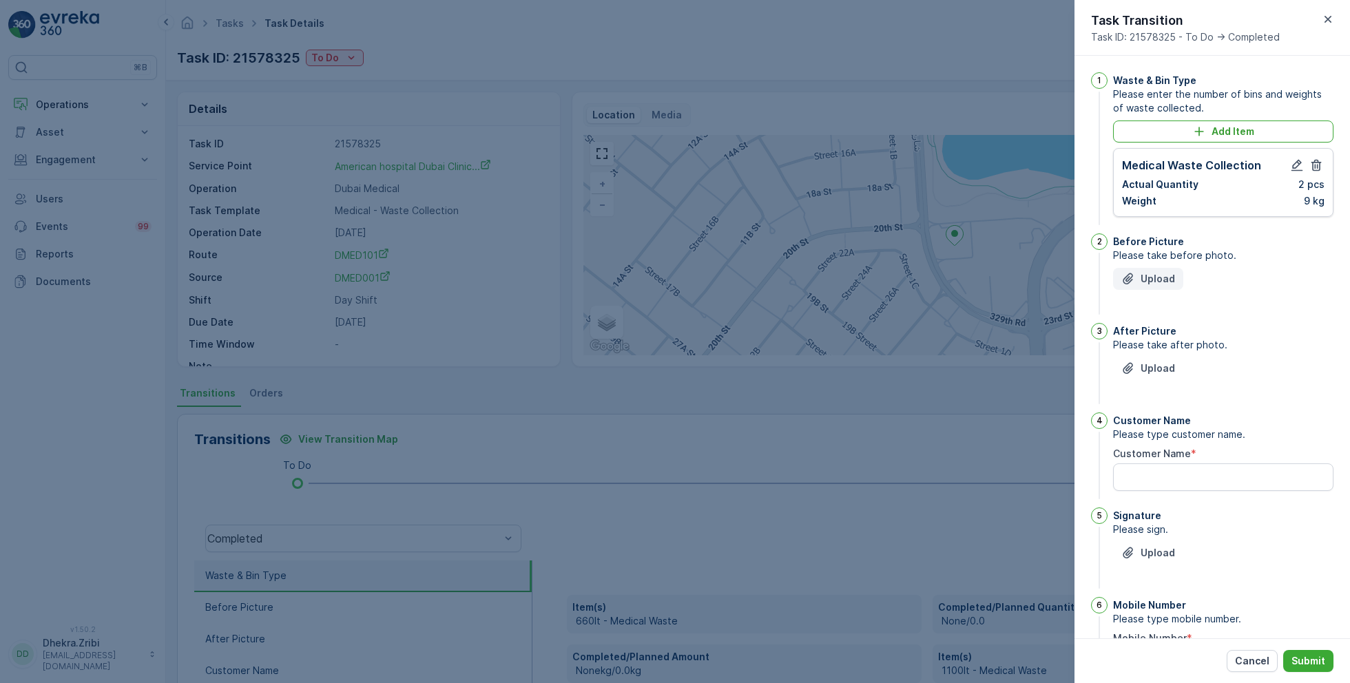
click at [1149, 278] on p "Upload" at bounding box center [1158, 279] width 34 height 14
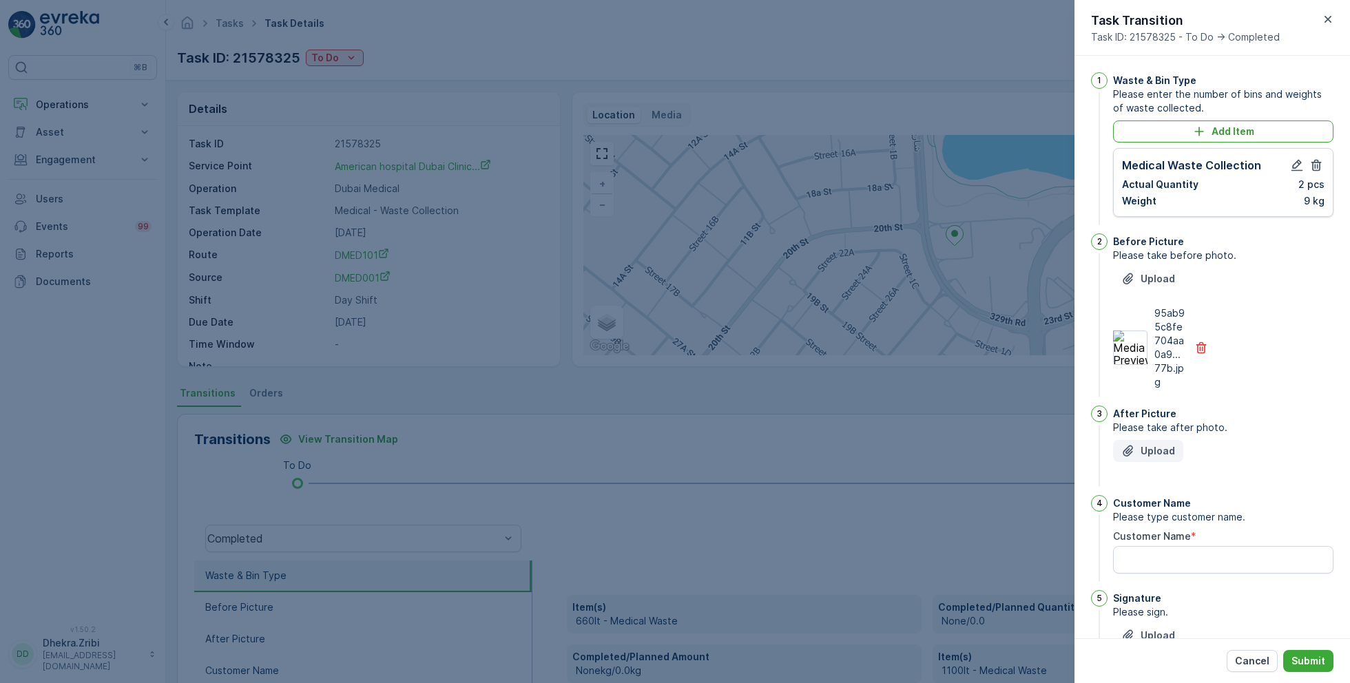
click at [1159, 454] on p "Upload" at bounding box center [1158, 451] width 34 height 14
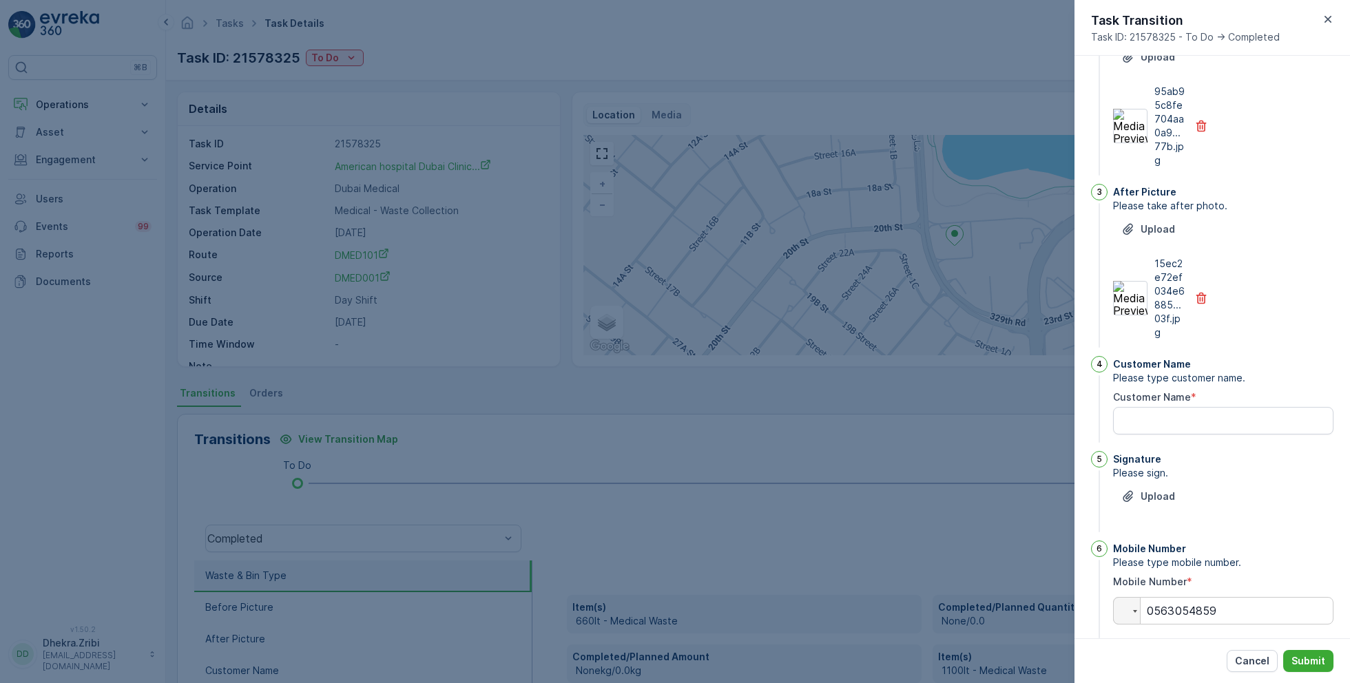
scroll to position [240, 0]
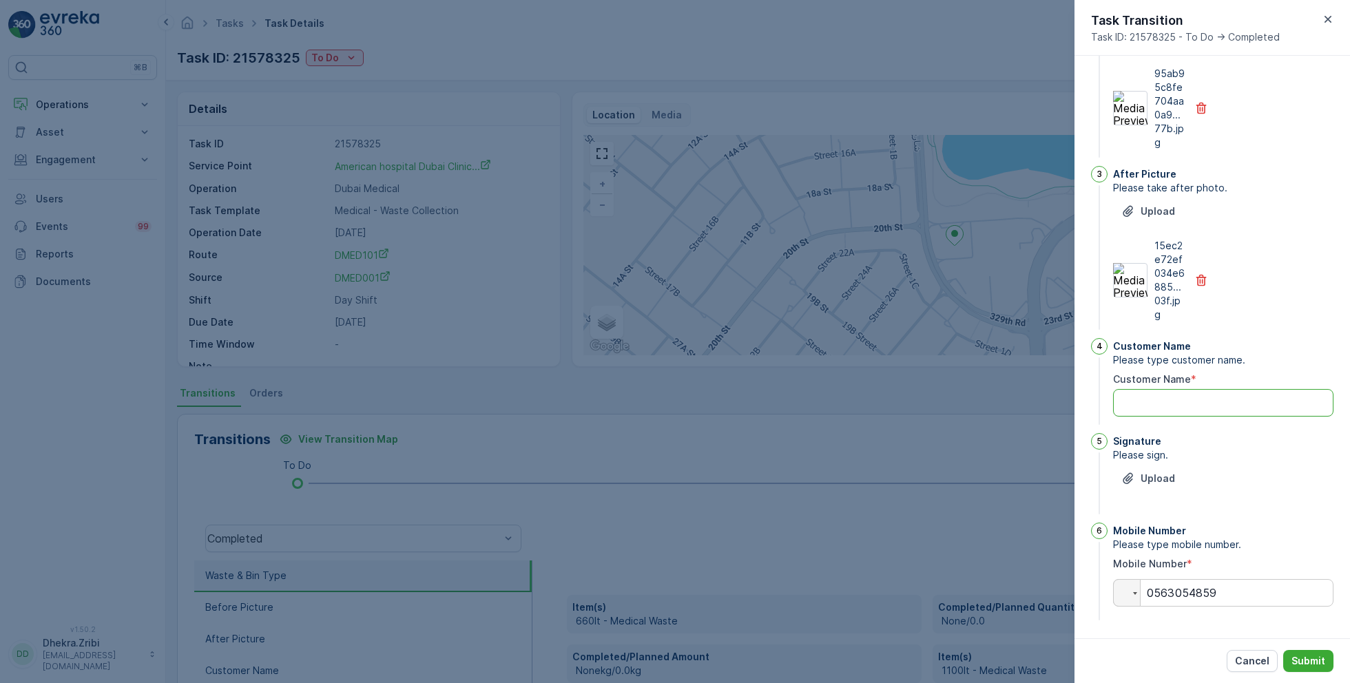
click at [1136, 404] on Name "Customer Name" at bounding box center [1223, 403] width 220 height 28
type Name "jove"
click at [1165, 487] on button "Upload" at bounding box center [1148, 479] width 70 height 22
click at [1315, 657] on p "Submit" at bounding box center [1308, 661] width 34 height 14
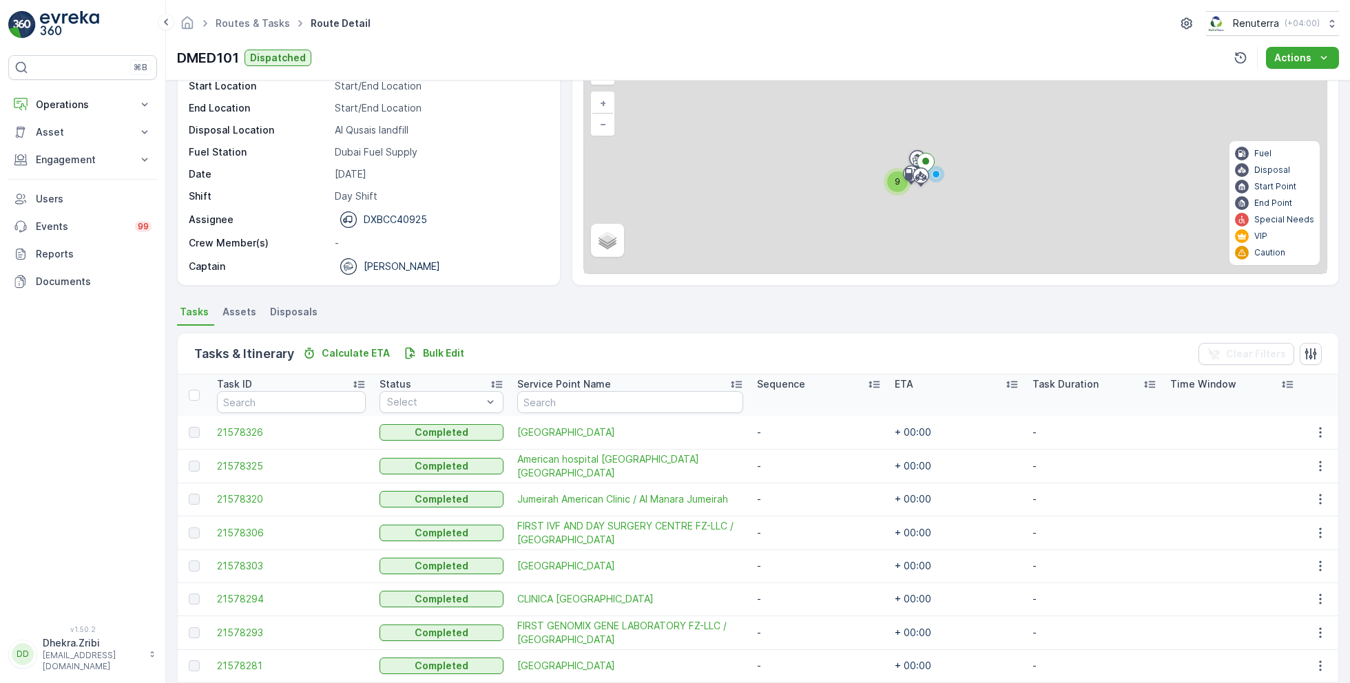
scroll to position [117, 0]
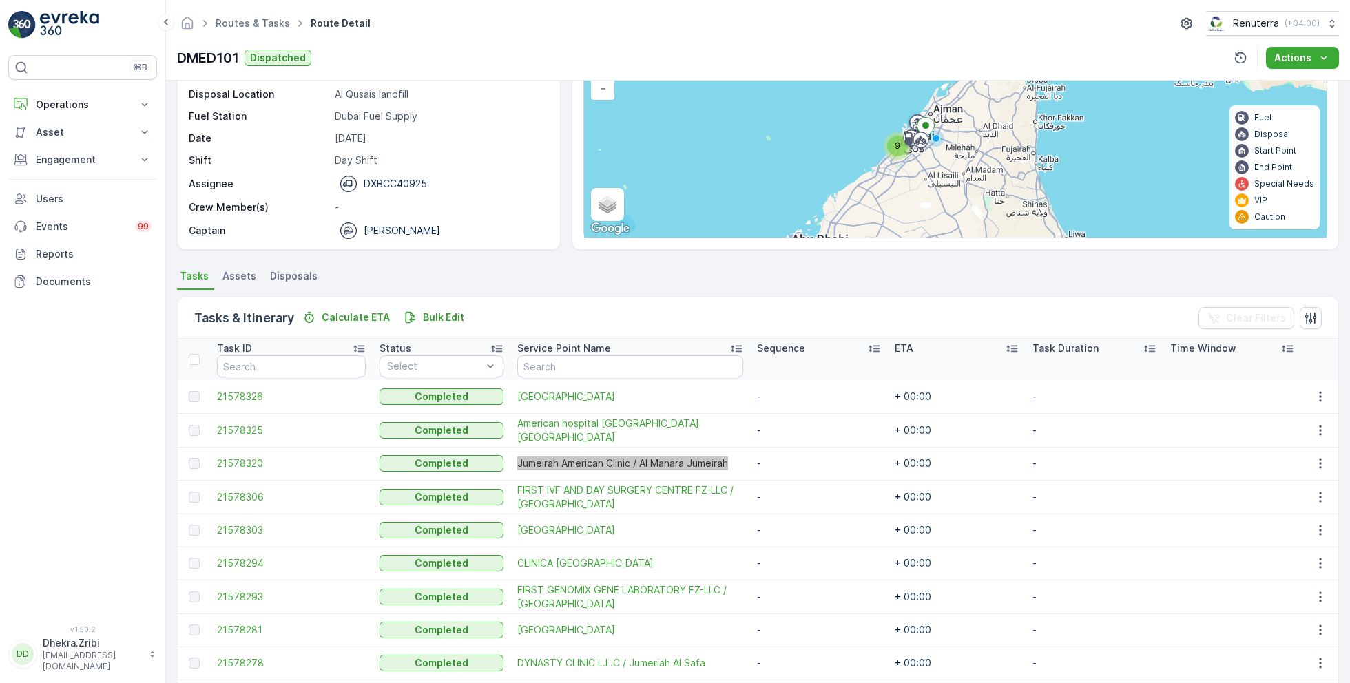
drag, startPoint x: 525, startPoint y: 457, endPoint x: 662, endPoint y: 8, distance: 469.5
click at [0, 0] on div "⌘B Operations Insights Planning Routes & Tasks Cockpit Settings Asset Assets En…" at bounding box center [675, 341] width 1350 height 683
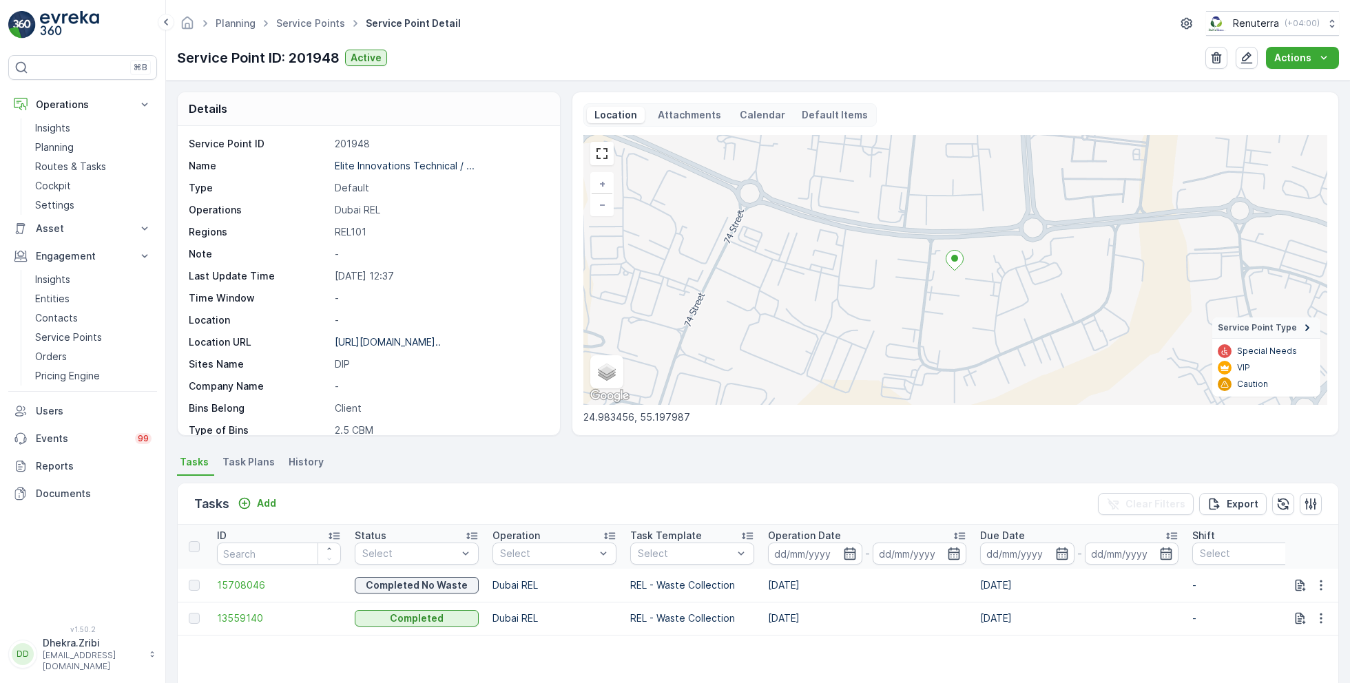
scroll to position [95, 0]
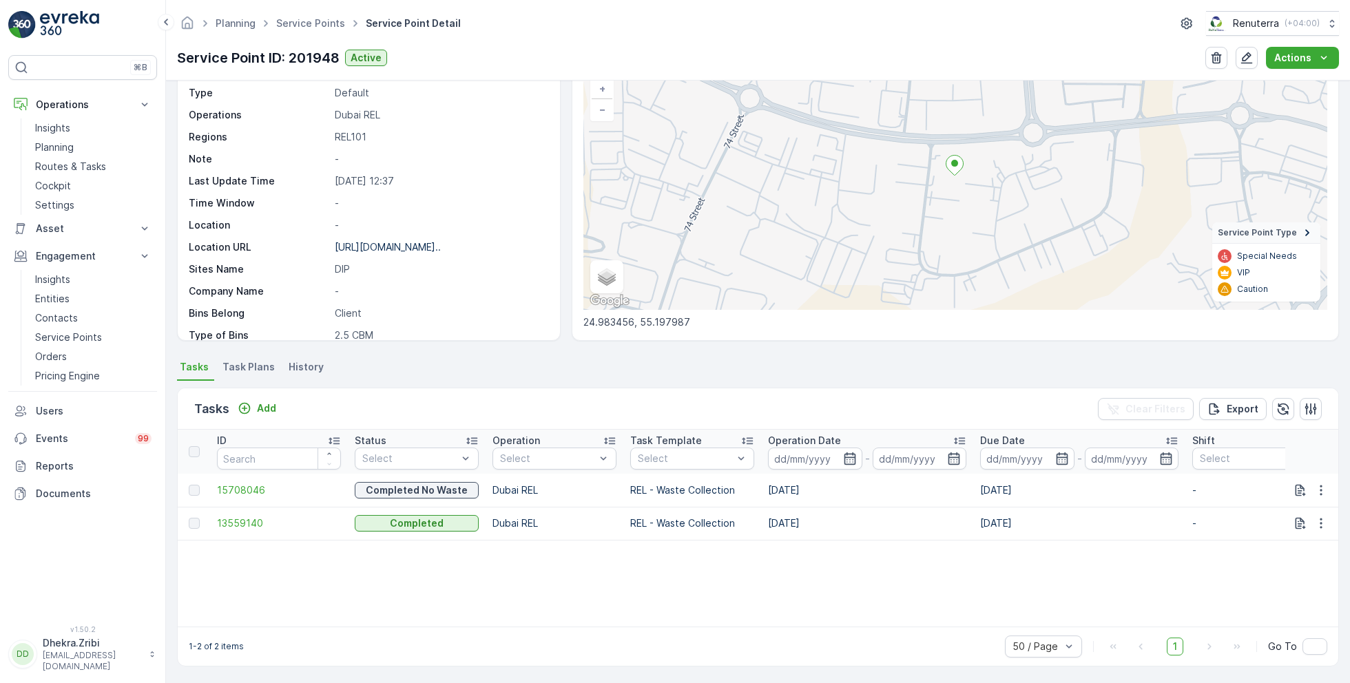
click at [302, 26] on link "Service Points" at bounding box center [310, 23] width 69 height 12
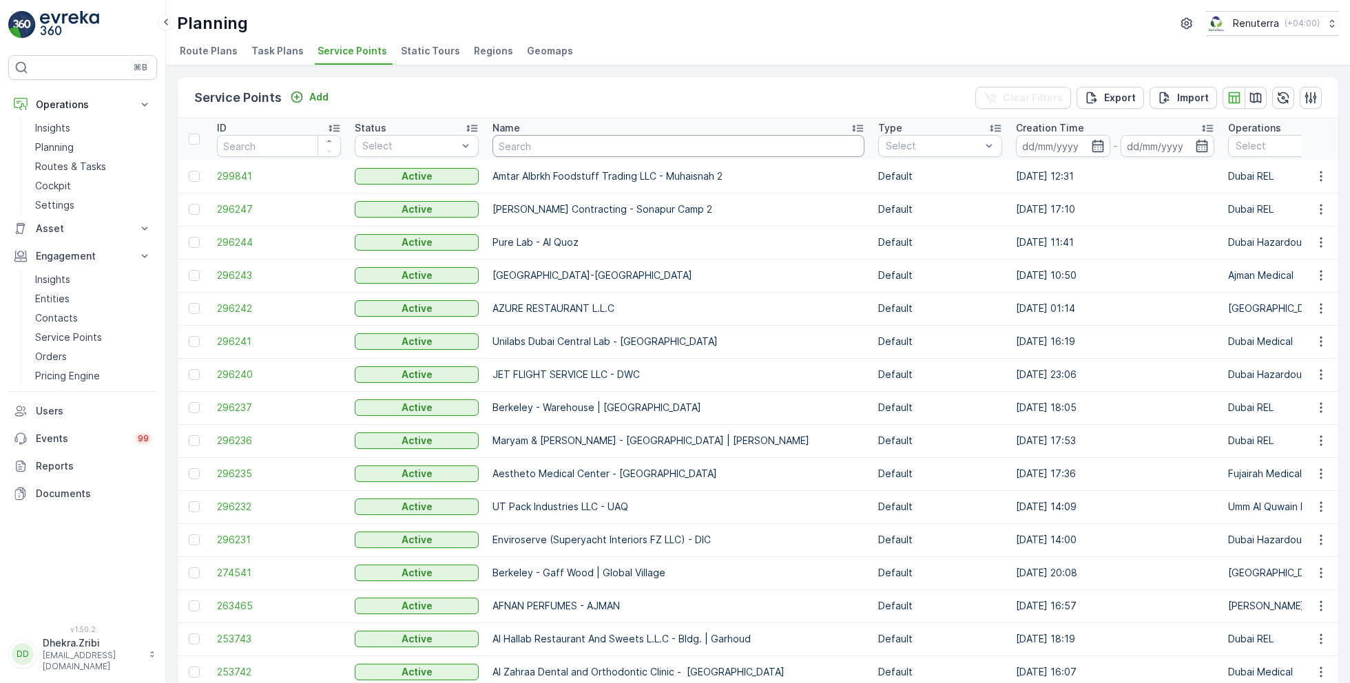
click at [616, 135] on input "text" at bounding box center [678, 146] width 372 height 22
type input "bah"
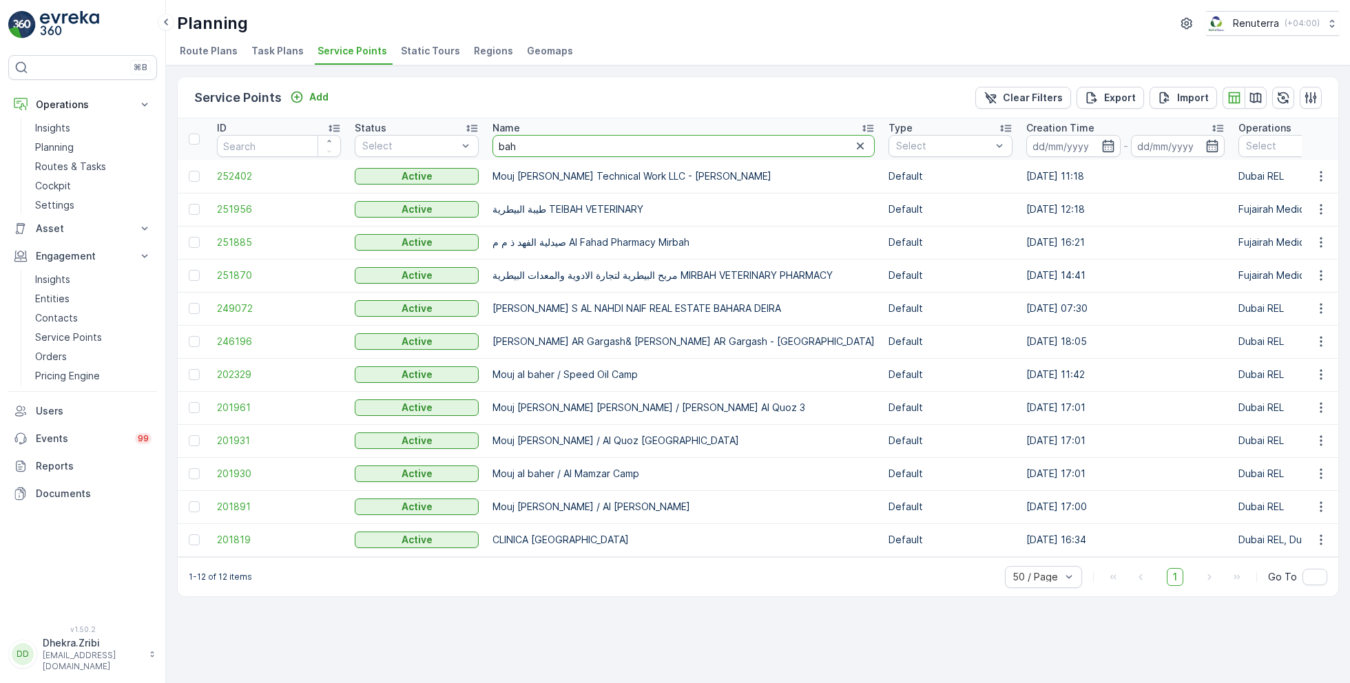
click at [534, 143] on input "bah" at bounding box center [683, 146] width 382 height 22
click at [55, 145] on p "Planning" at bounding box center [54, 148] width 39 height 14
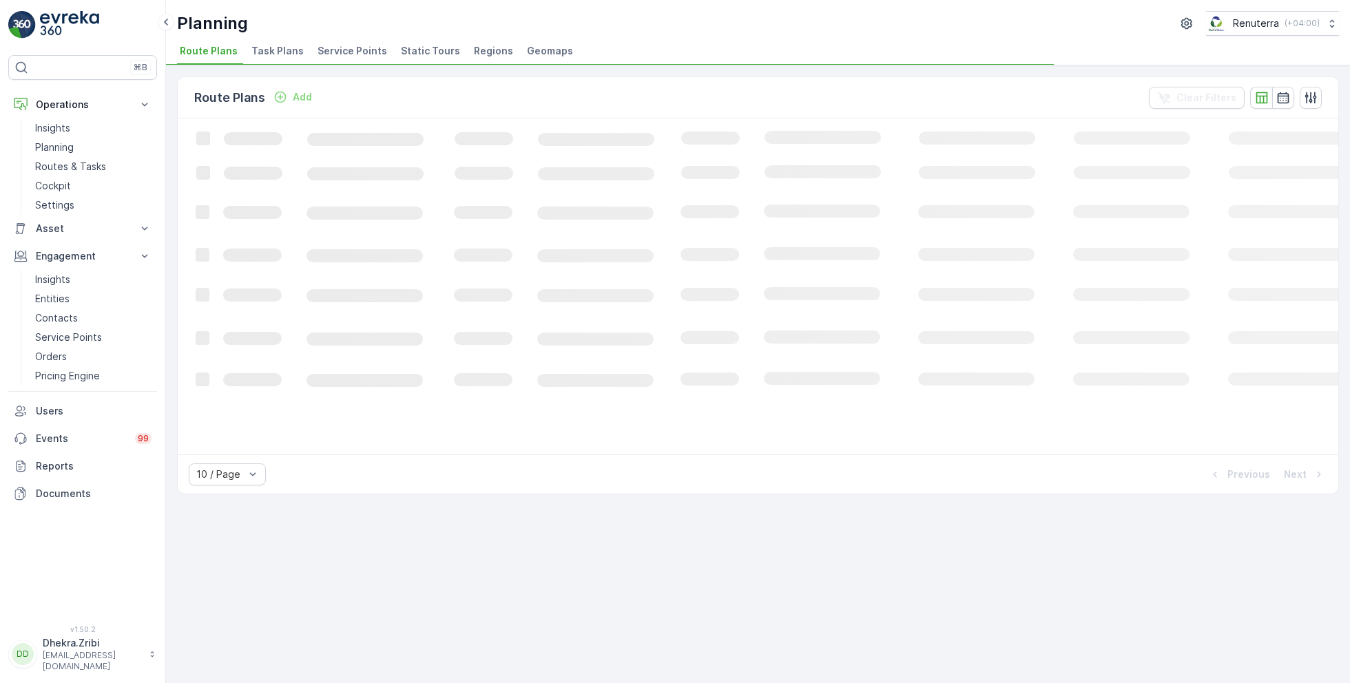
click at [336, 48] on span "Service Points" at bounding box center [353, 51] width 70 height 14
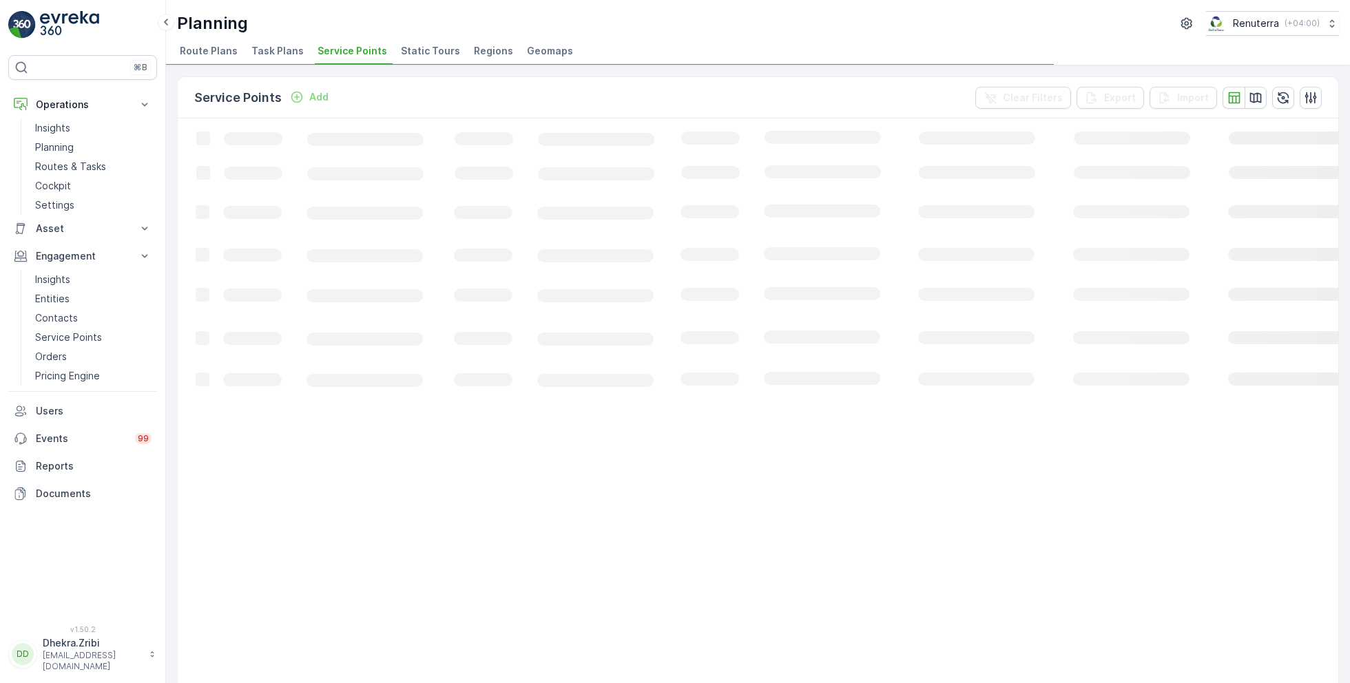
click at [319, 95] on p "Add" at bounding box center [318, 97] width 19 height 14
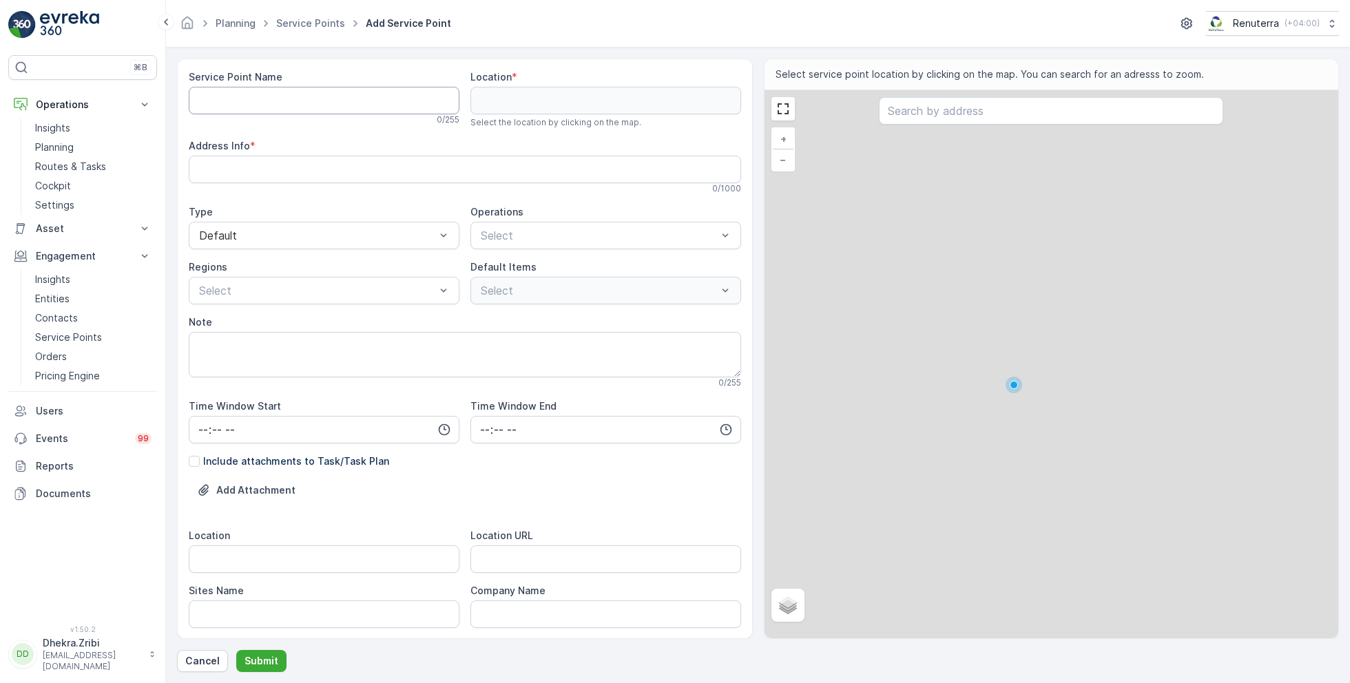
click at [281, 106] on Name "Service Point Name" at bounding box center [324, 101] width 271 height 28
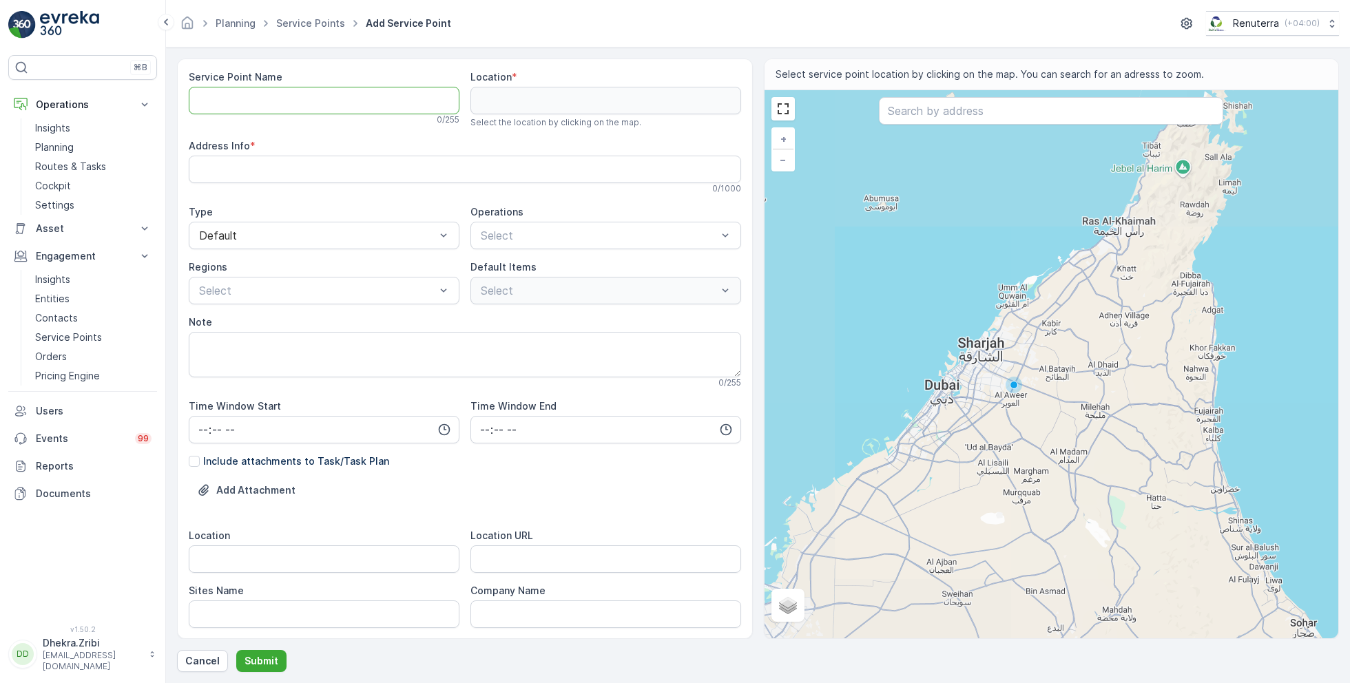
paste Name "Mega Hotel Management - FZE | [GEOGRAPHIC_DATA]"
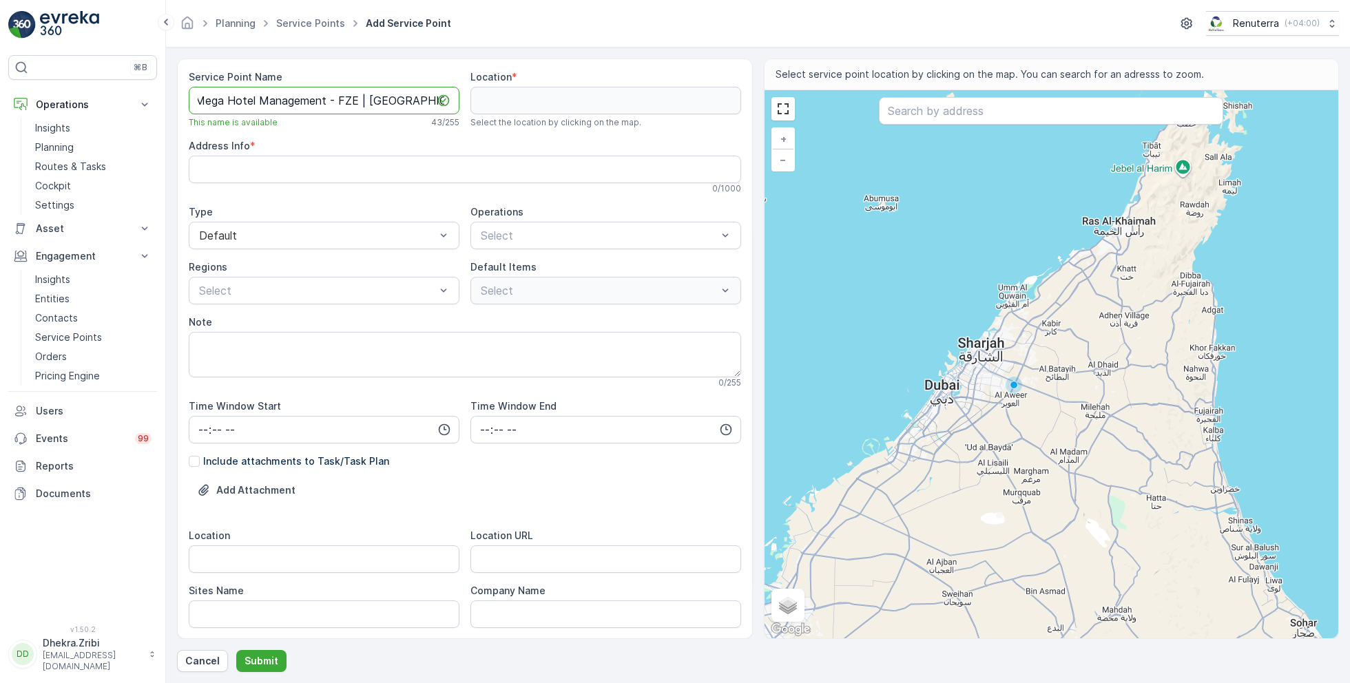
type Name "Mega Hotel Management - FZE | [GEOGRAPHIC_DATA]"
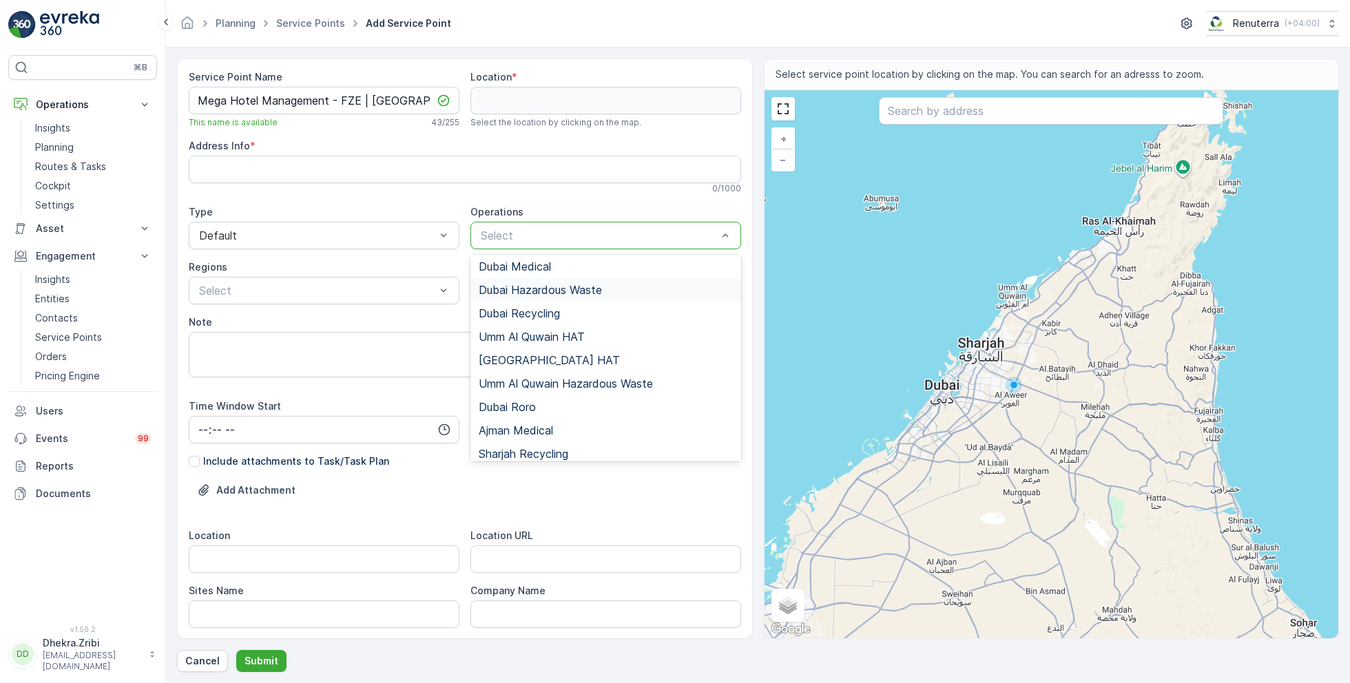
scroll to position [121, 0]
click at [519, 404] on span "Dubai Roro" at bounding box center [507, 405] width 57 height 12
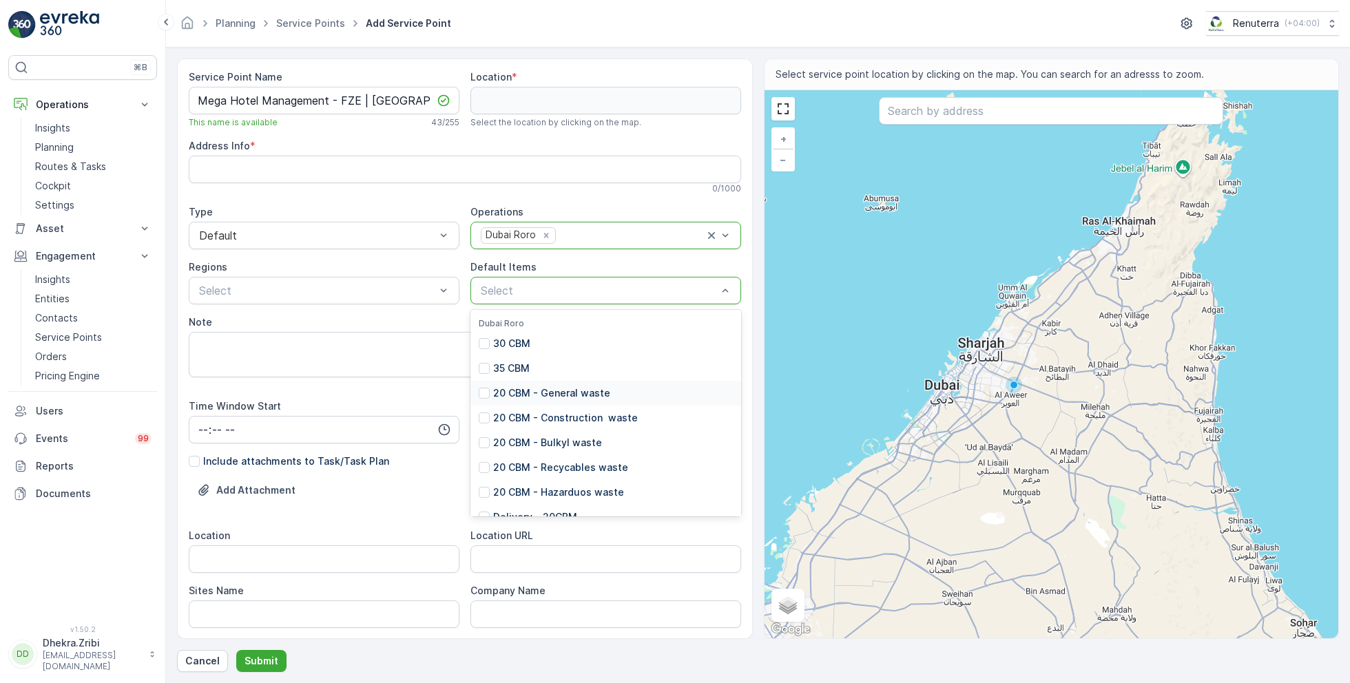
click at [554, 392] on p "20 CBM - General waste" at bounding box center [551, 393] width 117 height 14
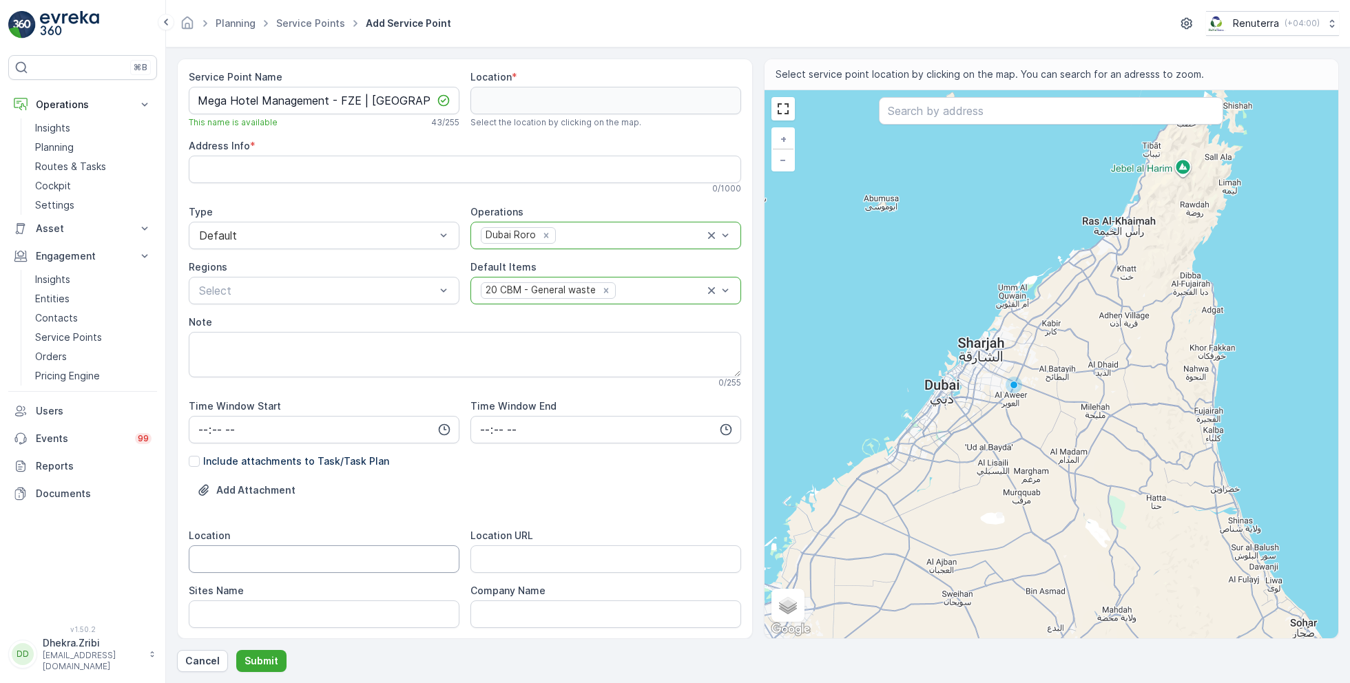
click at [259, 559] on input "Location" at bounding box center [324, 559] width 271 height 28
paste input "Palm Jumeirah"
type input "Palm Jumeirah"
click at [239, 605] on Name "Sites Name" at bounding box center [324, 615] width 271 height 28
paste Name "Palm Jumeirah"
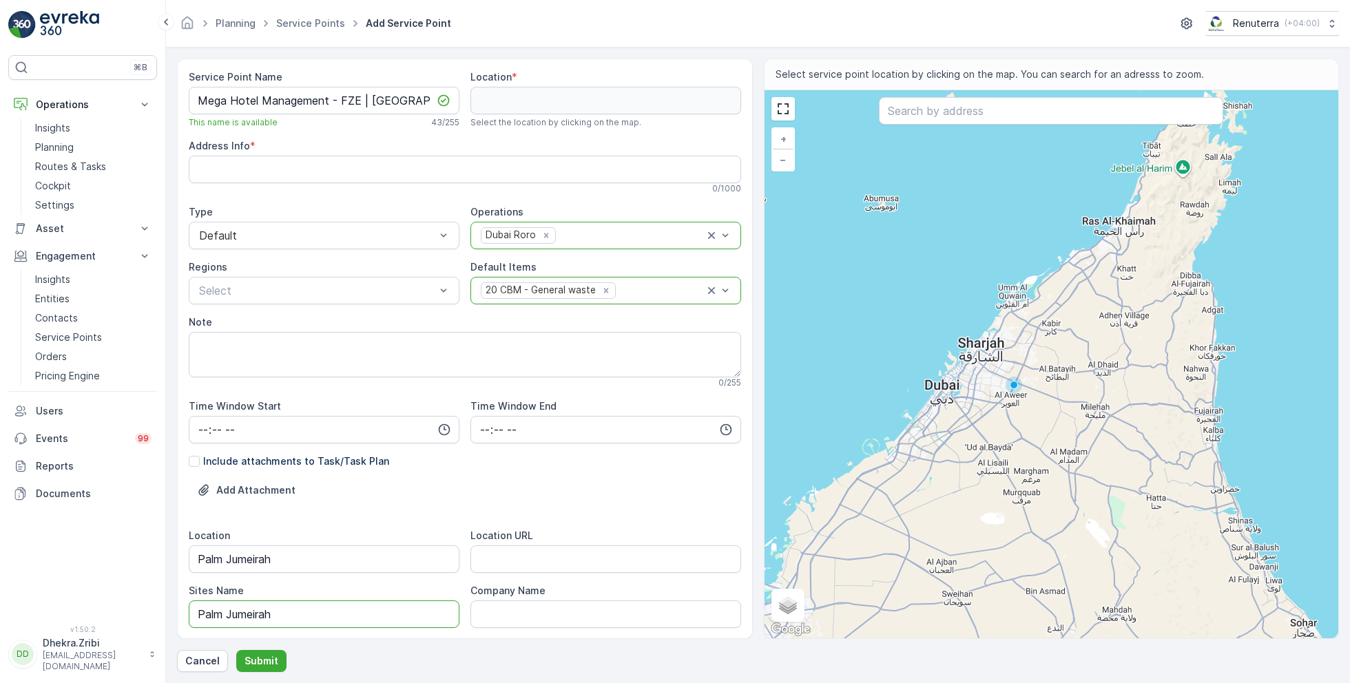
type Name "Palm Jumeirah"
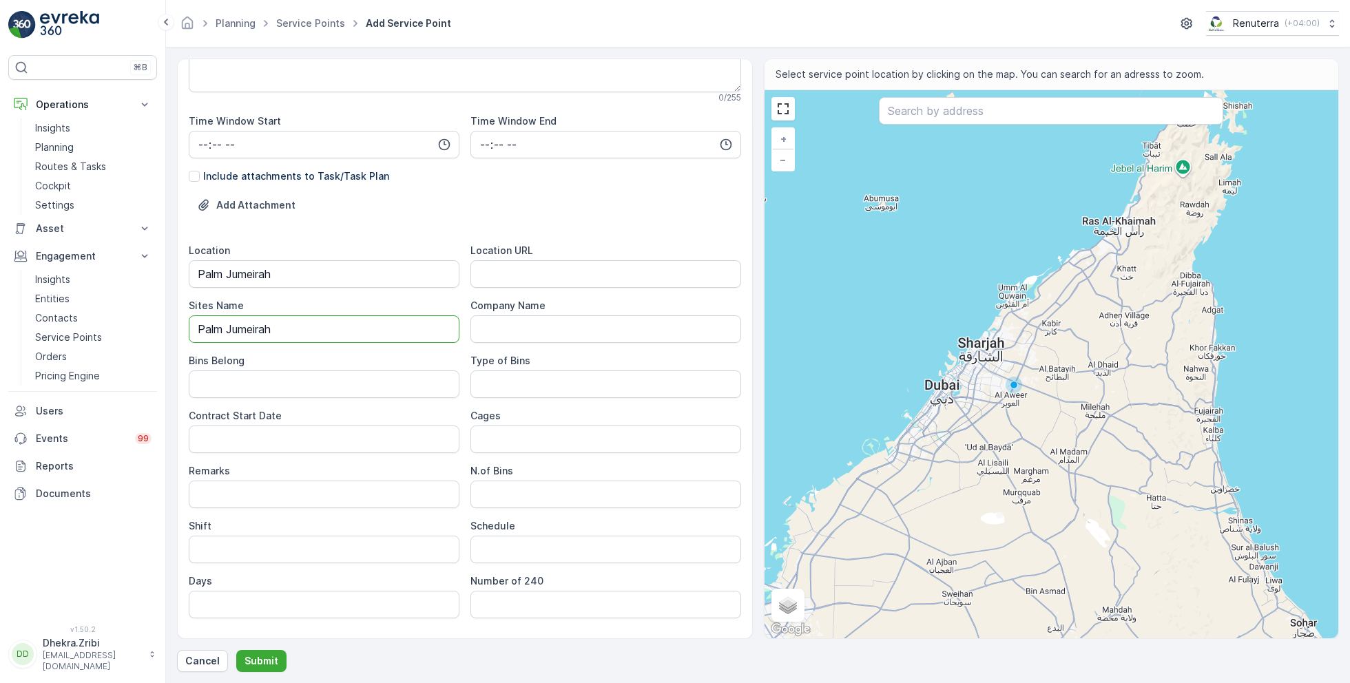
scroll to position [290, 0]
click at [530, 271] on URL "Location URL" at bounding box center [605, 270] width 271 height 28
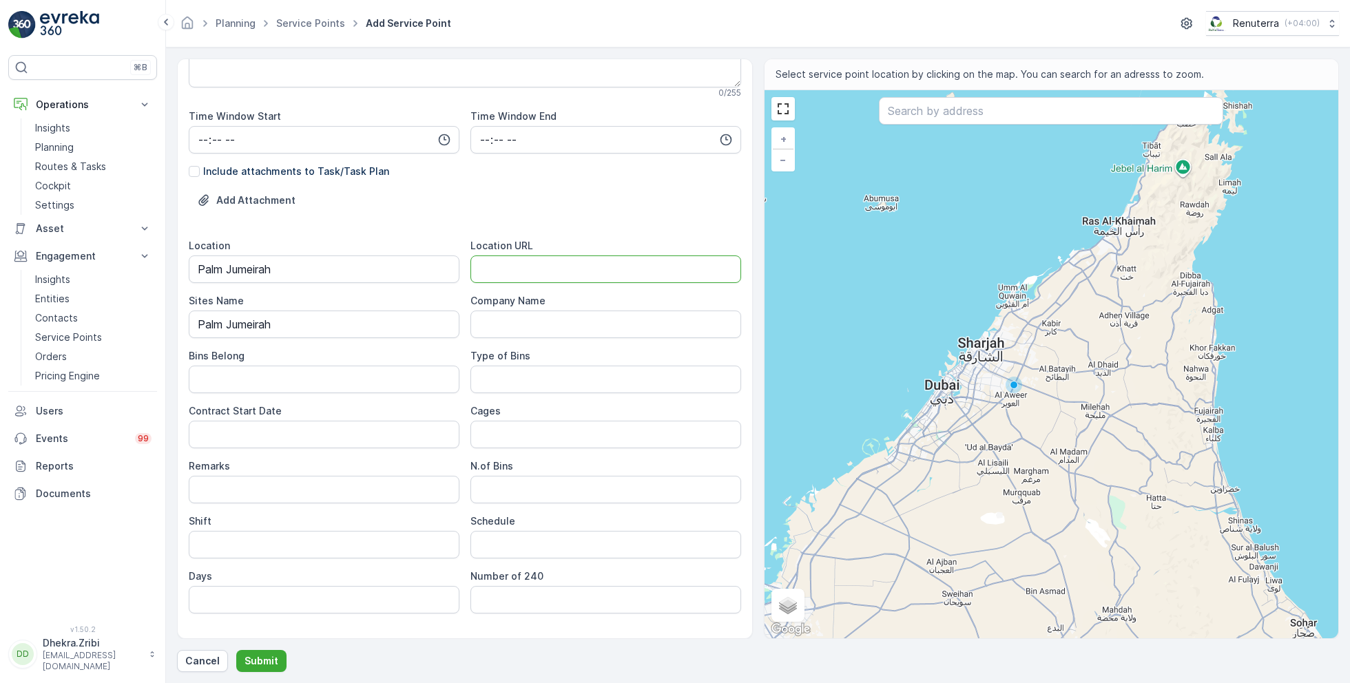
paste URL "[URL][DOMAIN_NAME]"
type URL "[URL][DOMAIN_NAME]"
click at [308, 390] on Belong "Bins Belong" at bounding box center [324, 380] width 271 height 28
type Belong "Service Provider"
click at [473, 373] on Bins "Type of Bins" at bounding box center [605, 380] width 271 height 28
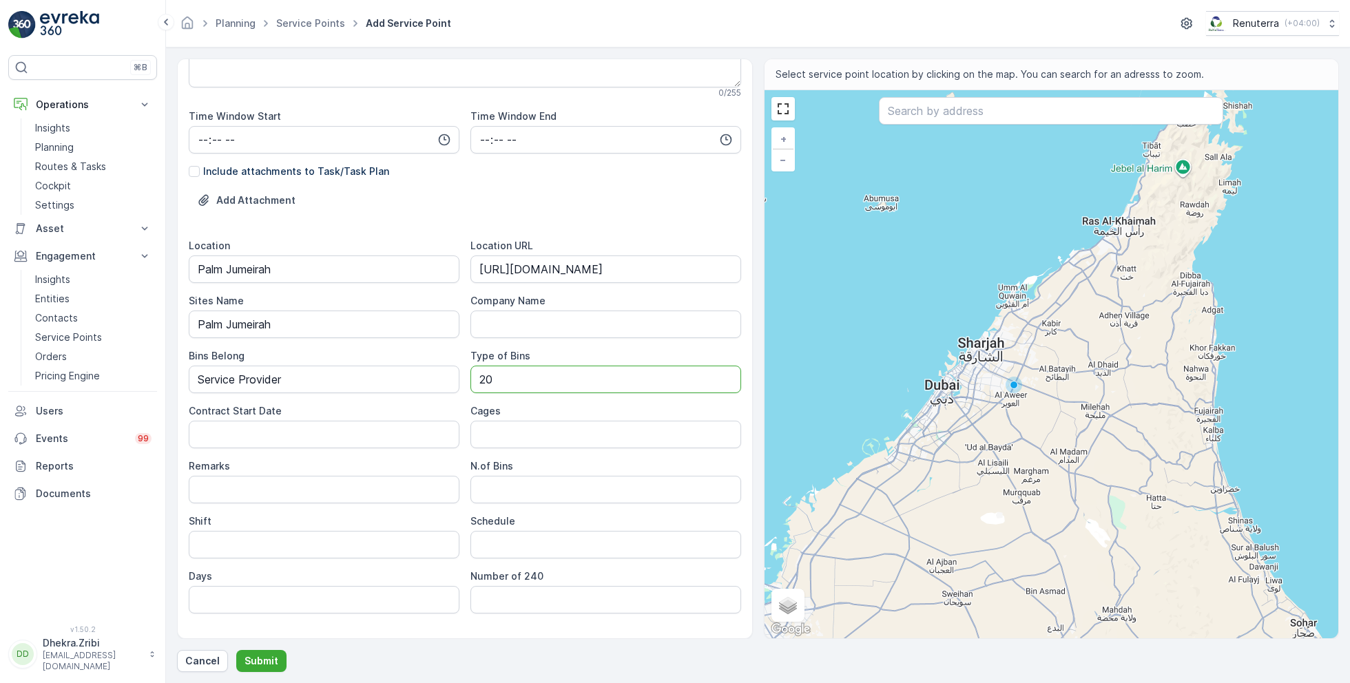
type Bins "20 CBM"
click at [342, 433] on Date "Contract Start Date" at bounding box center [324, 435] width 271 height 28
type Date "[DATE]"
click at [290, 547] on input "Shift" at bounding box center [324, 545] width 271 height 28
type input "Day Shift"
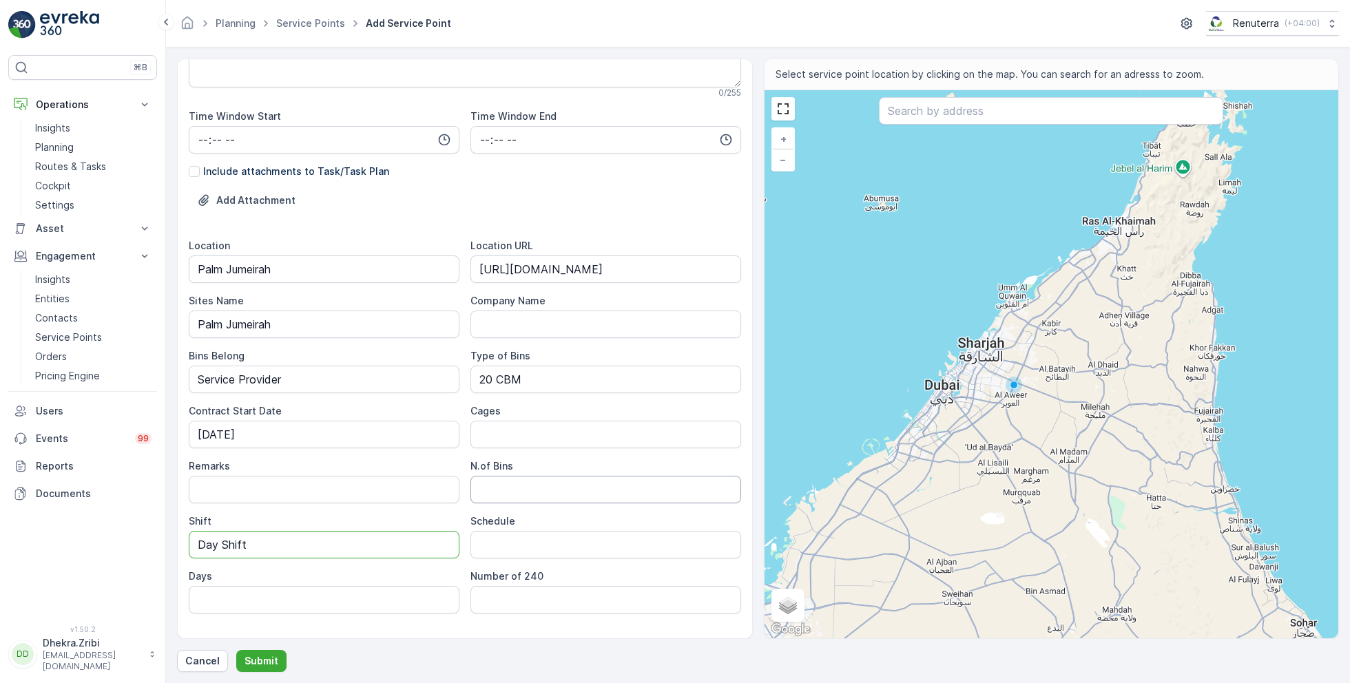
click at [519, 496] on Bins "N.of Bins" at bounding box center [605, 490] width 271 height 28
type Bins "1"
click at [512, 552] on input "Schedule" at bounding box center [605, 545] width 271 height 28
type input "On Call basis"
click at [944, 119] on input "text" at bounding box center [1051, 111] width 344 height 28
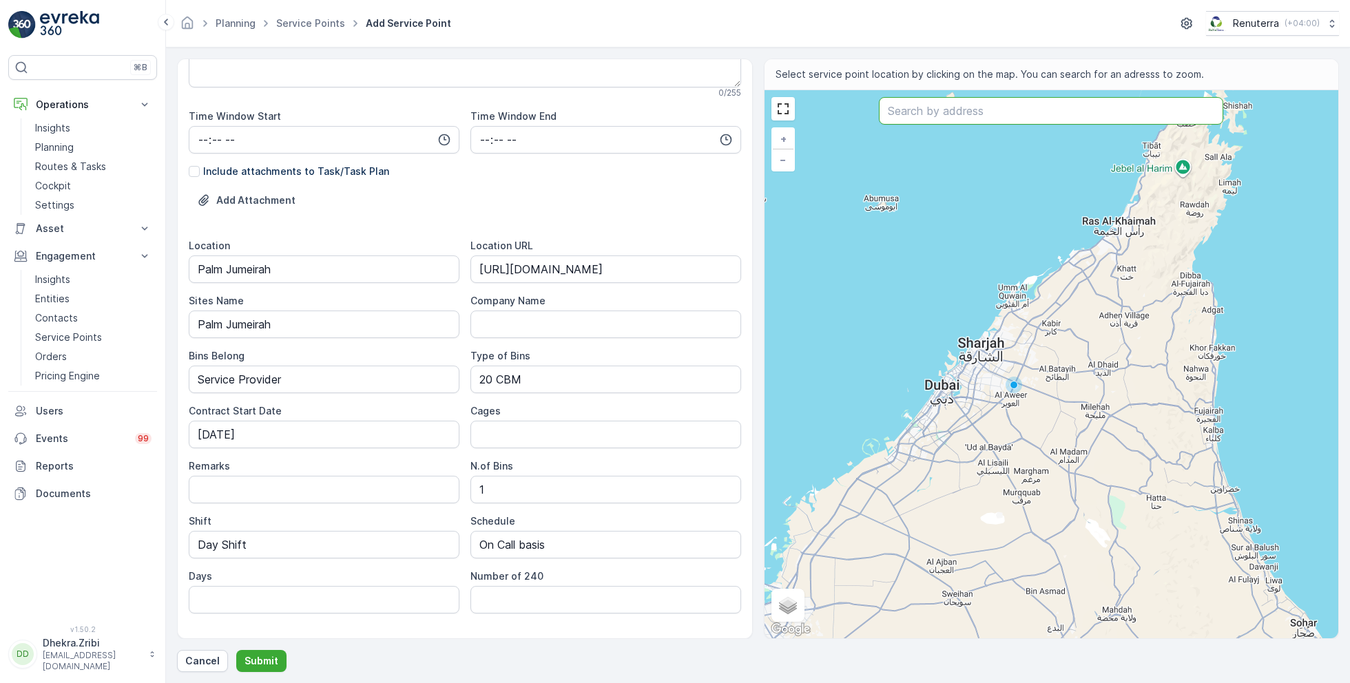
paste input "Dream Palm Residence"
type input "Dream Palm Residence"
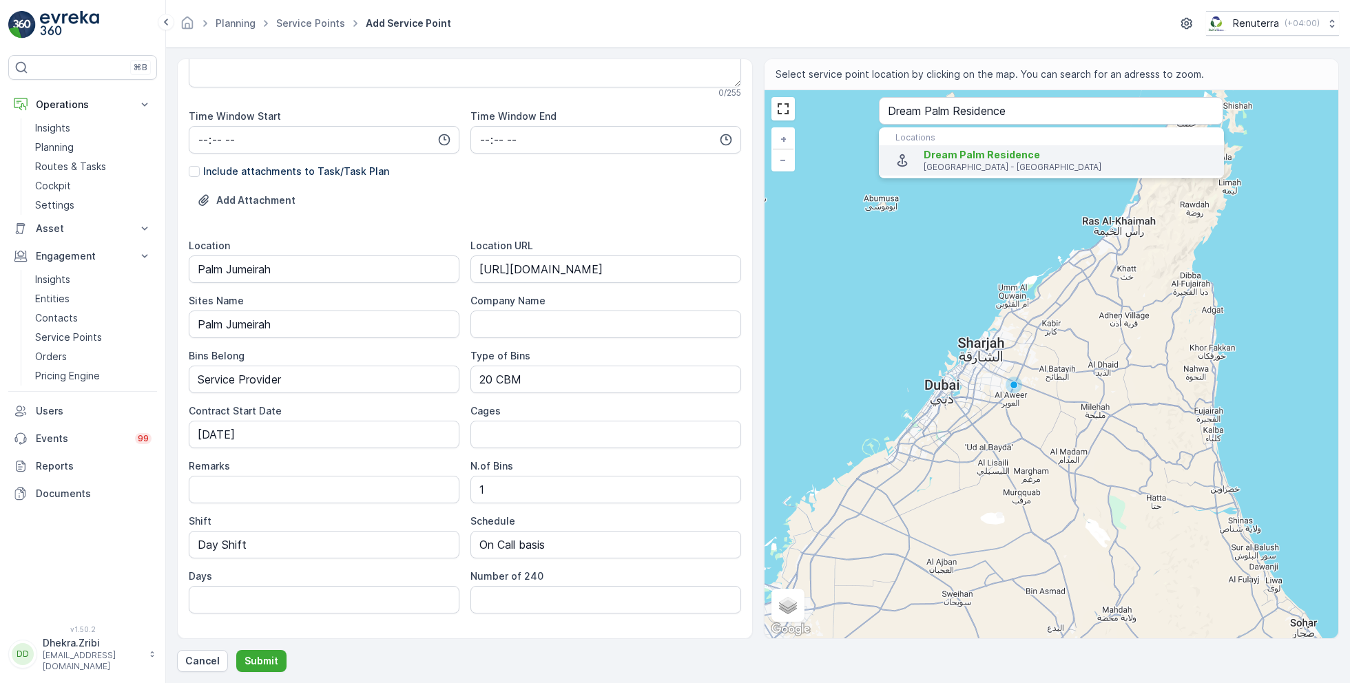
click at [968, 156] on span "Dream Palm Residence" at bounding box center [982, 155] width 116 height 12
type input "25.1222611,55.1544219"
type Info "45C3+WQ3 - The Palm Jumeirah - Dubai - United Arab Emirates"
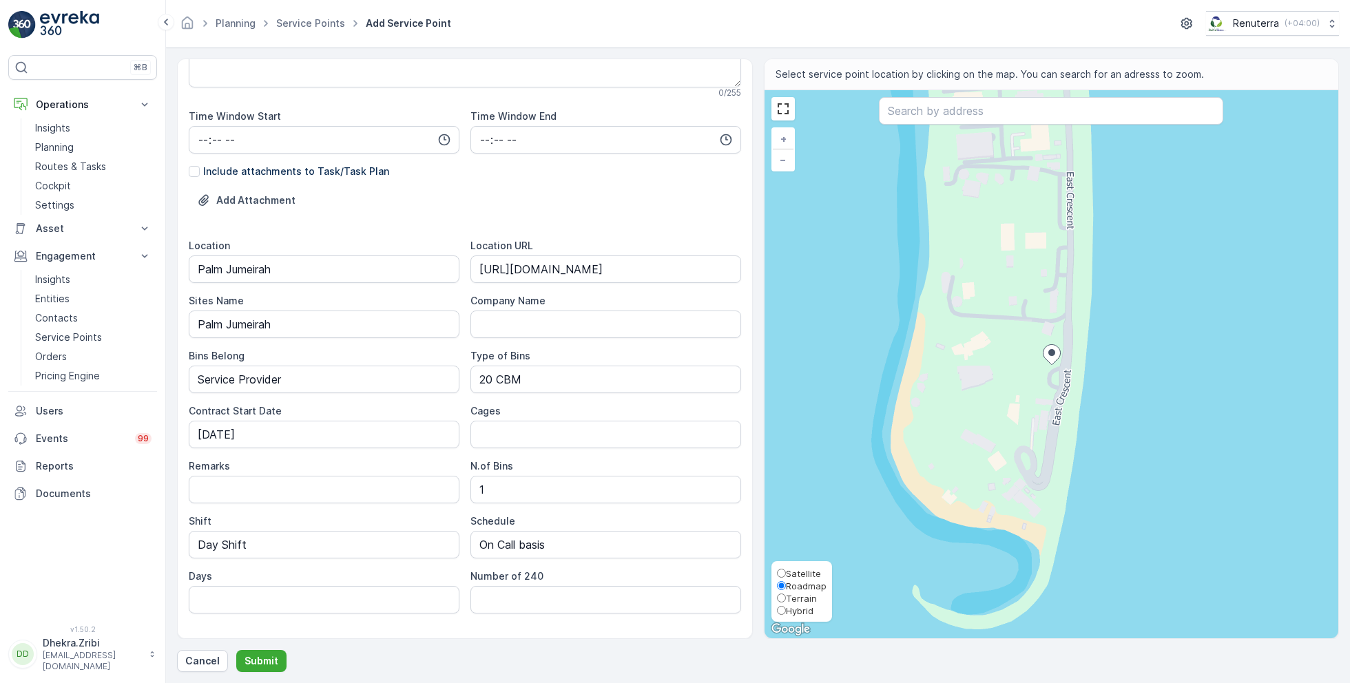
click at [818, 575] on span "Satellite" at bounding box center [803, 573] width 35 height 11
click at [786, 575] on input "Satellite" at bounding box center [781, 573] width 9 height 9
radio input "true"
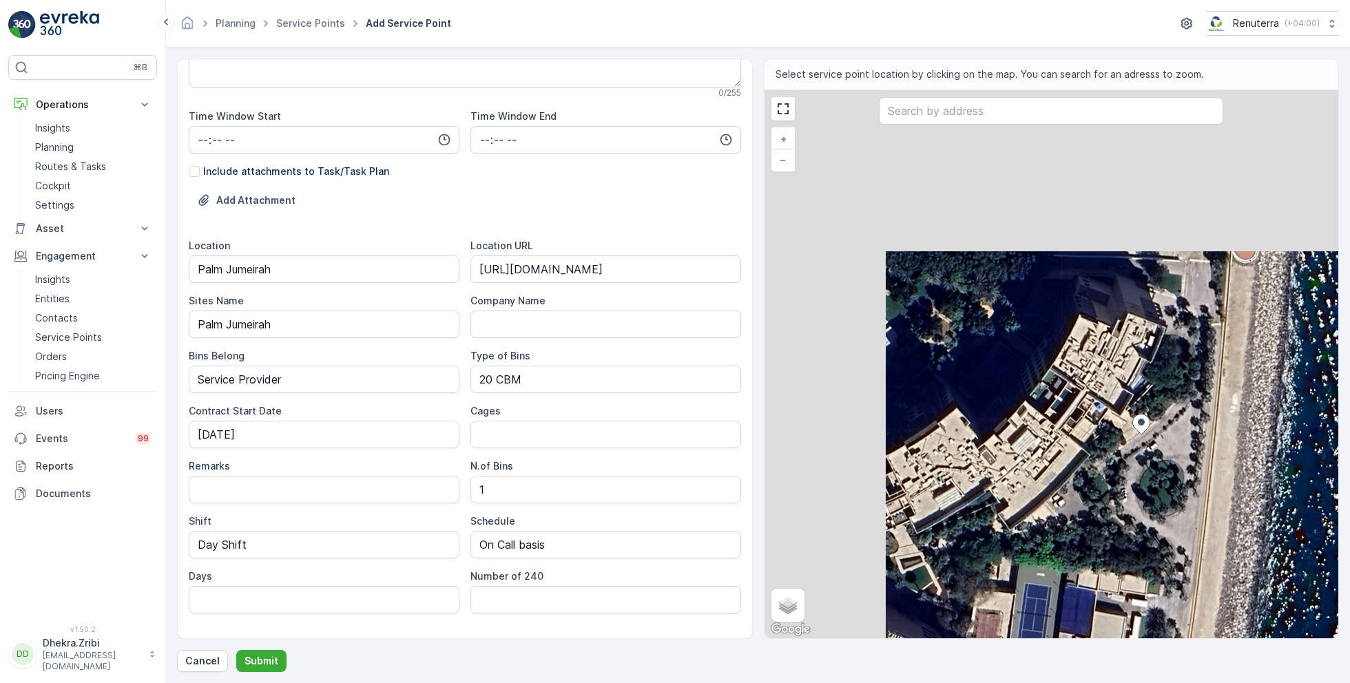
drag, startPoint x: 943, startPoint y: 269, endPoint x: 1097, endPoint y: 457, distance: 243.8
click at [1097, 457] on div "+ − Satellite Roadmap Terrain Hybrid Leaflet Keyboard shortcuts Map Data Imager…" at bounding box center [1051, 364] width 574 height 548
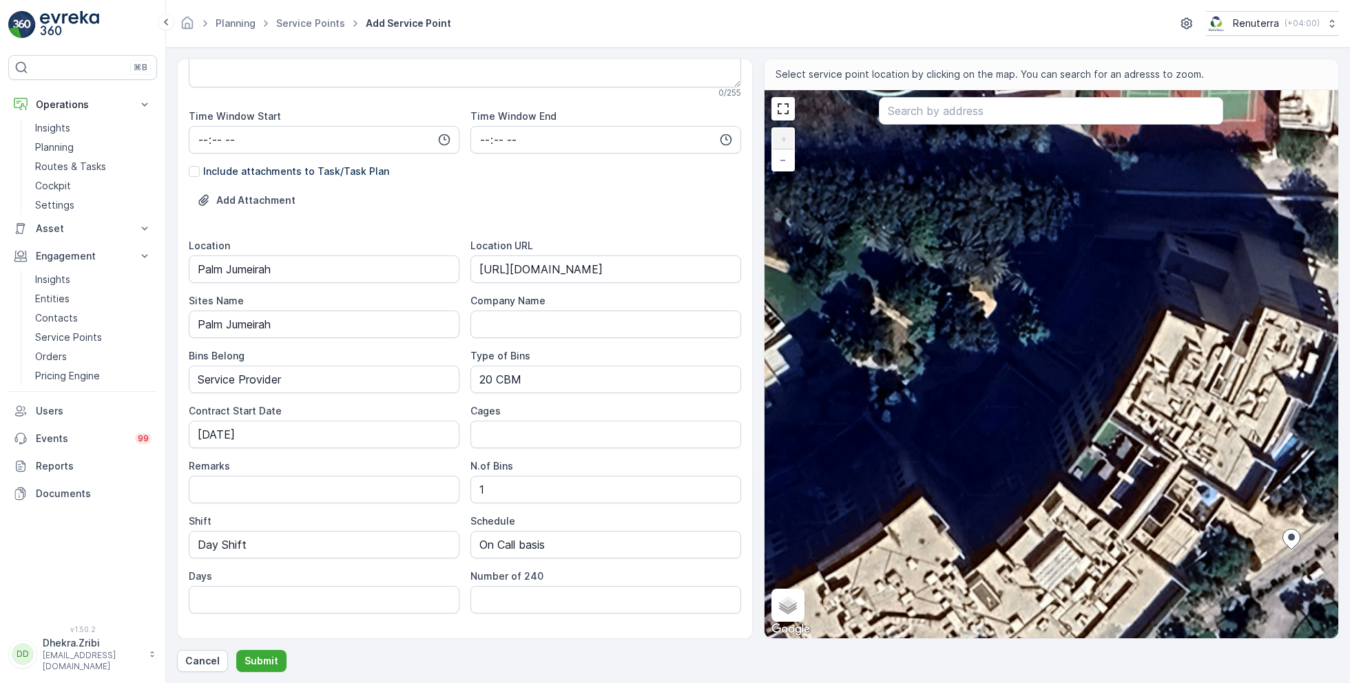
click at [968, 324] on div "+ − Satellite Roadmap Terrain Hybrid Leaflet Keyboard shortcuts Map Data Imager…" at bounding box center [1051, 364] width 574 height 548
type input "25.122656155931715,55.15379294264836"
type Info "45C3+X6P - The Palm Jumeirah - Джумейра - Dubai - United Arab Emirates"
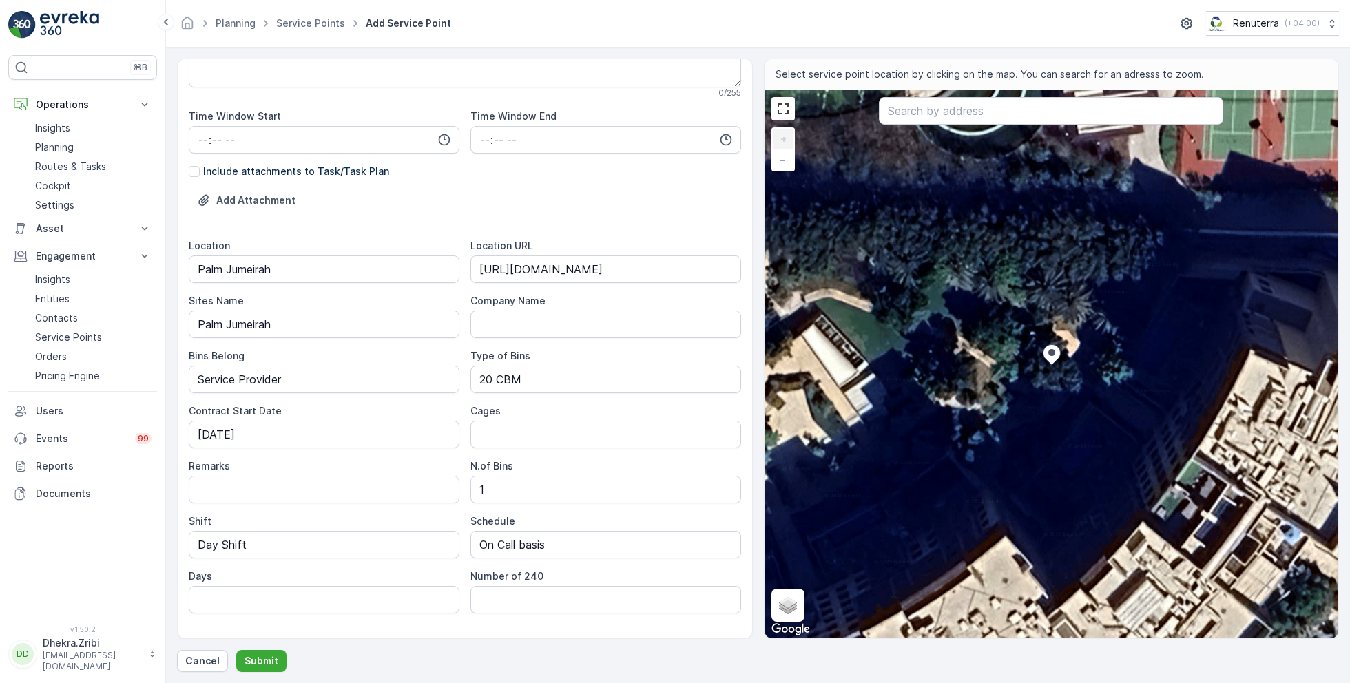
scroll to position [0, 0]
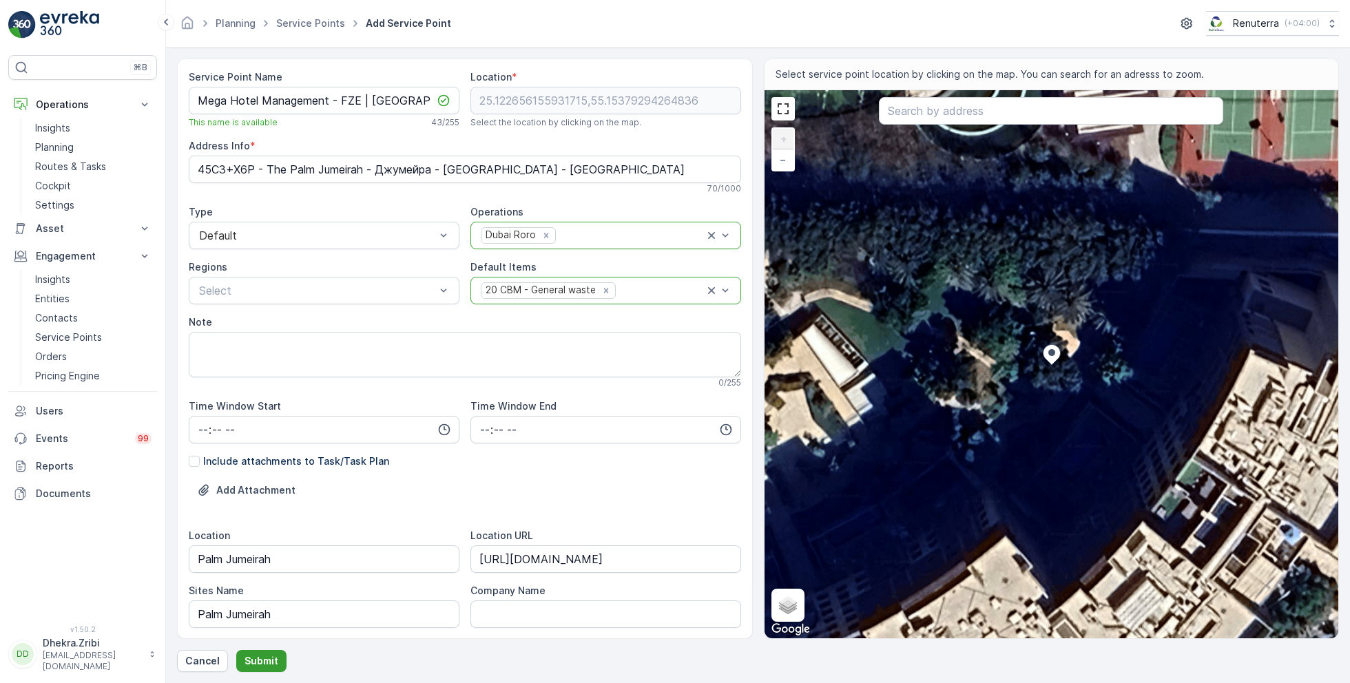
click at [260, 660] on p "Submit" at bounding box center [262, 661] width 34 height 14
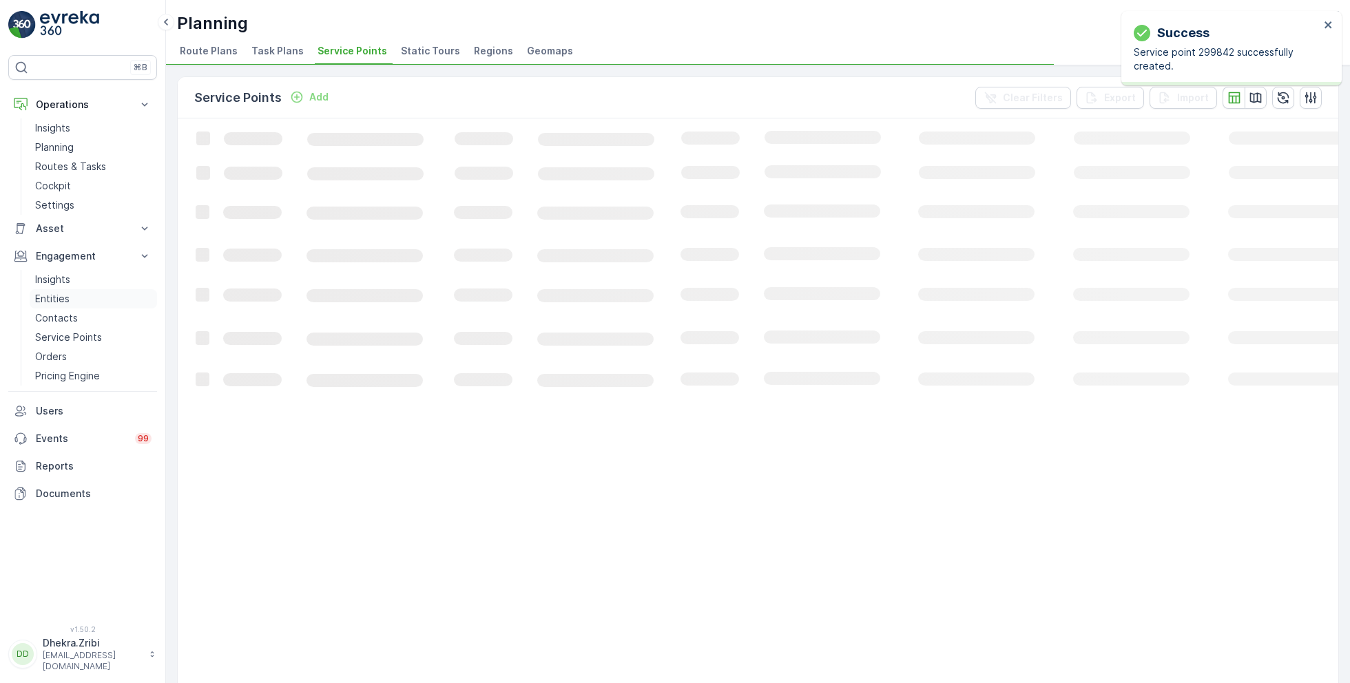
click at [57, 296] on p "Entities" at bounding box center [52, 299] width 34 height 14
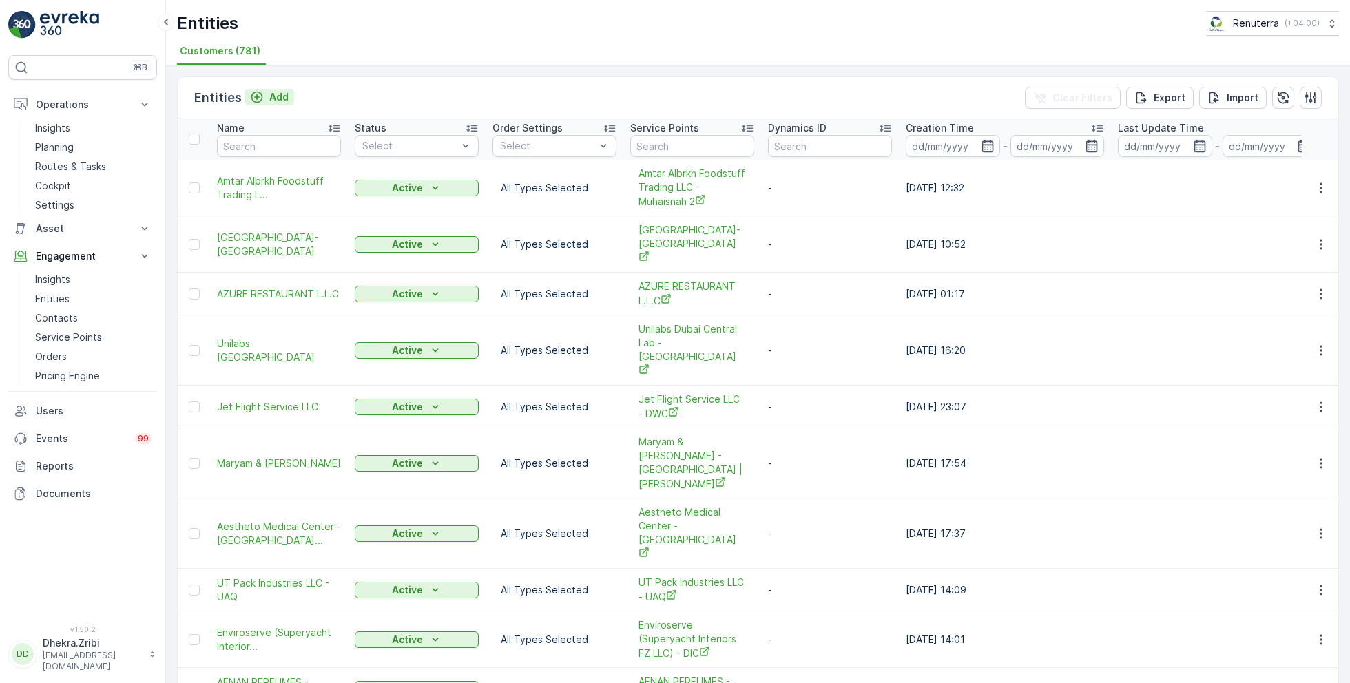
click at [269, 93] on p "Add" at bounding box center [278, 97] width 19 height 14
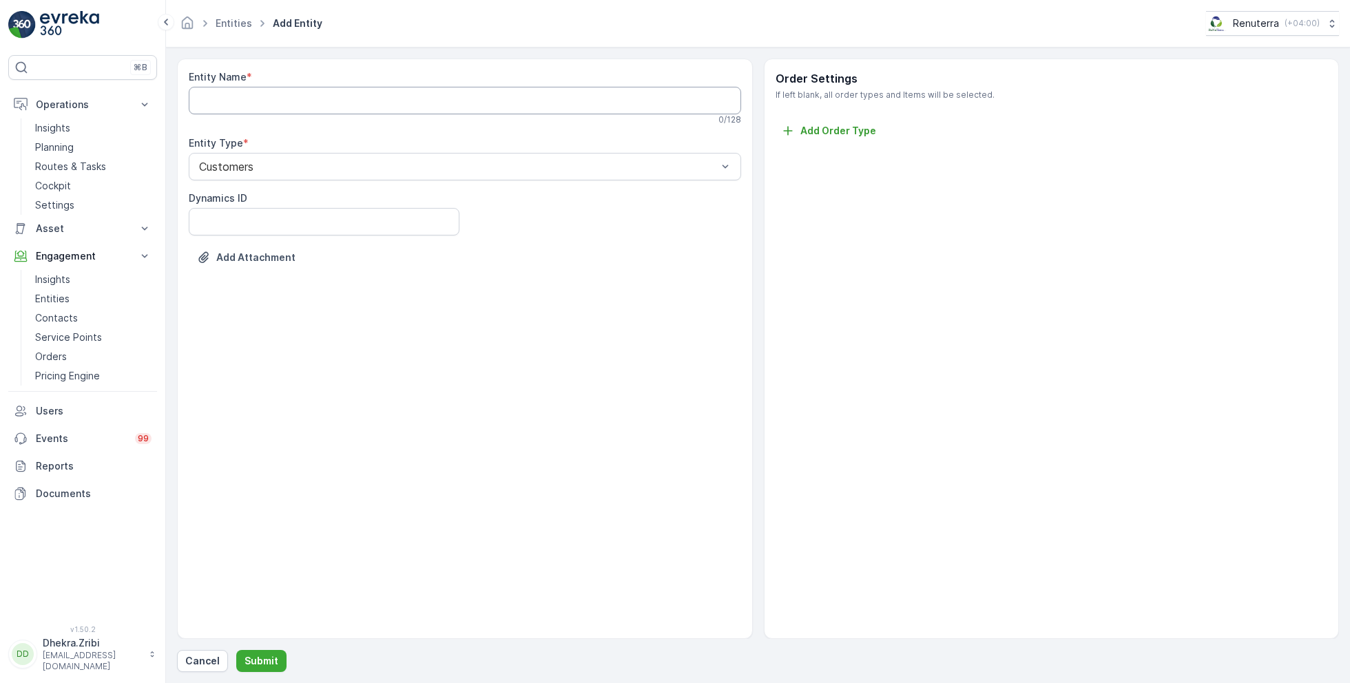
click at [428, 105] on Name "Entity Name" at bounding box center [465, 101] width 552 height 28
paste Name "Mega Hotel Management - FZE | Palm Jumeirah"
type Name "Mega Hotel Management - FZE"
click at [420, 413] on div "Entity Name * Mega Hotel Management - FZE This entity name is available 27 / 12…" at bounding box center [465, 349] width 576 height 581
click at [253, 657] on p "Submit" at bounding box center [262, 661] width 34 height 14
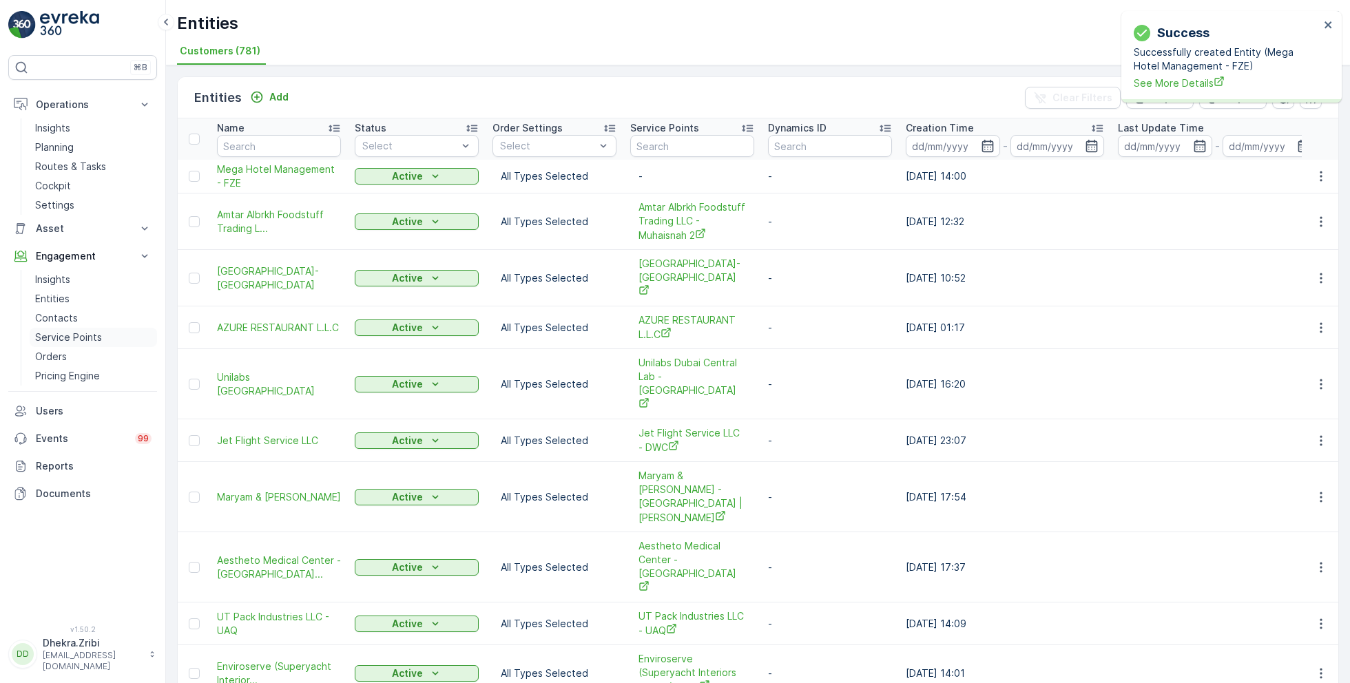
click at [86, 331] on p "Service Points" at bounding box center [68, 338] width 67 height 14
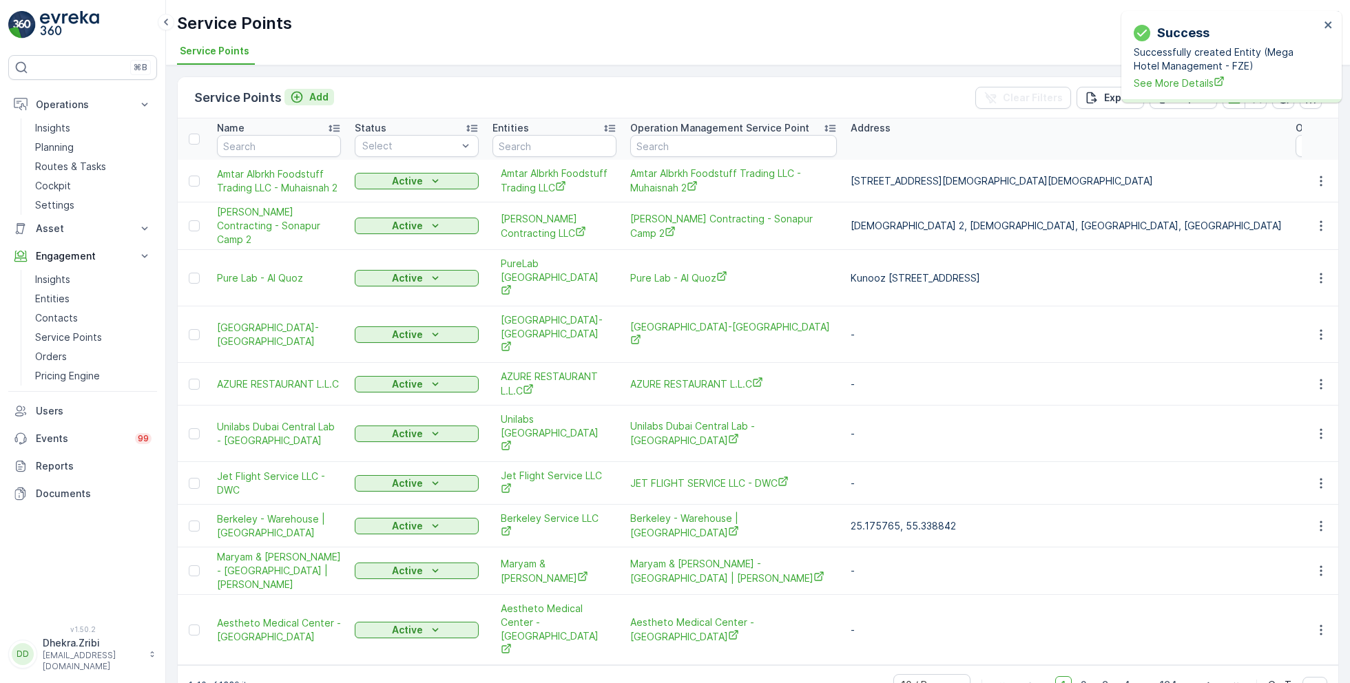
click at [322, 99] on p "Add" at bounding box center [318, 97] width 19 height 14
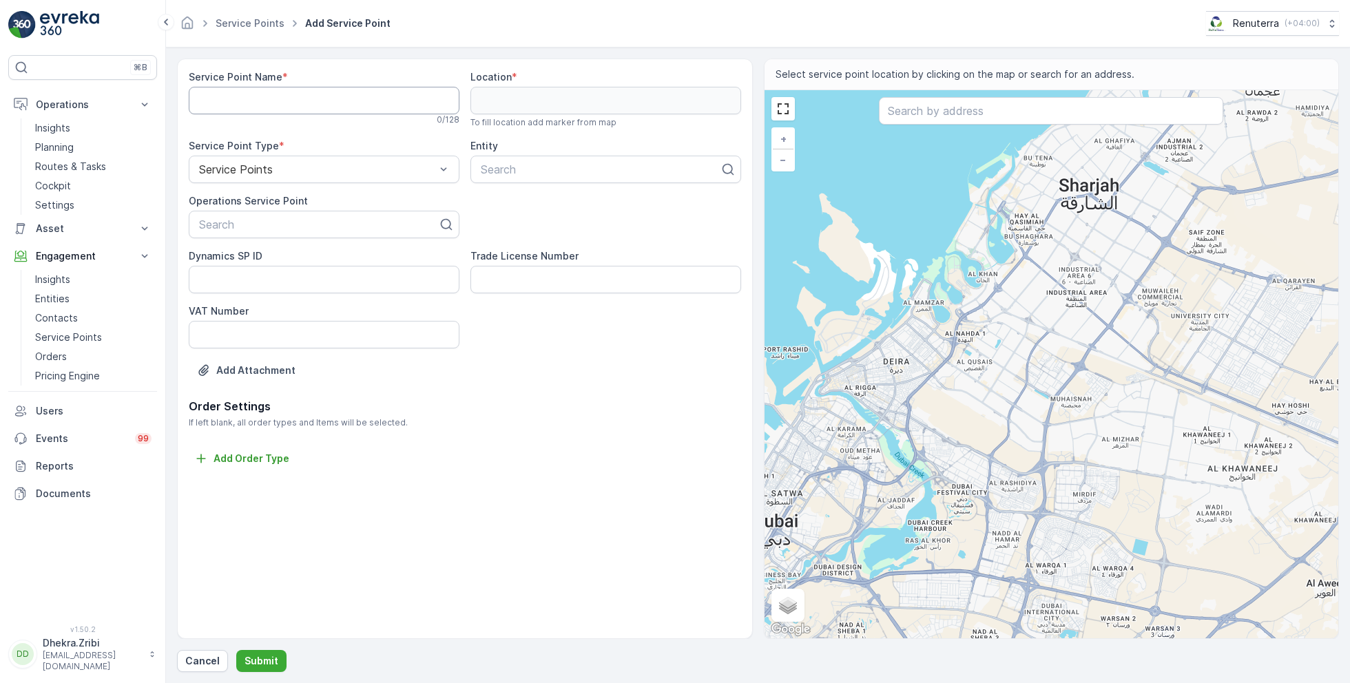
click at [334, 94] on Name "Service Point Name" at bounding box center [324, 101] width 271 height 28
paste Name "Mega Hotel Management - FZE | Palm Jumeirah"
type Name "Mega Hotel Management - FZE | Palm Jumeirah"
click at [289, 227] on div at bounding box center [319, 224] width 242 height 12
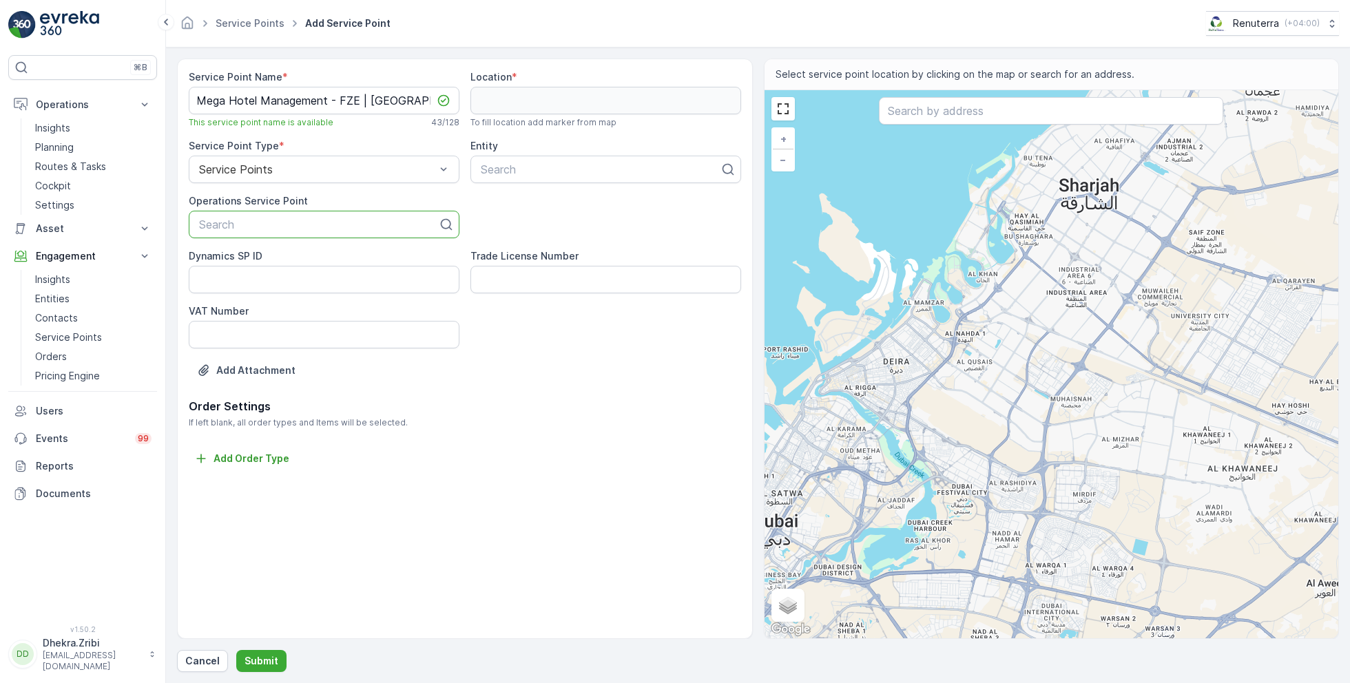
scroll to position [0, 0]
paste input "Mega Hotel Management - FZE | Palm Jumeirah"
type input "Mega Hotel Management - FZE | Palm Jumeirah"
click at [304, 258] on span "Mega Hotel Management - FZE | Palm Jumeirah" at bounding box center [324, 264] width 254 height 25
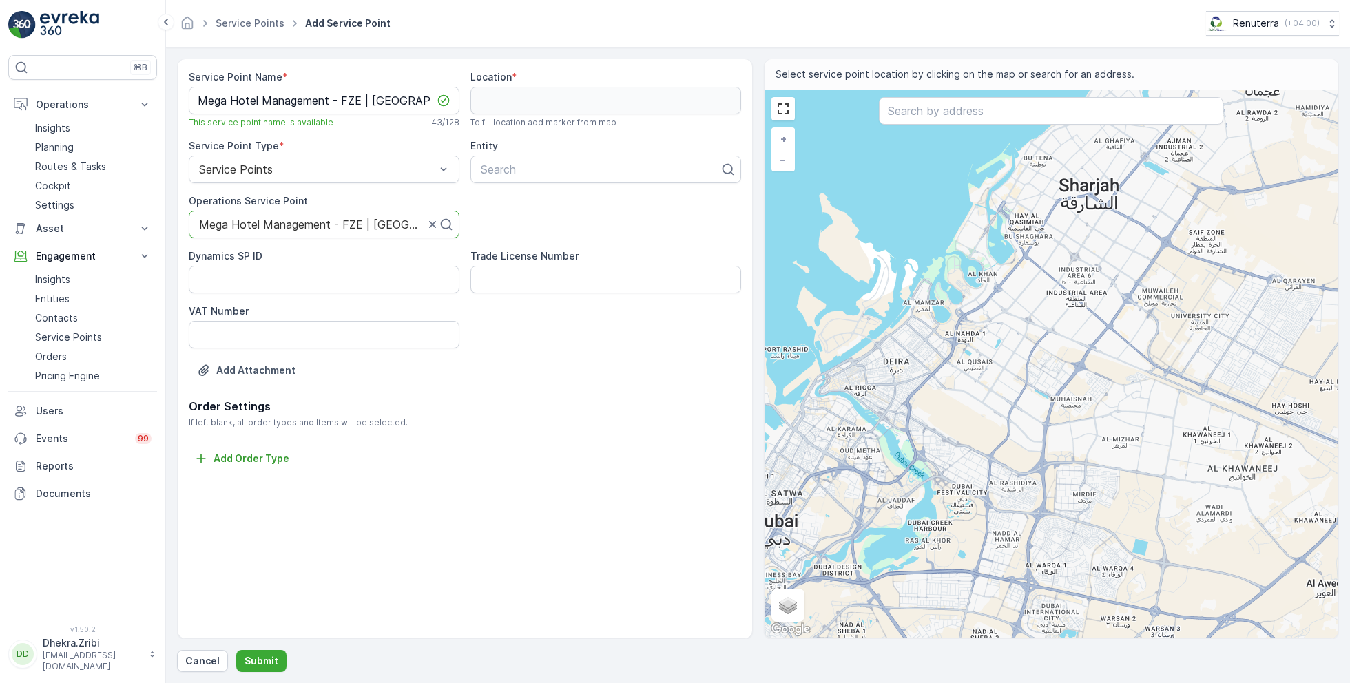
scroll to position [0, 0]
click at [609, 167] on div at bounding box center [600, 169] width 242 height 12
type input "mega hote"
click at [565, 199] on span "Mega Hotel Management - FZE" at bounding box center [561, 203] width 164 height 12
click at [943, 104] on input "text" at bounding box center [1051, 111] width 344 height 28
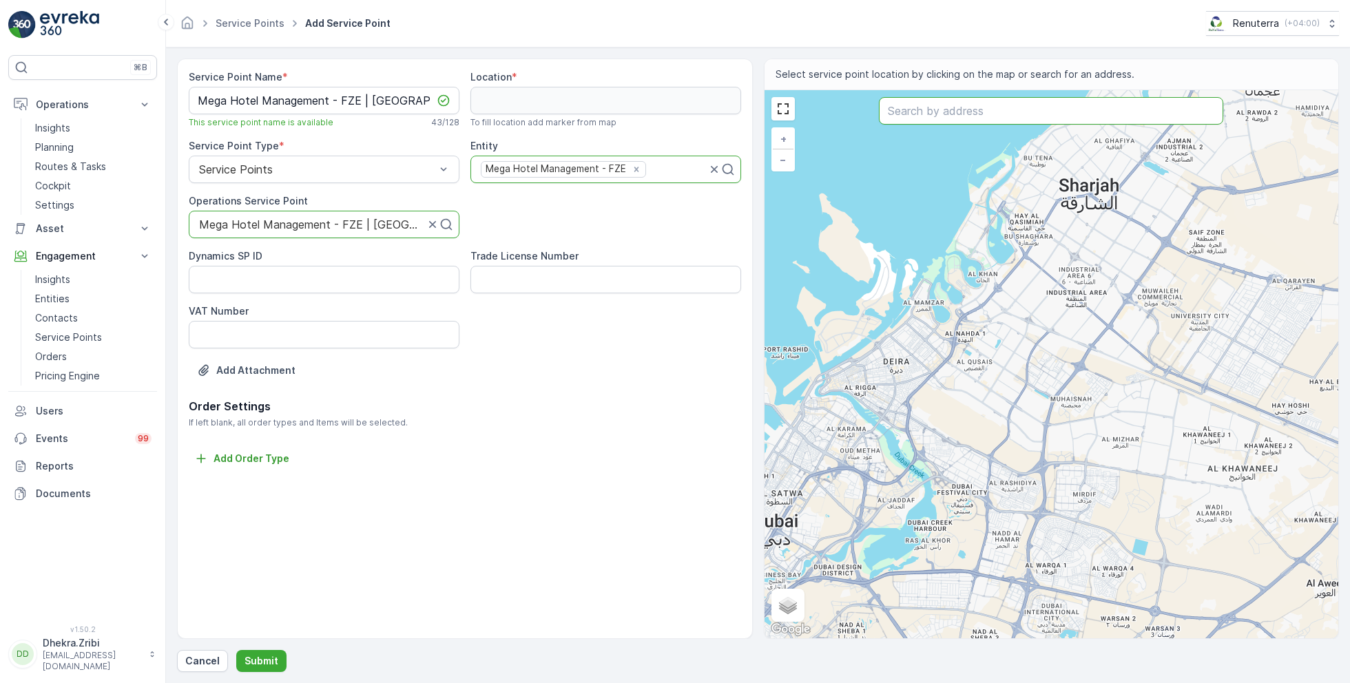
paste input "Dream Palm Residence"
type input "Dream Palm Residence"
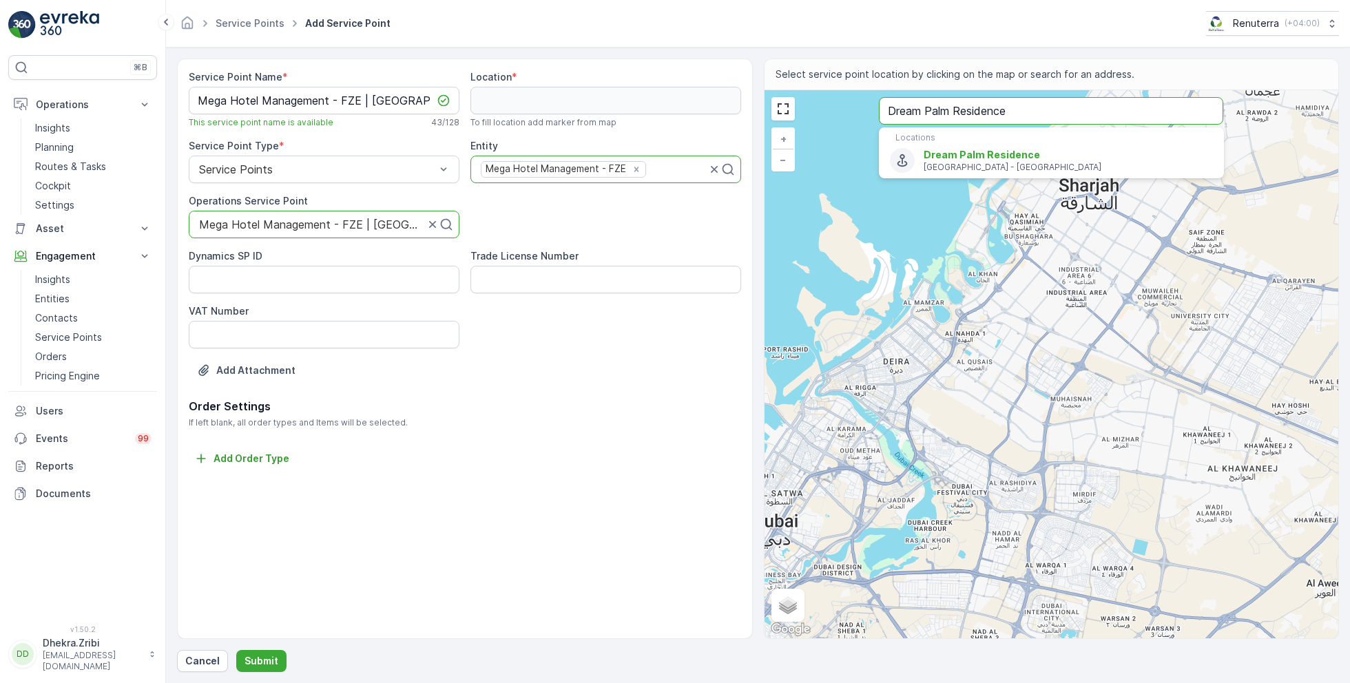
click at [1032, 109] on input "Dream Palm Residence" at bounding box center [1051, 111] width 344 height 28
click at [995, 153] on span "Dream Palm Residence" at bounding box center [982, 155] width 116 height 12
type input "25.1222611,55.1544219"
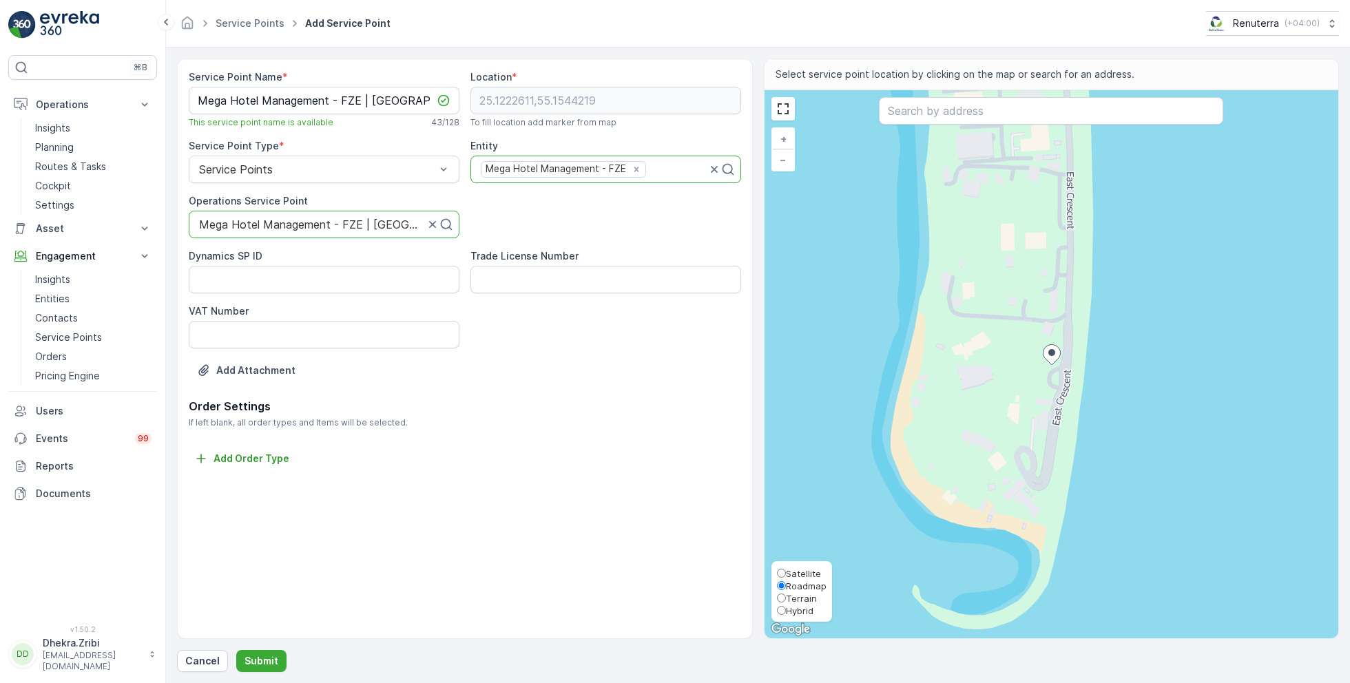
click at [804, 575] on span "Satellite" at bounding box center [803, 573] width 35 height 11
click at [786, 575] on input "Satellite" at bounding box center [781, 573] width 9 height 9
radio input "true"
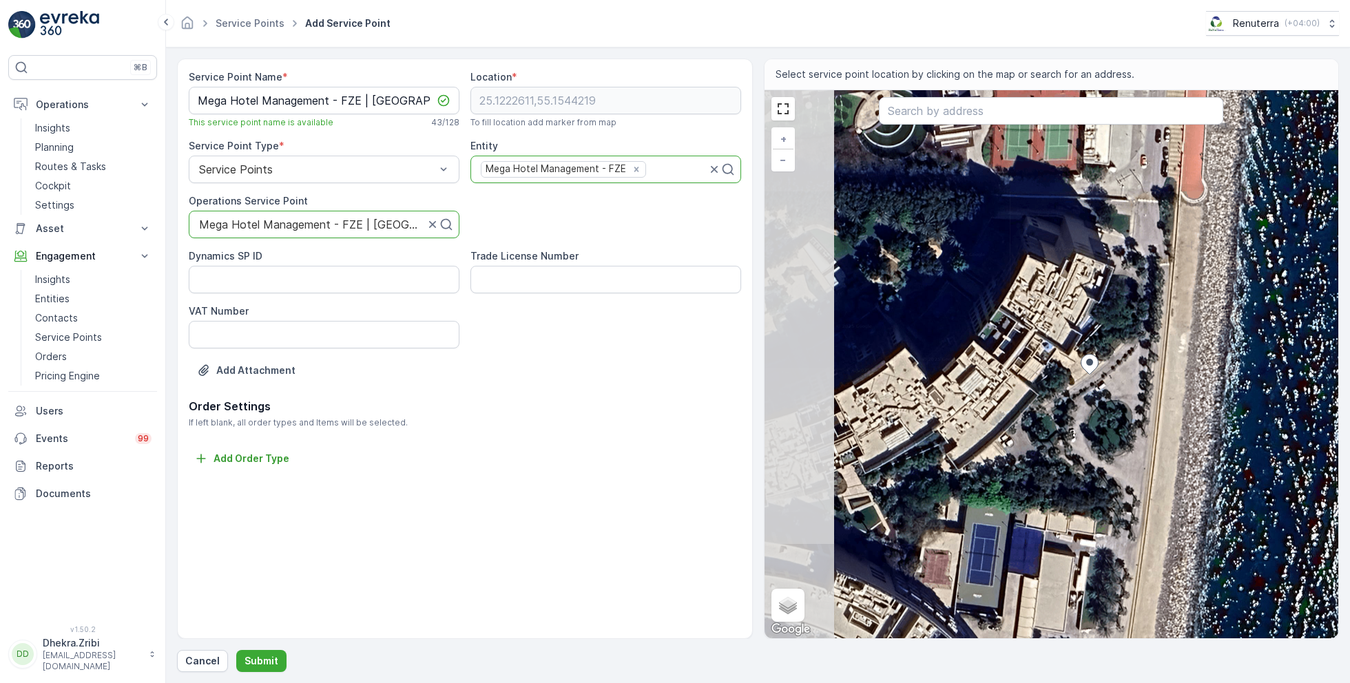
drag, startPoint x: 889, startPoint y: 306, endPoint x: 1101, endPoint y: 327, distance: 212.4
click at [1101, 327] on div "+ − Satellite Roadmap Terrain Hybrid Leaflet Keyboard shortcuts Map Data Imager…" at bounding box center [1051, 364] width 574 height 548
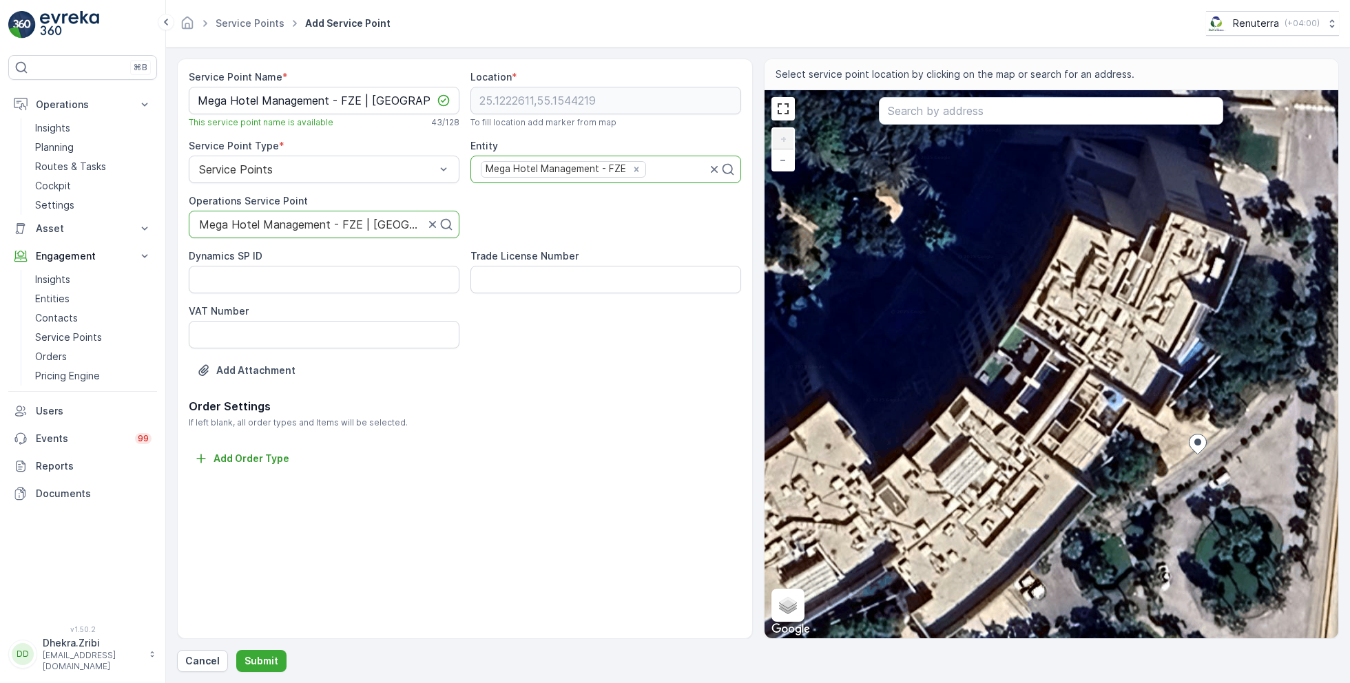
click at [883, 230] on div "+ − Satellite Roadmap Terrain Hybrid Leaflet Keyboard shortcuts Map Data Imager…" at bounding box center [1051, 364] width 574 height 548
type input "25.122654941694357,55.15381040996919"
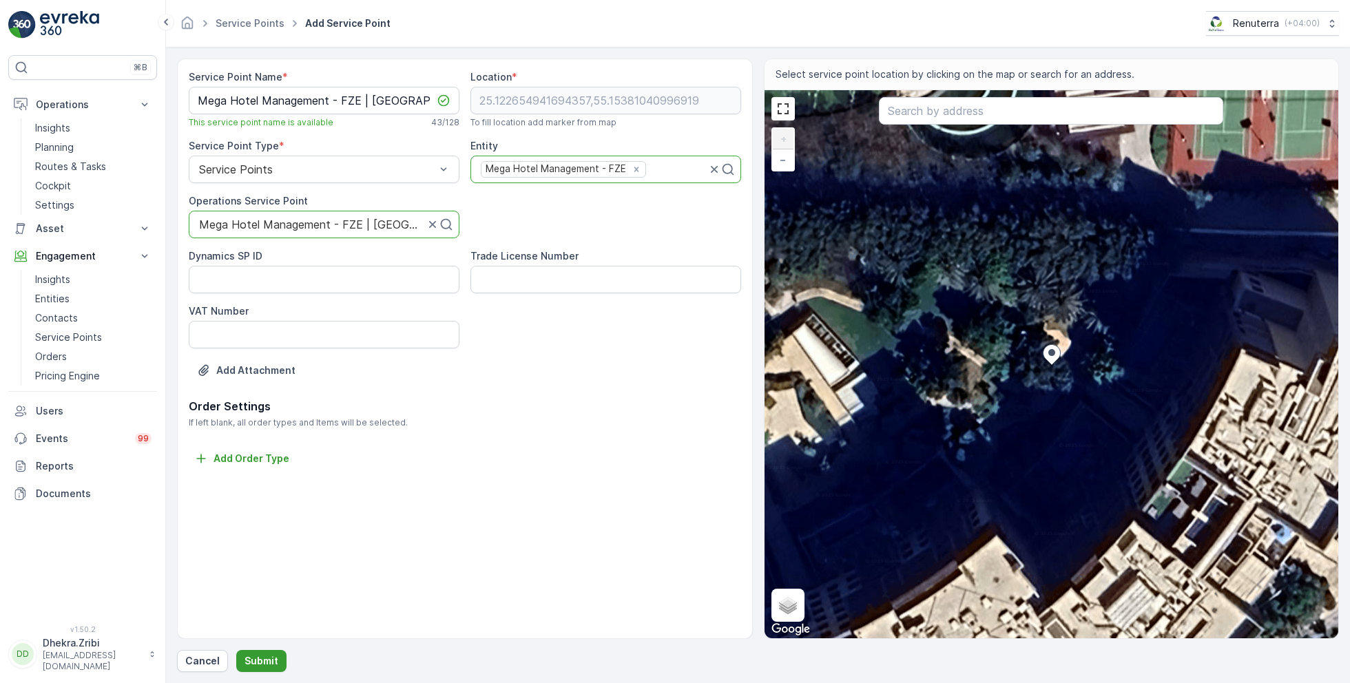
click at [250, 659] on p "Submit" at bounding box center [262, 661] width 34 height 14
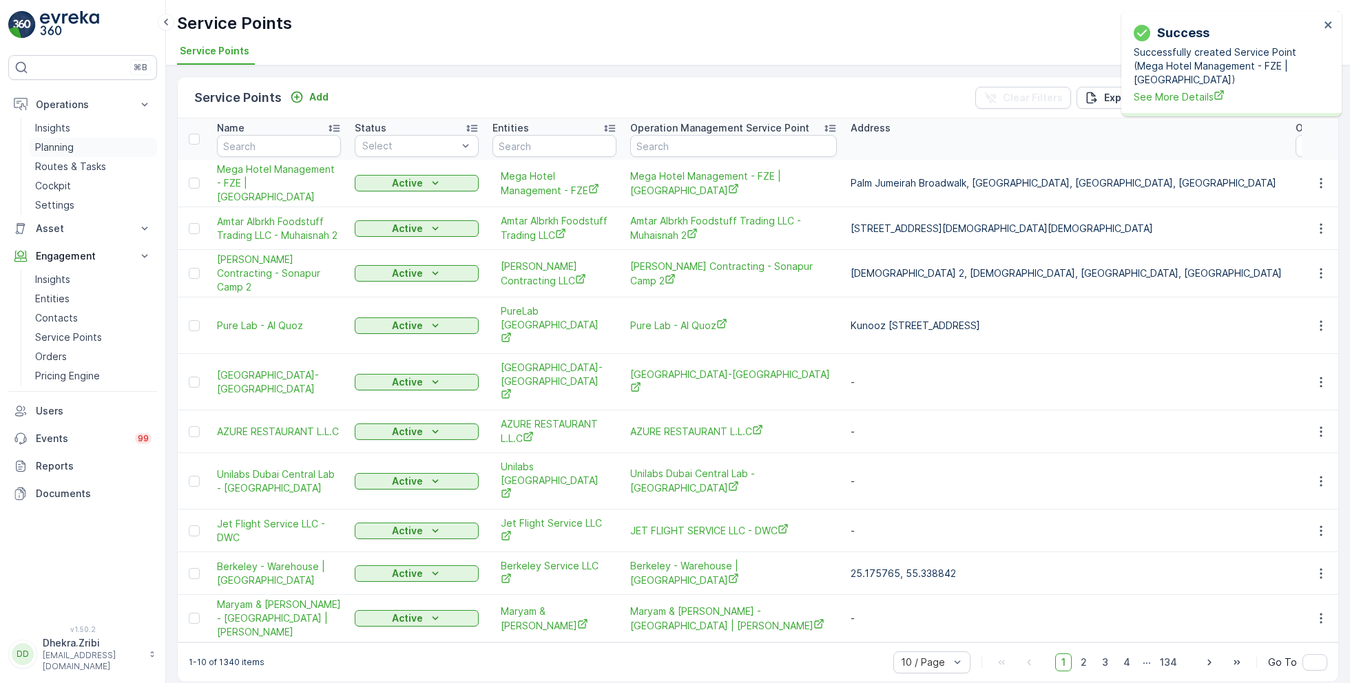
click at [72, 154] on link "Planning" at bounding box center [93, 147] width 127 height 19
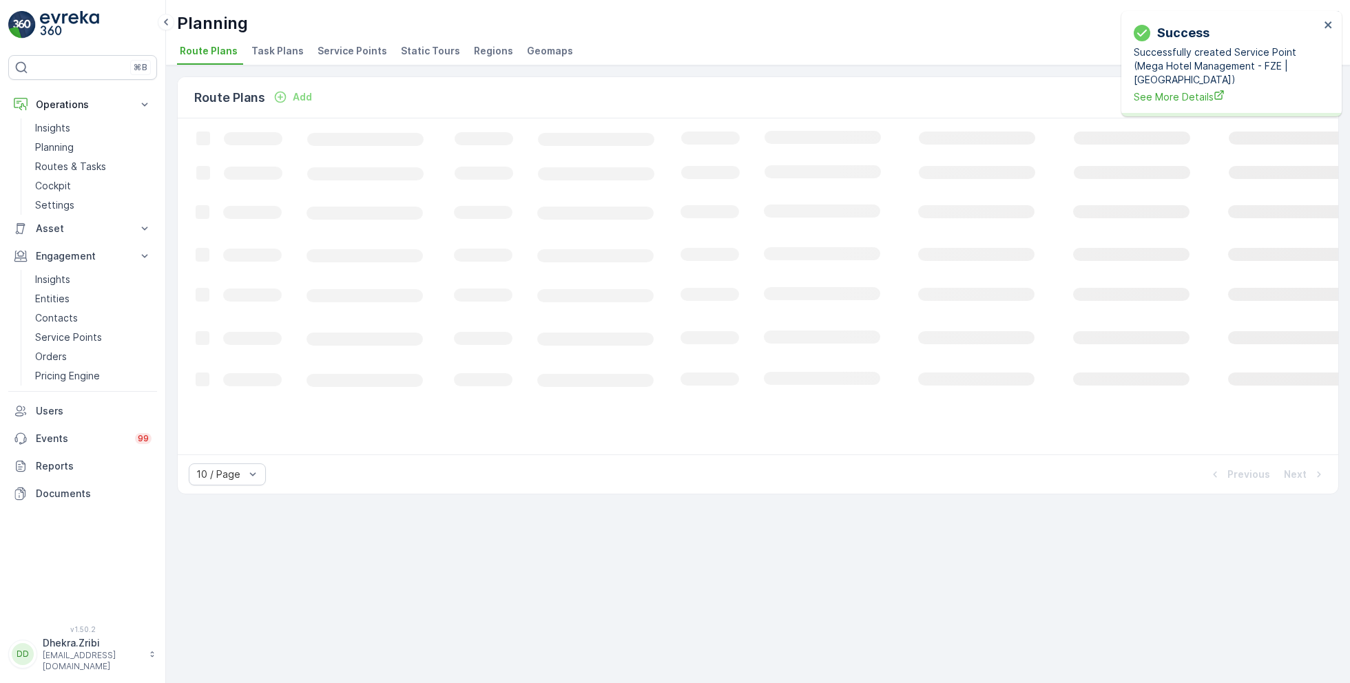
click at [353, 47] on span "Service Points" at bounding box center [353, 51] width 70 height 14
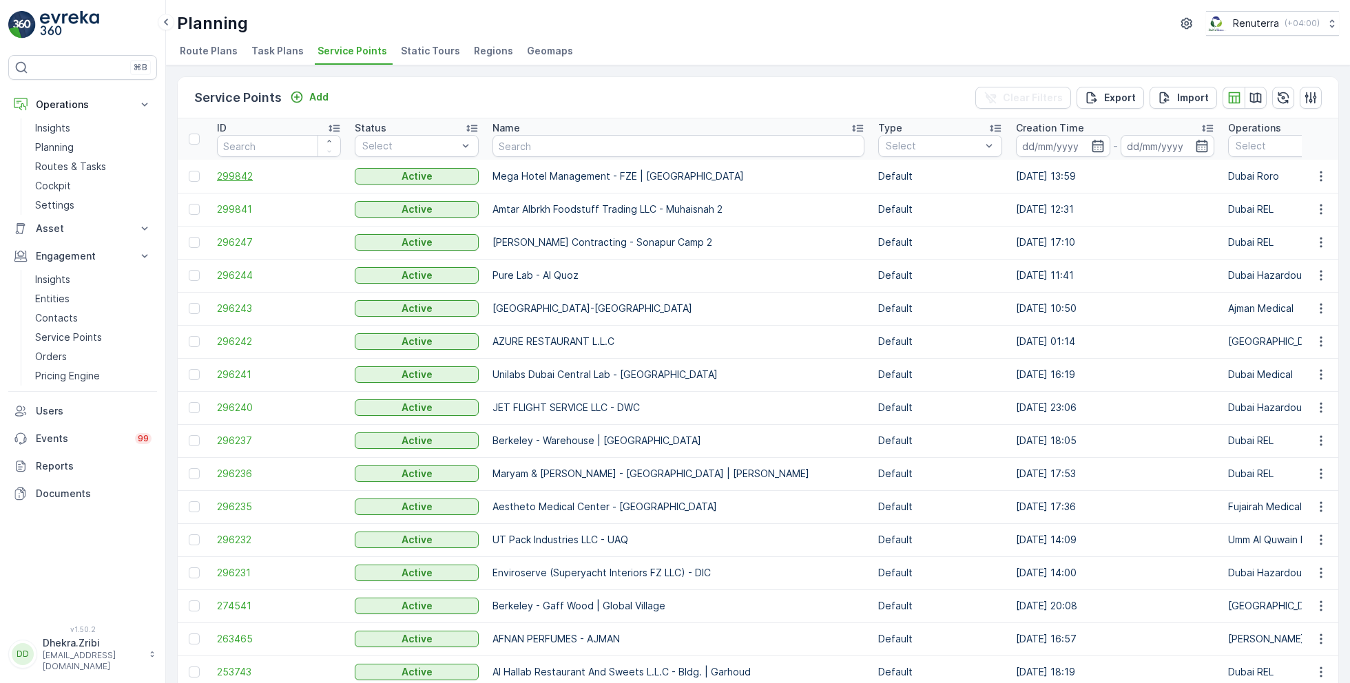
click at [240, 172] on span "299842" at bounding box center [279, 176] width 124 height 14
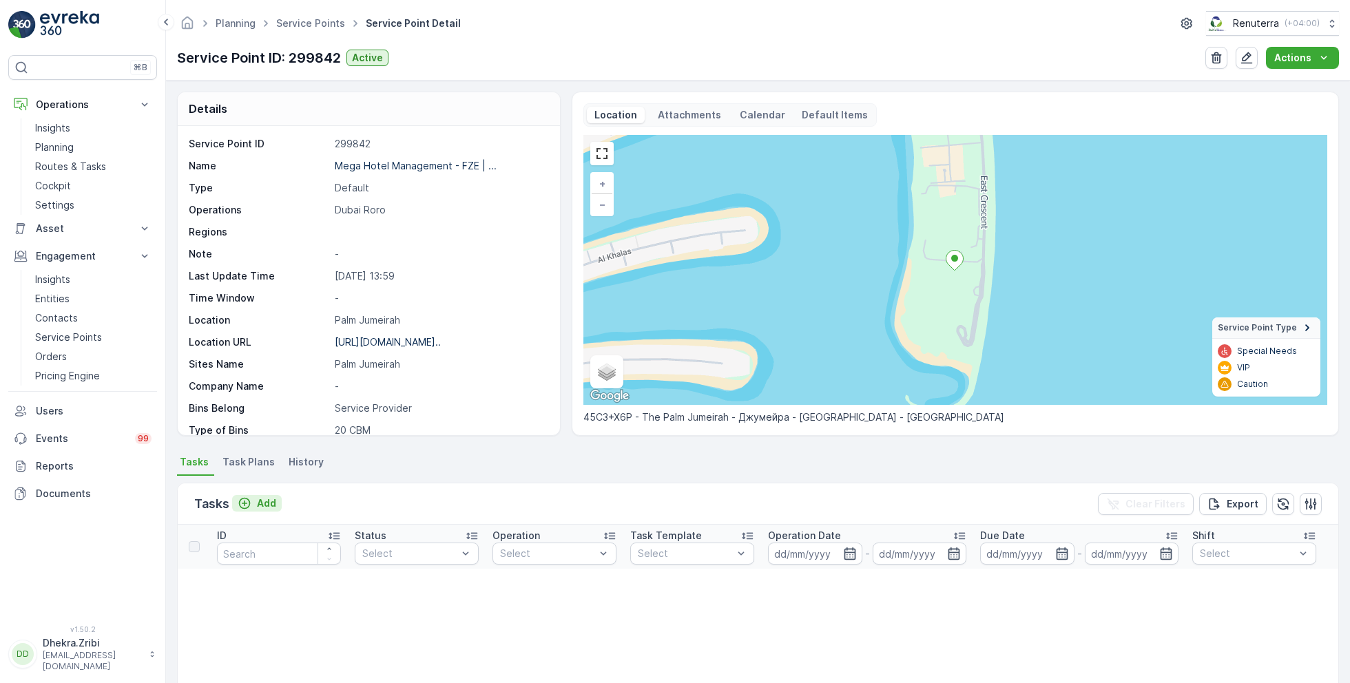
click at [259, 502] on p "Add" at bounding box center [266, 504] width 19 height 14
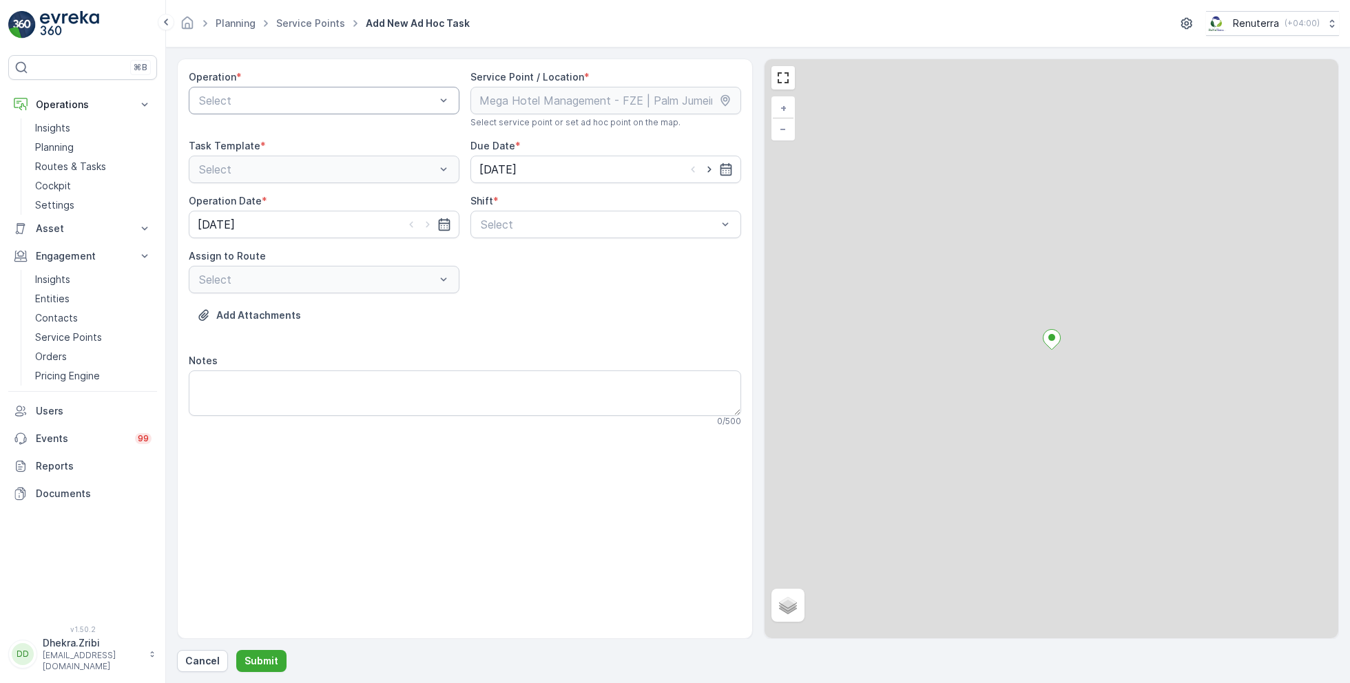
click at [289, 109] on div "Select" at bounding box center [324, 101] width 271 height 28
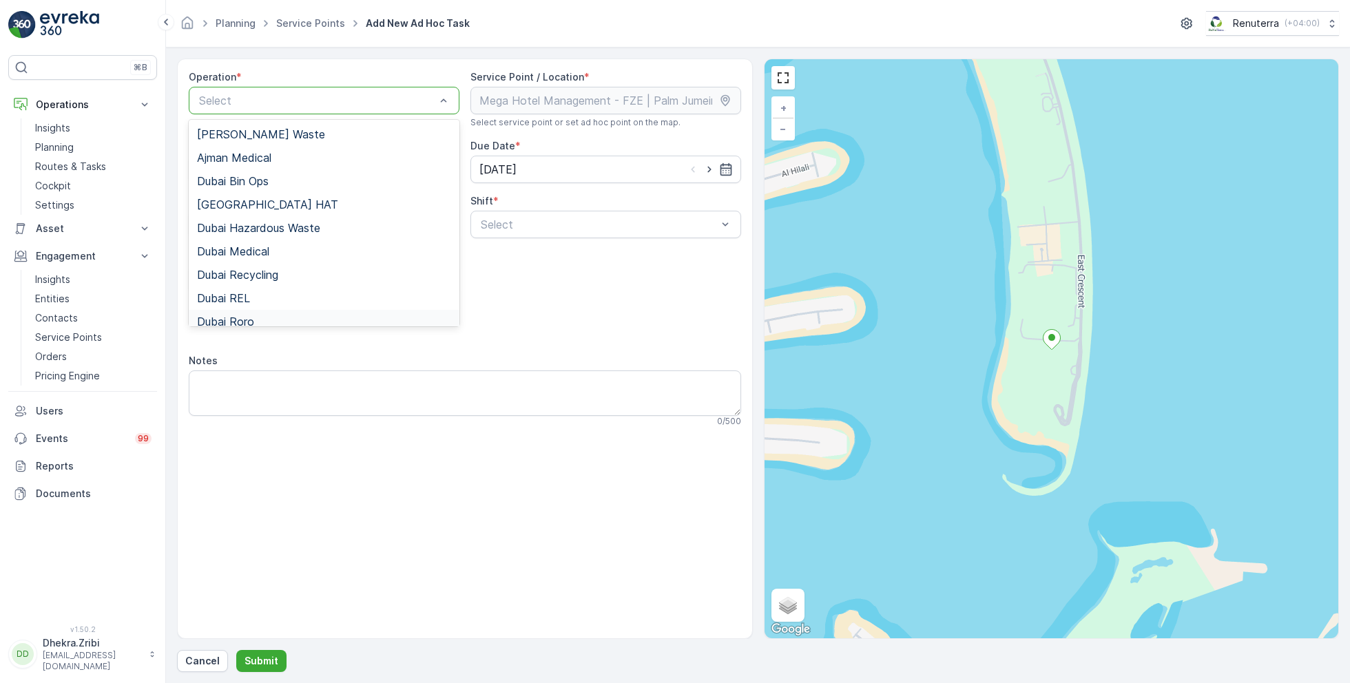
click at [249, 315] on span "Dubai Roro" at bounding box center [225, 321] width 57 height 12
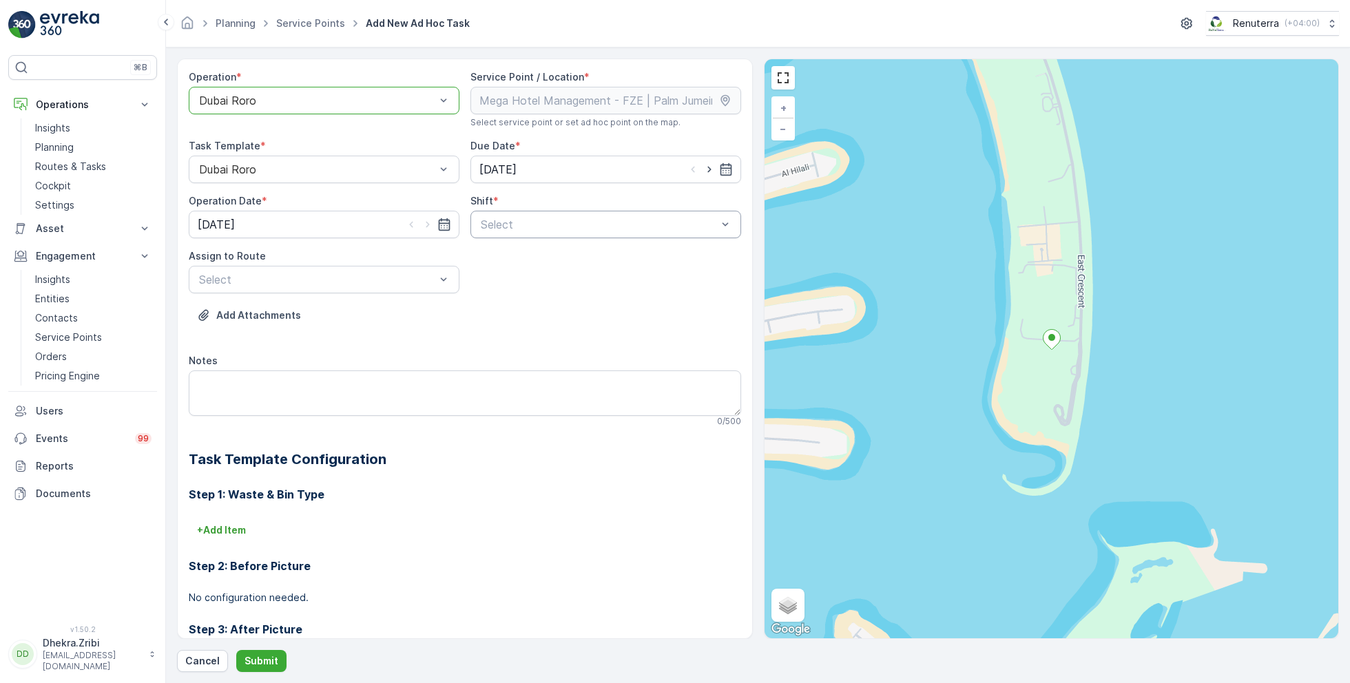
click at [539, 236] on div "Select" at bounding box center [605, 225] width 271 height 28
click at [492, 260] on span "Day Shift" at bounding box center [503, 258] width 49 height 12
click at [239, 331] on span "DRORO101 (Dispatched) - DXBCC95212" at bounding box center [300, 337] width 207 height 12
click at [249, 662] on p "Submit" at bounding box center [262, 661] width 34 height 14
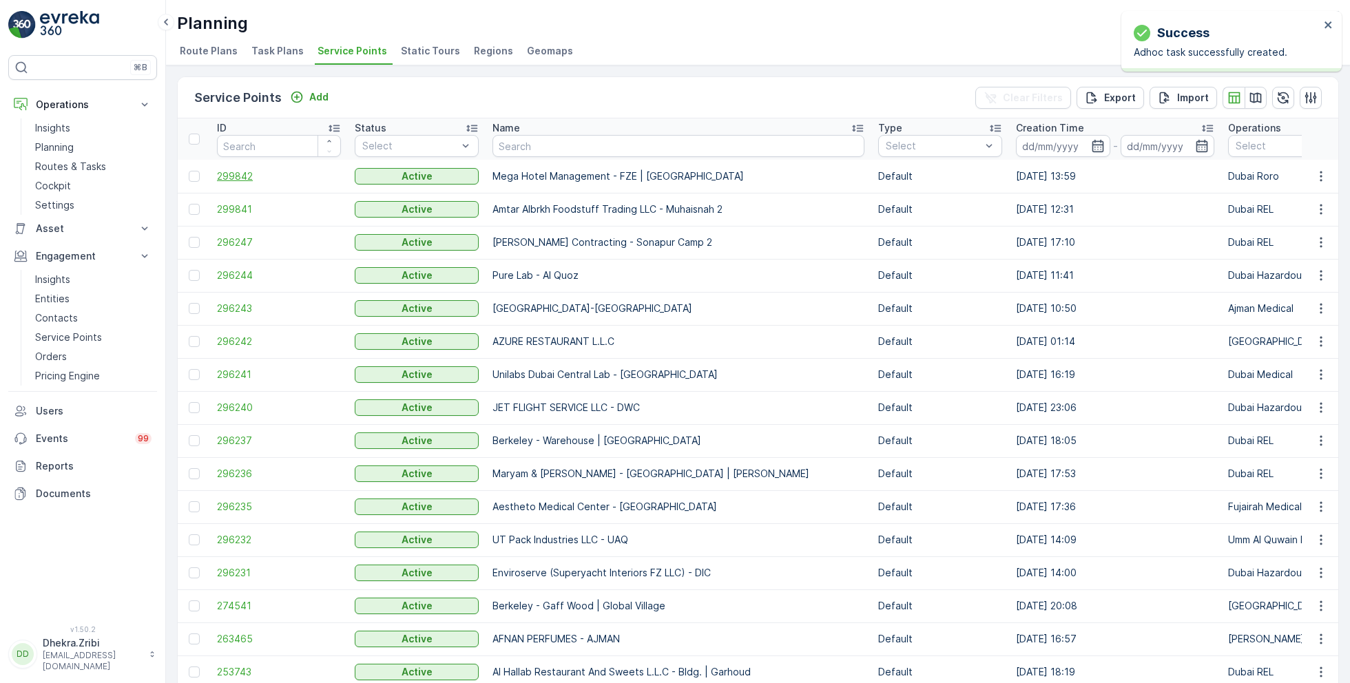
click at [231, 176] on span "299842" at bounding box center [279, 176] width 124 height 14
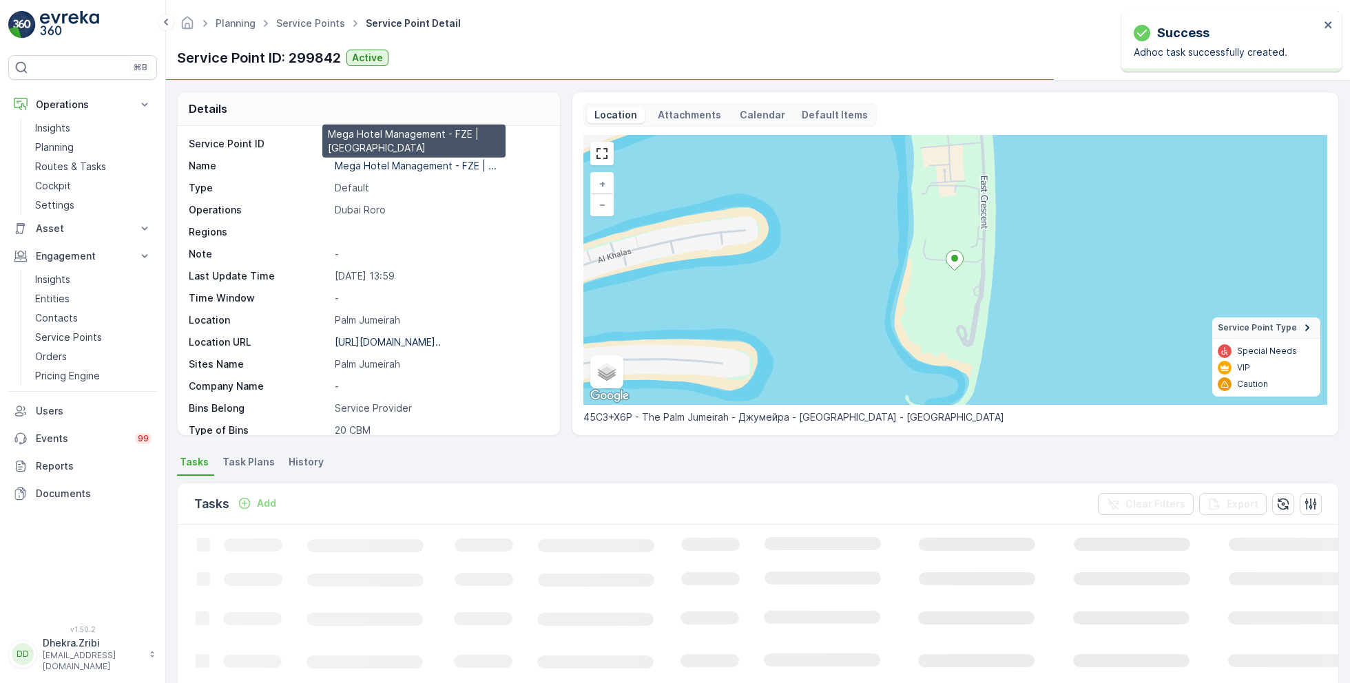
click at [397, 163] on p "Mega Hotel Management - FZE | ..." at bounding box center [416, 166] width 162 height 12
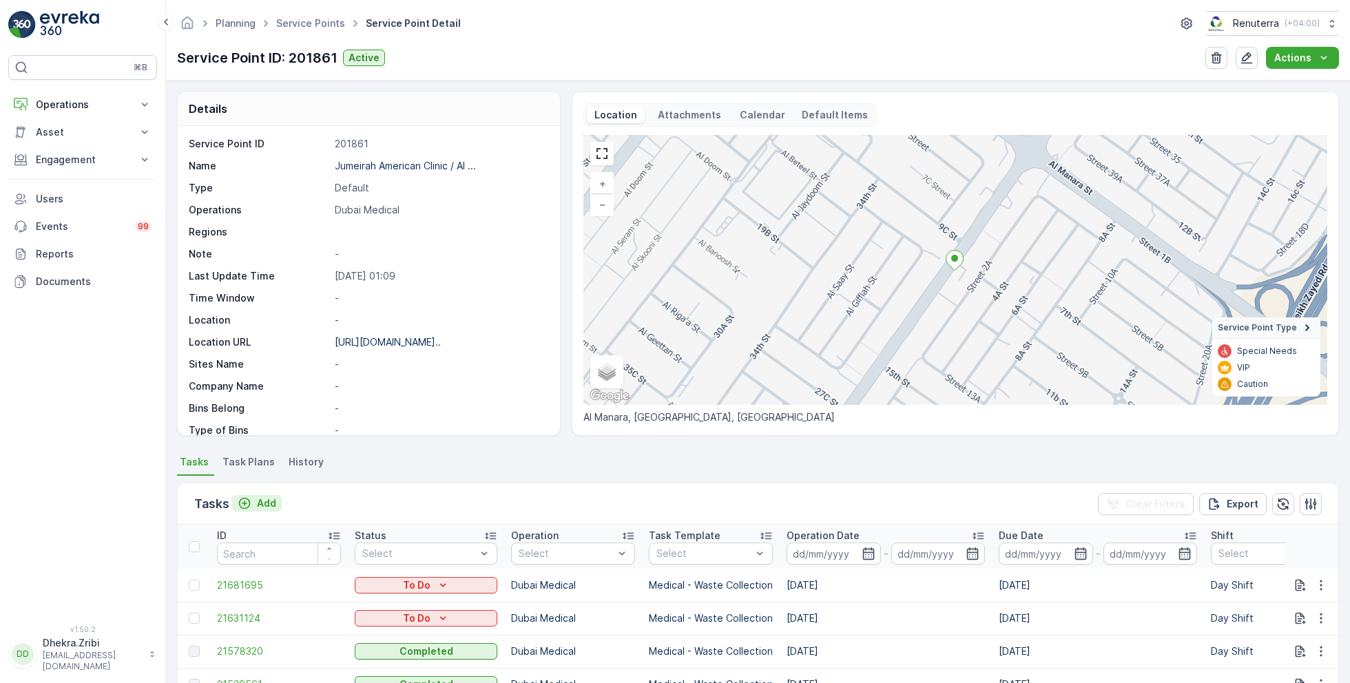
click at [270, 500] on p "Add" at bounding box center [266, 504] width 19 height 14
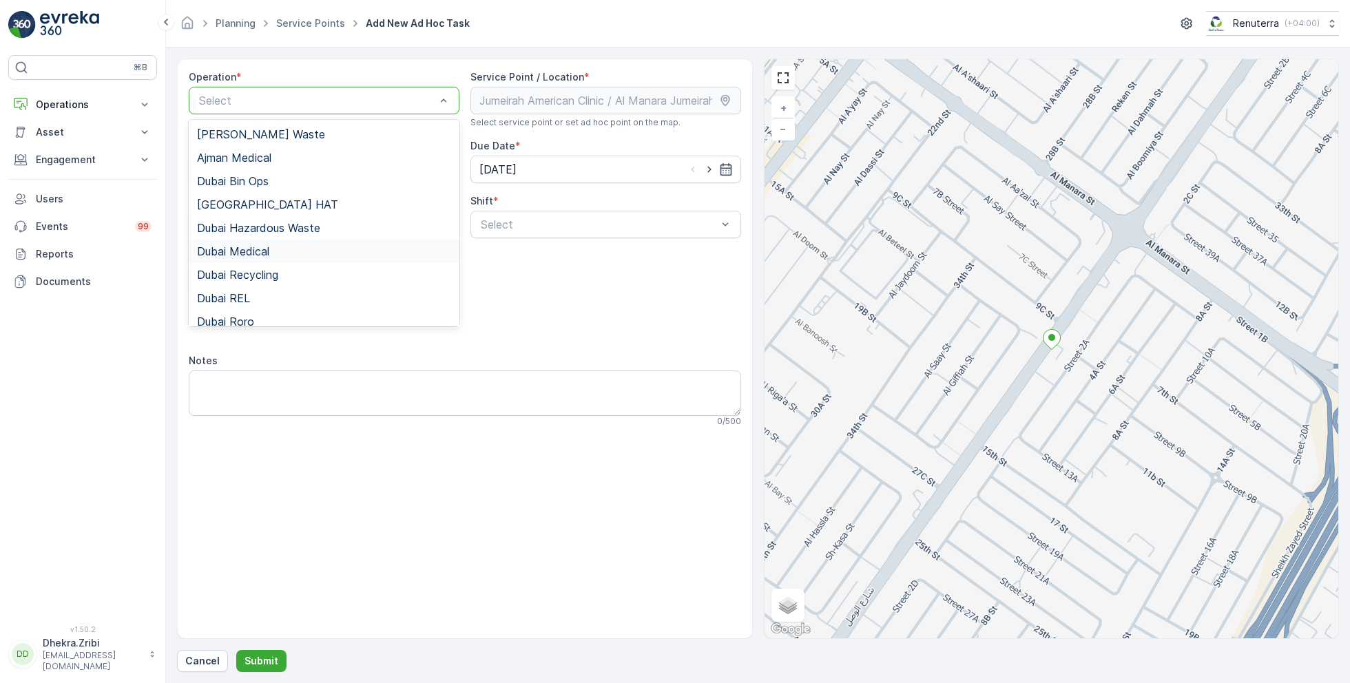
click at [268, 256] on span "Dubai Medical" at bounding box center [233, 251] width 72 height 12
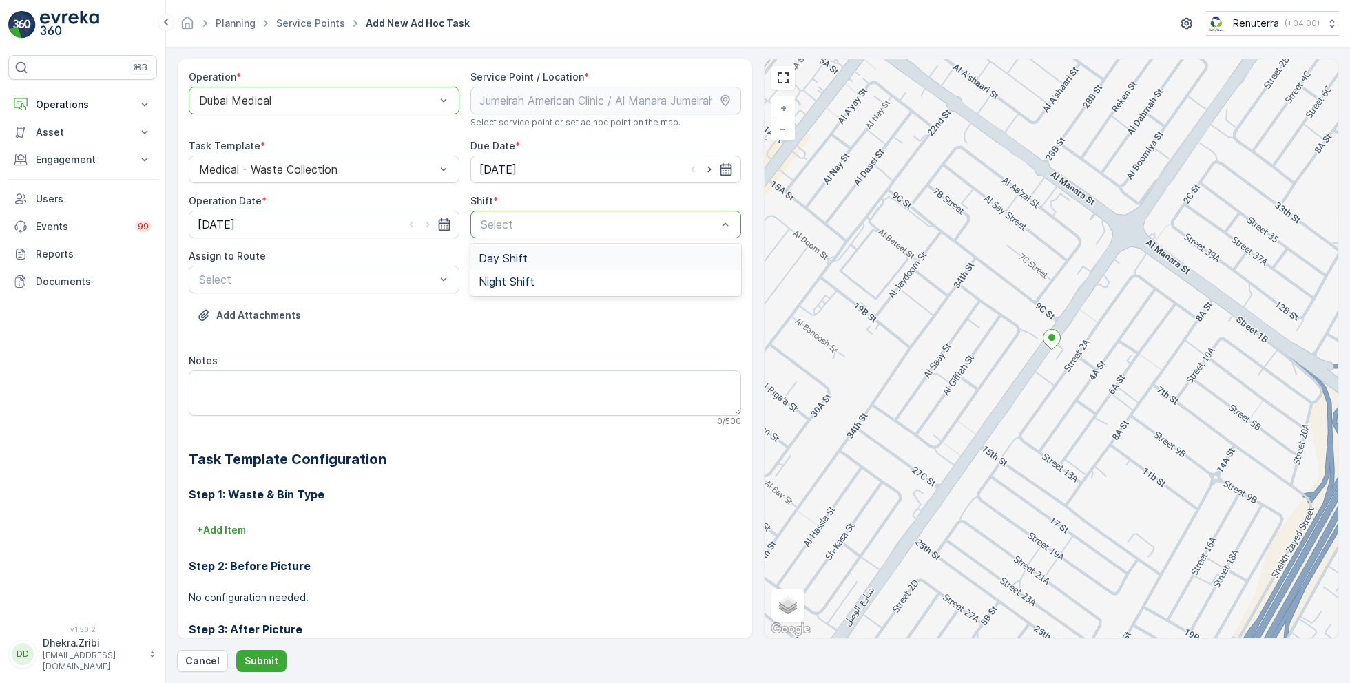
click at [501, 258] on span "Day Shift" at bounding box center [503, 258] width 49 height 12
click at [302, 267] on div "Select" at bounding box center [324, 280] width 271 height 28
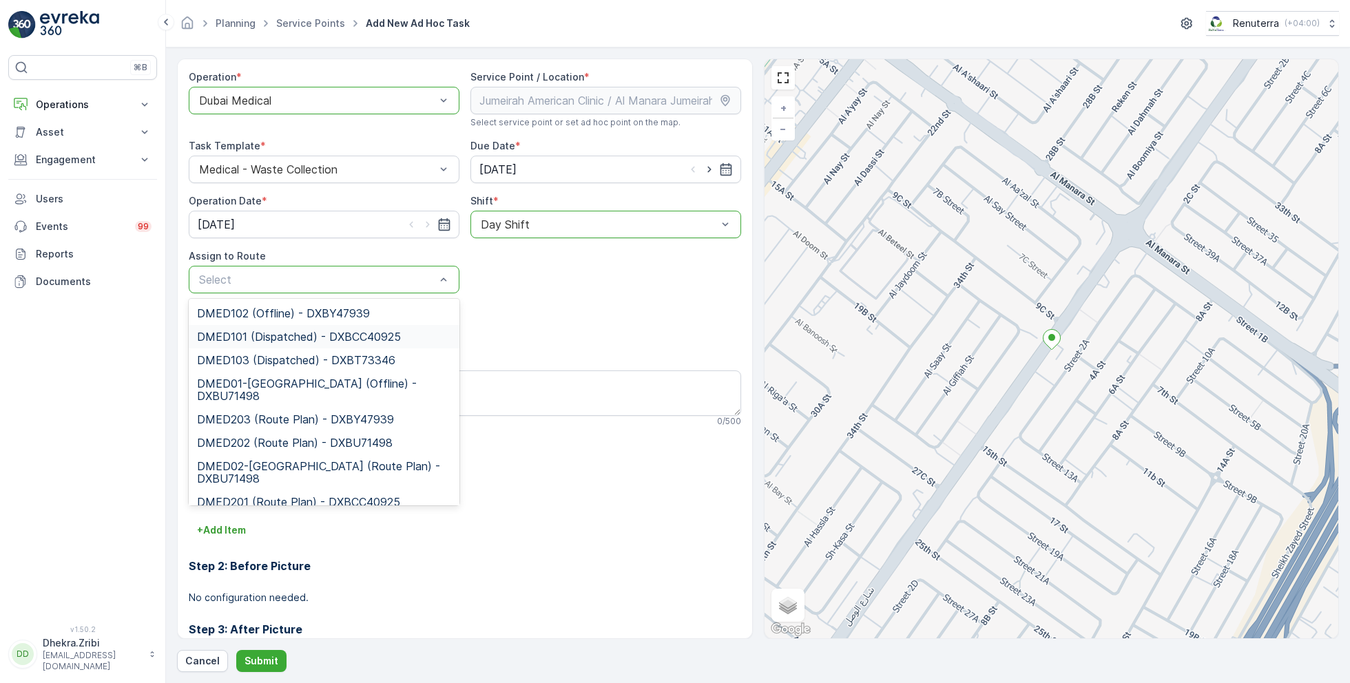
click at [275, 338] on span "DMED101 (Dispatched) - DXBCC40925" at bounding box center [299, 337] width 204 height 12
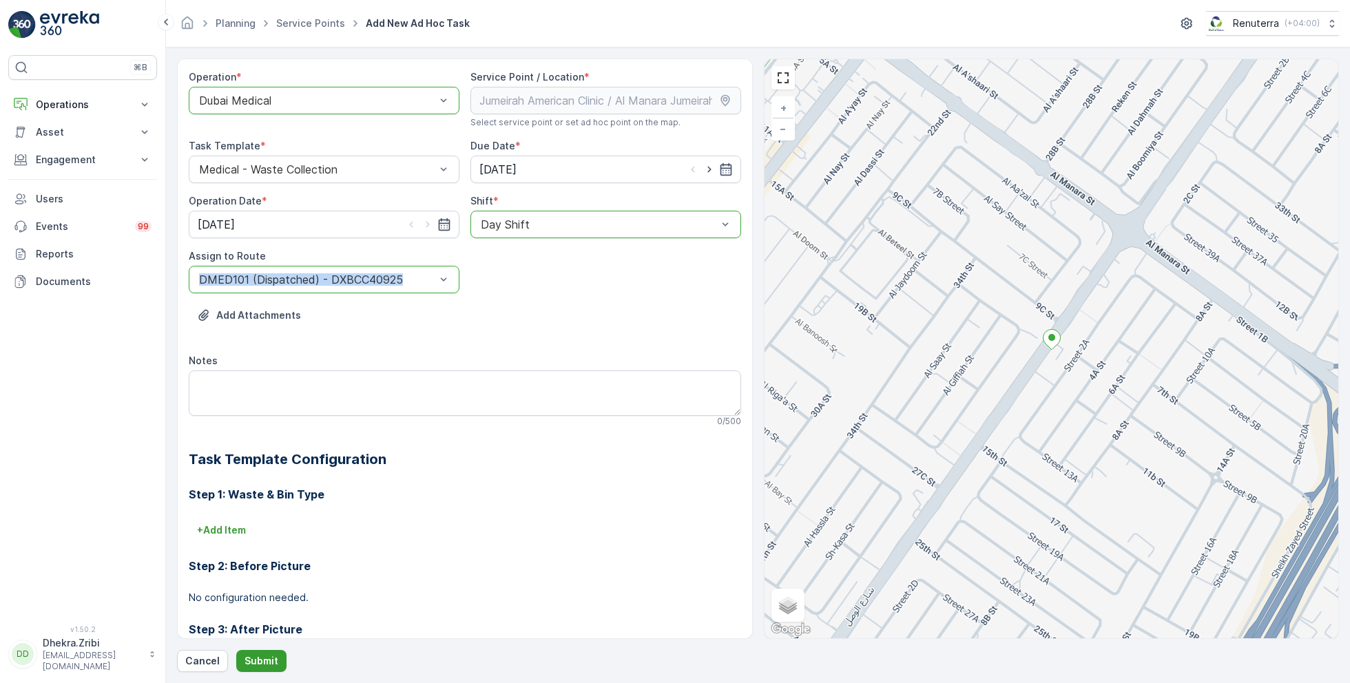
click at [260, 654] on p "Submit" at bounding box center [262, 661] width 34 height 14
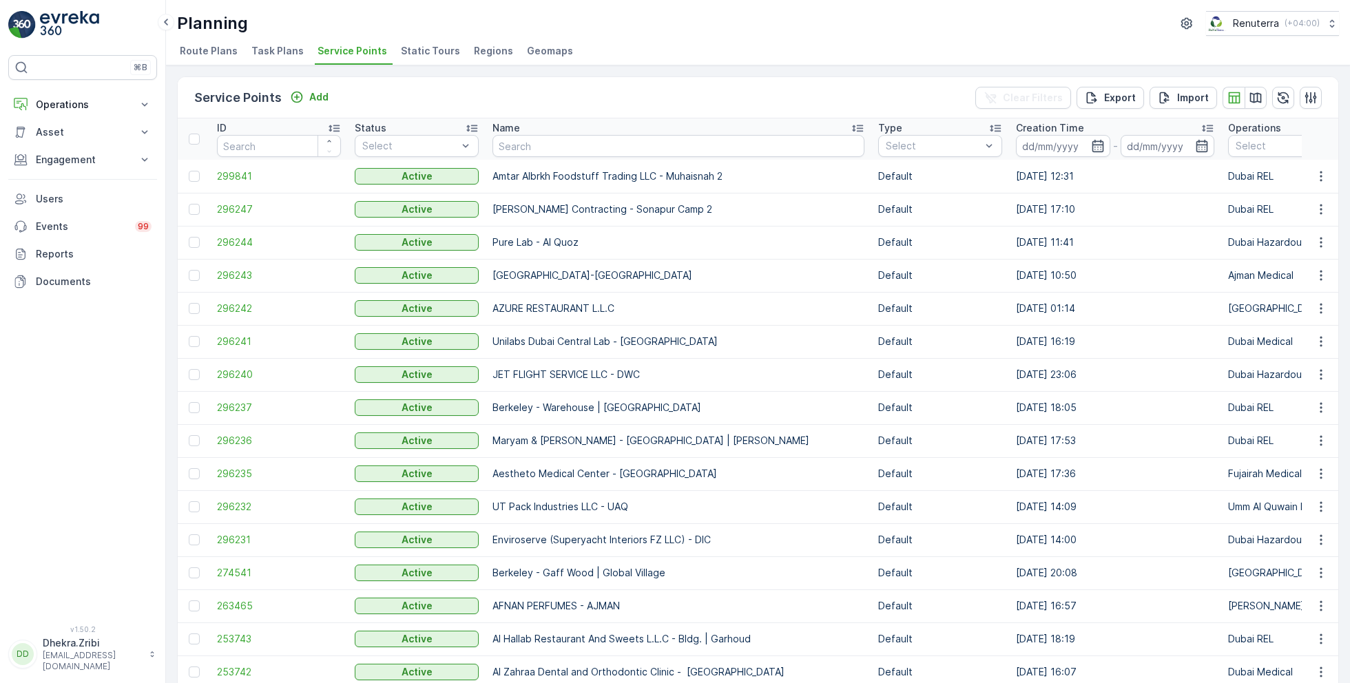
click at [760, 20] on div "Planning Renuterra ( +04:00 )" at bounding box center [758, 23] width 1162 height 25
